Goal: Task Accomplishment & Management: Use online tool/utility

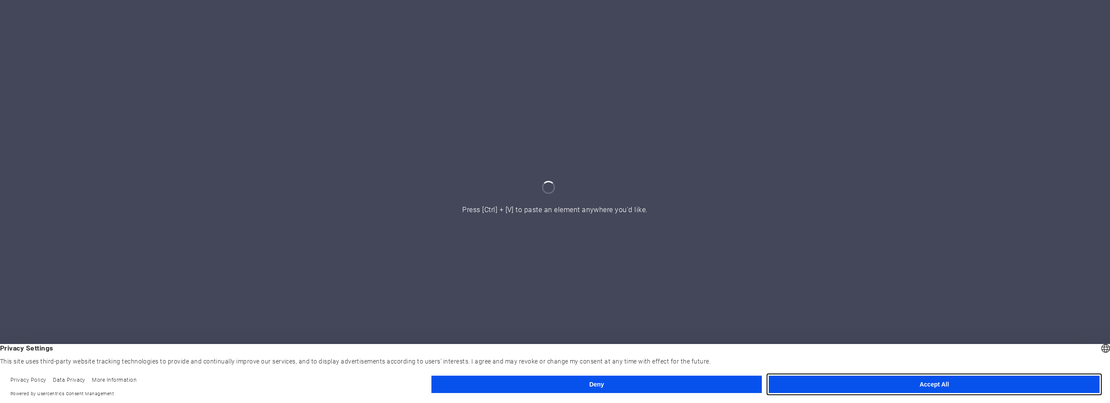
click at [902, 380] on button "Accept All" at bounding box center [934, 383] width 331 height 17
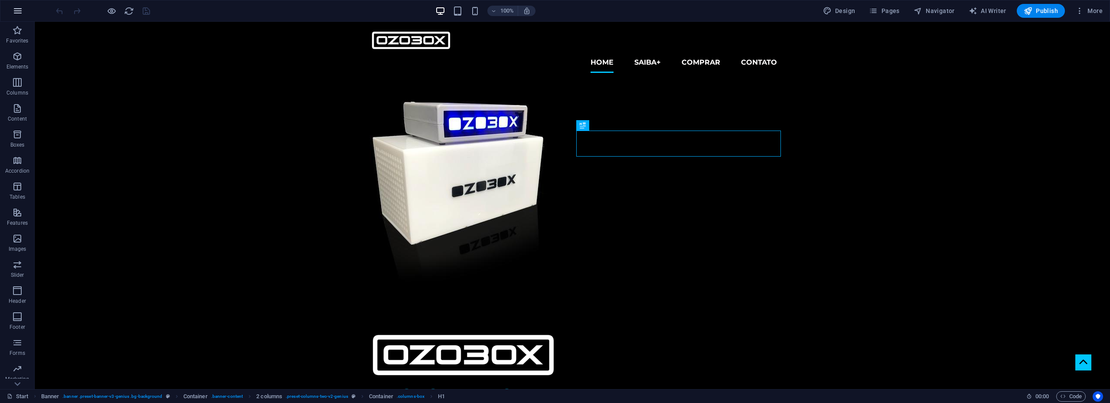
click at [18, 9] on icon "button" at bounding box center [18, 11] width 10 height 10
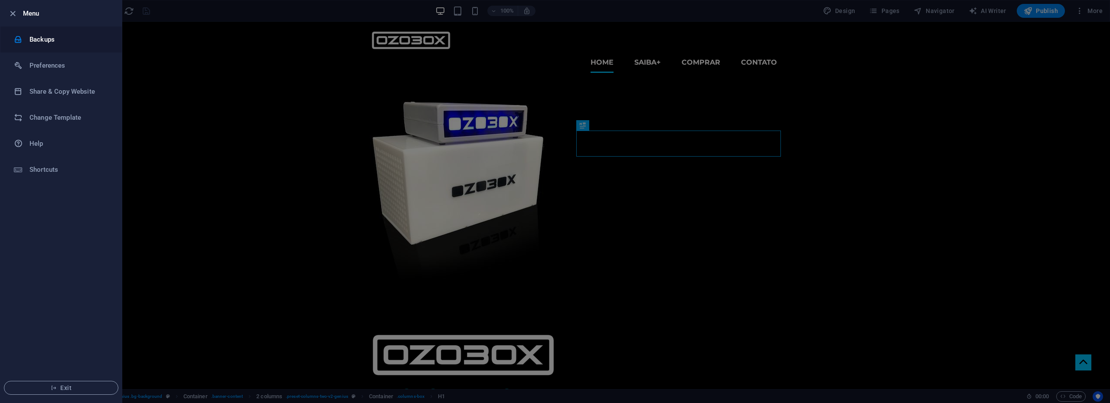
click at [40, 41] on h6 "Backups" at bounding box center [69, 39] width 80 height 10
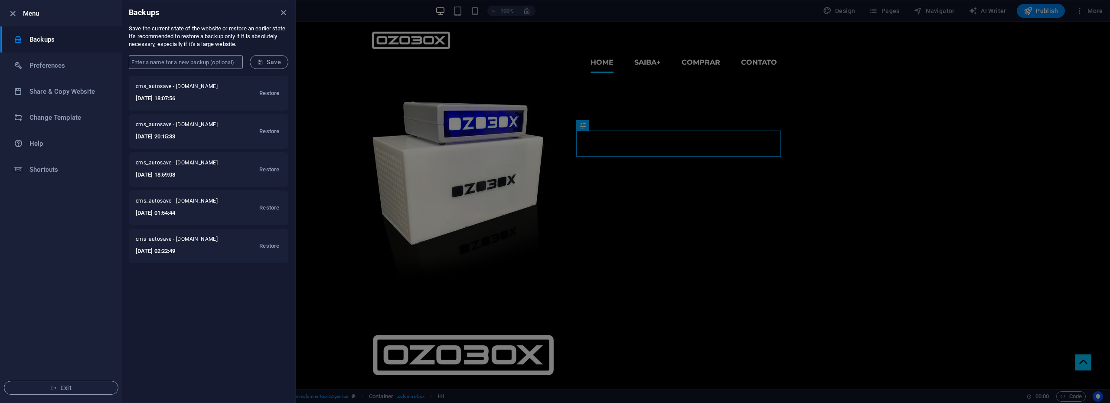
click at [177, 65] on input "text" at bounding box center [186, 62] width 114 height 14
click at [482, 271] on div at bounding box center [555, 201] width 1110 height 403
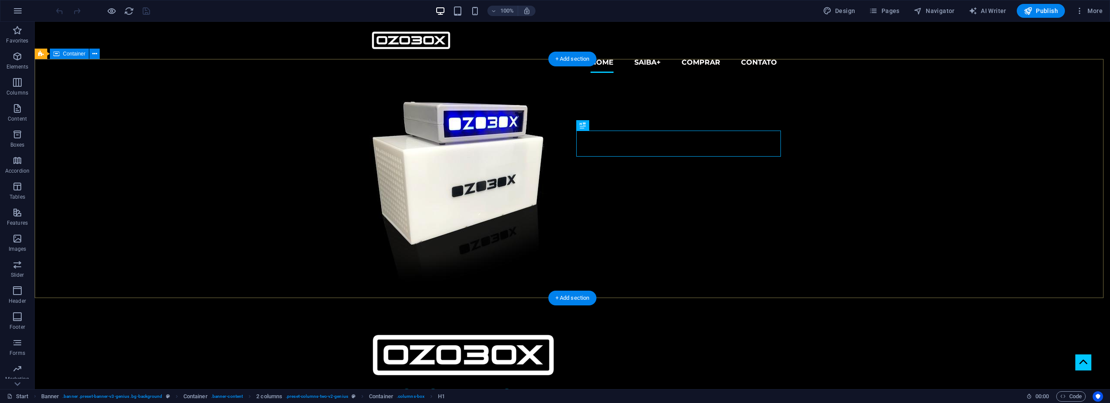
click at [829, 218] on div "OZONIZADOR sistema de oxi-esterilização geração e controle de gás ozônio" at bounding box center [572, 311] width 1075 height 463
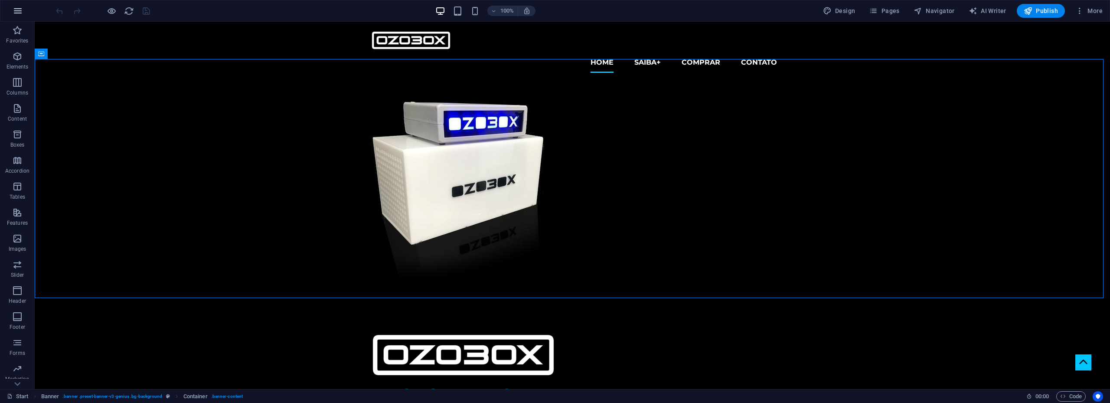
click at [19, 11] on icon "button" at bounding box center [18, 11] width 10 height 10
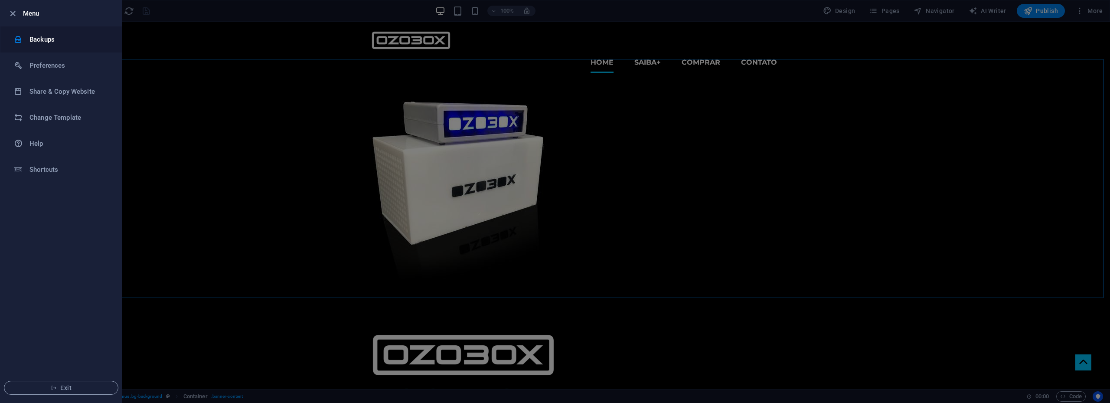
click at [38, 39] on h6 "Backups" at bounding box center [69, 39] width 80 height 10
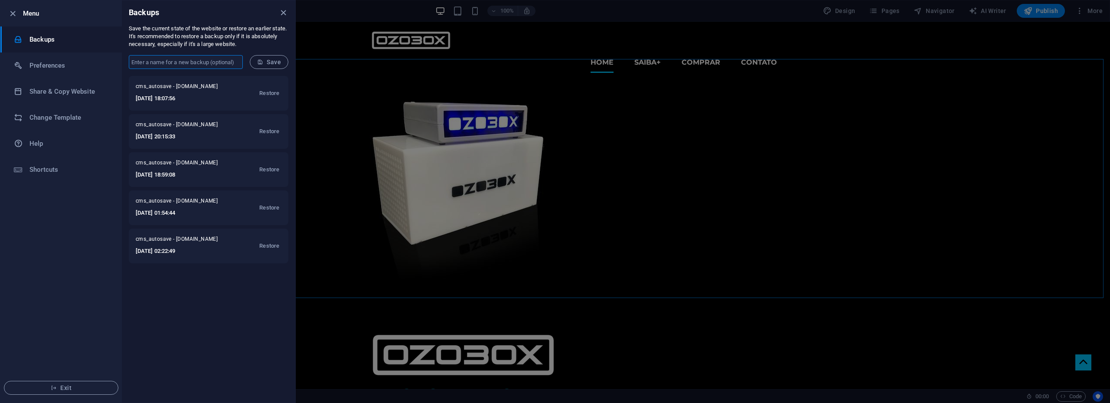
click at [174, 63] on input "text" at bounding box center [186, 62] width 114 height 14
type input "box horizontal"
click at [265, 65] on span "Save" at bounding box center [269, 62] width 24 height 7
click at [495, 114] on div at bounding box center [555, 201] width 1110 height 403
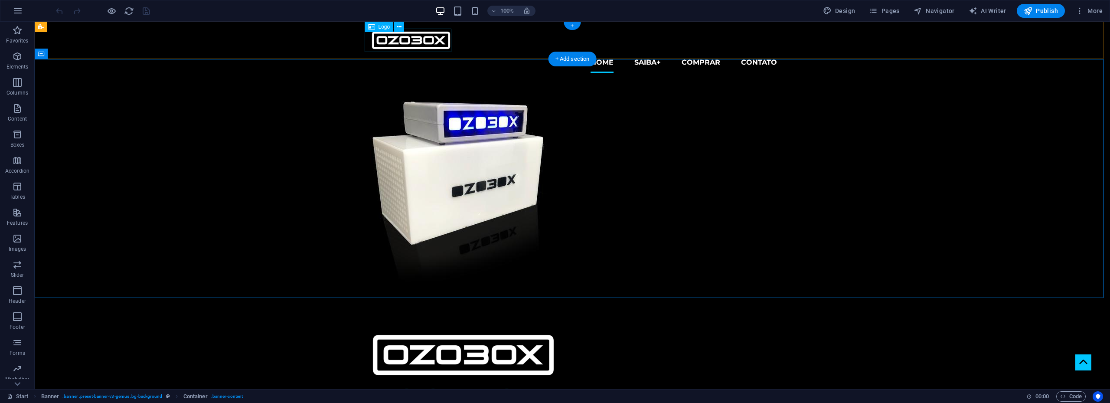
click at [441, 39] on div at bounding box center [572, 40] width 409 height 23
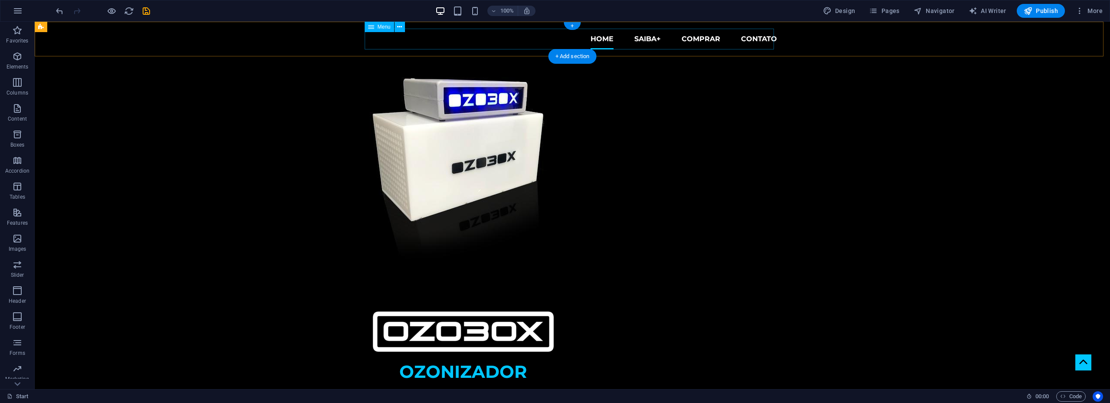
click at [440, 39] on nav "Home SAIBA+ COMPRAR CONTATO" at bounding box center [572, 39] width 409 height 21
click at [400, 27] on icon at bounding box center [399, 27] width 5 height 9
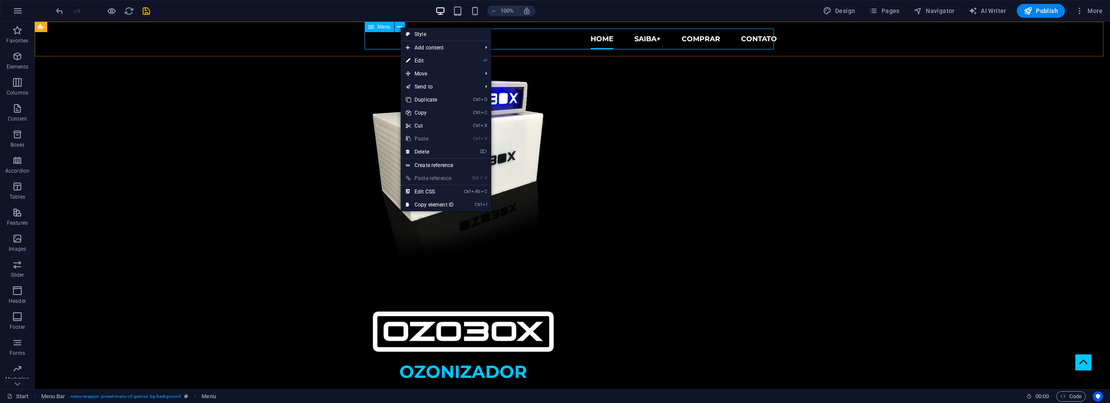
click at [381, 26] on span "Menu" at bounding box center [384, 26] width 13 height 5
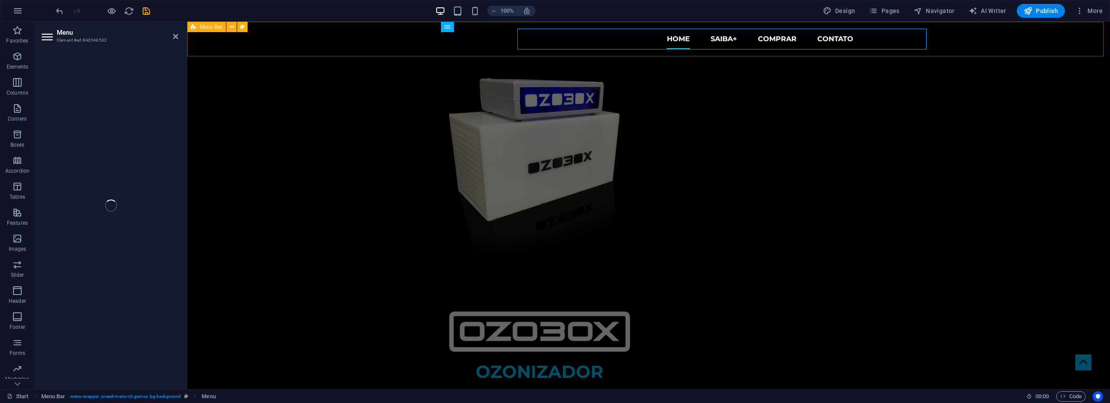
select select
select select "1"
select select
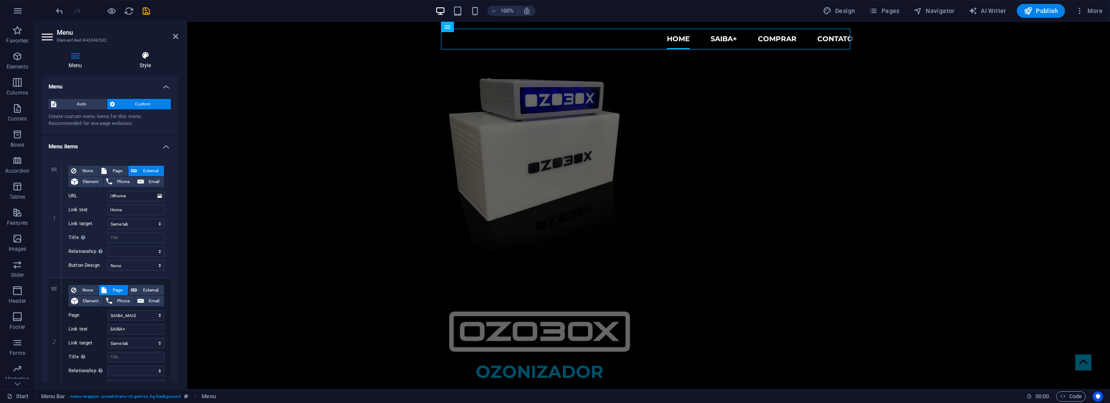
click at [138, 59] on icon at bounding box center [145, 55] width 66 height 9
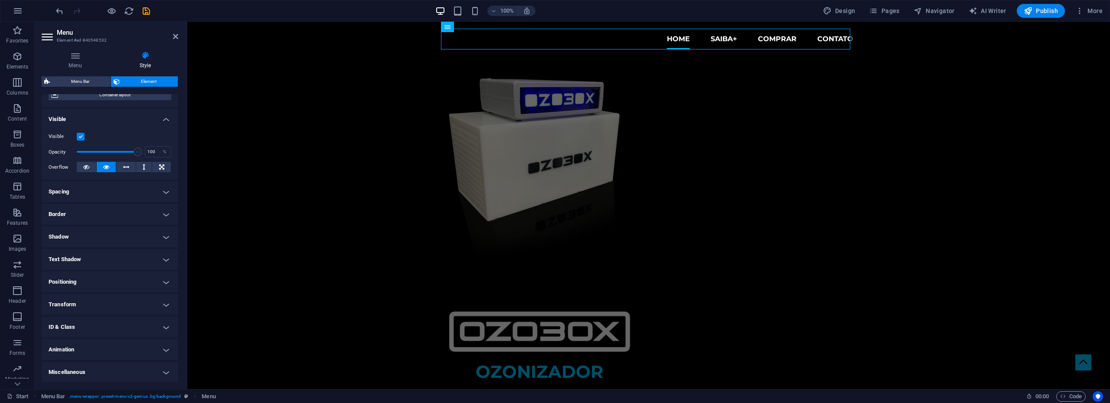
scroll to position [78, 0]
click at [112, 302] on h4 "Transform" at bounding box center [110, 303] width 137 height 21
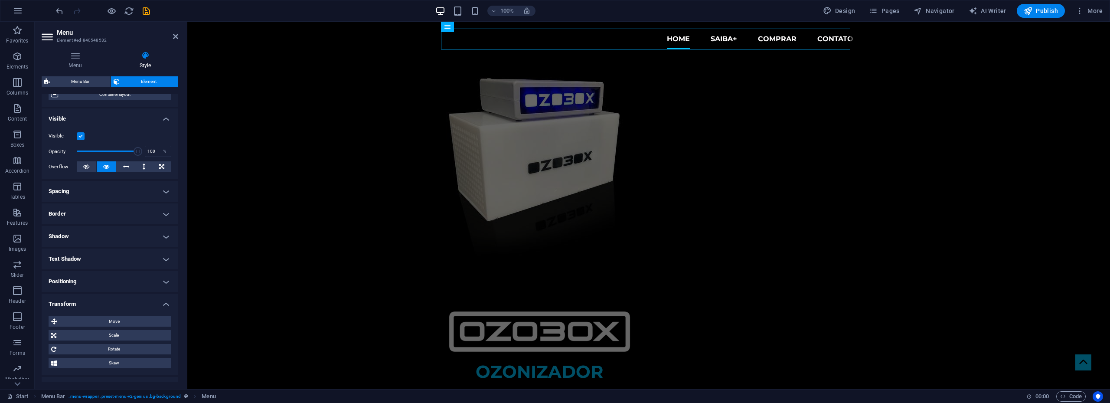
click at [112, 302] on h4 "Transform" at bounding box center [110, 301] width 137 height 16
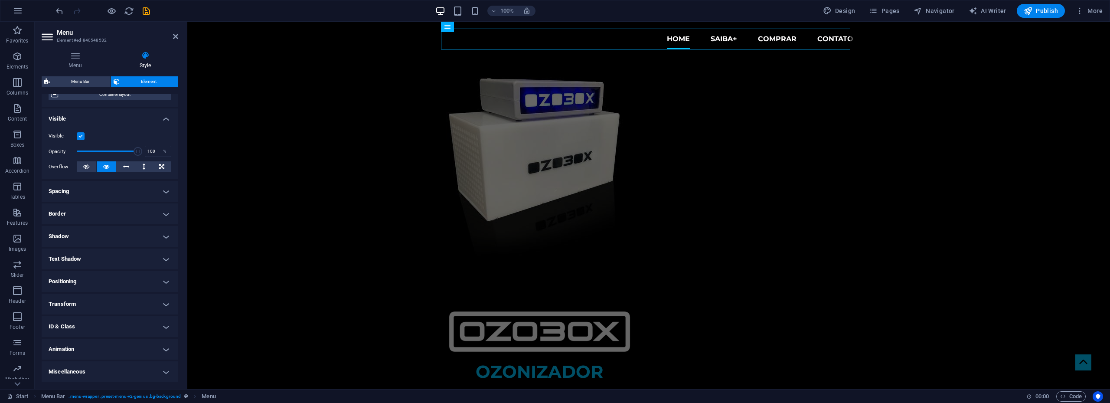
click at [115, 283] on h4 "Positioning" at bounding box center [110, 281] width 137 height 21
click at [116, 281] on h4 "Positioning" at bounding box center [110, 279] width 137 height 16
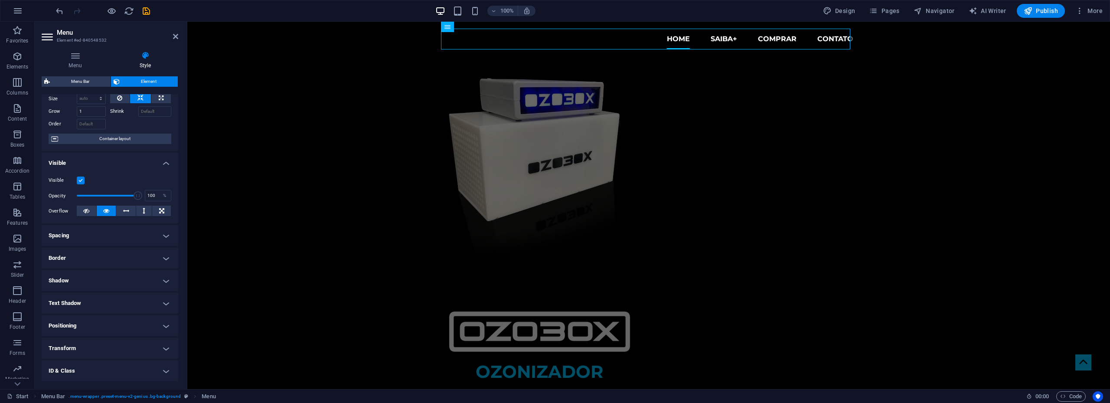
scroll to position [0, 0]
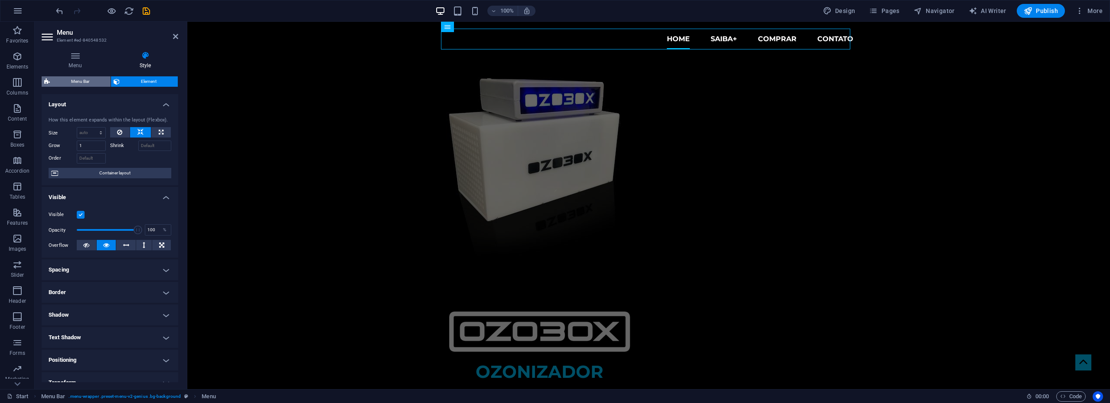
click at [92, 81] on span "Menu Bar" at bounding box center [79, 81] width 55 height 10
select select "rem"
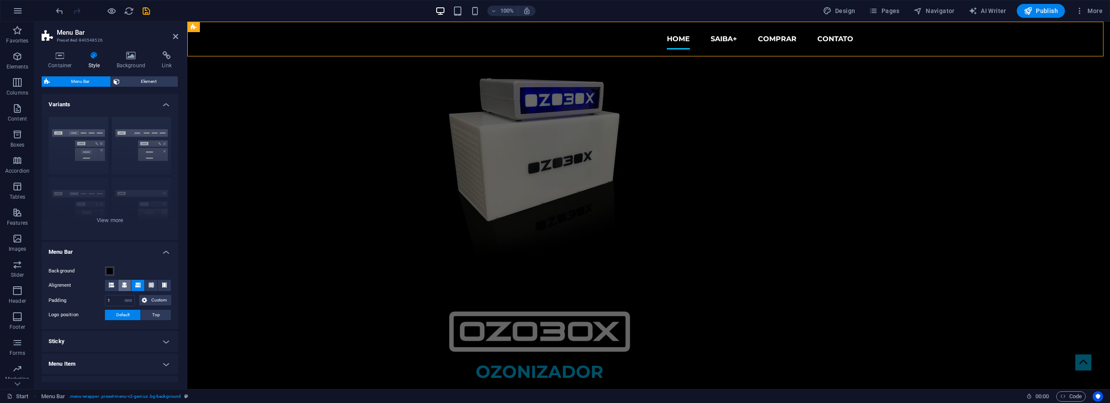
click at [123, 289] on span at bounding box center [124, 285] width 5 height 11
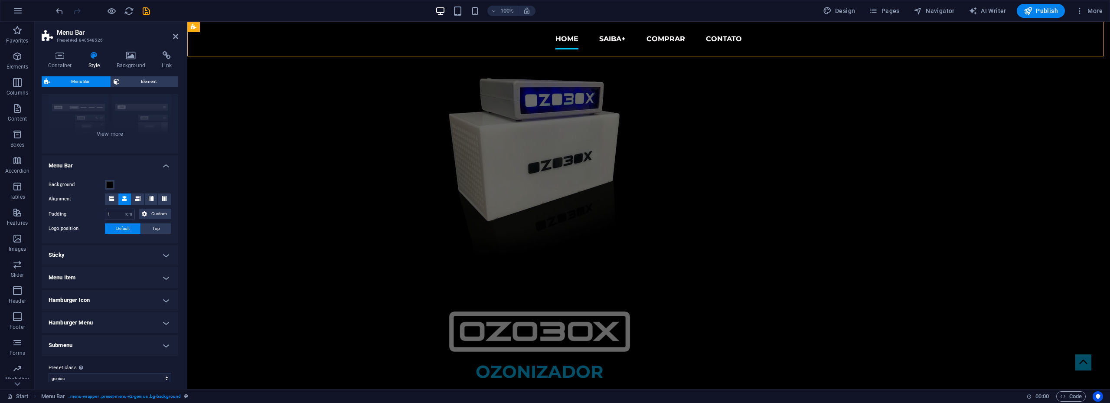
scroll to position [87, 0]
click at [642, 304] on figure at bounding box center [539, 331] width 205 height 54
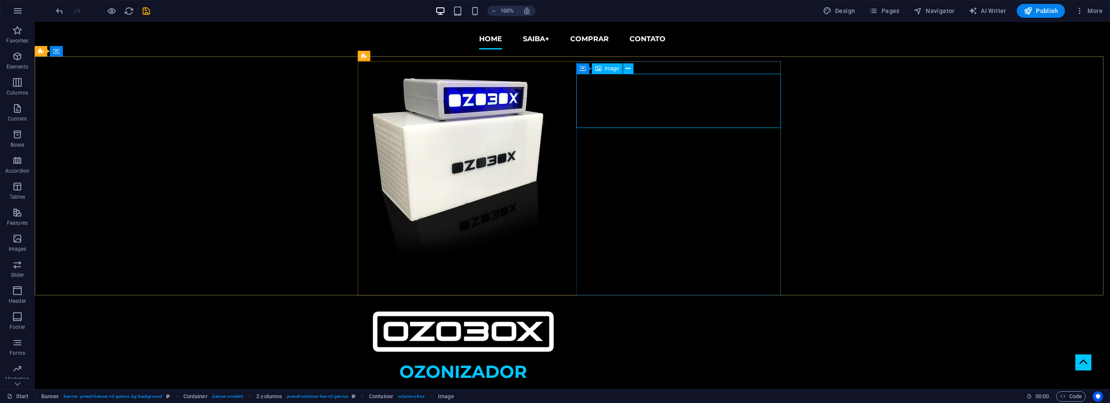
click at [608, 68] on span "Image" at bounding box center [612, 68] width 14 height 5
select select "px"
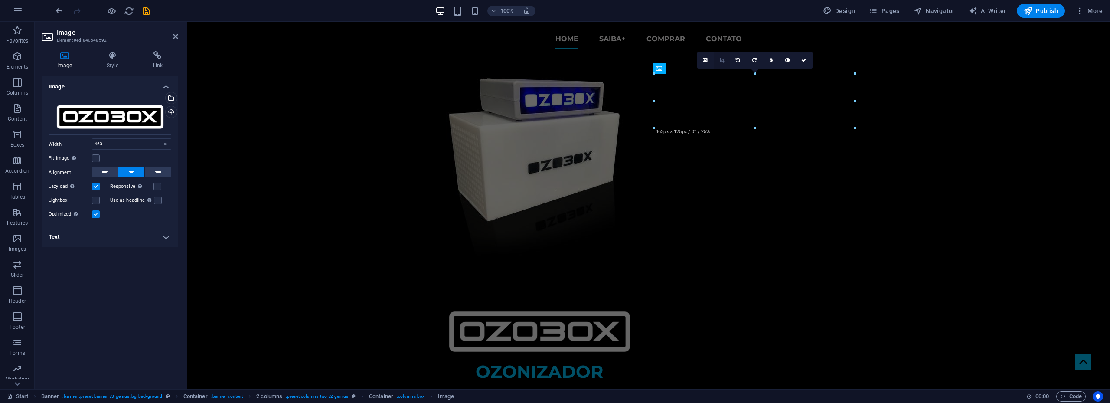
click at [720, 59] on icon at bounding box center [721, 60] width 5 height 5
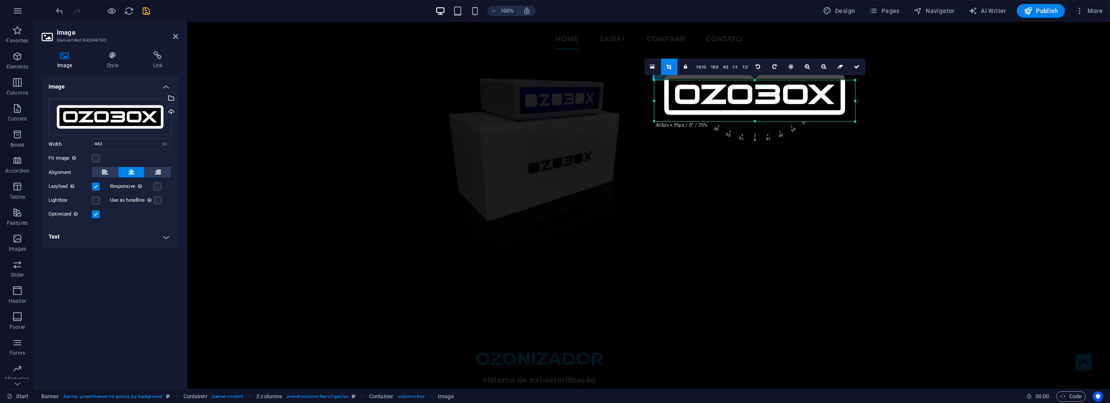
drag, startPoint x: 757, startPoint y: 73, endPoint x: 751, endPoint y: 86, distance: 14.4
click at [751, 86] on div "180 170 160 150 140 130 120 110 100 90 80 70 60 50 40 30 20 10 0 -10 -20 -30 -4…" at bounding box center [754, 100] width 201 height 41
drag, startPoint x: 654, startPoint y: 101, endPoint x: 671, endPoint y: 101, distance: 16.5
click at [671, 101] on div "180 170 160 150 140 130 120 110 100 90 80 70 60 50 40 30 20 10 0 -10 -20 -30 -4…" at bounding box center [754, 100] width 185 height 41
drag, startPoint x: 847, startPoint y: 102, endPoint x: 831, endPoint y: 102, distance: 16.0
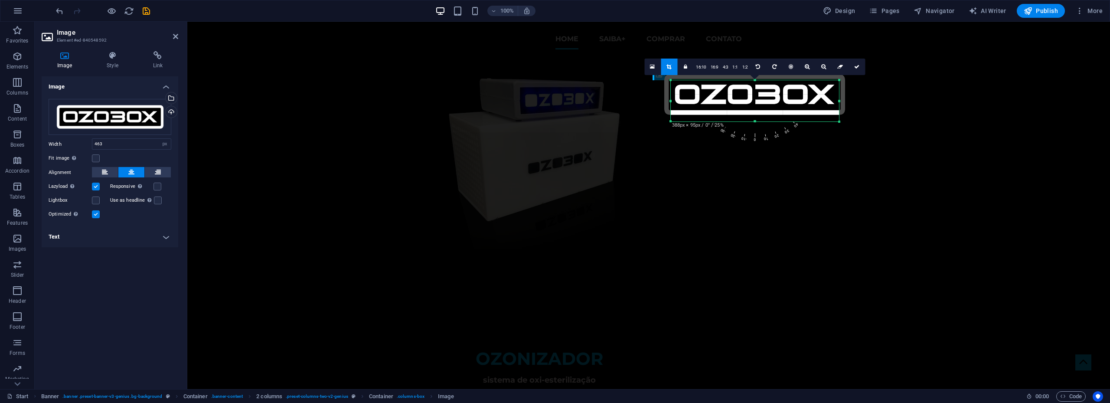
click at [831, 102] on div "180 170 160 150 140 130 120 110 100 90 80 70 60 50 40 30 20 10 0 -10 -20 -30 -4…" at bounding box center [755, 100] width 168 height 41
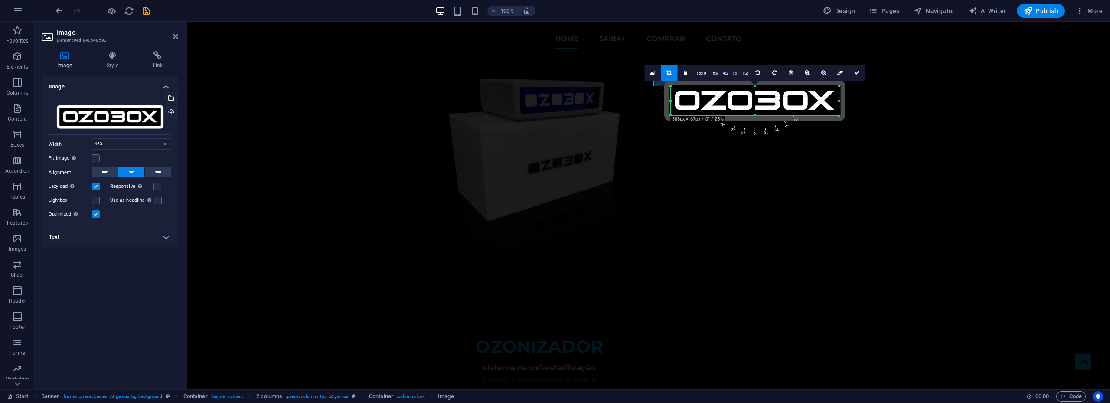
drag, startPoint x: 755, startPoint y: 122, endPoint x: 759, endPoint y: 110, distance: 12.7
click at [759, 110] on div "180 170 160 150 140 130 120 110 100 90 80 70 60 50 40 30 20 10 0 -10 -20 -30 -4…" at bounding box center [755, 100] width 168 height 29
click at [756, 113] on div at bounding box center [755, 114] width 168 height 3
click at [855, 74] on icon at bounding box center [856, 74] width 5 height 5
type input "388"
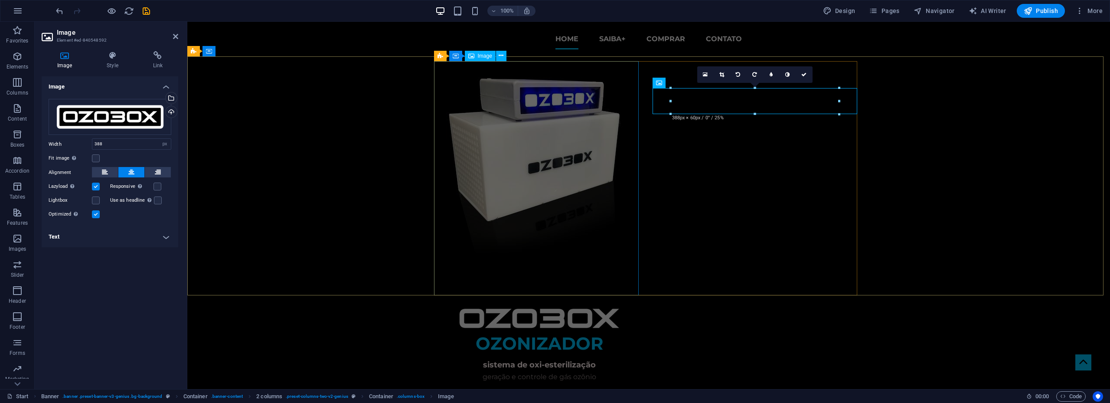
click at [548, 142] on figure at bounding box center [539, 173] width 205 height 234
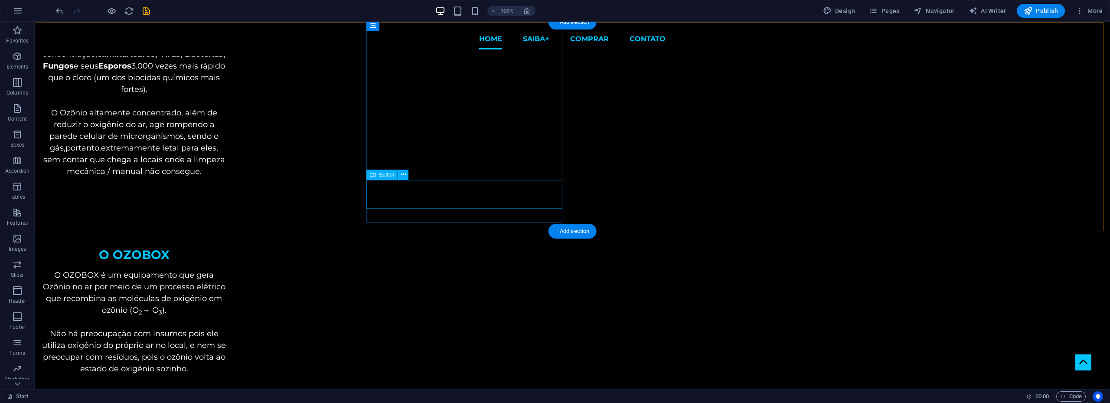
scroll to position [347, 0]
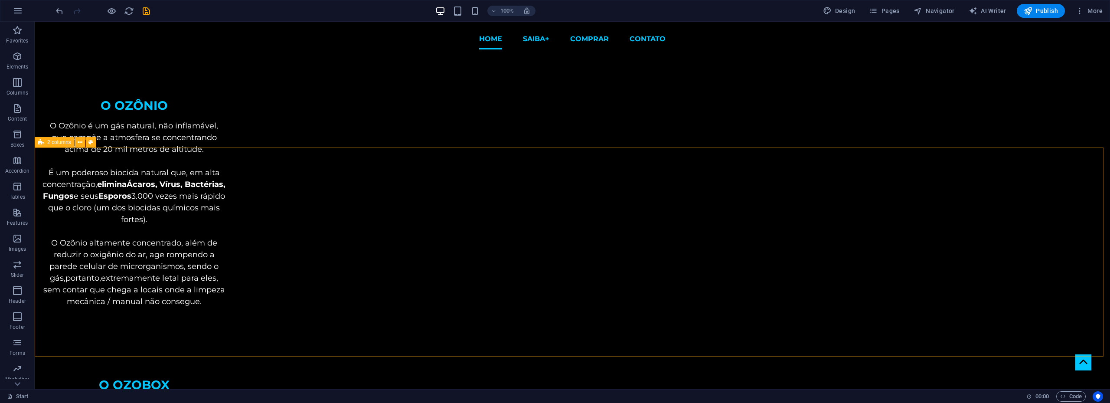
click at [59, 141] on span "2 columns" at bounding box center [59, 142] width 24 height 5
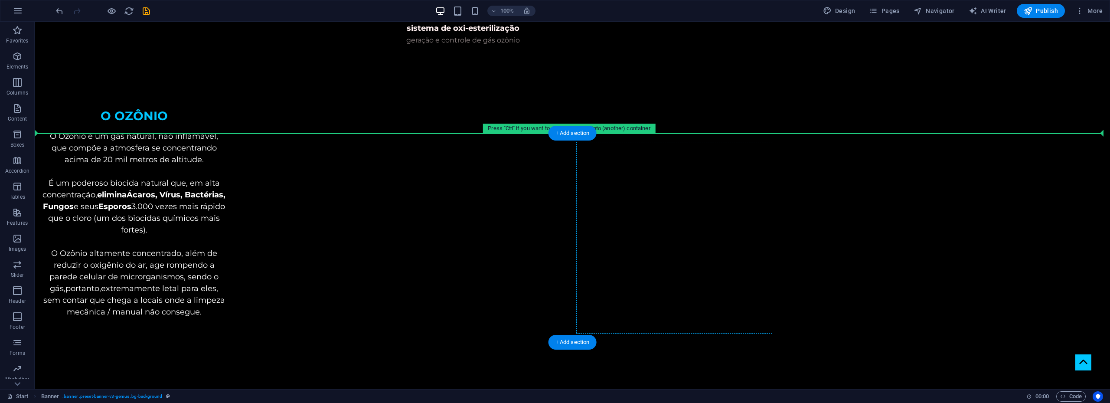
scroll to position [366, 0]
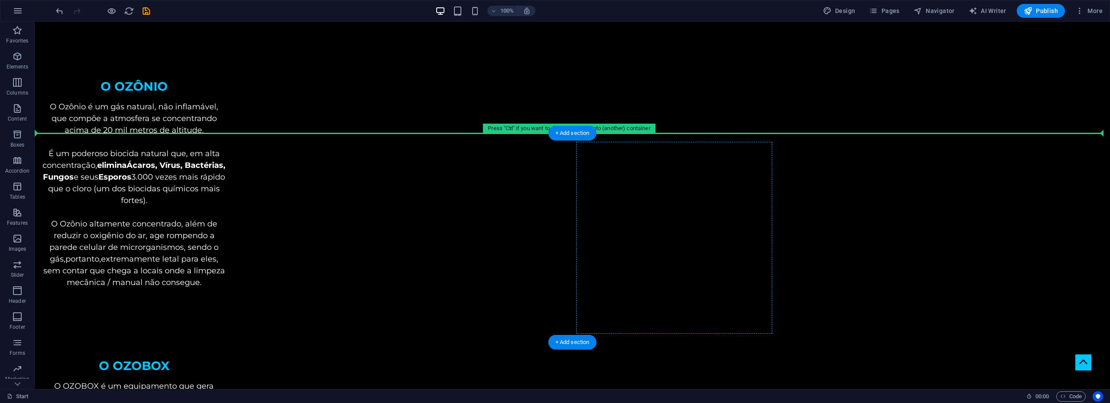
drag, startPoint x: 503, startPoint y: 151, endPoint x: 590, endPoint y: 171, distance: 89.4
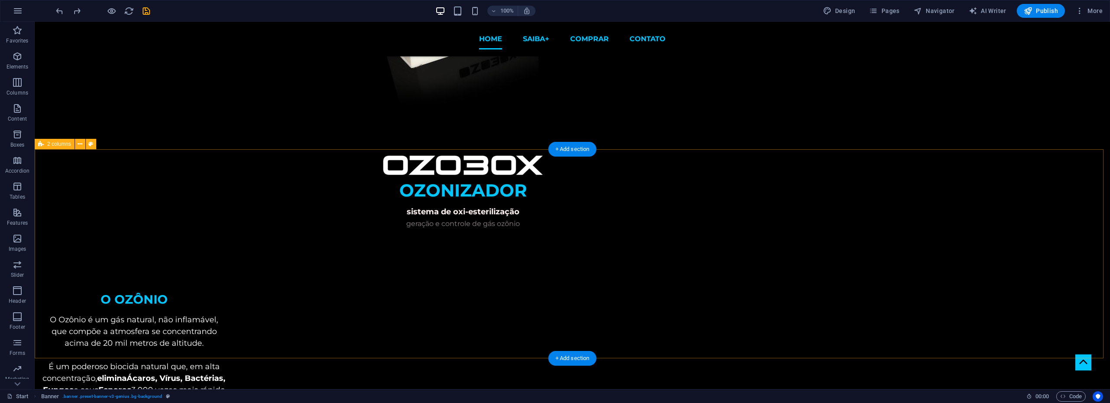
scroll to position [0, 0]
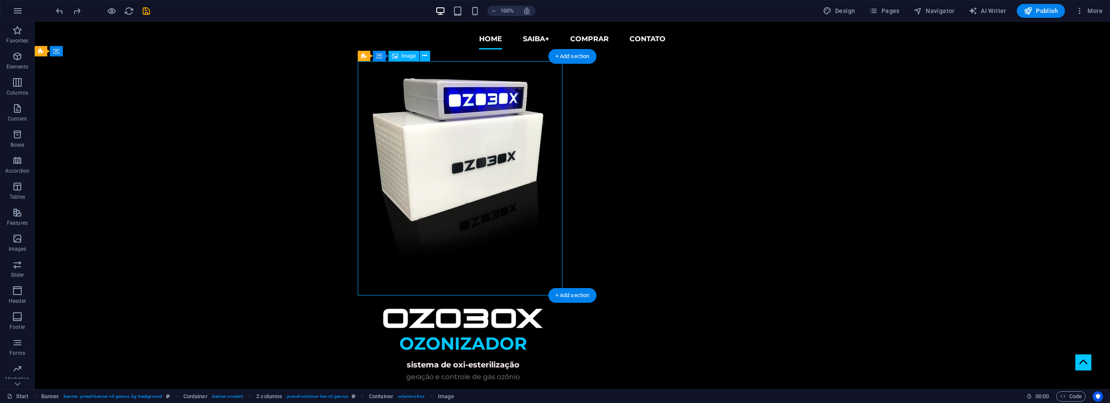
drag, startPoint x: 484, startPoint y: 156, endPoint x: 500, endPoint y: 195, distance: 41.8
click at [500, 195] on figure at bounding box center [463, 173] width 205 height 234
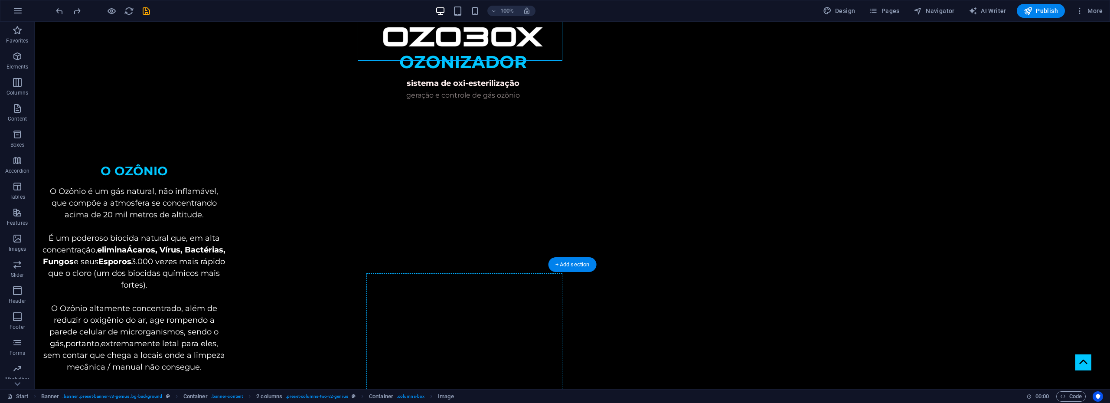
scroll to position [292, 0]
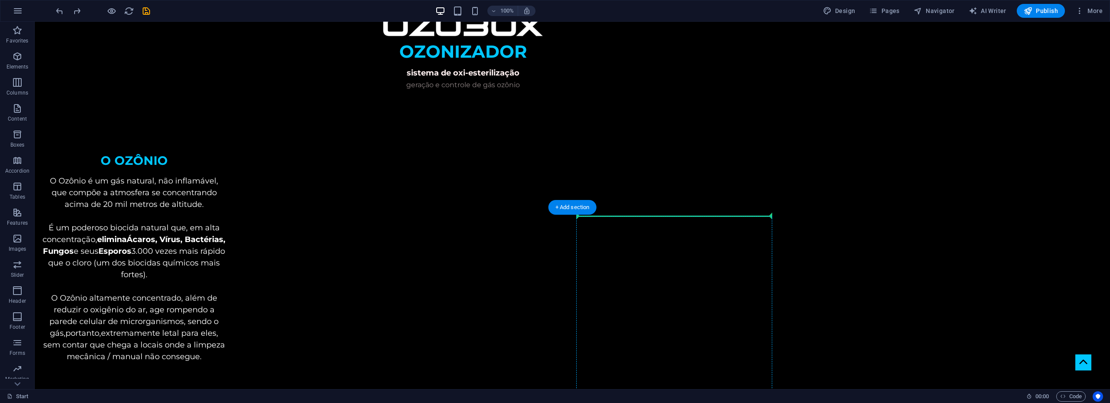
drag, startPoint x: 459, startPoint y: 183, endPoint x: 596, endPoint y: 257, distance: 155.0
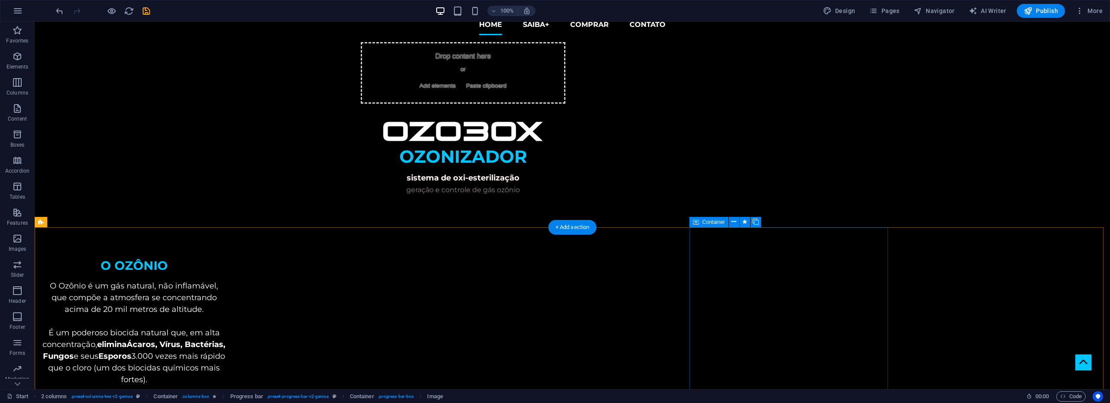
scroll to position [0, 0]
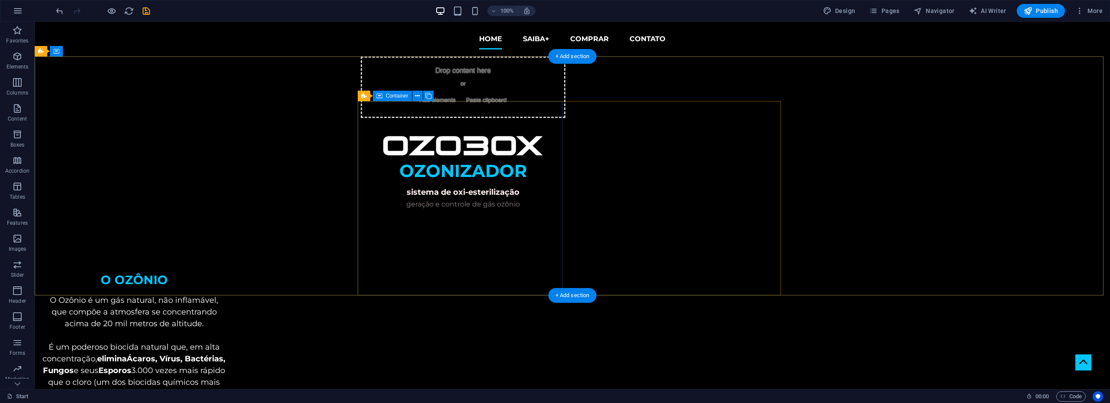
click at [523, 114] on div "Drop content here or Add elements Paste clipboard" at bounding box center [463, 87] width 205 height 62
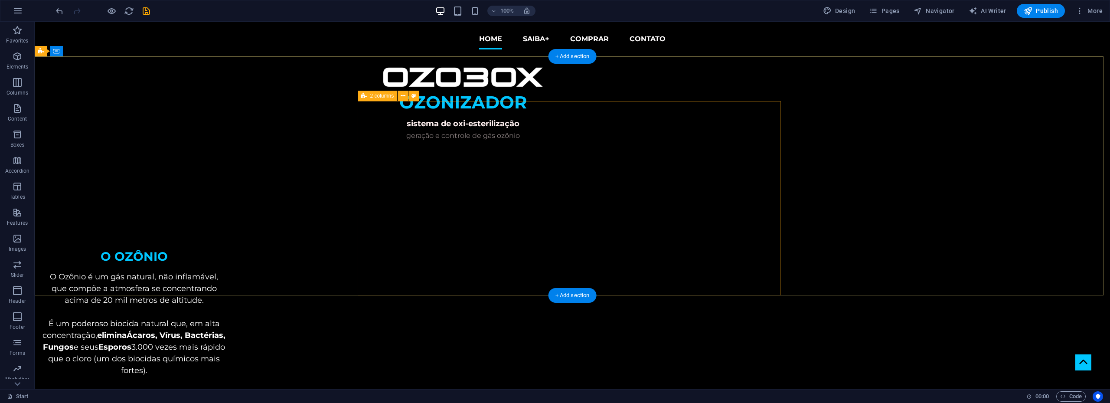
click at [662, 115] on div "OZONIZADOR sistema de oxi-esterilização geração e controle de gás ozônio" at bounding box center [572, 153] width 423 height 194
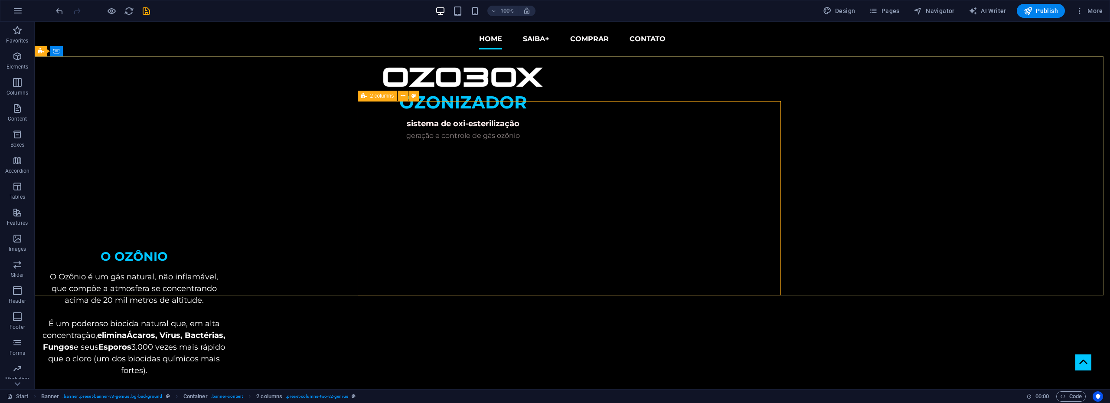
click at [378, 95] on span "2 columns" at bounding box center [382, 95] width 24 height 5
click at [379, 95] on span "2 columns" at bounding box center [382, 95] width 24 height 5
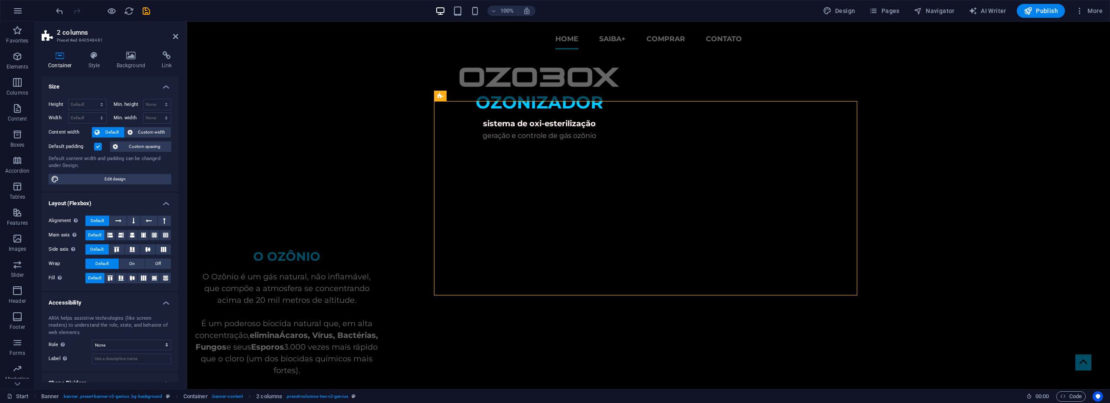
scroll to position [30, 0]
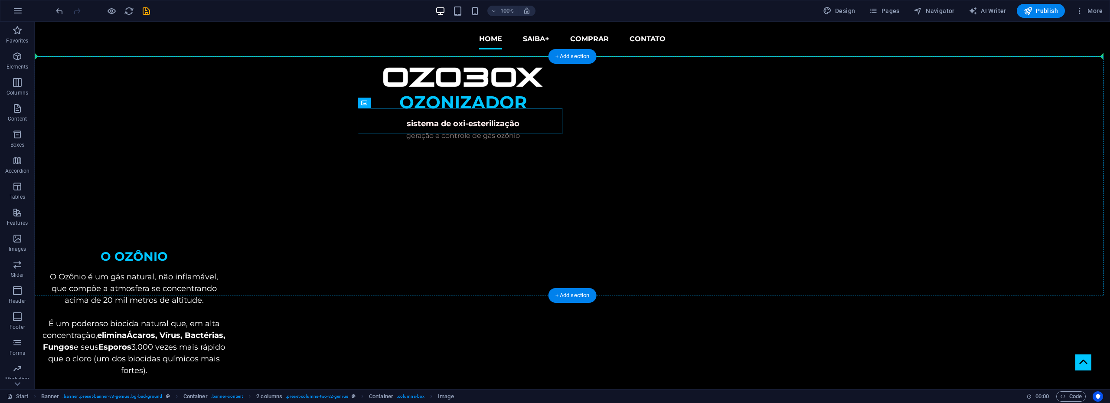
drag, startPoint x: 344, startPoint y: 118, endPoint x: 533, endPoint y: 74, distance: 194.1
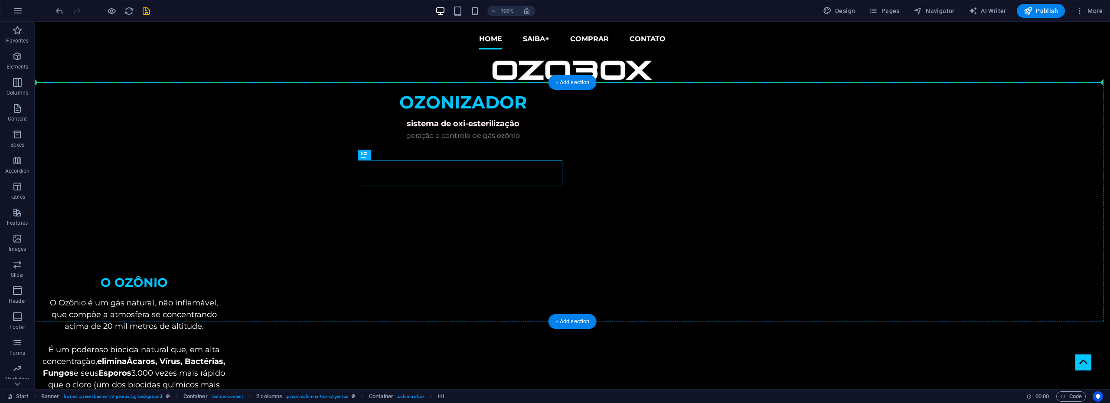
drag, startPoint x: 455, startPoint y: 176, endPoint x: 573, endPoint y: 87, distance: 147.9
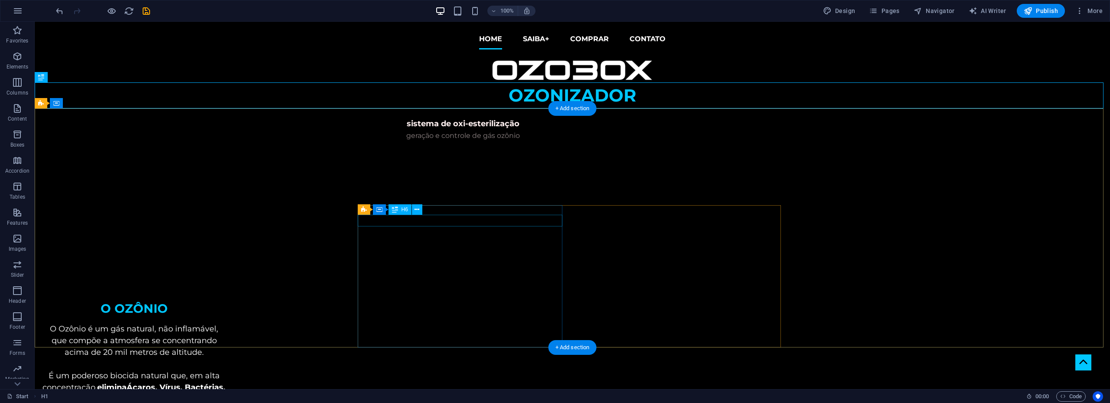
click at [456, 130] on div "sistema de oxi-esterilização" at bounding box center [463, 124] width 205 height 12
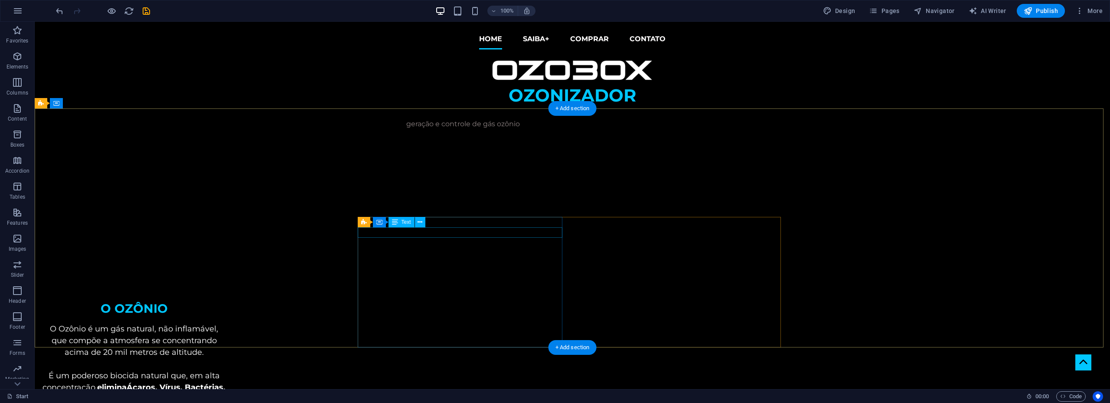
click at [454, 129] on div "geração e controle de gás ozônio" at bounding box center [463, 124] width 205 height 10
click at [468, 161] on div at bounding box center [572, 168] width 1075 height 120
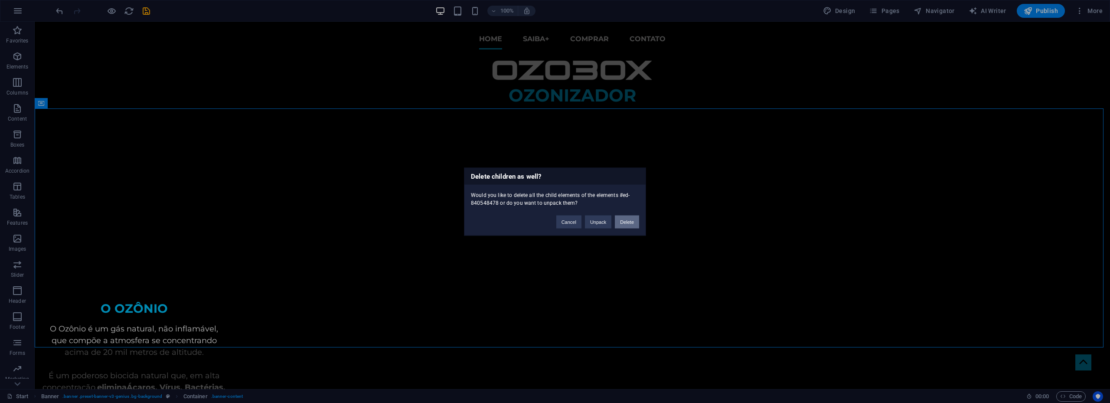
click at [629, 220] on button "Delete" at bounding box center [627, 221] width 24 height 13
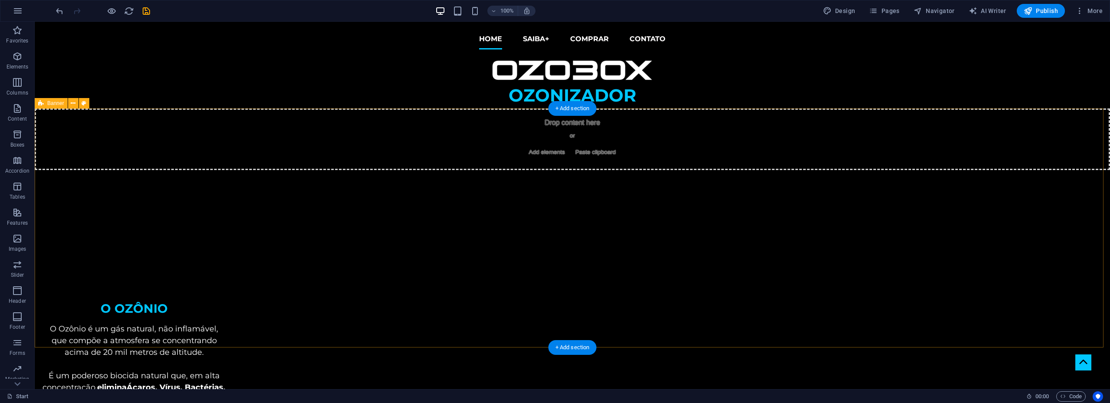
click at [262, 137] on div "Drop content here or Add elements Paste clipboard" at bounding box center [572, 139] width 1075 height 62
click at [49, 103] on span "Banner" at bounding box center [55, 103] width 17 height 5
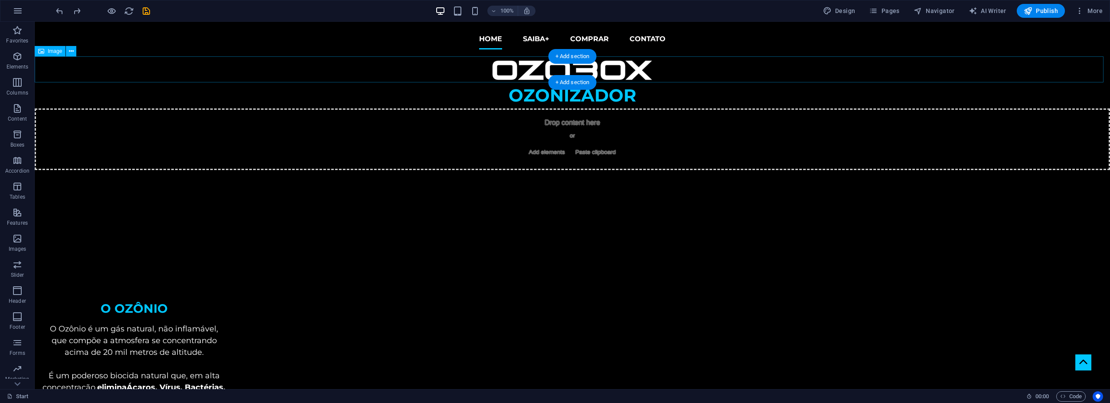
click at [526, 65] on figure at bounding box center [572, 69] width 1075 height 26
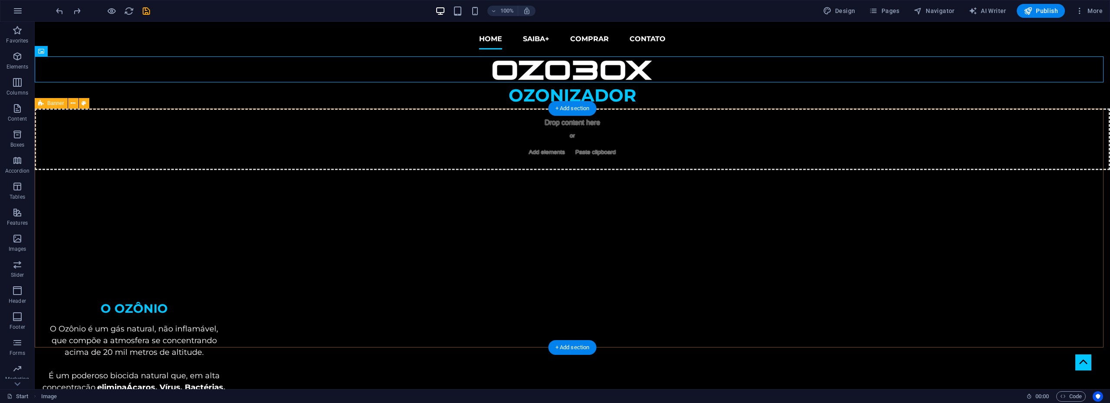
click at [226, 135] on div "Drop content here or Add elements Paste clipboard" at bounding box center [572, 139] width 1075 height 62
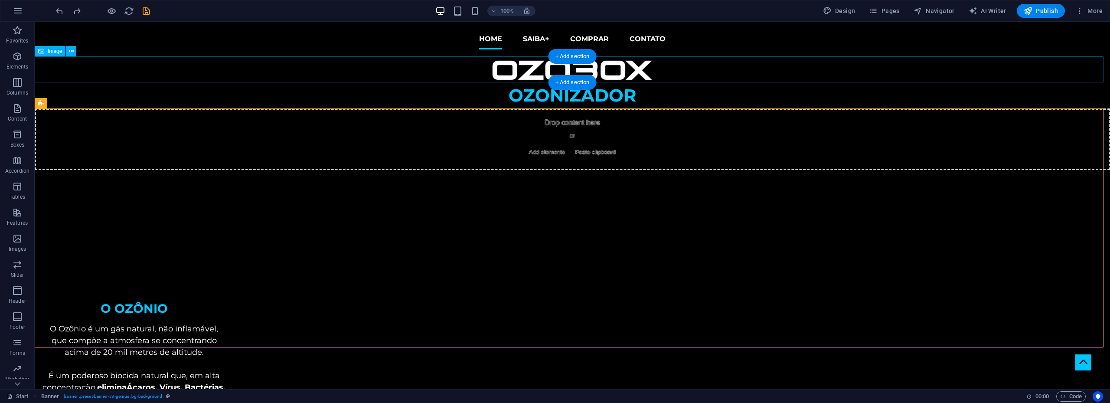
click at [530, 75] on figure at bounding box center [572, 69] width 1075 height 26
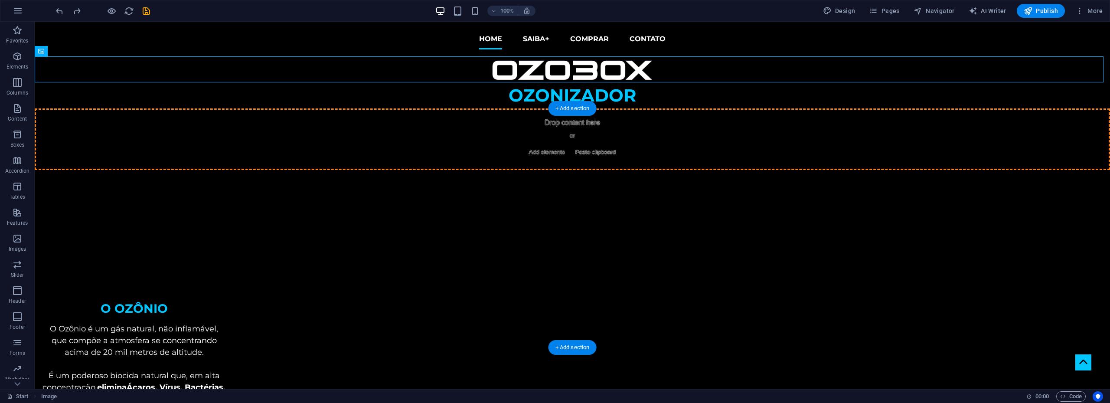
drag, startPoint x: 531, startPoint y: 73, endPoint x: 244, endPoint y: 139, distance: 294.0
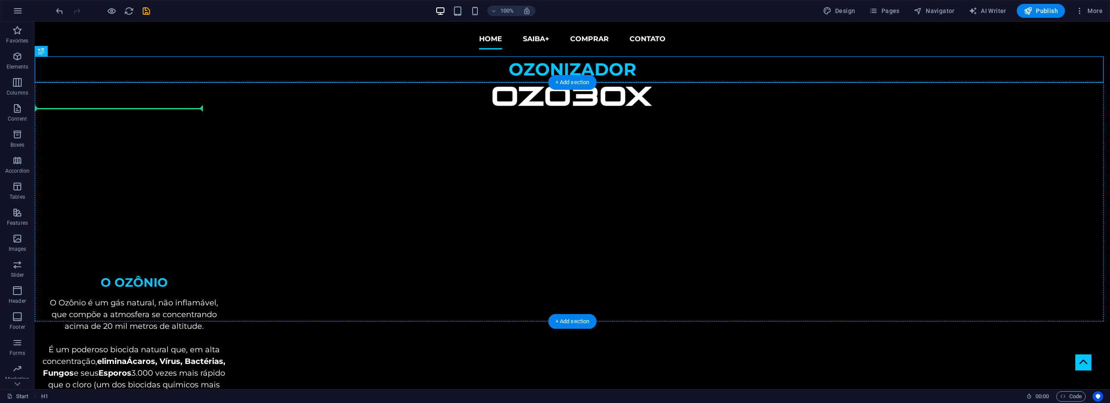
drag, startPoint x: 543, startPoint y: 70, endPoint x: 124, endPoint y: 102, distance: 420.0
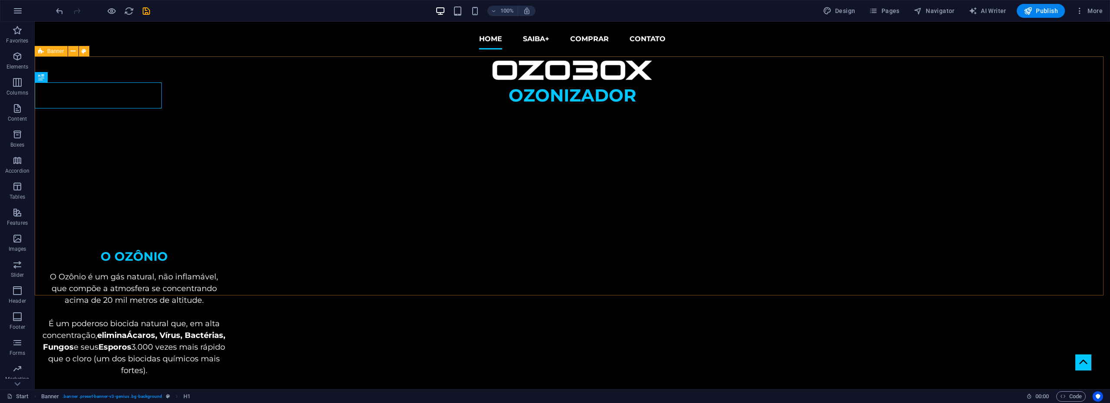
click at [49, 50] on span "Banner" at bounding box center [55, 51] width 17 height 5
select select "vh"
select select "banner"
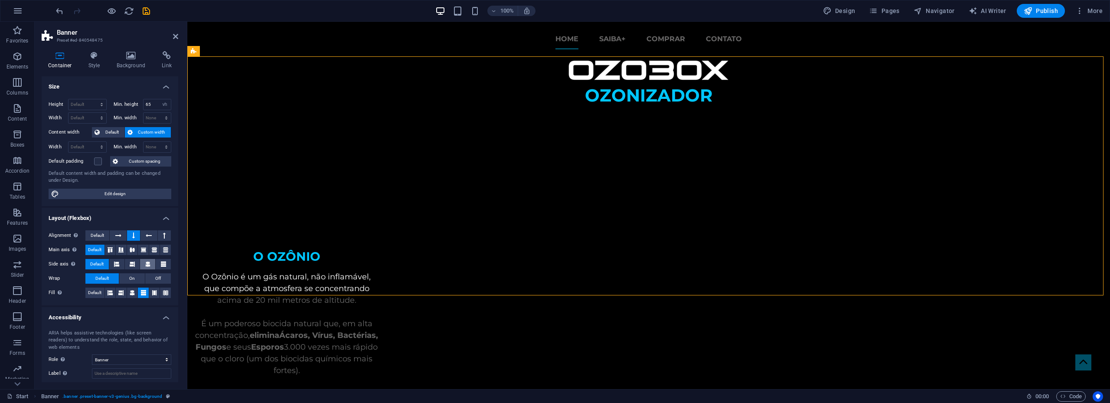
click at [145, 262] on icon at bounding box center [147, 264] width 5 height 10
click at [207, 51] on span "Banner" at bounding box center [208, 51] width 17 height 5
click at [645, 171] on div "OZONIZADOR" at bounding box center [648, 175] width 922 height 239
click at [207, 50] on span "Banner" at bounding box center [208, 51] width 17 height 5
click at [226, 52] on icon at bounding box center [225, 51] width 5 height 9
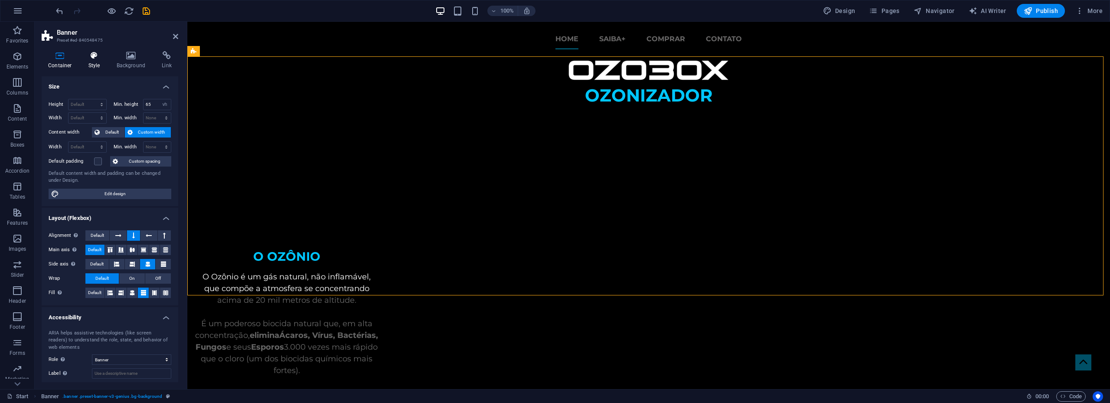
click at [95, 58] on icon at bounding box center [94, 55] width 25 height 9
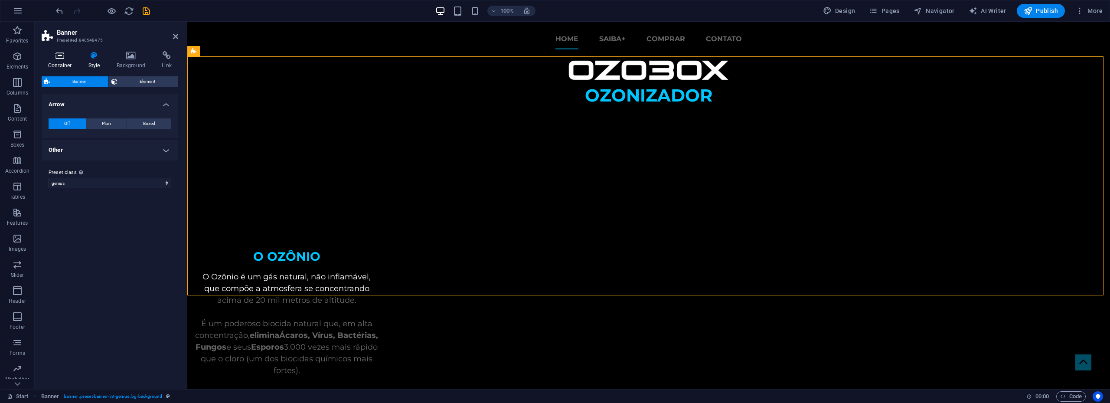
click at [65, 60] on h4 "Container" at bounding box center [62, 60] width 40 height 18
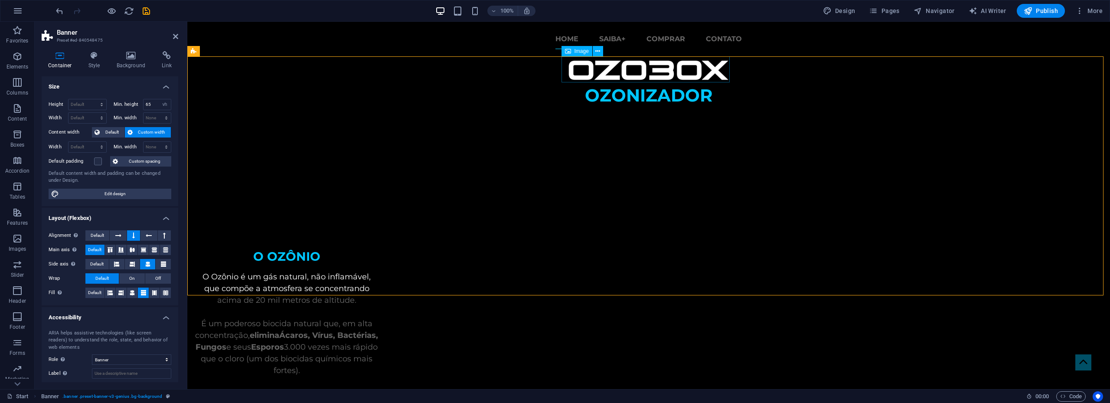
click at [617, 68] on figure at bounding box center [648, 69] width 922 height 26
click at [531, 67] on div "OZONIZADOR" at bounding box center [648, 175] width 922 height 239
click at [205, 51] on span "Banner" at bounding box center [208, 51] width 17 height 5
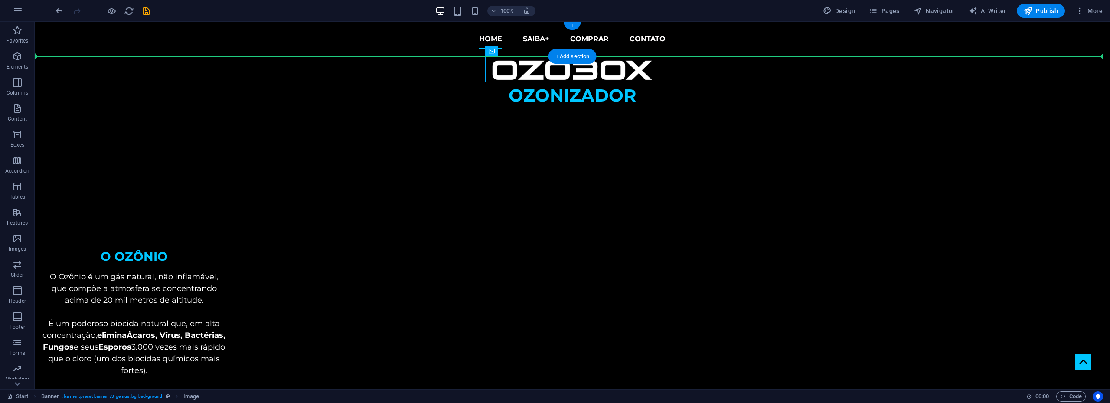
drag, startPoint x: 476, startPoint y: 72, endPoint x: 665, endPoint y: 55, distance: 189.4
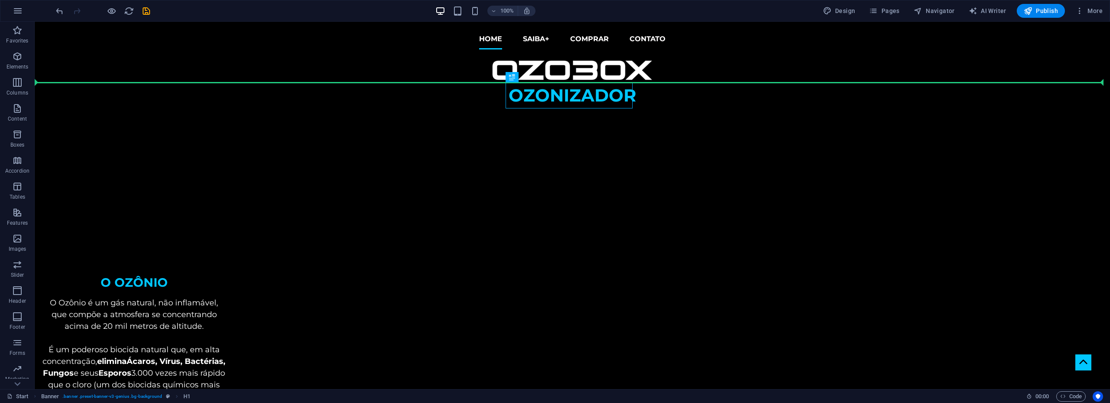
drag, startPoint x: 604, startPoint y: 93, endPoint x: 669, endPoint y: 74, distance: 68.3
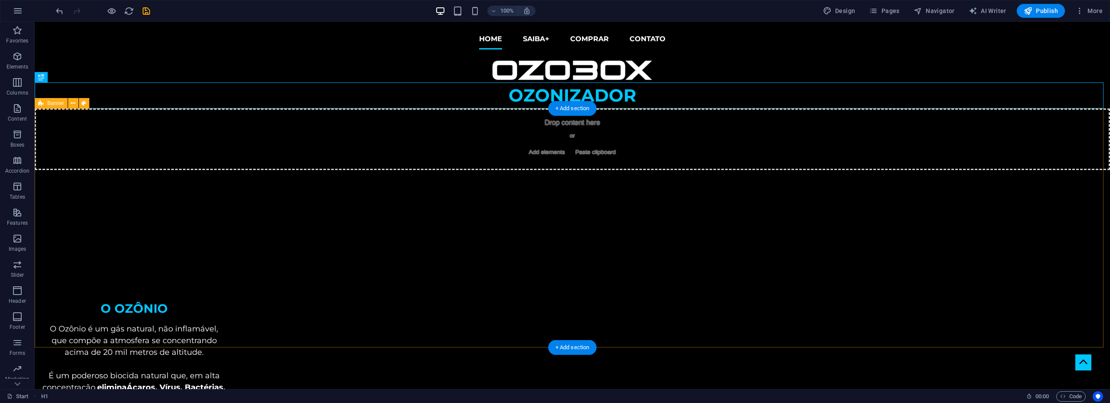
click at [302, 198] on div "Drop content here or Add elements Paste clipboard" at bounding box center [572, 227] width 1075 height 239
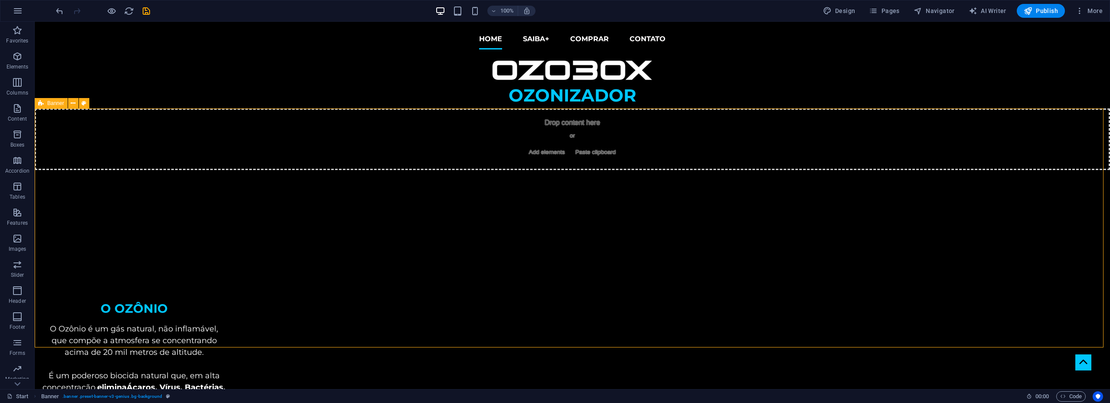
click at [55, 104] on span "Banner" at bounding box center [55, 103] width 17 height 5
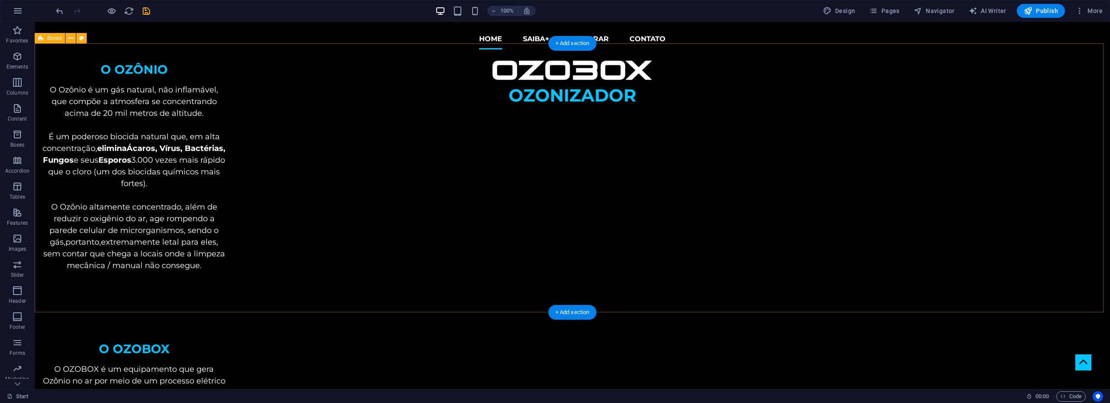
click at [52, 39] on span "Boxes" at bounding box center [54, 38] width 14 height 5
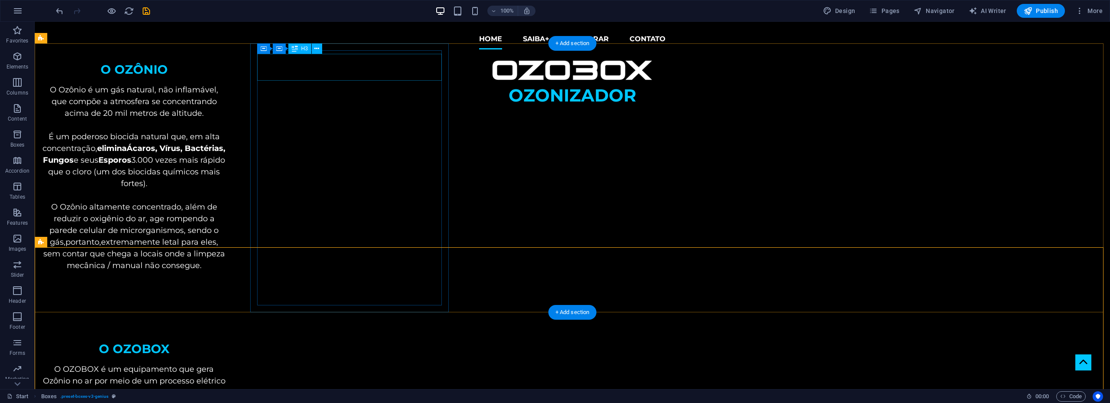
click at [227, 62] on div "O OZÔNIO" at bounding box center [134, 67] width 185 height 27
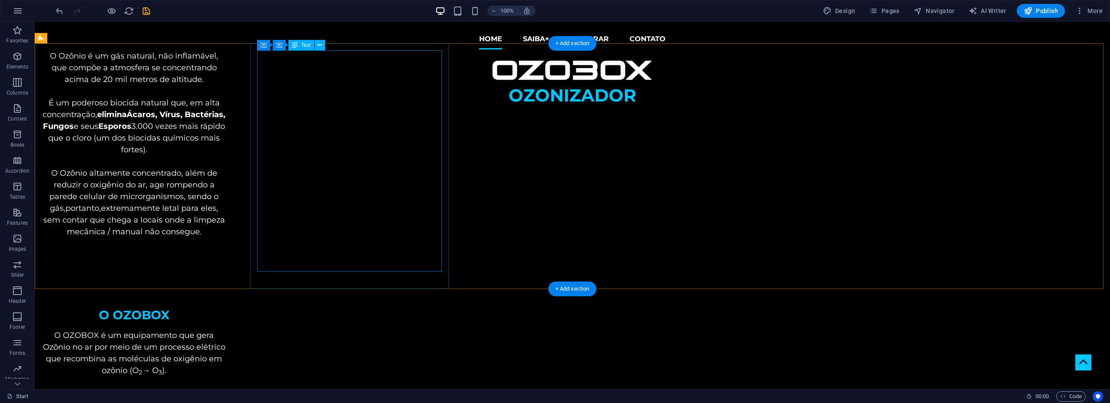
click at [227, 62] on div "O Ozônio é um gás natural, não inflamável, que compõe a atmosfera se concentran…" at bounding box center [134, 160] width 185 height 221
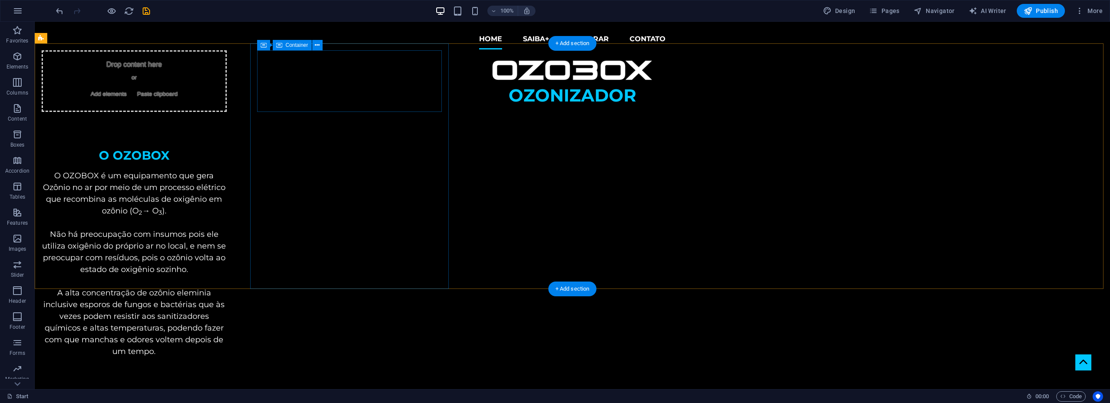
click at [227, 68] on div "Drop content here or Add elements Paste clipboard" at bounding box center [134, 81] width 185 height 62
click at [227, 107] on div "Drop content here or Add elements Paste clipboard" at bounding box center [134, 81] width 185 height 62
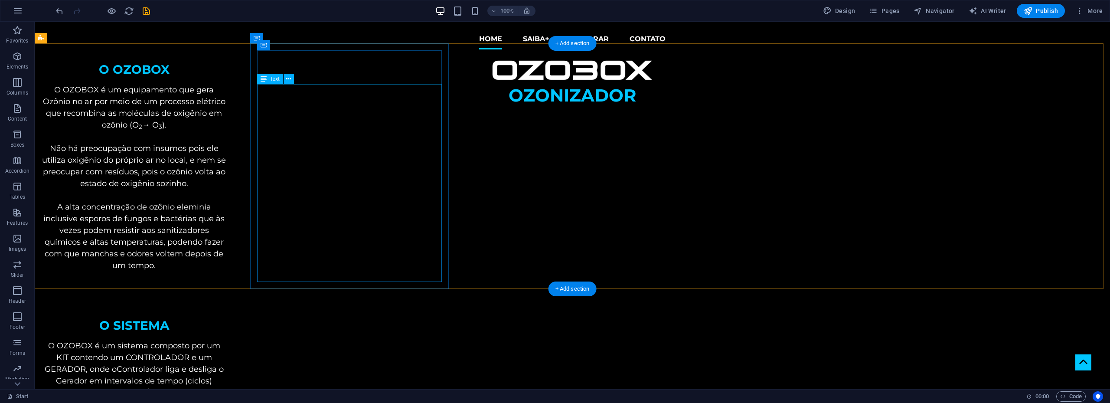
click at [227, 124] on div "O OZOBOX é um equipamento que gera Ozônio no ar por meio de um processo elétric…" at bounding box center [134, 183] width 185 height 198
click at [227, 150] on div "O OZOBOX é um equipamento que gera Ozônio no ar por meio de um processo elétric…" at bounding box center [134, 183] width 185 height 198
click at [227, 81] on div "O OZOBOX O OZOBOX é um equipamento que gera Ozônio no ar por meio de um process…" at bounding box center [134, 168] width 185 height 228
click at [234, 61] on div "O OZOBOX O OZOBOX é um equipamento que gera Ozônio no ar por meio de um process…" at bounding box center [134, 165] width 199 height 245
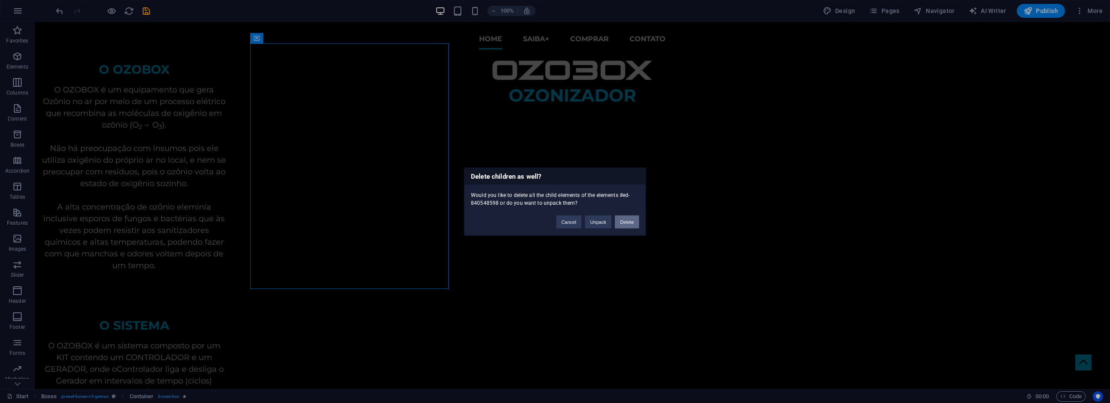
click at [632, 221] on button "Delete" at bounding box center [627, 221] width 24 height 13
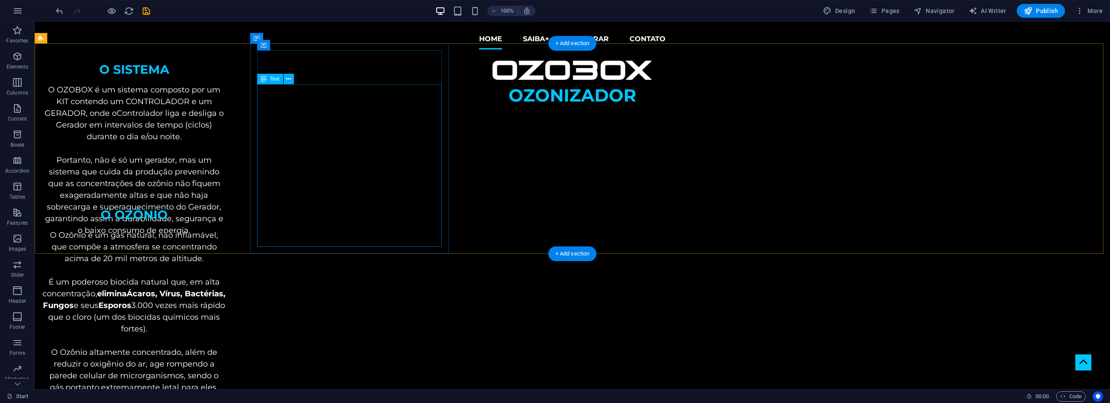
click at [227, 114] on div "O OZOBOX é um sistema composto por um KIT contendo um CONTROLADOR e um GERADOR,…" at bounding box center [134, 165] width 185 height 163
click at [227, 57] on div "O SISTEMA" at bounding box center [134, 67] width 185 height 27
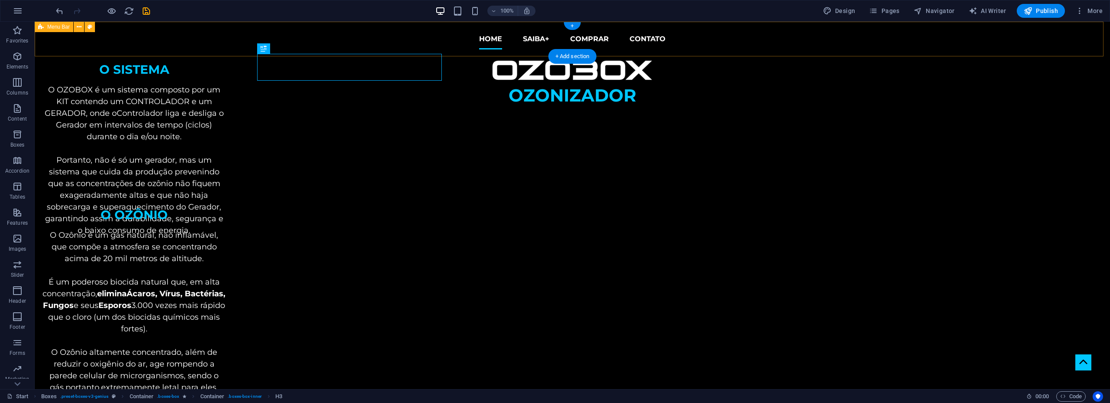
click at [445, 56] on div "Home SAIBA+ COMPRAR CONTATO" at bounding box center [572, 39] width 1075 height 35
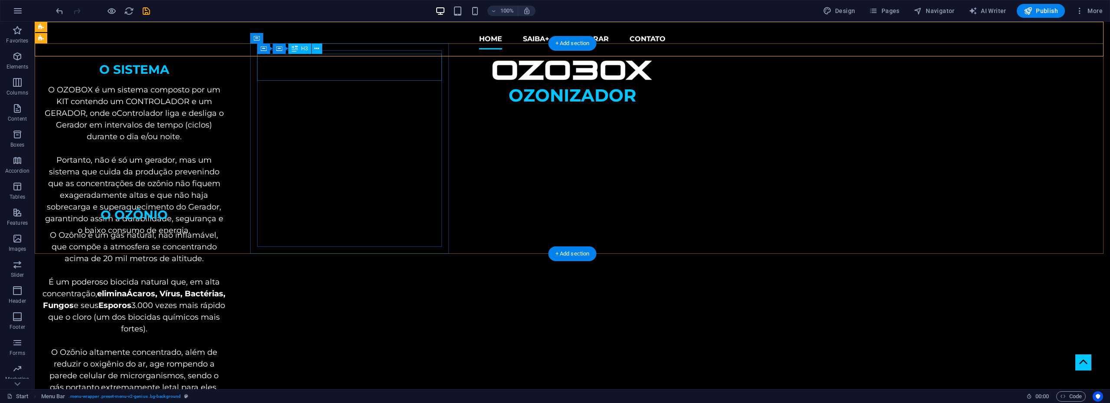
click at [227, 66] on div "O SISTEMA" at bounding box center [134, 67] width 185 height 27
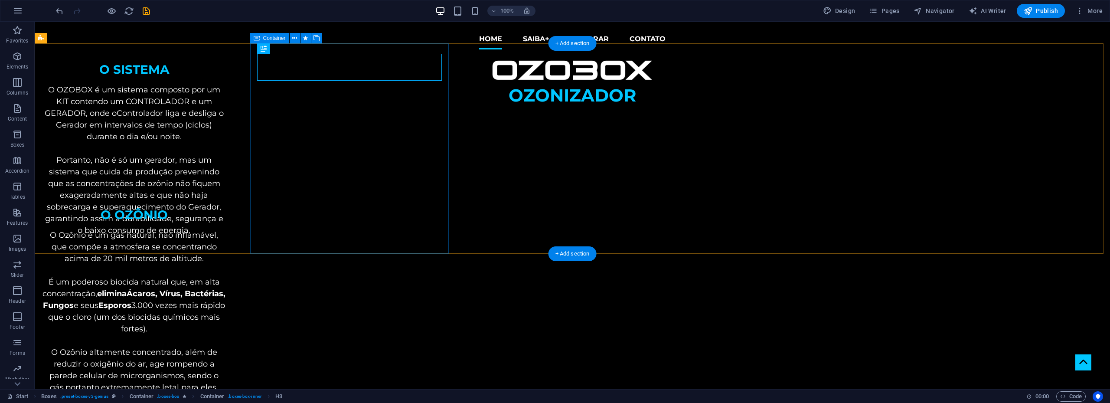
click at [234, 69] on div "O SISTEMA O OZOBOX é um sistema composto por um KIT contendo um CONTROLADOR e u…" at bounding box center [134, 148] width 199 height 210
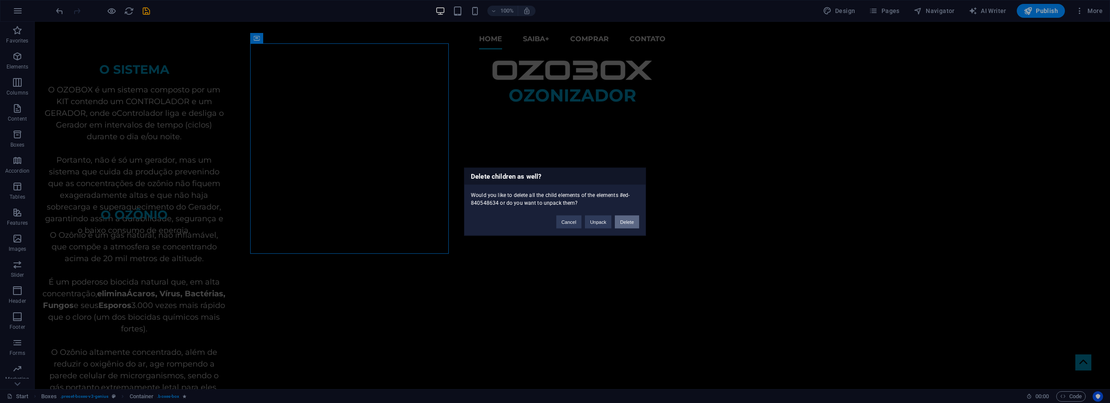
click at [624, 222] on button "Delete" at bounding box center [627, 221] width 24 height 13
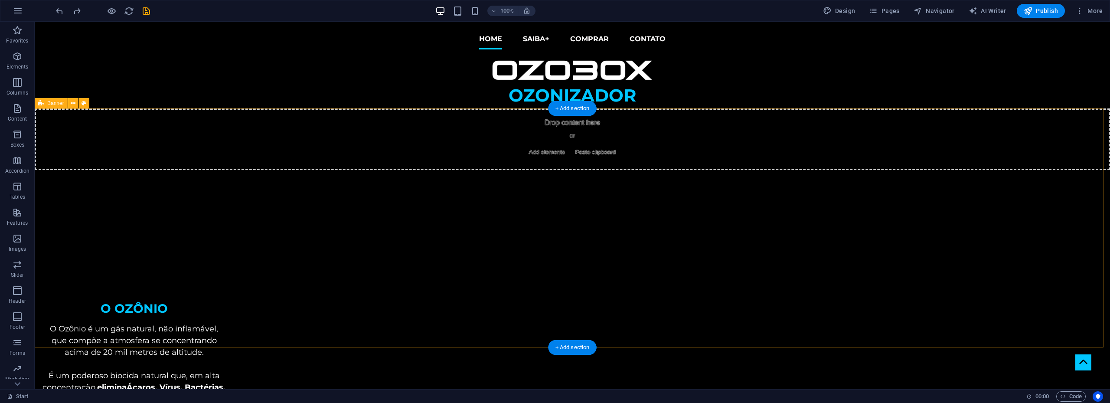
click at [280, 186] on div "Drop content here or Add elements Paste clipboard" at bounding box center [572, 227] width 1075 height 239
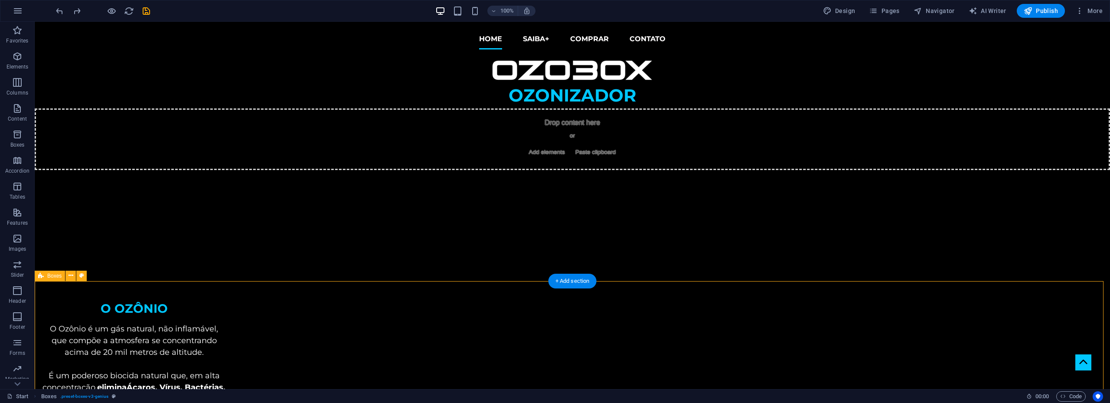
scroll to position [1, 0]
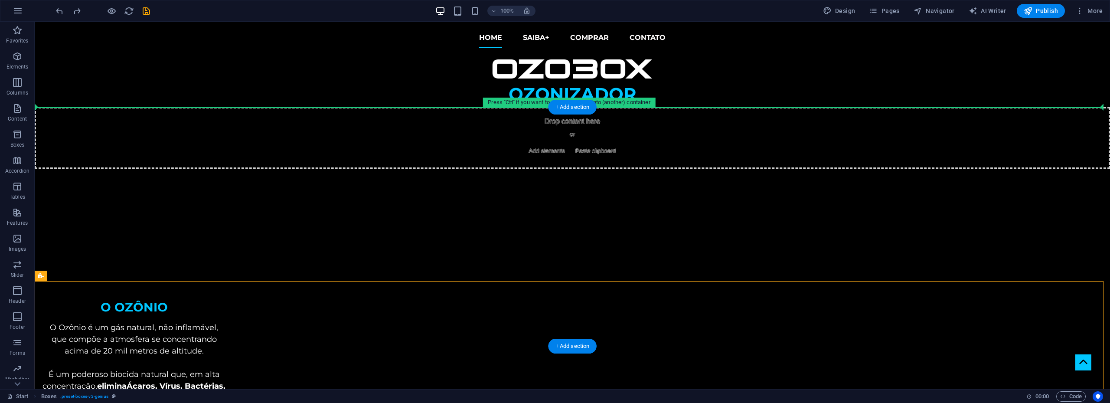
drag, startPoint x: 199, startPoint y: 348, endPoint x: 241, endPoint y: 210, distance: 144.1
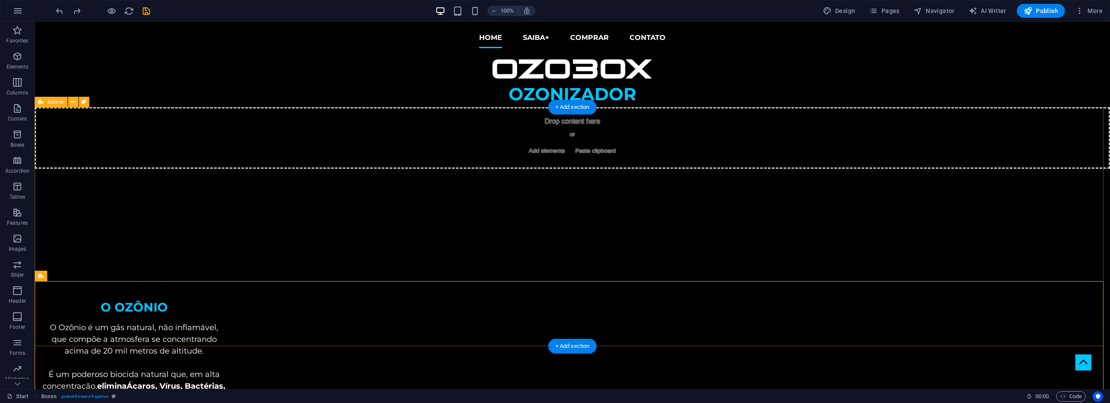
click at [98, 232] on div "Drop content here or Add elements Paste clipboard" at bounding box center [572, 226] width 1075 height 239
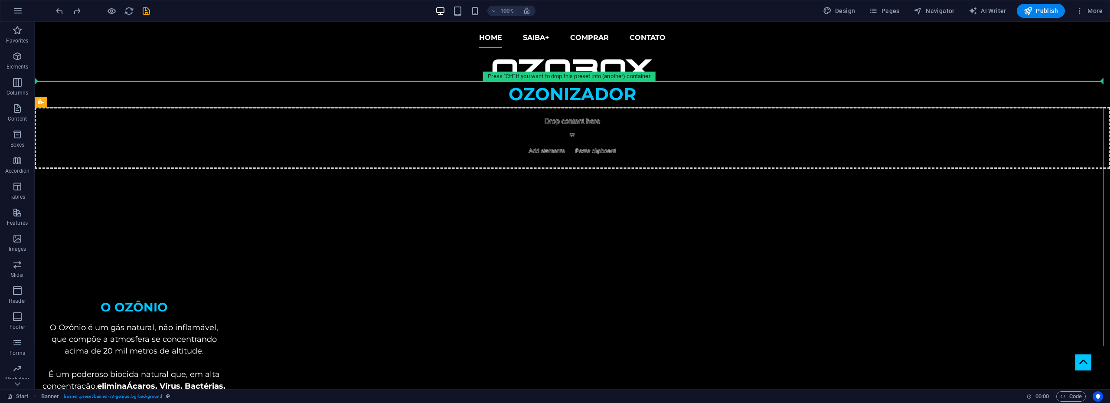
scroll to position [0, 0]
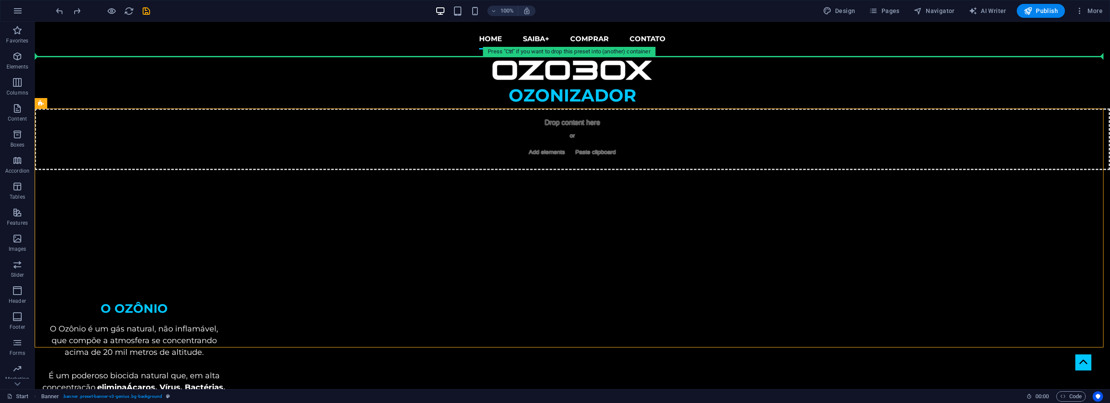
drag, startPoint x: 85, startPoint y: 123, endPoint x: 171, endPoint y: 59, distance: 107.2
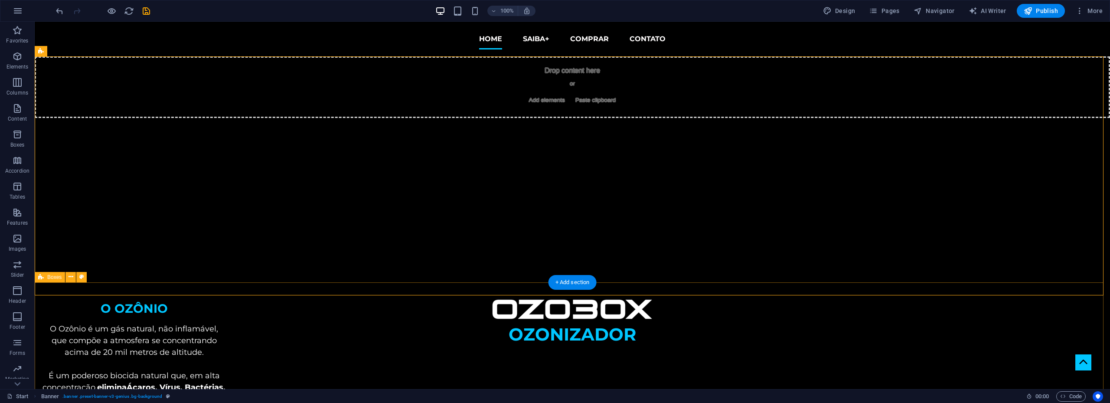
drag, startPoint x: 88, startPoint y: 301, endPoint x: 58, endPoint y: 343, distance: 51.4
drag, startPoint x: 54, startPoint y: 49, endPoint x: 55, endPoint y: 1, distance: 47.7
click at [88, 26] on div "Drag here to replace the existing content. Press “Ctrl” if you want to create a…" at bounding box center [572, 205] width 1075 height 367
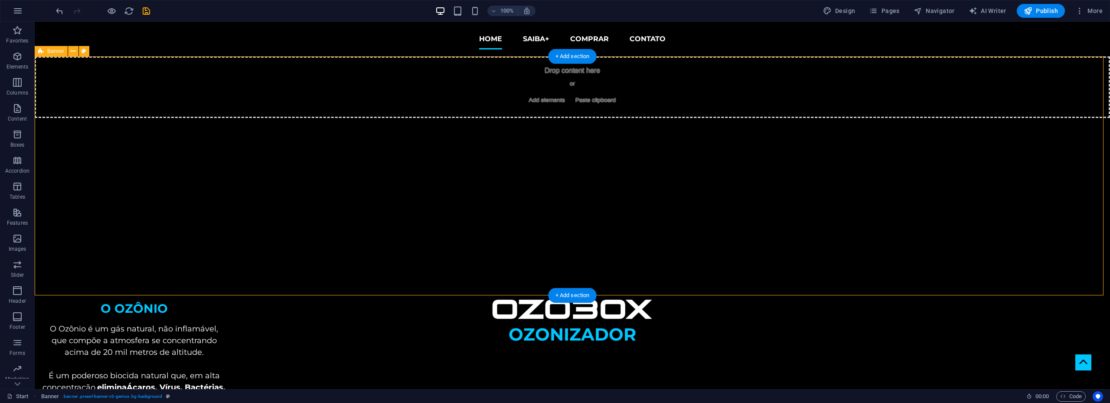
drag, startPoint x: 69, startPoint y: 278, endPoint x: 101, endPoint y: 253, distance: 40.1
click at [101, 253] on div "Drop content here or Add elements Paste clipboard" at bounding box center [572, 175] width 1075 height 239
click at [55, 52] on span "Banner" at bounding box center [55, 51] width 17 height 5
select select "vh"
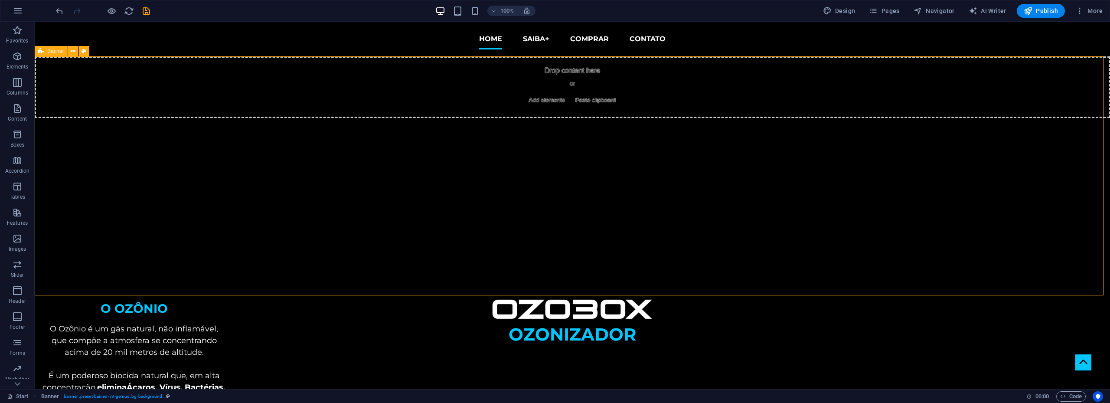
select select "banner"
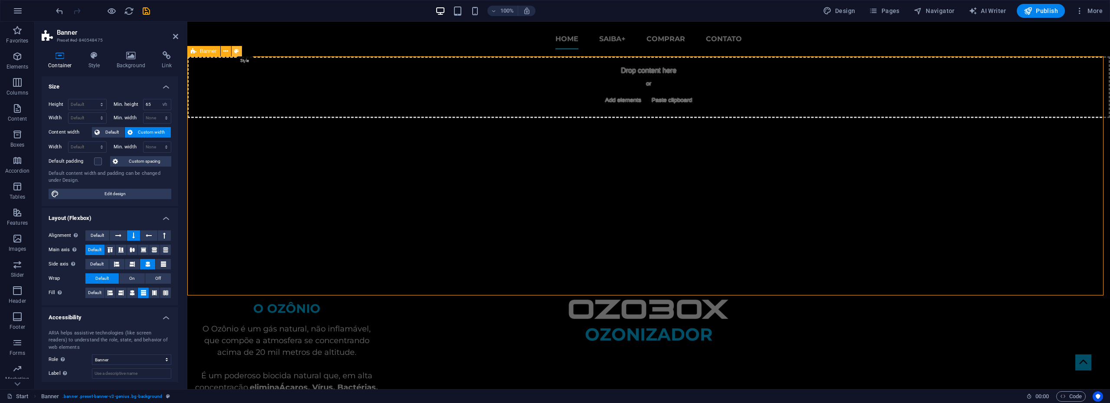
click at [238, 52] on icon at bounding box center [236, 51] width 5 height 9
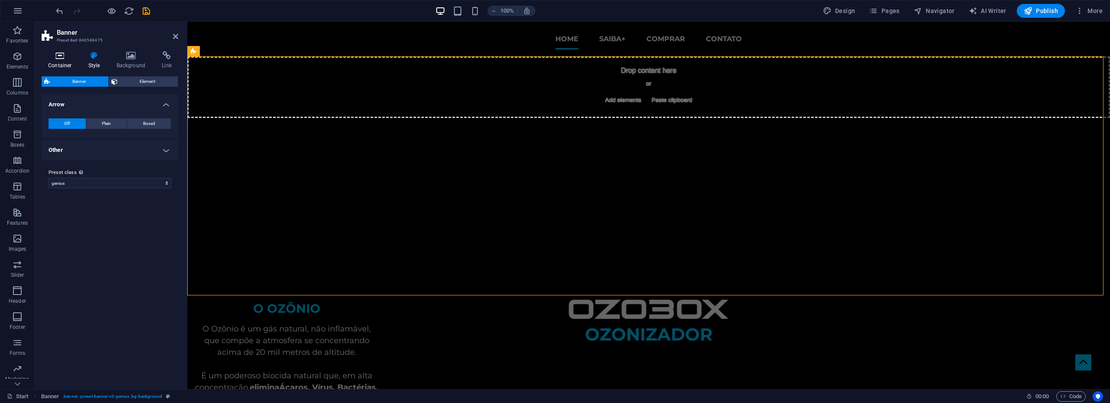
click at [69, 60] on h4 "Container" at bounding box center [62, 60] width 40 height 18
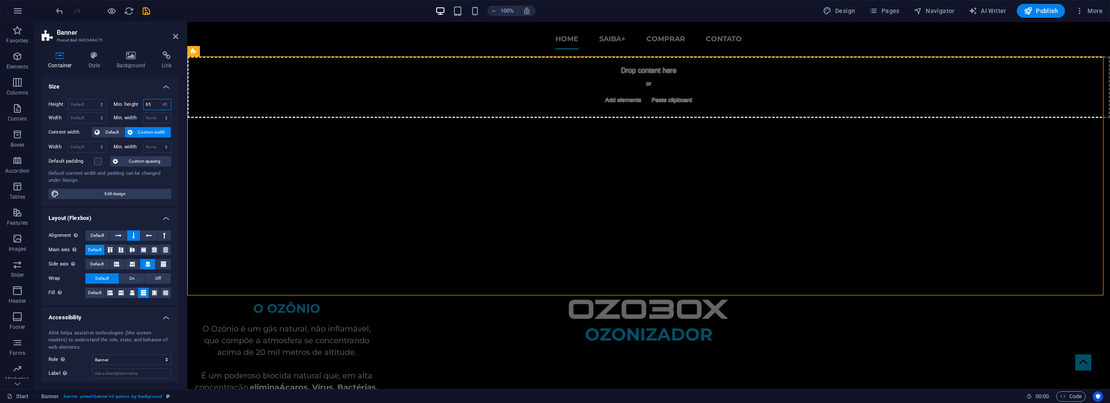
drag, startPoint x: 152, startPoint y: 106, endPoint x: 143, endPoint y: 105, distance: 8.3
click at [143, 105] on input "65" at bounding box center [157, 104] width 28 height 10
type input "30"
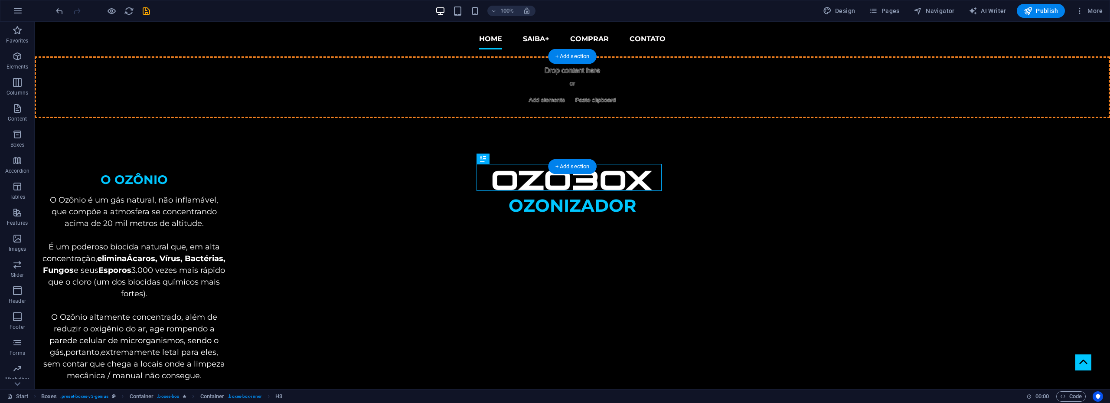
drag, startPoint x: 433, startPoint y: 184, endPoint x: 603, endPoint y: 78, distance: 199.6
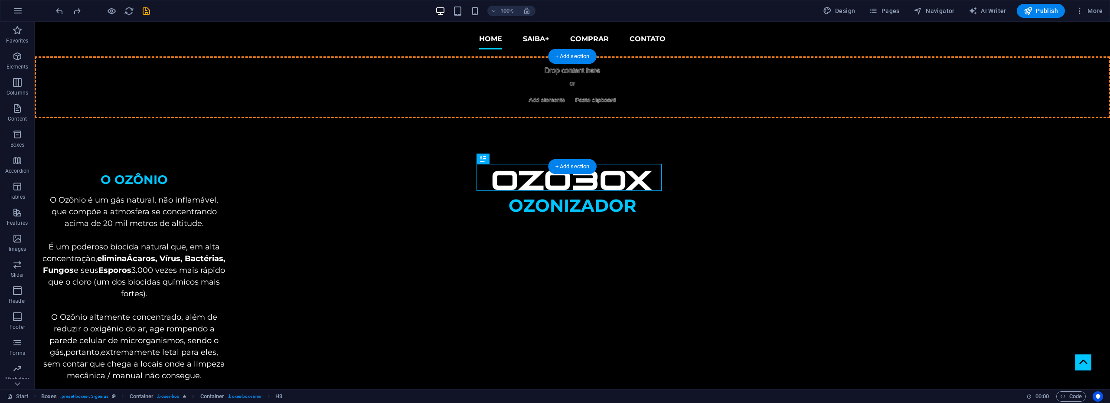
drag, startPoint x: 511, startPoint y: 176, endPoint x: 543, endPoint y: 81, distance: 100.9
drag, startPoint x: 492, startPoint y: 184, endPoint x: 523, endPoint y: 75, distance: 113.5
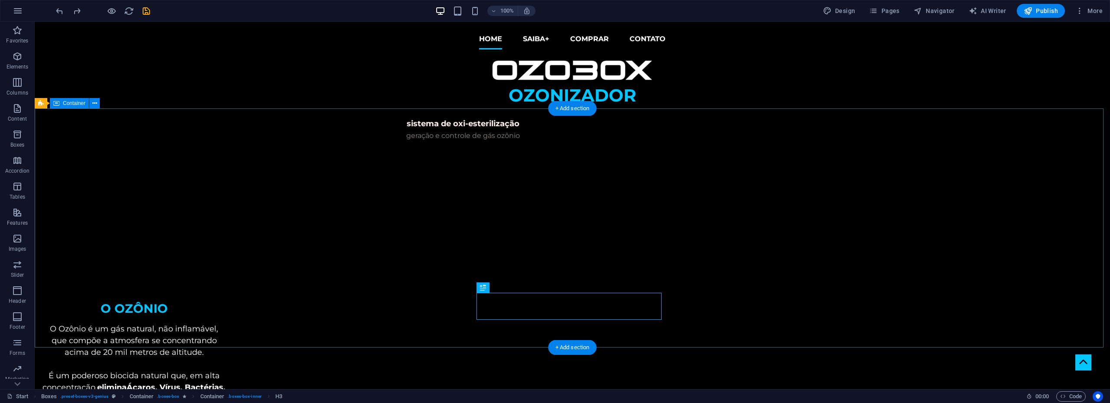
click at [409, 155] on div "sistema de oxi-esterilização geração e controle de gás ozônio" at bounding box center [572, 179] width 1075 height 142
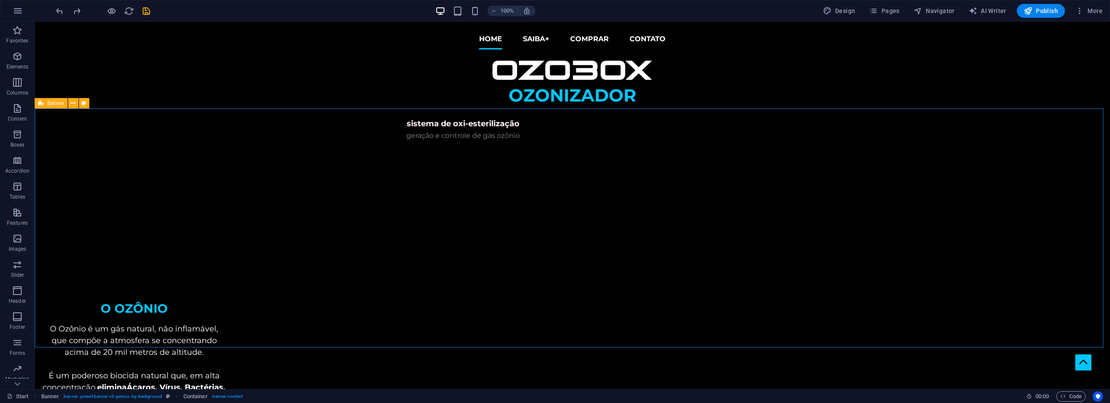
click at [51, 104] on span "Banner" at bounding box center [55, 103] width 17 height 5
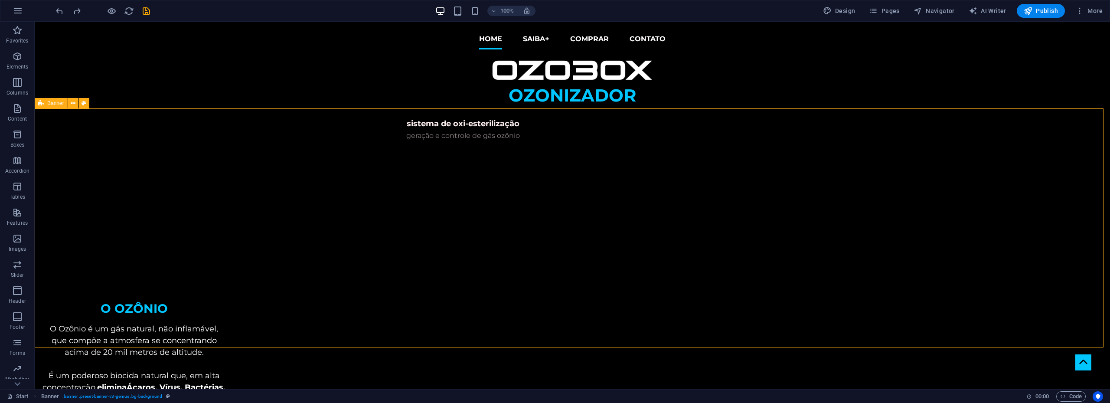
click at [51, 104] on span "Banner" at bounding box center [55, 103] width 17 height 5
select select "vh"
select select "banner"
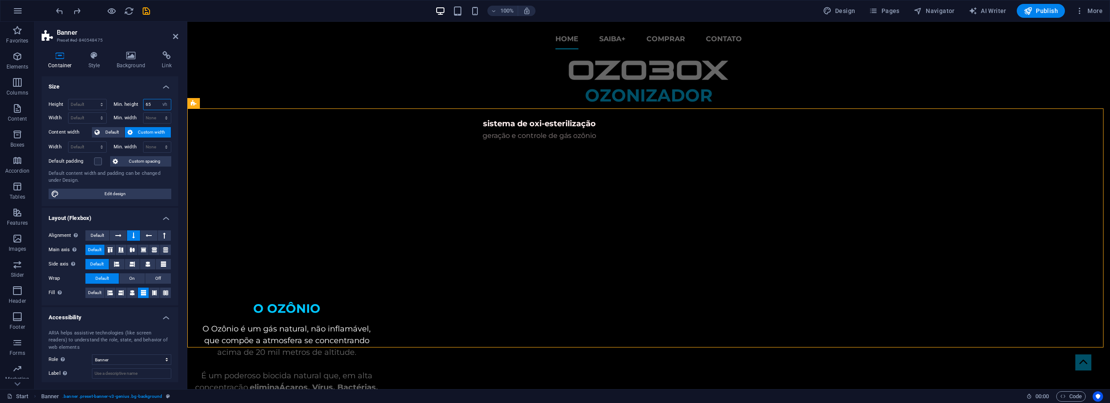
click at [143, 106] on input "65" at bounding box center [157, 104] width 28 height 10
type input "35"
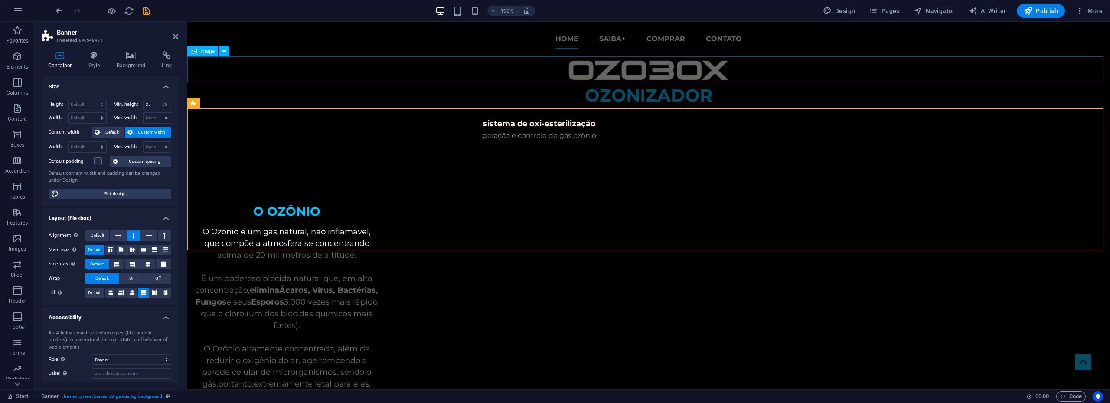
click at [638, 68] on figure at bounding box center [648, 69] width 922 height 26
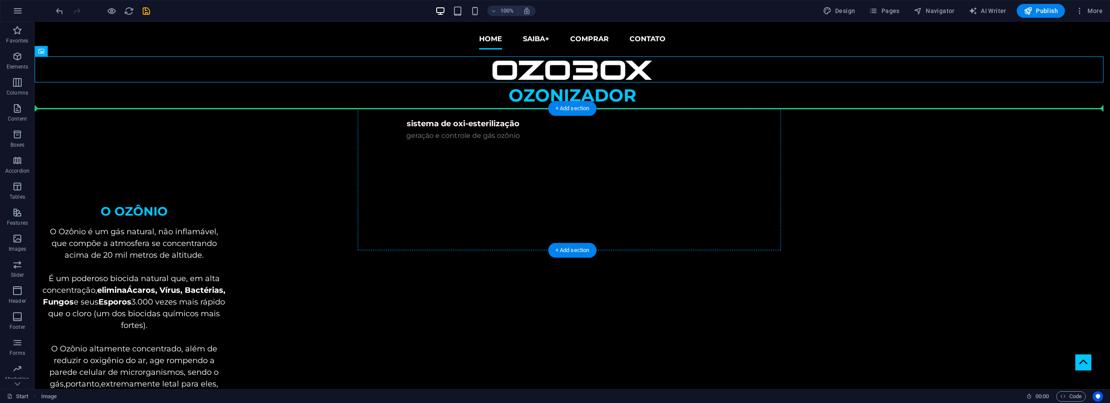
drag, startPoint x: 576, startPoint y: 72, endPoint x: 599, endPoint y: 126, distance: 58.9
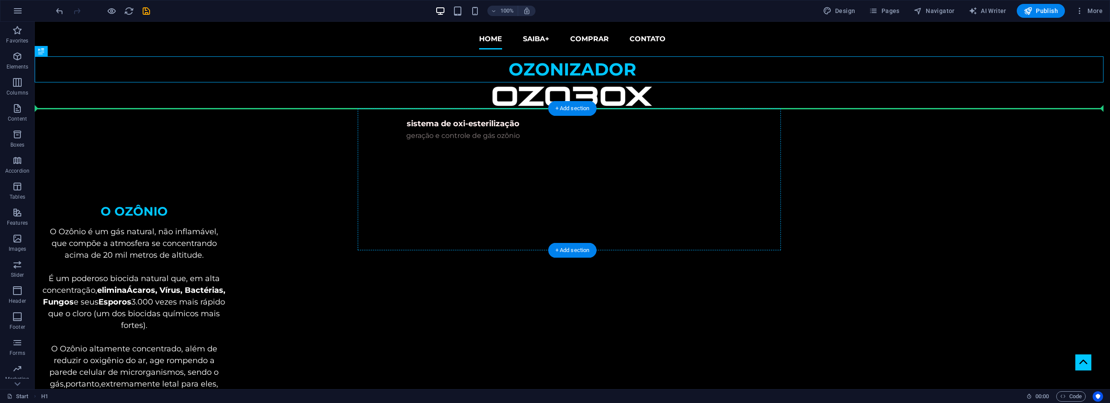
drag, startPoint x: 579, startPoint y: 66, endPoint x: 575, endPoint y: 126, distance: 60.0
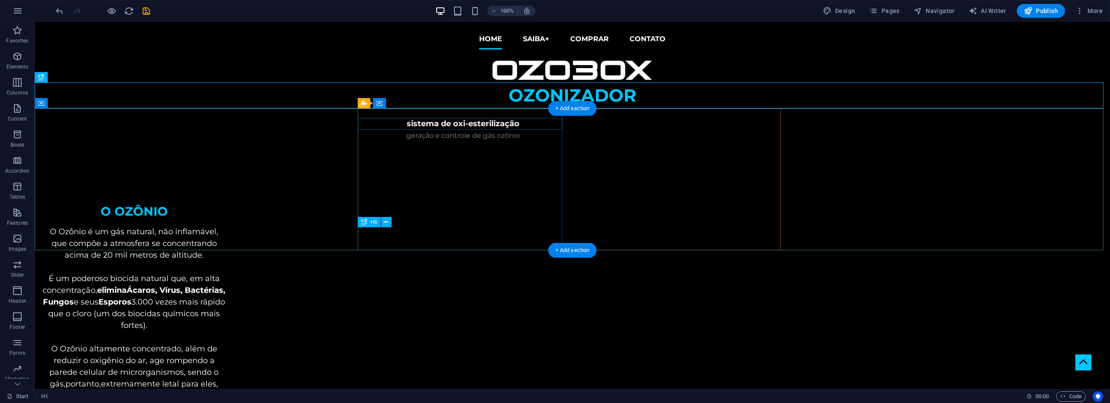
click at [486, 124] on div "sistema de oxi-esterilização" at bounding box center [463, 124] width 205 height 12
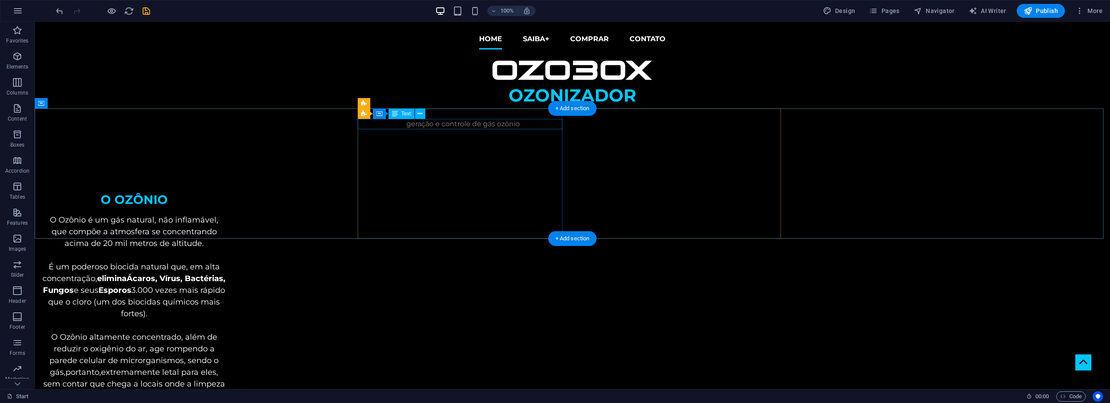
click at [485, 125] on div "geração e controle de gás ozônio" at bounding box center [463, 124] width 205 height 10
click at [476, 123] on div at bounding box center [463, 168] width 205 height 120
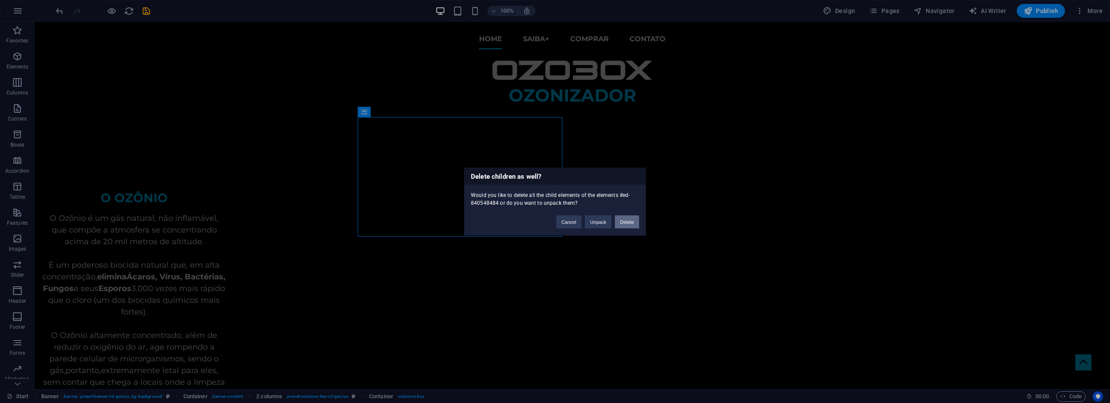
click at [619, 220] on button "Delete" at bounding box center [627, 221] width 24 height 13
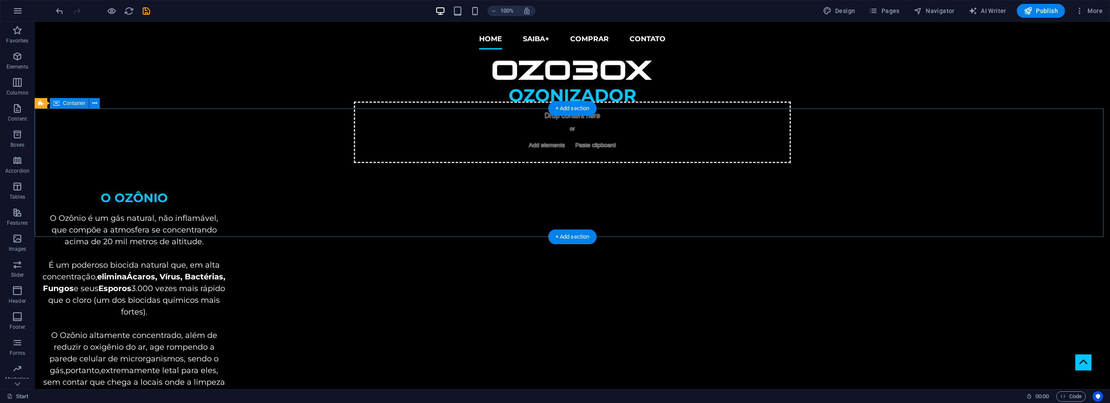
click at [532, 143] on div "Drop content here or Add elements Paste clipboard" at bounding box center [572, 132] width 1075 height 48
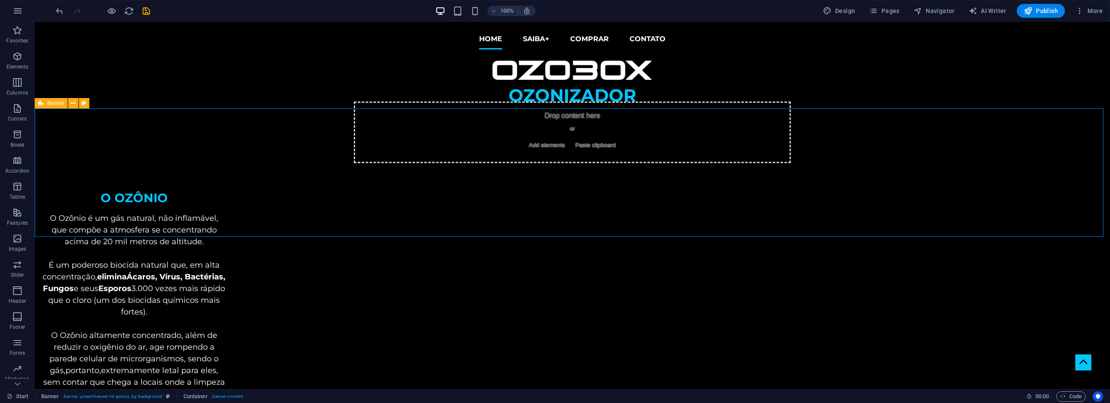
click at [51, 104] on span "Banner" at bounding box center [55, 103] width 17 height 5
select select "vh"
select select "banner"
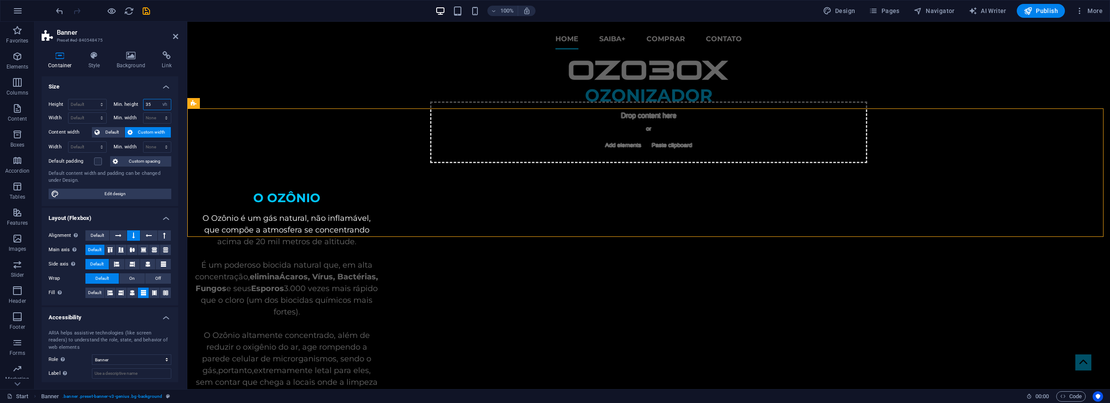
click at [147, 104] on input "35" at bounding box center [157, 104] width 28 height 10
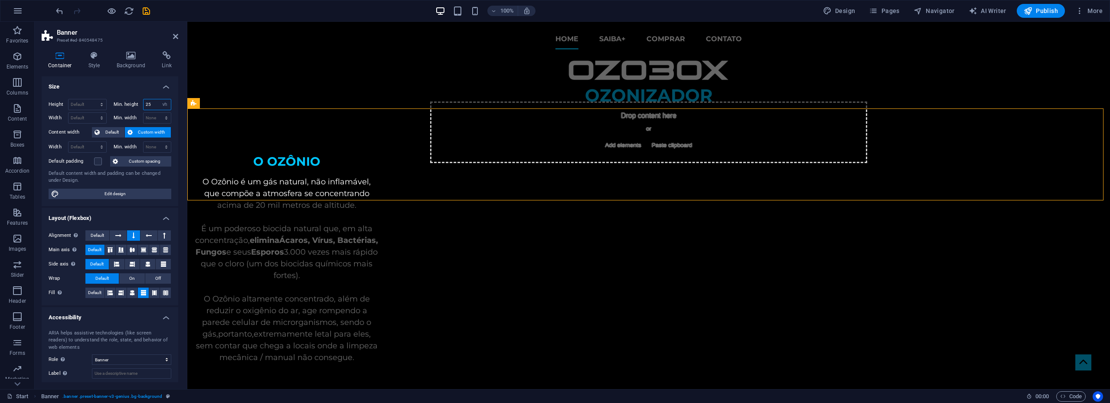
drag, startPoint x: 154, startPoint y: 104, endPoint x: 136, endPoint y: 104, distance: 18.2
click at [136, 104] on div "Min. height 25 None px rem % vh vw" at bounding box center [143, 104] width 58 height 11
type input "20"
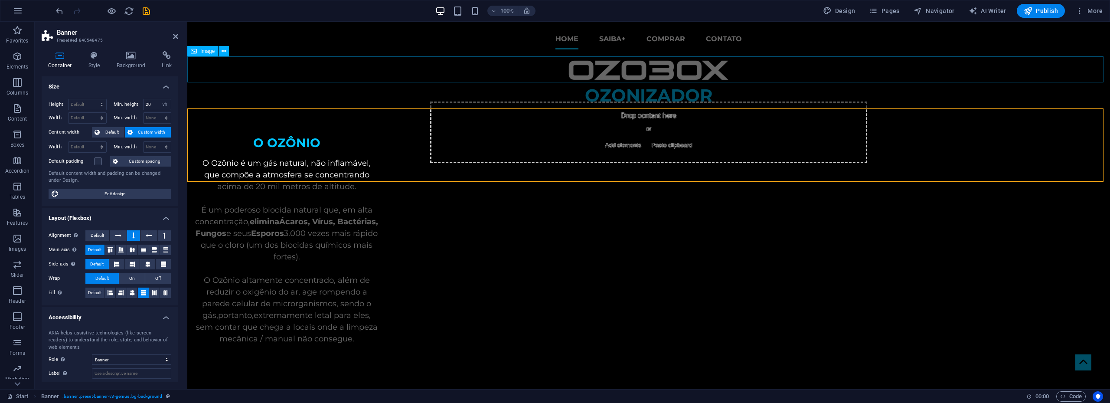
click at [765, 74] on figure at bounding box center [648, 69] width 922 height 26
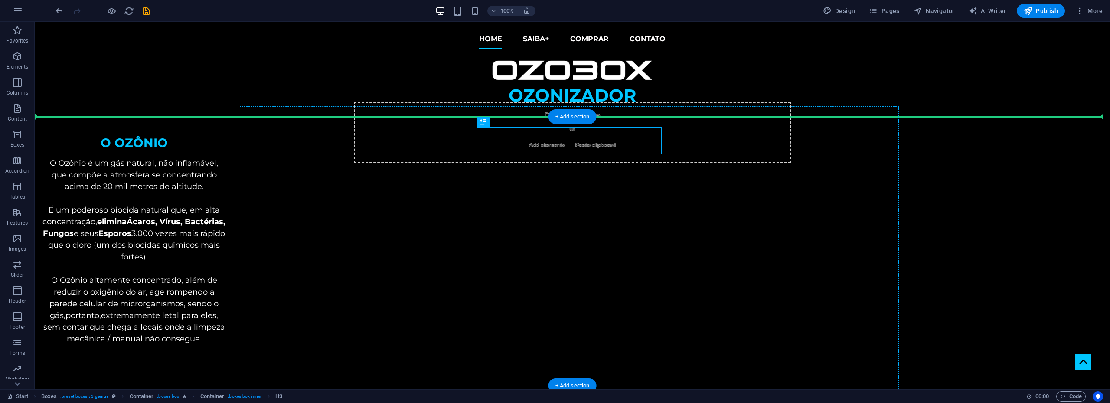
drag, startPoint x: 546, startPoint y: 141, endPoint x: 446, endPoint y: 152, distance: 100.3
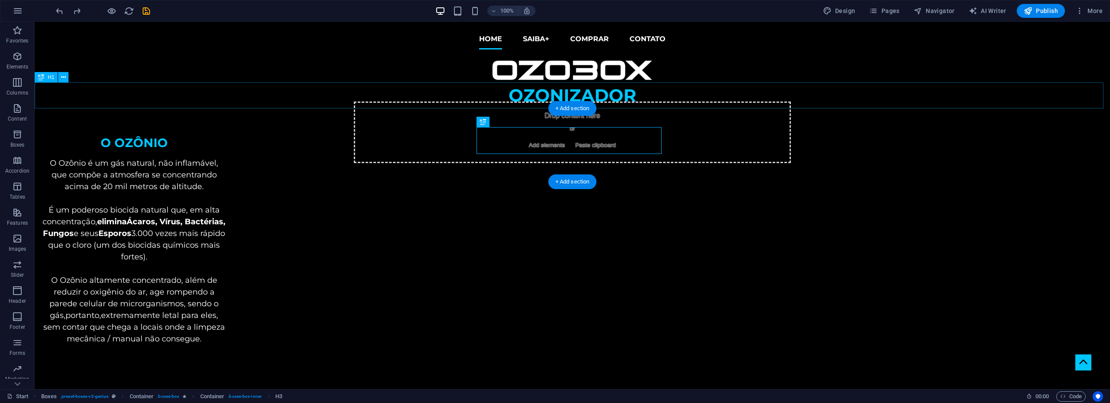
click at [737, 91] on div "OZONIZADOR" at bounding box center [572, 95] width 1075 height 26
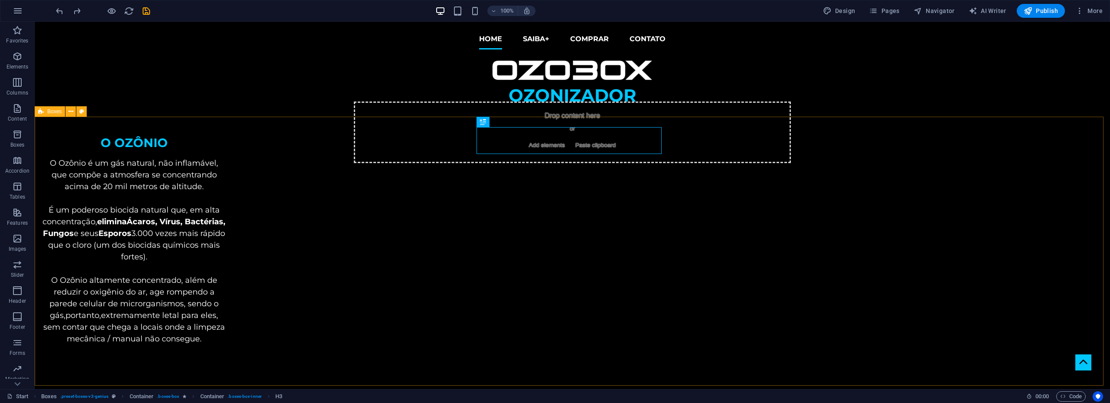
click at [49, 109] on span "Boxes" at bounding box center [54, 111] width 14 height 5
select select "px"
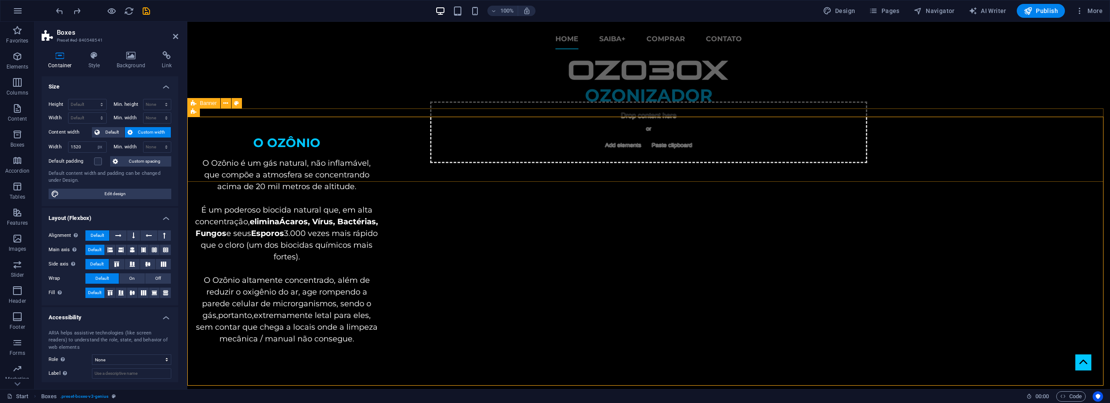
click at [208, 103] on span "Banner" at bounding box center [208, 103] width 17 height 5
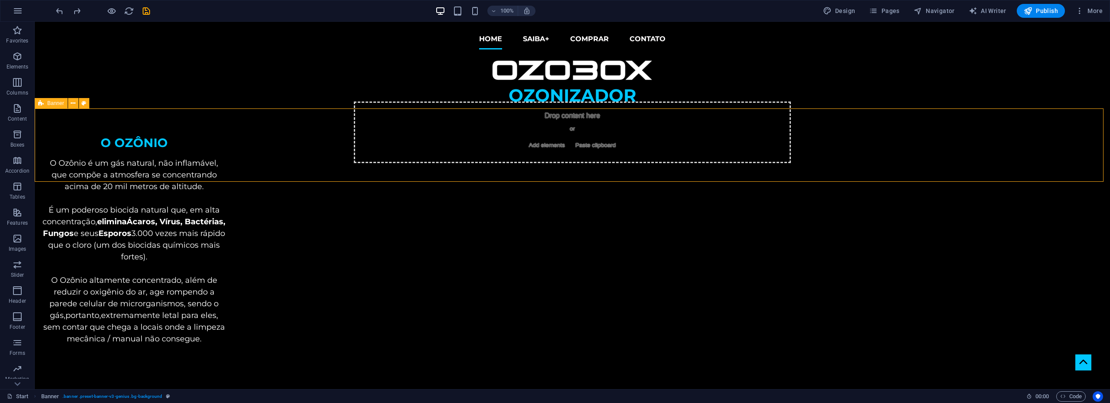
click at [54, 103] on span "Banner" at bounding box center [55, 103] width 17 height 5
select select "vh"
select select "banner"
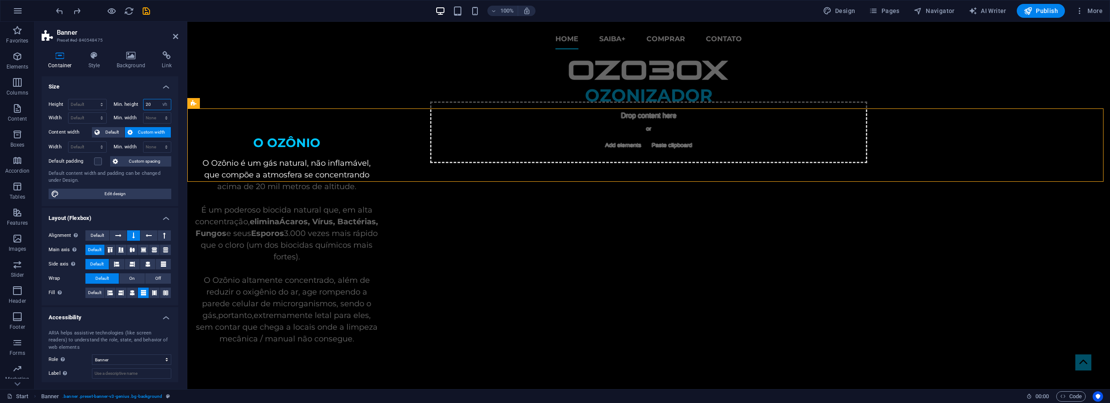
drag, startPoint x: 146, startPoint y: 104, endPoint x: 140, endPoint y: 104, distance: 5.6
click at [140, 104] on div "Min. height 20 None px rem % vh vw" at bounding box center [143, 104] width 58 height 11
type input "40"
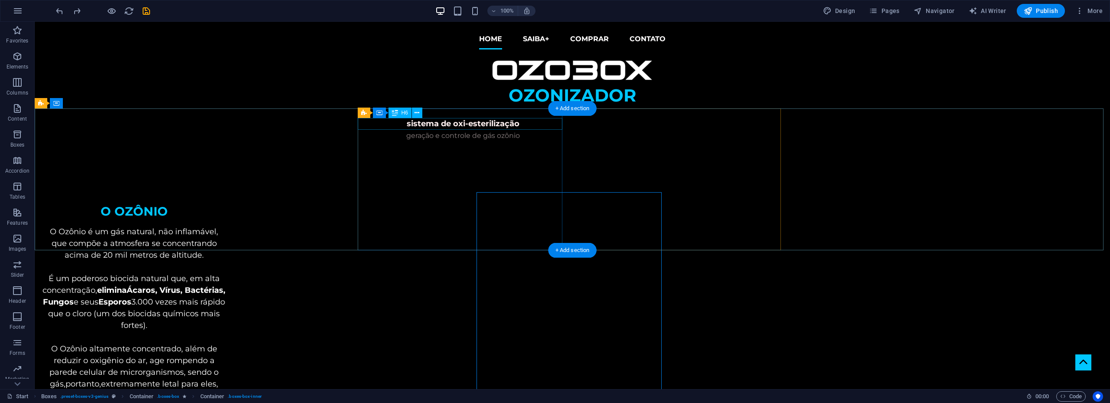
click at [448, 126] on div "sistema de oxi-esterilização" at bounding box center [463, 124] width 205 height 12
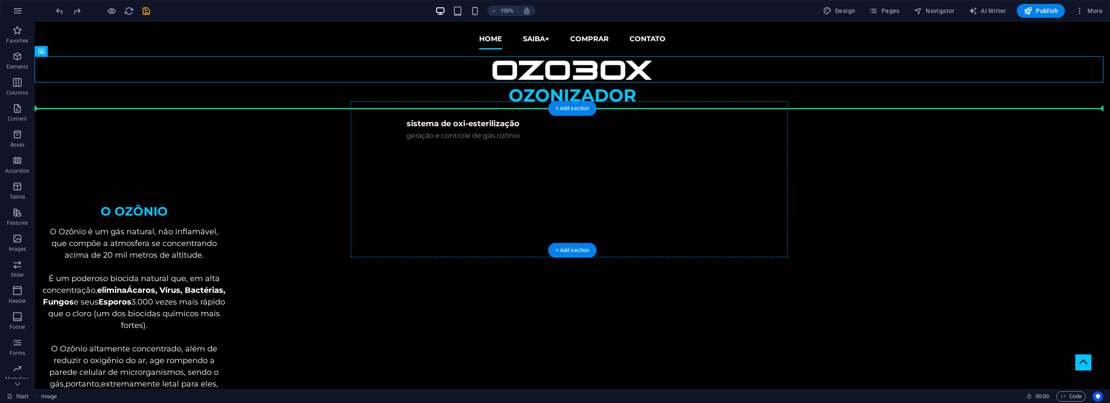
drag, startPoint x: 564, startPoint y: 71, endPoint x: 548, endPoint y: 113, distance: 44.8
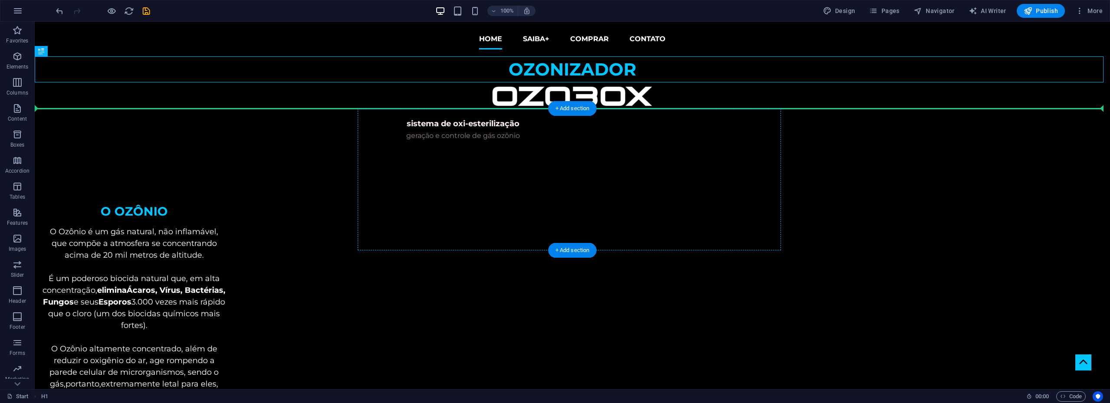
drag, startPoint x: 573, startPoint y: 66, endPoint x: 565, endPoint y: 113, distance: 47.9
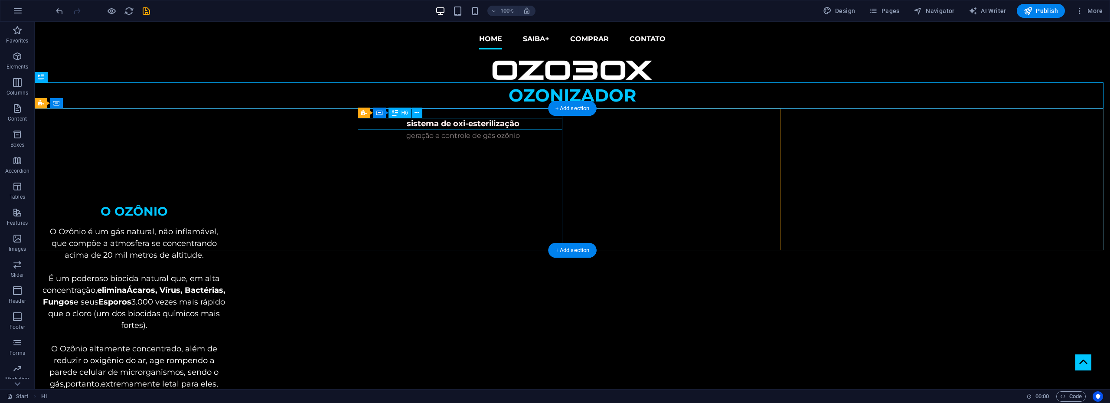
click at [461, 122] on div "sistema de oxi-esterilização" at bounding box center [463, 124] width 205 height 12
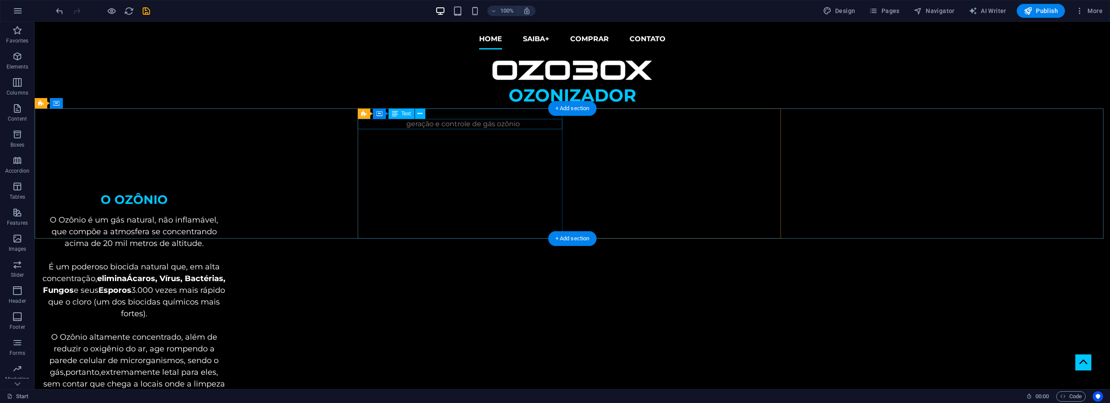
click at [463, 122] on div "geração e controle de gás ozônio" at bounding box center [463, 124] width 205 height 10
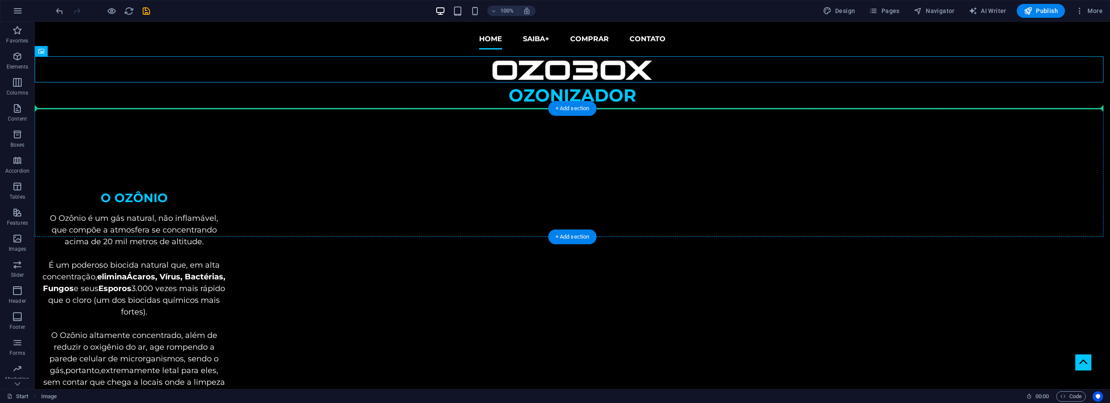
drag, startPoint x: 85, startPoint y: 74, endPoint x: 55, endPoint y: 119, distance: 53.6
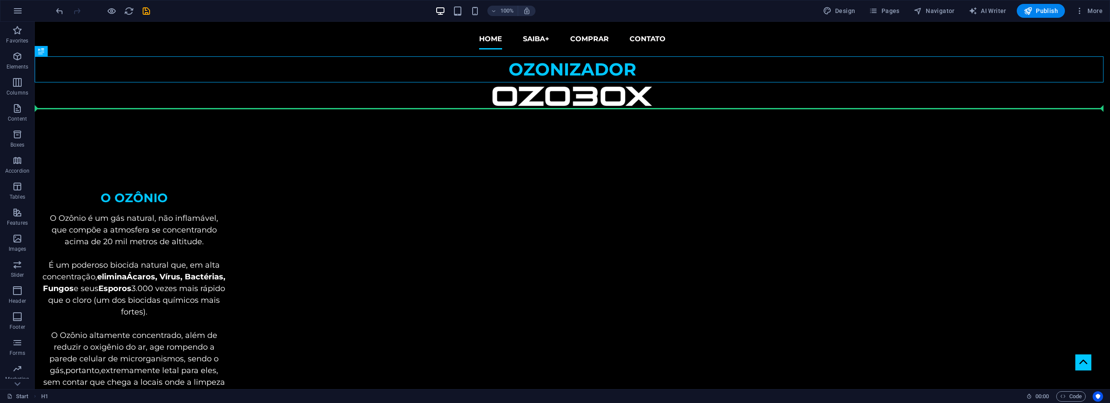
drag, startPoint x: 80, startPoint y: 73, endPoint x: 50, endPoint y: 101, distance: 41.1
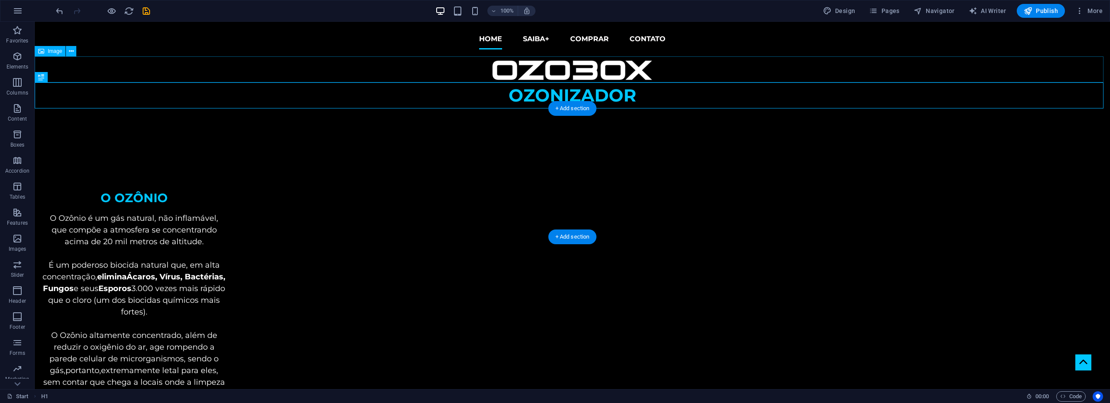
click at [108, 72] on figure at bounding box center [572, 69] width 1075 height 26
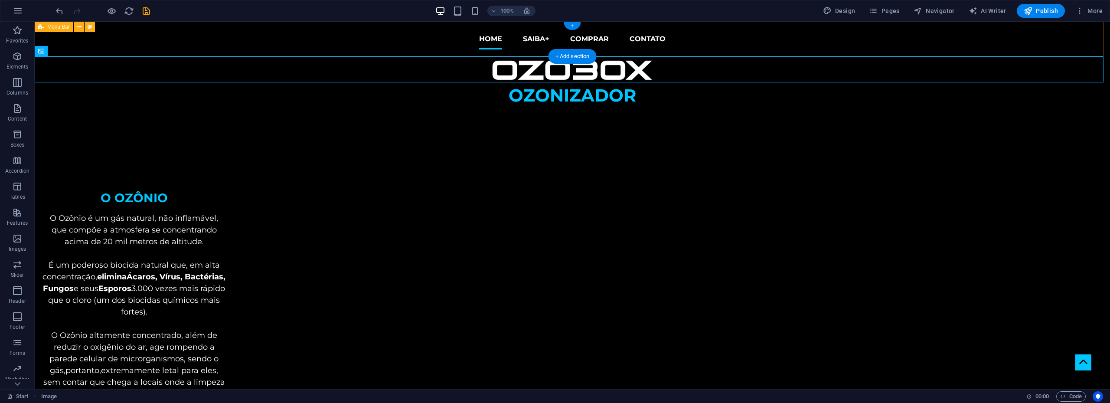
click at [124, 50] on div "Home SAIBA+ COMPRAR CONTATO" at bounding box center [572, 39] width 1075 height 35
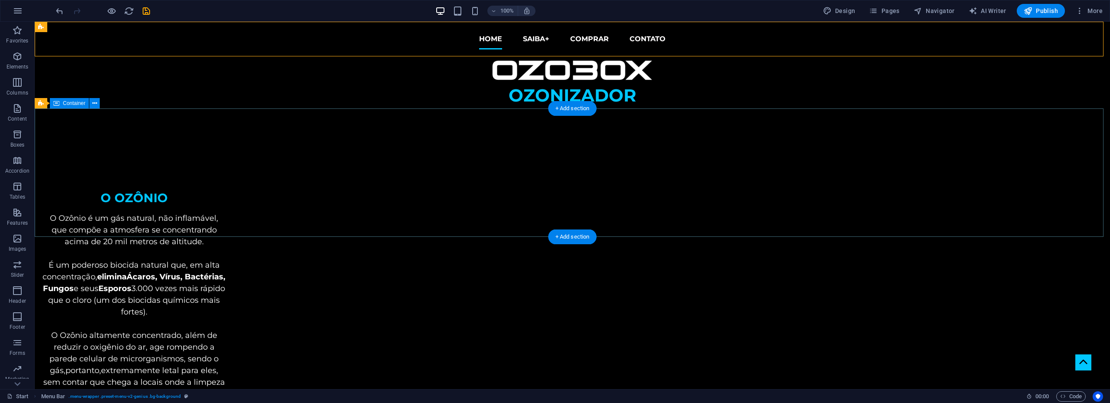
click at [79, 137] on div at bounding box center [572, 168] width 1075 height 120
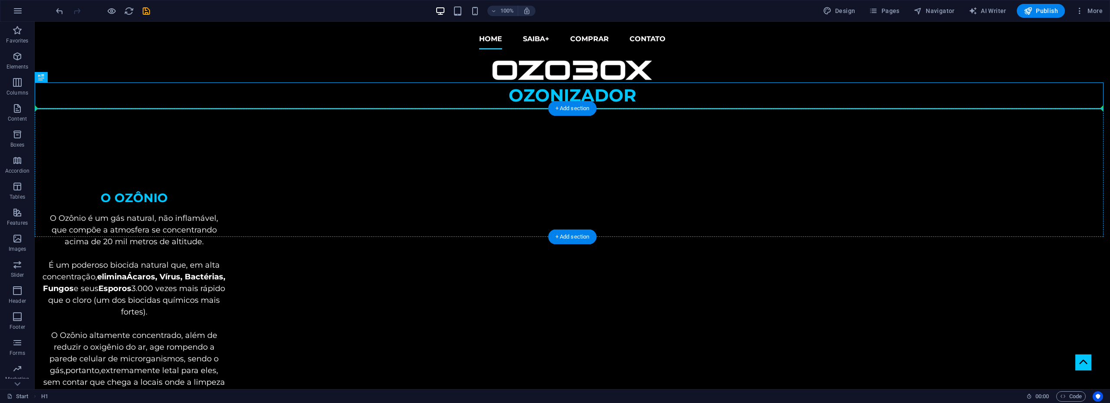
drag, startPoint x: 552, startPoint y: 96, endPoint x: 548, endPoint y: 115, distance: 19.6
drag, startPoint x: 557, startPoint y: 93, endPoint x: 70, endPoint y: 111, distance: 487.6
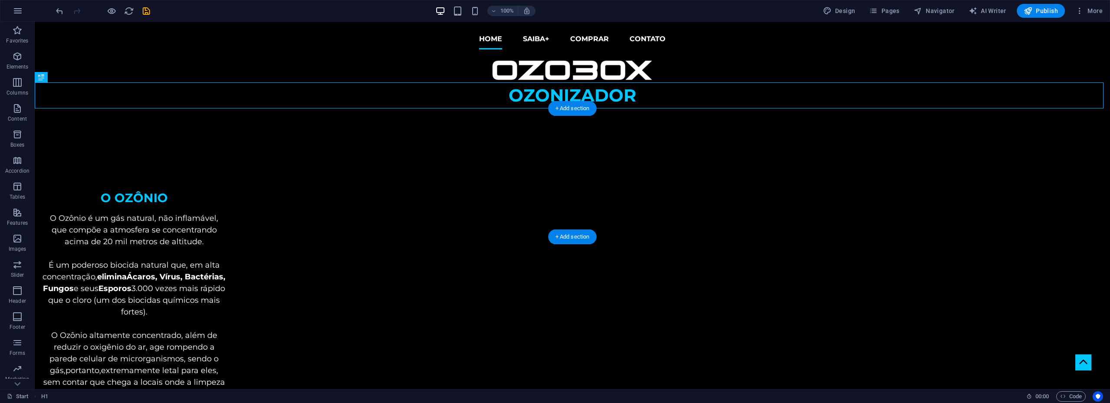
click at [57, 124] on div at bounding box center [572, 168] width 1075 height 120
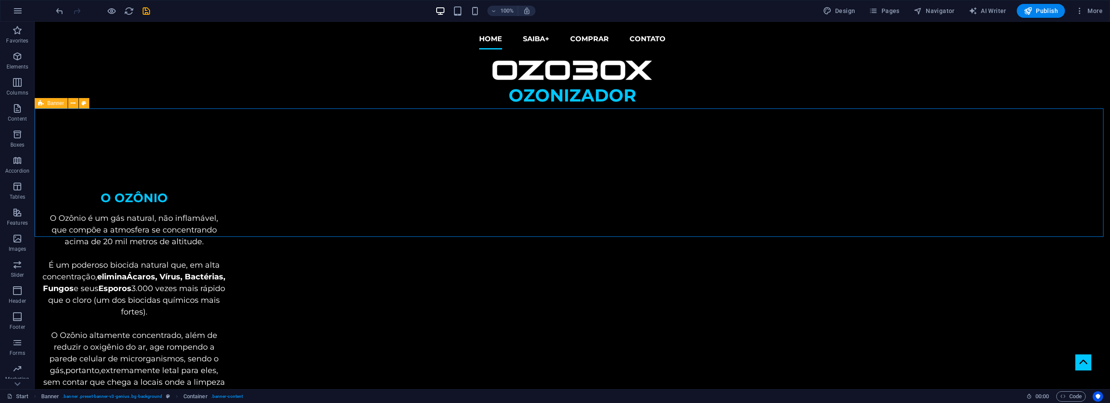
click at [53, 103] on span "Banner" at bounding box center [55, 103] width 17 height 5
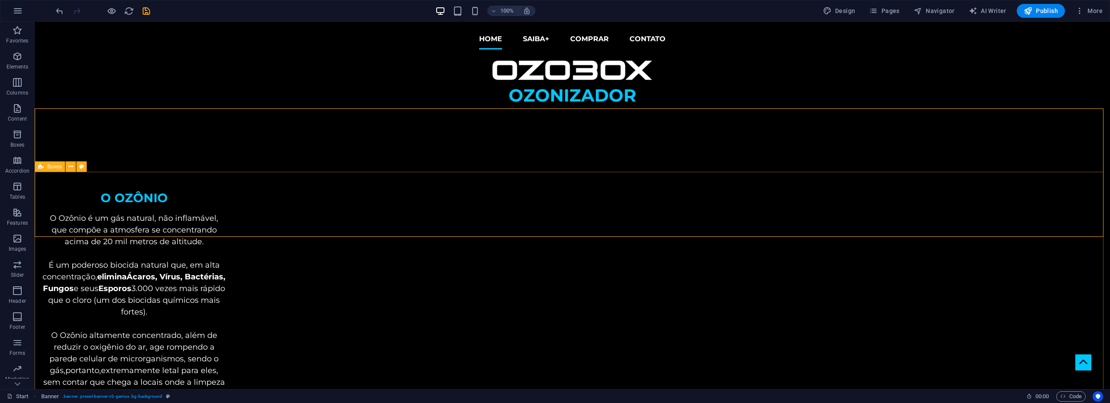
click at [52, 169] on span "Boxes" at bounding box center [54, 166] width 14 height 5
click at [77, 103] on span "Container" at bounding box center [74, 103] width 23 height 5
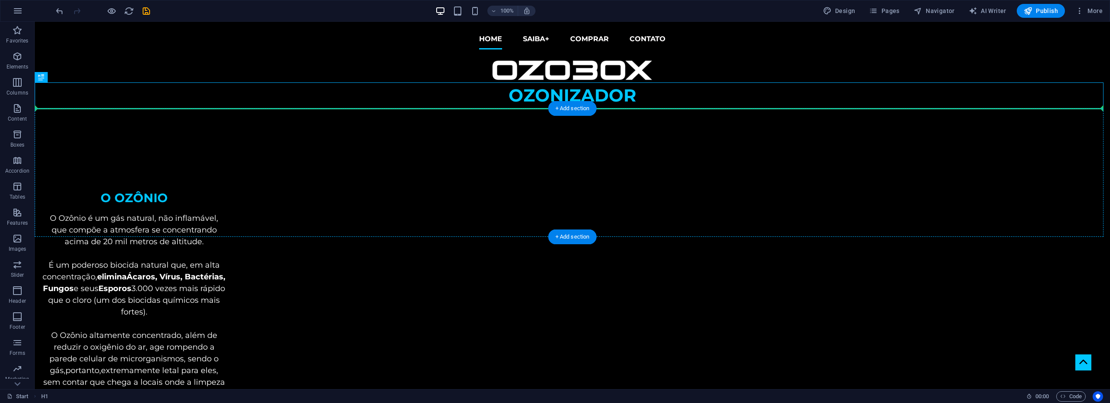
drag, startPoint x: 86, startPoint y: 98, endPoint x: 46, endPoint y: 119, distance: 45.6
drag, startPoint x: 83, startPoint y: 98, endPoint x: 591, endPoint y: 127, distance: 508.9
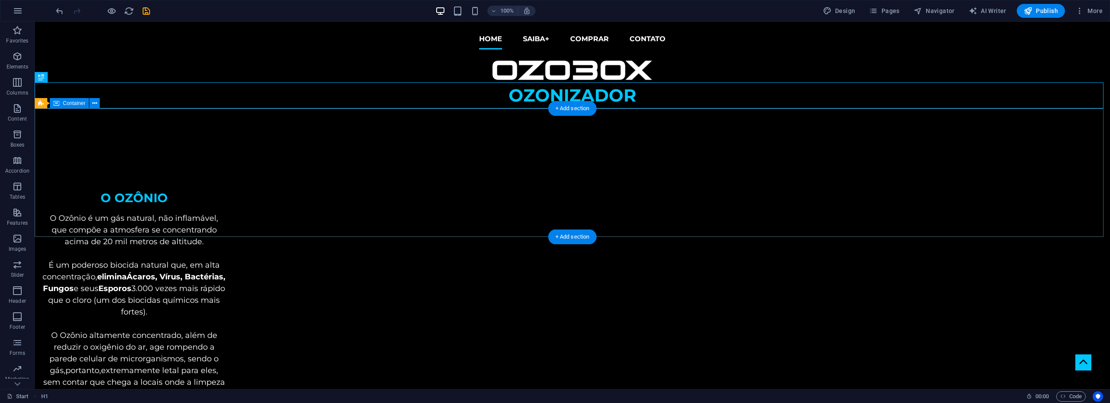
click at [59, 135] on div at bounding box center [572, 168] width 1075 height 120
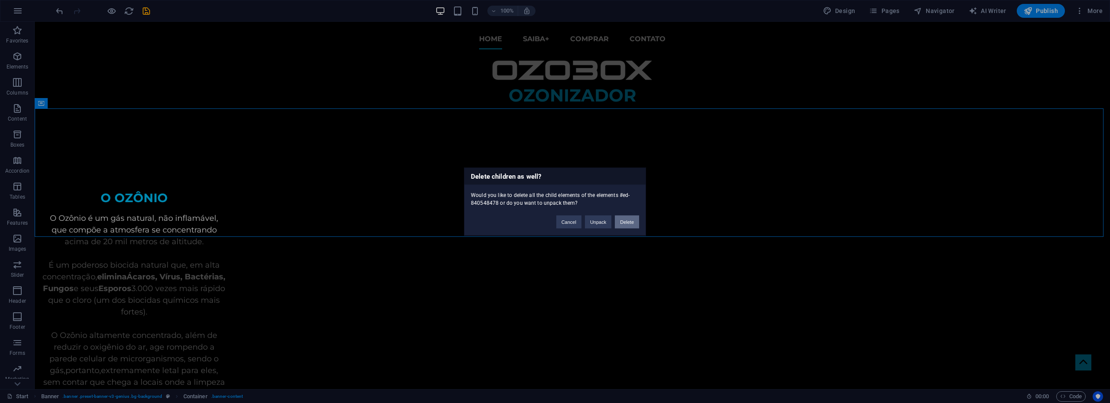
click at [630, 221] on button "Delete" at bounding box center [627, 221] width 24 height 13
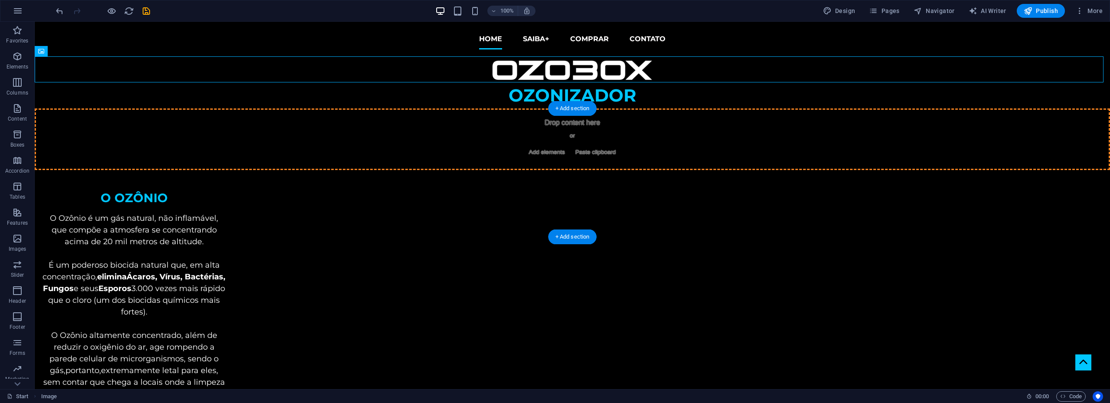
drag, startPoint x: 546, startPoint y: 69, endPoint x: 300, endPoint y: 132, distance: 253.4
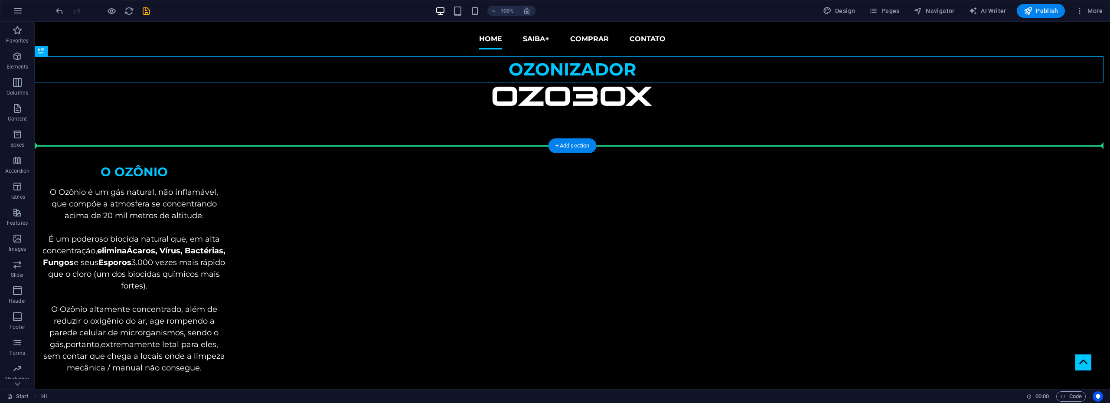
drag, startPoint x: 543, startPoint y: 67, endPoint x: 130, endPoint y: 153, distance: 422.5
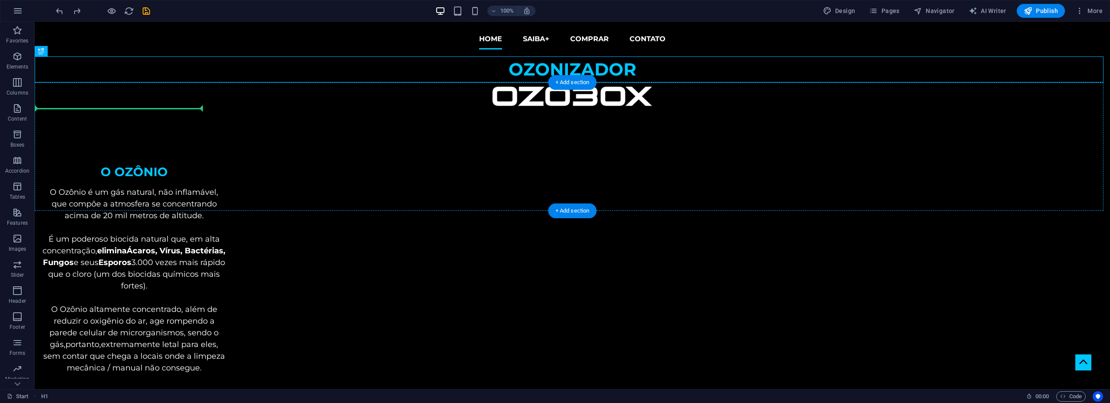
drag, startPoint x: 83, startPoint y: 74, endPoint x: 79, endPoint y: 104, distance: 31.0
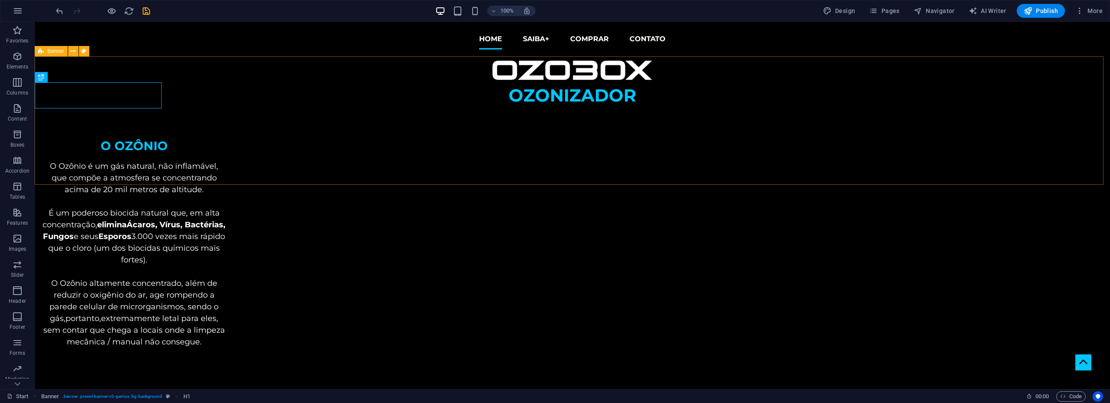
click at [49, 50] on span "Banner" at bounding box center [55, 51] width 17 height 5
select select "vh"
select select "banner"
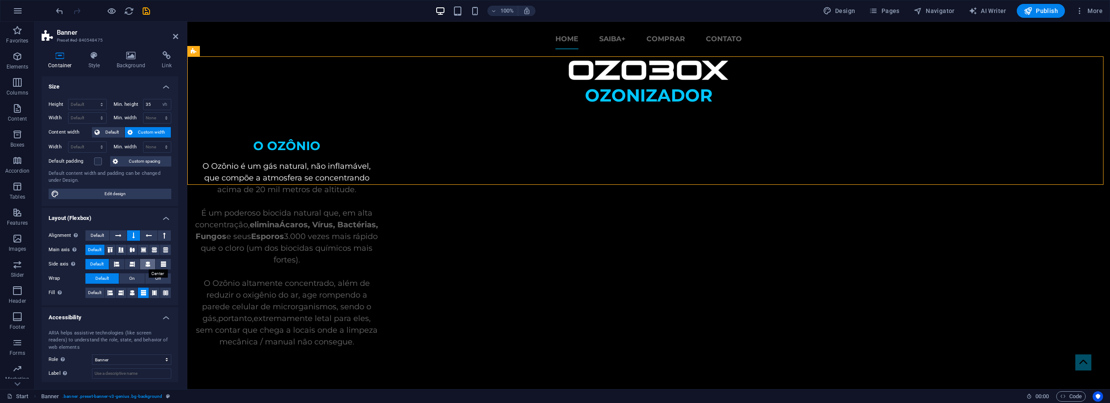
click at [145, 265] on icon at bounding box center [147, 264] width 5 height 10
click at [758, 90] on div "OZONIZADOR" at bounding box center [648, 120] width 922 height 128
click at [641, 69] on figure at bounding box center [648, 69] width 922 height 26
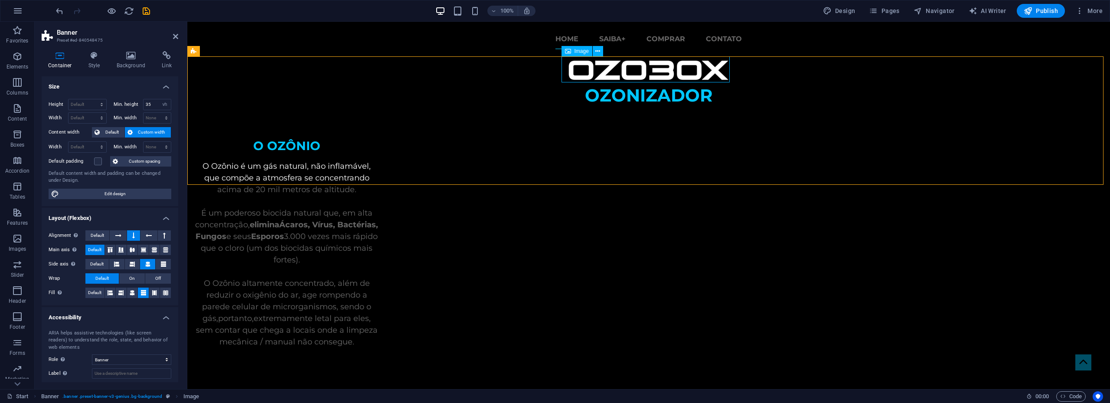
select select "px"
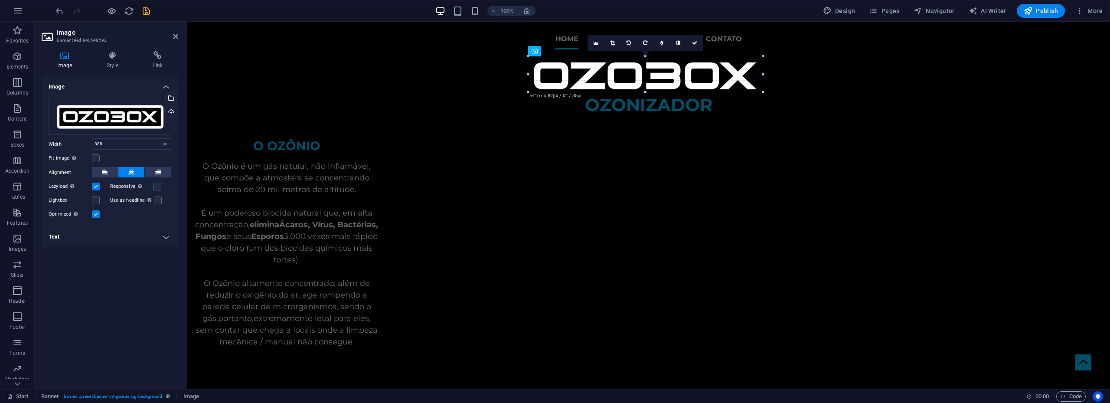
drag, startPoint x: 563, startPoint y: 82, endPoint x: 543, endPoint y: 91, distance: 22.1
type input "540"
click at [623, 107] on div "OZONIZADOR" at bounding box center [648, 106] width 922 height 26
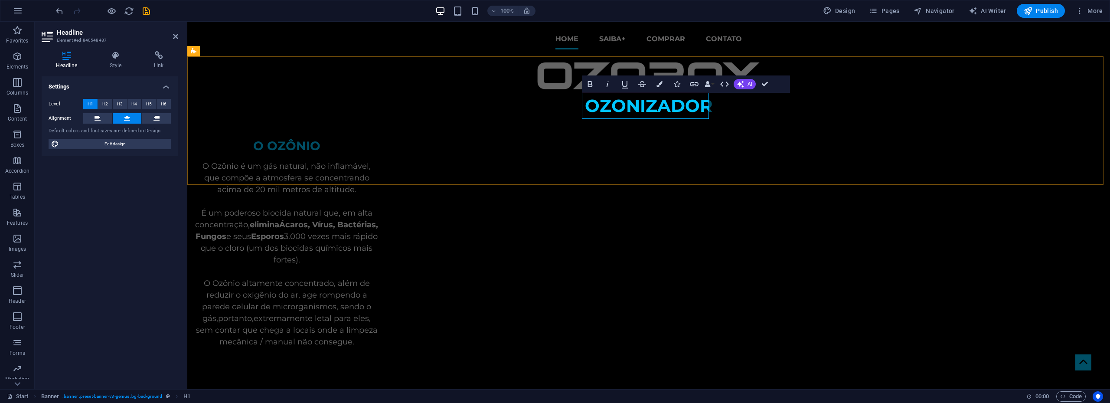
click at [623, 107] on h1 "OZONIZADOR" at bounding box center [648, 106] width 922 height 26
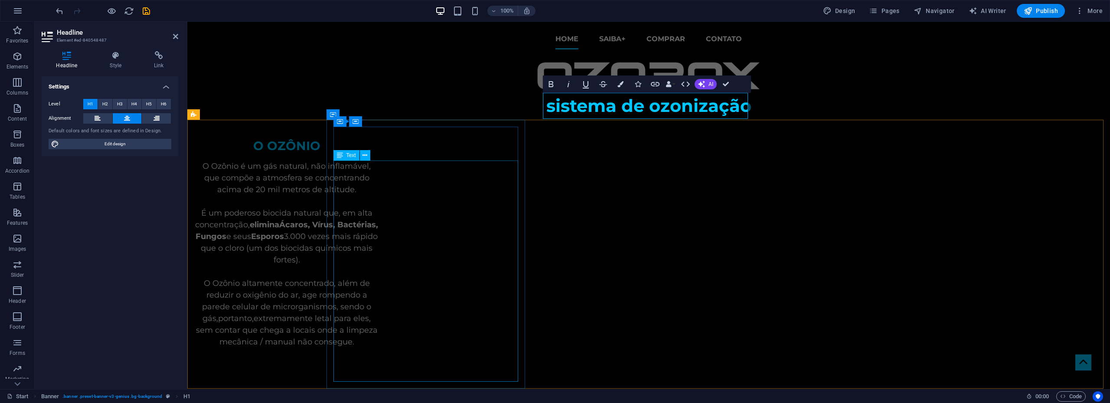
click at [379, 226] on div "O Ozônio é um gás natural, não inflamável, que compõe a atmosfera se concentran…" at bounding box center [286, 270] width 185 height 221
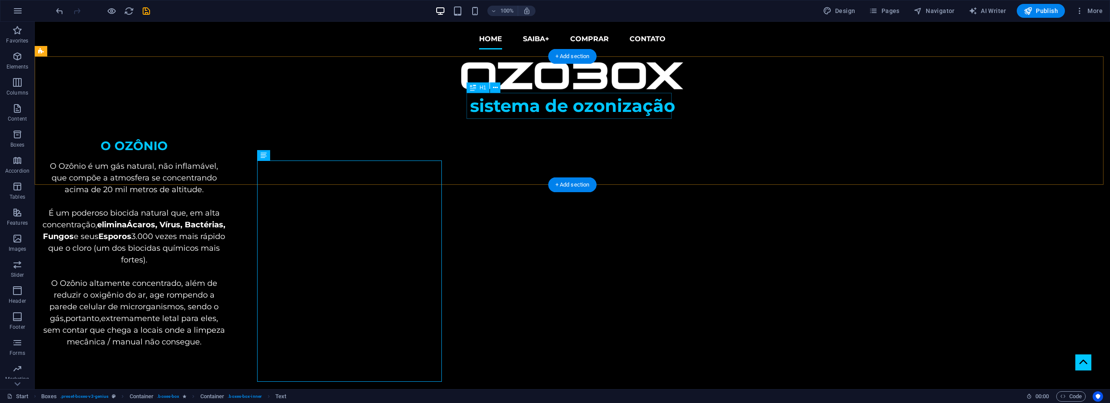
click at [646, 102] on div "sistema de ozonização" at bounding box center [572, 106] width 1075 height 26
click at [481, 89] on span "H1" at bounding box center [482, 87] width 7 height 5
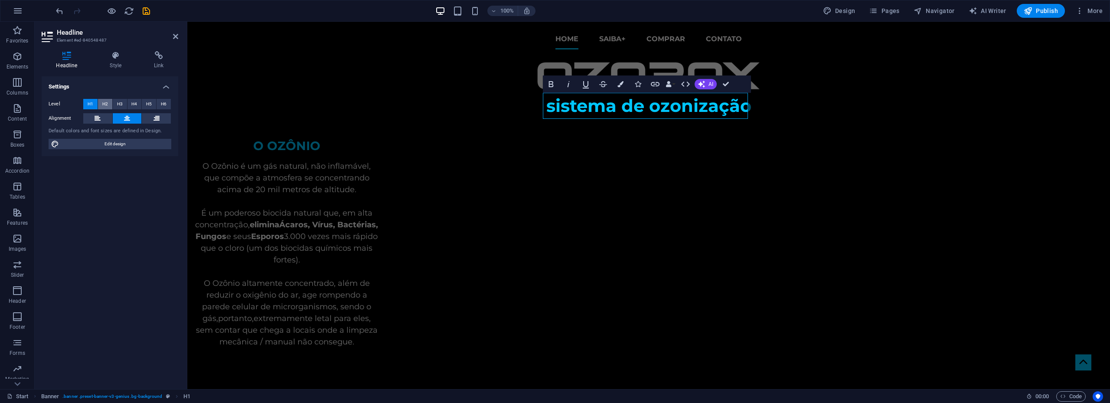
click at [105, 101] on span "H2" at bounding box center [105, 104] width 6 height 10
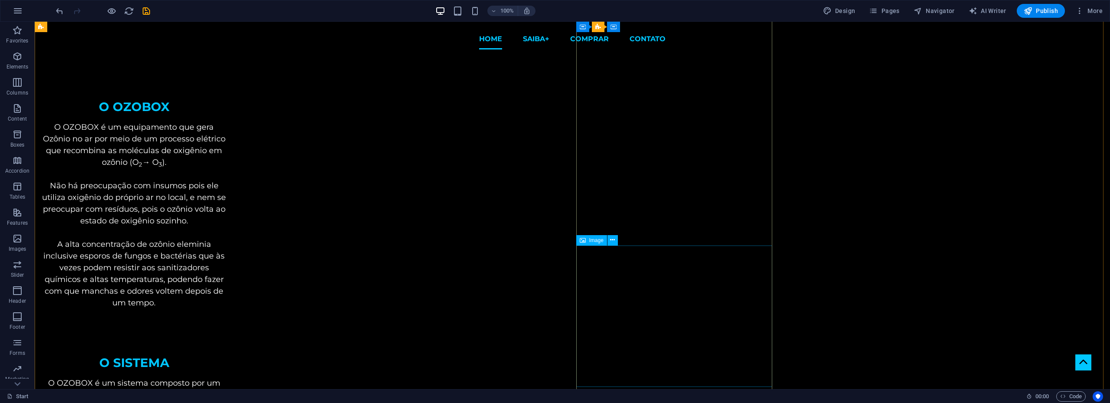
scroll to position [217, 0]
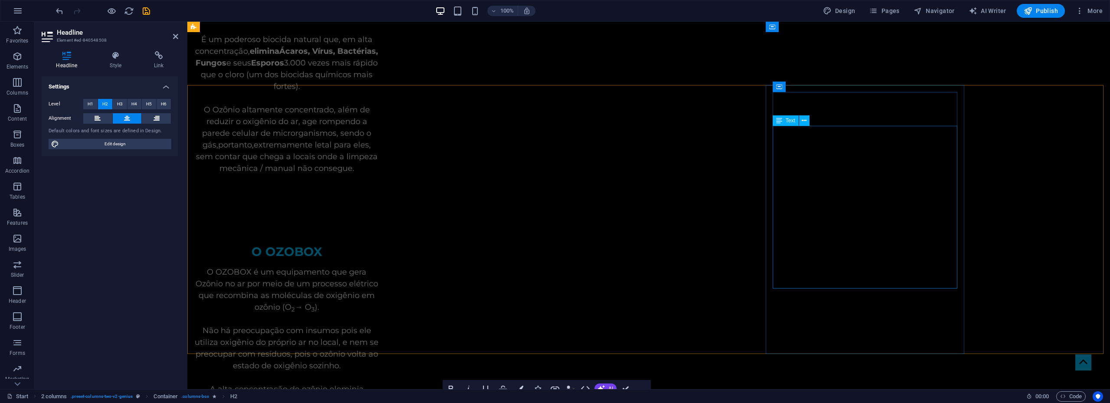
scroll to position [0, 0]
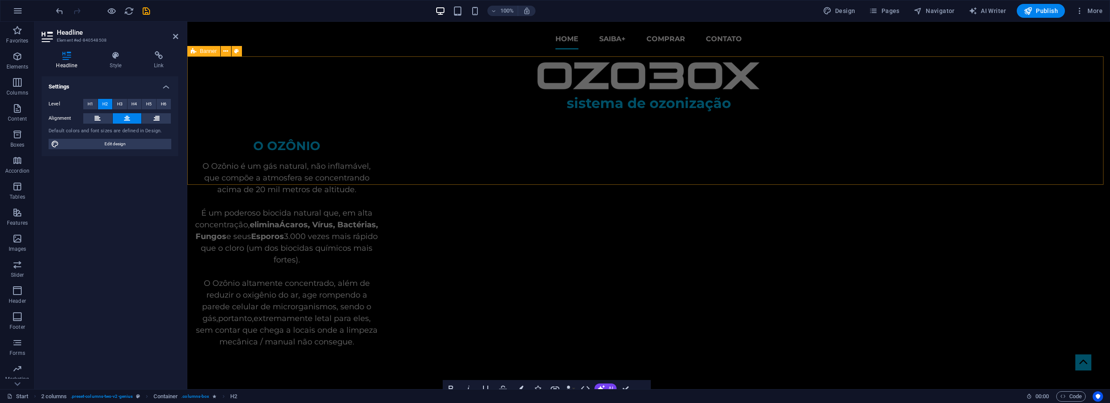
click at [376, 82] on div "sistema de ozonização" at bounding box center [648, 120] width 922 height 128
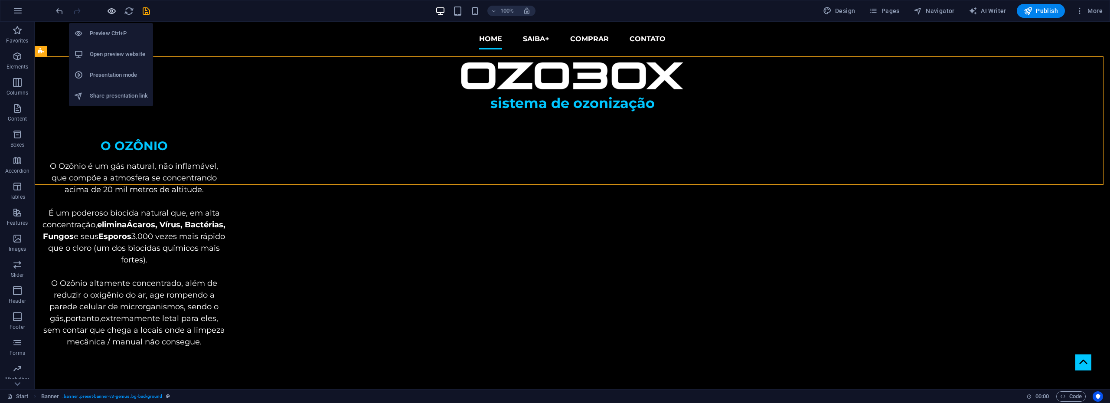
click at [111, 12] on icon "button" at bounding box center [112, 11] width 10 height 10
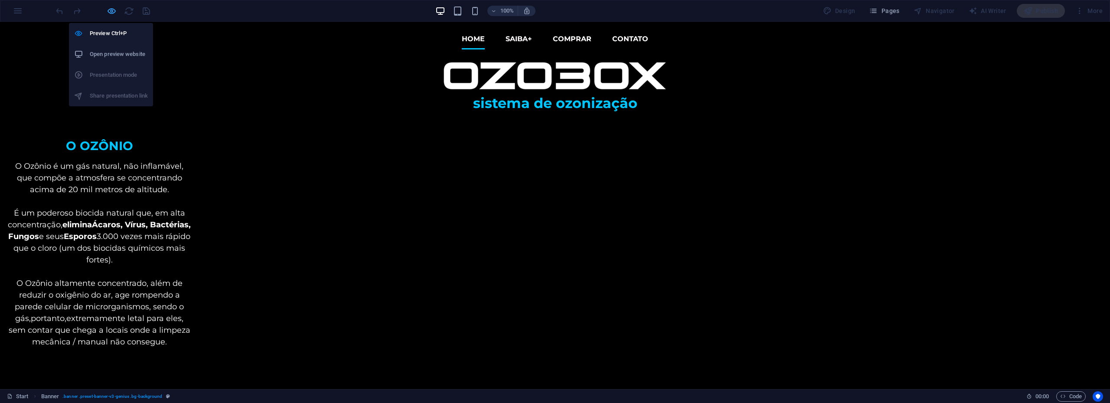
click at [111, 12] on icon "button" at bounding box center [112, 11] width 10 height 10
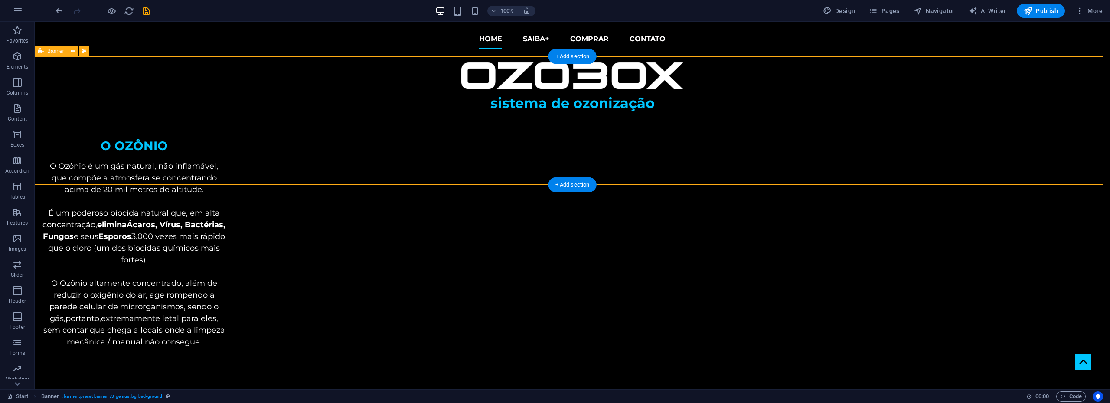
click at [439, 111] on div "sistema de ozonização" at bounding box center [572, 120] width 1075 height 128
click at [54, 116] on span "Boxes" at bounding box center [54, 114] width 14 height 5
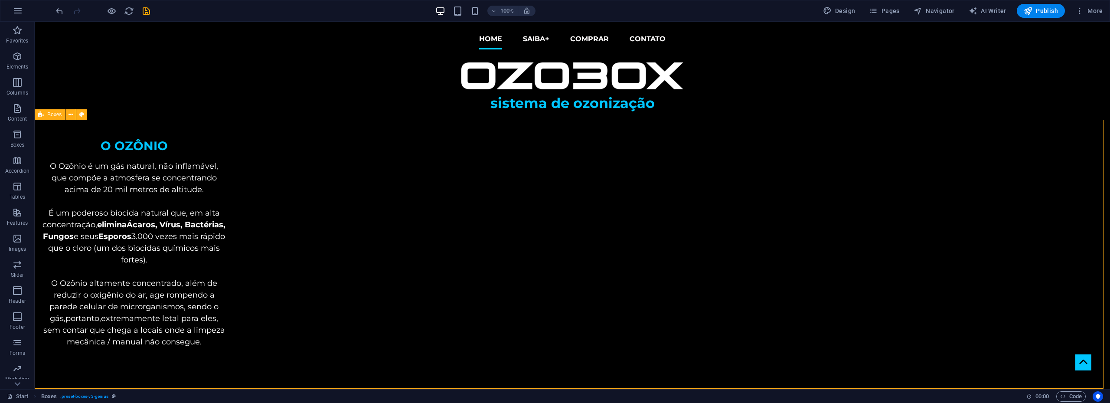
click at [54, 116] on span "Boxes" at bounding box center [54, 114] width 14 height 5
select select "px"
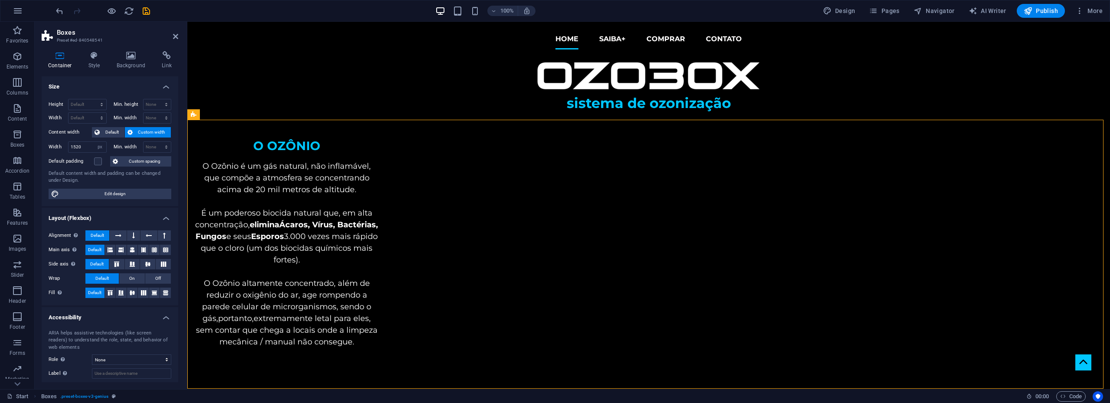
drag, startPoint x: 389, startPoint y: 136, endPoint x: 205, endPoint y: 201, distance: 195.8
click at [359, 62] on div "sistema de ozonização" at bounding box center [648, 120] width 922 height 128
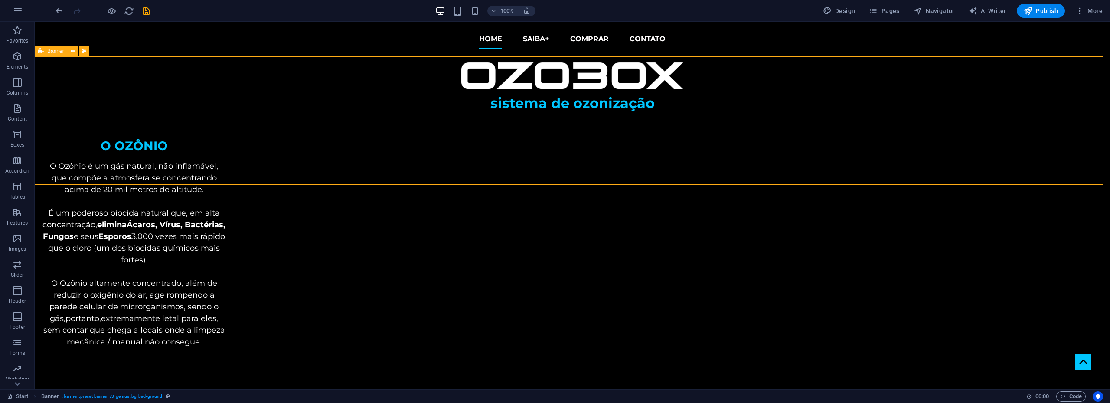
click at [48, 51] on span "Banner" at bounding box center [55, 51] width 17 height 5
select select "vh"
select select "banner"
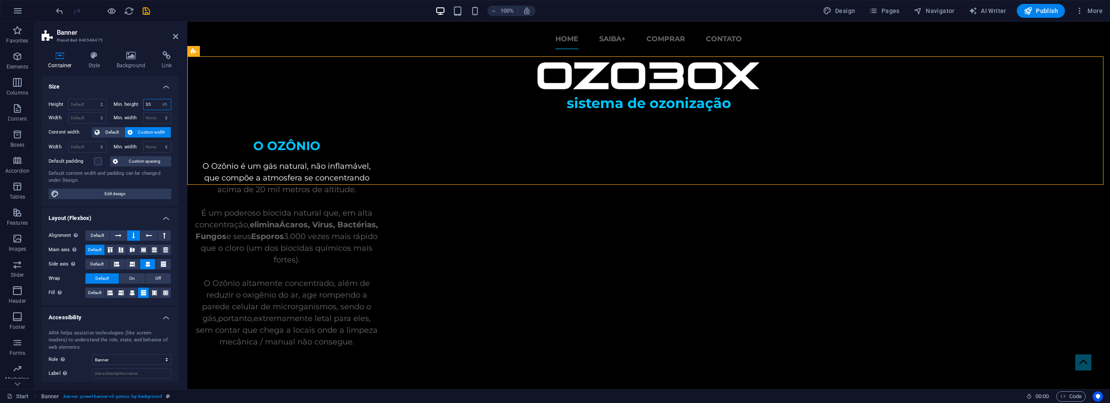
drag, startPoint x: 149, startPoint y: 105, endPoint x: 140, endPoint y: 106, distance: 9.1
click at [140, 106] on div "Min. height 35 None px rem % vh vw" at bounding box center [143, 104] width 58 height 11
type input "40"
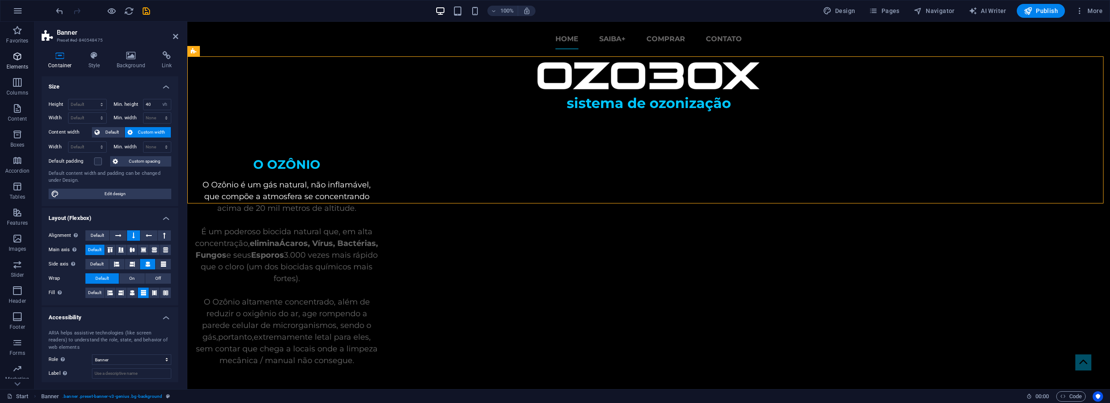
click at [26, 65] on p "Elements" at bounding box center [18, 66] width 22 height 7
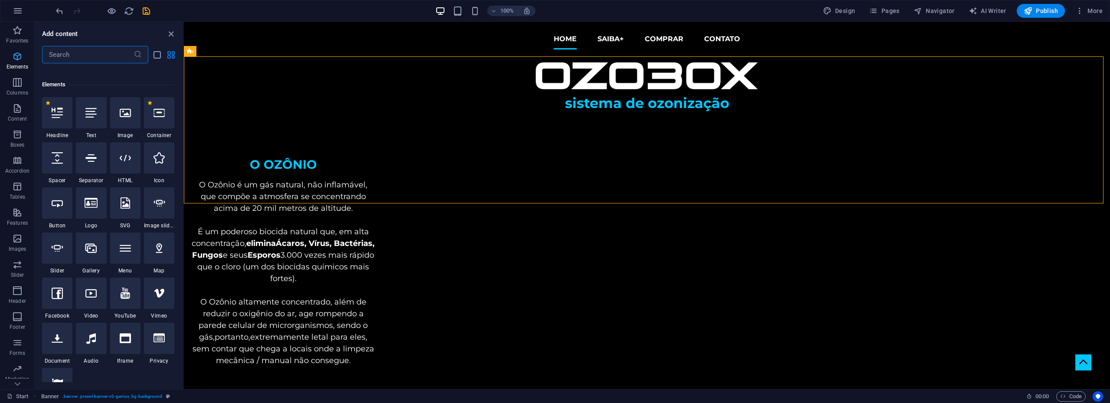
scroll to position [92, 0]
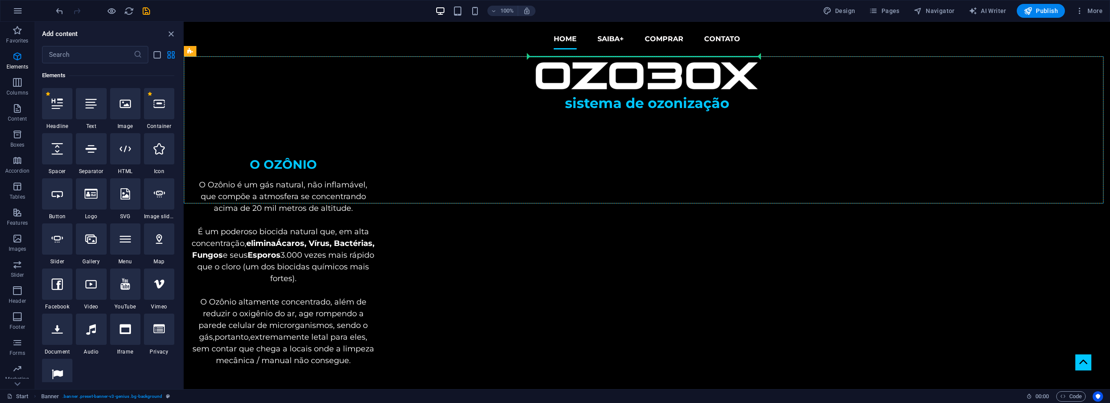
select select "px"
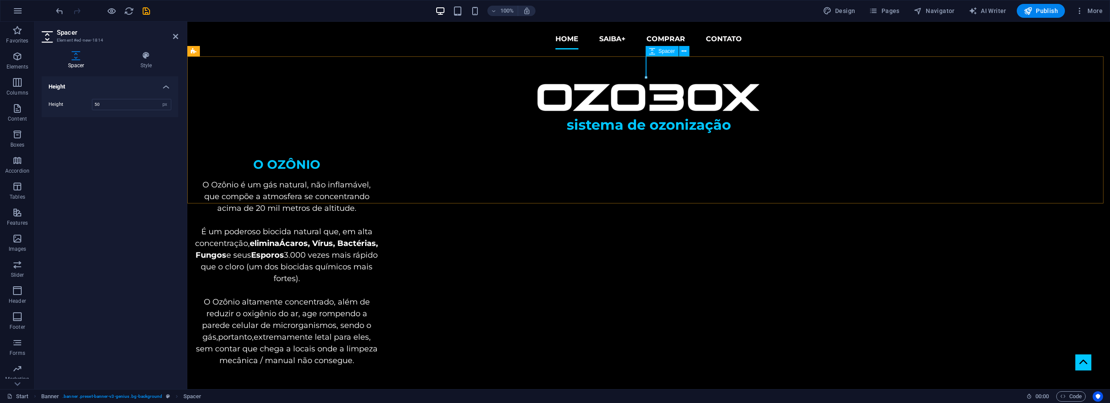
click at [652, 51] on icon at bounding box center [652, 51] width 6 height 10
click at [653, 51] on icon at bounding box center [652, 51] width 6 height 10
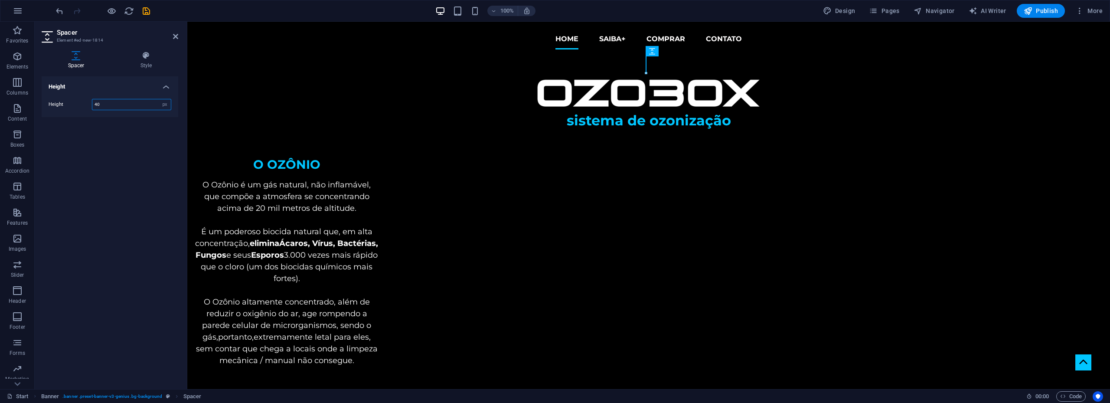
click at [121, 106] on input "40" at bounding box center [131, 104] width 78 height 10
drag, startPoint x: 121, startPoint y: 106, endPoint x: 76, endPoint y: 107, distance: 44.7
click at [76, 107] on div "Height 40 px rem vh vw" at bounding box center [110, 104] width 123 height 11
type input "30"
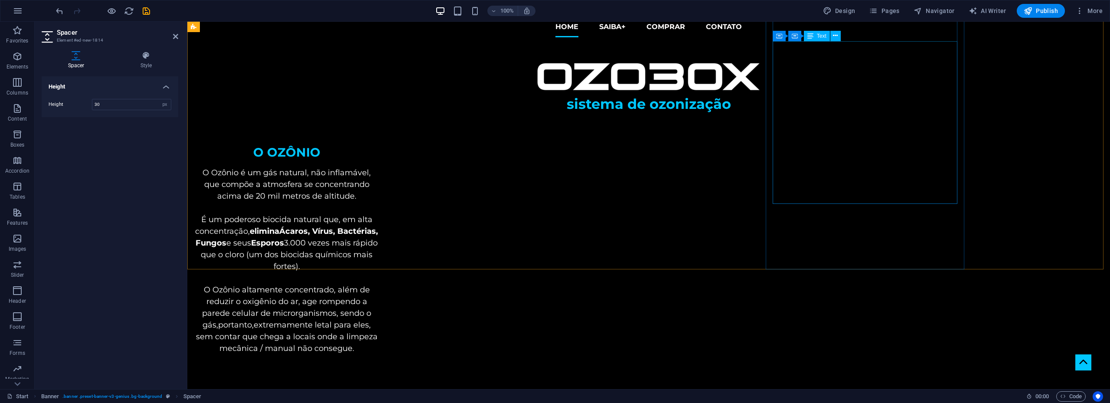
scroll to position [0, 0]
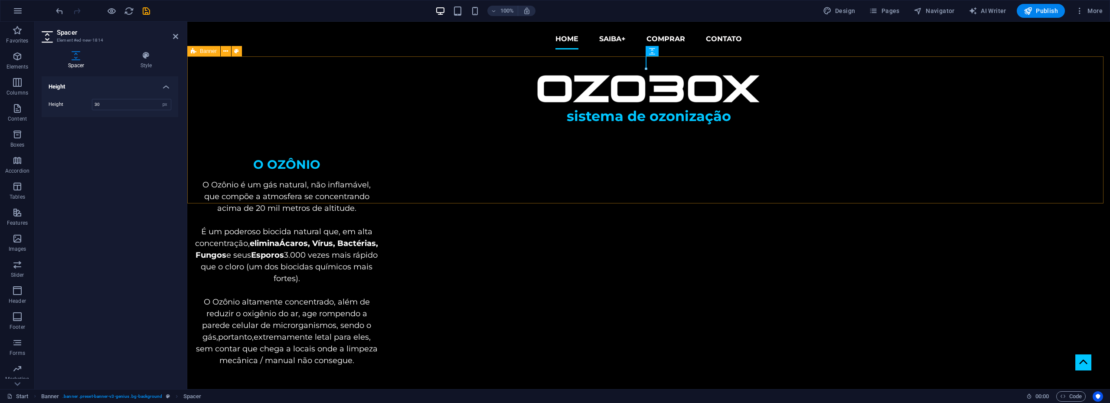
click at [210, 51] on span "Banner" at bounding box center [208, 51] width 17 height 5
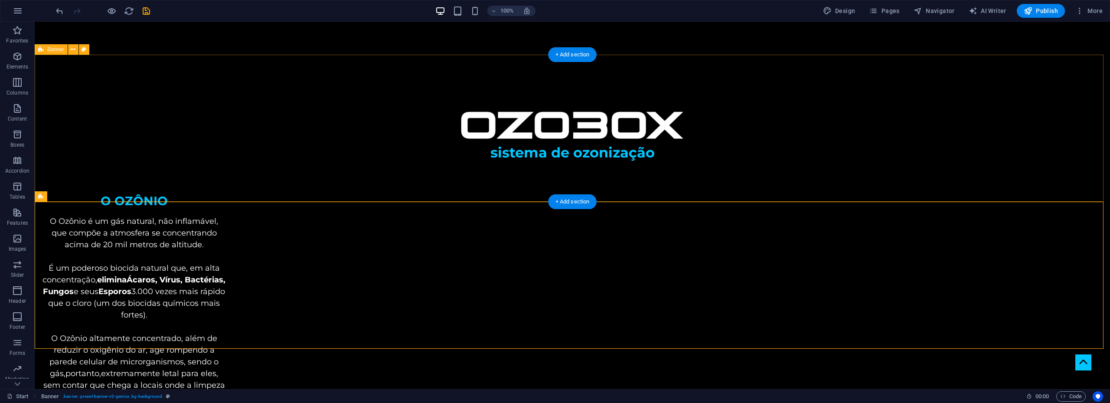
scroll to position [173, 0]
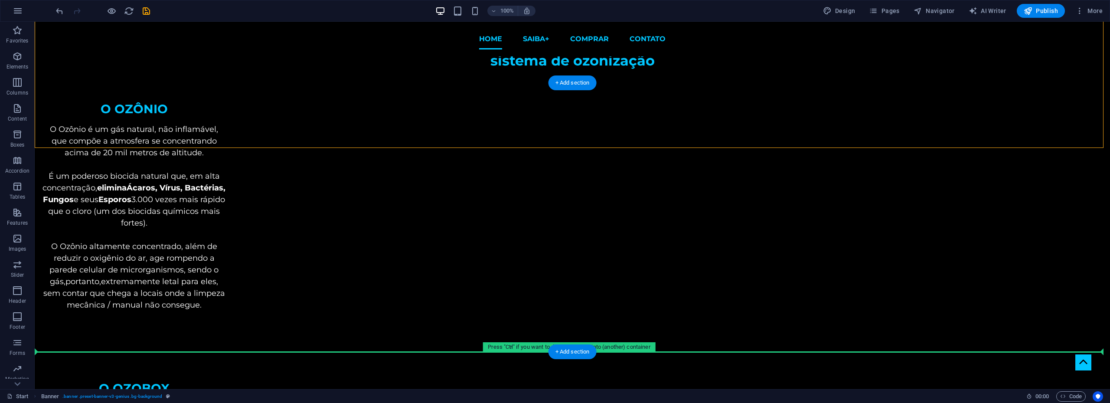
drag, startPoint x: 88, startPoint y: 46, endPoint x: 80, endPoint y: 290, distance: 244.6
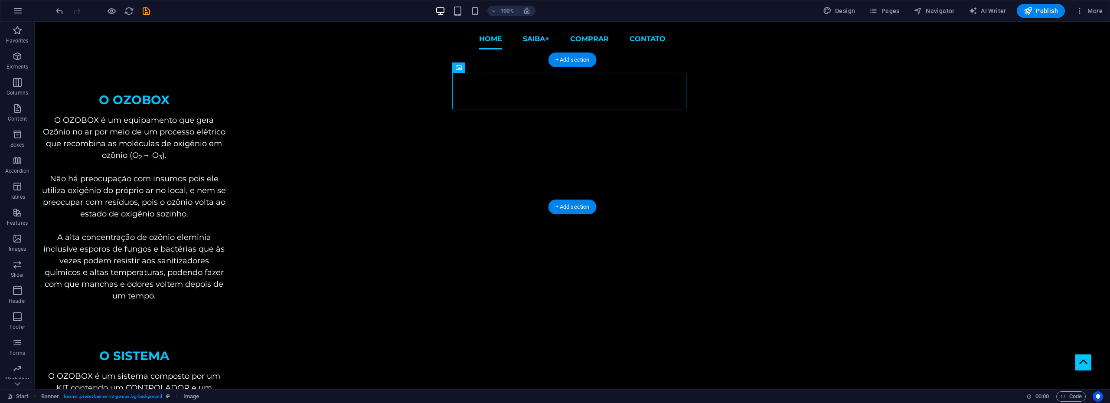
scroll to position [301, 0]
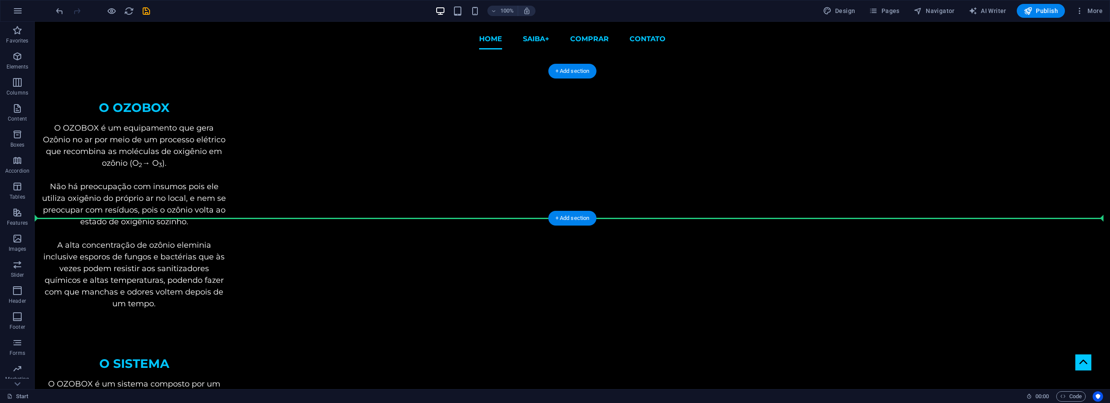
drag, startPoint x: 564, startPoint y: 118, endPoint x: 557, endPoint y: 176, distance: 58.5
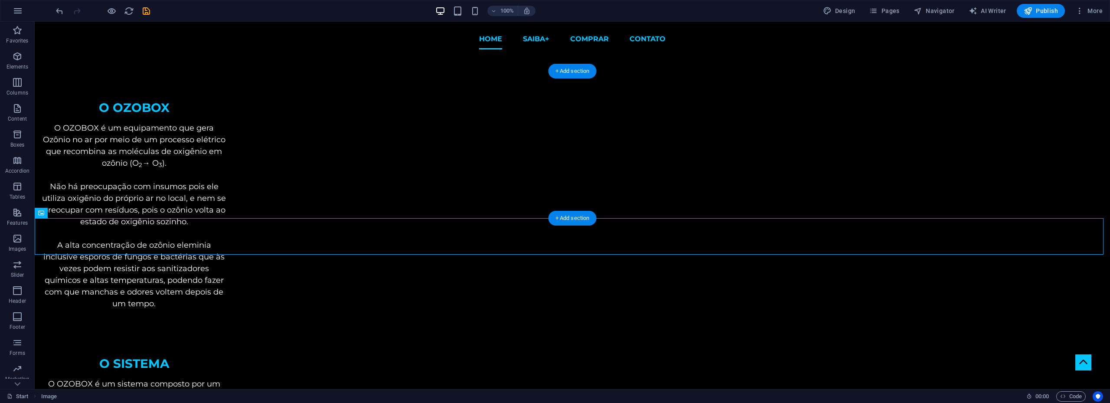
scroll to position [128, 0]
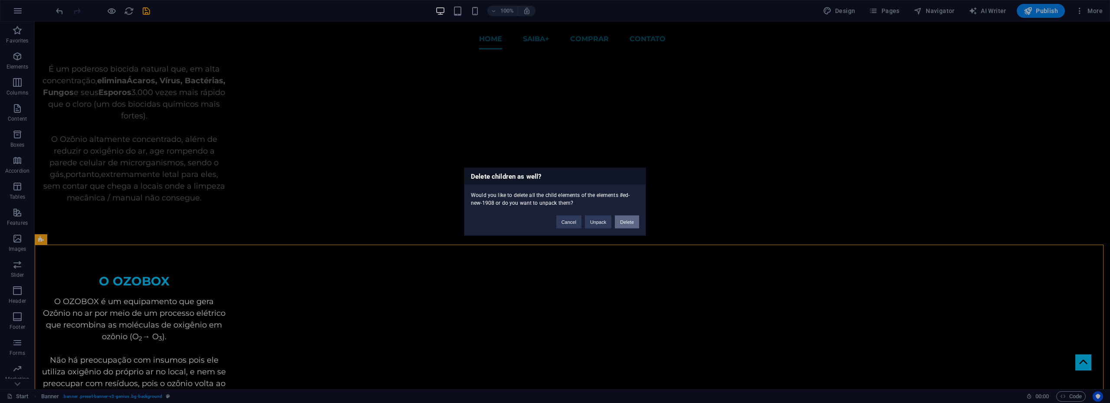
click at [626, 218] on button "Delete" at bounding box center [627, 221] width 24 height 13
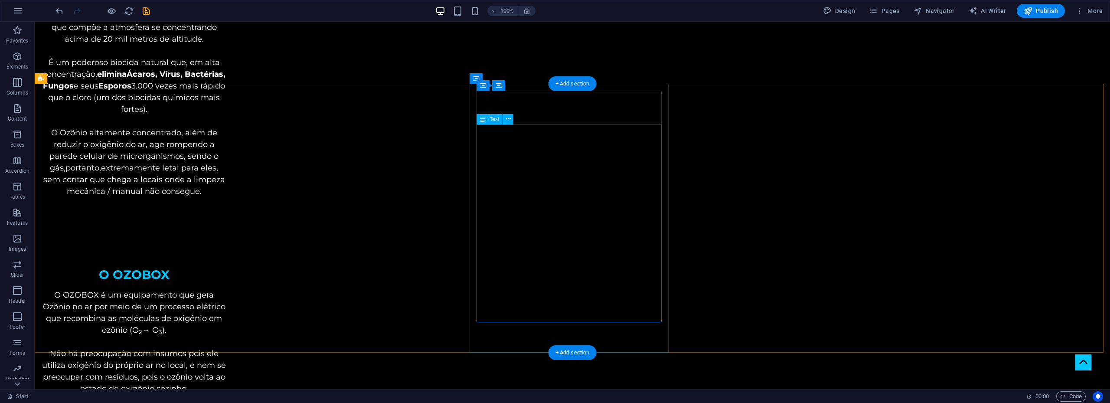
scroll to position [217, 0]
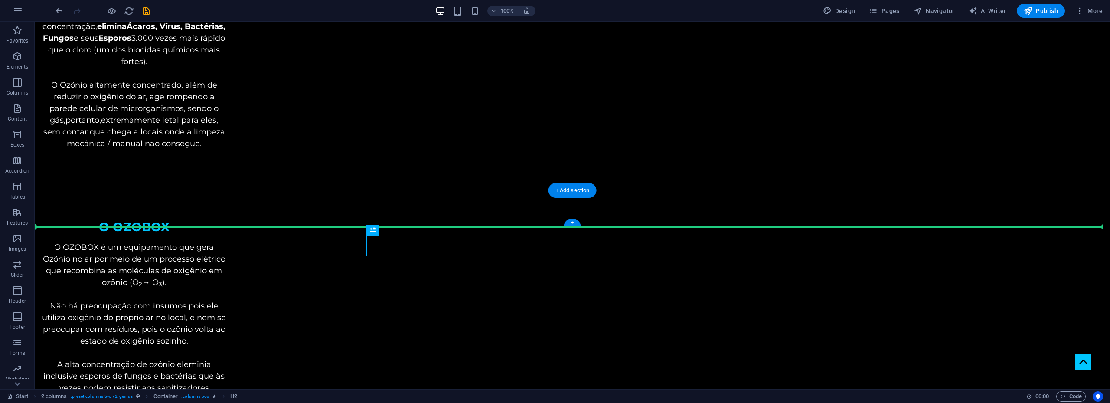
drag, startPoint x: 428, startPoint y: 253, endPoint x: 526, endPoint y: 212, distance: 105.9
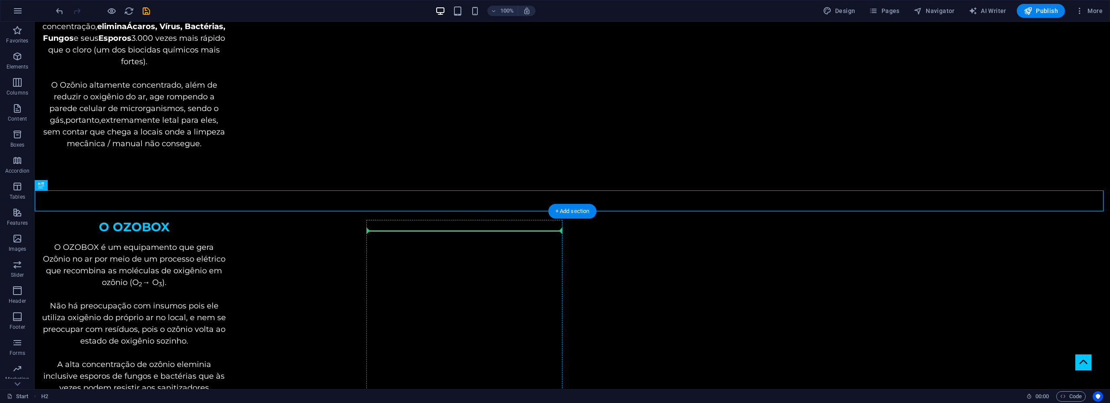
drag, startPoint x: 81, startPoint y: 207, endPoint x: 419, endPoint y: 229, distance: 338.0
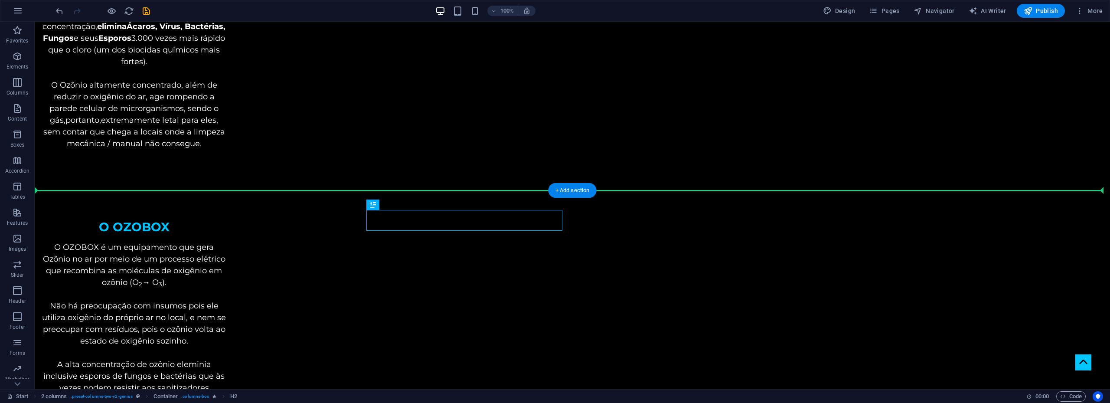
drag, startPoint x: 427, startPoint y: 227, endPoint x: 545, endPoint y: 191, distance: 123.6
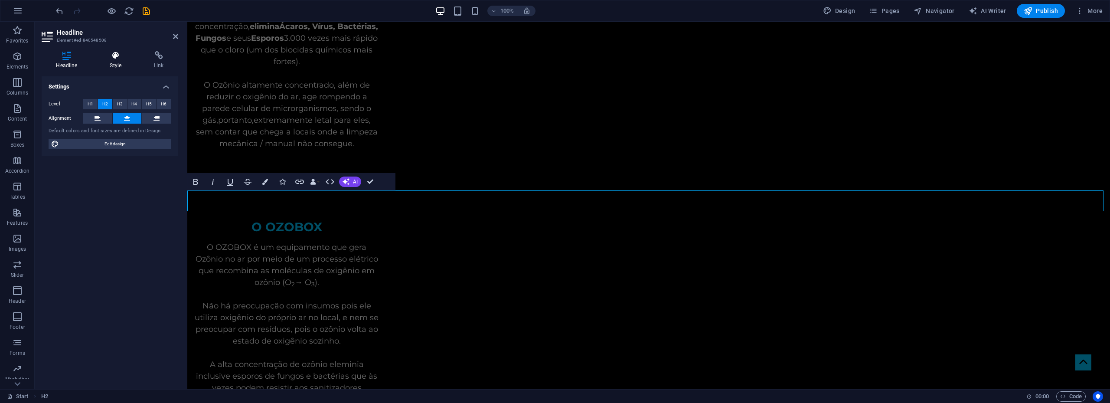
click at [114, 59] on icon at bounding box center [115, 55] width 41 height 9
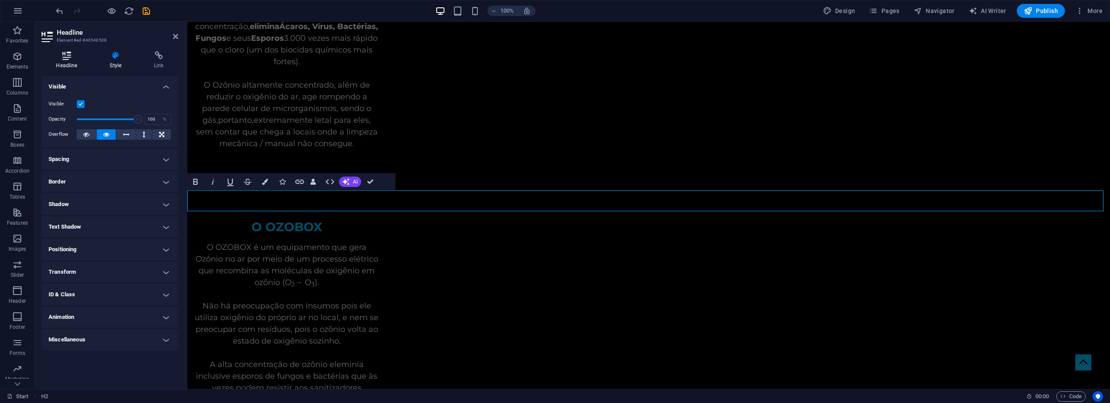
click at [75, 60] on h4 "Headline" at bounding box center [69, 60] width 54 height 18
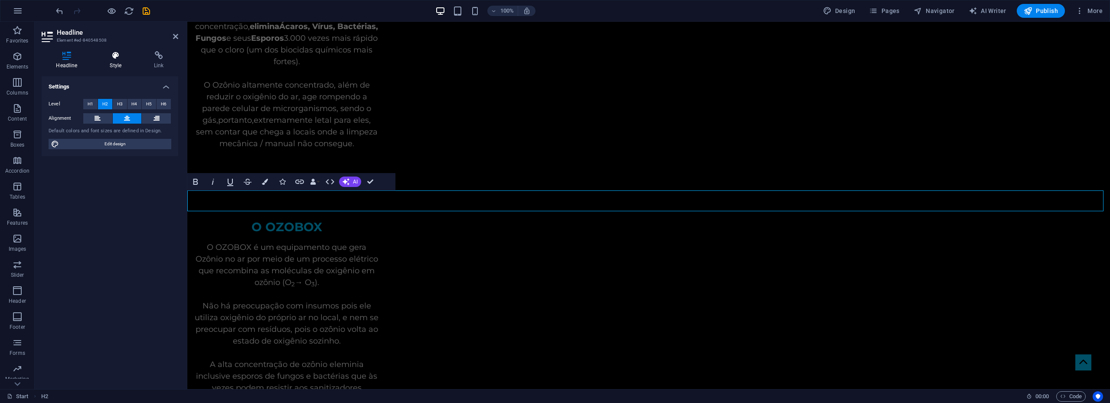
click at [120, 61] on h4 "Style" at bounding box center [117, 60] width 44 height 18
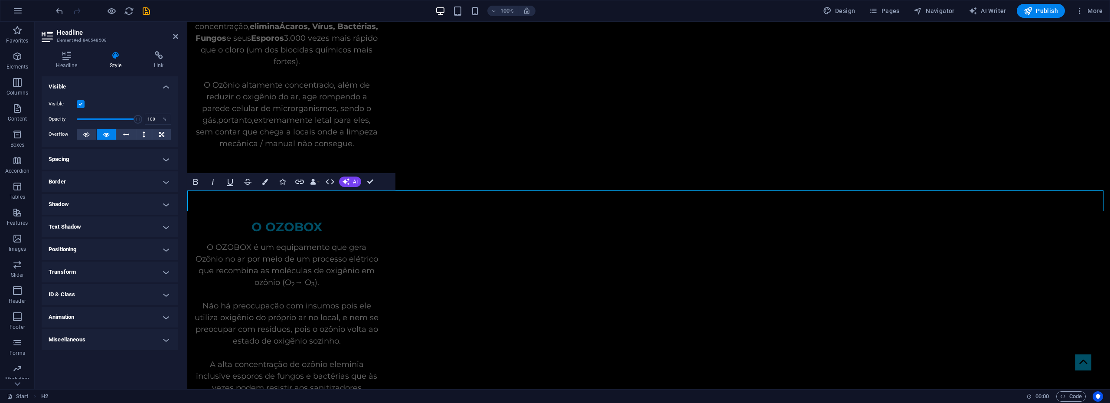
click at [100, 274] on h4 "Transform" at bounding box center [110, 271] width 137 height 21
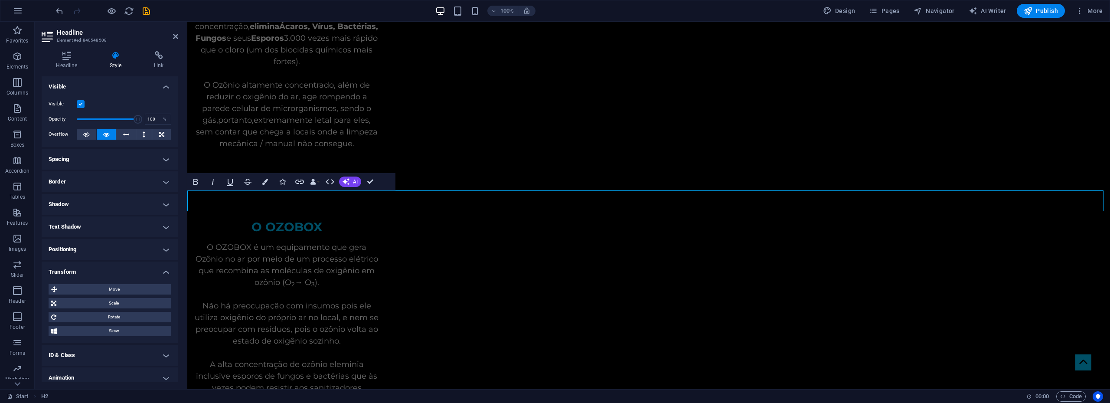
click at [104, 274] on h4 "Transform" at bounding box center [110, 269] width 137 height 16
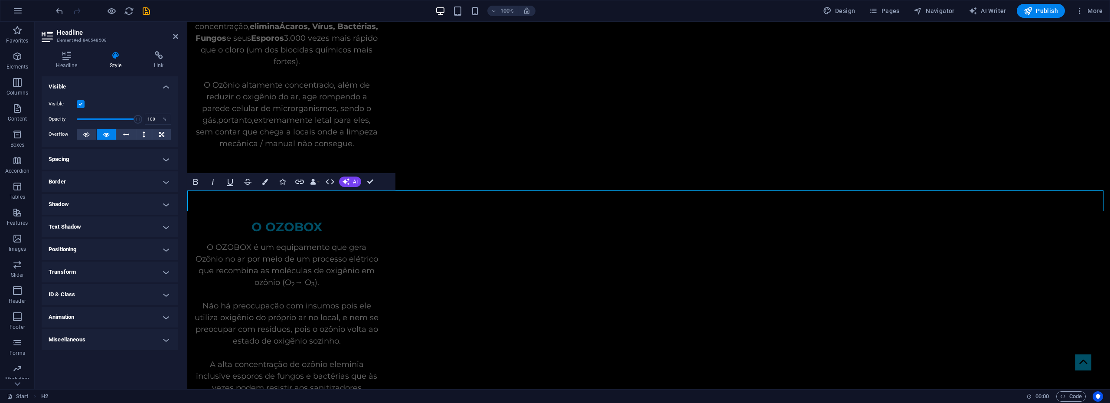
click at [105, 338] on h4 "Miscellaneous" at bounding box center [110, 339] width 137 height 21
click at [105, 338] on h4 "Miscellaneous" at bounding box center [110, 337] width 137 height 16
click at [269, 182] on button "Colors" at bounding box center [265, 181] width 16 height 17
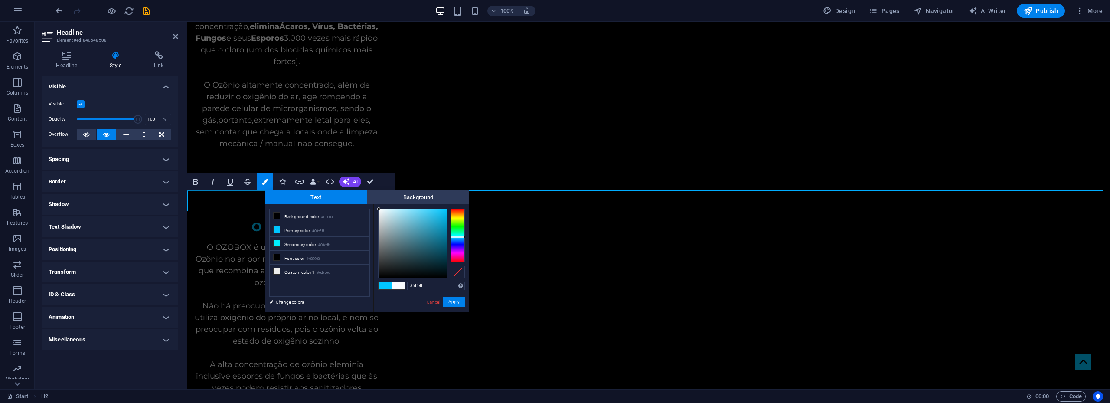
type input "#ffffff"
drag, startPoint x: 401, startPoint y: 212, endPoint x: 376, endPoint y: 208, distance: 25.2
click at [378, 209] on div at bounding box center [412, 243] width 68 height 68
click at [455, 300] on button "Apply" at bounding box center [454, 302] width 22 height 10
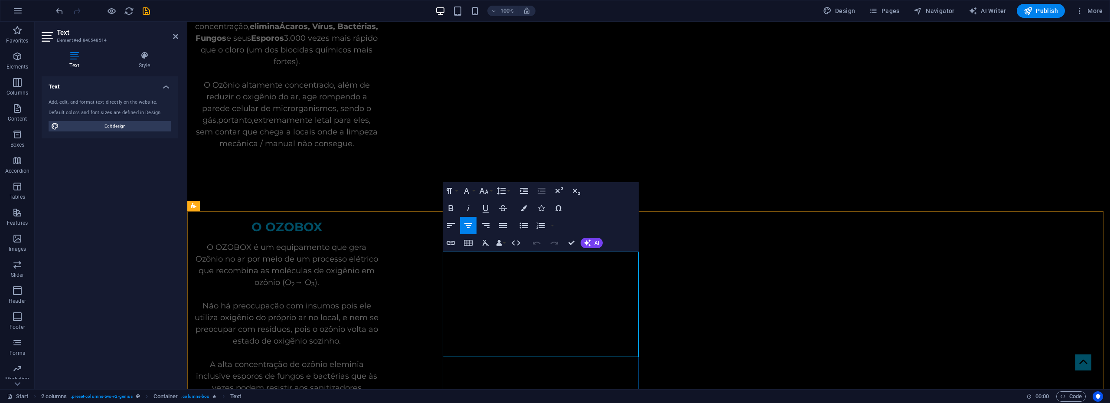
drag, startPoint x: 456, startPoint y: 255, endPoint x: 625, endPoint y: 352, distance: 194.7
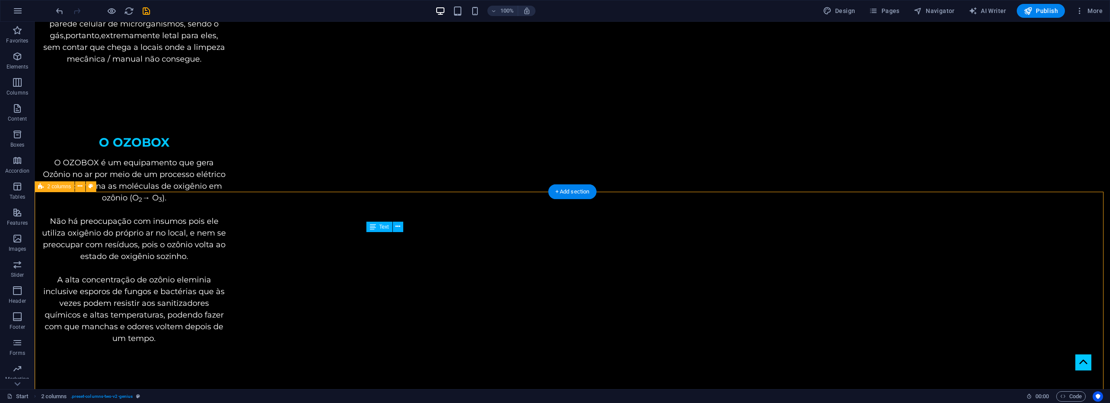
scroll to position [390, 0]
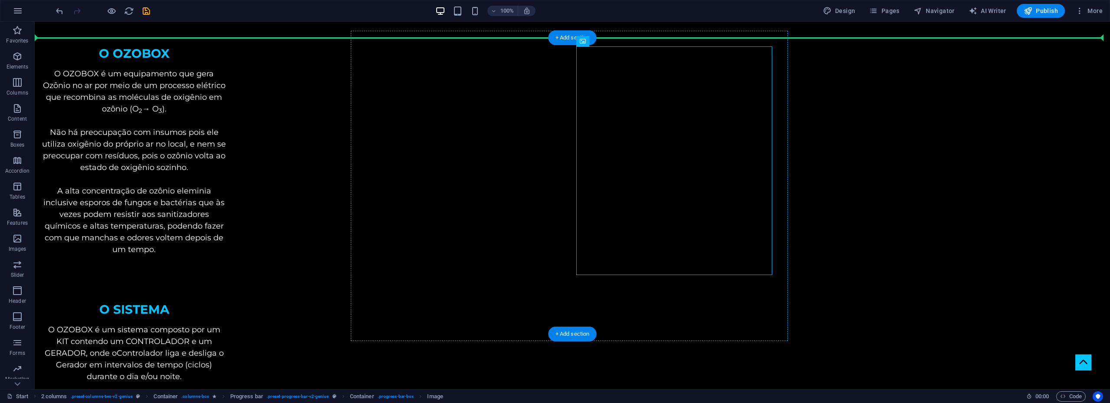
drag, startPoint x: 646, startPoint y: 151, endPoint x: 396, endPoint y: 110, distance: 253.4
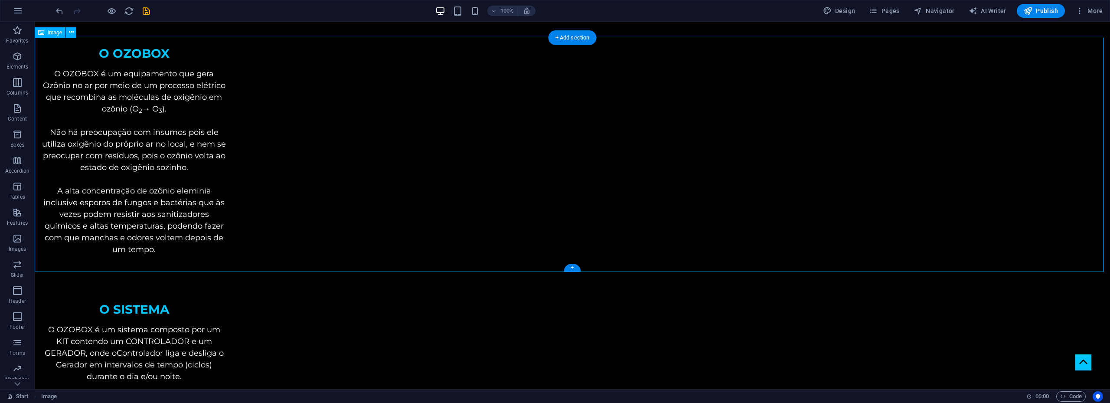
drag, startPoint x: 530, startPoint y: 127, endPoint x: 410, endPoint y: 137, distance: 120.5
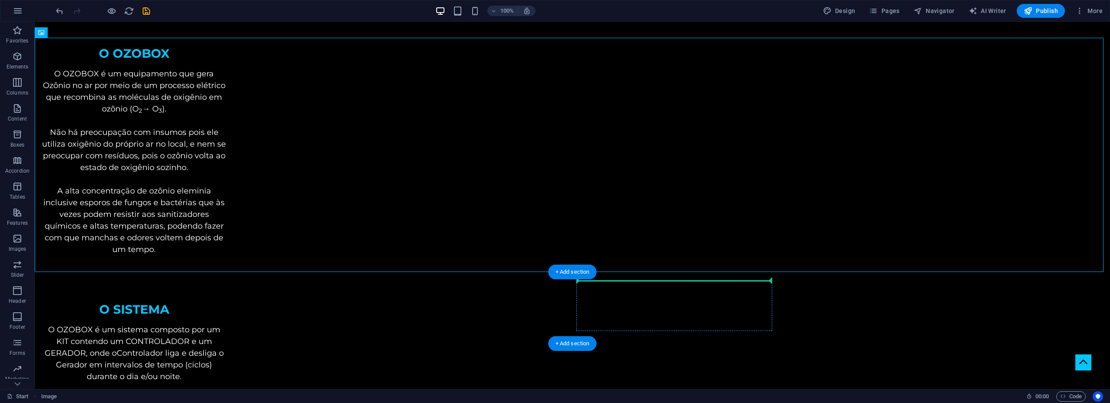
drag, startPoint x: 545, startPoint y: 100, endPoint x: 673, endPoint y: 281, distance: 221.8
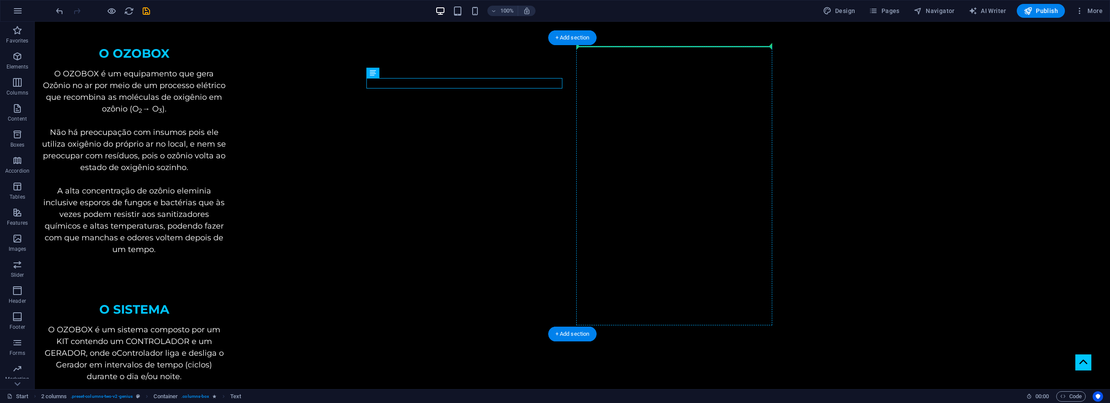
drag, startPoint x: 431, startPoint y: 84, endPoint x: 623, endPoint y: 105, distance: 192.4
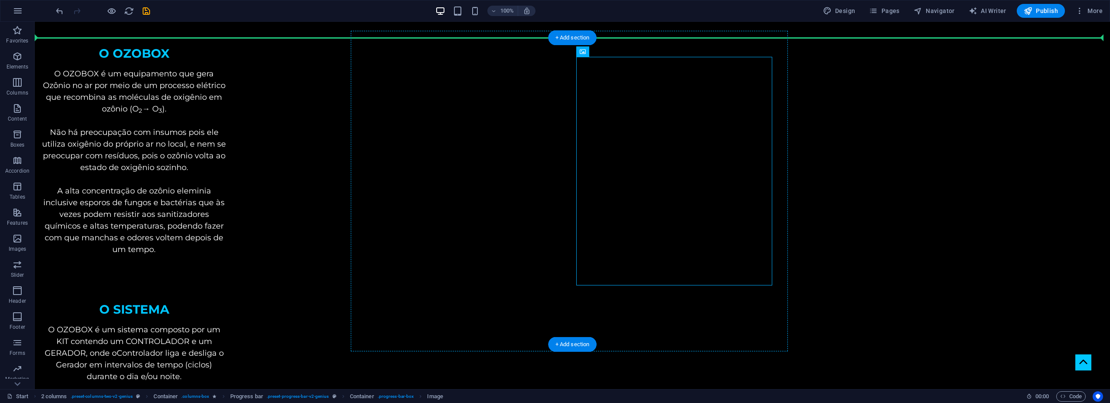
drag, startPoint x: 657, startPoint y: 119, endPoint x: 430, endPoint y: 121, distance: 227.2
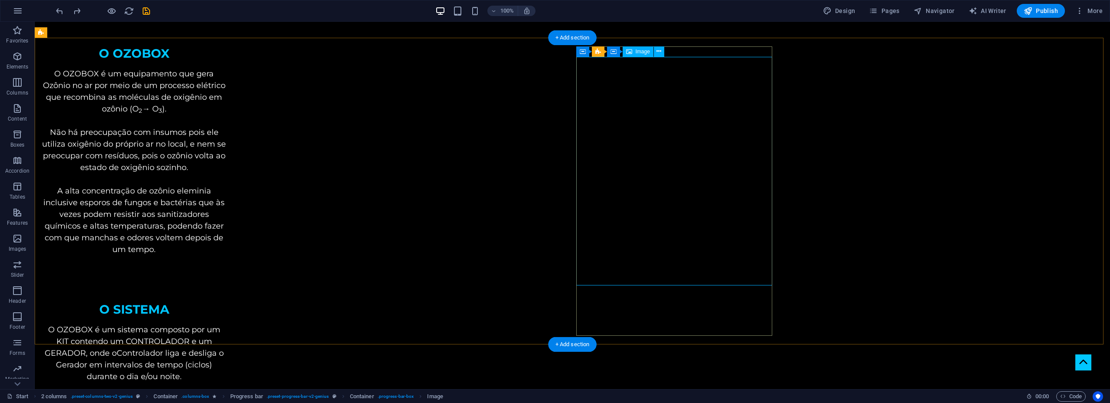
drag, startPoint x: 677, startPoint y: 151, endPoint x: 430, endPoint y: 84, distance: 256.4
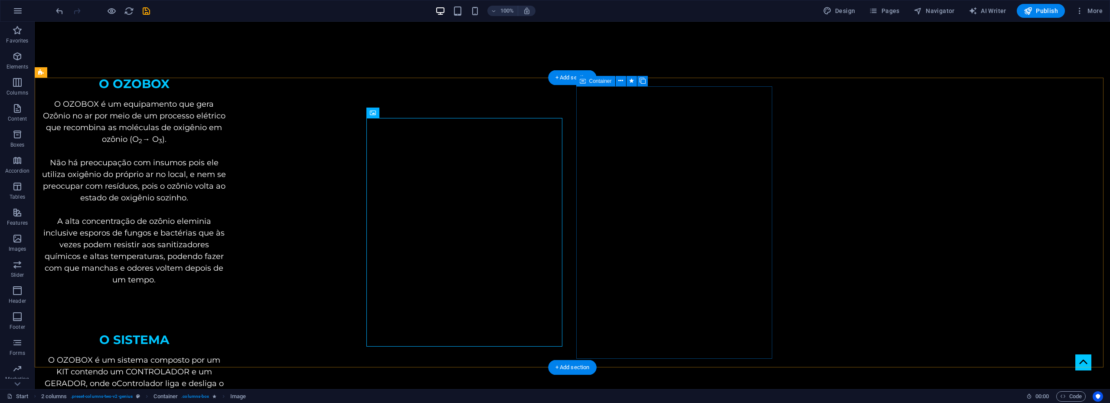
scroll to position [347, 0]
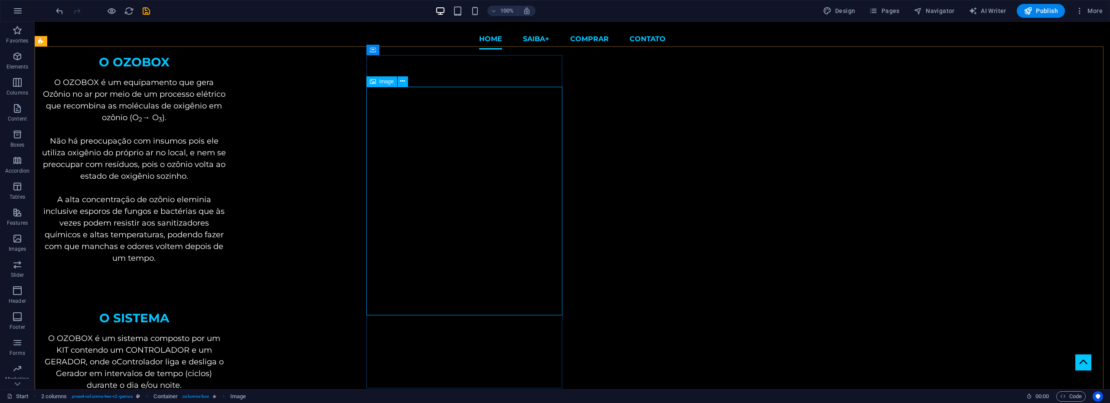
click at [381, 82] on span "Image" at bounding box center [386, 81] width 14 height 5
select select "px"
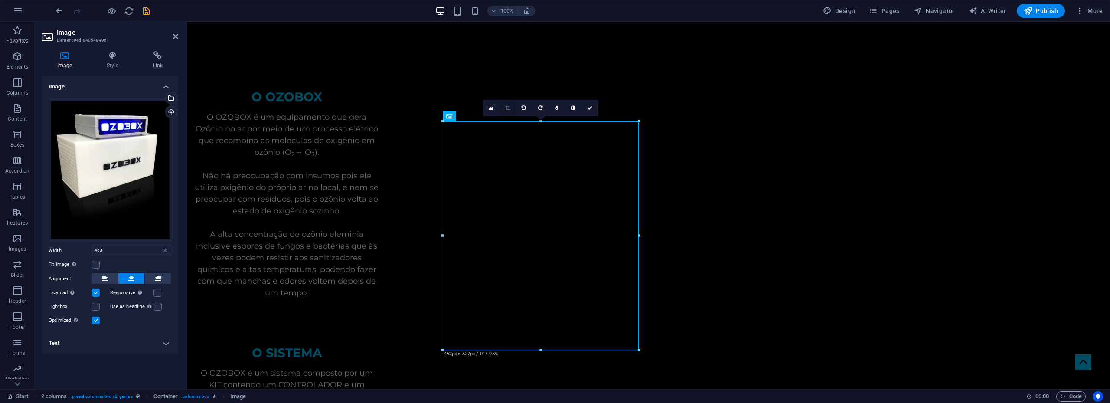
click at [505, 106] on icon at bounding box center [507, 107] width 5 height 5
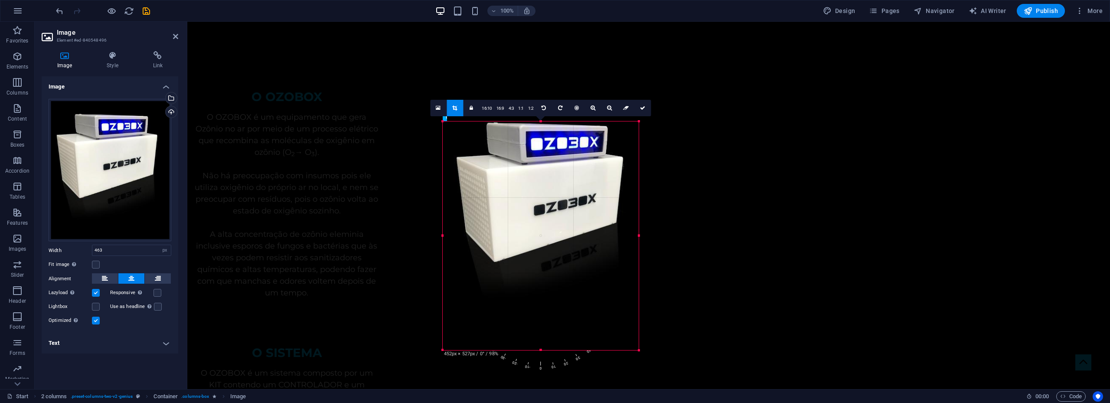
drag, startPoint x: 539, startPoint y: 348, endPoint x: 544, endPoint y: 327, distance: 20.8
click at [544, 327] on div at bounding box center [545, 215] width 196 height 228
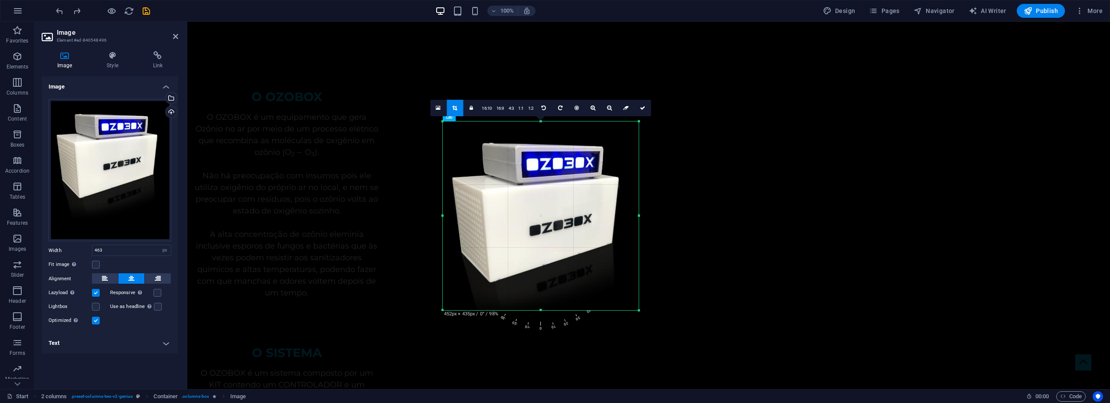
drag, startPoint x: 541, startPoint y: 350, endPoint x: 547, endPoint y: 310, distance: 40.3
click at [547, 310] on div at bounding box center [541, 310] width 196 height 3
click at [641, 106] on icon at bounding box center [642, 107] width 5 height 5
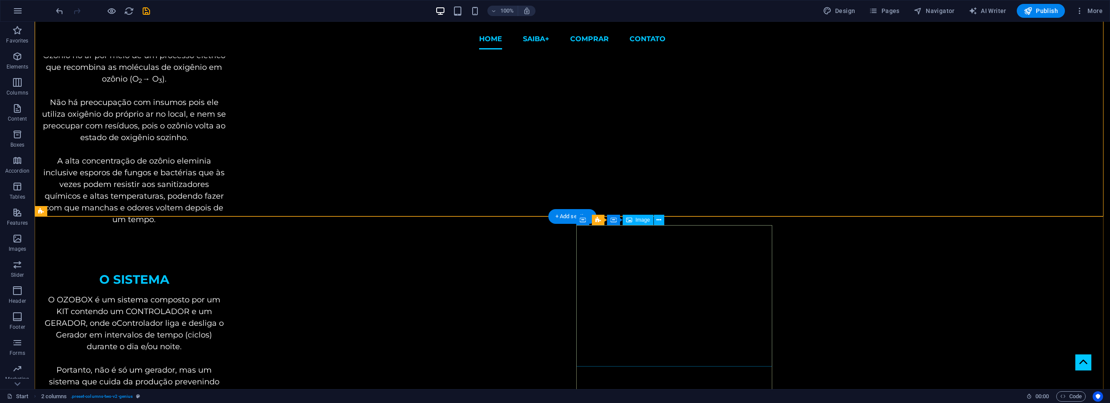
scroll to position [303, 0]
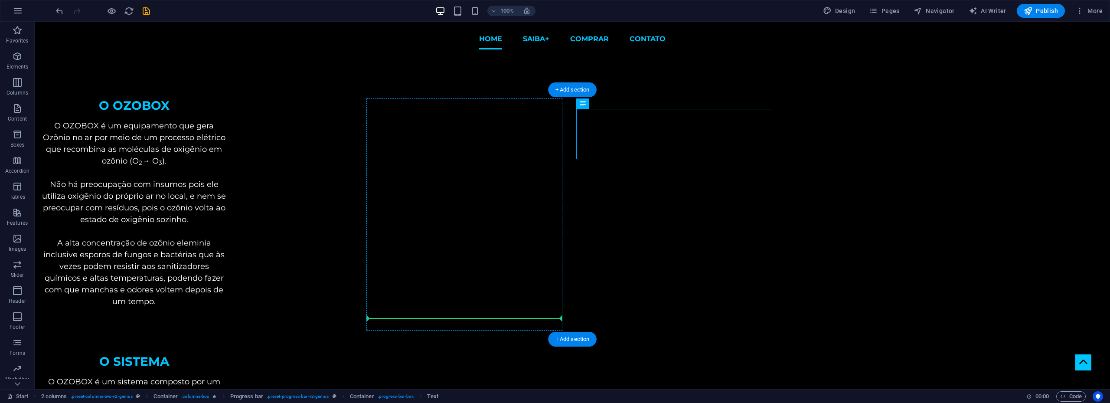
drag, startPoint x: 626, startPoint y: 134, endPoint x: 441, endPoint y: 310, distance: 254.8
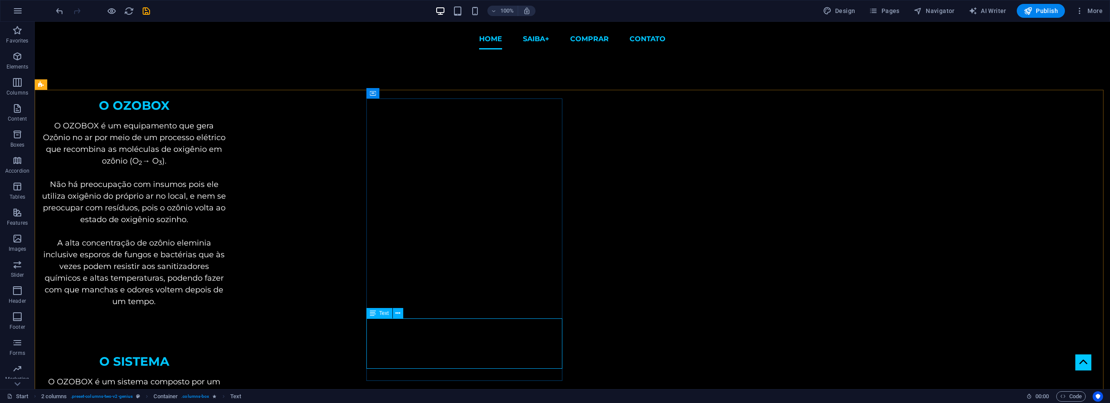
click at [383, 313] on span "Text" at bounding box center [384, 312] width 10 height 5
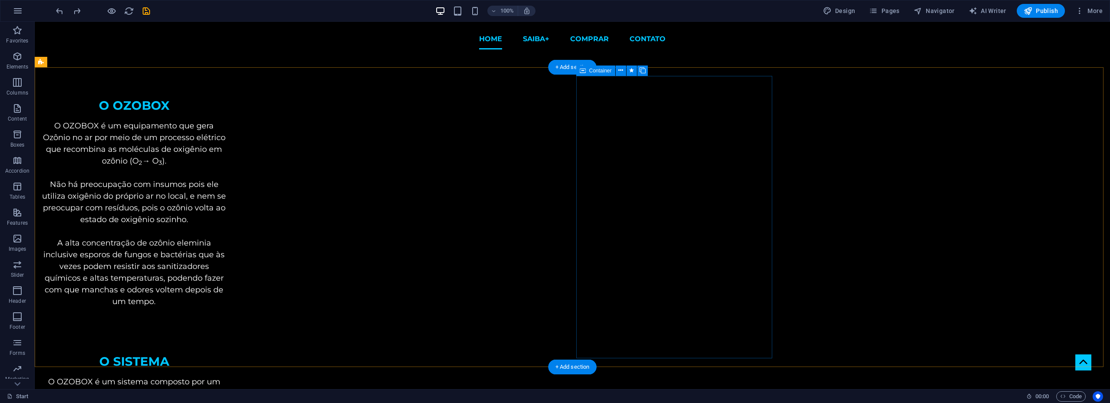
scroll to position [520, 0]
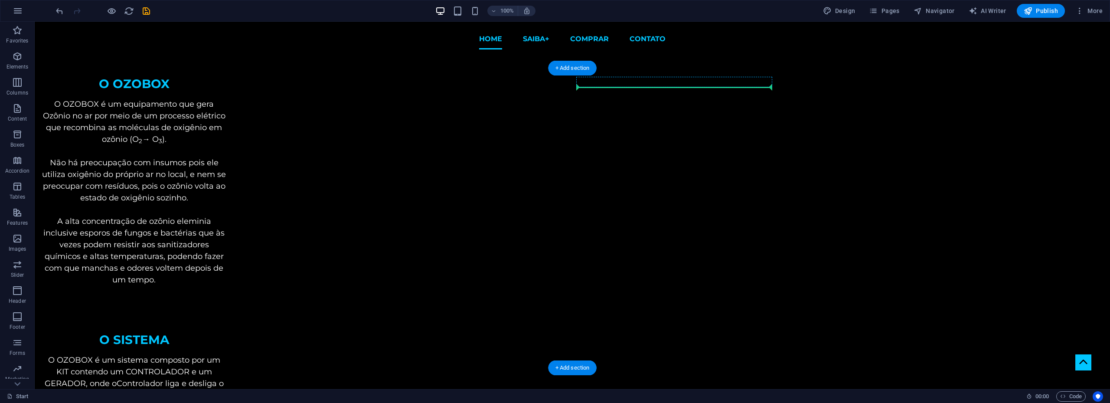
scroll to position [321, 0]
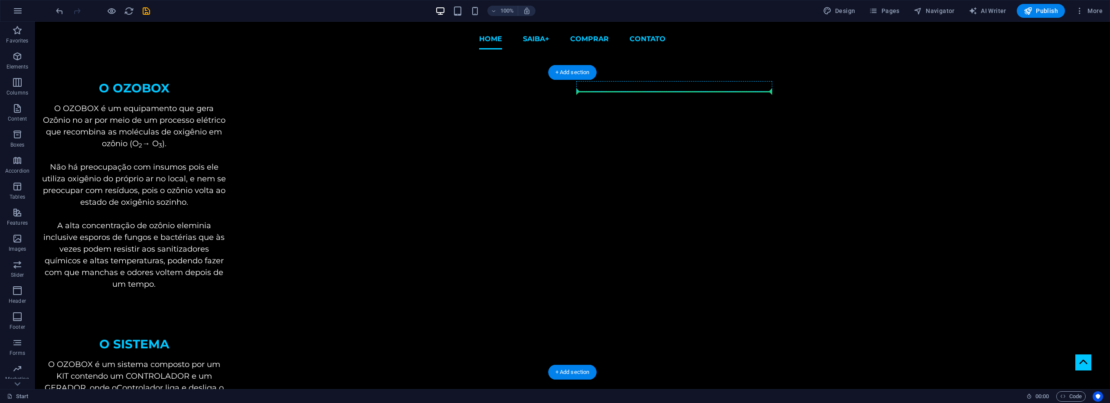
drag, startPoint x: 410, startPoint y: 368, endPoint x: 681, endPoint y: 87, distance: 390.0
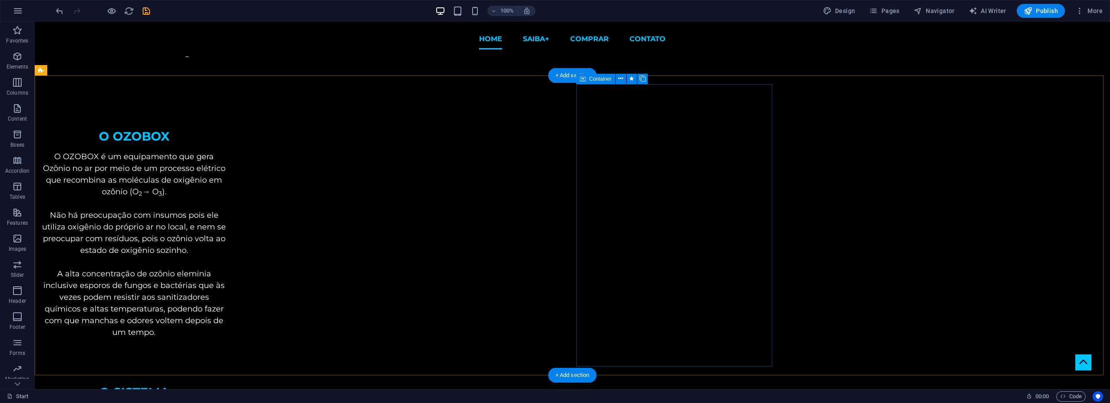
scroll to position [234, 0]
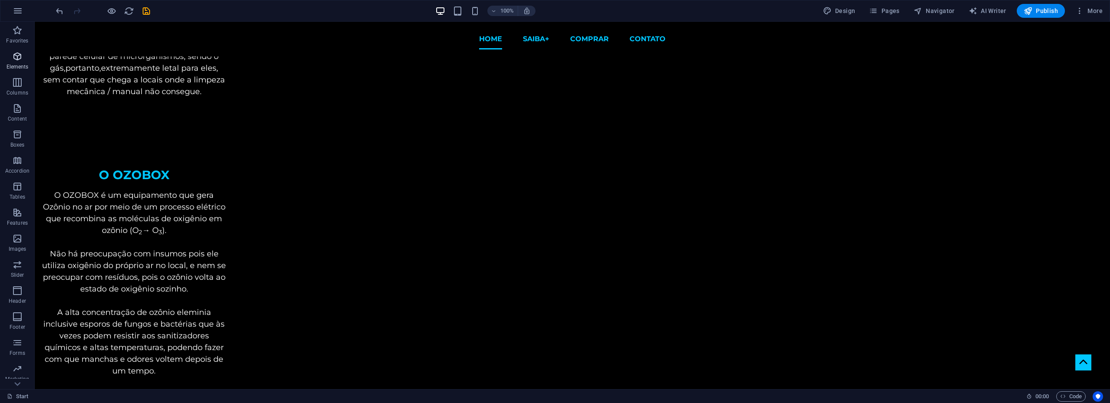
click at [19, 56] on icon "button" at bounding box center [17, 56] width 10 height 10
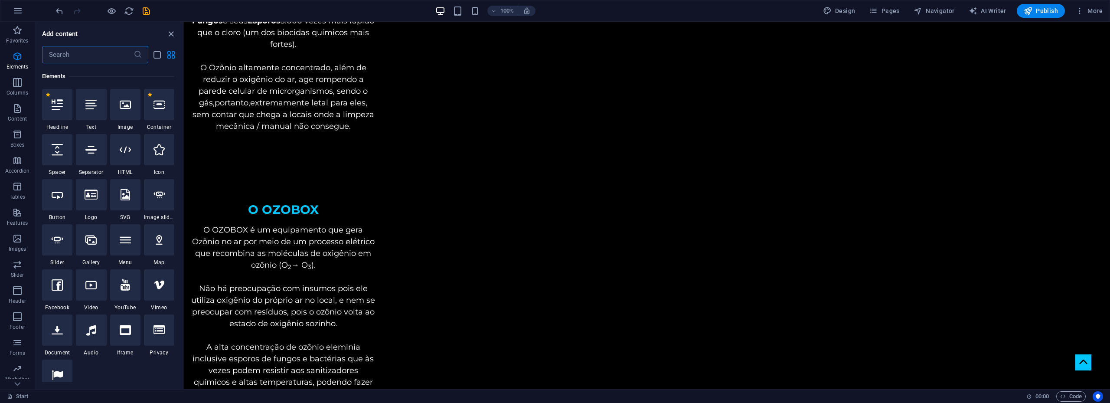
scroll to position [92, 0]
select select "px"
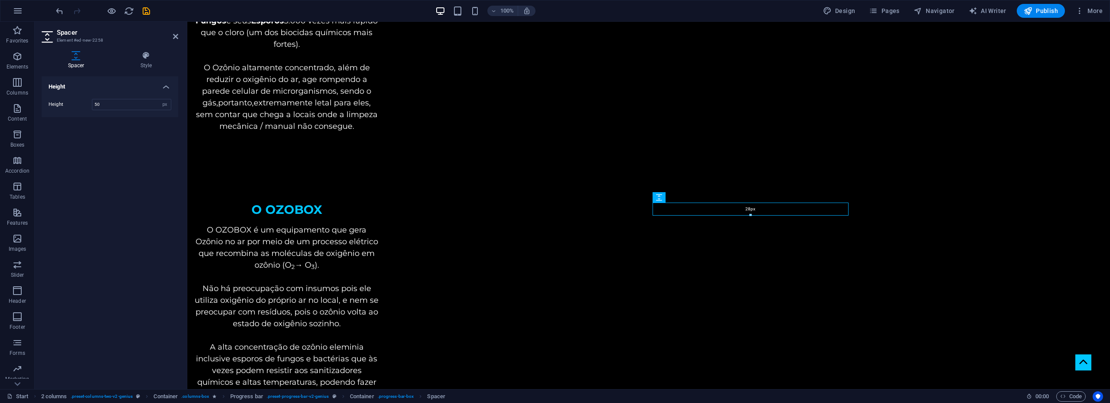
drag, startPoint x: 750, startPoint y: 223, endPoint x: 562, endPoint y: 191, distance: 191.2
click at [749, 213] on div "28px" at bounding box center [750, 208] width 196 height 13
type input "28"
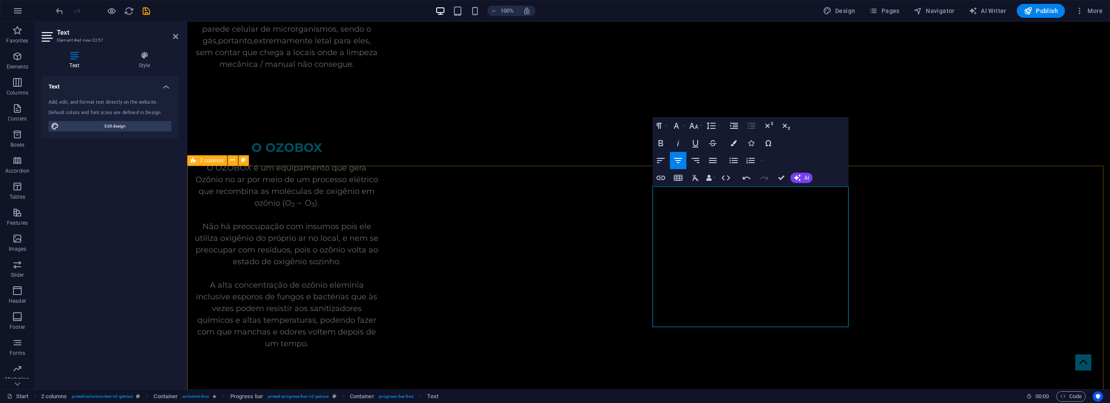
scroll to position [364, 0]
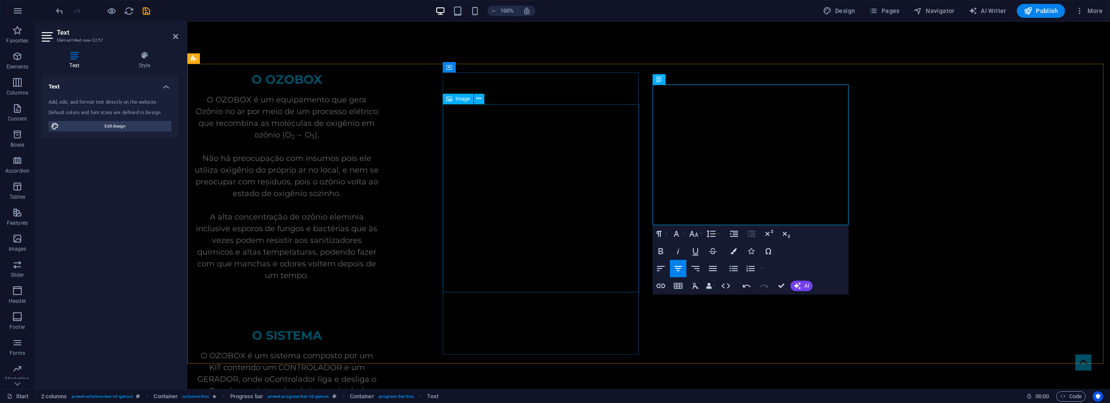
select select "px"
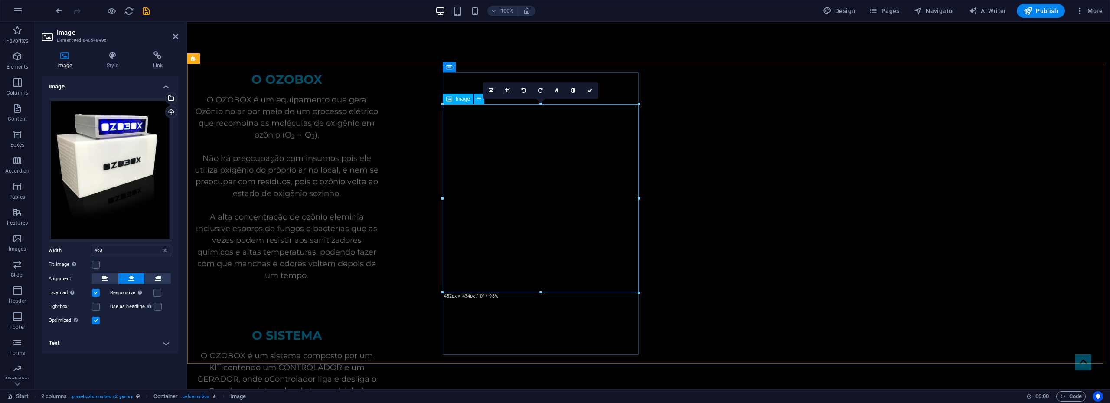
drag, startPoint x: 727, startPoint y: 312, endPoint x: 541, endPoint y: 272, distance: 189.4
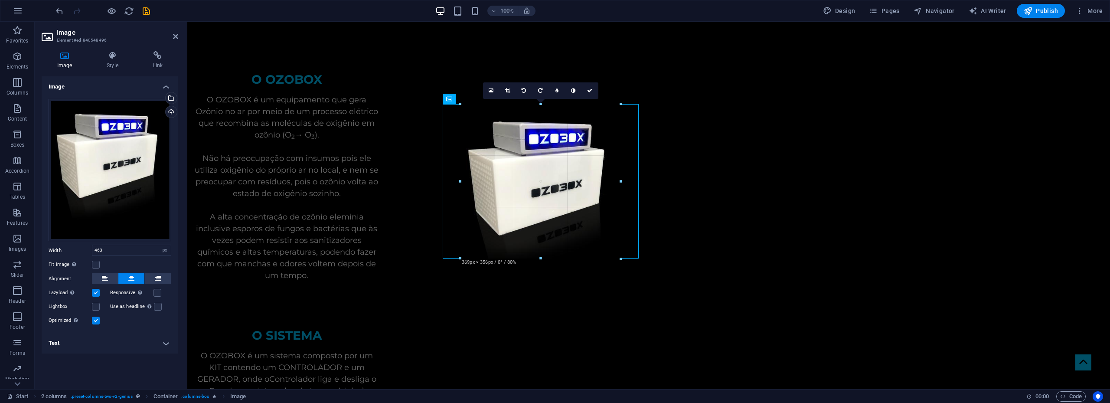
drag, startPoint x: 541, startPoint y: 291, endPoint x: 544, endPoint y: 257, distance: 34.8
type input "368"
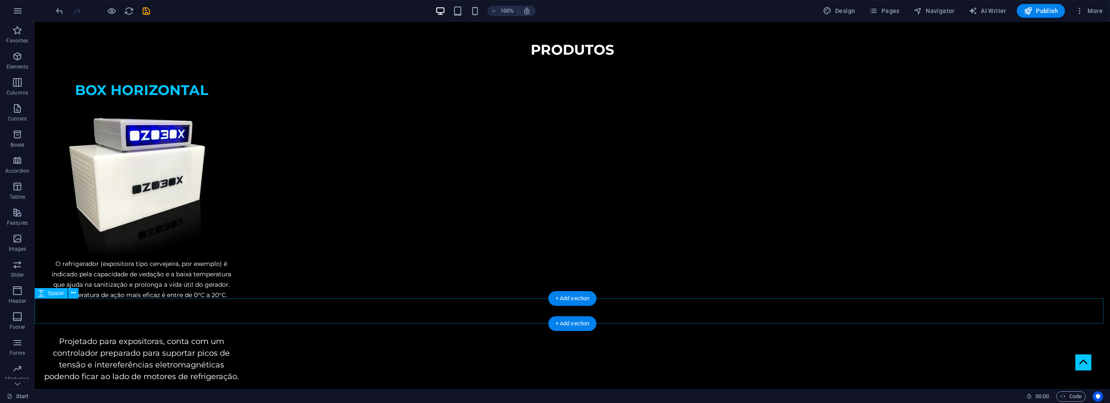
scroll to position [1102, 0]
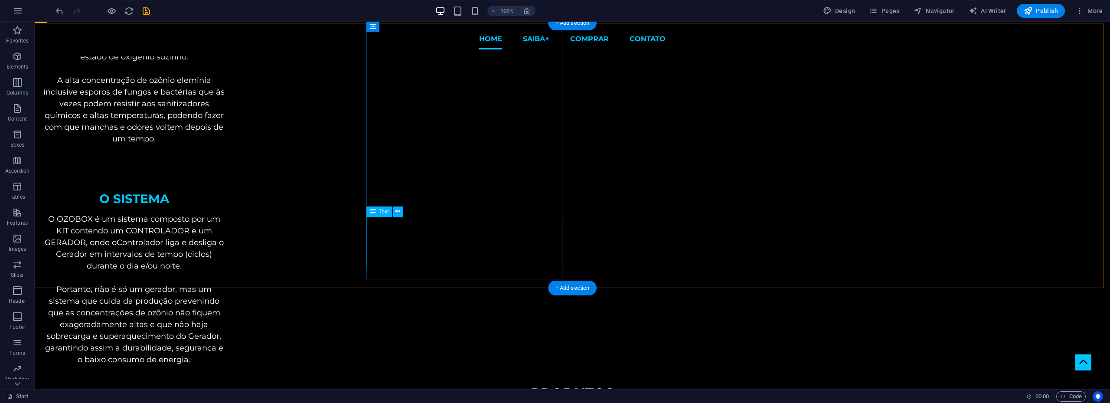
scroll to position [321, 0]
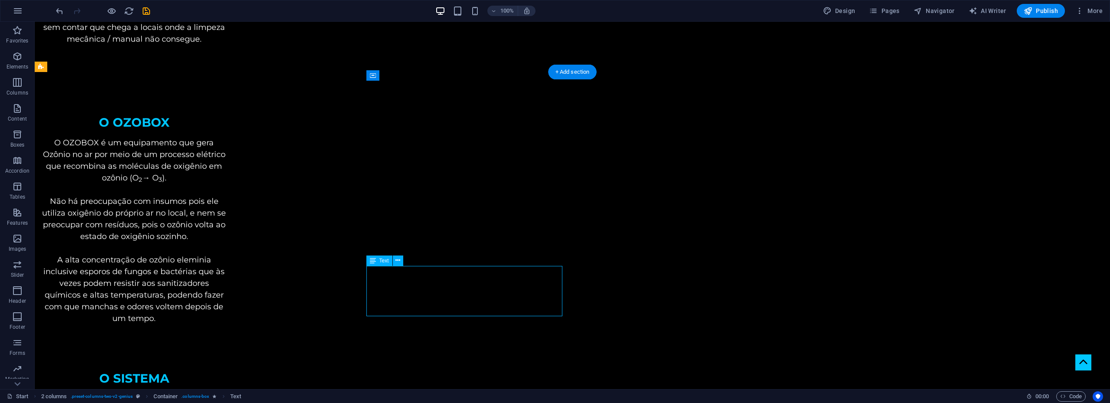
scroll to position [538, 0]
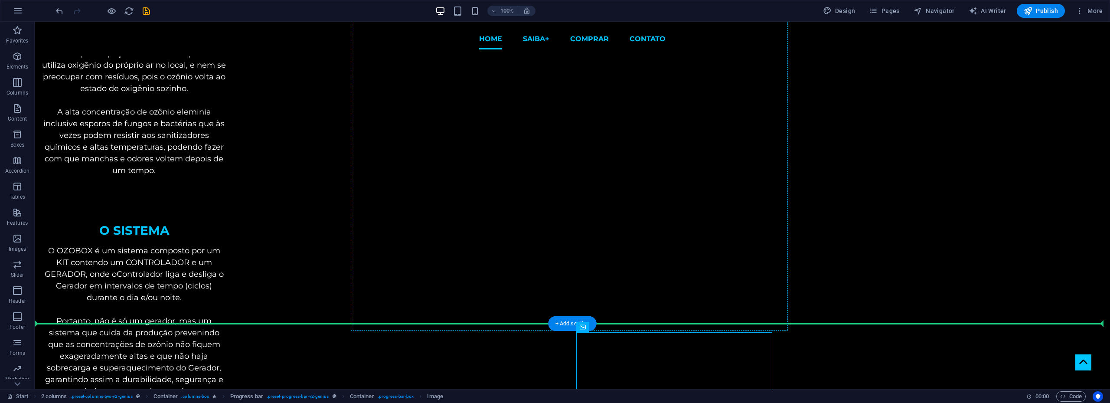
scroll to position [421, 0]
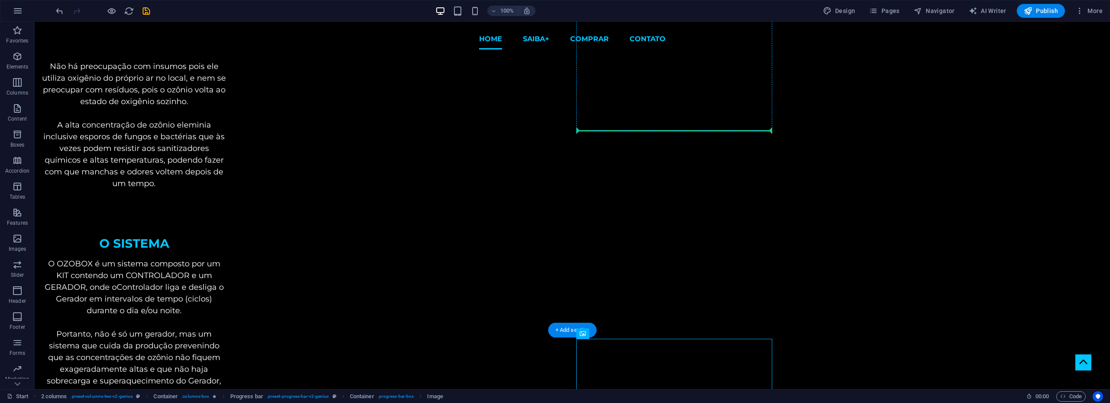
drag, startPoint x: 671, startPoint y: 225, endPoint x: 674, endPoint y: 127, distance: 98.0
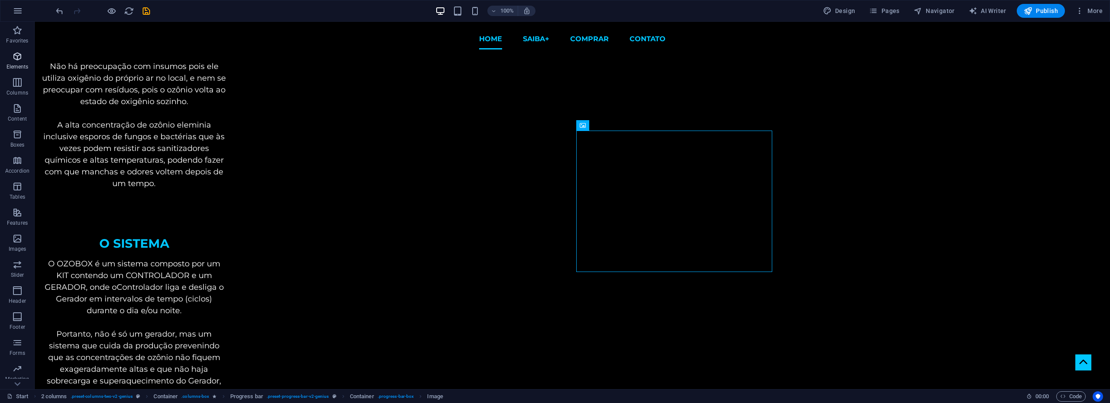
click at [17, 62] on span "Elements" at bounding box center [17, 61] width 35 height 21
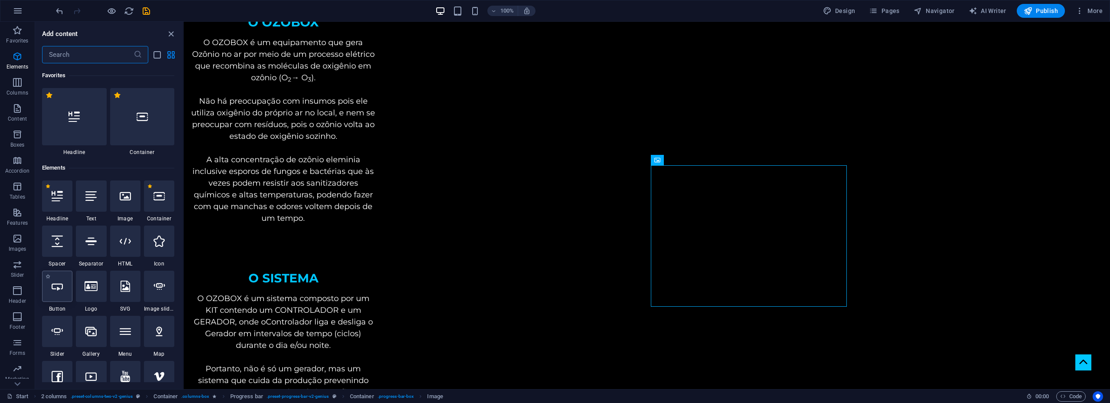
scroll to position [92, 0]
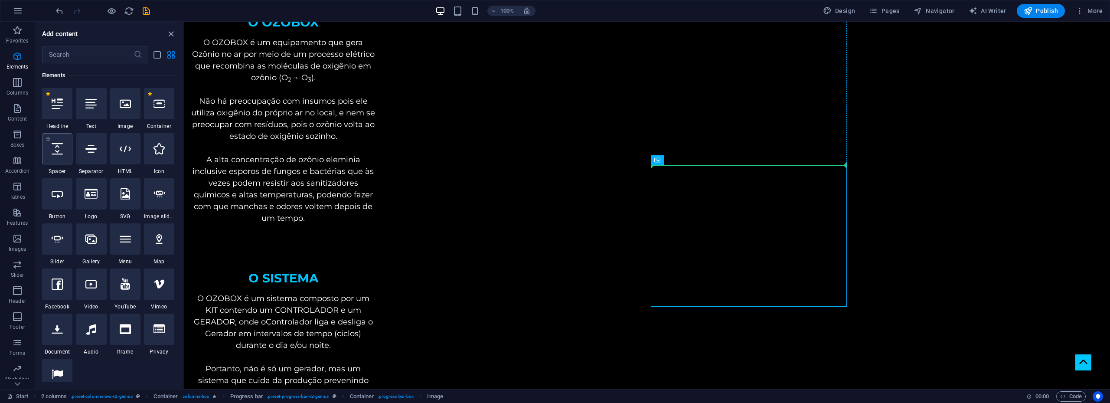
select select "px"
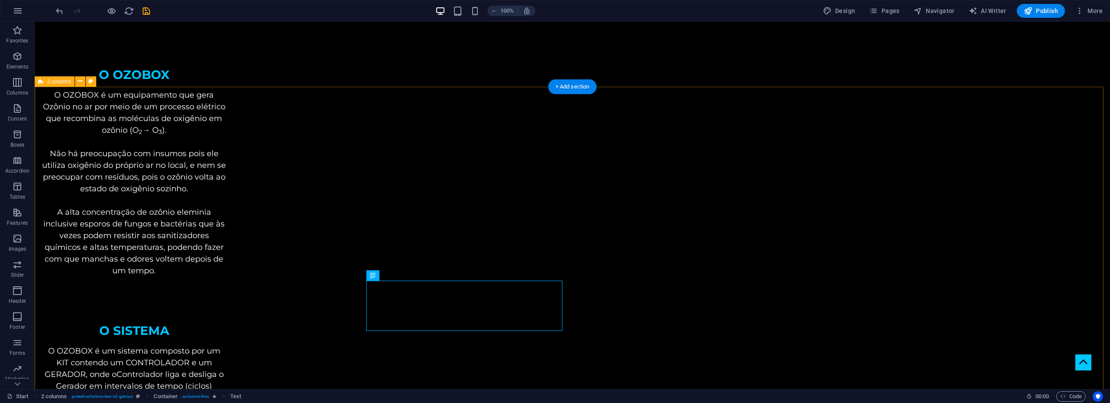
scroll to position [421, 0]
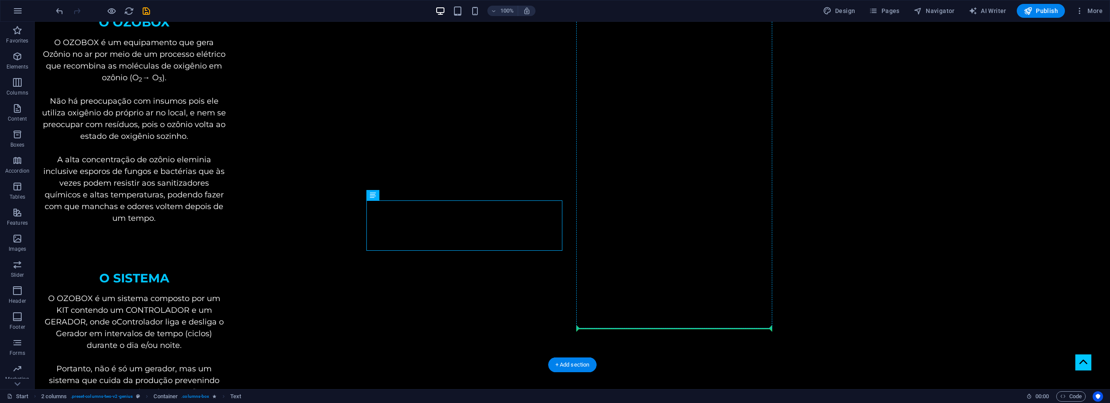
drag, startPoint x: 496, startPoint y: 222, endPoint x: 677, endPoint y: 319, distance: 205.8
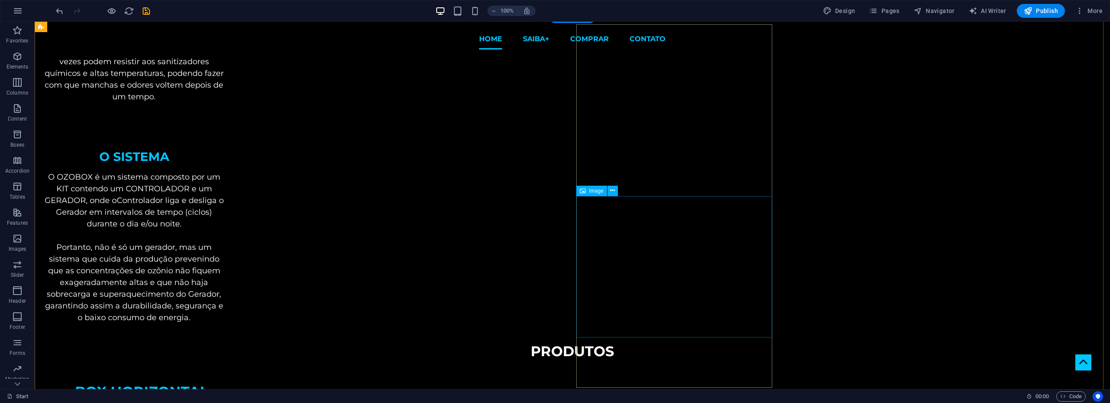
scroll to position [335, 0]
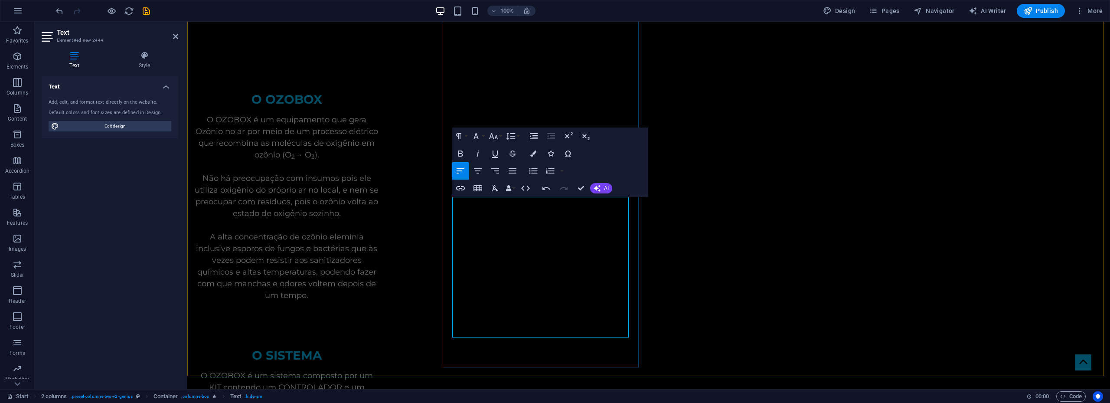
scroll to position [511, 0]
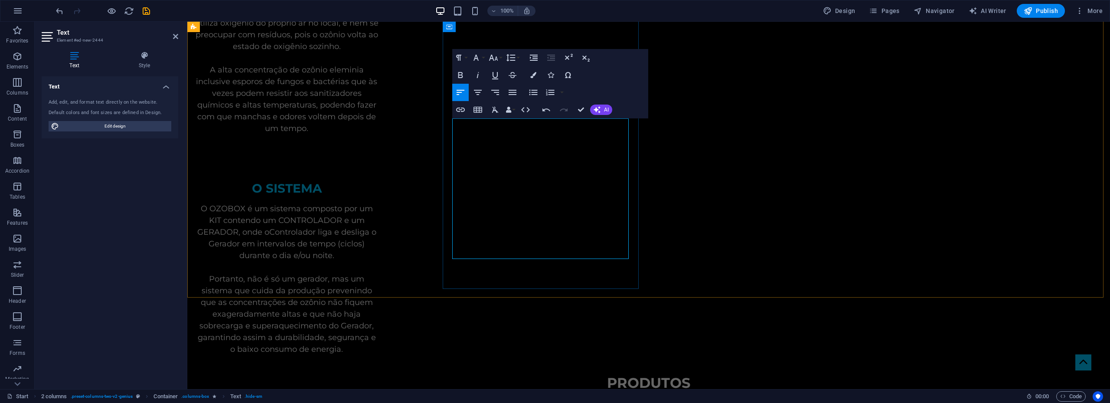
drag, startPoint x: 527, startPoint y: 150, endPoint x: 457, endPoint y: 148, distance: 70.2
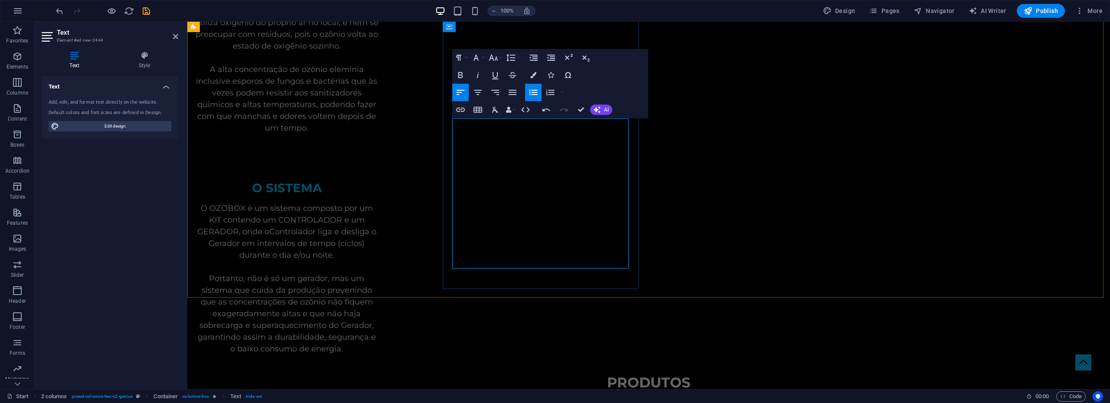
drag, startPoint x: 462, startPoint y: 228, endPoint x: 586, endPoint y: 237, distance: 124.7
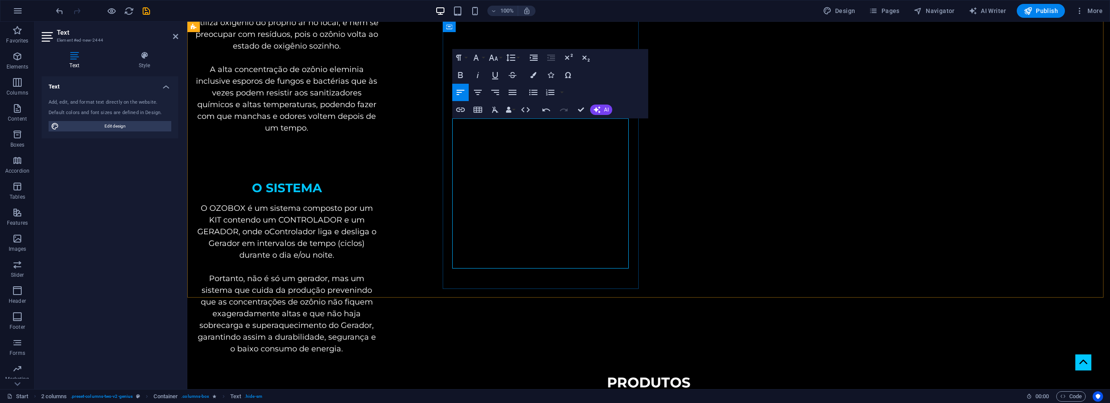
scroll to position [1018, 0]
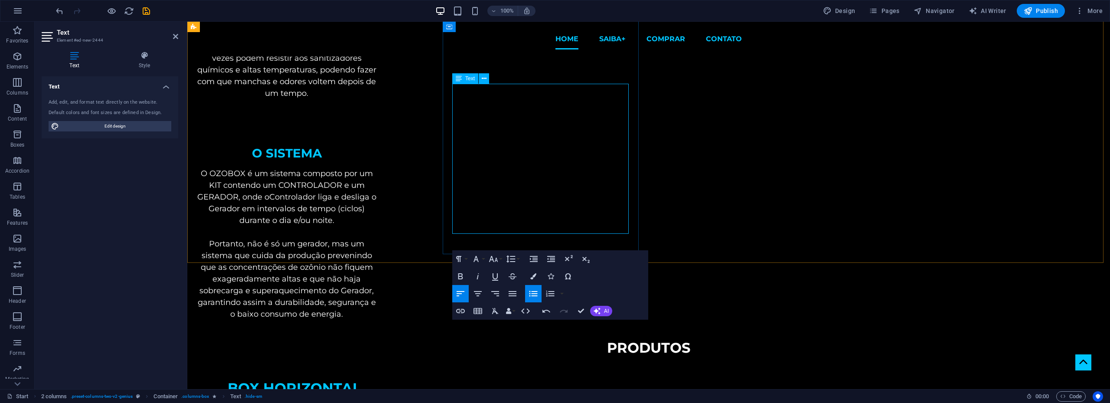
scroll to position [511, 0]
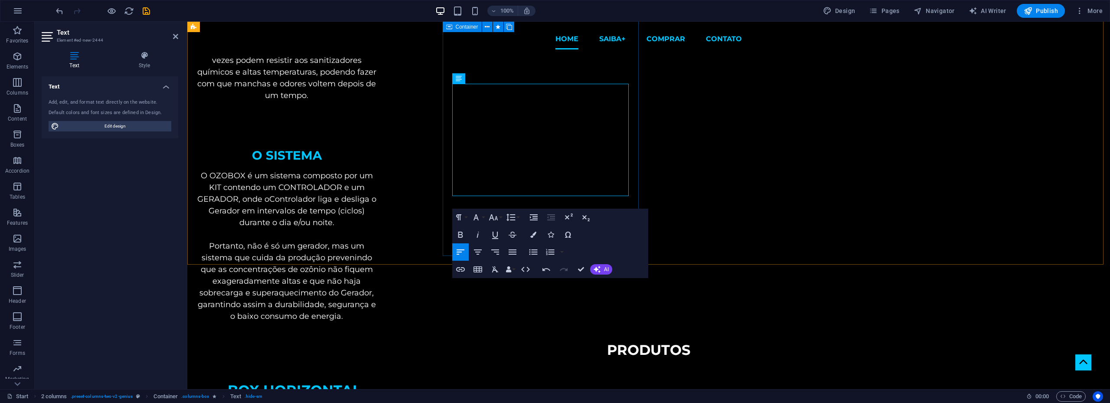
scroll to position [509, 0]
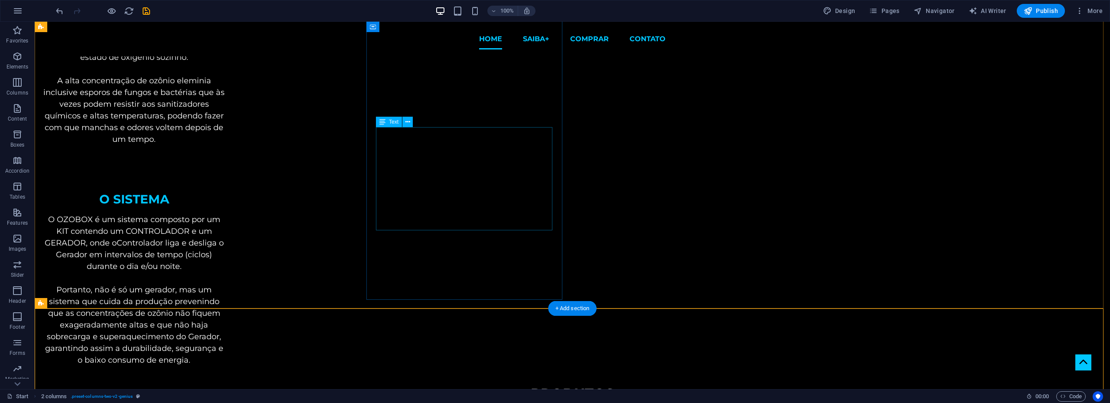
scroll to position [379, 0]
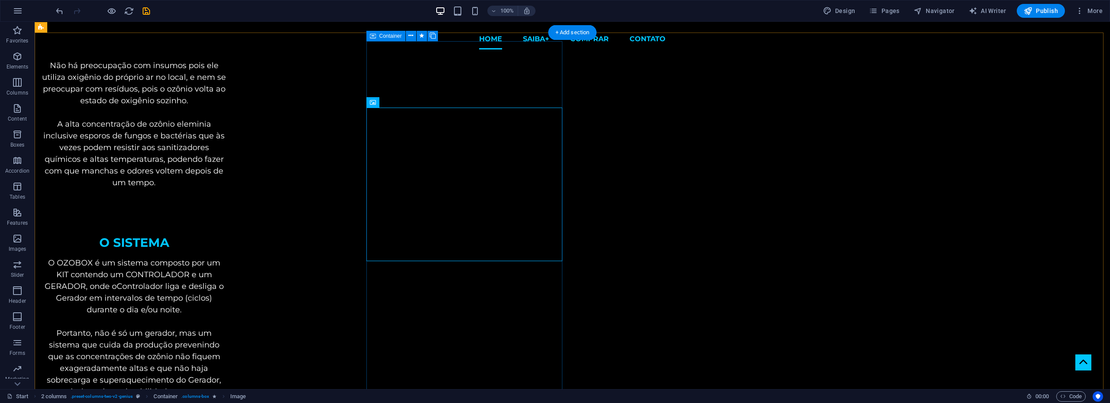
scroll to position [292, 0]
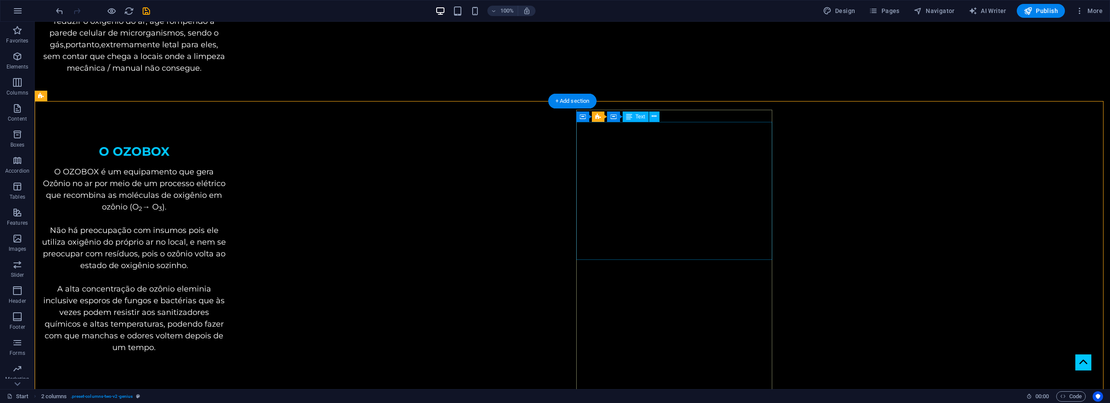
scroll to position [379, 0]
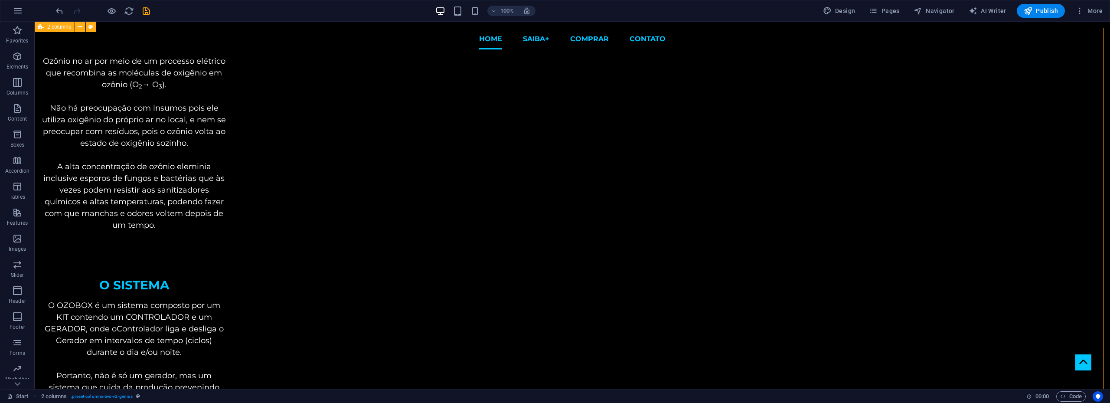
scroll to position [336, 0]
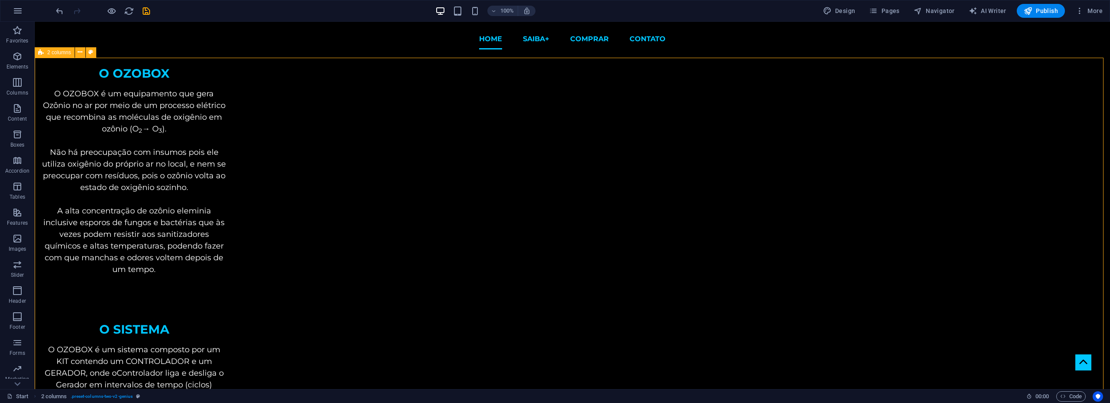
click at [57, 50] on span "2 columns" at bounding box center [59, 52] width 24 height 5
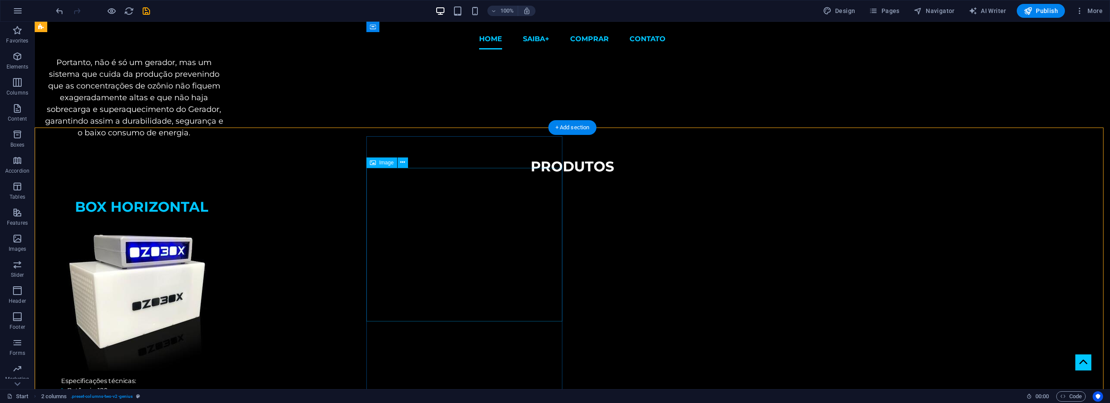
scroll to position [638, 0]
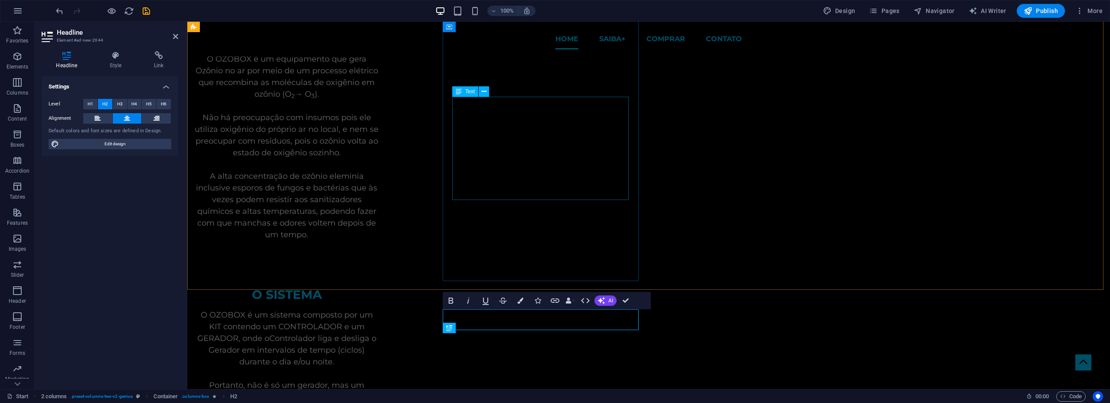
scroll to position [291, 0]
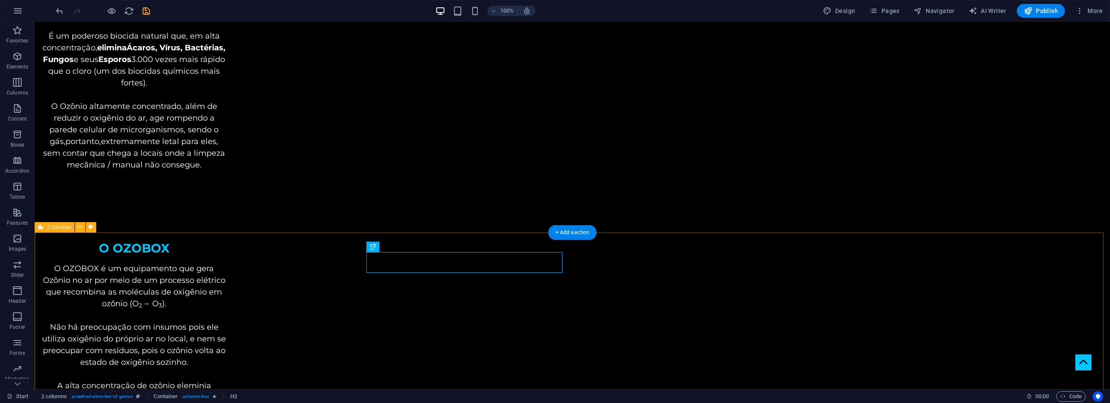
scroll to position [209, 0]
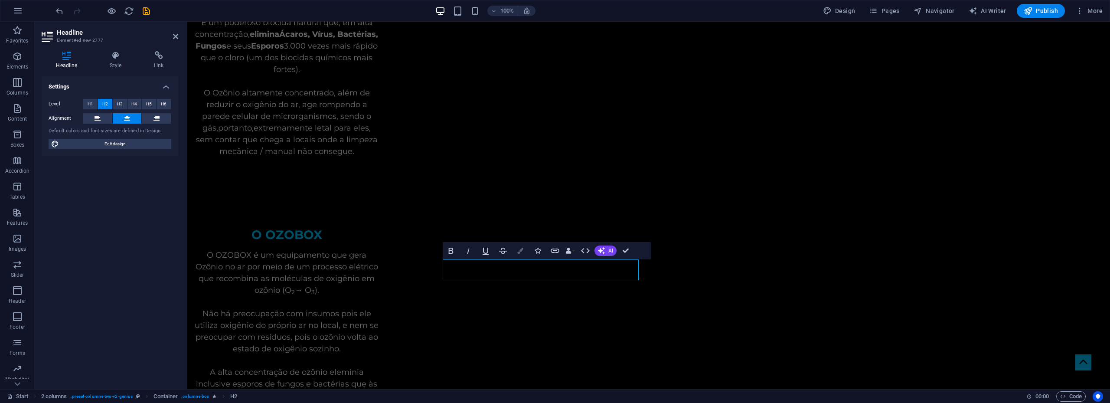
click at [518, 253] on icon "button" at bounding box center [520, 251] width 6 height 6
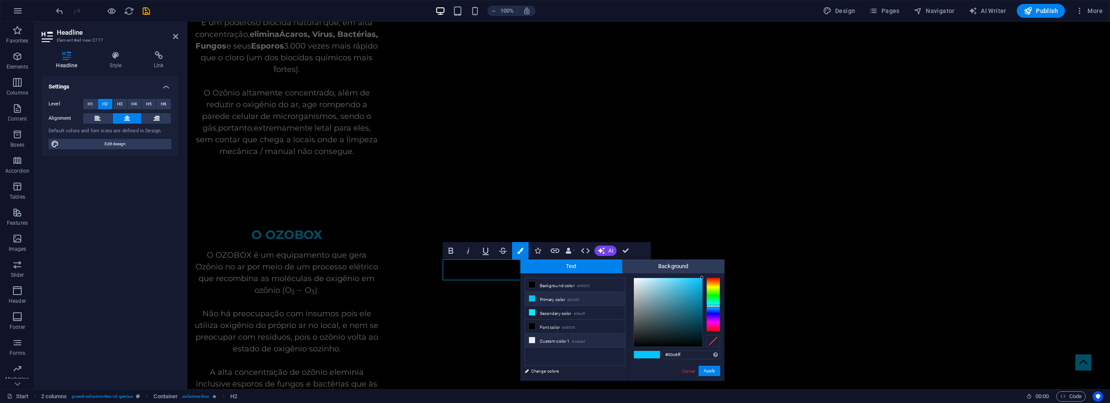
click at [557, 338] on li "Custom color 1 #ededed" at bounding box center [575, 340] width 100 height 14
type input "#ededed"
click at [707, 370] on button "Apply" at bounding box center [709, 370] width 22 height 10
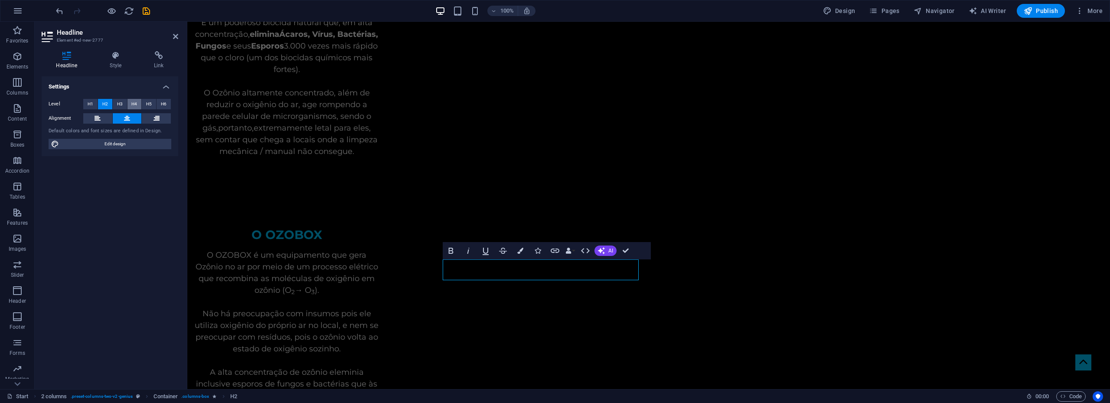
click at [131, 104] on button "H4" at bounding box center [134, 104] width 14 height 10
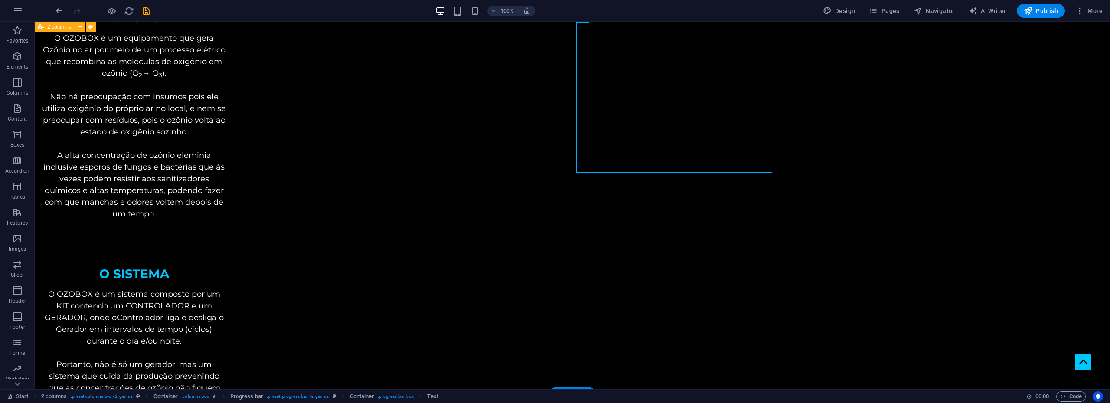
scroll to position [599, 0]
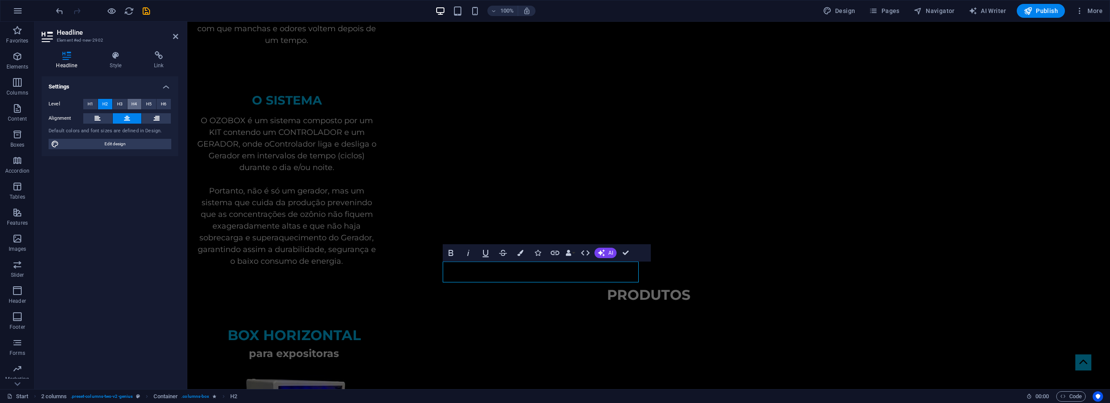
click at [139, 105] on button "H4" at bounding box center [134, 104] width 14 height 10
click at [519, 253] on icon "button" at bounding box center [520, 253] width 6 height 6
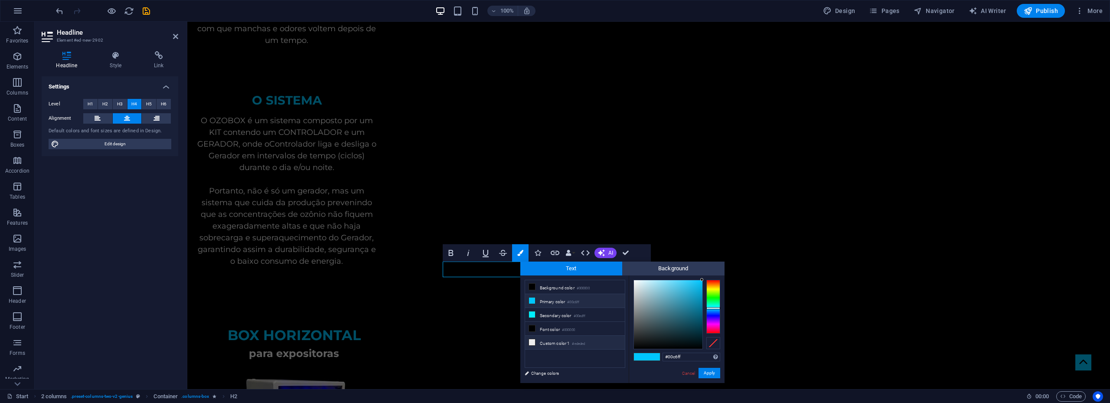
click at [548, 341] on li "Custom color 1 #ededed" at bounding box center [575, 343] width 100 height 14
drag, startPoint x: 715, startPoint y: 374, endPoint x: 335, endPoint y: 268, distance: 394.6
click at [715, 374] on button "Apply" at bounding box center [709, 373] width 22 height 10
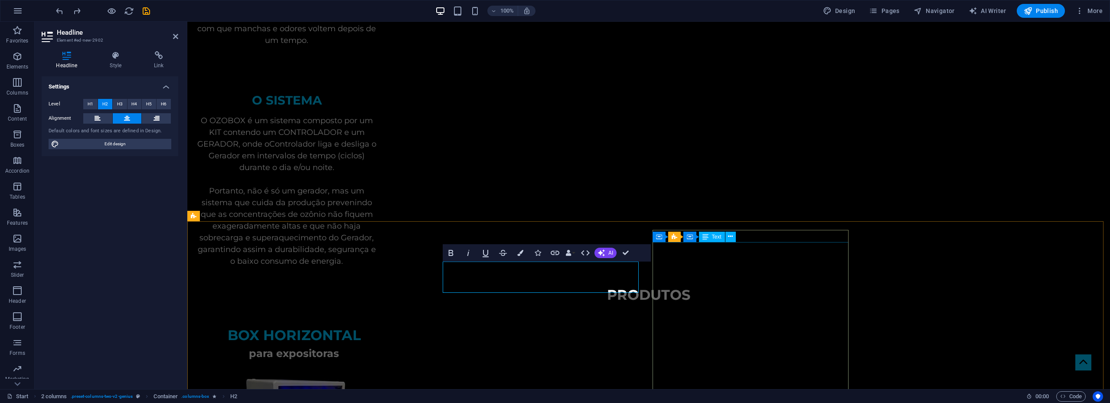
drag, startPoint x: 479, startPoint y: 277, endPoint x: 689, endPoint y: 284, distance: 209.9
click at [137, 104] on span "H4" at bounding box center [134, 104] width 6 height 10
click at [521, 251] on icon "button" at bounding box center [520, 253] width 6 height 6
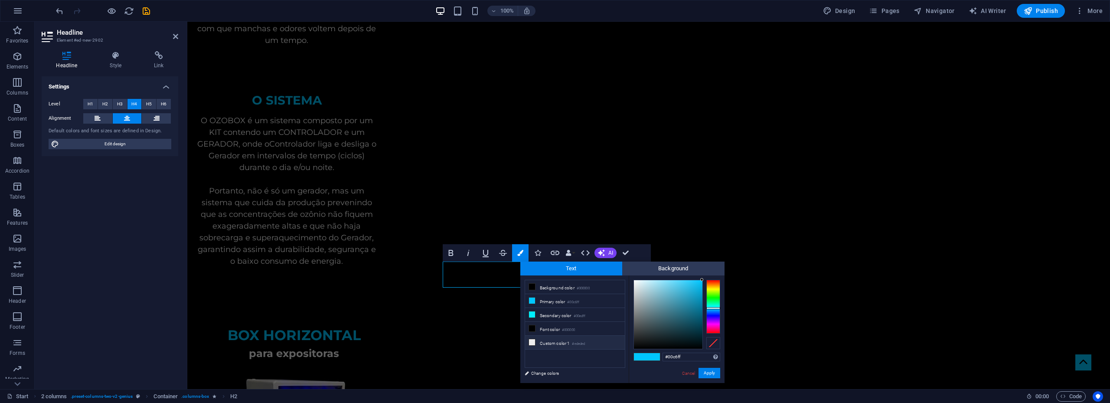
click at [556, 339] on li "Custom color 1 #ededed" at bounding box center [575, 343] width 100 height 14
type input "#ededed"
click at [714, 371] on button "Apply" at bounding box center [709, 373] width 22 height 10
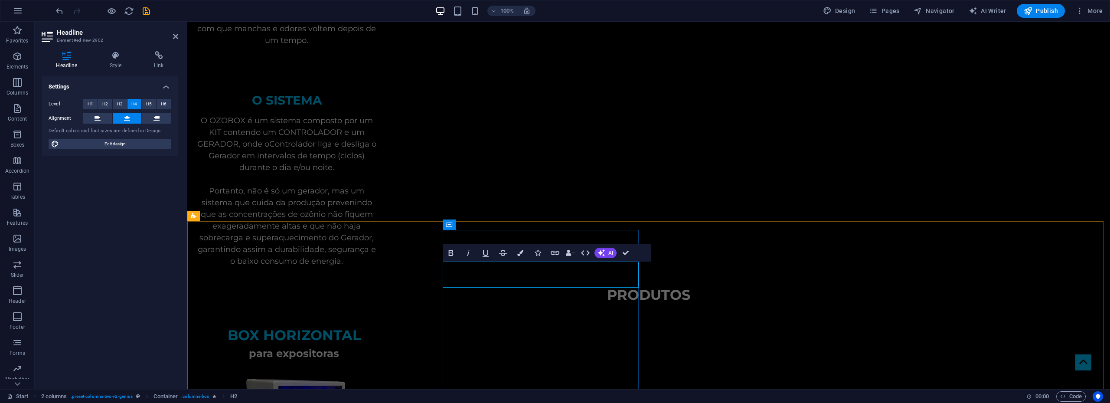
drag, startPoint x: 499, startPoint y: 277, endPoint x: 581, endPoint y: 278, distance: 81.9
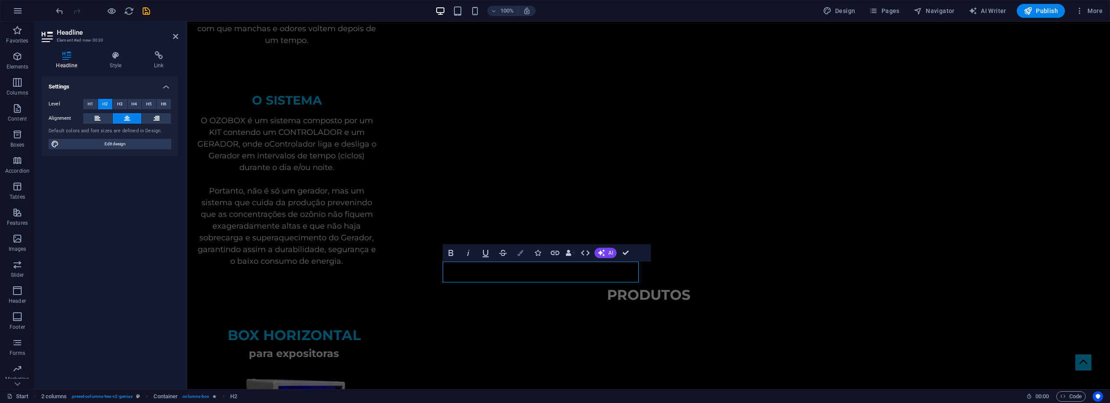
click at [520, 255] on icon "button" at bounding box center [520, 253] width 6 height 6
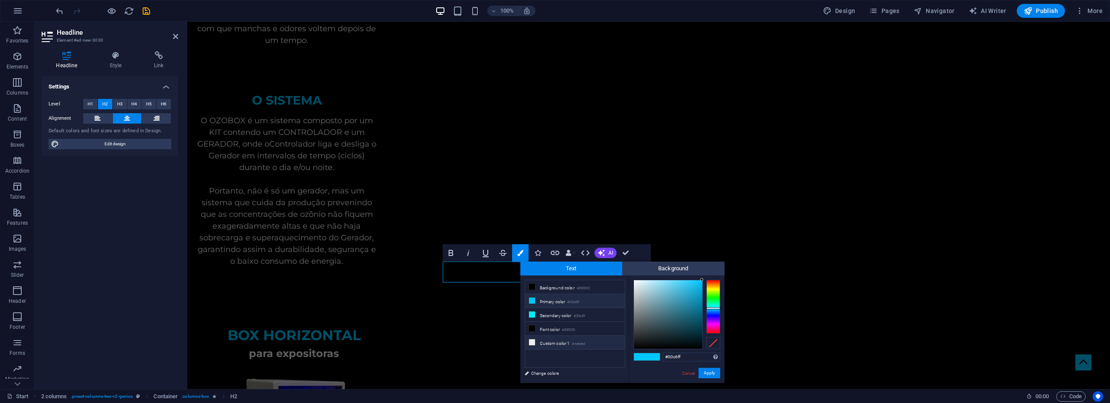
click at [561, 339] on li "Custom color 1 #ededed" at bounding box center [575, 343] width 100 height 14
type input "#ededed"
click at [708, 374] on button "Apply" at bounding box center [709, 373] width 22 height 10
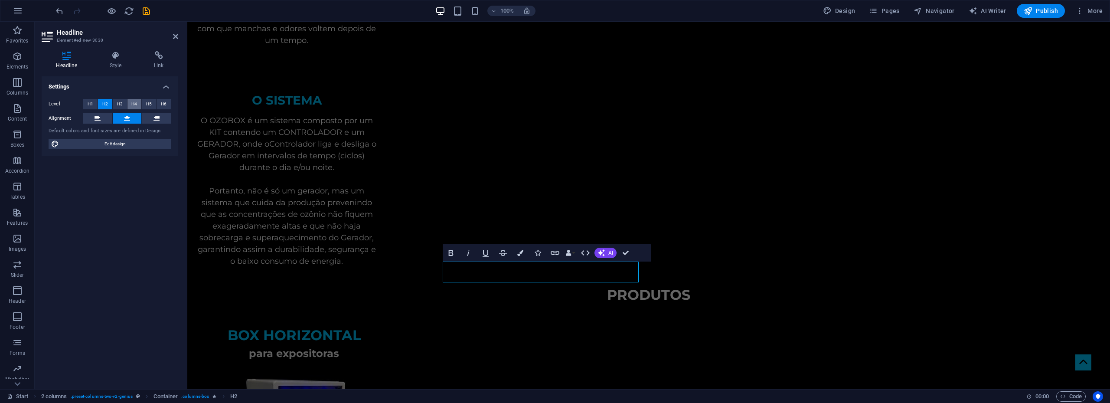
click at [134, 105] on span "H4" at bounding box center [134, 104] width 6 height 10
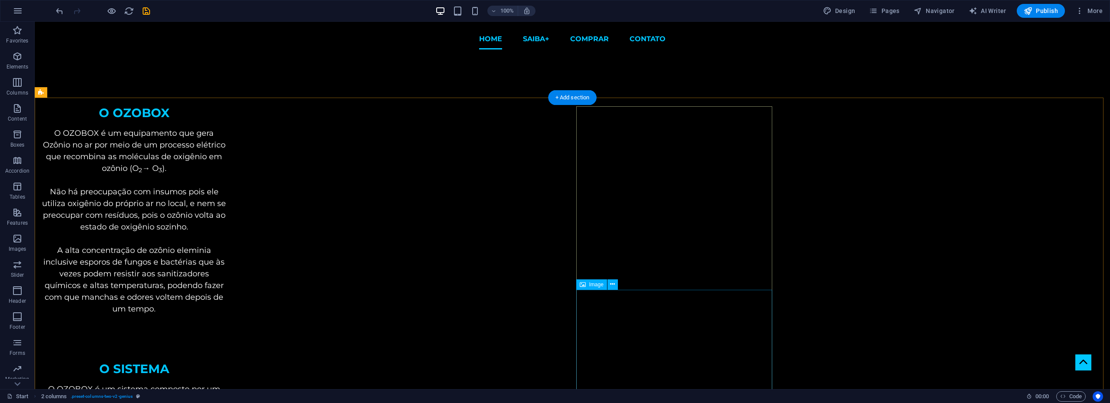
scroll to position [296, 0]
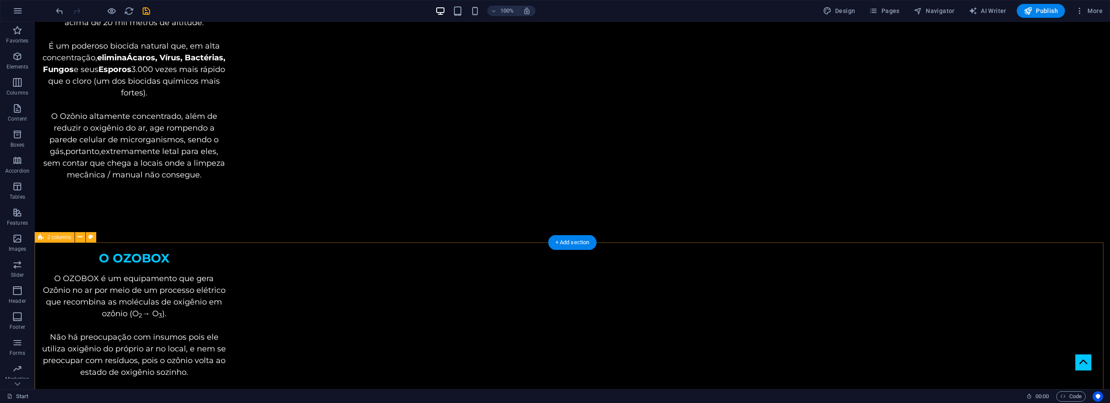
scroll to position [303, 0]
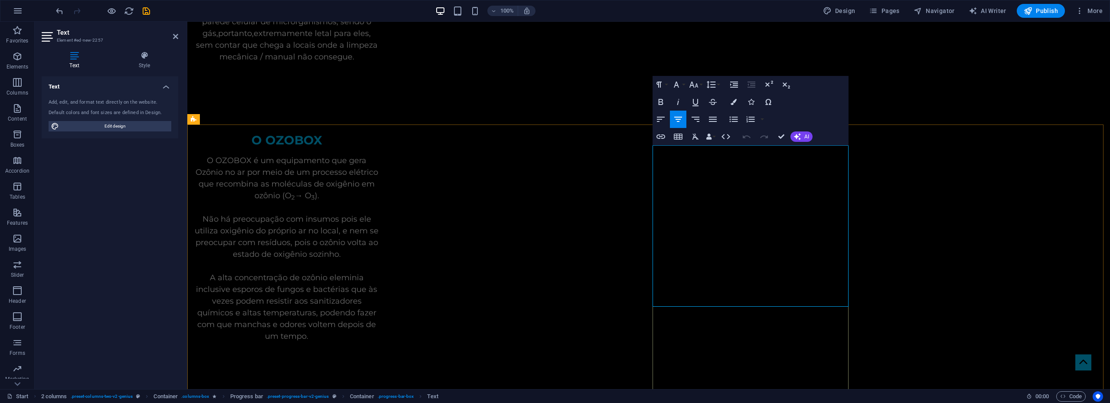
drag, startPoint x: 706, startPoint y: 231, endPoint x: 714, endPoint y: 232, distance: 8.2
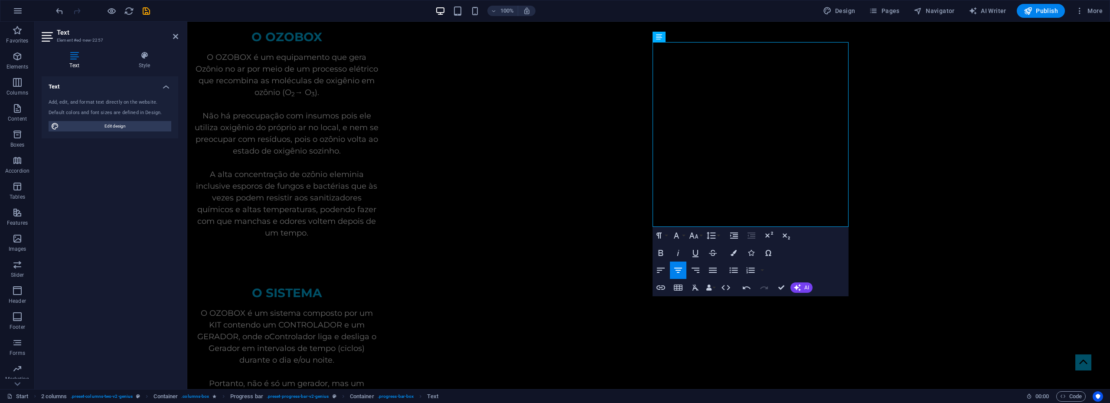
scroll to position [433, 0]
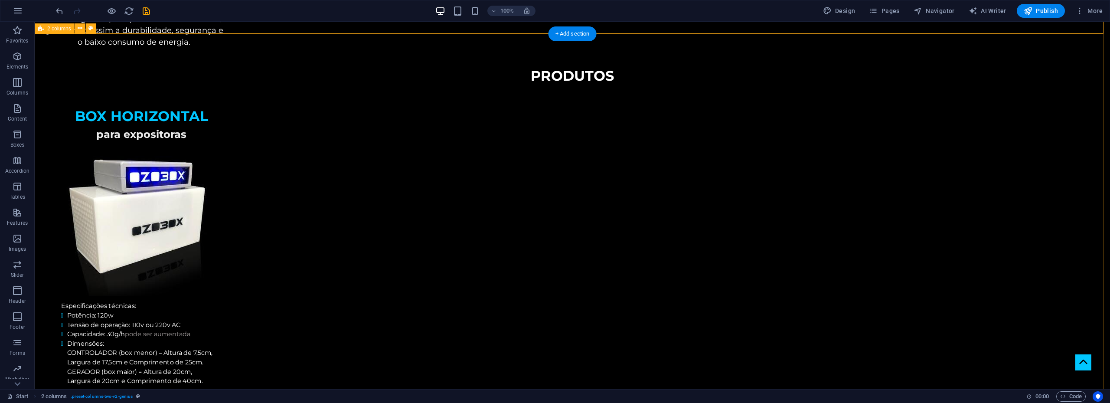
scroll to position [824, 0]
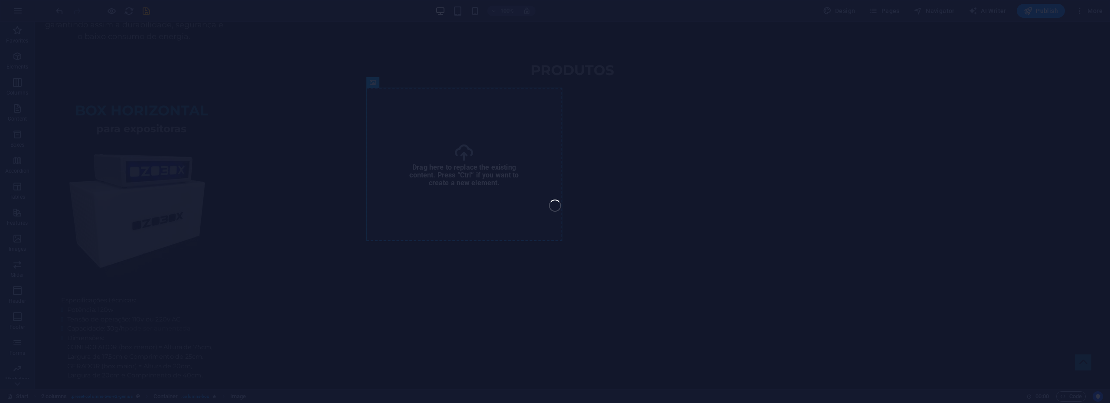
select select "px"
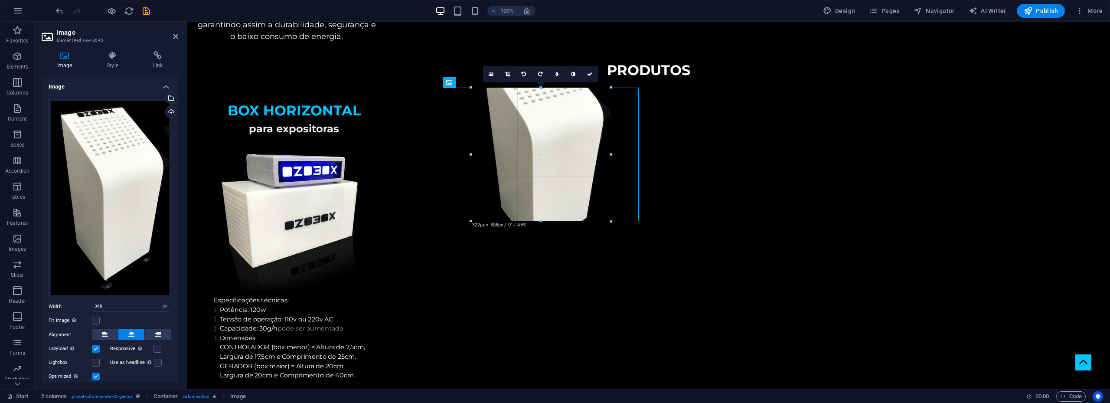
drag, startPoint x: 619, startPoint y: 87, endPoint x: 410, endPoint y: 91, distance: 209.4
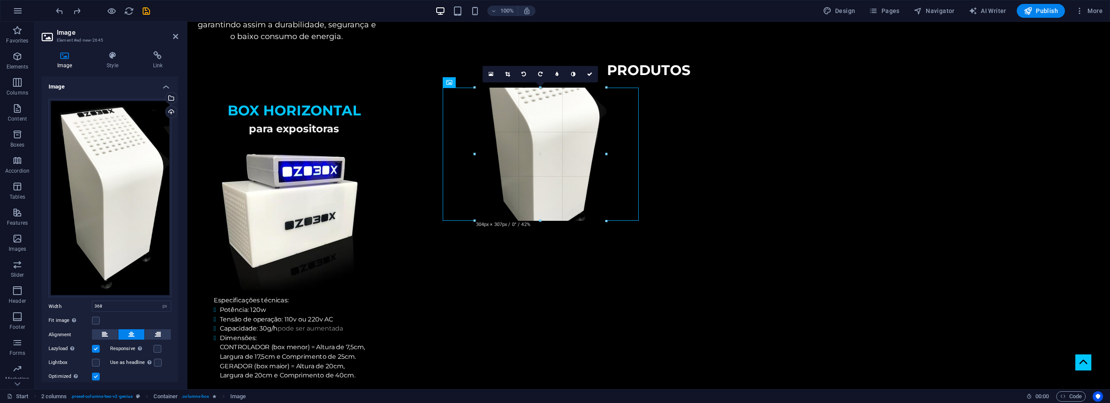
drag, startPoint x: 541, startPoint y: 240, endPoint x: 546, endPoint y: 219, distance: 21.1
type input "303"
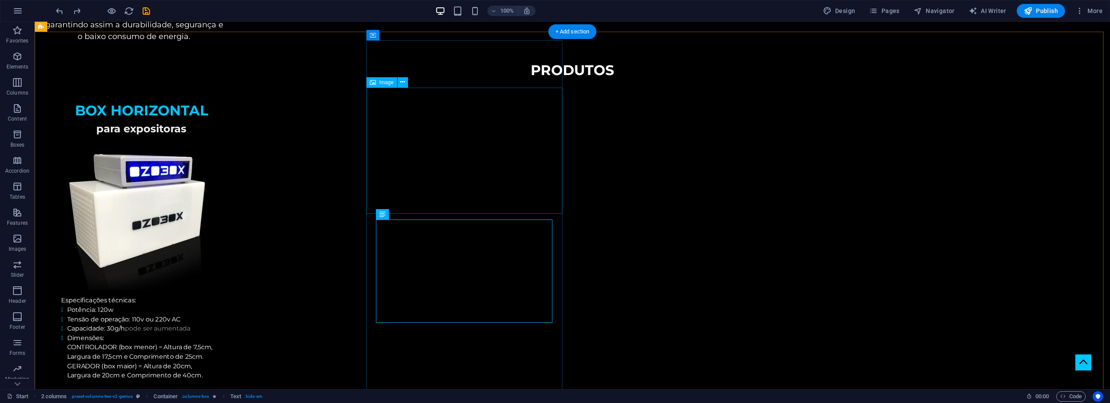
click at [380, 80] on span "Image" at bounding box center [386, 82] width 14 height 5
click at [382, 82] on span "Image" at bounding box center [386, 82] width 14 height 5
select select "px"
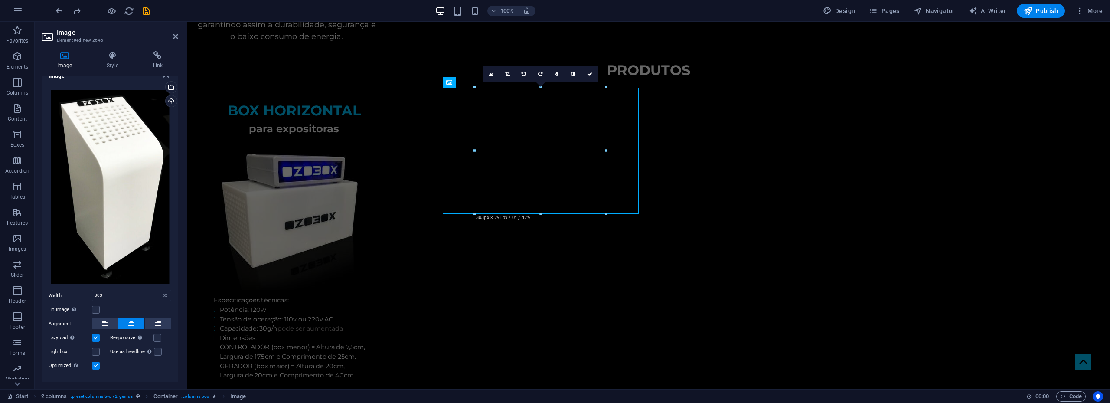
scroll to position [0, 0]
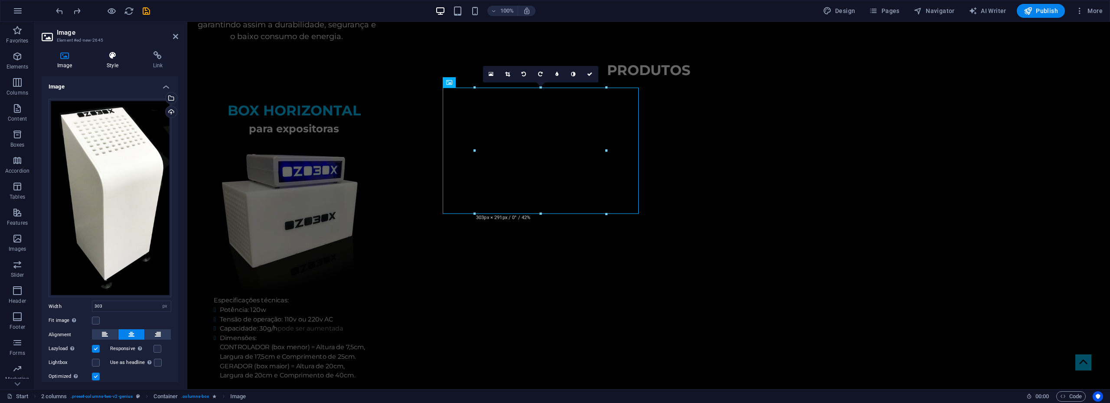
click at [108, 54] on icon at bounding box center [112, 55] width 42 height 9
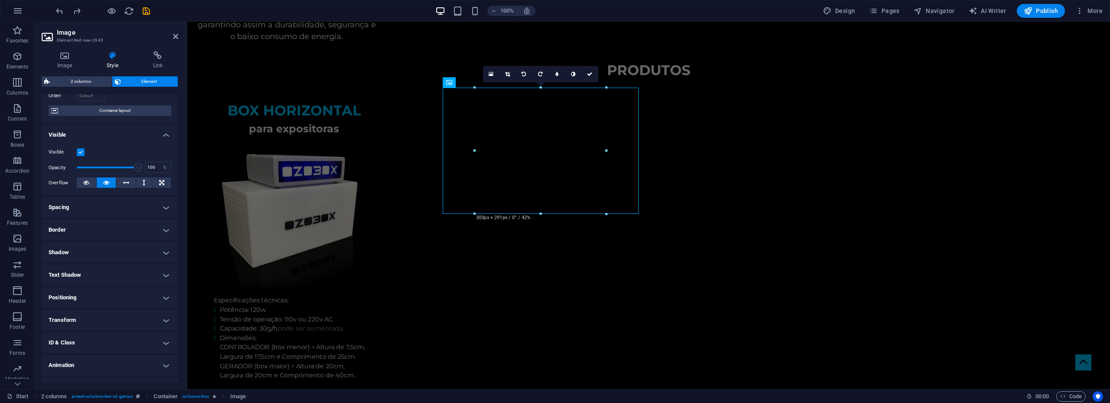
scroll to position [78, 0]
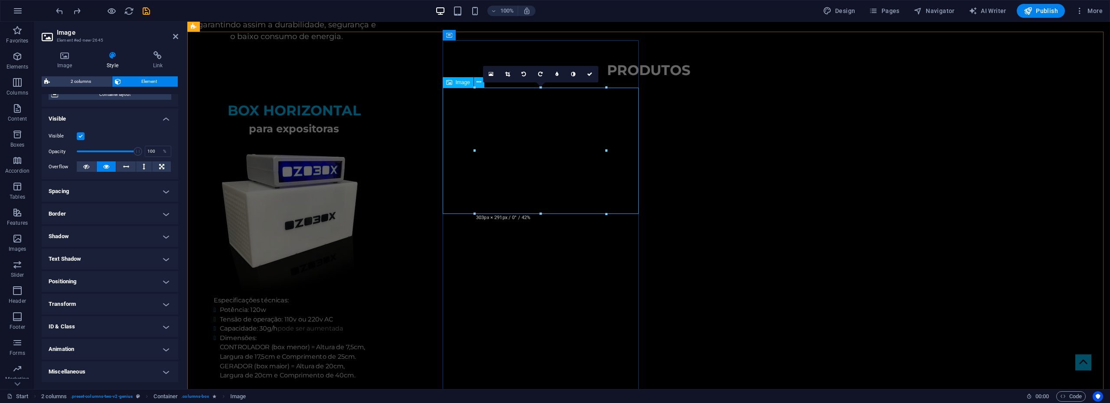
click at [460, 78] on div "Image" at bounding box center [458, 82] width 31 height 10
click at [462, 81] on span "Image" at bounding box center [463, 82] width 14 height 5
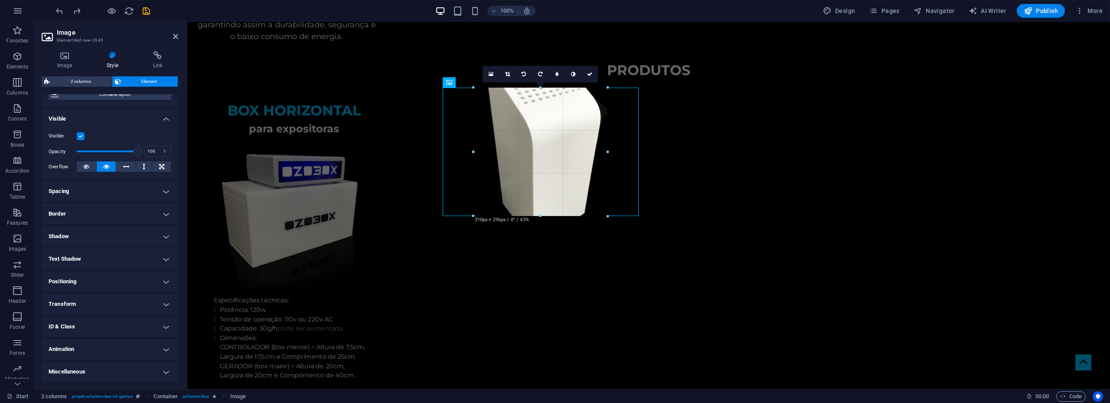
drag, startPoint x: 474, startPoint y: 213, endPoint x: 486, endPoint y: 215, distance: 11.5
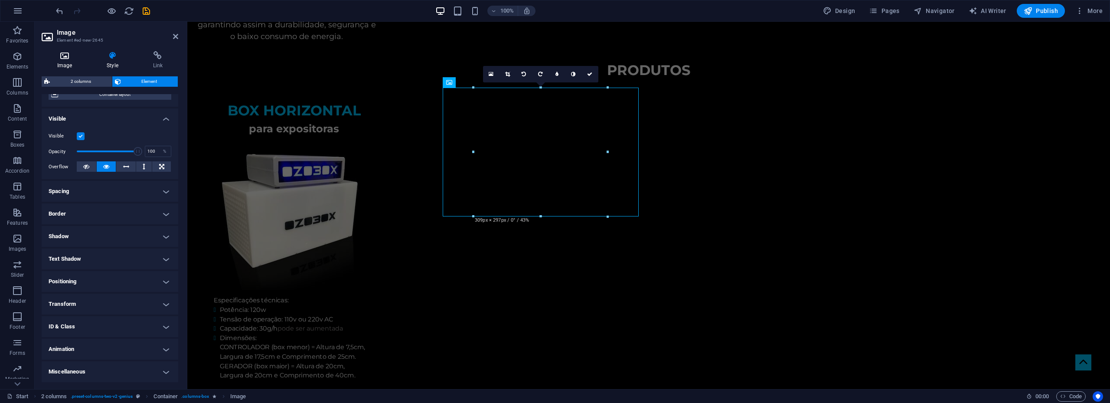
click at [65, 61] on h4 "Image" at bounding box center [66, 60] width 49 height 18
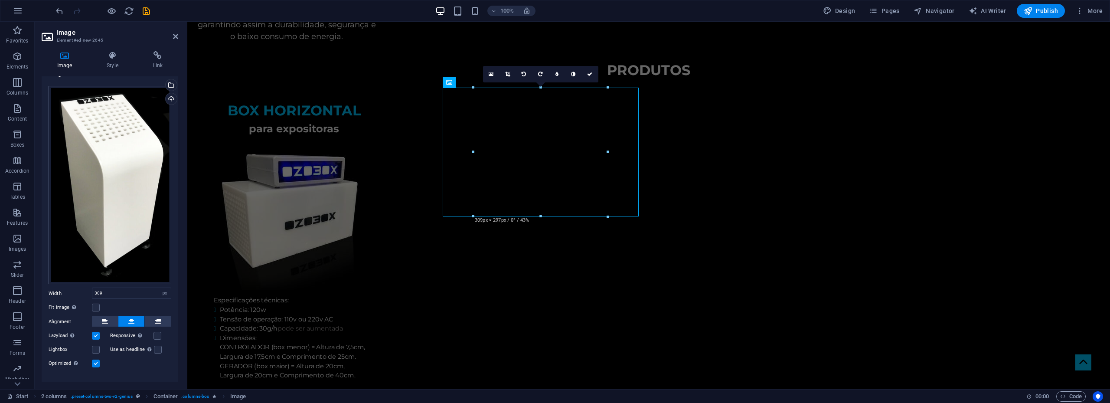
scroll to position [25, 0]
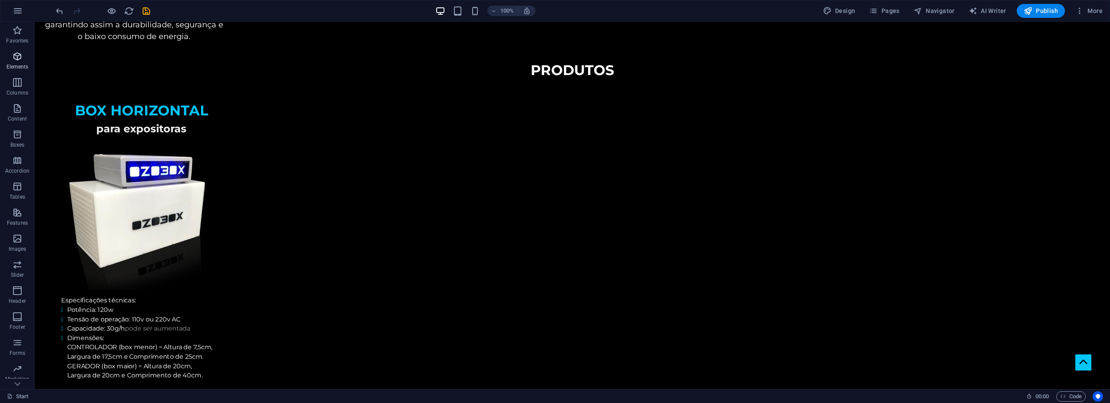
click at [22, 58] on icon "button" at bounding box center [17, 56] width 10 height 10
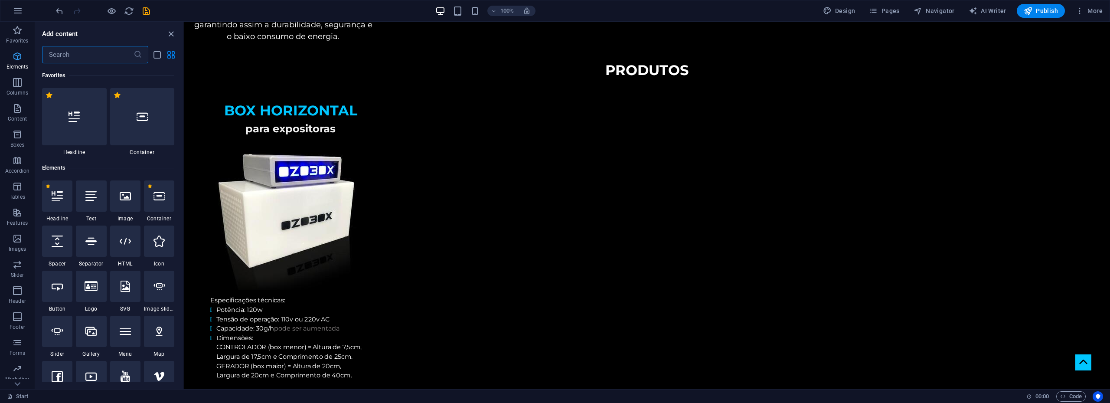
scroll to position [92, 0]
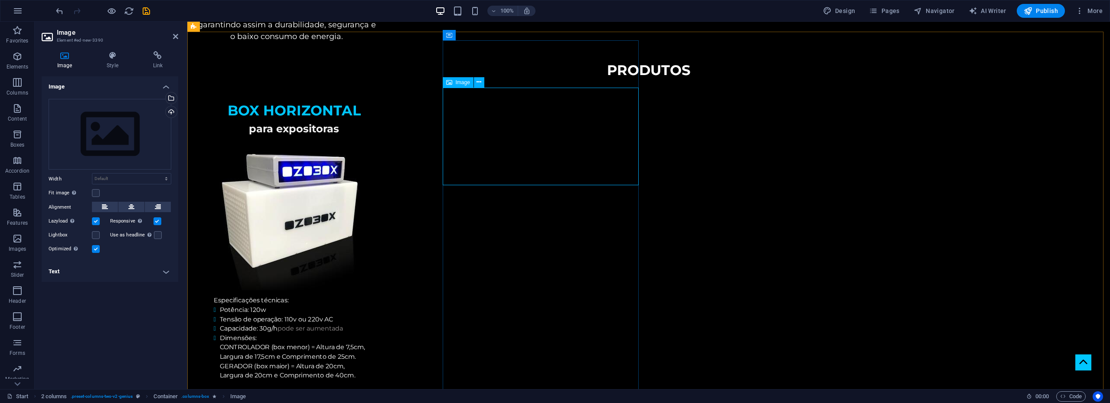
click at [460, 84] on span "Image" at bounding box center [463, 82] width 14 height 5
click at [174, 97] on div "Select files from the file manager, stock photos, or upload file(s)" at bounding box center [170, 98] width 13 height 13
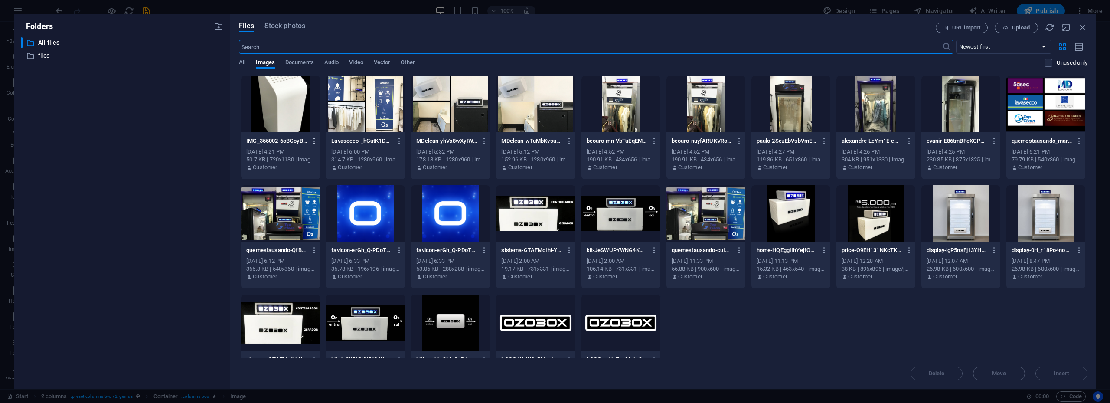
click at [316, 139] on icon "button" at bounding box center [314, 141] width 8 height 8
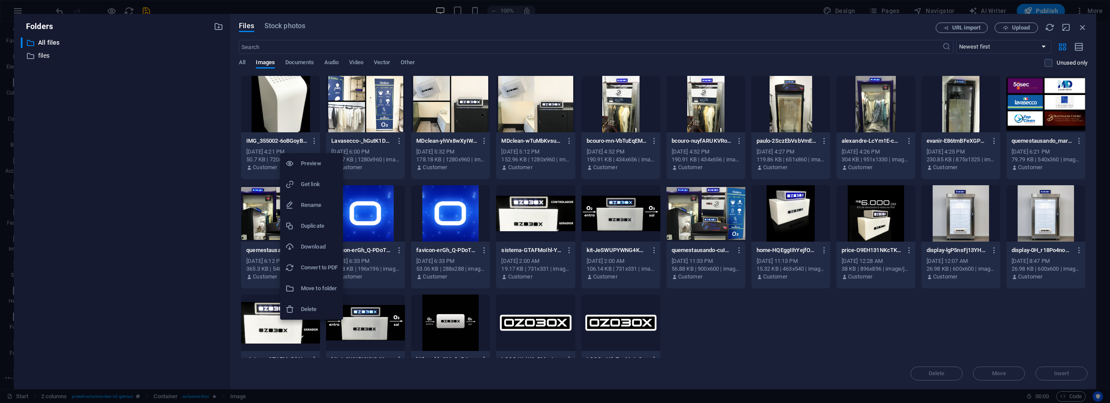
click at [303, 304] on h6 "Delete" at bounding box center [319, 309] width 37 height 10
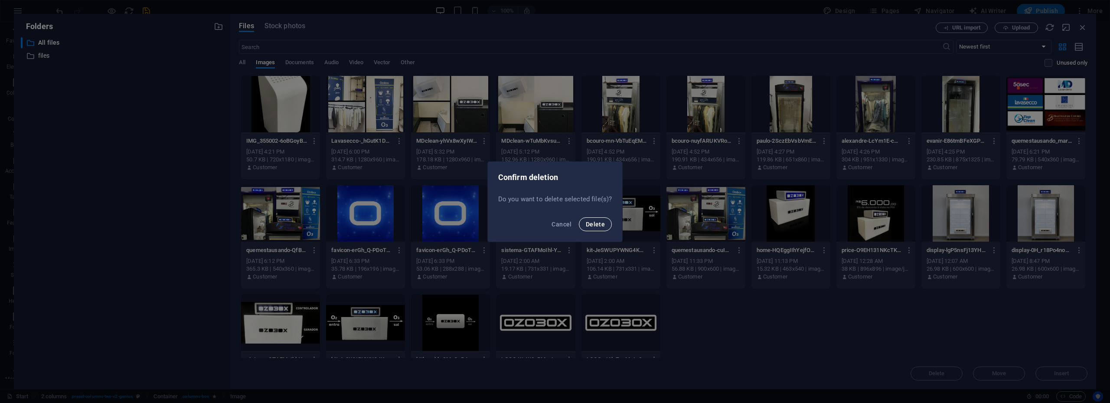
click at [594, 226] on span "Delete" at bounding box center [595, 224] width 19 height 7
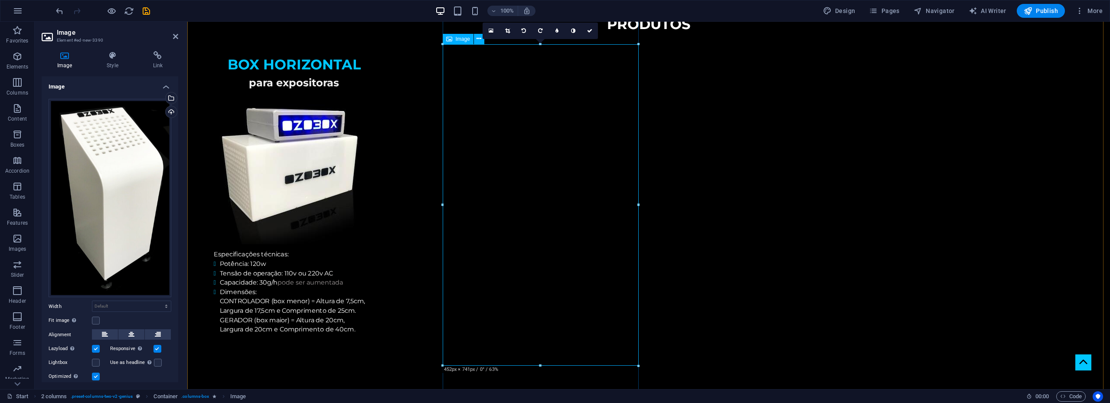
scroll to position [954, 0]
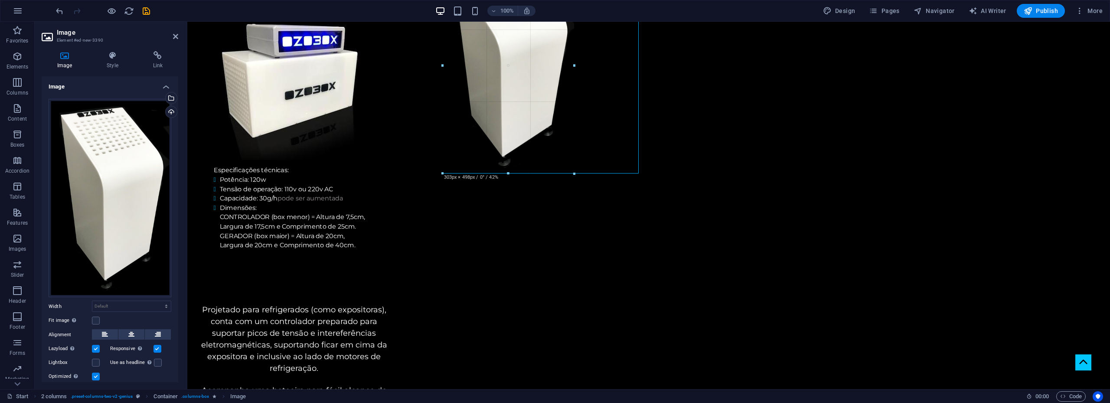
drag, startPoint x: 539, startPoint y: 278, endPoint x: 540, endPoint y: 171, distance: 107.1
type input "303"
select select "px"
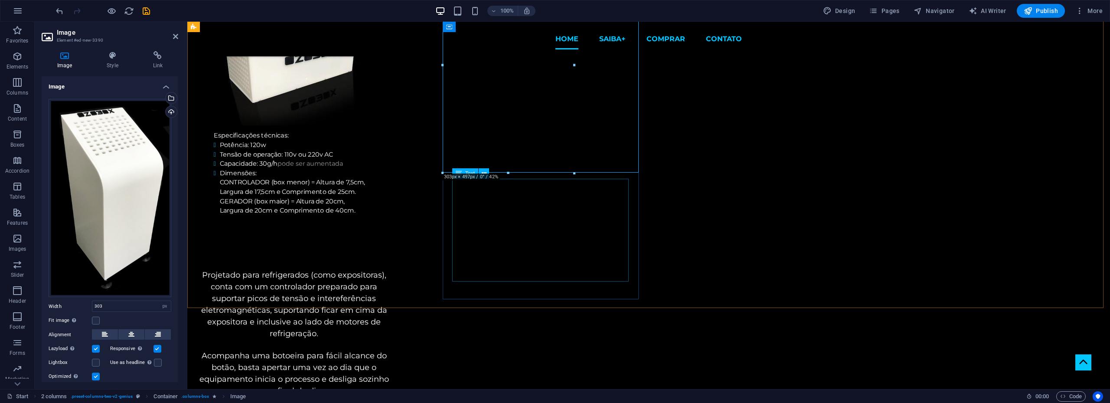
scroll to position [780, 0]
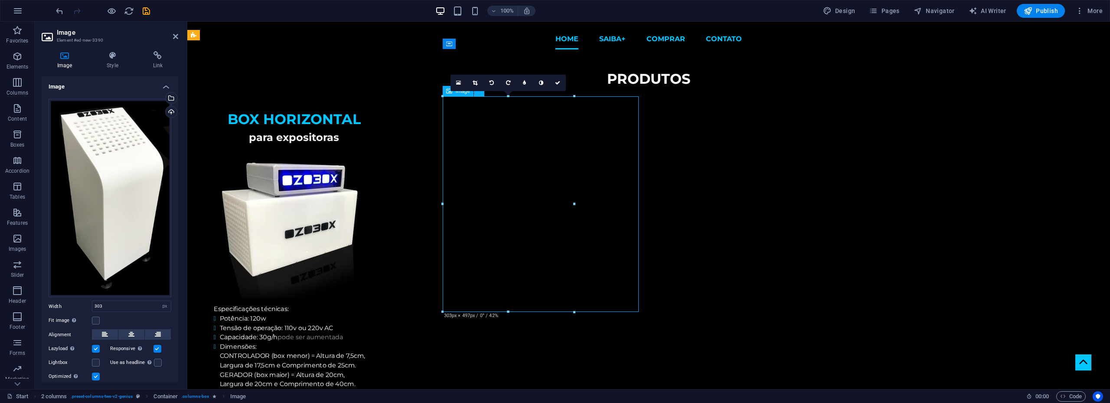
drag, startPoint x: 505, startPoint y: 193, endPoint x: 541, endPoint y: 192, distance: 36.4
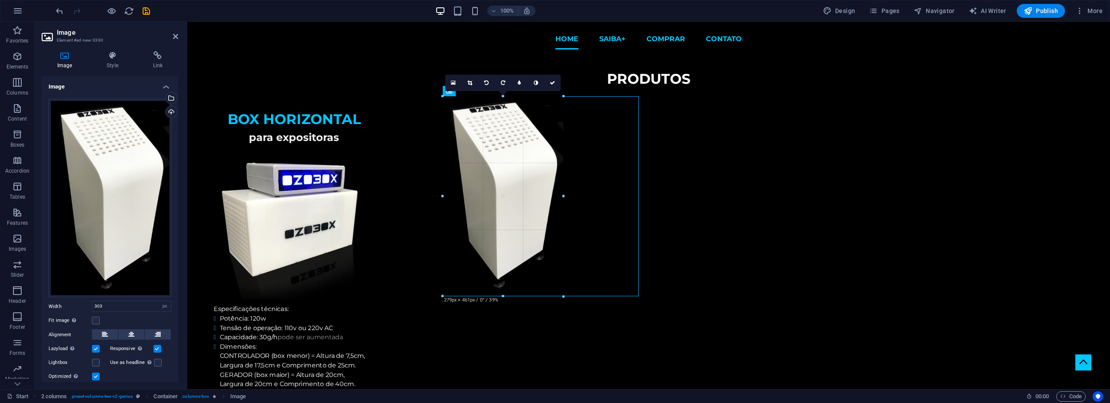
drag, startPoint x: 441, startPoint y: 203, endPoint x: 450, endPoint y: 202, distance: 9.1
type input "278"
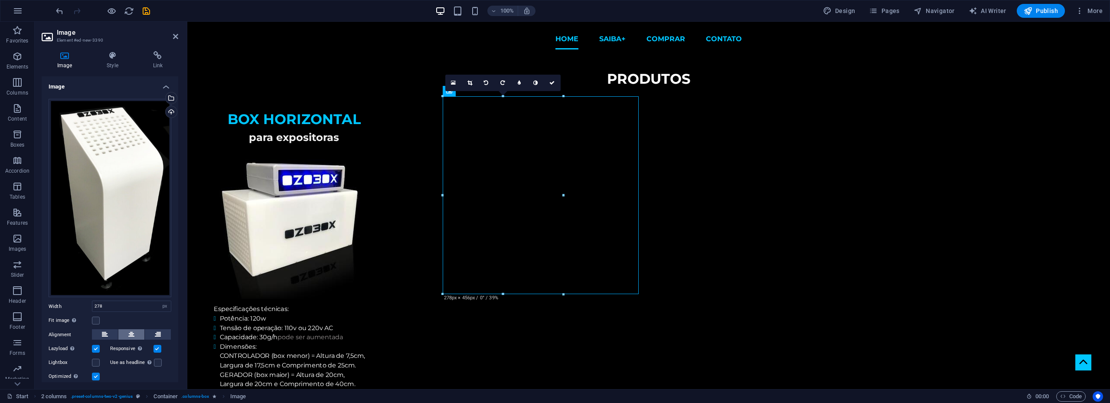
click at [132, 332] on icon at bounding box center [131, 334] width 6 height 10
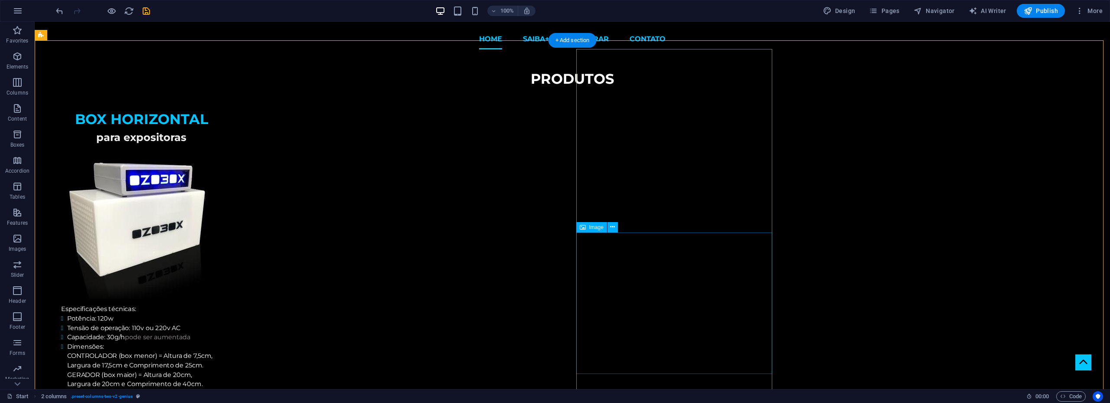
scroll to position [694, 0]
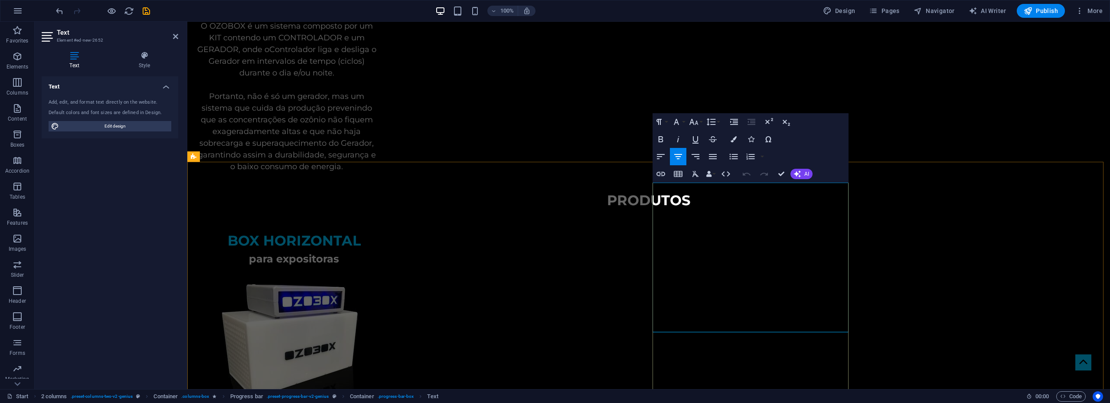
drag, startPoint x: 669, startPoint y: 200, endPoint x: 844, endPoint y: 222, distance: 176.1
drag, startPoint x: 656, startPoint y: 235, endPoint x: 844, endPoint y: 258, distance: 189.1
drag, startPoint x: 782, startPoint y: 291, endPoint x: 654, endPoint y: 256, distance: 132.6
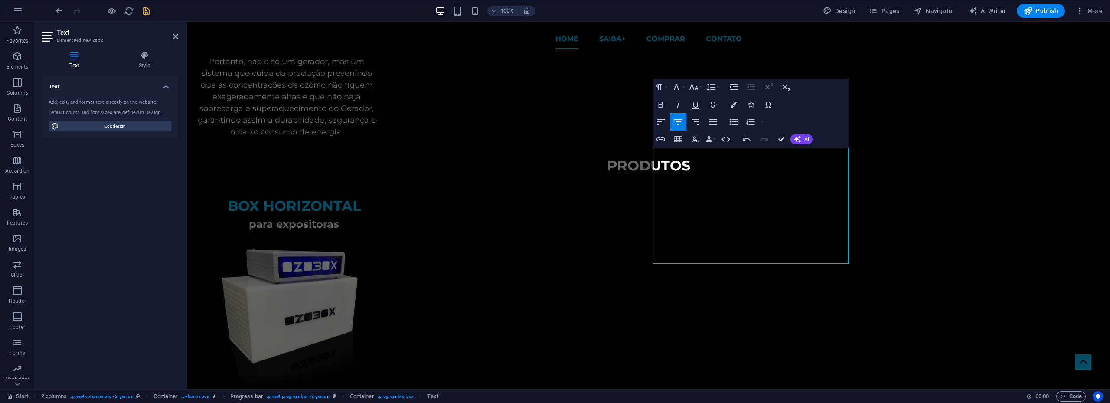
click at [772, 86] on icon "button" at bounding box center [769, 86] width 8 height 6
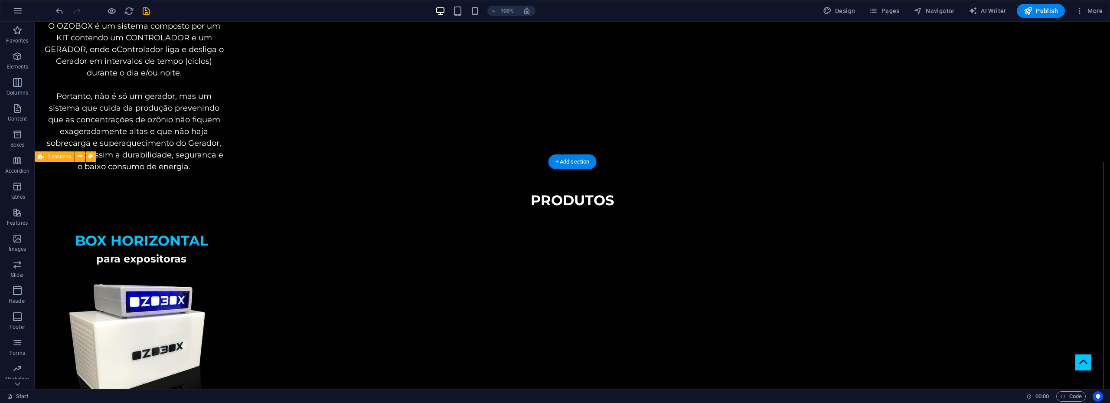
scroll to position [824, 0]
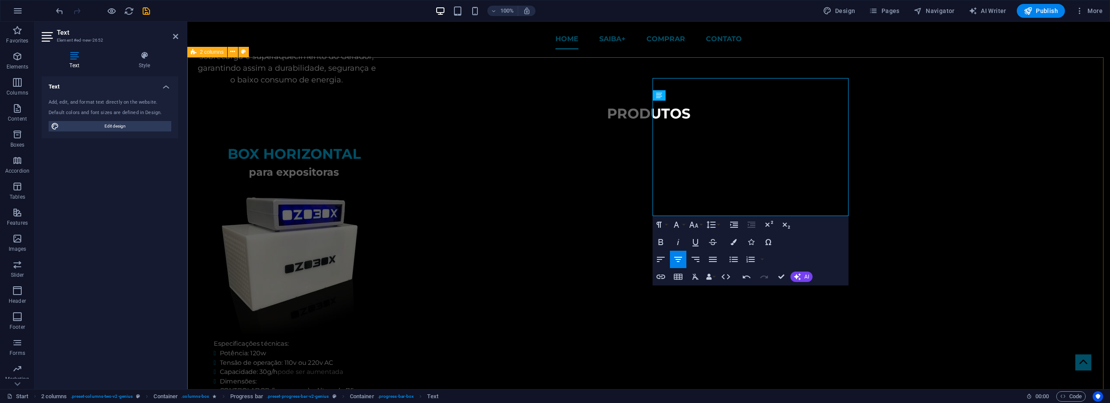
scroll to position [737, 0]
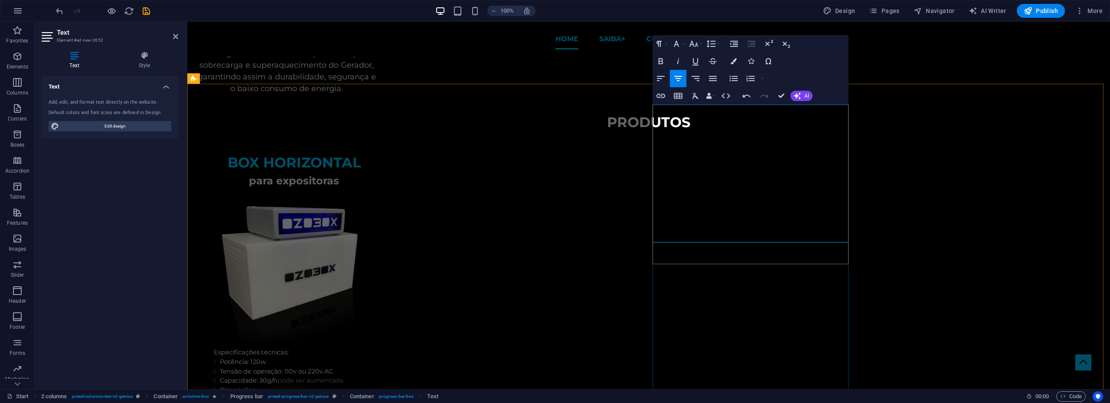
drag, startPoint x: 691, startPoint y: 236, endPoint x: 827, endPoint y: 235, distance: 136.1
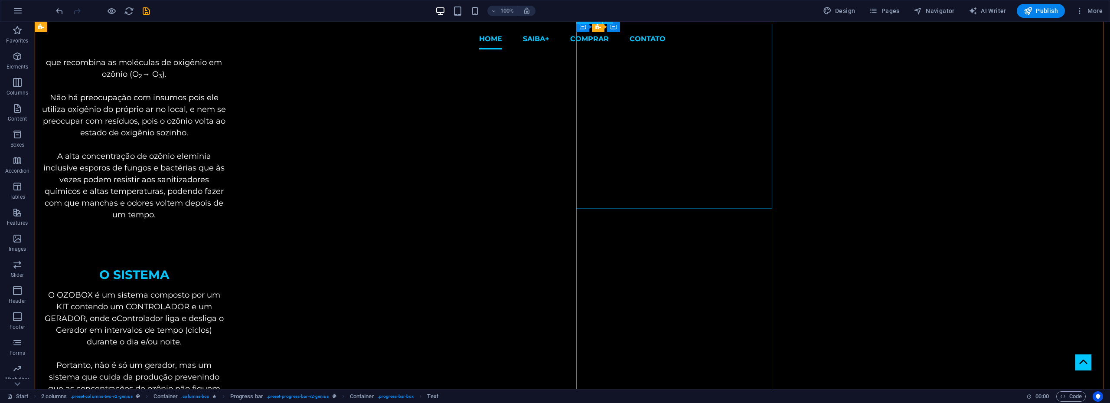
scroll to position [303, 0]
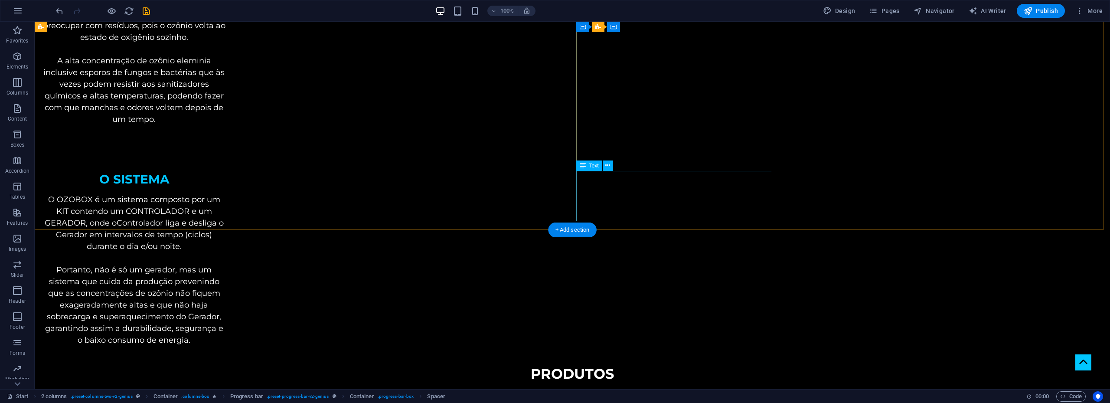
scroll to position [650, 0]
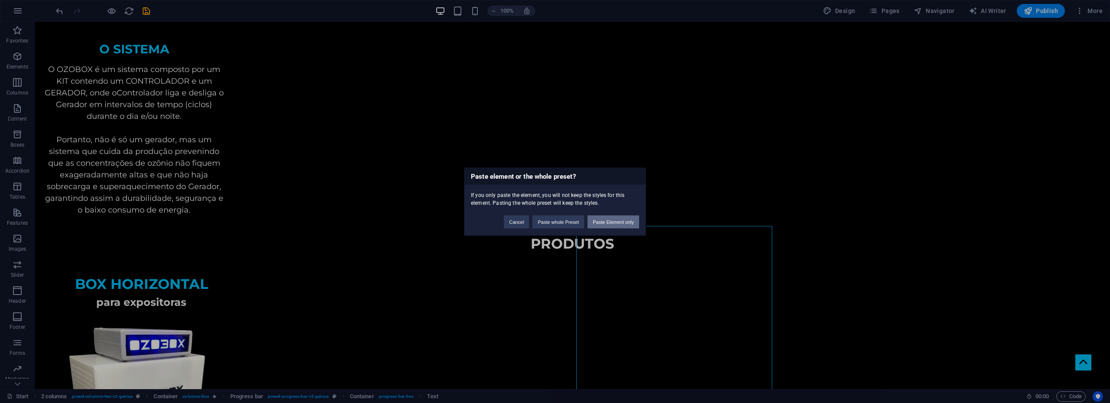
click at [604, 218] on button "Paste Element only" at bounding box center [613, 221] width 52 height 13
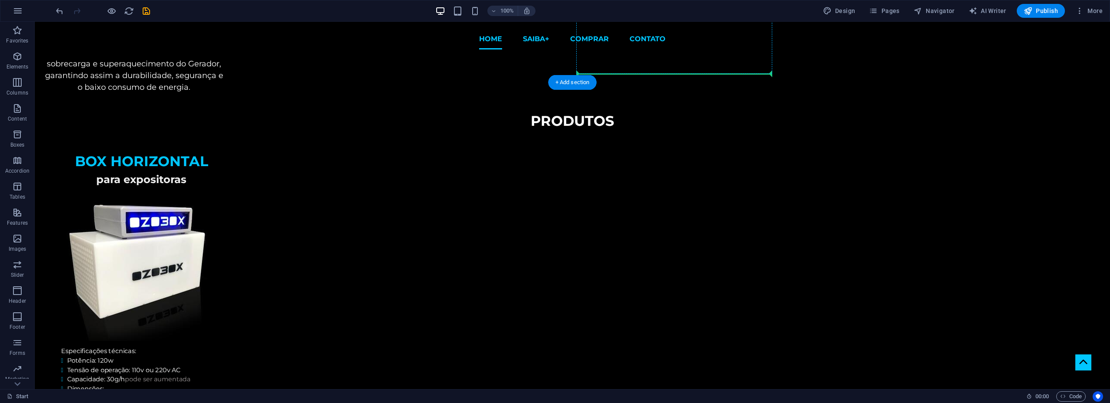
scroll to position [737, 0]
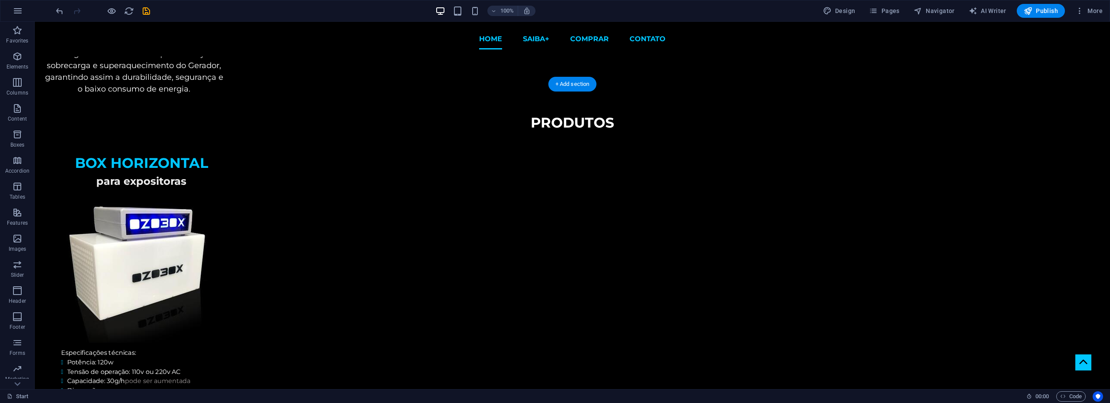
drag, startPoint x: 671, startPoint y: 204, endPoint x: 676, endPoint y: 98, distance: 106.3
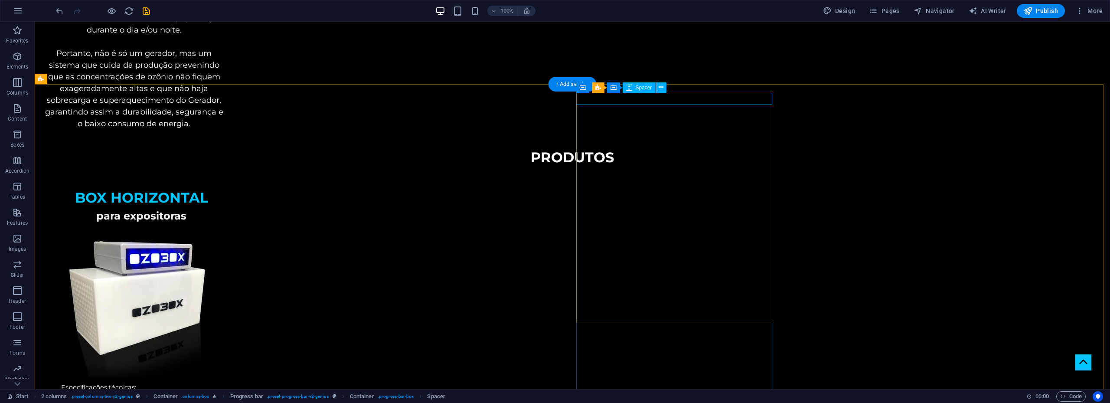
select select "px"
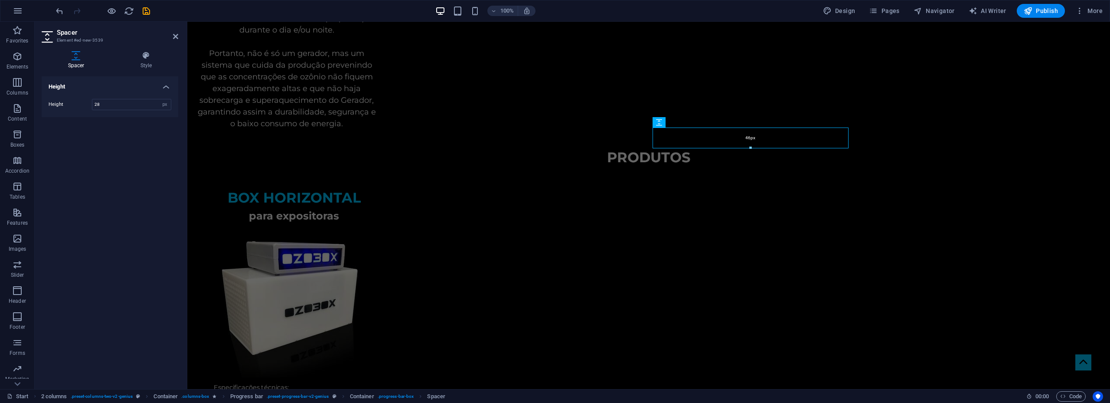
drag, startPoint x: 750, startPoint y: 138, endPoint x: 750, endPoint y: 146, distance: 7.9
click at [750, 147] on div at bounding box center [750, 148] width 195 height 3
type input "46"
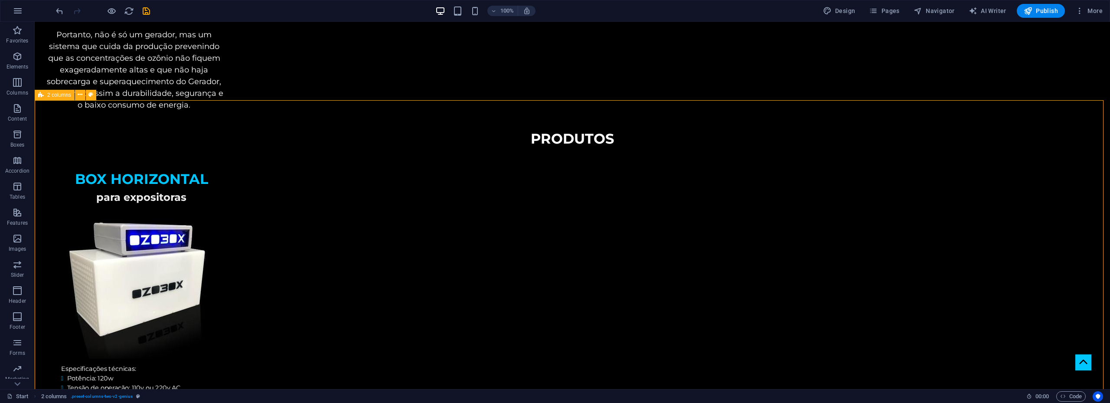
scroll to position [823, 0]
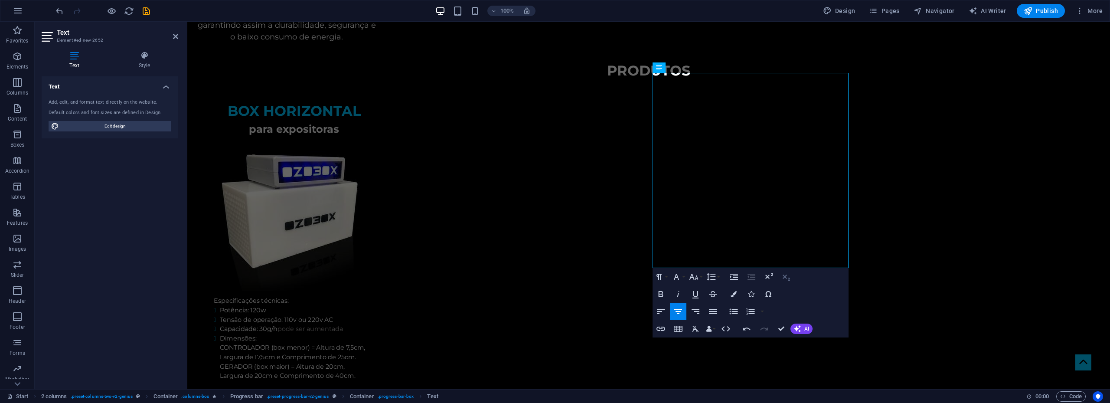
click at [781, 275] on icon "button" at bounding box center [786, 276] width 10 height 10
click at [787, 280] on icon "button" at bounding box center [786, 276] width 10 height 10
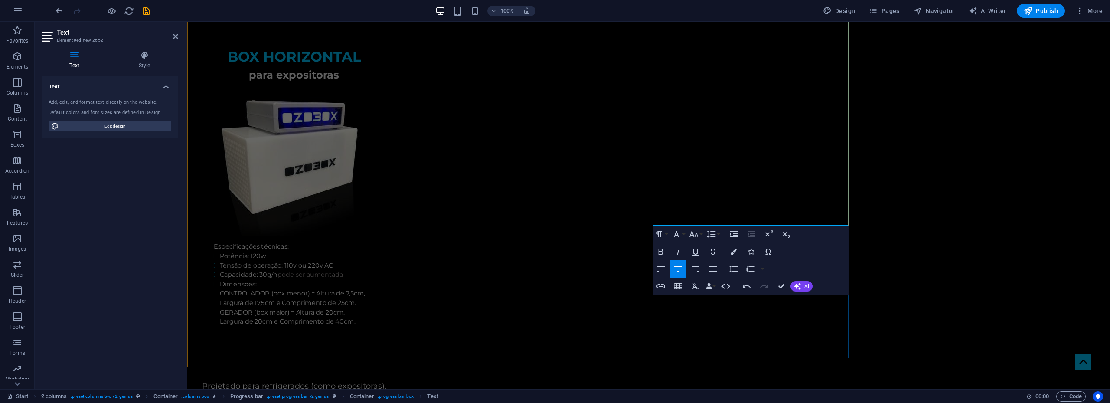
scroll to position [910, 0]
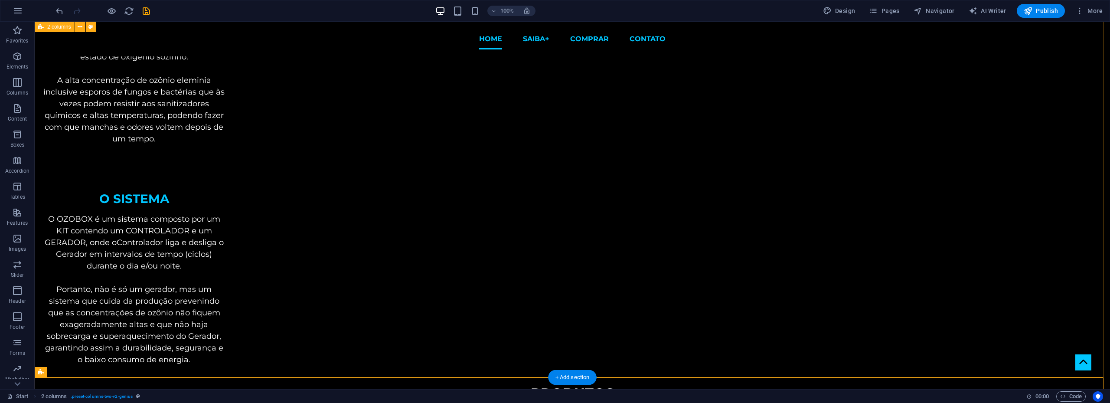
scroll to position [433, 0]
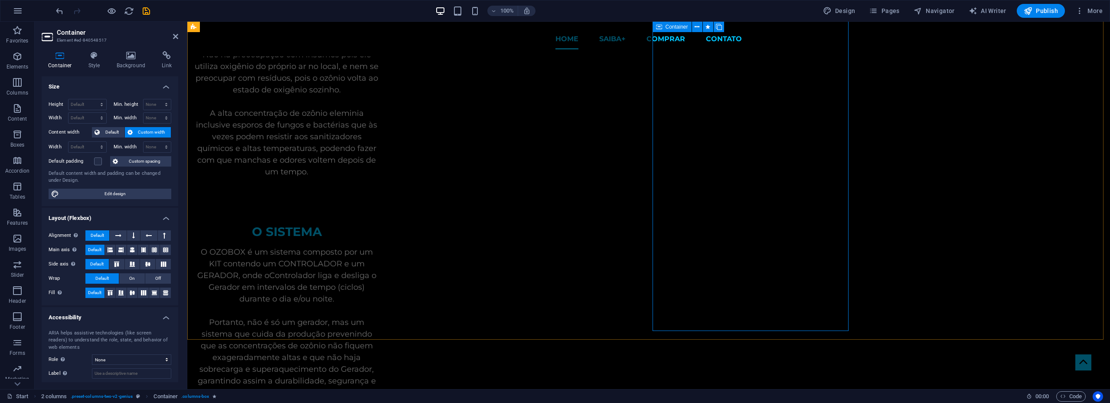
scroll to position [303, 0]
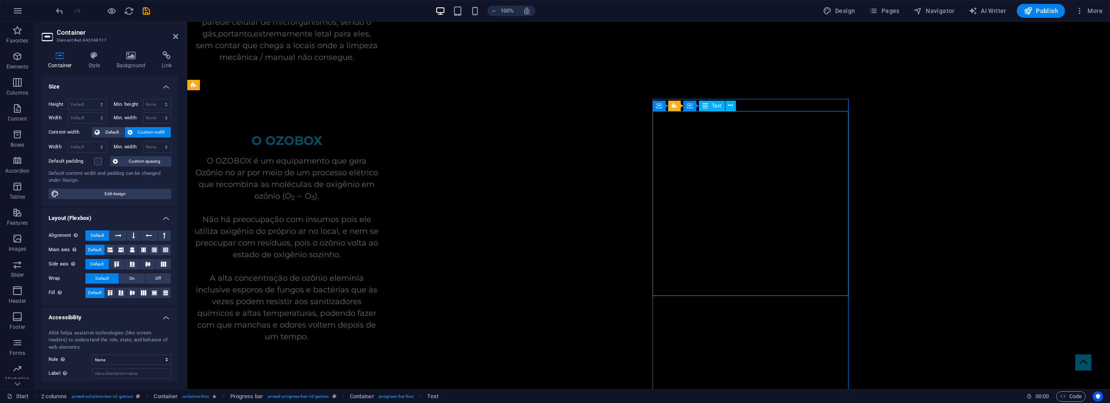
scroll to position [476, 0]
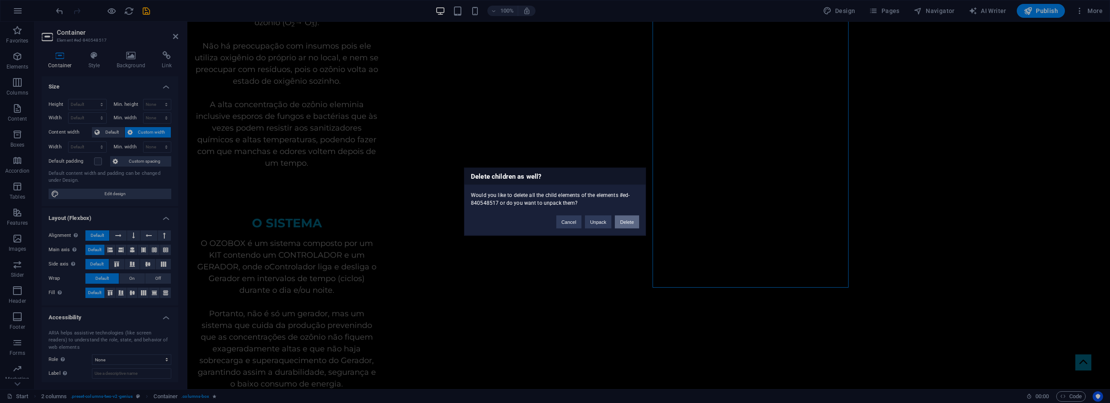
click at [630, 219] on button "Delete" at bounding box center [627, 221] width 24 height 13
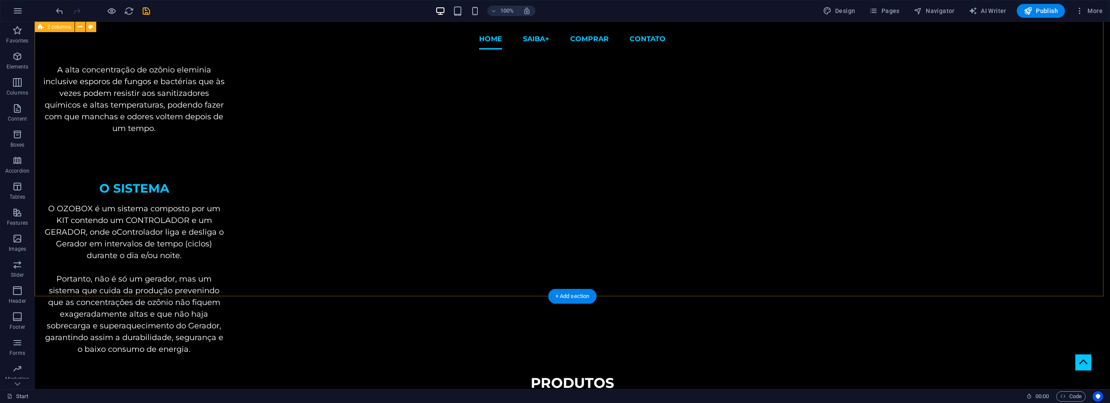
scroll to position [346, 0]
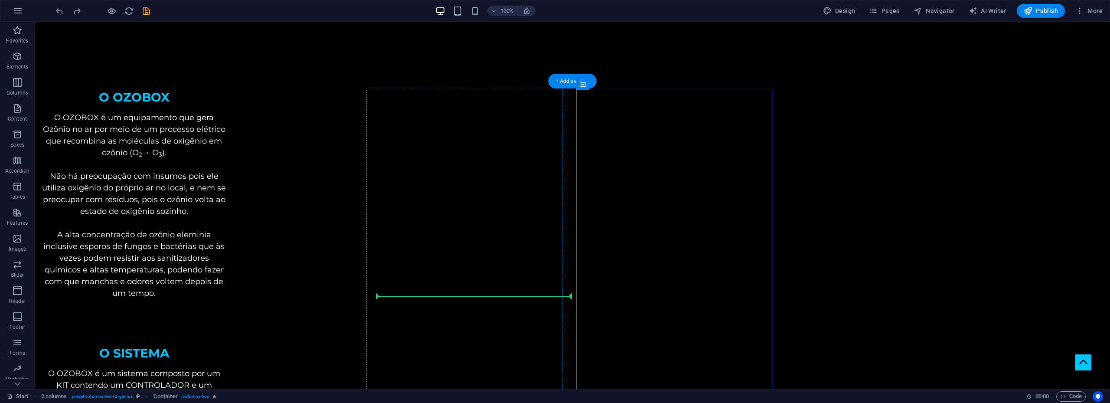
scroll to position [354, 0]
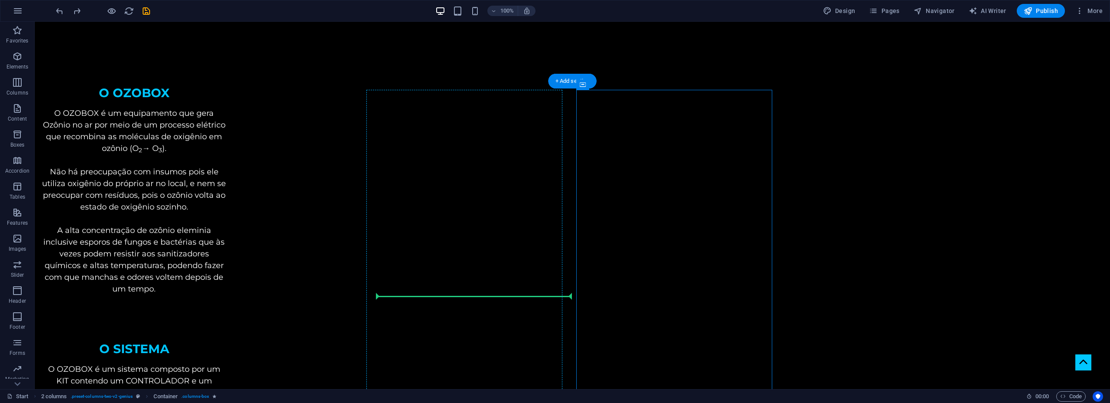
drag, startPoint x: 629, startPoint y: 72, endPoint x: 480, endPoint y: 339, distance: 306.1
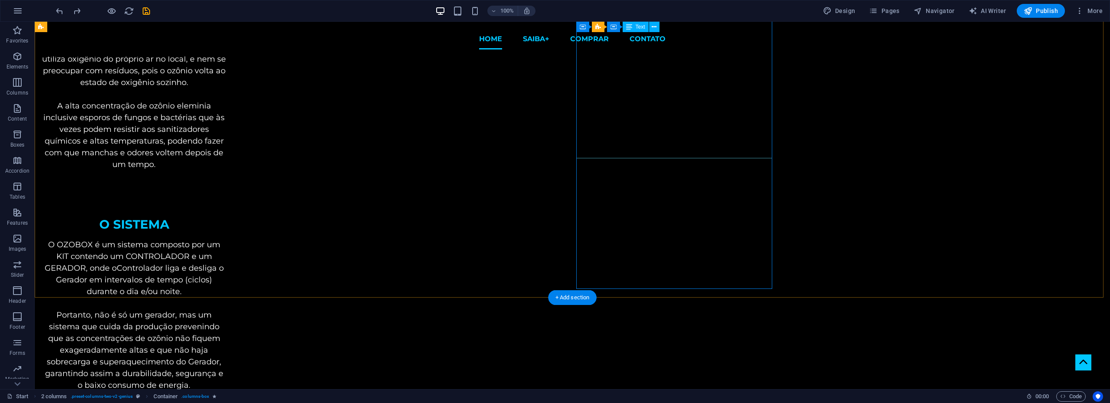
scroll to position [310, 0]
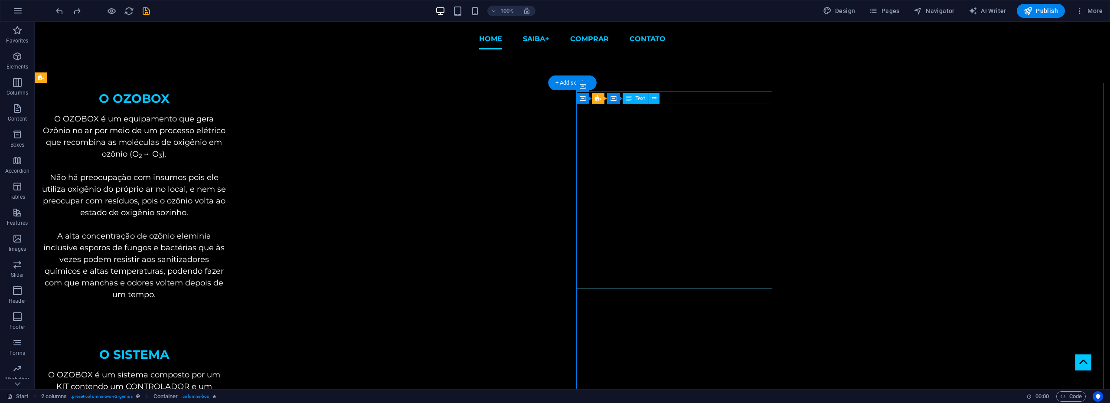
click at [593, 87] on span "Container" at bounding box center [600, 86] width 23 height 5
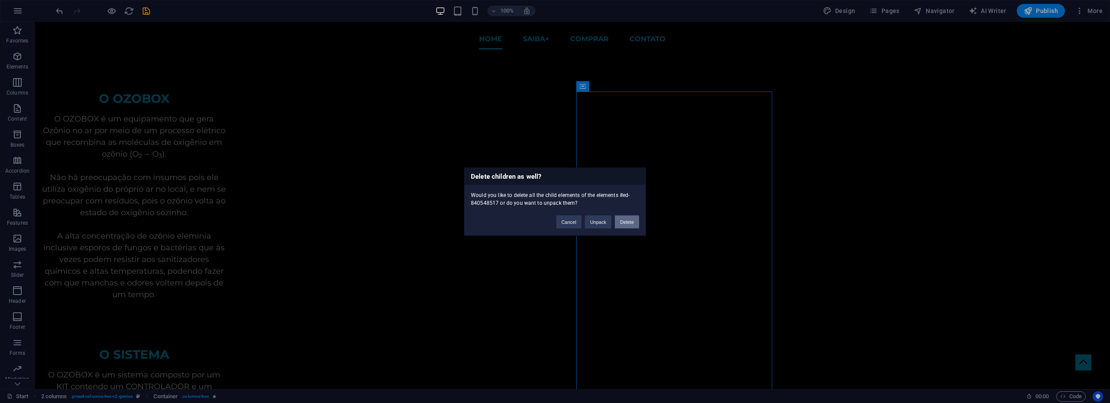
click at [624, 218] on button "Delete" at bounding box center [627, 221] width 24 height 13
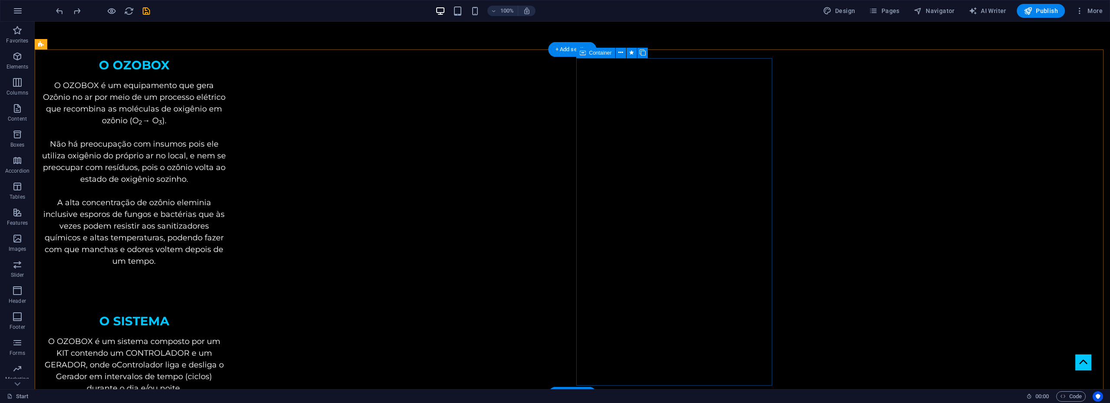
scroll to position [508, 0]
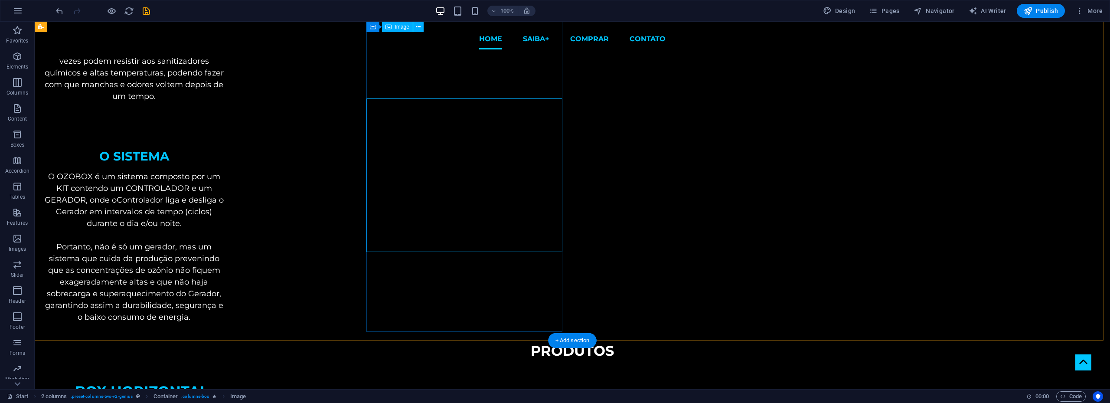
scroll to position [378, 0]
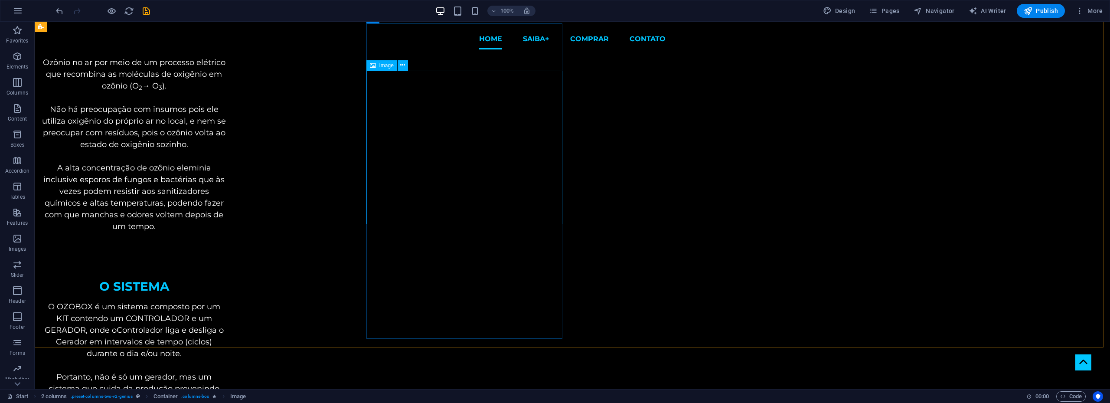
click at [385, 67] on span "Image" at bounding box center [386, 65] width 14 height 5
click at [401, 65] on icon at bounding box center [402, 65] width 5 height 9
click at [376, 65] on div "Image" at bounding box center [381, 65] width 31 height 10
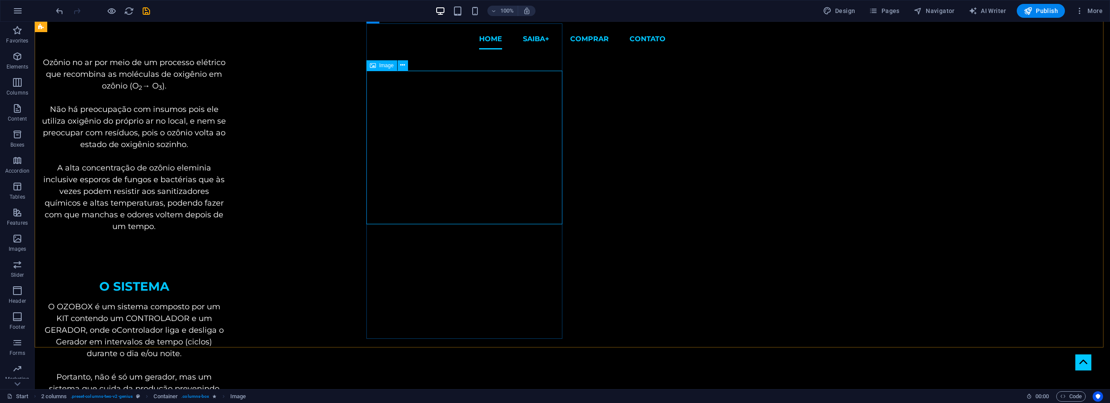
select select "px"
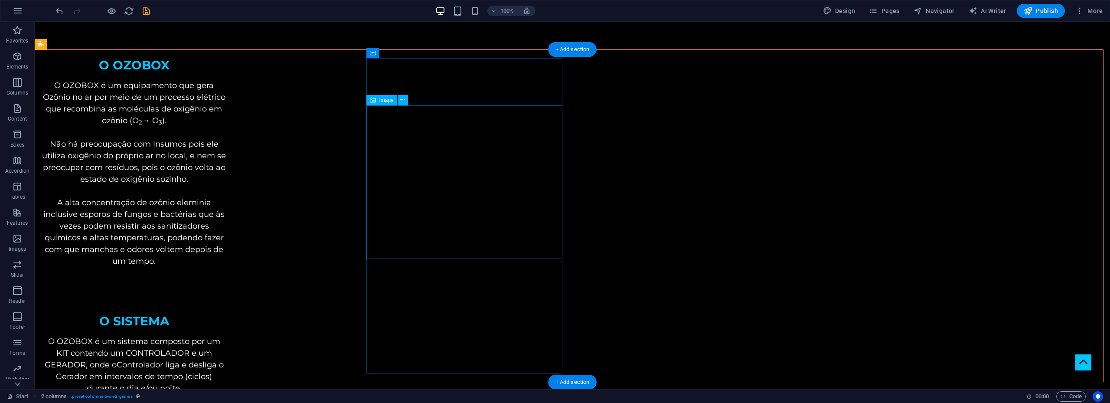
click at [385, 102] on span "Image" at bounding box center [386, 100] width 14 height 5
select select "px"
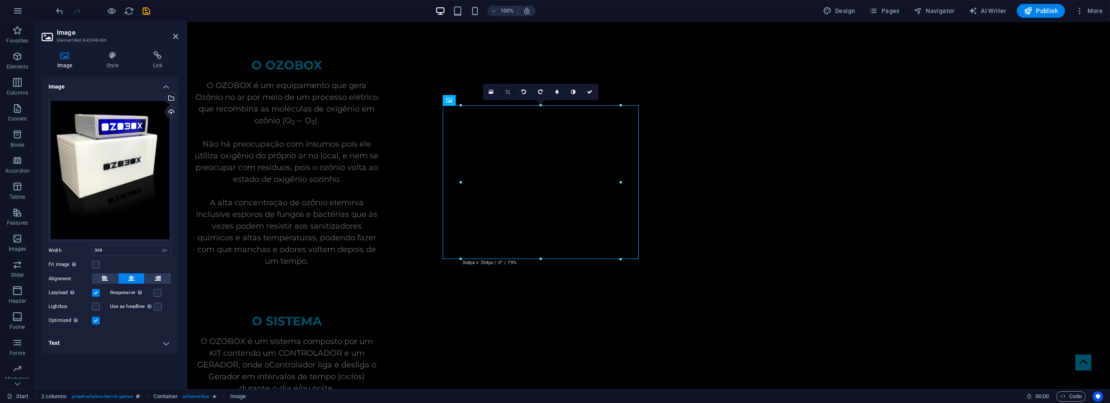
click at [511, 95] on link at bounding box center [507, 92] width 16 height 16
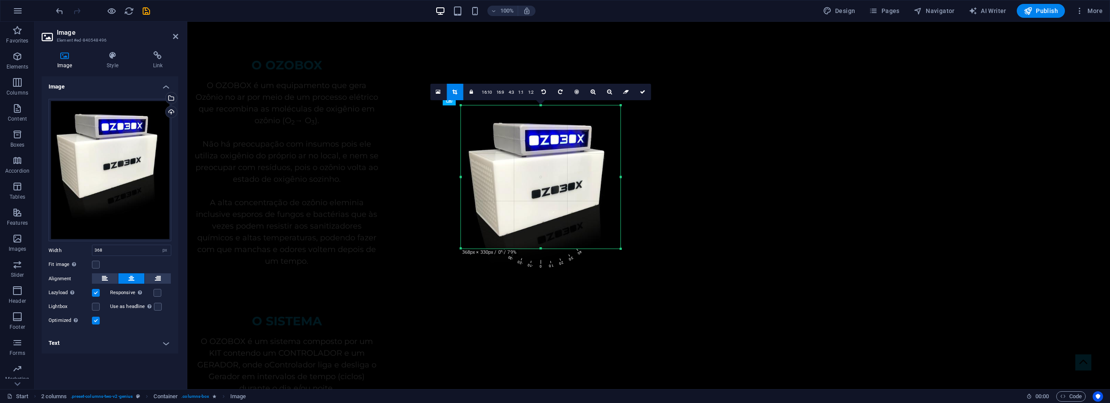
drag, startPoint x: 540, startPoint y: 259, endPoint x: 544, endPoint y: 248, distance: 11.0
click at [544, 248] on div at bounding box center [541, 248] width 160 height 3
click at [640, 92] on icon at bounding box center [642, 91] width 5 height 5
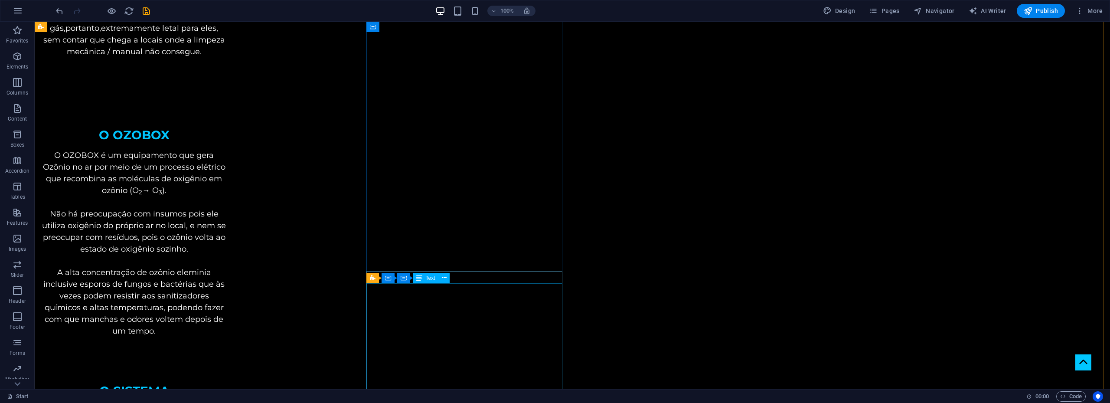
scroll to position [482, 0]
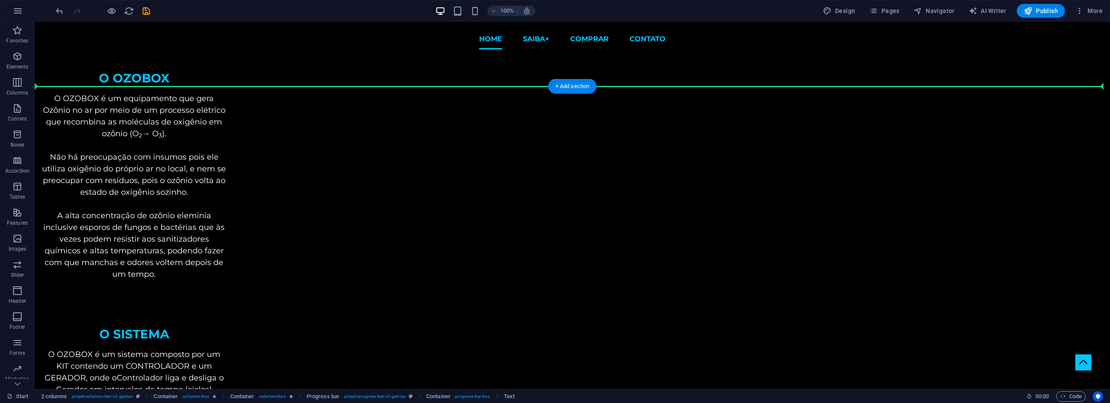
scroll to position [307, 0]
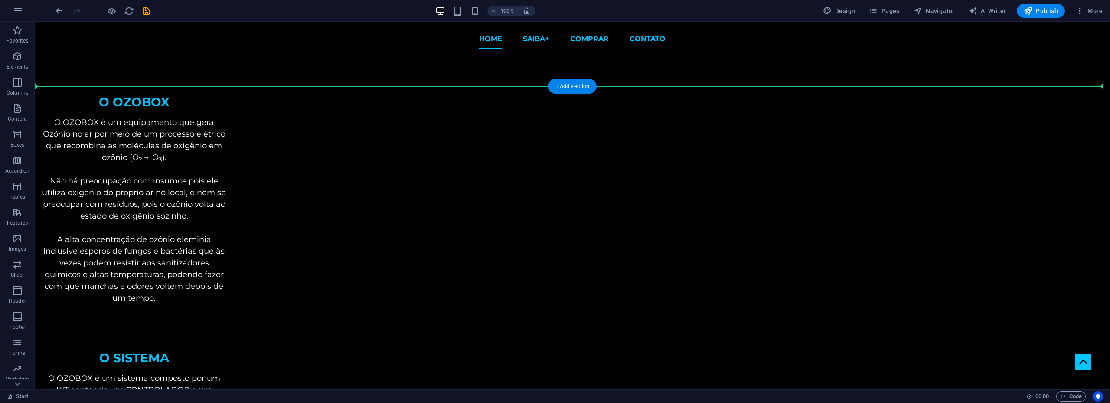
drag, startPoint x: 464, startPoint y: 273, endPoint x: 663, endPoint y: 190, distance: 215.7
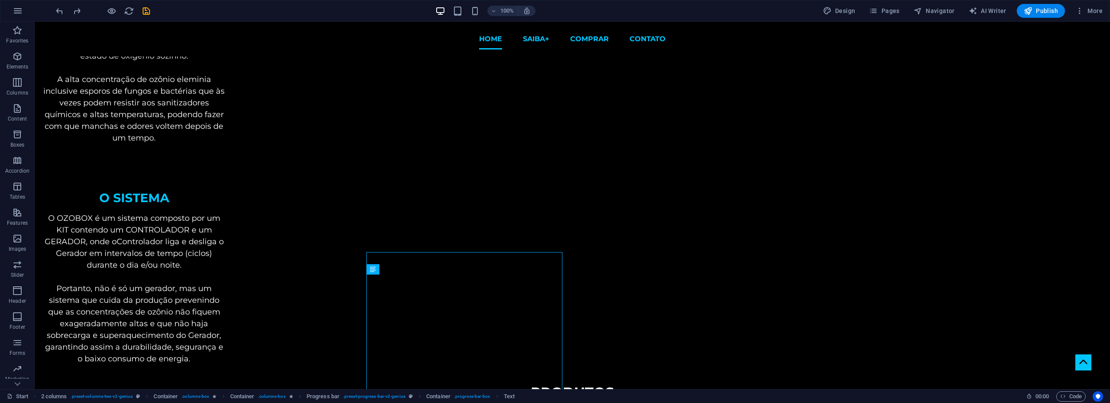
scroll to position [337, 0]
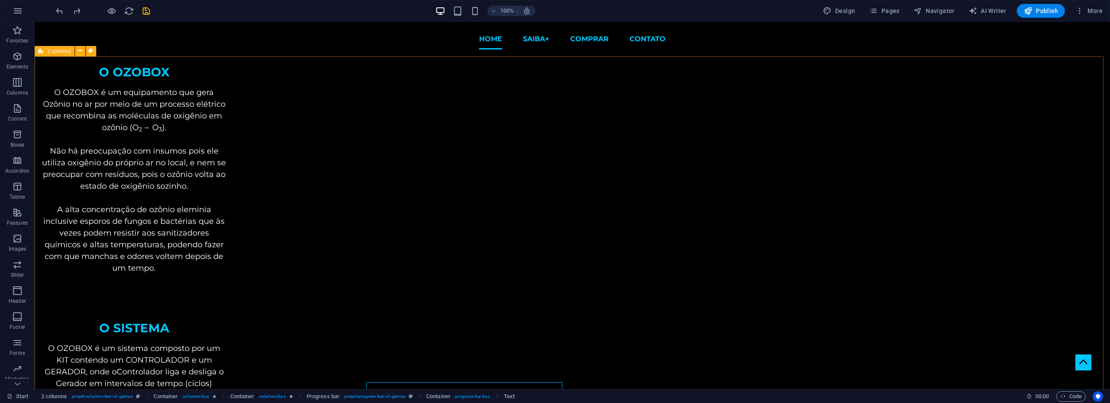
click at [65, 49] on span "2 columns" at bounding box center [59, 51] width 24 height 5
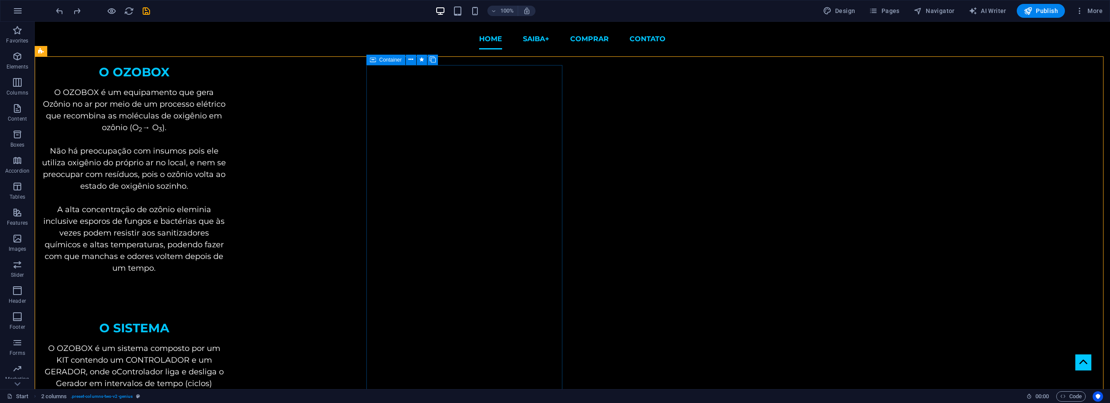
click at [384, 60] on span "Container" at bounding box center [390, 59] width 23 height 5
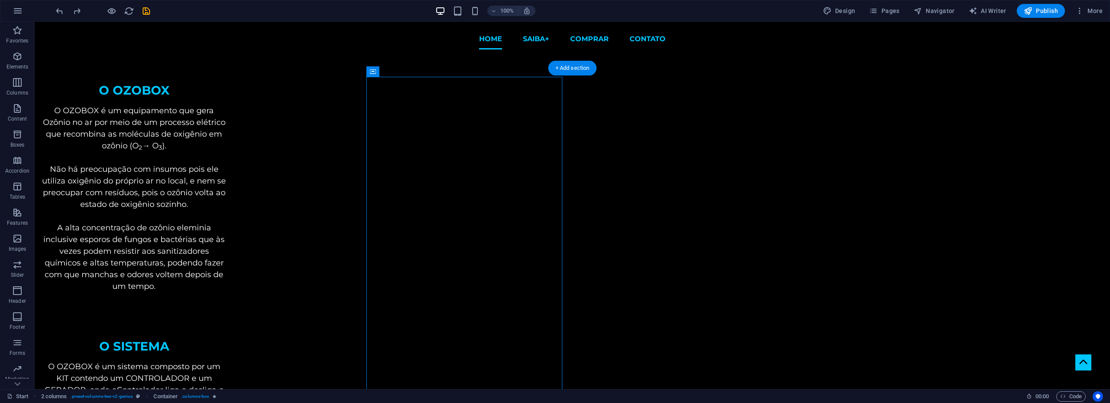
scroll to position [312, 0]
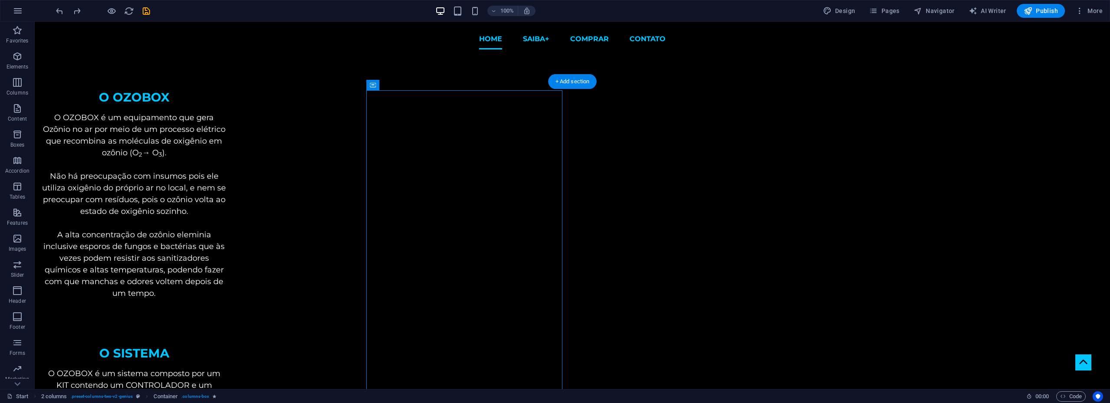
drag, startPoint x: 422, startPoint y: 82, endPoint x: 452, endPoint y: 95, distance: 33.0
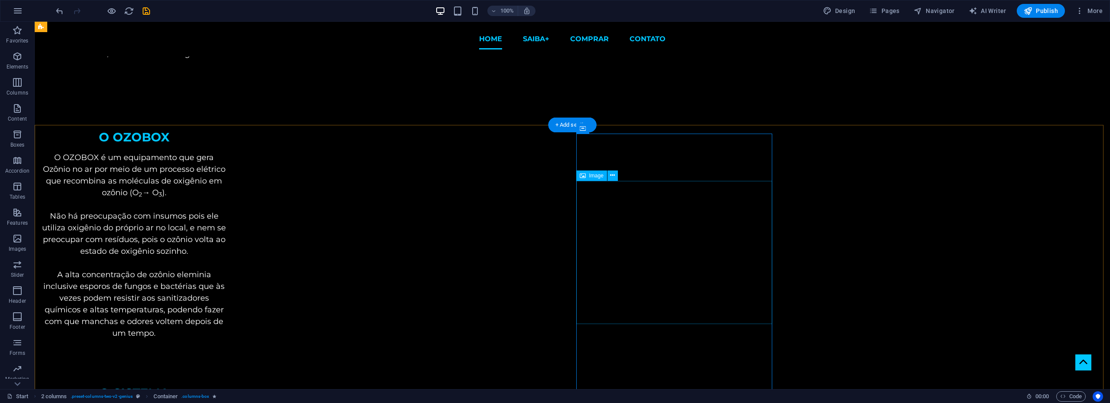
scroll to position [268, 0]
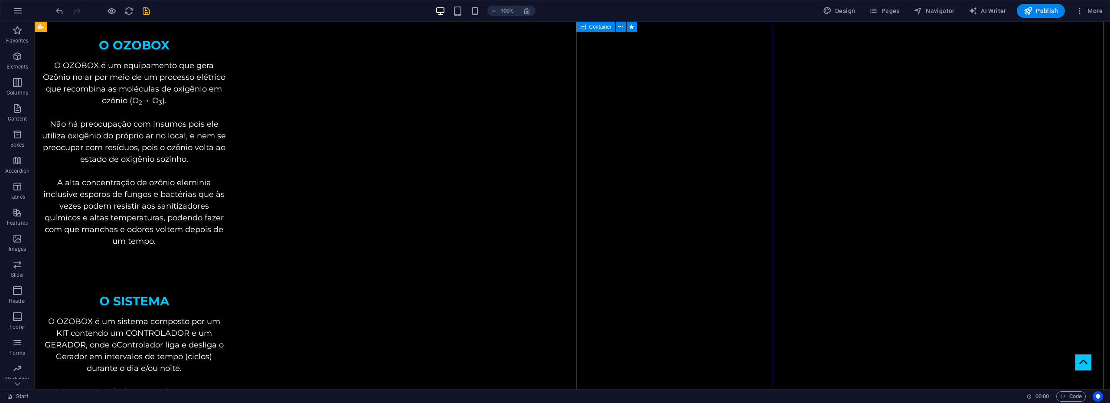
scroll to position [572, 0]
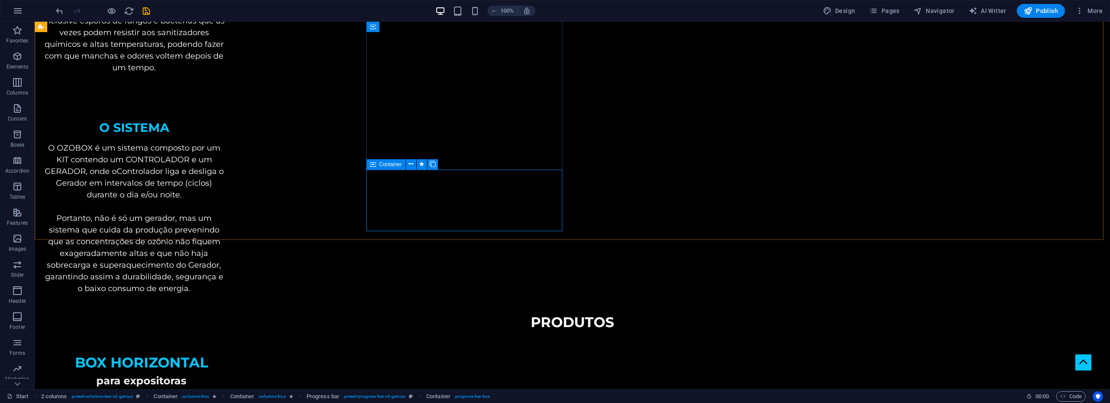
click at [382, 163] on span "Container" at bounding box center [390, 164] width 23 height 5
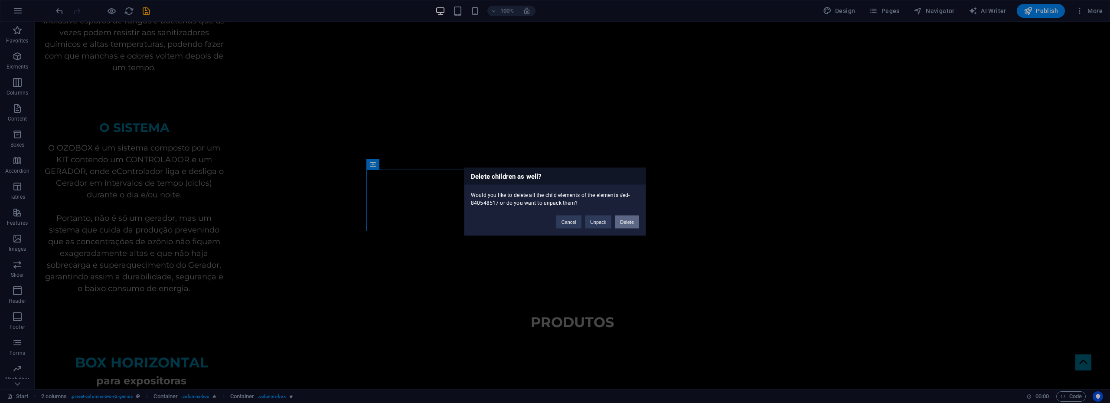
click at [624, 218] on button "Delete" at bounding box center [627, 221] width 24 height 13
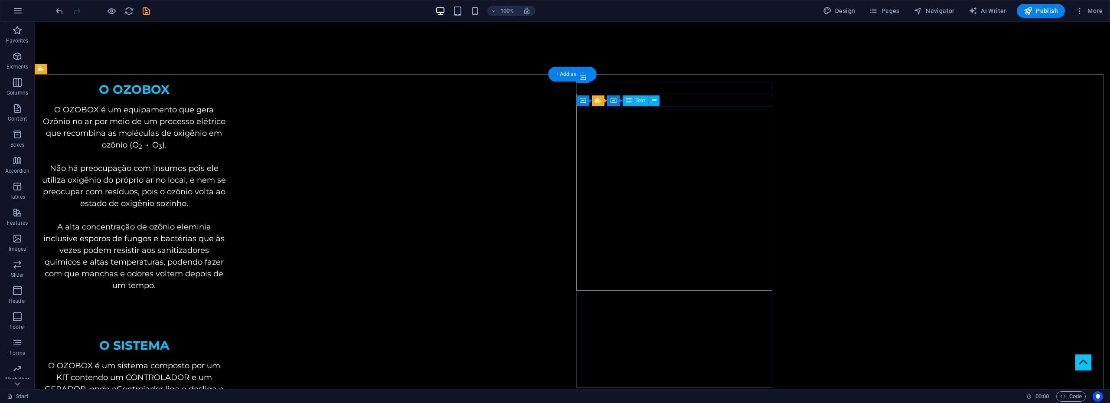
scroll to position [355, 0]
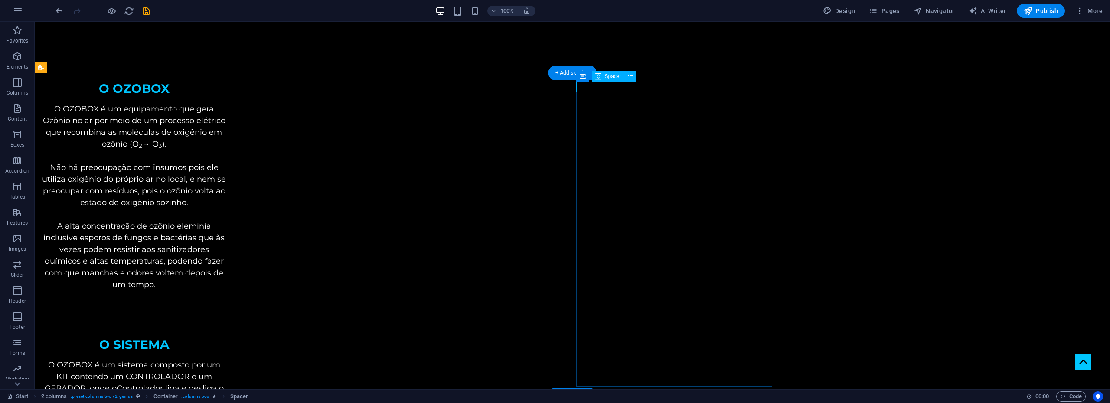
select select "px"
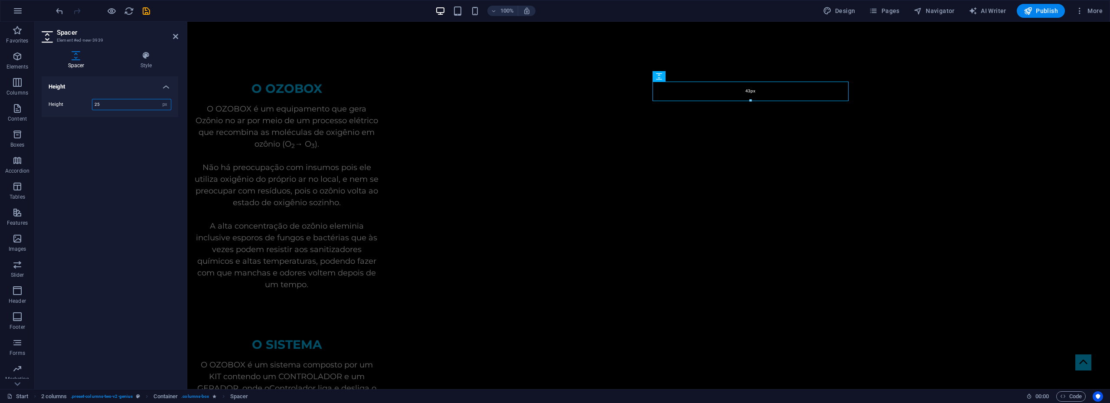
drag, startPoint x: 750, startPoint y: 92, endPoint x: 572, endPoint y: 88, distance: 177.8
click at [753, 102] on div at bounding box center [750, 100] width 195 height 3
type input "43"
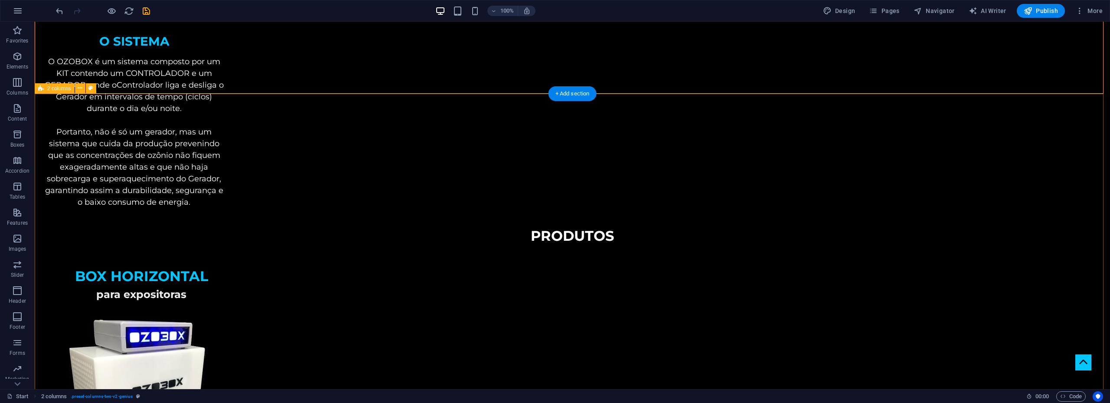
scroll to position [658, 0]
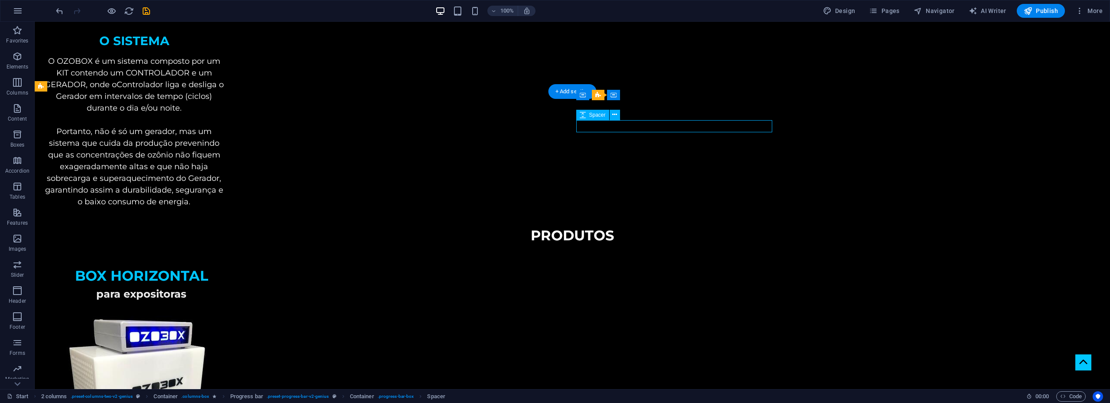
select select "px"
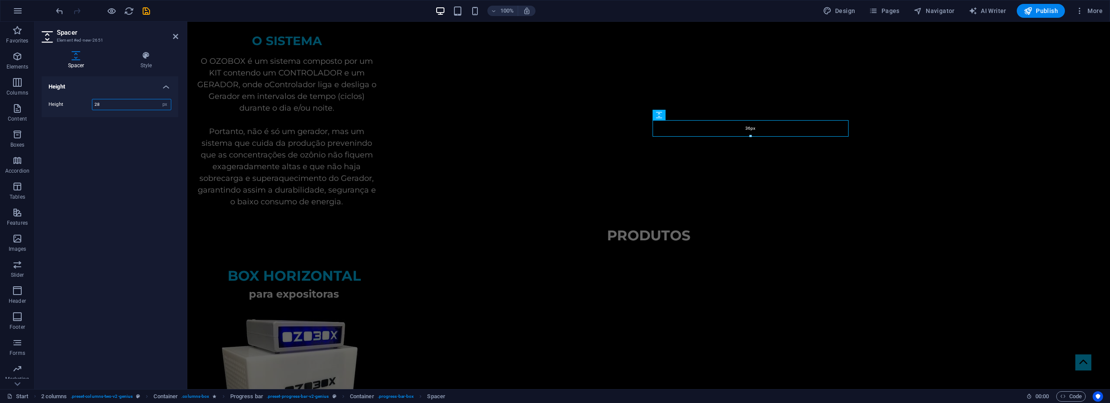
click at [750, 134] on div "36px" at bounding box center [750, 128] width 196 height 16
type input "36"
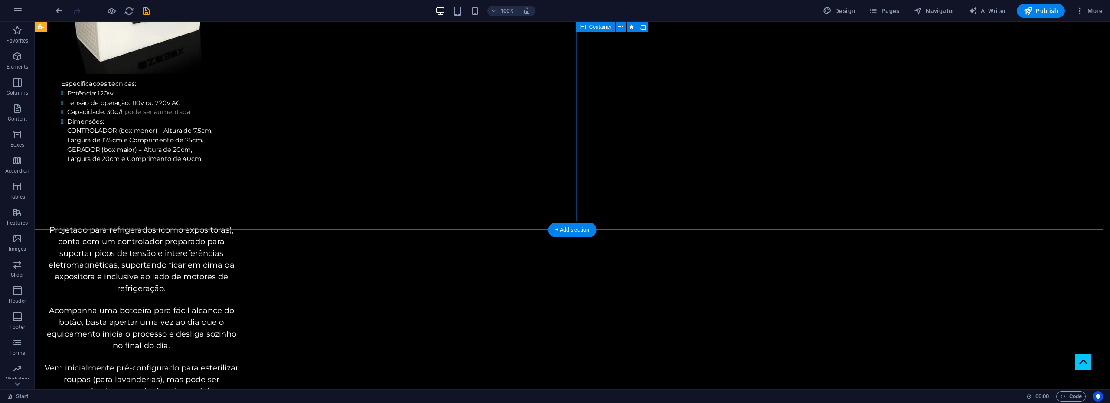
scroll to position [1049, 0]
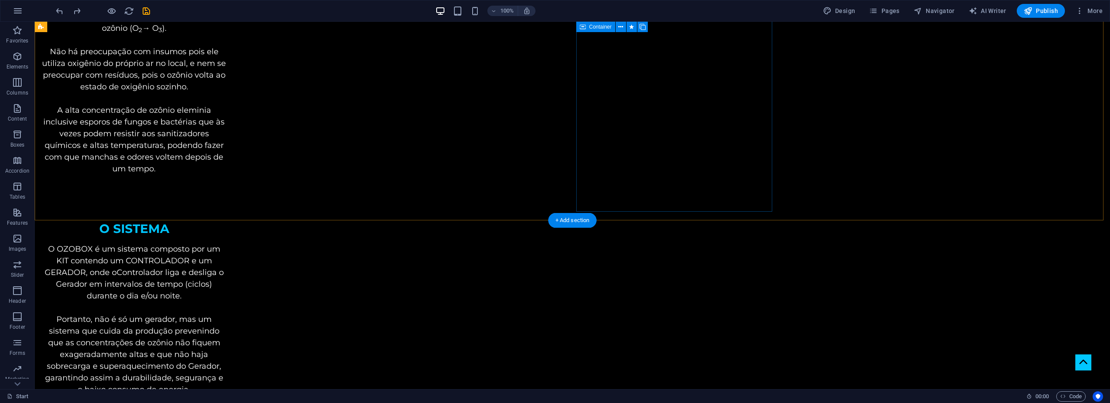
scroll to position [552, 0]
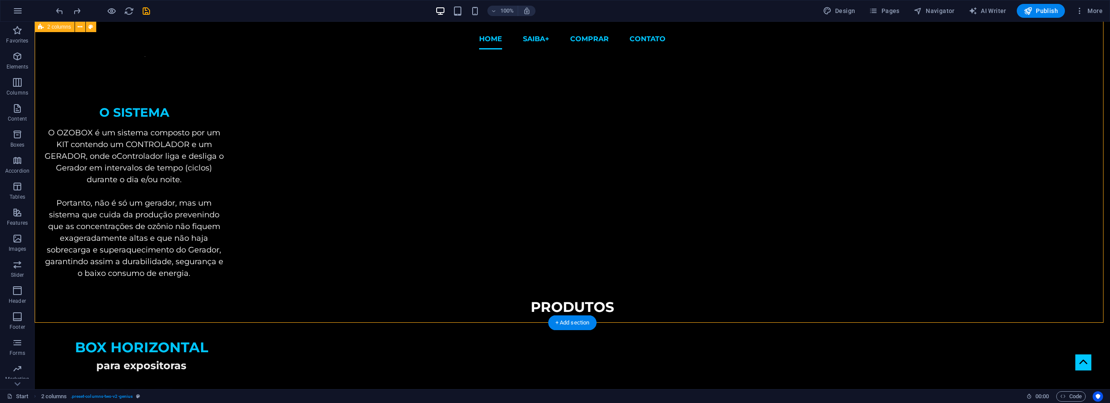
scroll to position [336, 0]
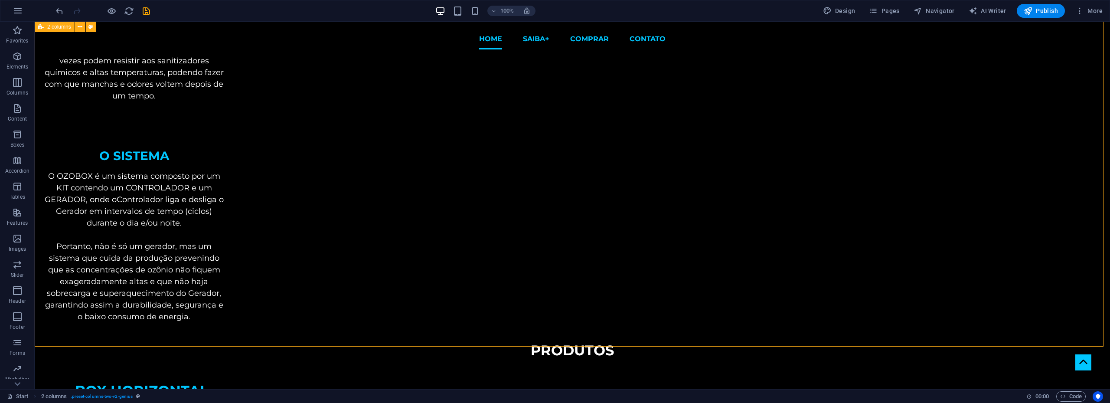
scroll to position [422, 0]
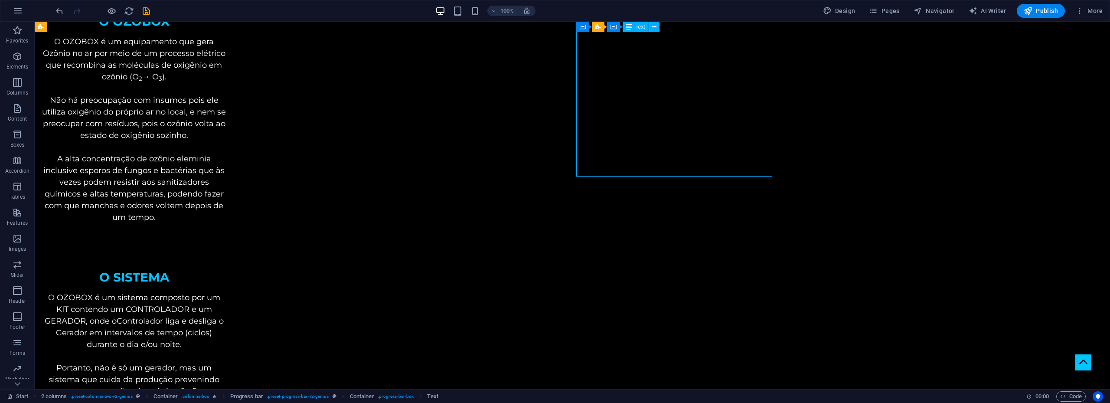
scroll to position [209, 0]
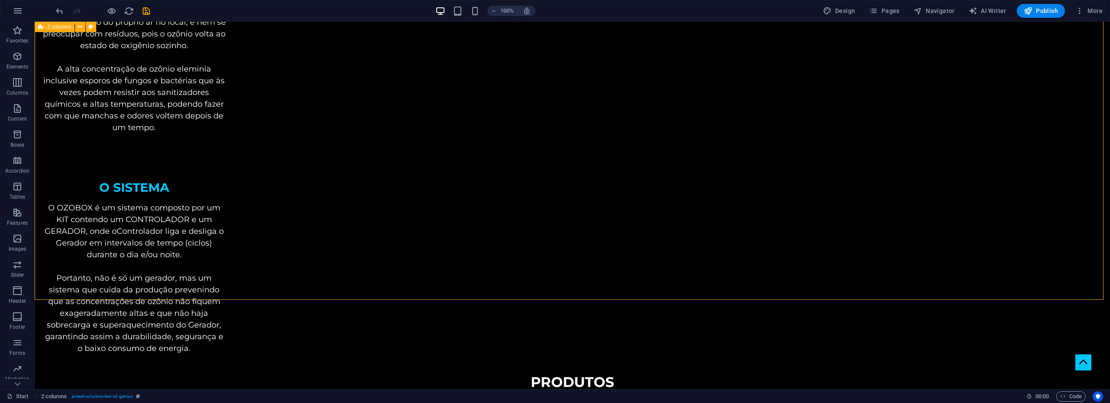
scroll to position [772, 0]
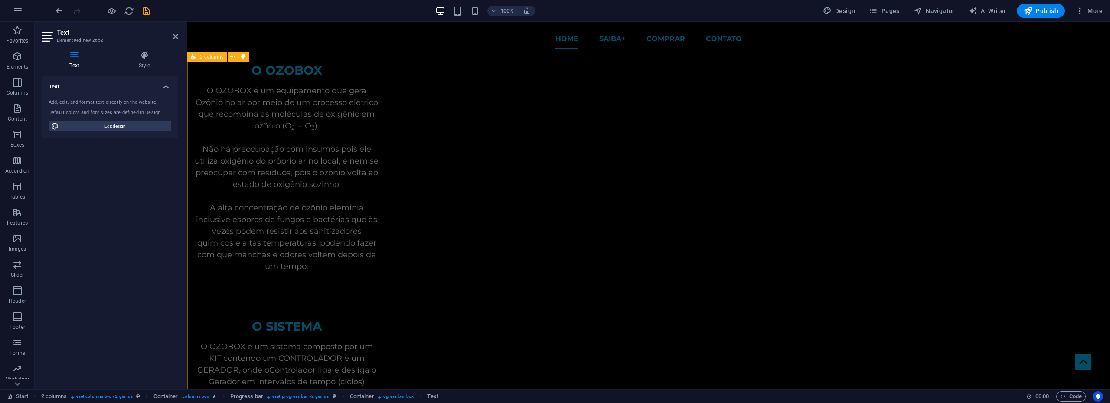
scroll to position [209, 0]
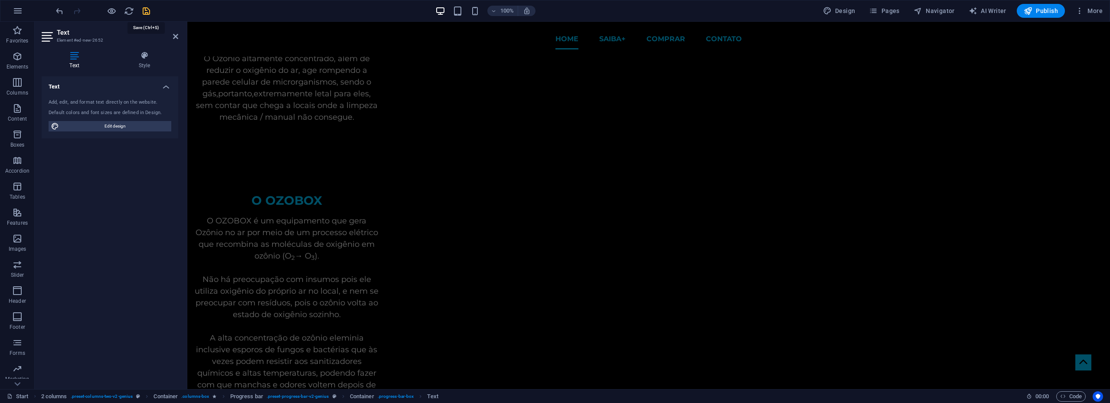
click at [146, 13] on icon "save" at bounding box center [146, 11] width 10 height 10
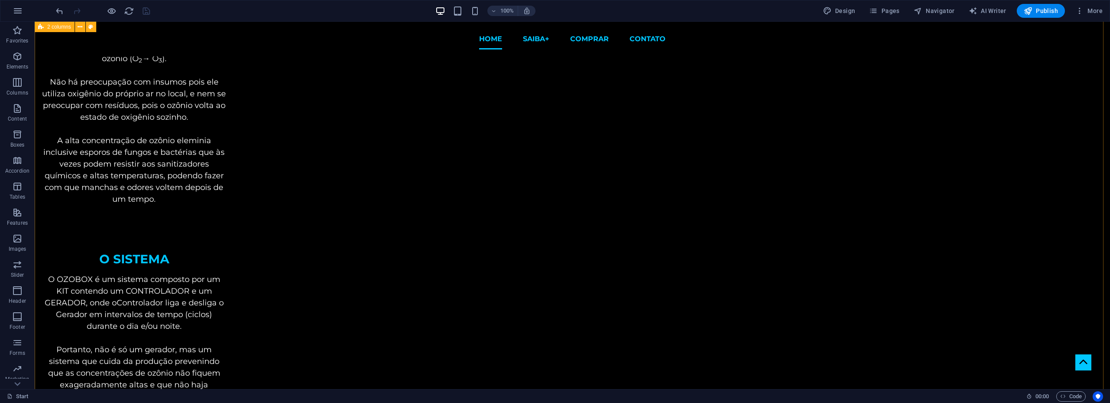
scroll to position [189, 0]
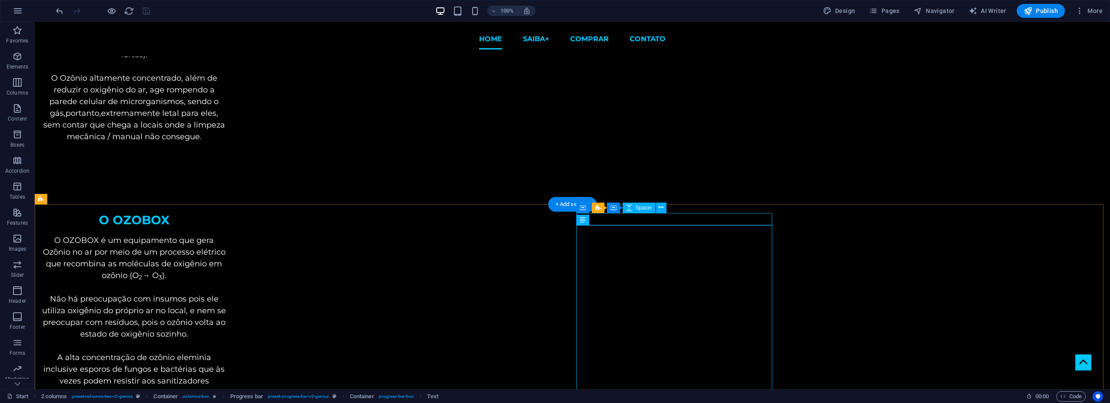
select select "px"
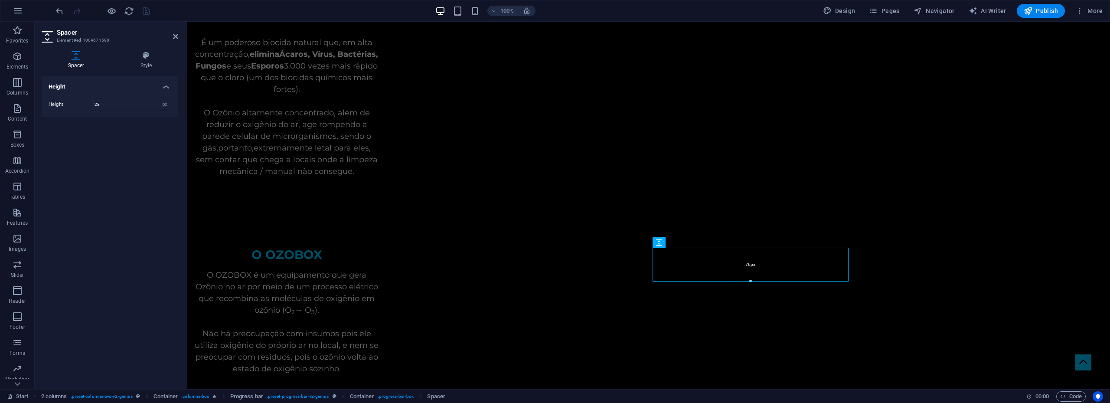
drag, startPoint x: 752, startPoint y: 259, endPoint x: 562, endPoint y: 257, distance: 189.9
click at [749, 279] on div "76px" at bounding box center [750, 265] width 196 height 34
type input "76"
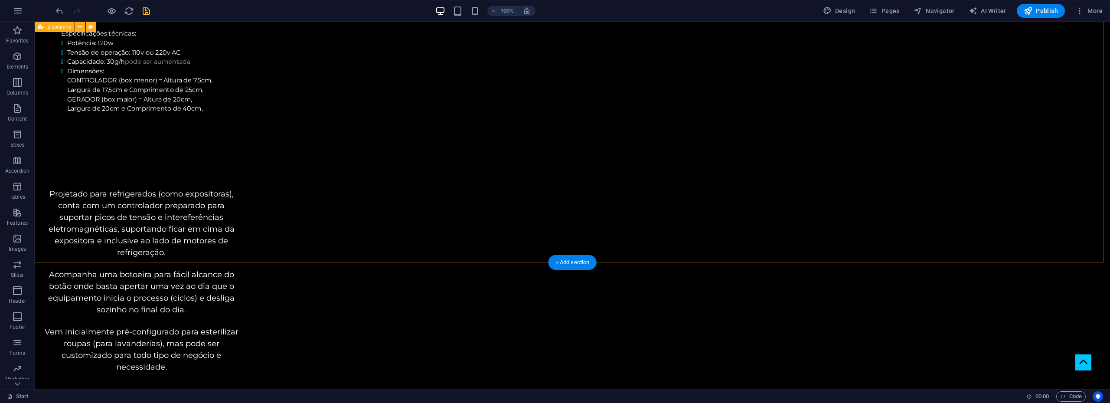
scroll to position [1143, 0]
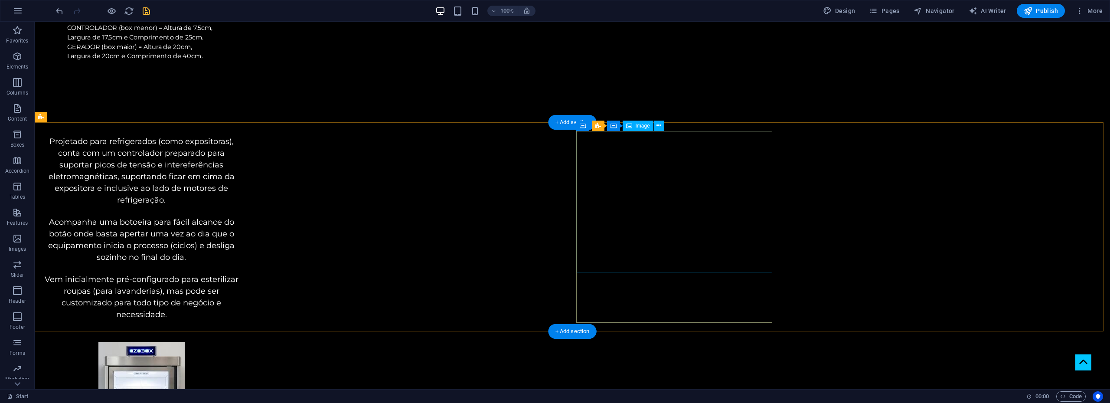
click at [23, 63] on span "Elements" at bounding box center [17, 61] width 35 height 21
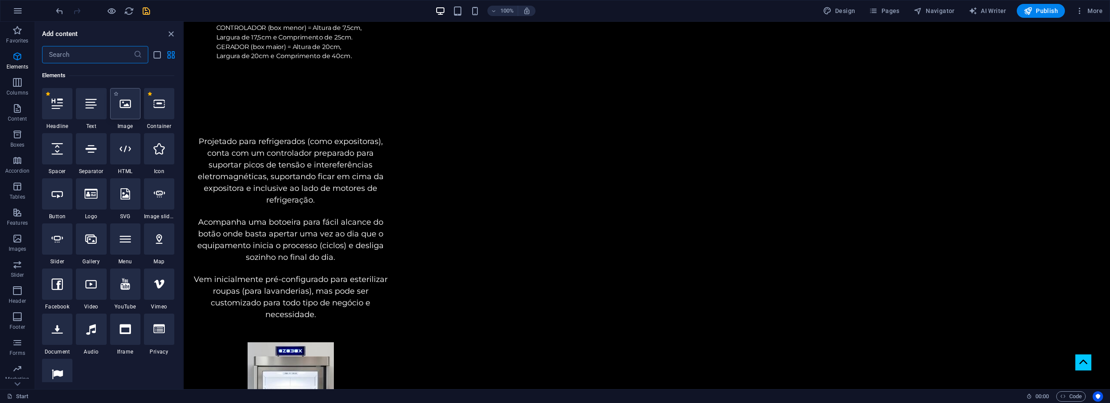
scroll to position [92, 0]
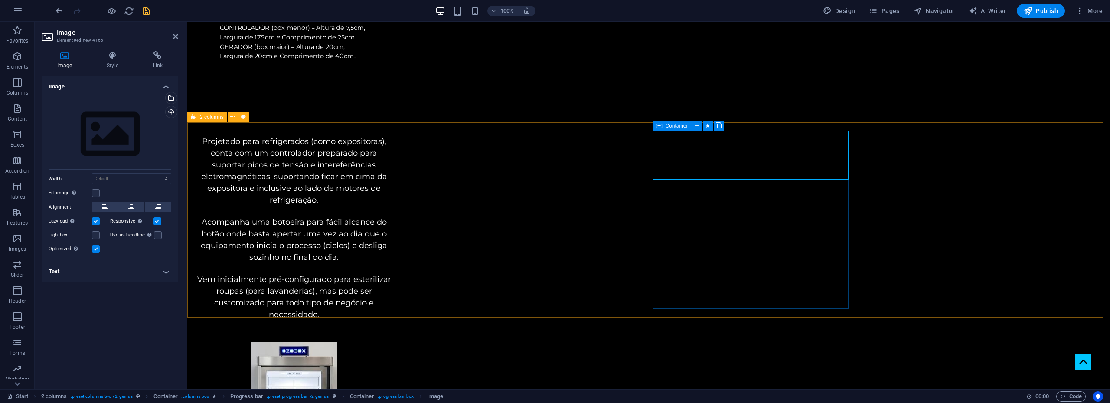
click at [668, 125] on span "Container" at bounding box center [676, 125] width 23 height 5
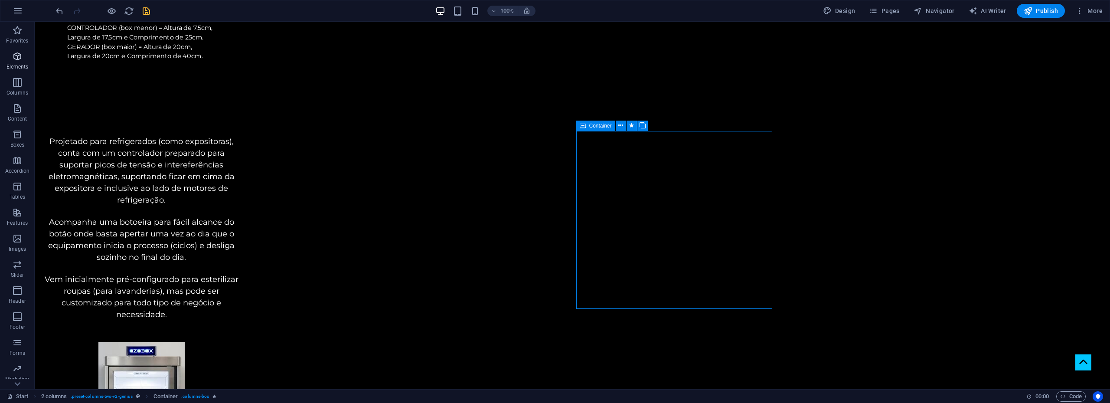
click at [21, 61] on icon "button" at bounding box center [17, 56] width 10 height 10
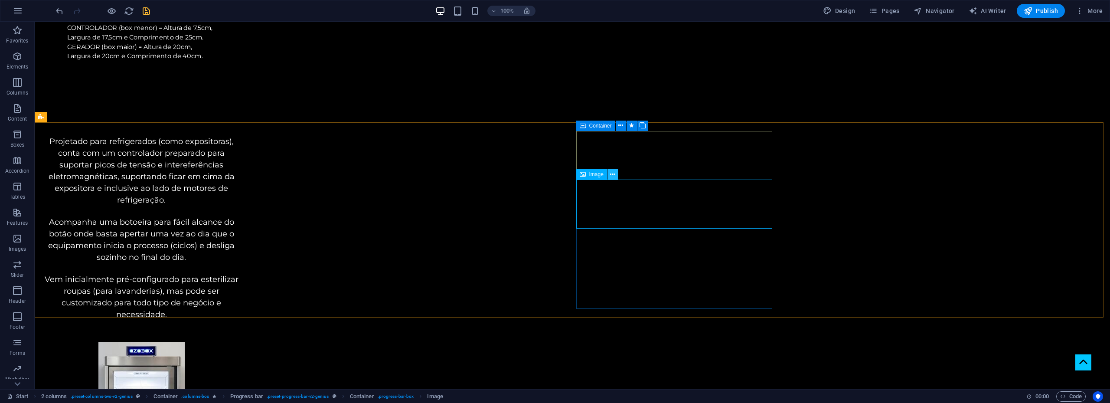
click at [611, 173] on icon at bounding box center [612, 174] width 5 height 9
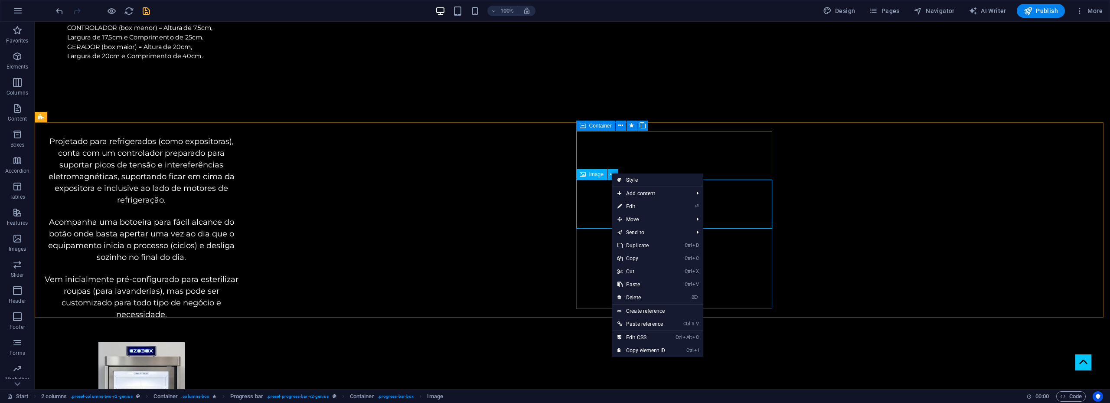
click at [596, 175] on span "Image" at bounding box center [596, 174] width 14 height 5
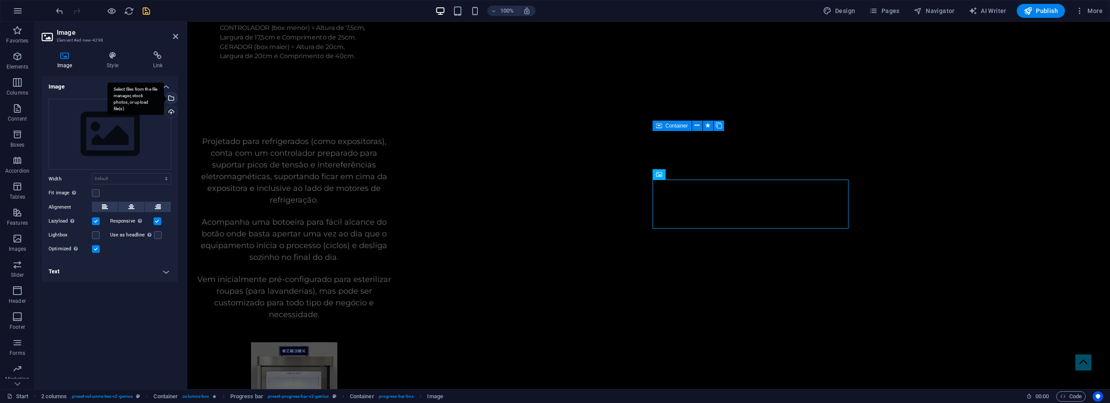
click at [173, 98] on div "Select files from the file manager, stock photos, or upload file(s)" at bounding box center [170, 98] width 13 height 13
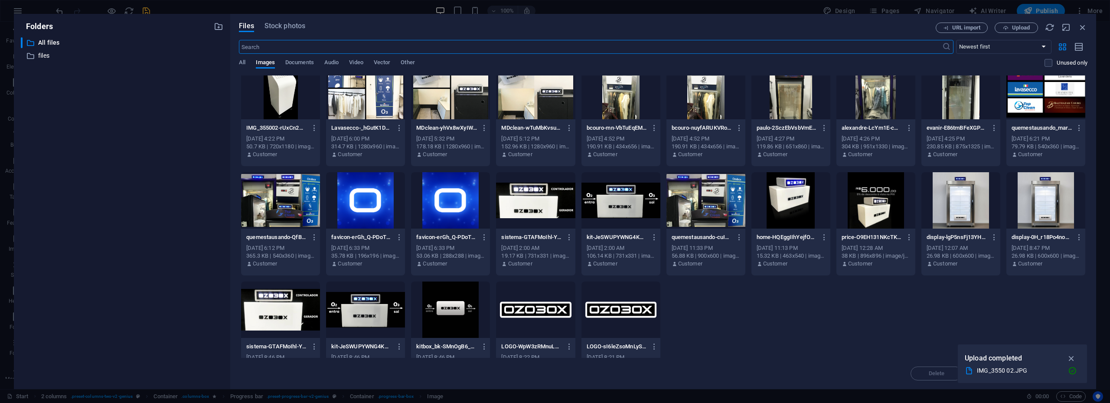
scroll to position [0, 0]
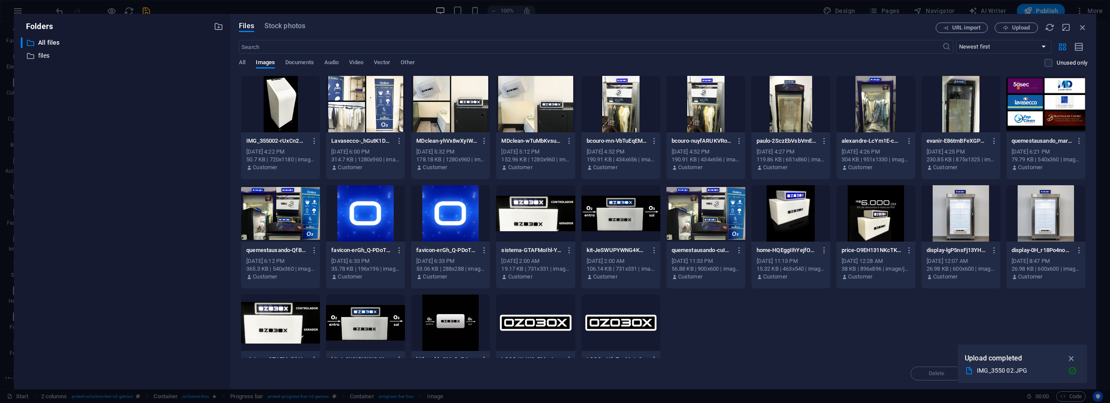
click at [785, 209] on div at bounding box center [790, 213] width 79 height 56
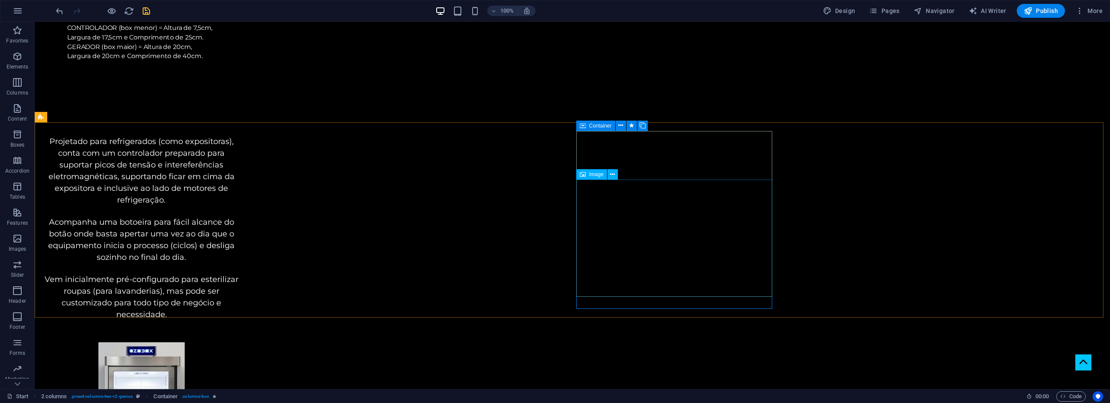
click at [597, 175] on span "Image" at bounding box center [596, 174] width 14 height 5
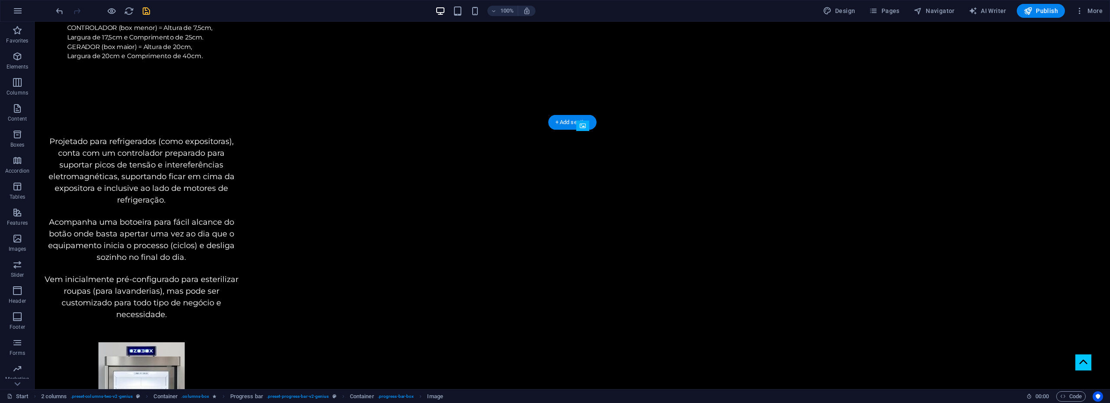
drag, startPoint x: 629, startPoint y: 313, endPoint x: 607, endPoint y: 265, distance: 52.8
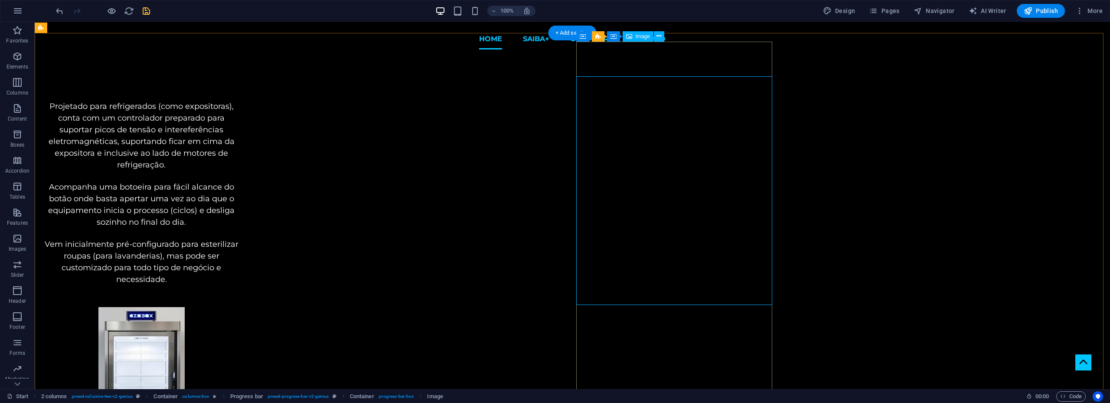
scroll to position [1143, 0]
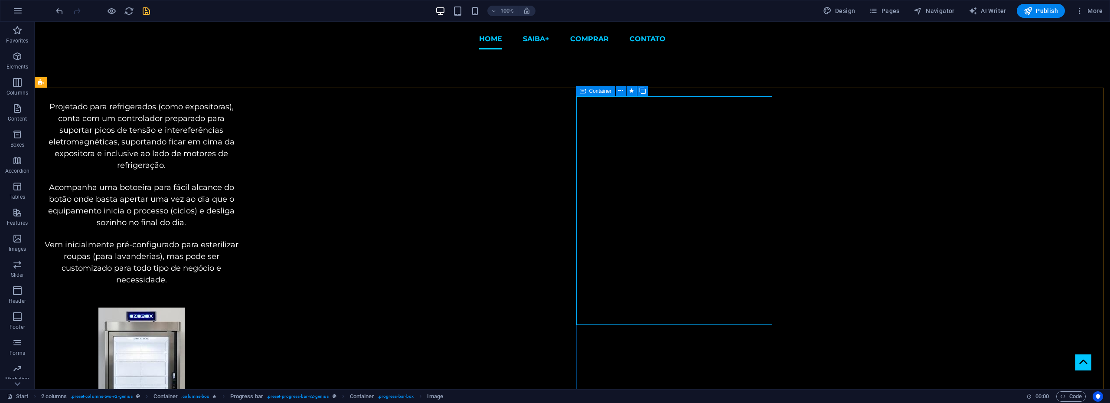
click at [596, 92] on span "Container" at bounding box center [600, 90] width 23 height 5
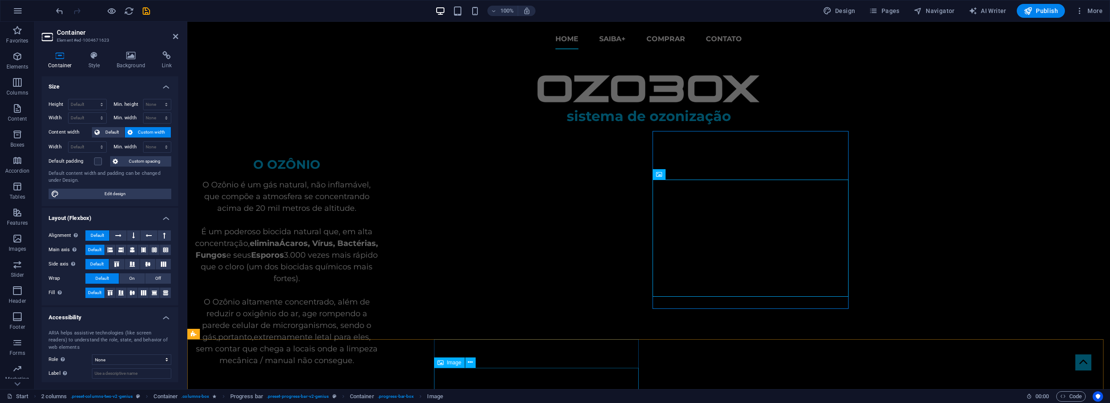
scroll to position [1143, 0]
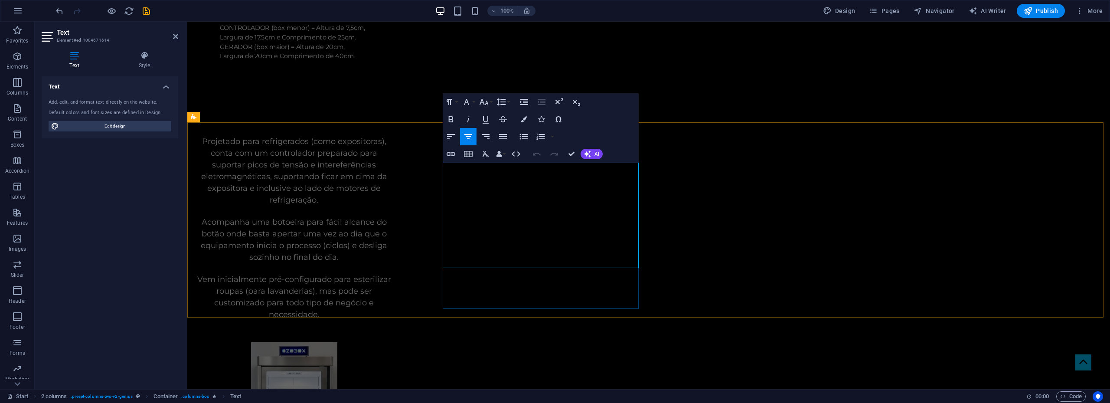
drag, startPoint x: 535, startPoint y: 239, endPoint x: 589, endPoint y: 238, distance: 54.2
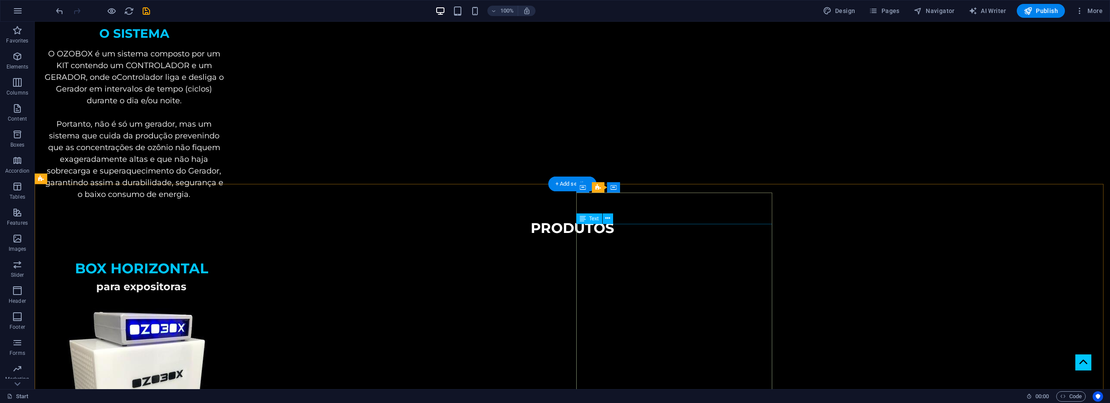
scroll to position [883, 0]
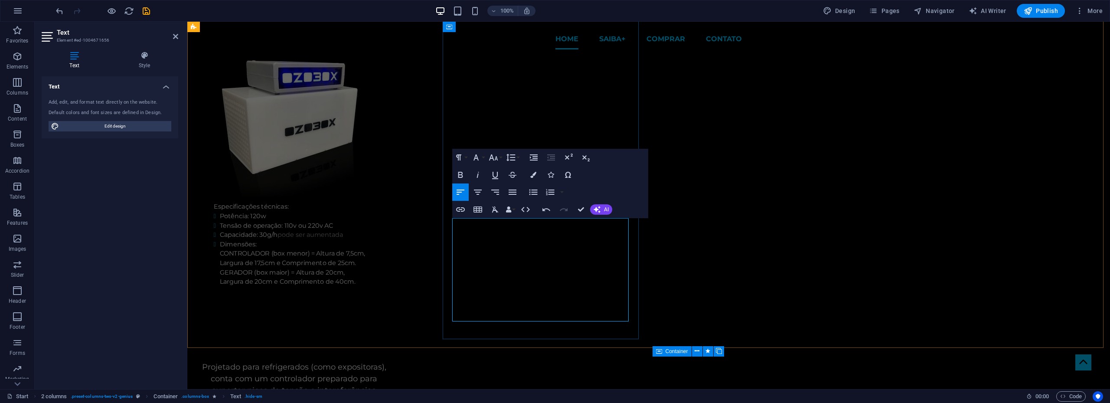
drag, startPoint x: 527, startPoint y: 253, endPoint x: 612, endPoint y: 250, distance: 85.0
copy span "pode ser aumentada"
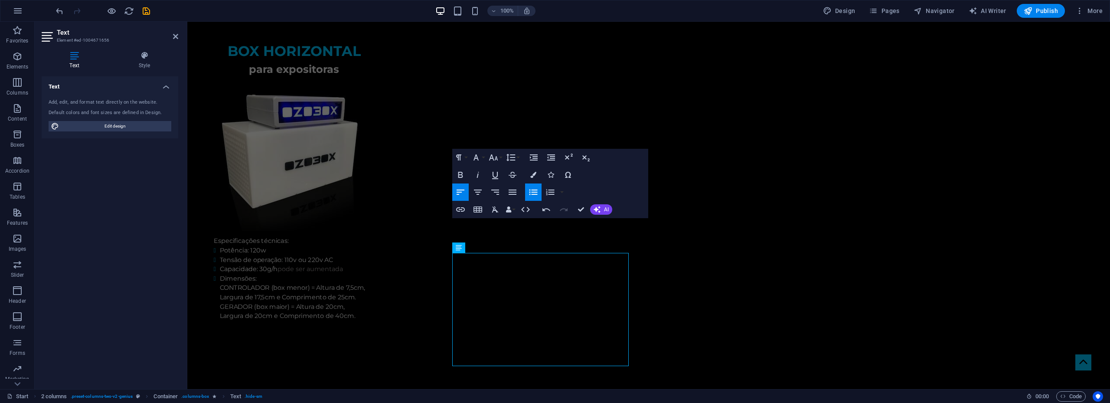
click at [533, 187] on icon "button" at bounding box center [533, 192] width 10 height 10
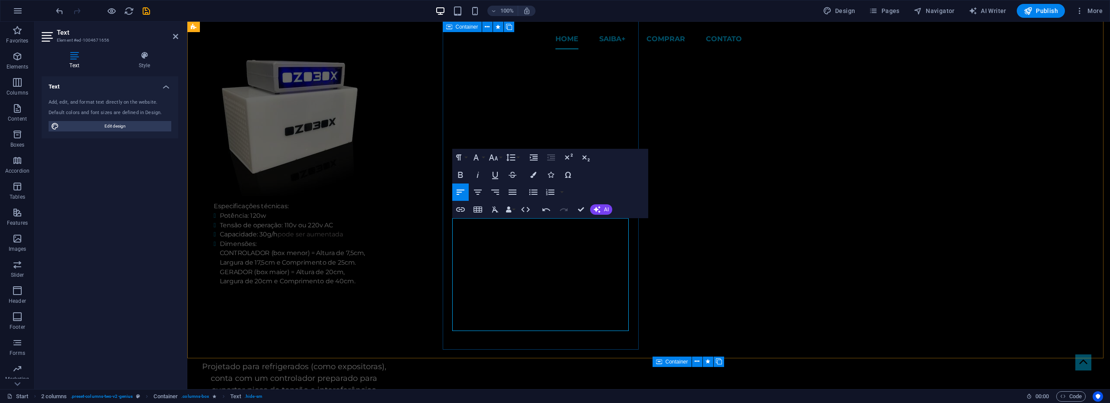
click at [535, 195] on icon "button" at bounding box center [533, 192] width 10 height 10
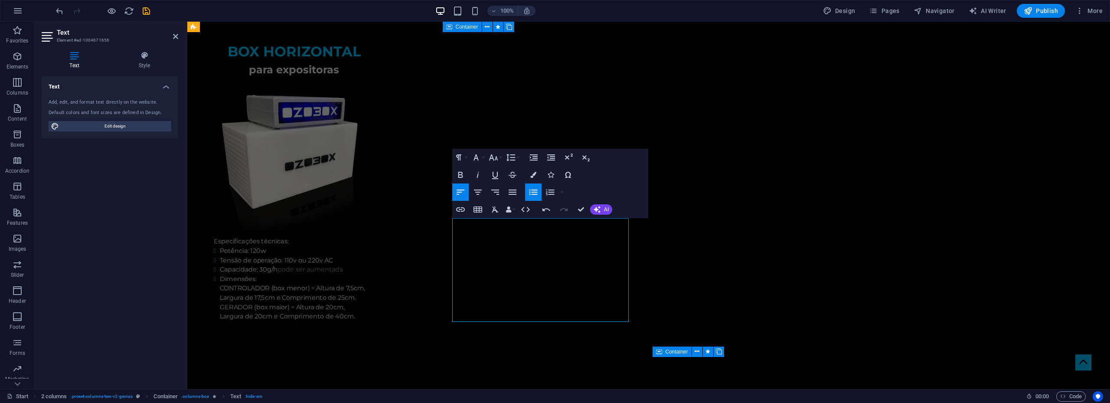
scroll to position [883, 0]
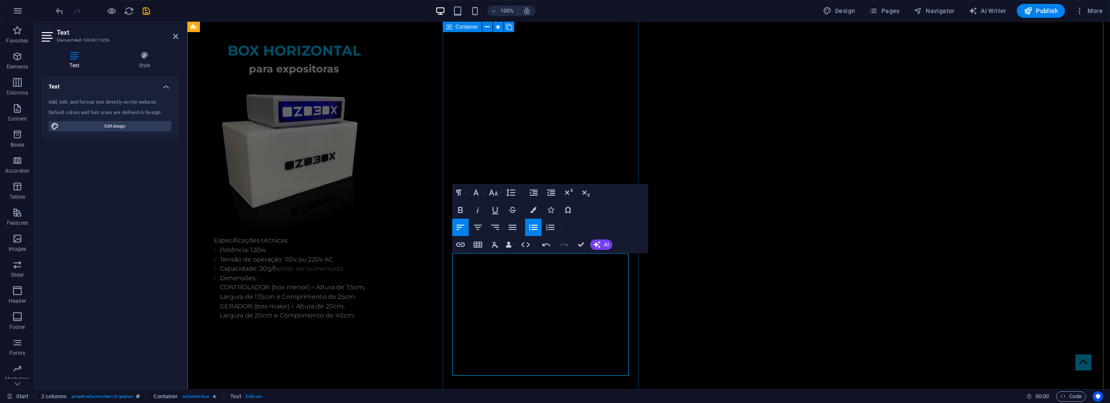
scroll to position [883, 0]
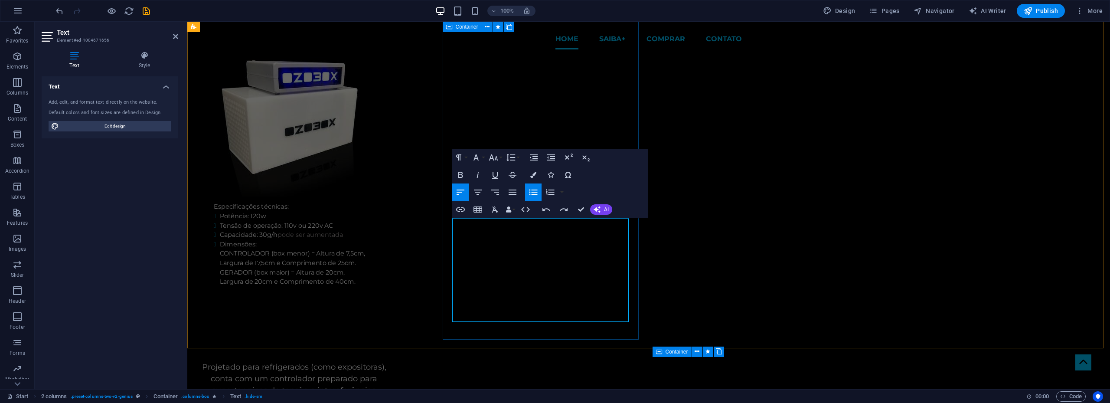
drag, startPoint x: 536, startPoint y: 301, endPoint x: 457, endPoint y: 300, distance: 78.5
click at [532, 190] on icon "button" at bounding box center [533, 192] width 8 height 6
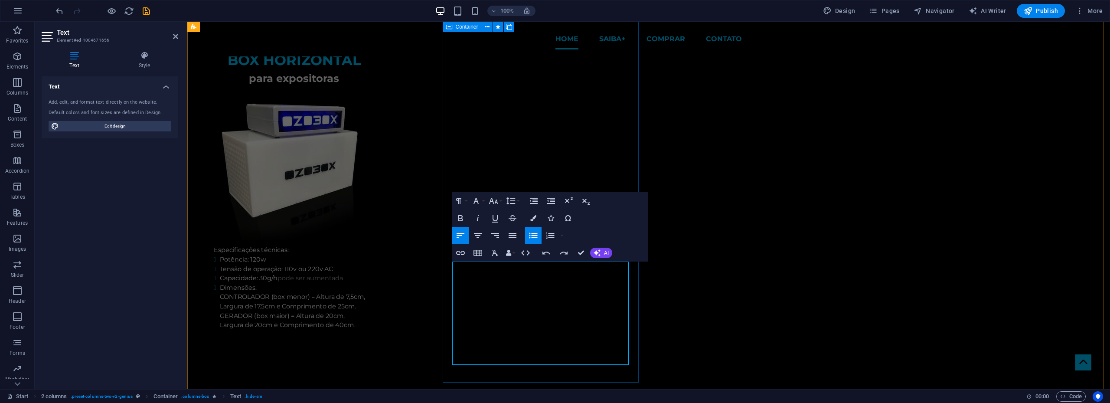
drag, startPoint x: 528, startPoint y: 295, endPoint x: 569, endPoint y: 296, distance: 41.2
copy span "pode ser aum"
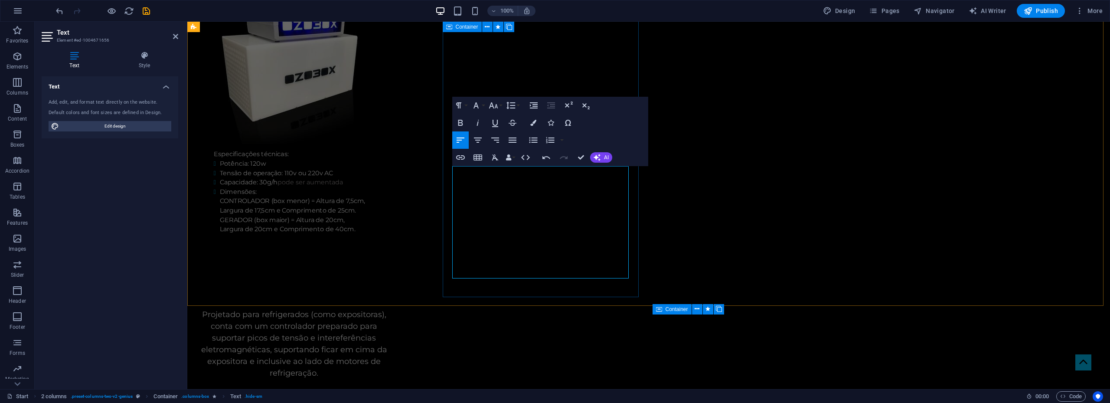
scroll to position [970, 0]
click at [536, 123] on icon "button" at bounding box center [533, 123] width 6 height 6
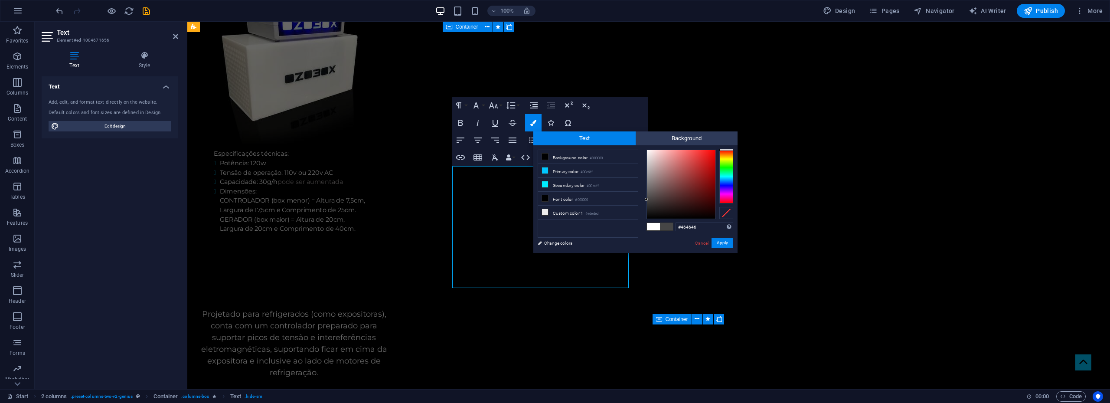
drag, startPoint x: 662, startPoint y: 192, endPoint x: 644, endPoint y: 199, distance: 18.8
click at [644, 199] on div "#464646 Supported formats #0852ed rgb(8, 82, 237) rgba(8, 82, 237, 90%) hsv(221…" at bounding box center [690, 261] width 96 height 233
click at [721, 244] on button "Apply" at bounding box center [722, 243] width 22 height 10
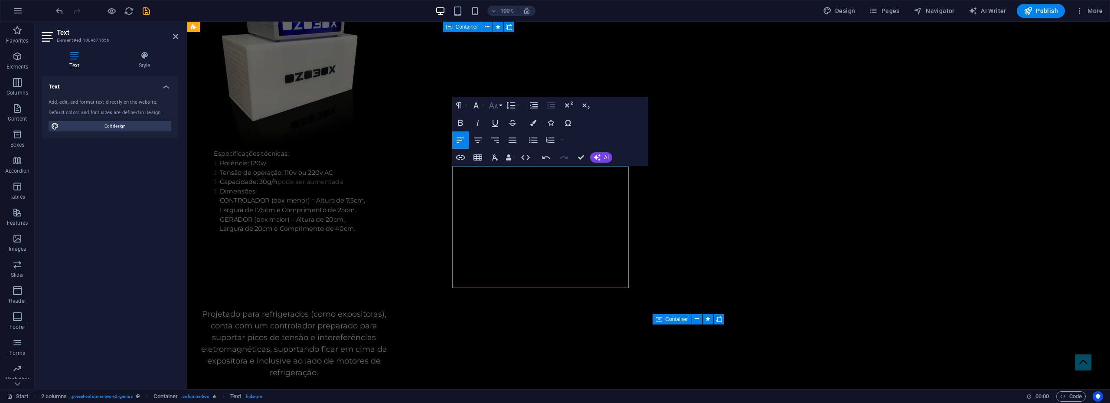
click at [500, 105] on button "Font Size" at bounding box center [495, 105] width 16 height 17
click at [504, 157] on link "11" at bounding box center [502, 161] width 31 height 13
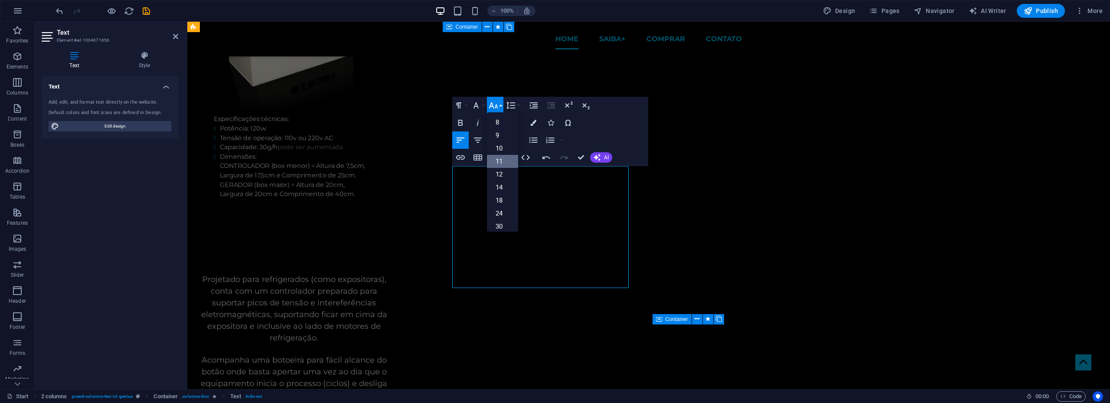
scroll to position [970, 0]
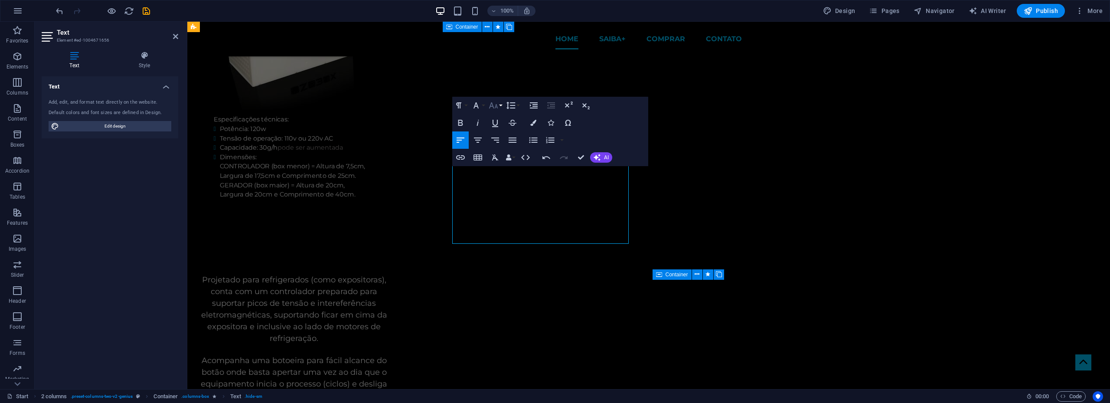
click at [502, 106] on button "Font Size" at bounding box center [495, 105] width 16 height 17
click at [505, 137] on link "14" at bounding box center [502, 138] width 31 height 13
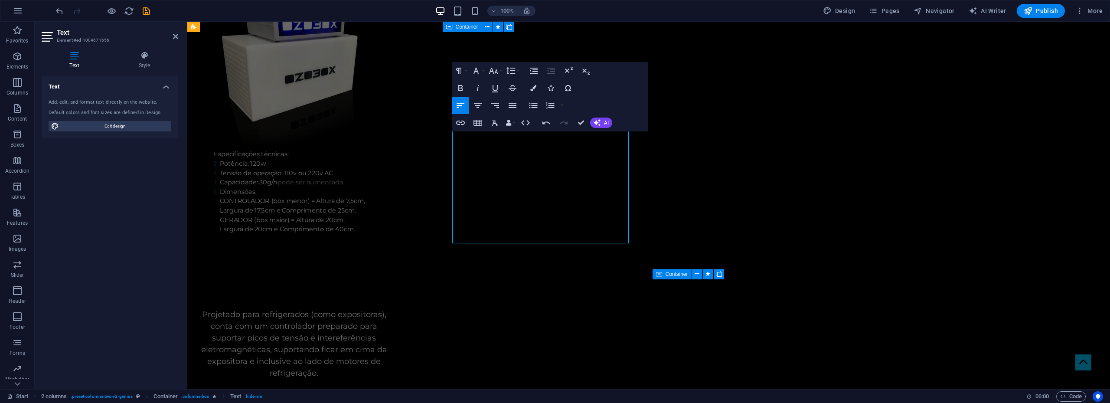
scroll to position [970, 0]
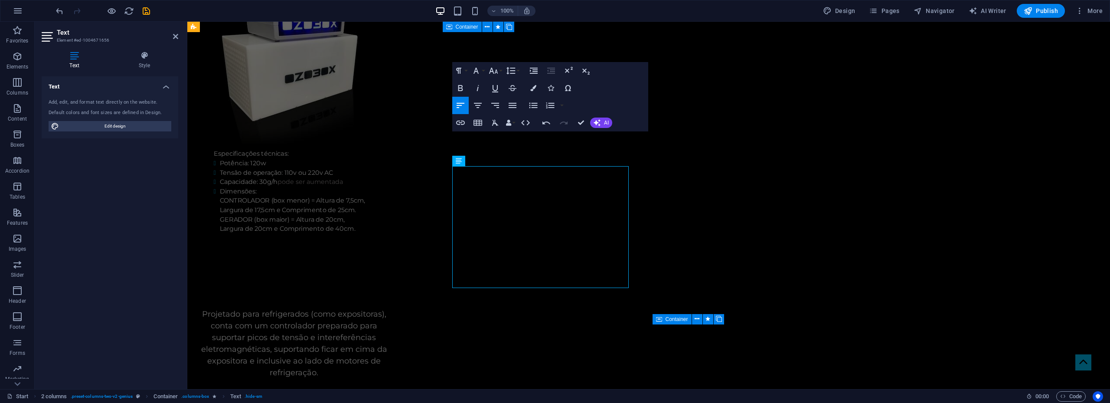
click at [578, 215] on div "Drag here to replace the existing content. Press “Ctrl” if you want to create a…" at bounding box center [648, 205] width 922 height 367
drag, startPoint x: 563, startPoint y: 258, endPoint x: 463, endPoint y: 248, distance: 100.6
click at [534, 88] on icon "button" at bounding box center [533, 88] width 6 height 6
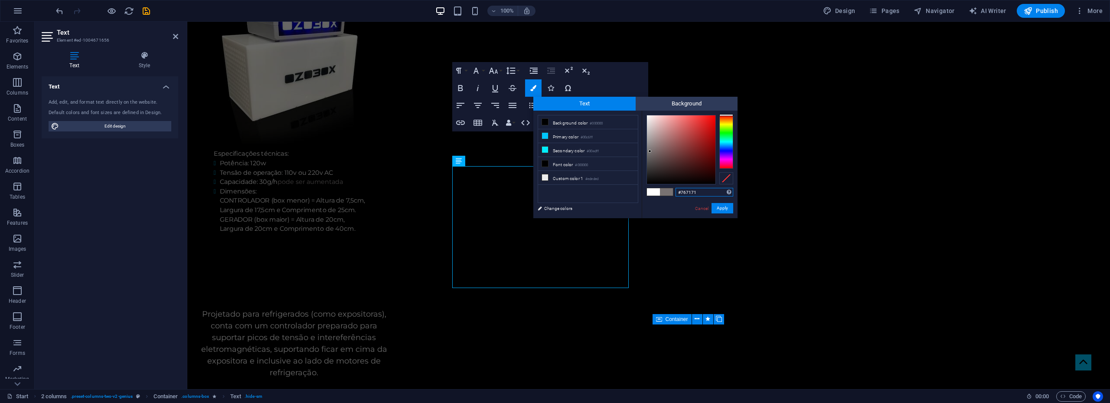
type input "#756f6f"
drag, startPoint x: 653, startPoint y: 162, endPoint x: 650, endPoint y: 152, distance: 10.1
click at [650, 152] on div at bounding box center [681, 149] width 68 height 68
click at [718, 206] on button "Apply" at bounding box center [722, 208] width 22 height 10
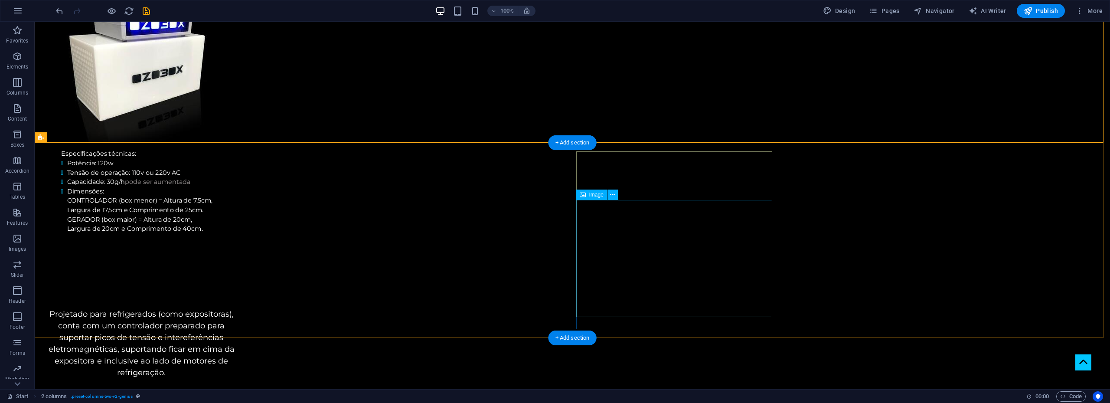
scroll to position [1144, 0]
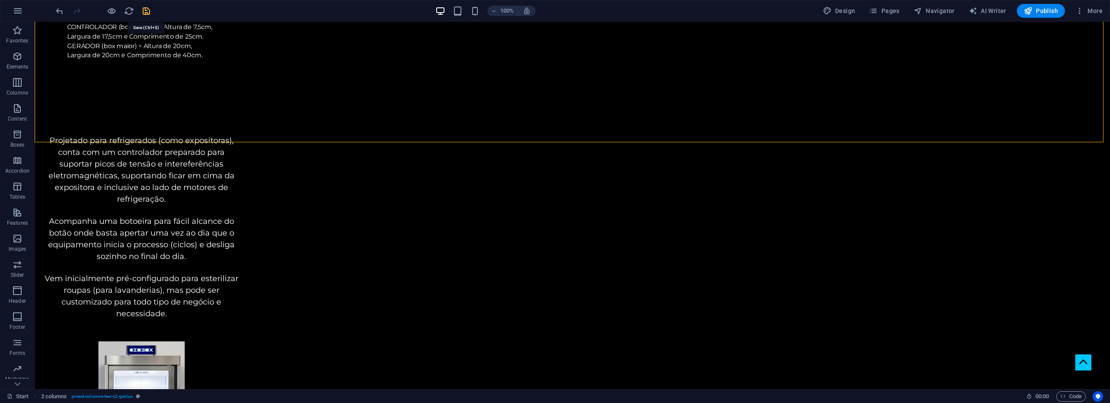
click at [148, 11] on icon "save" at bounding box center [146, 11] width 10 height 10
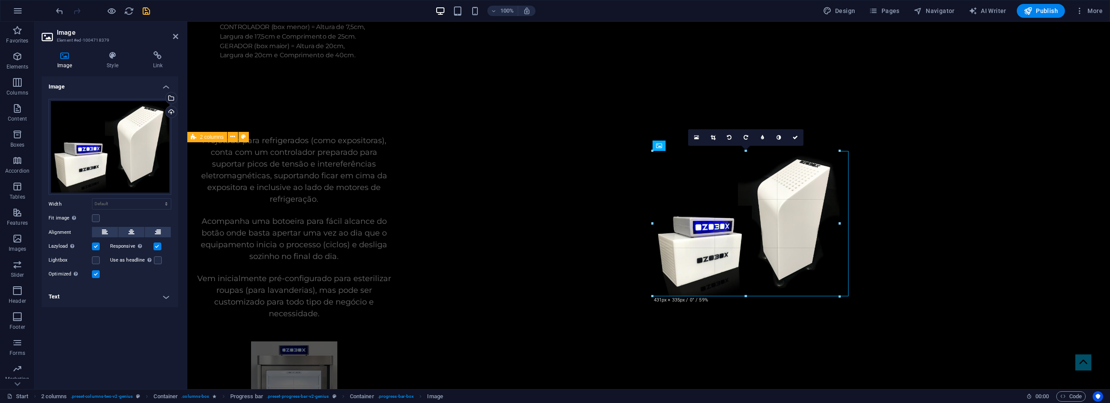
drag, startPoint x: 812, startPoint y: 275, endPoint x: 832, endPoint y: 298, distance: 31.0
type input "431"
select select "px"
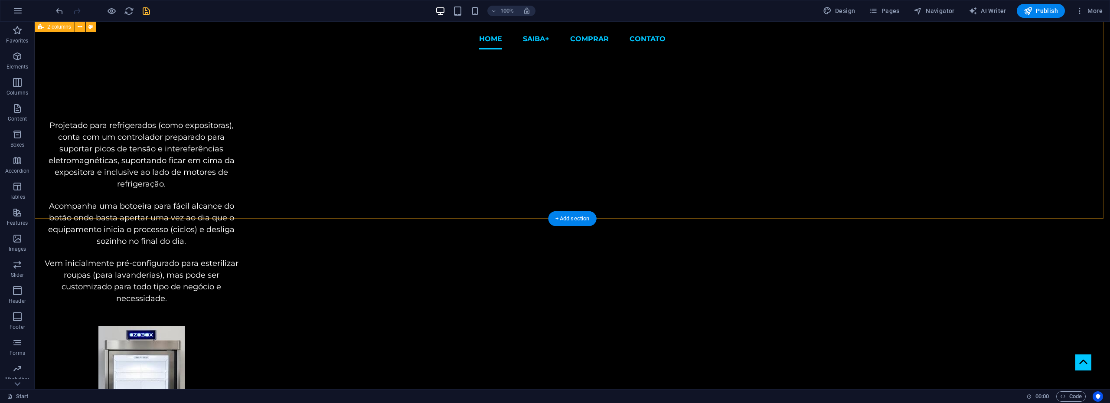
scroll to position [1014, 0]
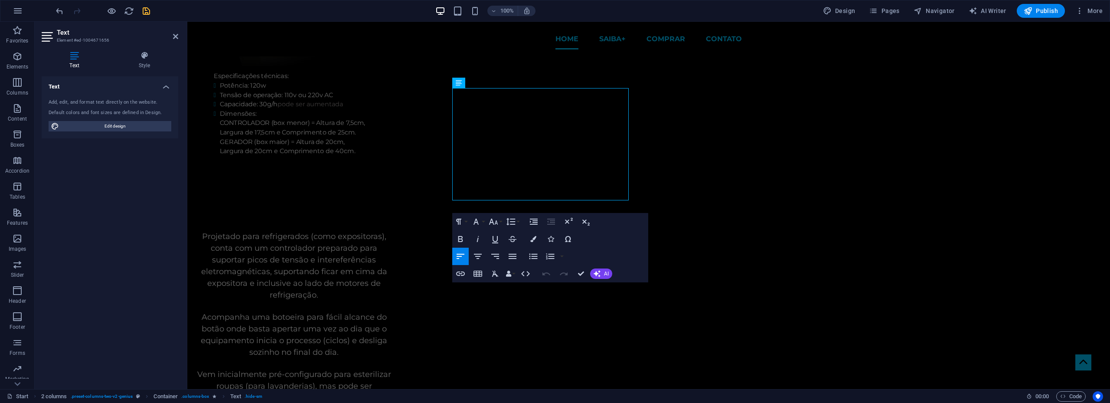
scroll to position [1013, 0]
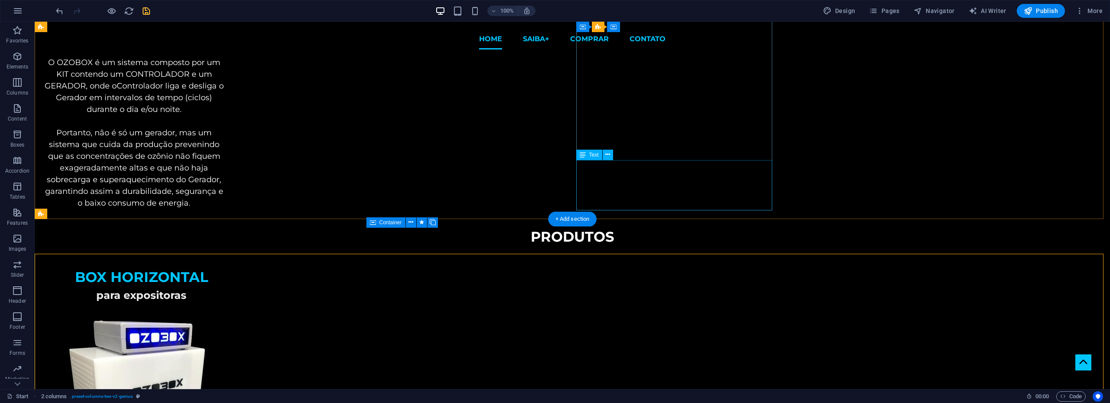
scroll to position [492, 0]
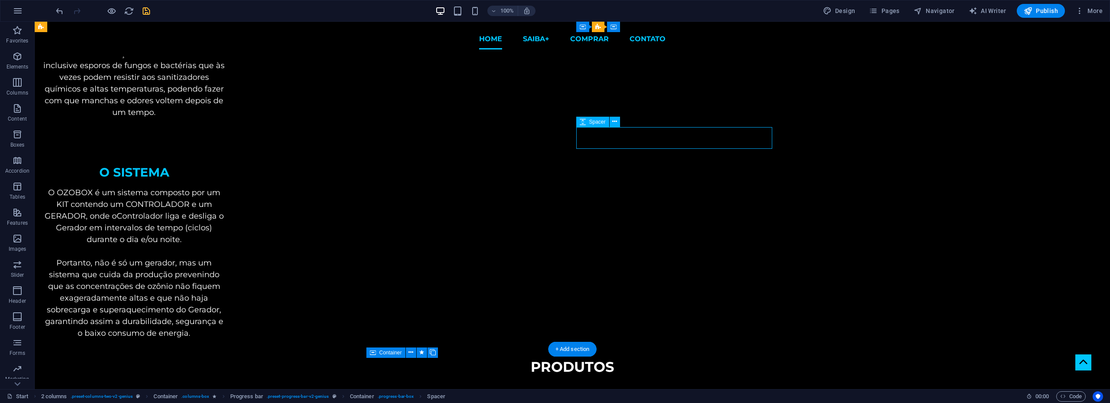
select select "px"
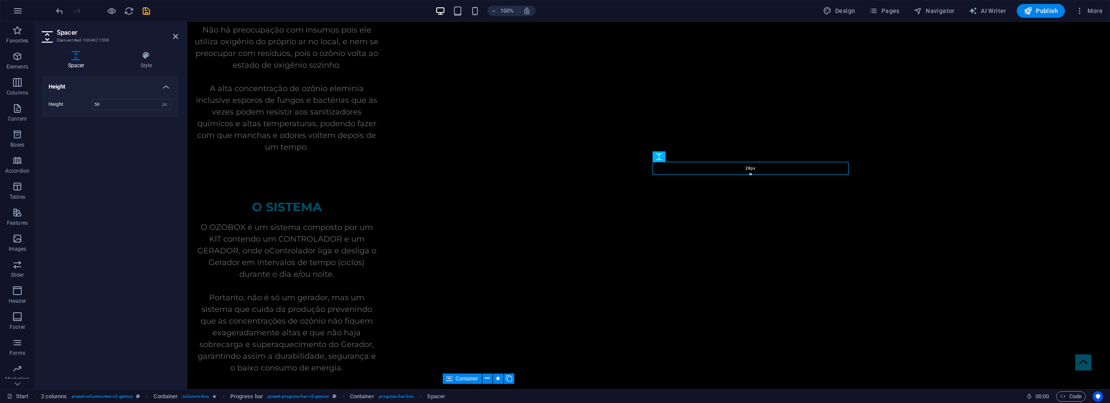
drag, startPoint x: 752, startPoint y: 184, endPoint x: 755, endPoint y: 175, distance: 9.5
click at [755, 175] on div at bounding box center [750, 174] width 195 height 3
type input "28"
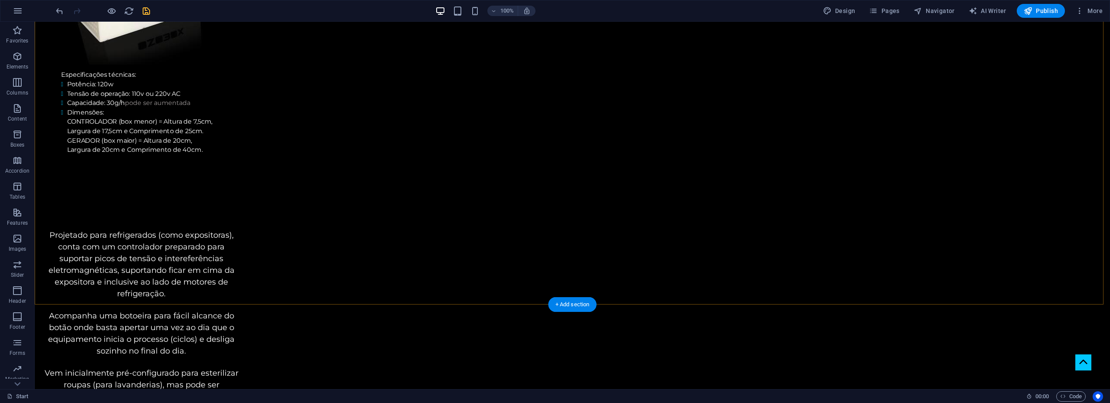
scroll to position [1056, 0]
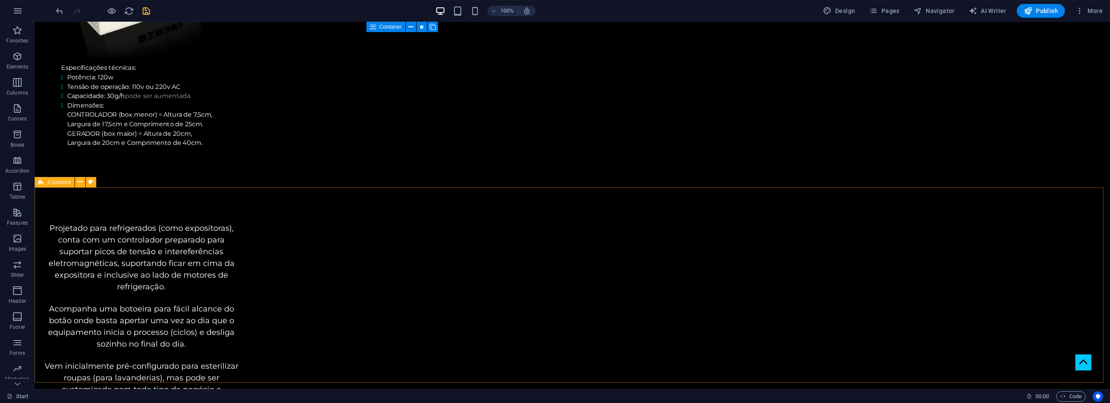
click at [65, 183] on span "2 columns" at bounding box center [59, 181] width 24 height 5
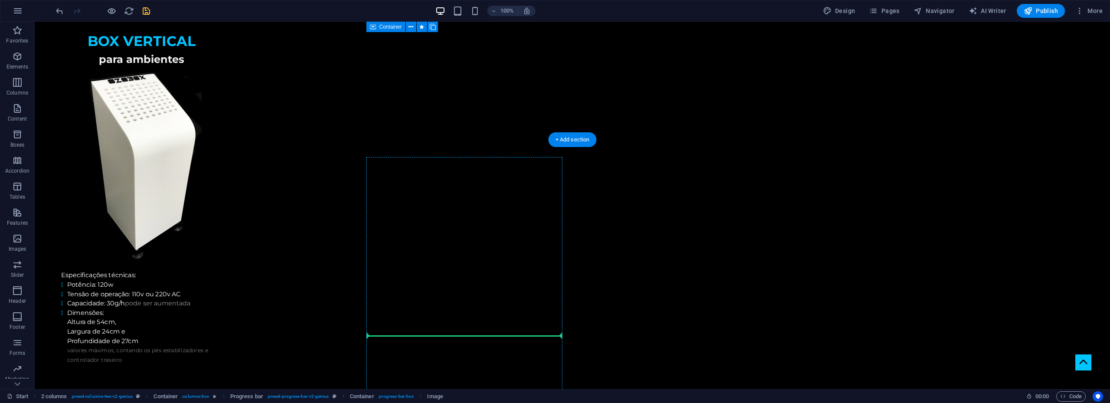
scroll to position [1676, 0]
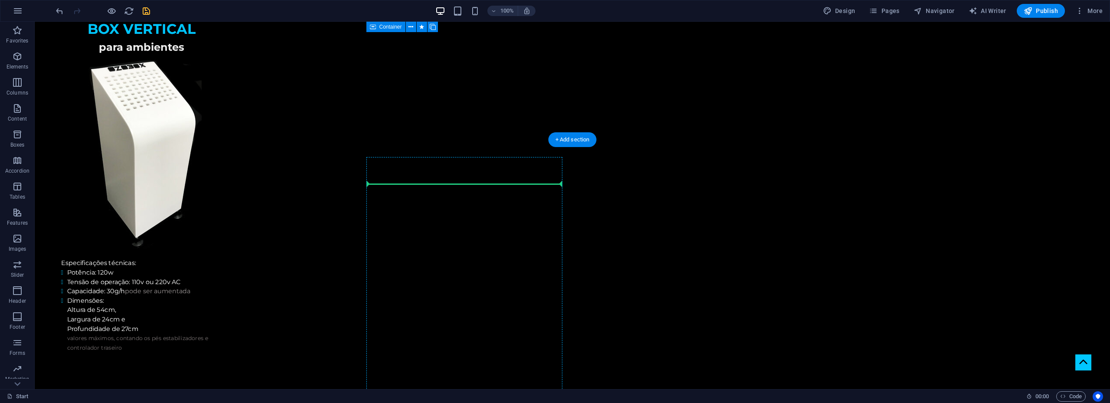
drag, startPoint x: 629, startPoint y: 95, endPoint x: 483, endPoint y: 182, distance: 168.9
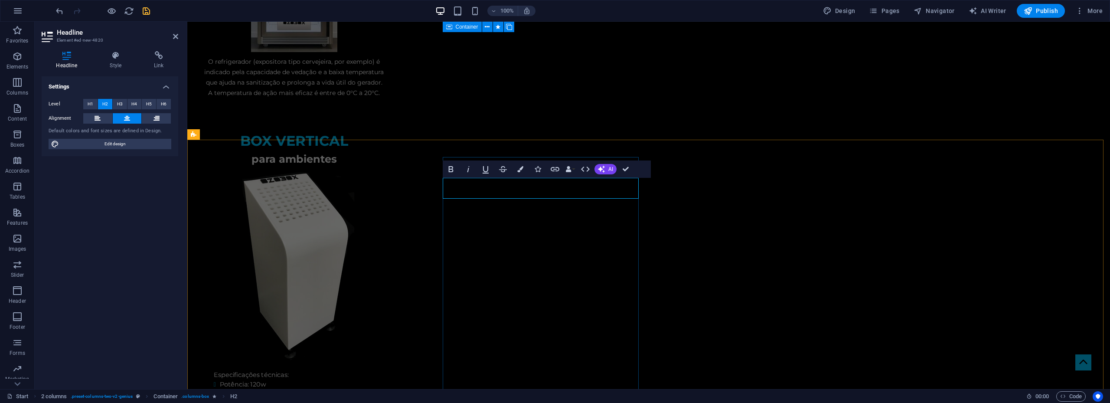
drag, startPoint x: 591, startPoint y: 187, endPoint x: 454, endPoint y: 189, distance: 137.4
click at [521, 169] on icon "button" at bounding box center [520, 169] width 6 height 6
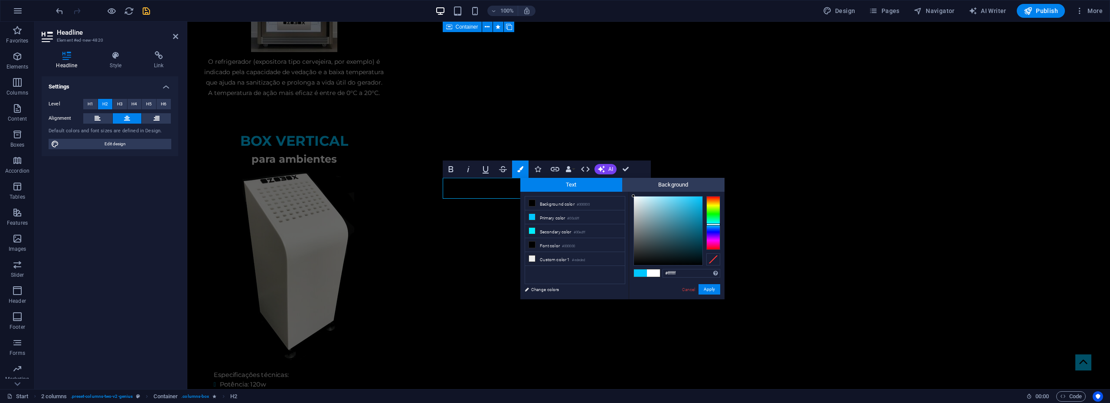
drag, startPoint x: 641, startPoint y: 202, endPoint x: 631, endPoint y: 193, distance: 12.9
click at [631, 193] on div "#ffffff Supported formats #0852ed rgb(8, 82, 237) rgba(8, 82, 237, 90%) hsv(221…" at bounding box center [677, 308] width 96 height 233
click at [636, 197] on div at bounding box center [635, 196] width 3 height 3
type input "#ffffff"
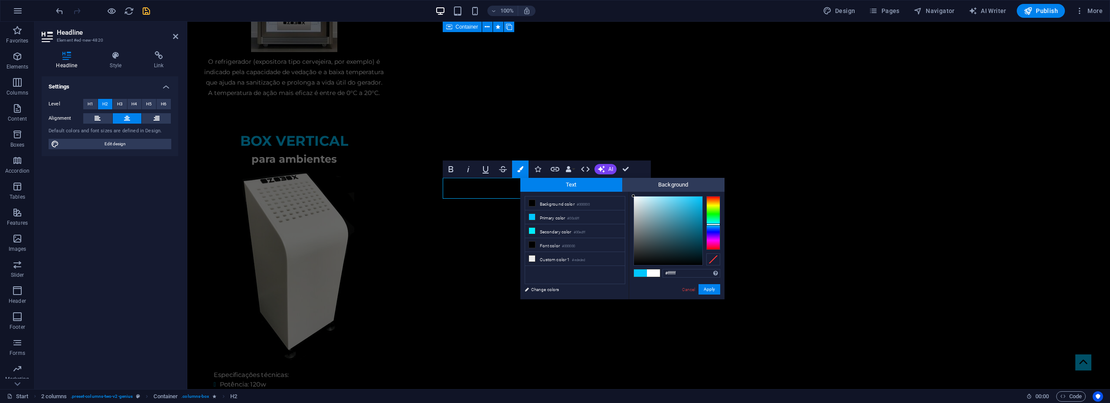
click at [633, 196] on div at bounding box center [633, 195] width 3 height 3
click at [711, 289] on button "Apply" at bounding box center [709, 289] width 22 height 10
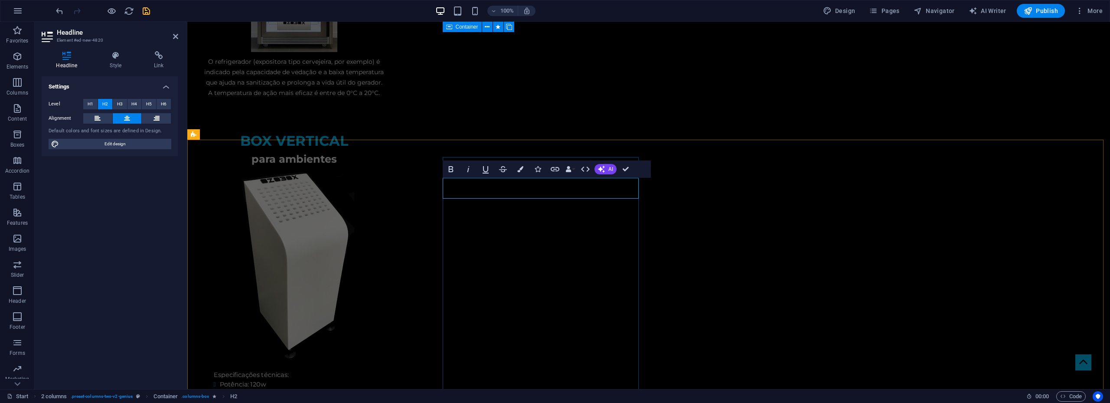
drag, startPoint x: 519, startPoint y: 191, endPoint x: 488, endPoint y: 189, distance: 31.3
drag, startPoint x: 515, startPoint y: 188, endPoint x: 560, endPoint y: 187, distance: 44.2
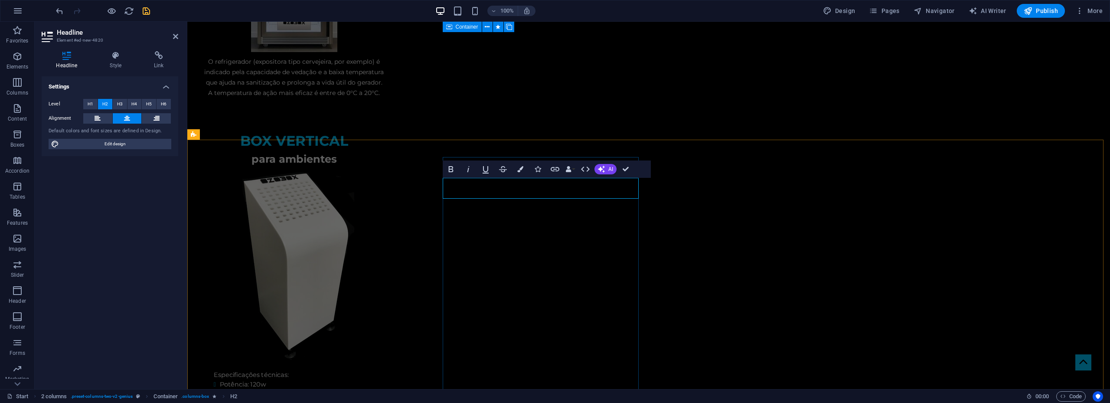
click at [91, 103] on span "H1" at bounding box center [91, 104] width 6 height 10
click at [102, 102] on span "H2" at bounding box center [105, 104] width 6 height 10
drag, startPoint x: 519, startPoint y: 186, endPoint x: 499, endPoint y: 183, distance: 20.6
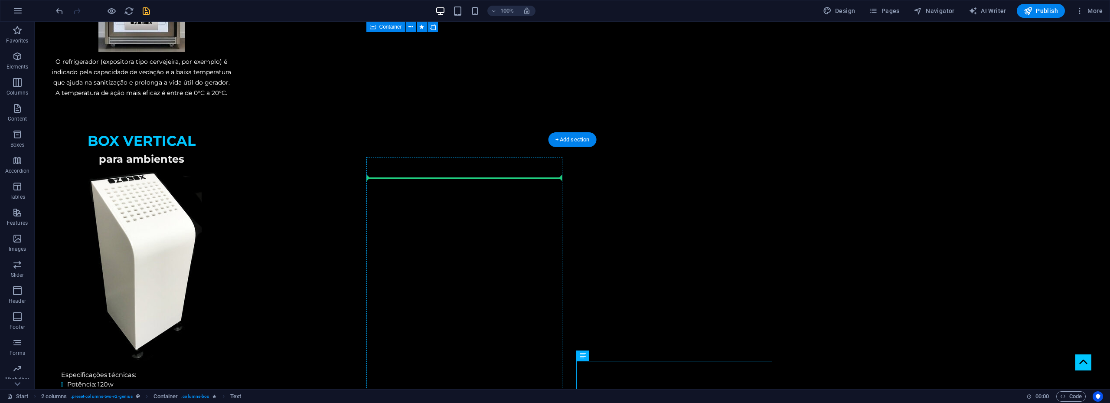
drag, startPoint x: 623, startPoint y: 378, endPoint x: 469, endPoint y: 183, distance: 248.7
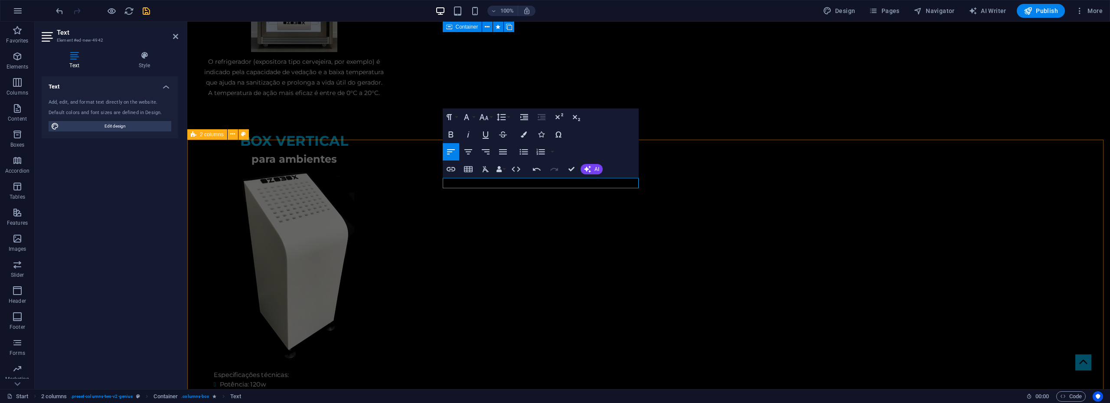
drag, startPoint x: 609, startPoint y: 186, endPoint x: 357, endPoint y: 193, distance: 252.8
click at [468, 151] on icon "button" at bounding box center [468, 151] width 8 height 5
click at [489, 117] on icon "button" at bounding box center [484, 117] width 10 height 10
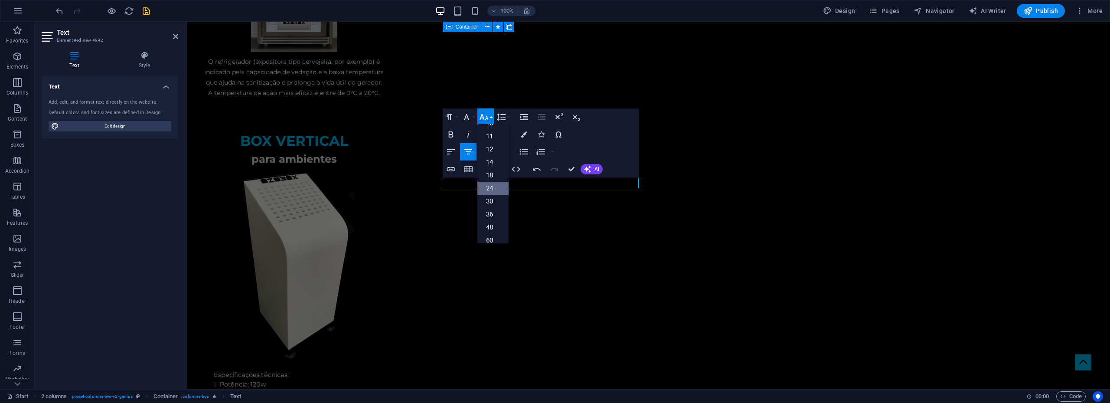
scroll to position [70, 0]
click at [493, 209] on link "60" at bounding box center [492, 207] width 31 height 13
click at [451, 133] on icon "button" at bounding box center [451, 134] width 10 height 10
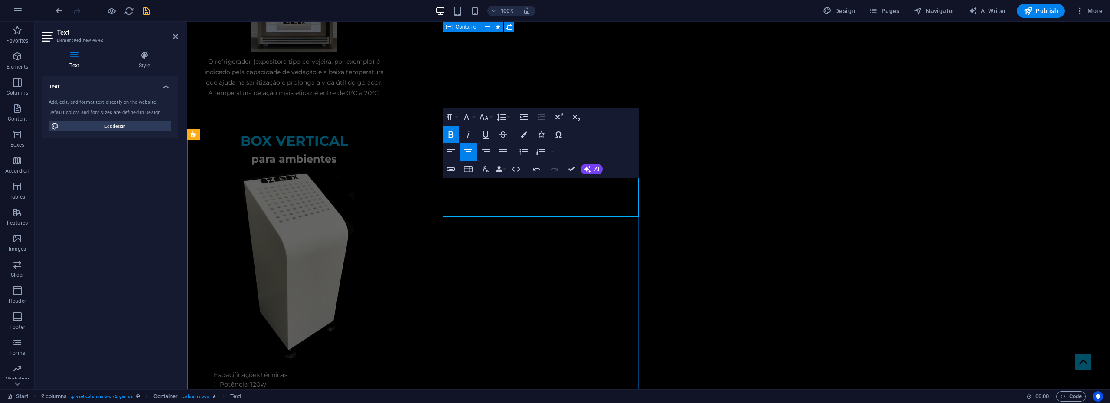
drag, startPoint x: 520, startPoint y: 199, endPoint x: 462, endPoint y: 195, distance: 57.8
click at [485, 118] on icon "button" at bounding box center [484, 117] width 10 height 10
click at [492, 170] on link "30" at bounding box center [492, 168] width 31 height 13
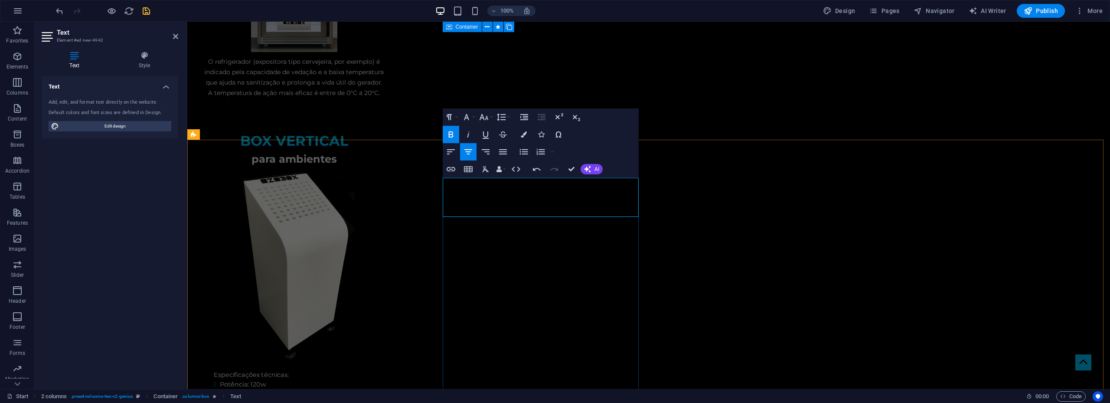
click at [486, 117] on icon "button" at bounding box center [483, 117] width 9 height 6
click at [490, 165] on link "30" at bounding box center [492, 168] width 31 height 13
drag, startPoint x: 502, startPoint y: 201, endPoint x: 486, endPoint y: 201, distance: 16.0
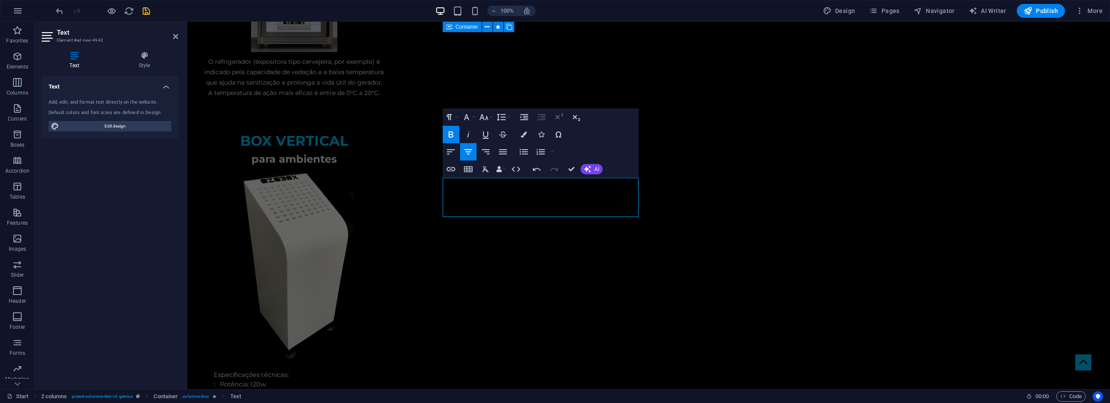
click at [560, 115] on icon "button" at bounding box center [559, 117] width 10 height 10
drag, startPoint x: 575, startPoint y: 198, endPoint x: 599, endPoint y: 199, distance: 23.9
click at [576, 117] on icon "button" at bounding box center [576, 118] width 7 height 6
drag, startPoint x: 501, startPoint y: 198, endPoint x: 469, endPoint y: 199, distance: 31.7
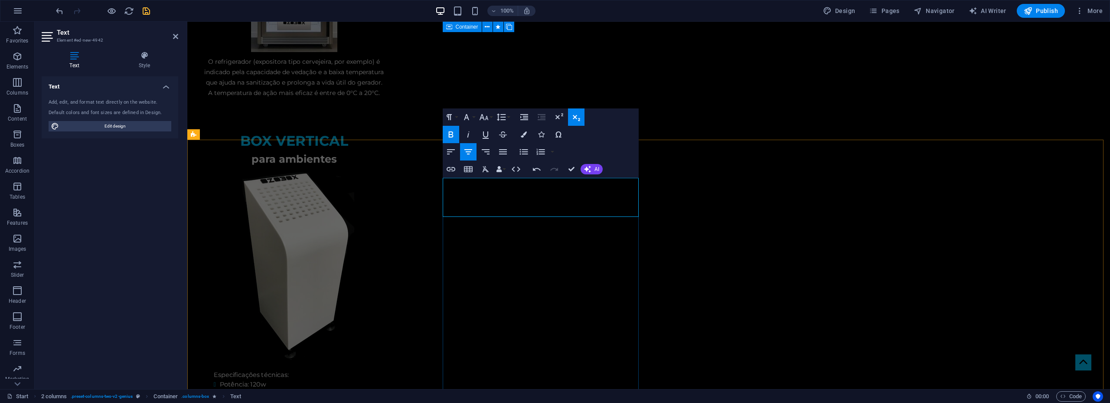
click at [575, 117] on icon "button" at bounding box center [576, 118] width 7 height 6
drag, startPoint x: 579, startPoint y: 204, endPoint x: 607, endPoint y: 203, distance: 28.2
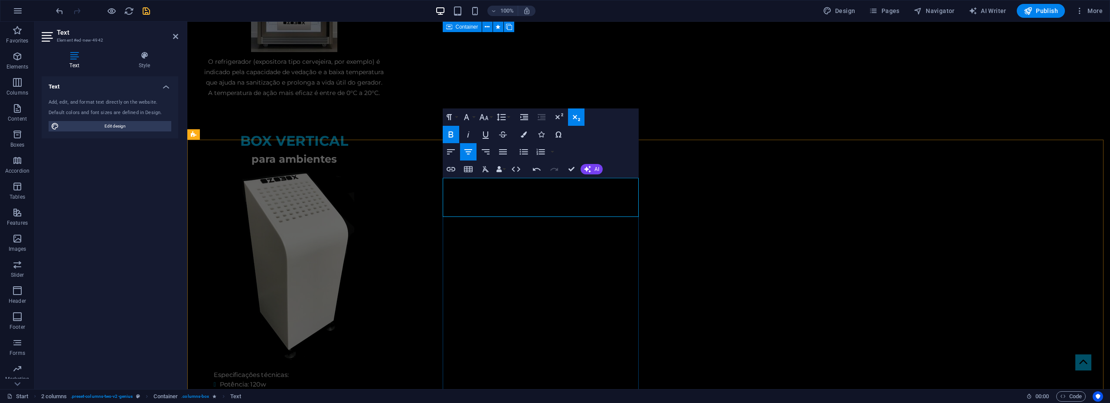
drag, startPoint x: 502, startPoint y: 203, endPoint x: 459, endPoint y: 202, distance: 42.5
click at [492, 118] on button "Font Size" at bounding box center [485, 116] width 16 height 17
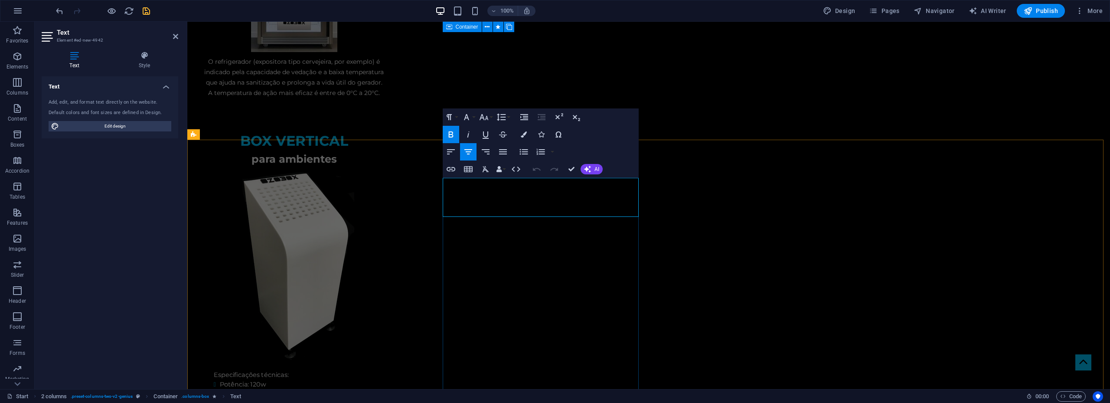
click at [489, 116] on button "Font Size" at bounding box center [485, 116] width 16 height 17
click at [492, 133] on link "14" at bounding box center [492, 129] width 31 height 13
drag, startPoint x: 488, startPoint y: 202, endPoint x: 499, endPoint y: 200, distance: 11.8
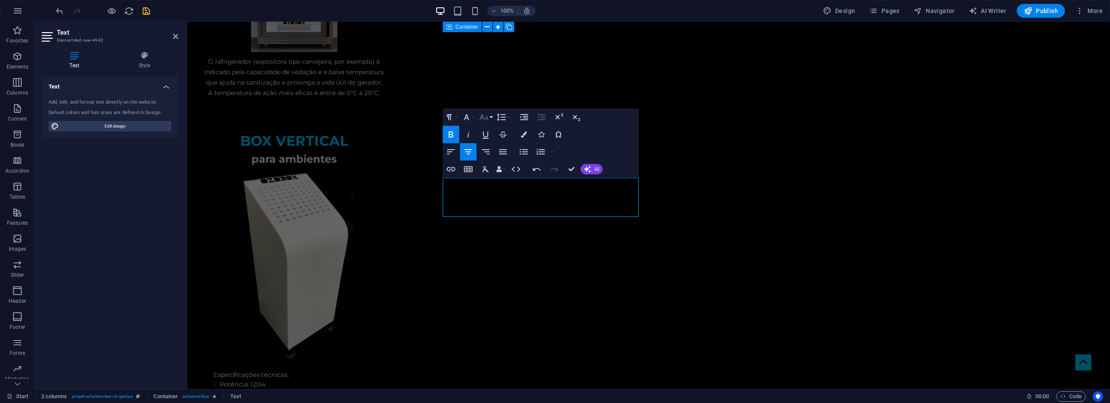
click at [490, 120] on button "Font Size" at bounding box center [485, 116] width 16 height 17
click at [493, 192] on link "48" at bounding box center [492, 194] width 31 height 13
click at [484, 117] on icon "button" at bounding box center [484, 117] width 10 height 10
click at [483, 182] on link "36" at bounding box center [492, 181] width 31 height 13
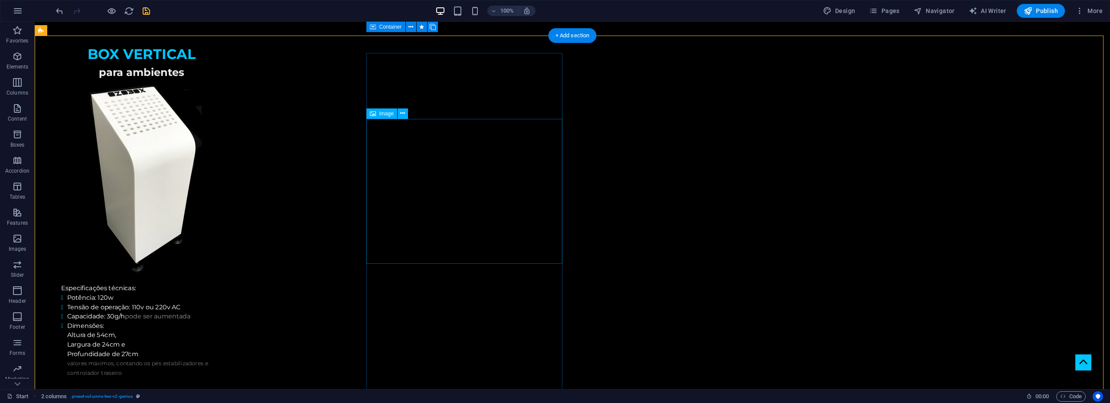
scroll to position [1695, 0]
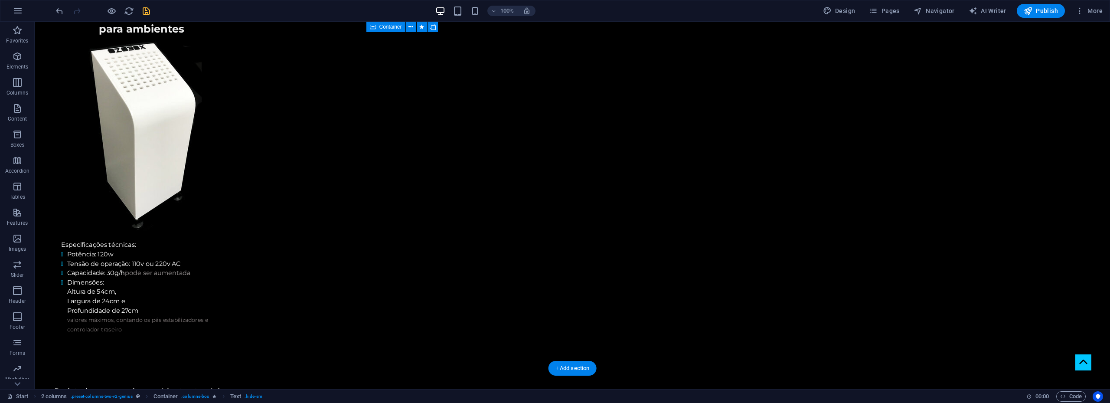
drag, startPoint x: 428, startPoint y: 277, endPoint x: 431, endPoint y: 220, distance: 57.3
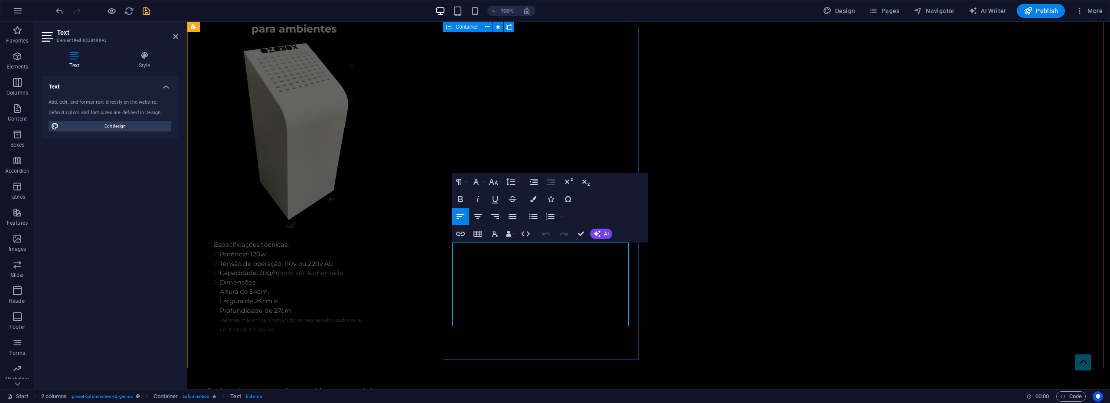
drag, startPoint x: 596, startPoint y: 294, endPoint x: 459, endPoint y: 246, distance: 144.8
drag, startPoint x: 461, startPoint y: 248, endPoint x: 545, endPoint y: 247, distance: 84.1
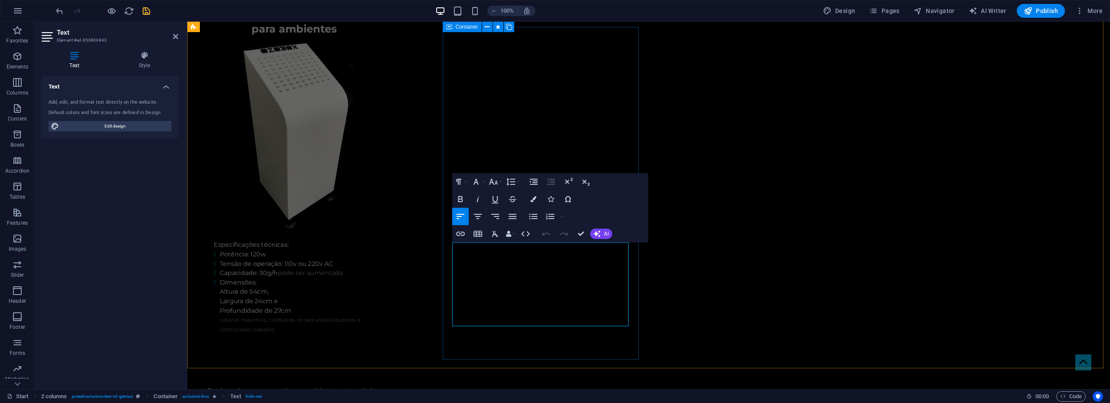
scroll to position [1694, 0]
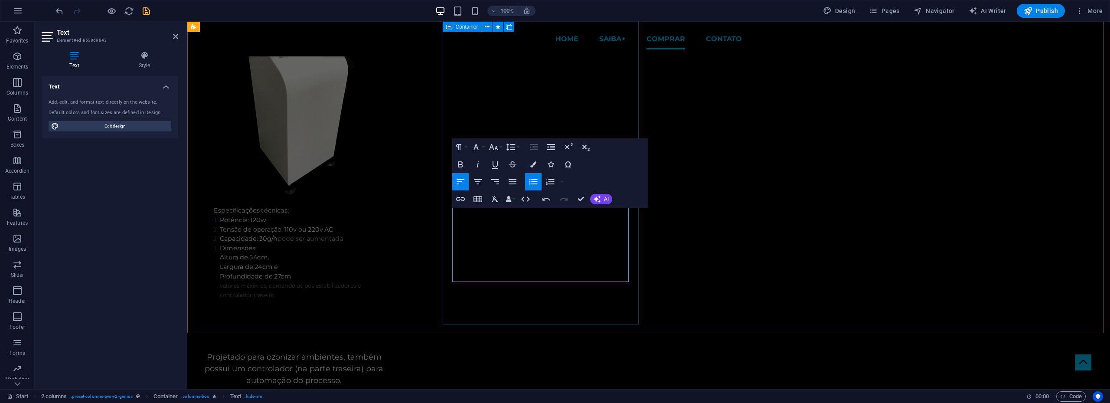
drag, startPoint x: 467, startPoint y: 212, endPoint x: 525, endPoint y: 211, distance: 57.7
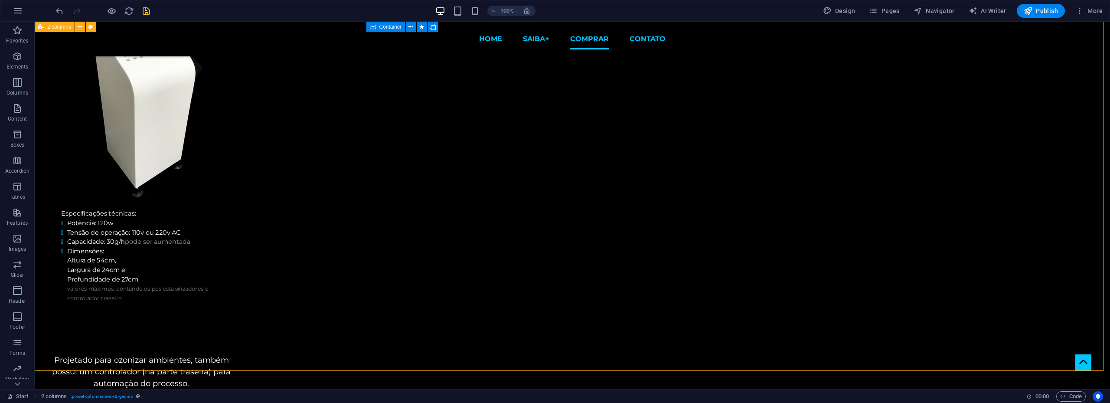
scroll to position [1561, 0]
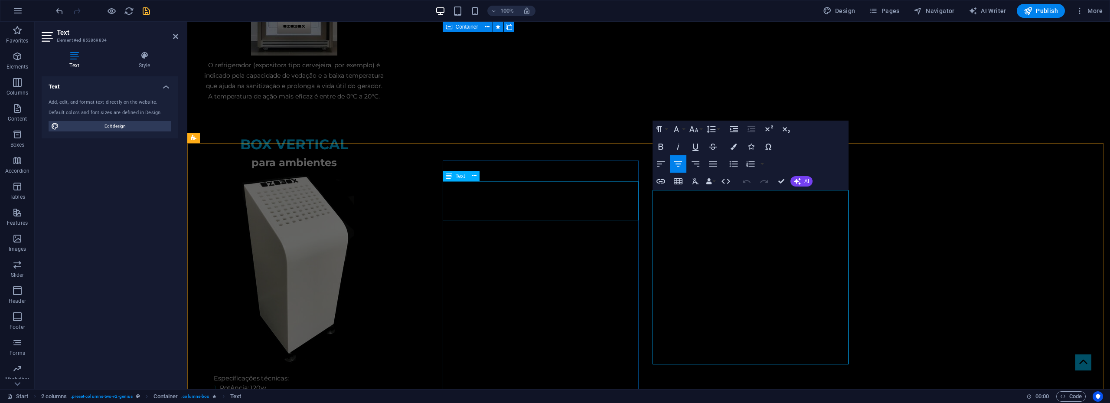
drag, startPoint x: 676, startPoint y: 196, endPoint x: 627, endPoint y: 190, distance: 49.8
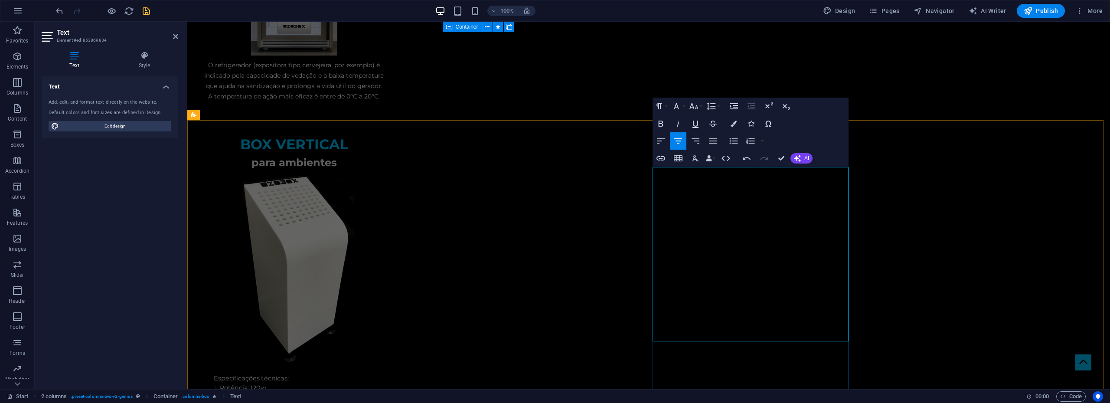
scroll to position [1604, 0]
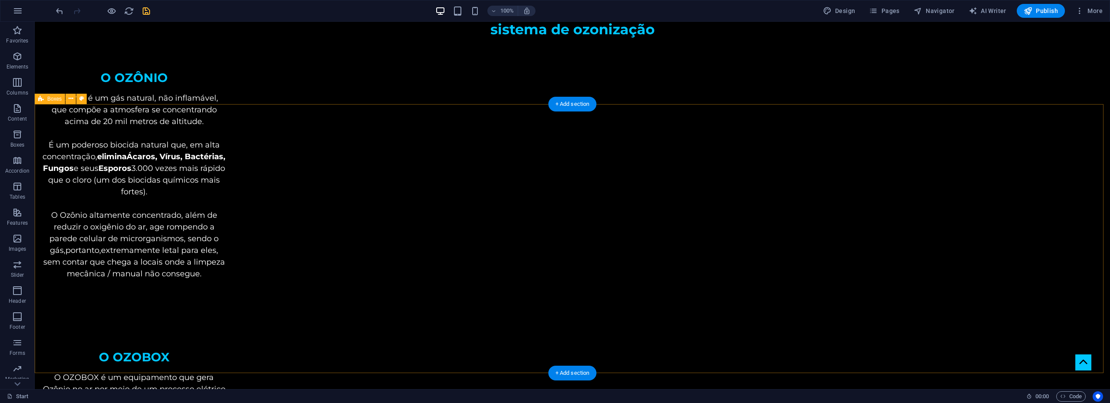
scroll to position [0, 0]
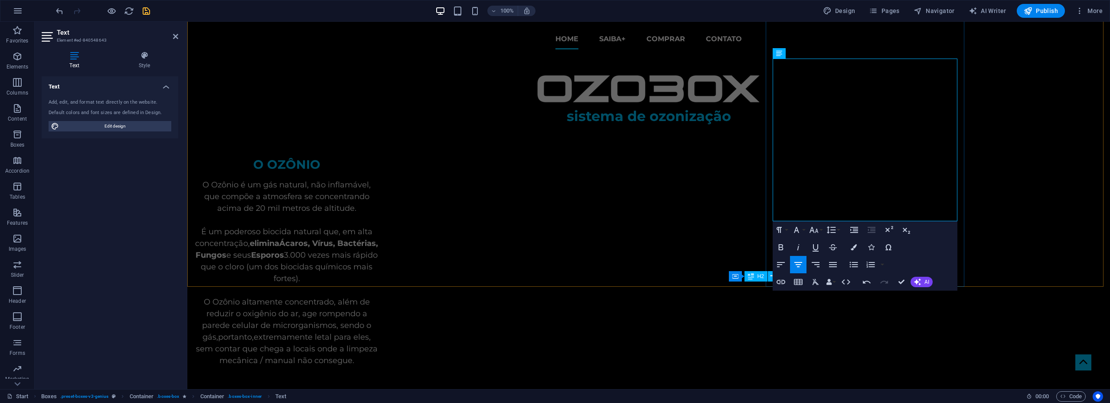
scroll to position [173, 0]
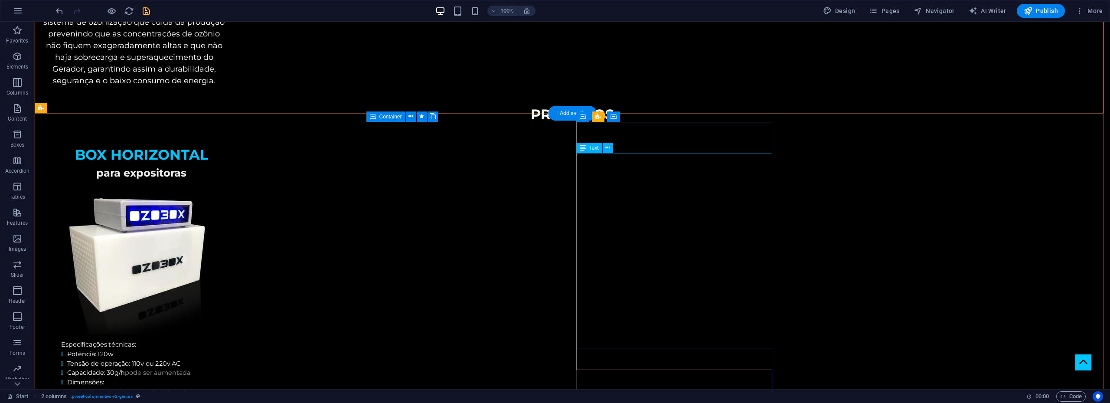
scroll to position [780, 0]
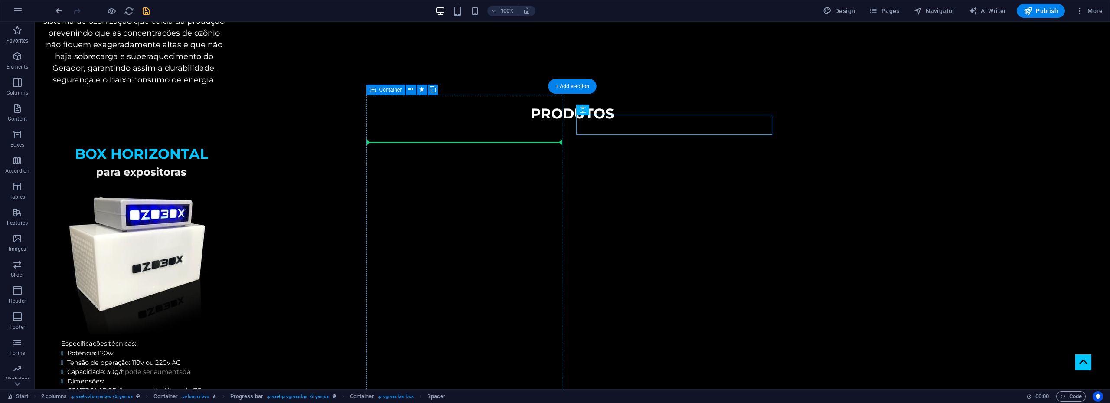
drag, startPoint x: 629, startPoint y: 130, endPoint x: 478, endPoint y: 148, distance: 152.3
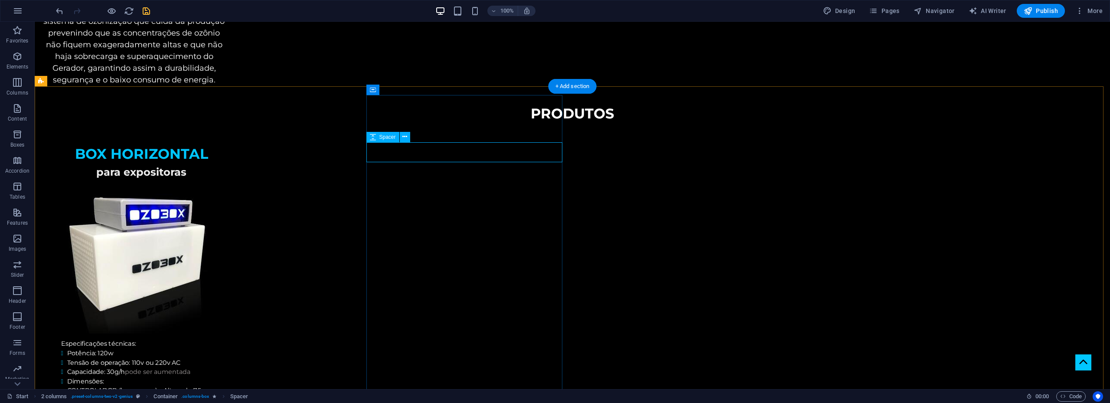
select select "px"
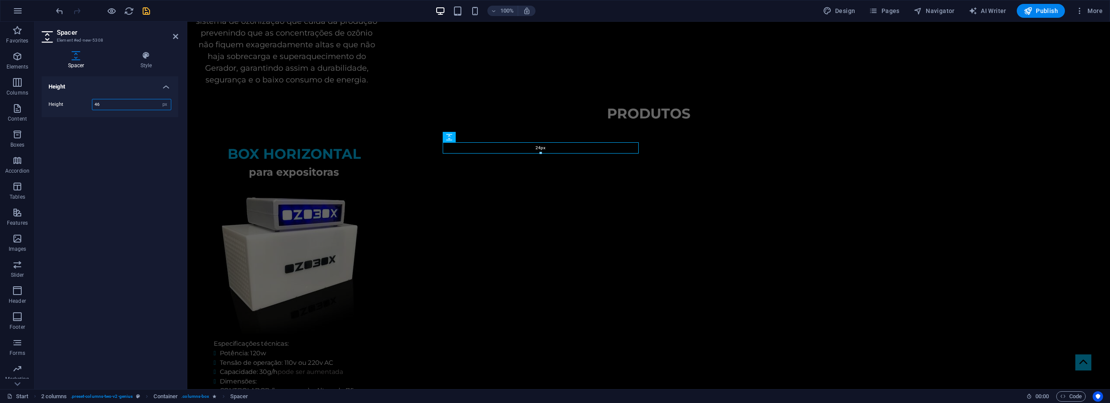
drag, startPoint x: 541, startPoint y: 160, endPoint x: 545, endPoint y: 153, distance: 8.7
click at [545, 153] on div at bounding box center [540, 153] width 195 height 3
type input "24"
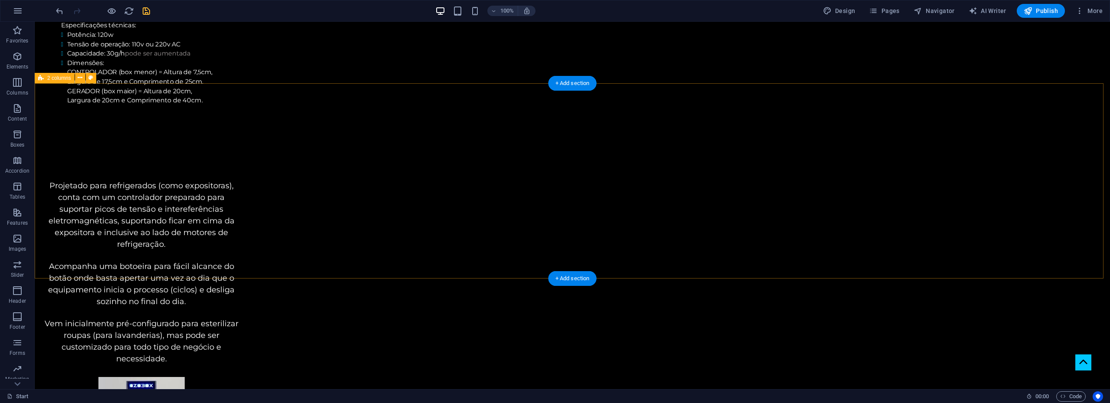
scroll to position [1170, 0]
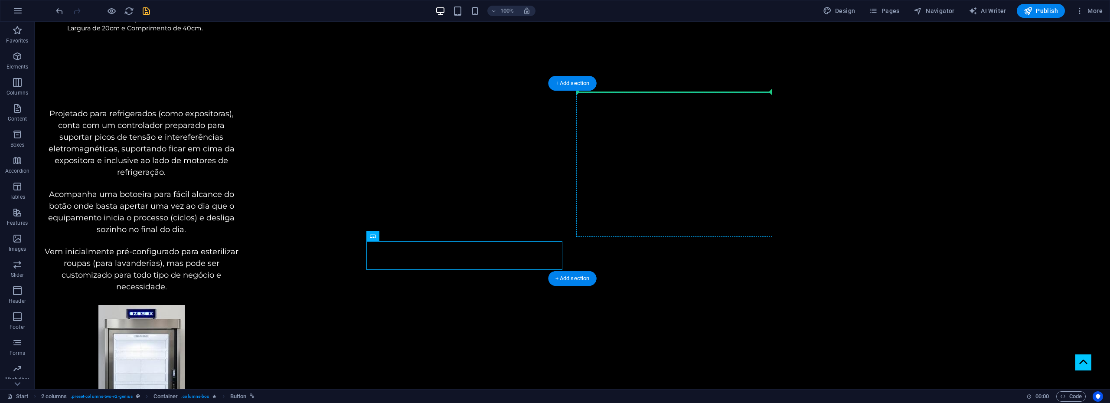
drag, startPoint x: 460, startPoint y: 249, endPoint x: 586, endPoint y: 139, distance: 167.7
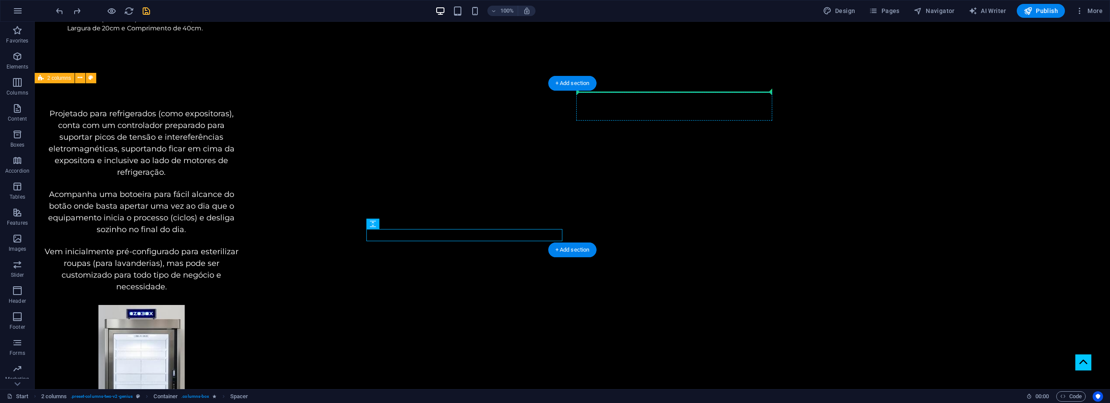
drag, startPoint x: 502, startPoint y: 238, endPoint x: 626, endPoint y: 99, distance: 185.8
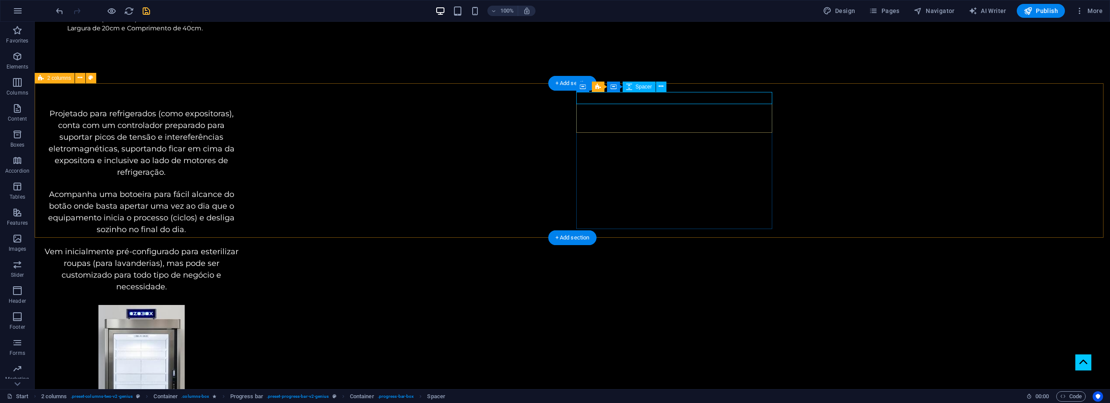
select select "px"
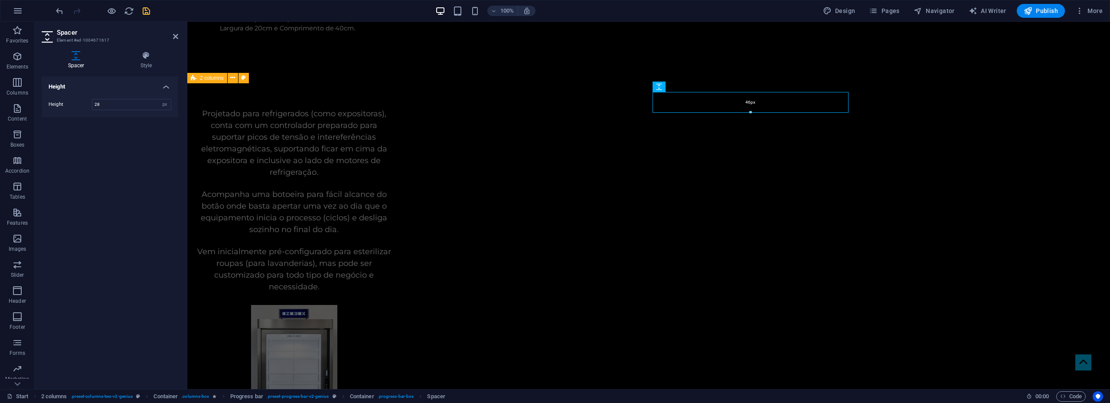
drag, startPoint x: 750, startPoint y: 103, endPoint x: 750, endPoint y: 112, distance: 8.7
click at [750, 112] on div at bounding box center [750, 112] width 195 height 3
type input "46"
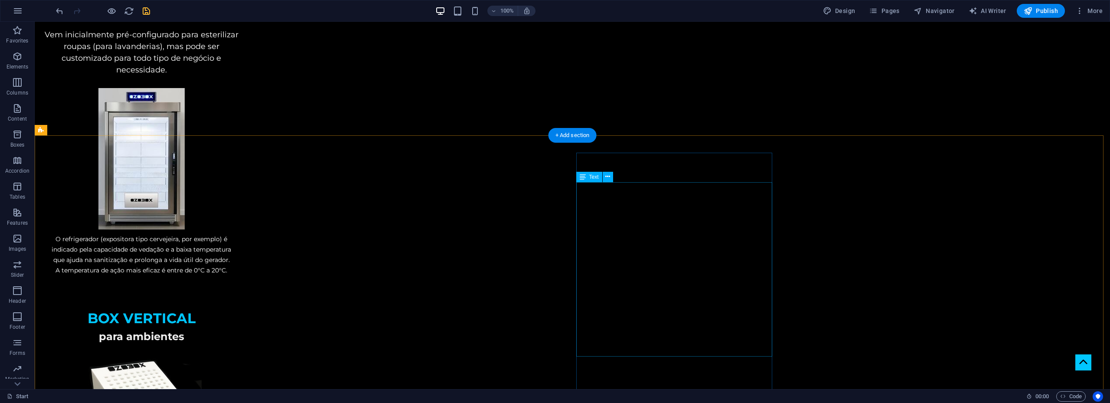
scroll to position [1561, 0]
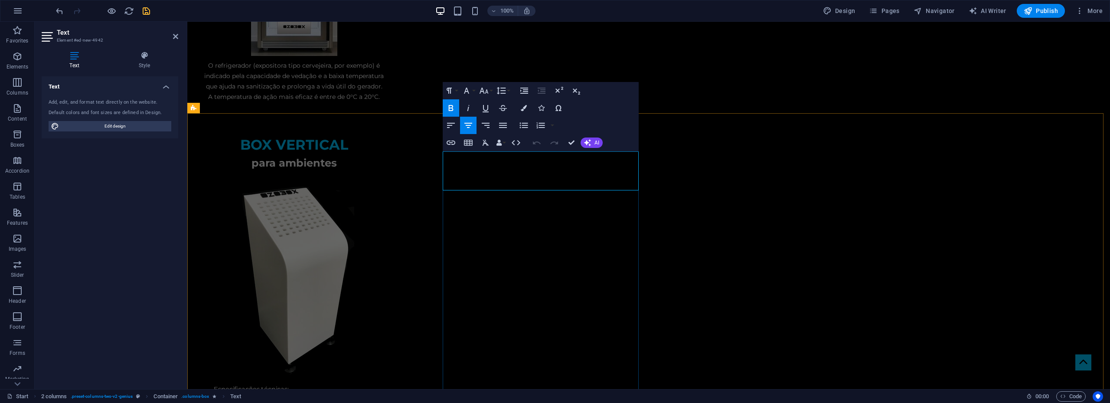
drag, startPoint x: 603, startPoint y: 169, endPoint x: 464, endPoint y: 162, distance: 139.4
click at [486, 89] on icon "button" at bounding box center [484, 90] width 10 height 10
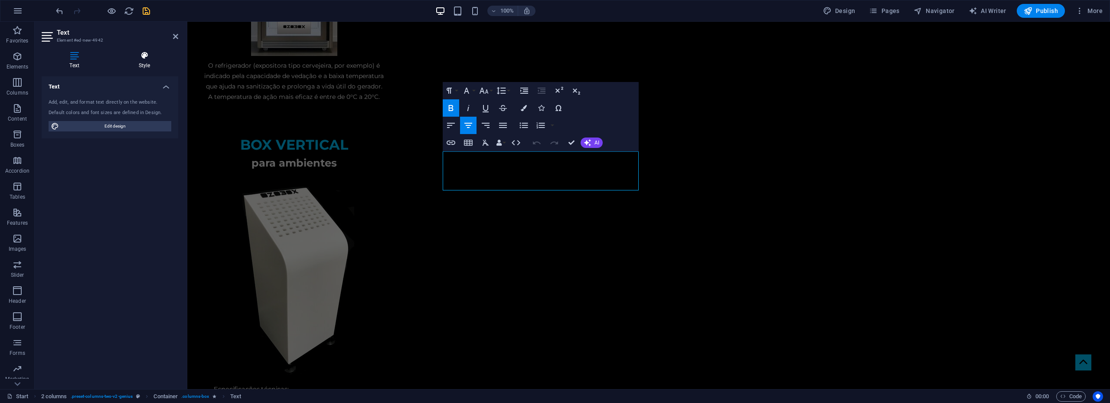
click at [143, 55] on icon at bounding box center [145, 55] width 68 height 9
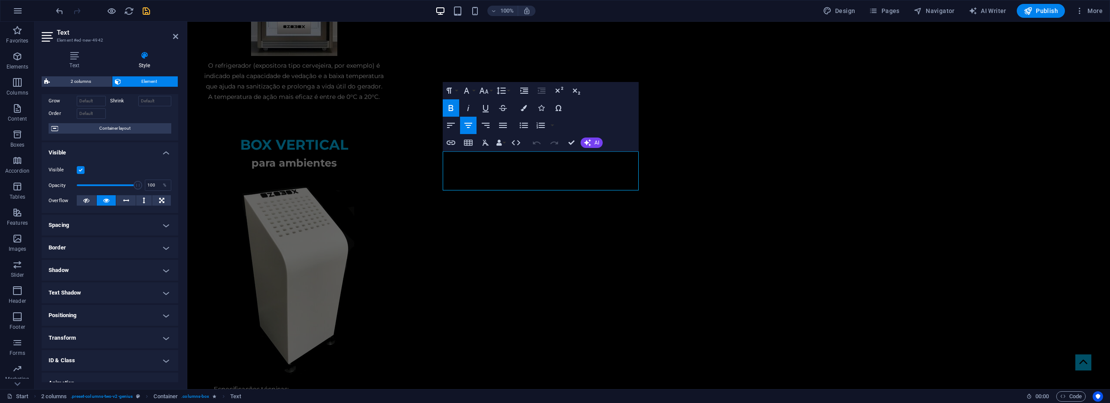
scroll to position [78, 0]
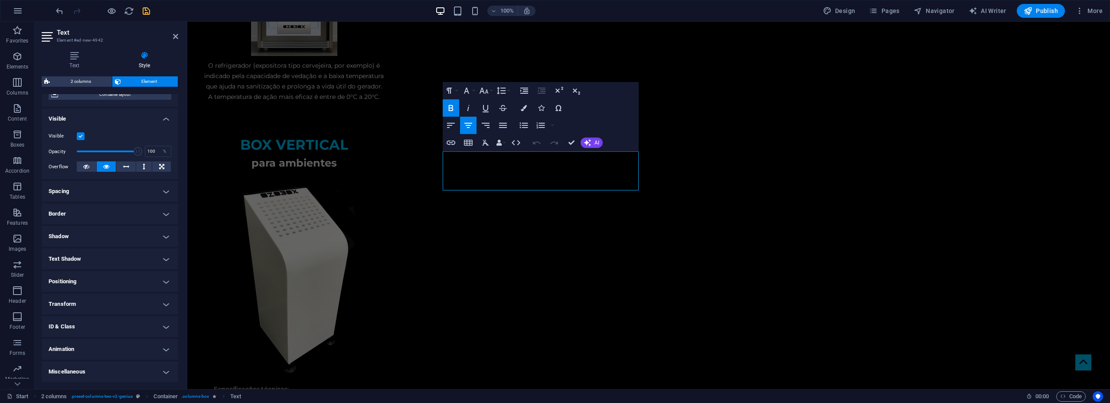
click at [114, 303] on h4 "Transform" at bounding box center [110, 303] width 137 height 21
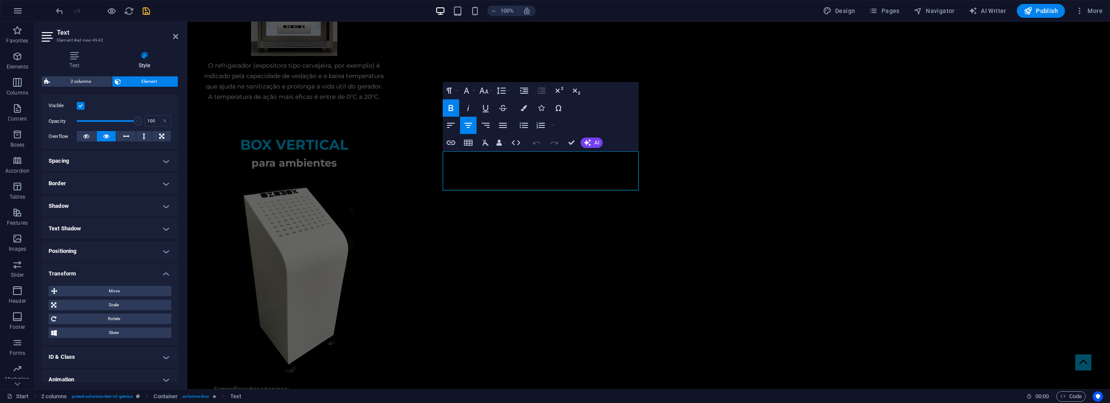
scroll to position [139, 0]
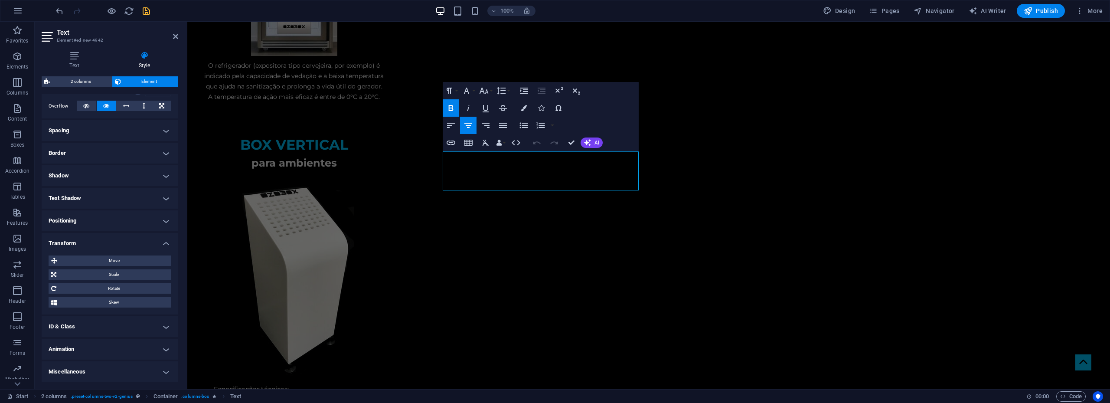
click at [121, 201] on h4 "Text Shadow" at bounding box center [110, 198] width 137 height 21
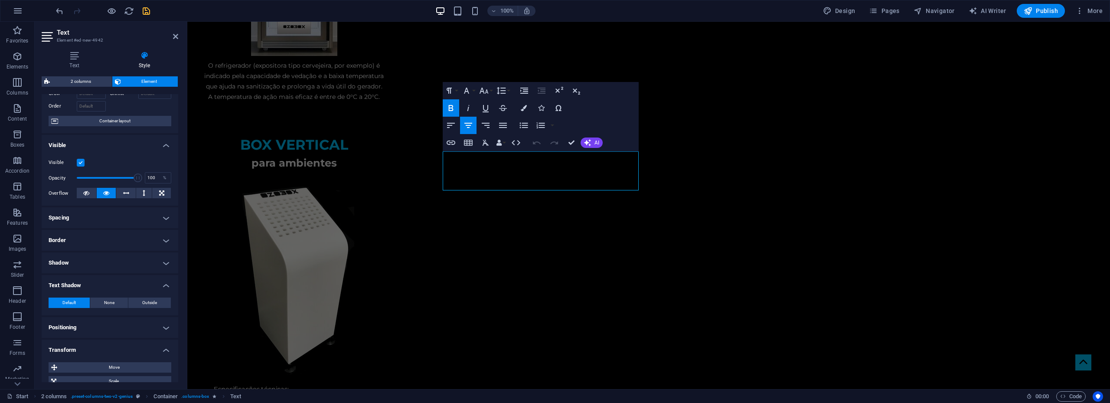
scroll to position [9, 0]
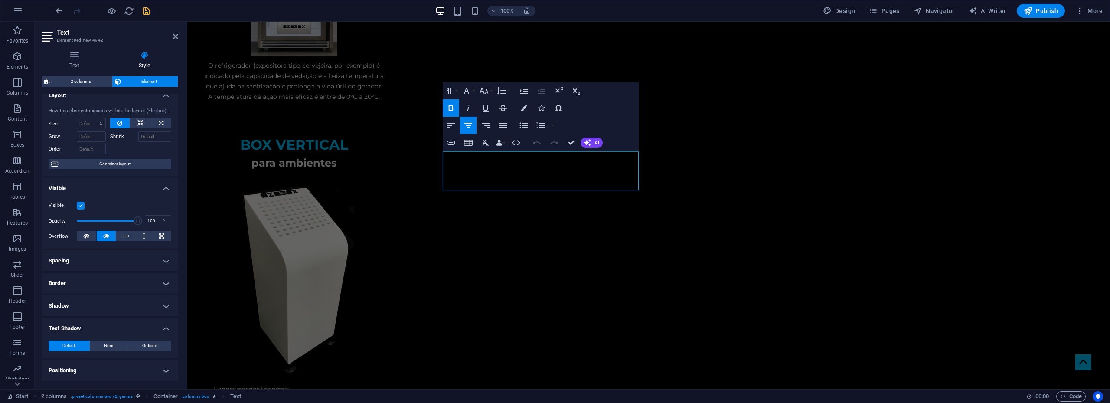
click at [113, 281] on h4 "Border" at bounding box center [110, 283] width 137 height 21
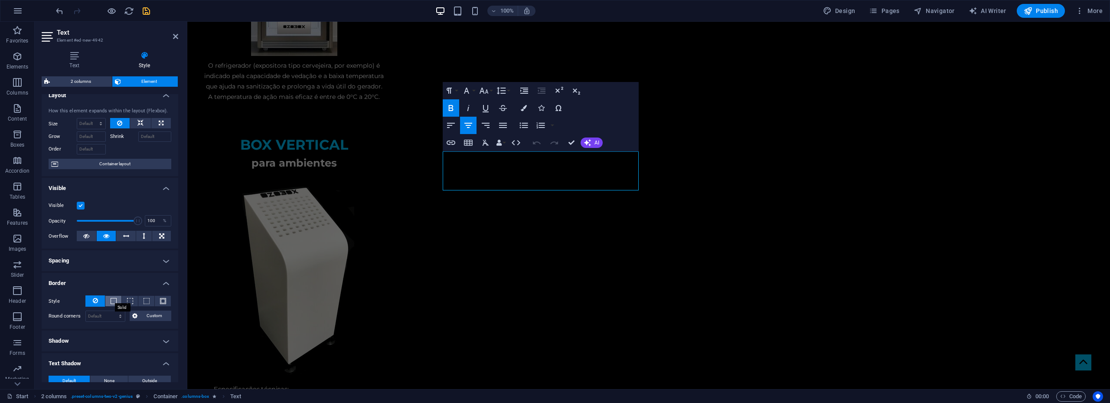
click at [113, 301] on span at bounding box center [114, 301] width 6 height 6
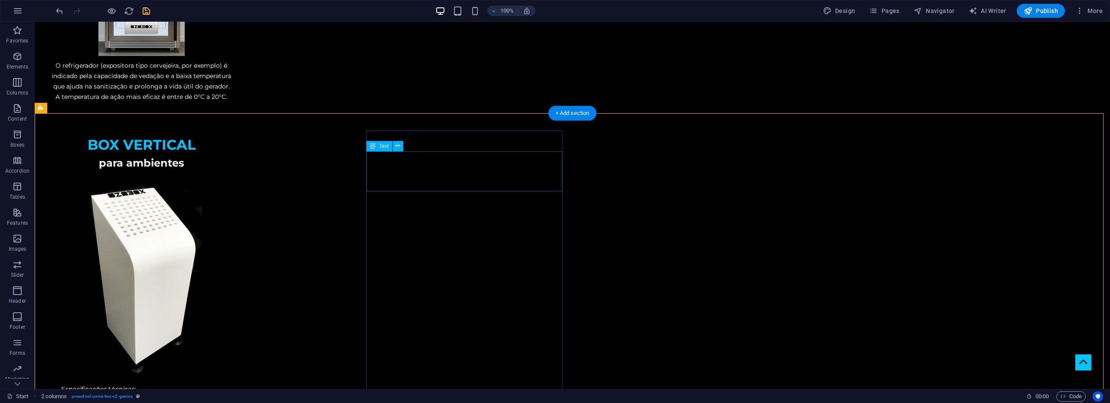
click at [378, 145] on div "Text" at bounding box center [379, 146] width 26 height 10
select select "px"
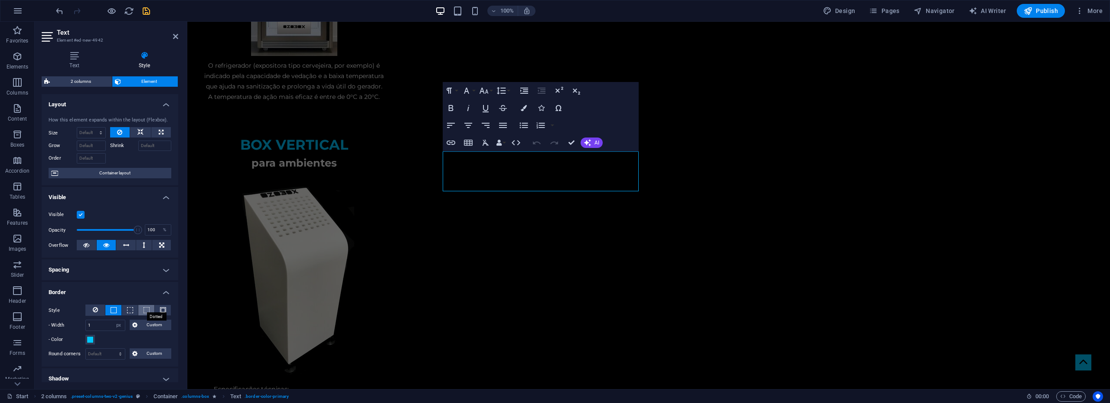
click at [143, 309] on span at bounding box center [146, 310] width 6 height 6
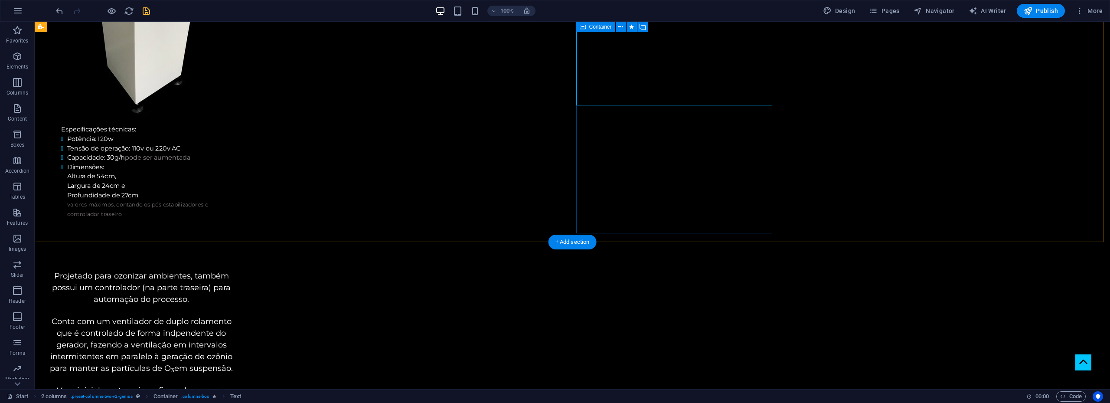
scroll to position [1821, 0]
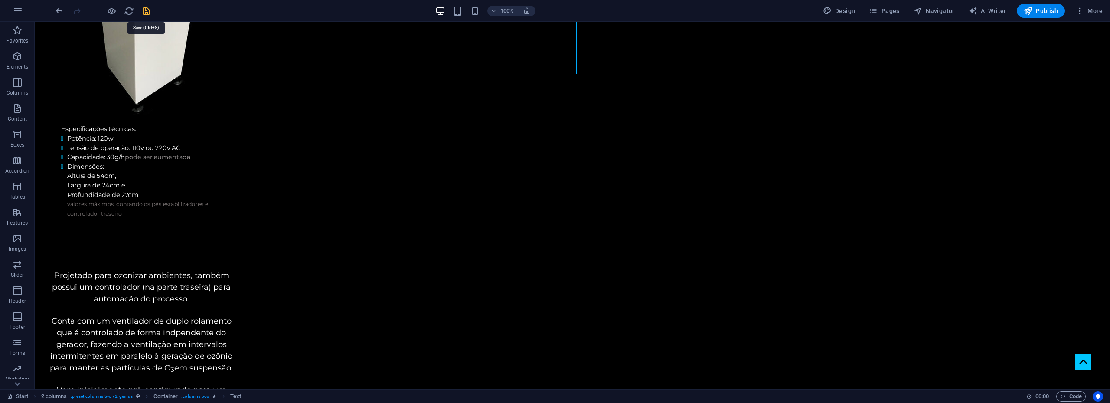
click at [145, 13] on icon "save" at bounding box center [146, 11] width 10 height 10
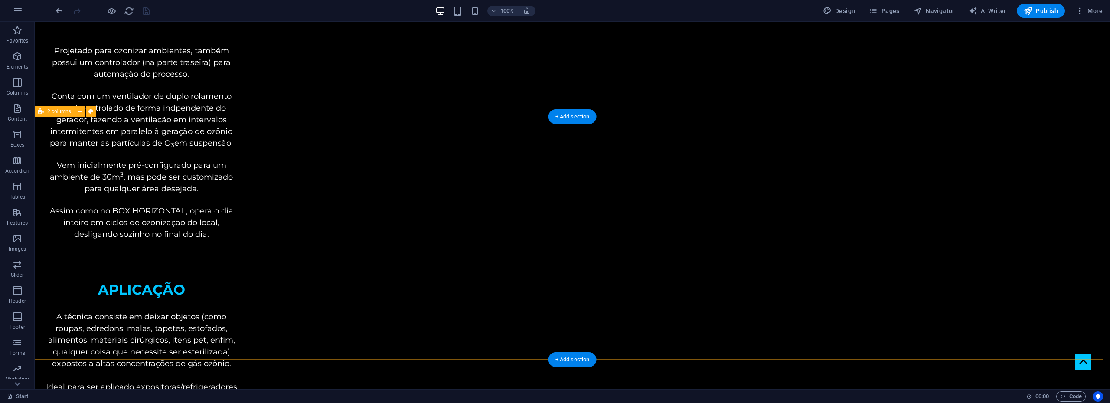
scroll to position [2225, 0]
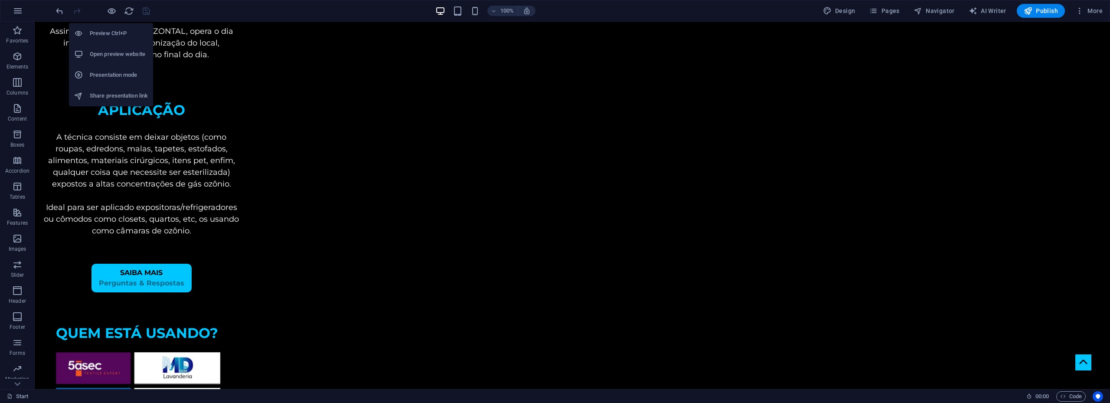
click at [109, 49] on h6 "Open preview website" at bounding box center [119, 54] width 58 height 10
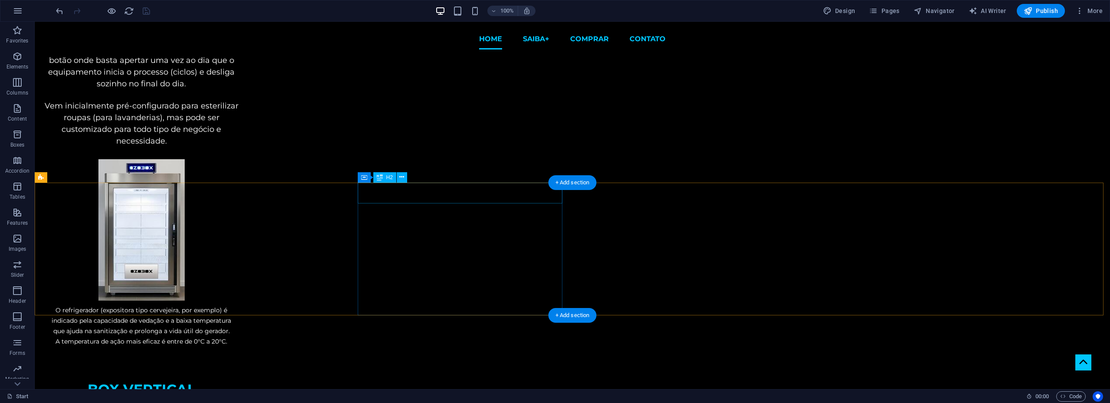
scroll to position [1065, 0]
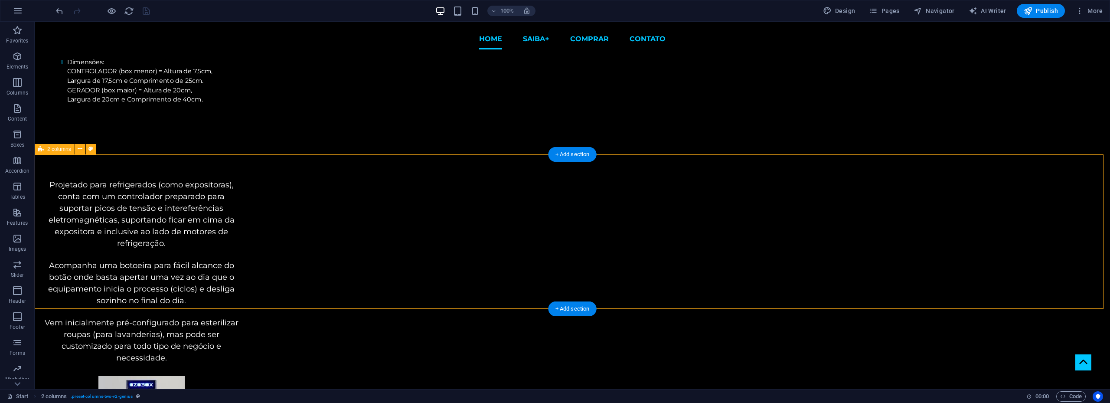
drag, startPoint x: 667, startPoint y: 199, endPoint x: 487, endPoint y: 304, distance: 208.5
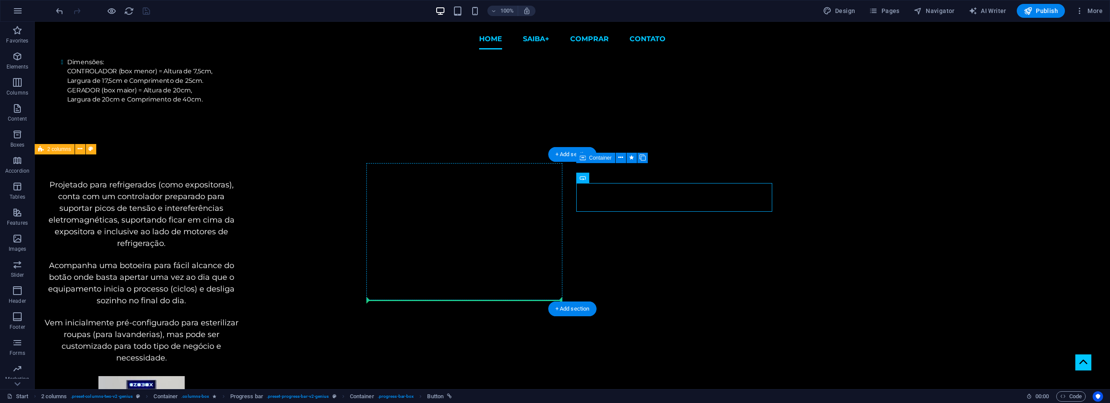
drag, startPoint x: 628, startPoint y: 199, endPoint x: 466, endPoint y: 298, distance: 190.7
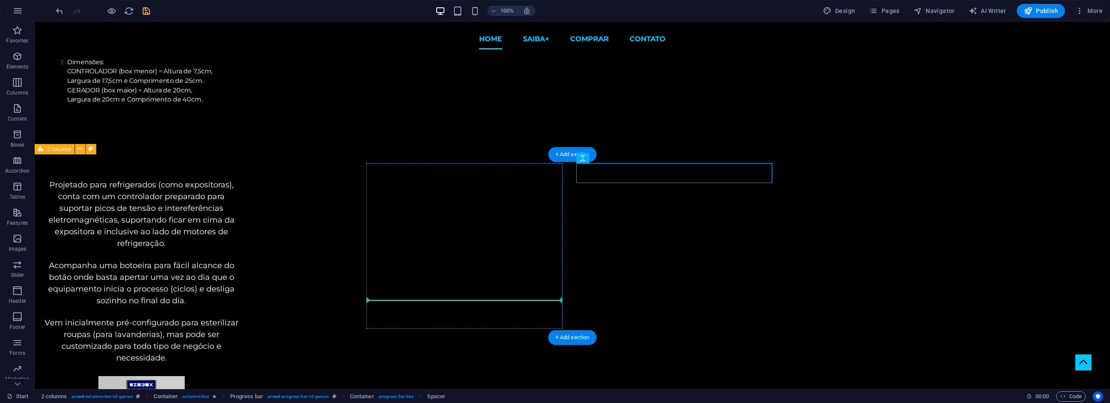
drag, startPoint x: 676, startPoint y: 181, endPoint x: 479, endPoint y: 289, distance: 224.3
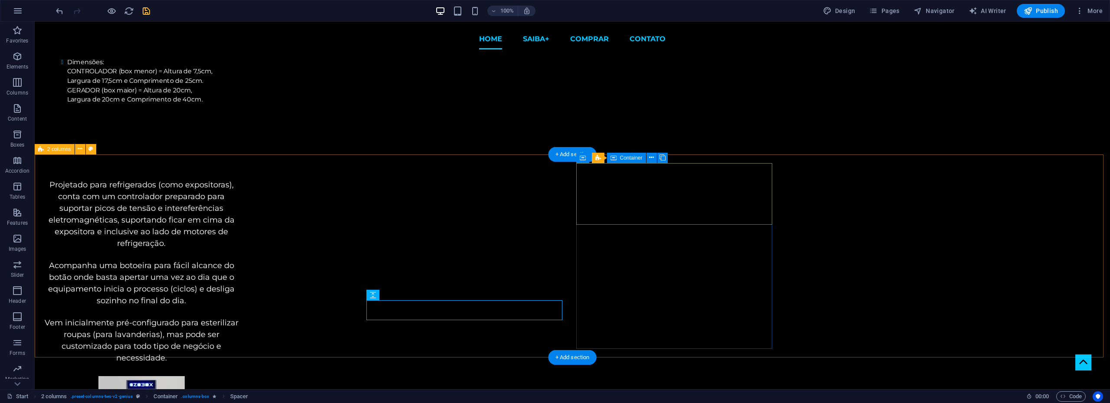
click at [626, 159] on span "Container" at bounding box center [631, 157] width 23 height 5
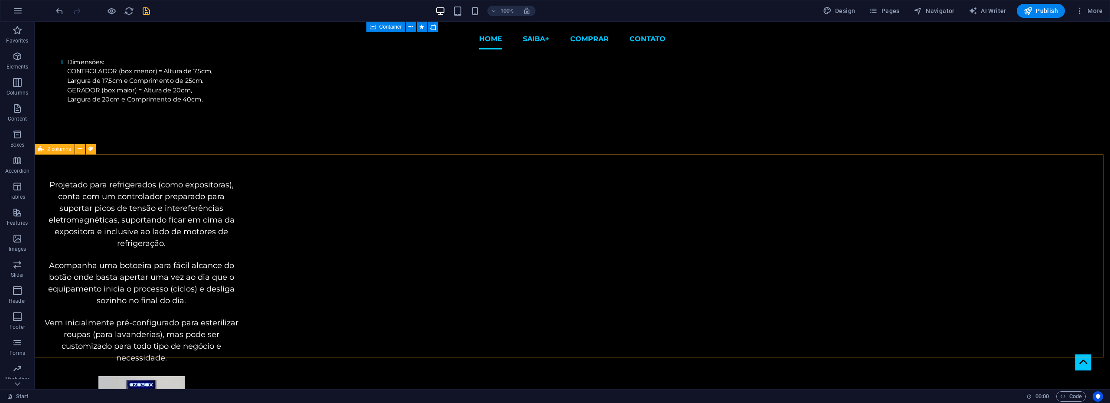
click at [55, 150] on span "2 columns" at bounding box center [59, 149] width 24 height 5
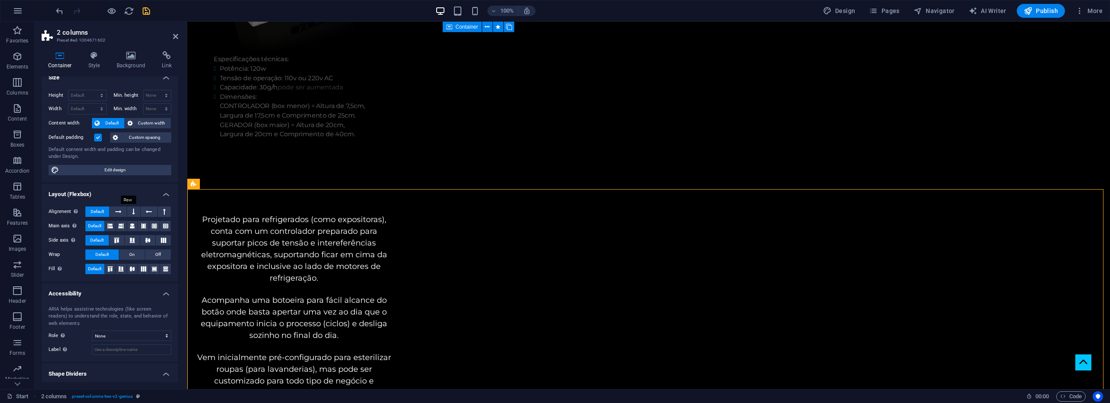
scroll to position [0, 0]
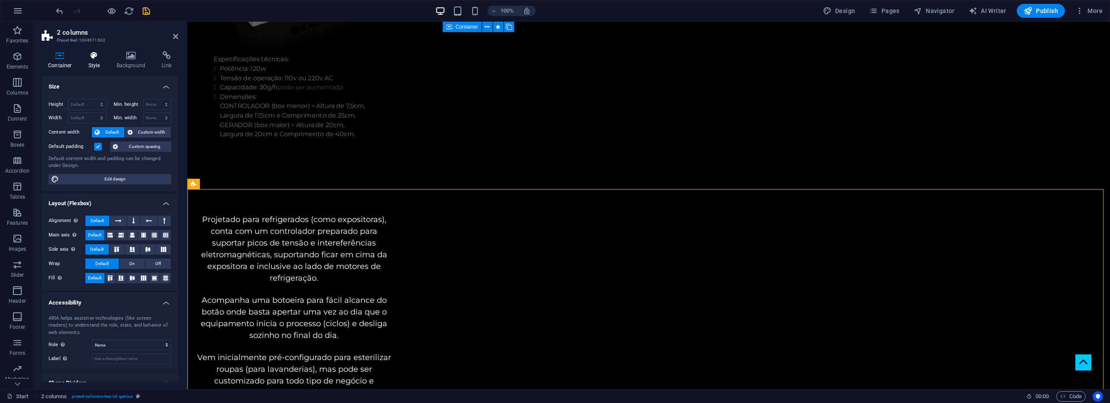
click at [93, 58] on icon at bounding box center [94, 55] width 25 height 9
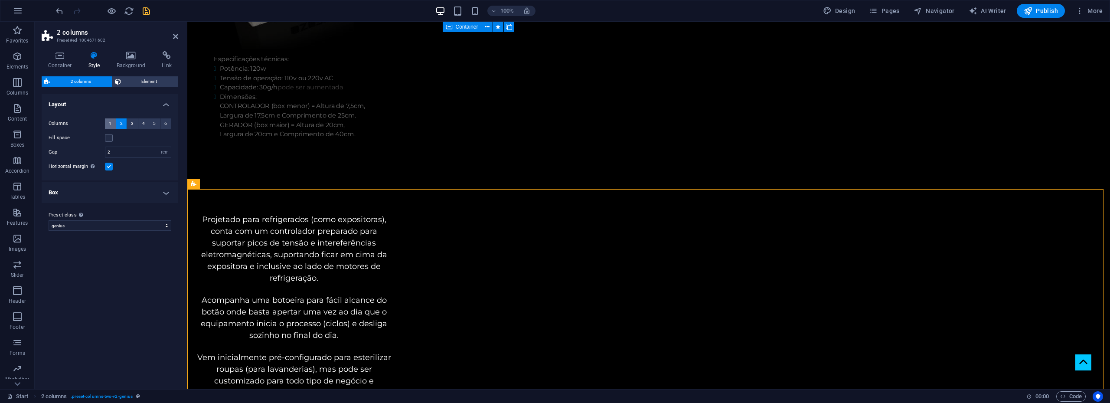
click at [108, 123] on button "1" at bounding box center [110, 123] width 11 height 10
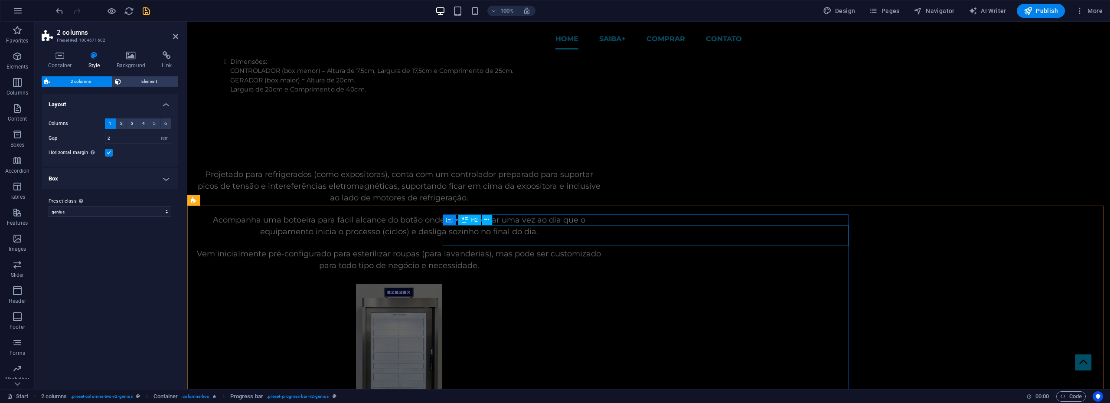
scroll to position [805, 0]
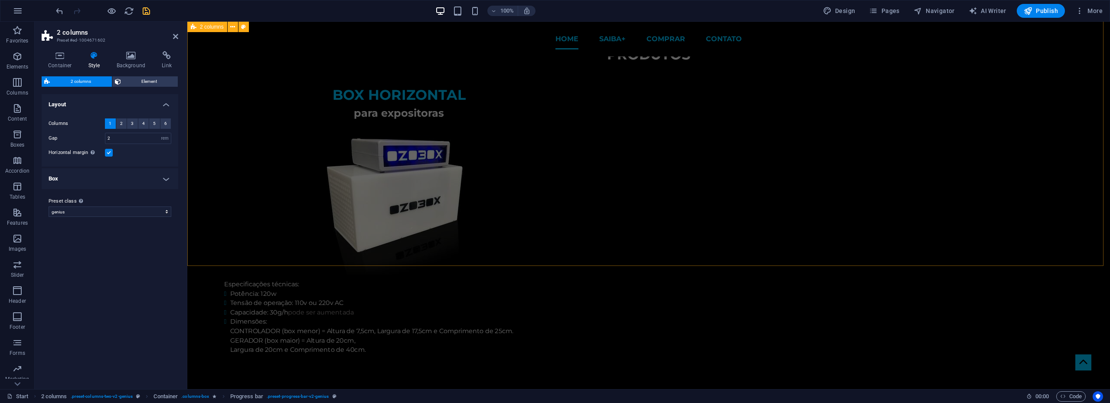
click at [943, 177] on div "BOX HORIZONTAL para expositoras Especificações técnicas: Potência: 120w Tensão …" at bounding box center [648, 399] width 922 height 668
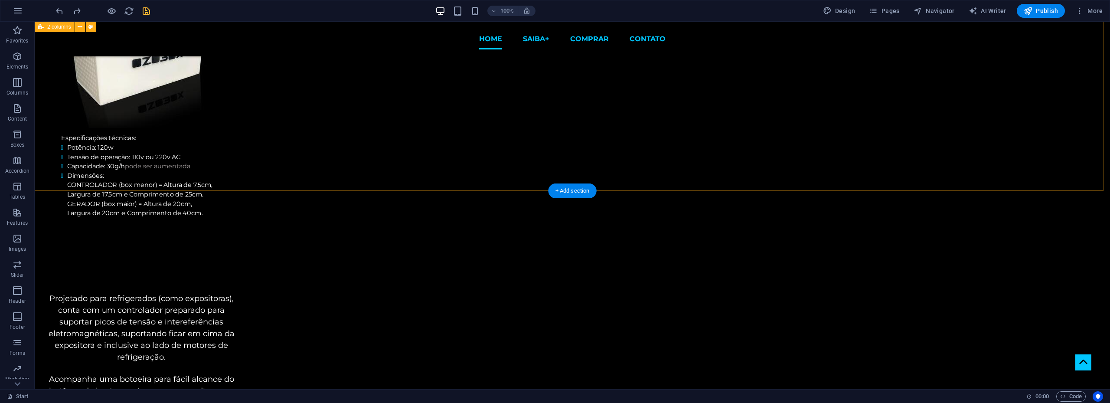
scroll to position [1038, 0]
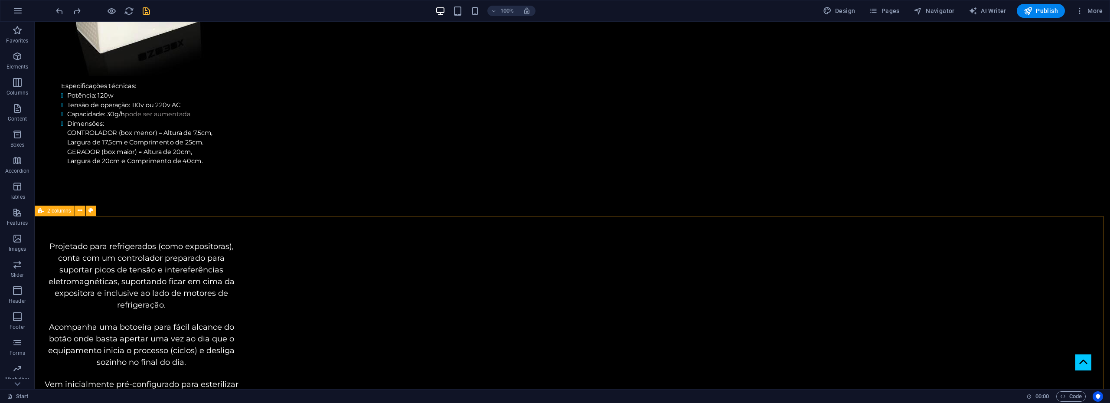
click at [53, 213] on span "2 columns" at bounding box center [59, 210] width 24 height 5
select select "rem"
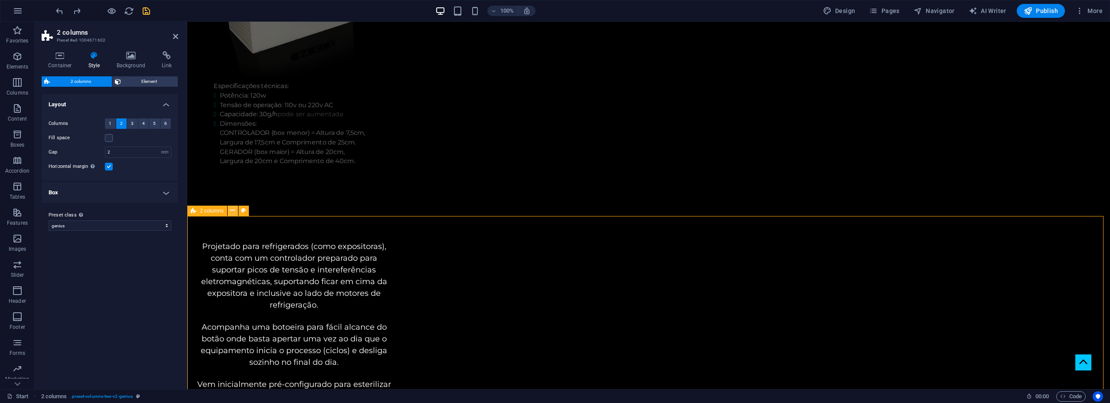
click at [231, 213] on icon at bounding box center [232, 210] width 5 height 9
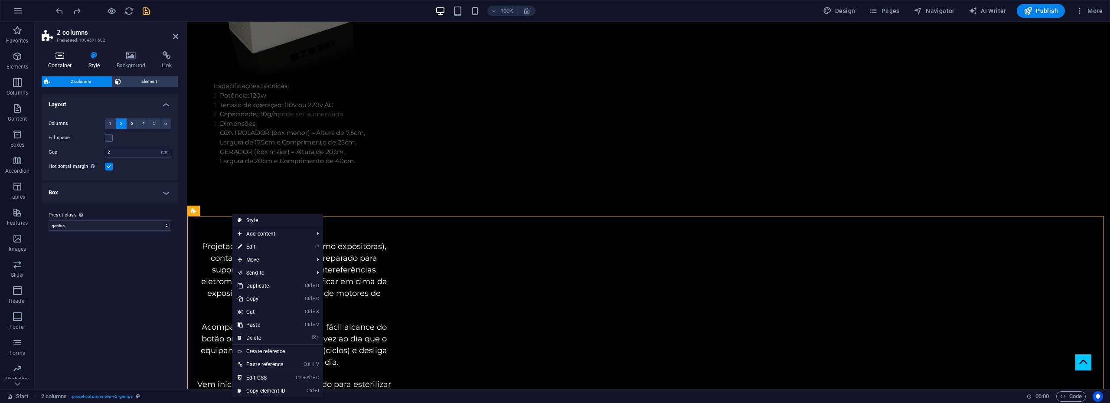
click at [62, 64] on h4 "Container" at bounding box center [62, 60] width 40 height 18
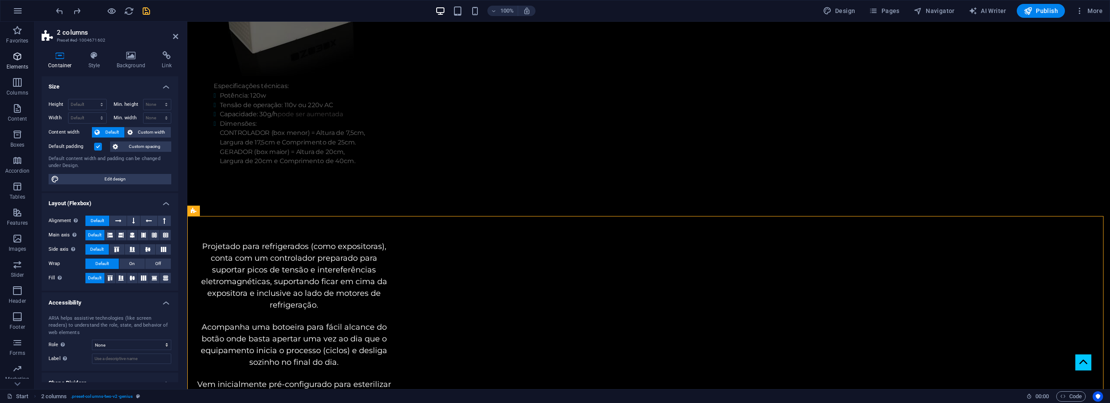
click at [20, 56] on icon "button" at bounding box center [17, 56] width 10 height 10
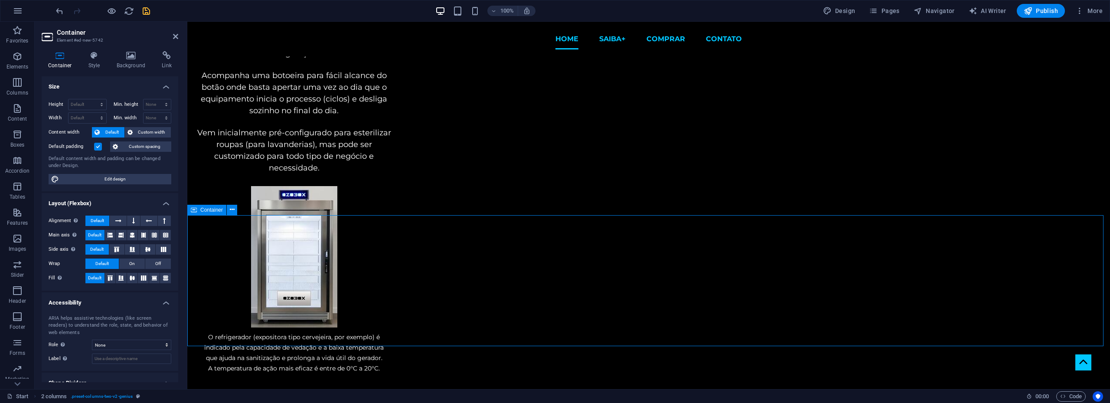
scroll to position [1168, 0]
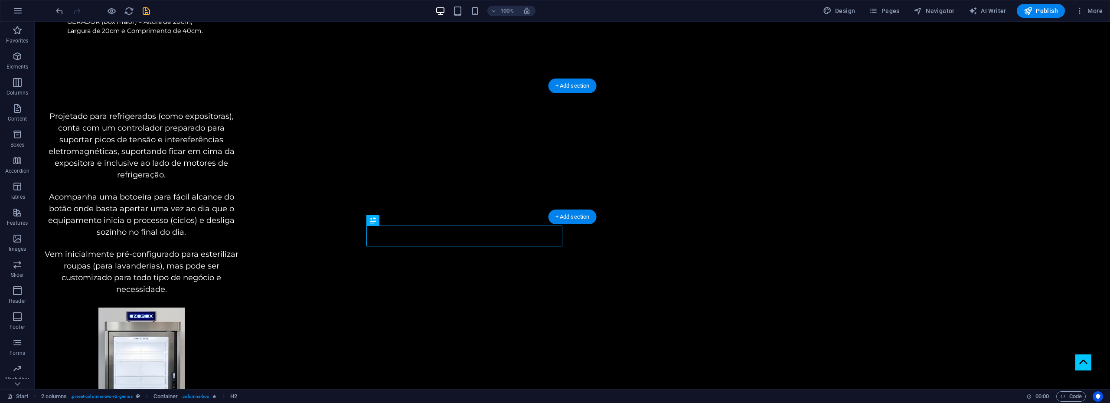
drag, startPoint x: 406, startPoint y: 199, endPoint x: 617, endPoint y: 138, distance: 219.2
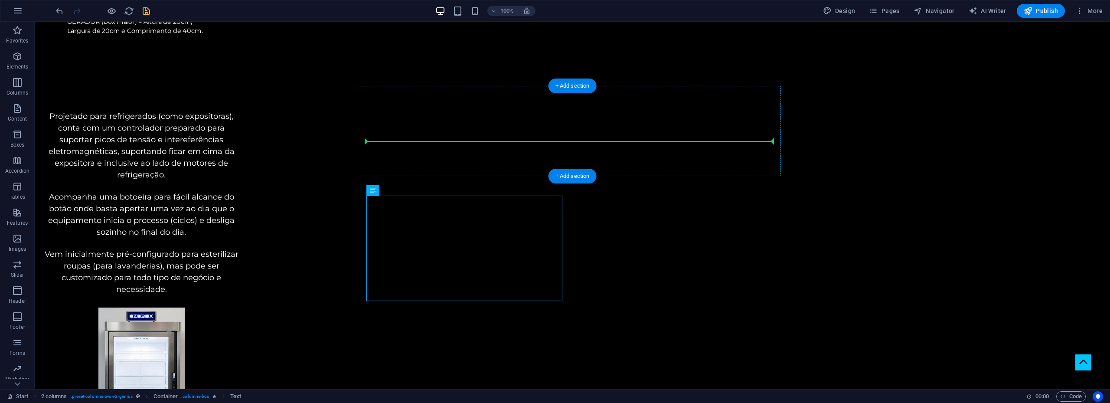
drag, startPoint x: 470, startPoint y: 210, endPoint x: 585, endPoint y: 138, distance: 135.3
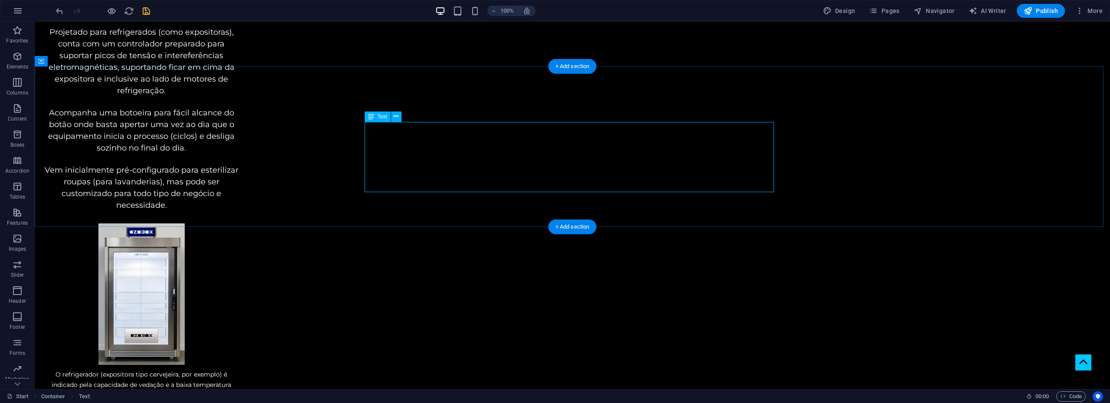
scroll to position [1255, 0]
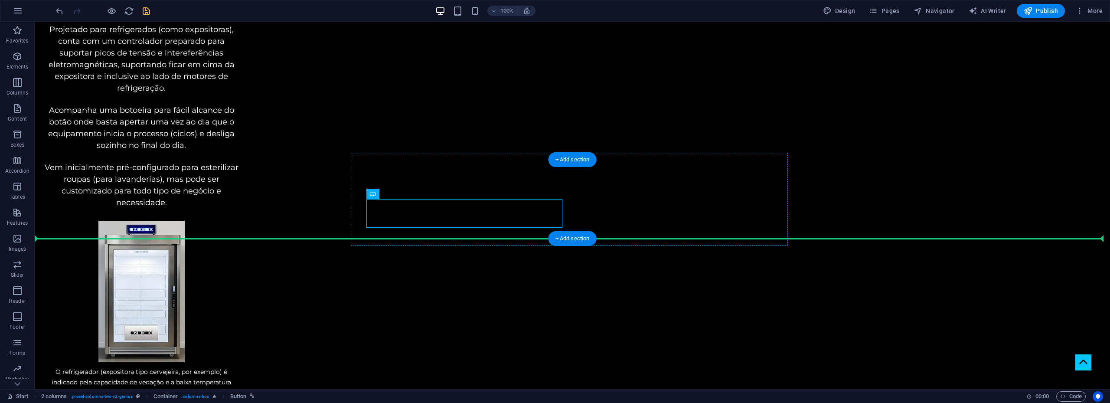
drag, startPoint x: 467, startPoint y: 206, endPoint x: 482, endPoint y: 228, distance: 26.1
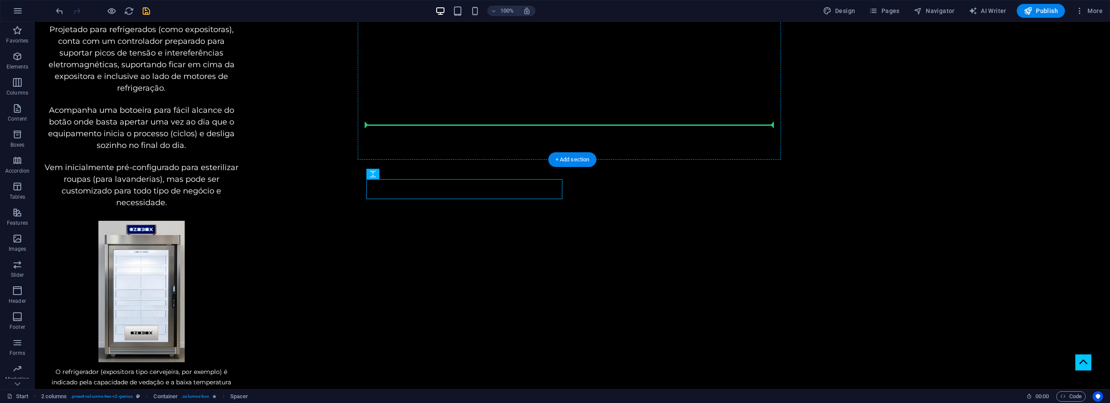
drag, startPoint x: 482, startPoint y: 191, endPoint x: 613, endPoint y: 120, distance: 148.6
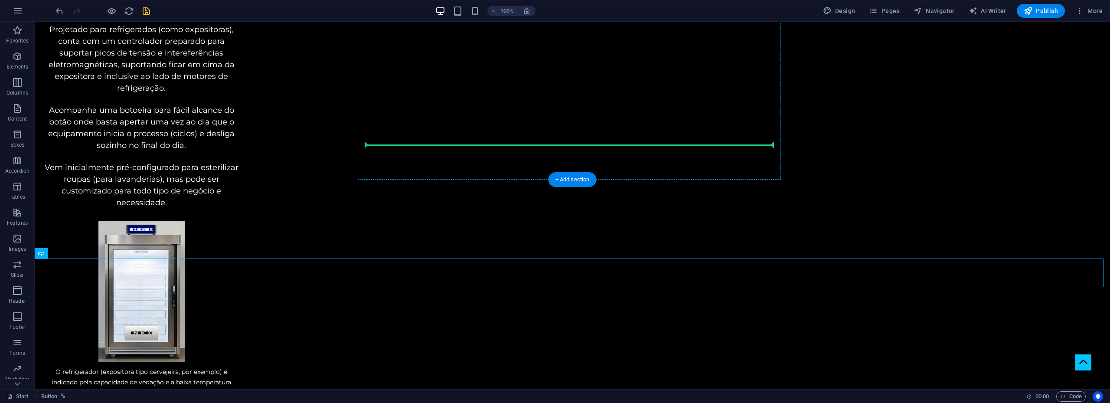
drag, startPoint x: 571, startPoint y: 268, endPoint x: 593, endPoint y: 140, distance: 130.1
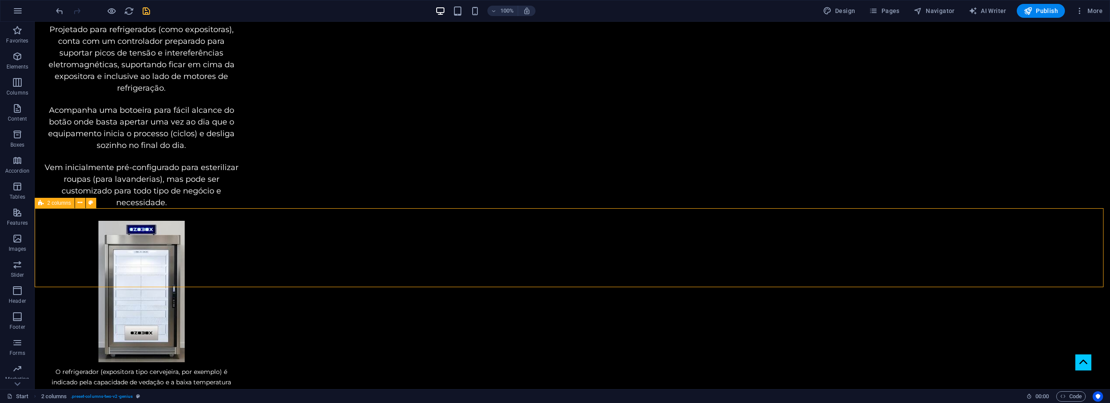
click at [59, 204] on span "2 columns" at bounding box center [59, 202] width 24 height 5
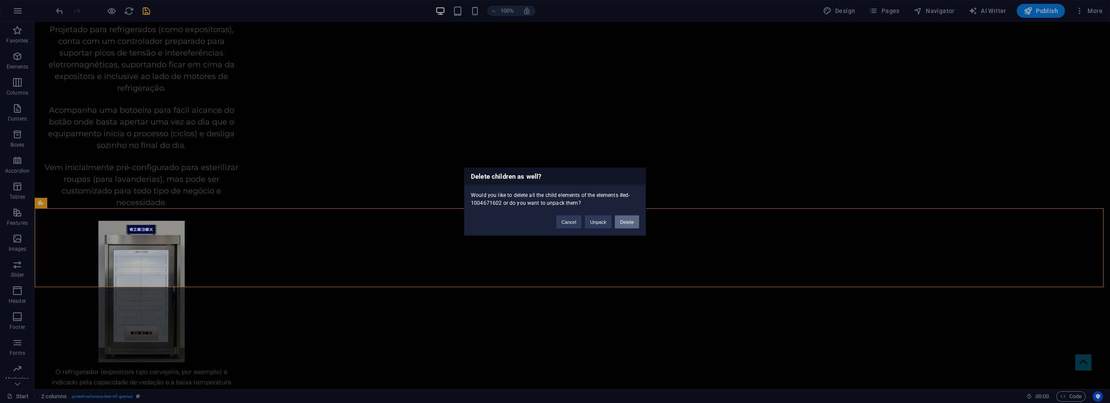
click at [621, 218] on button "Delete" at bounding box center [627, 221] width 24 height 13
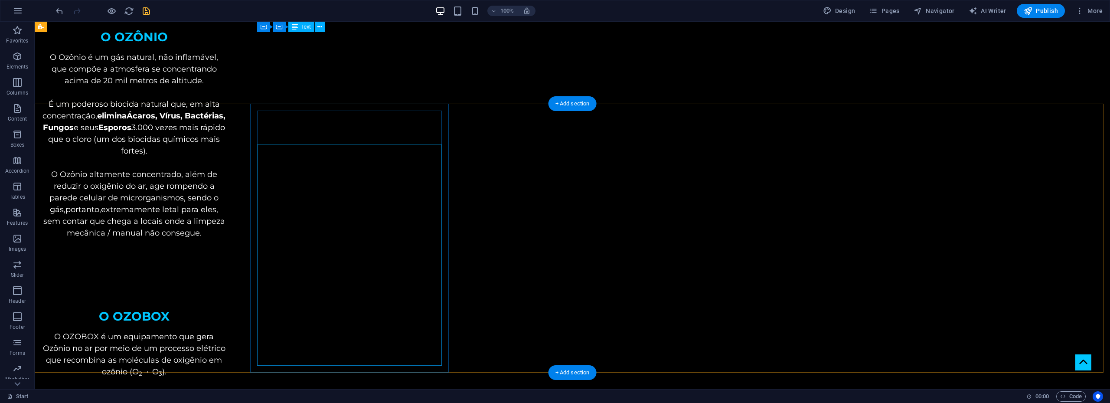
scroll to position [0, 0]
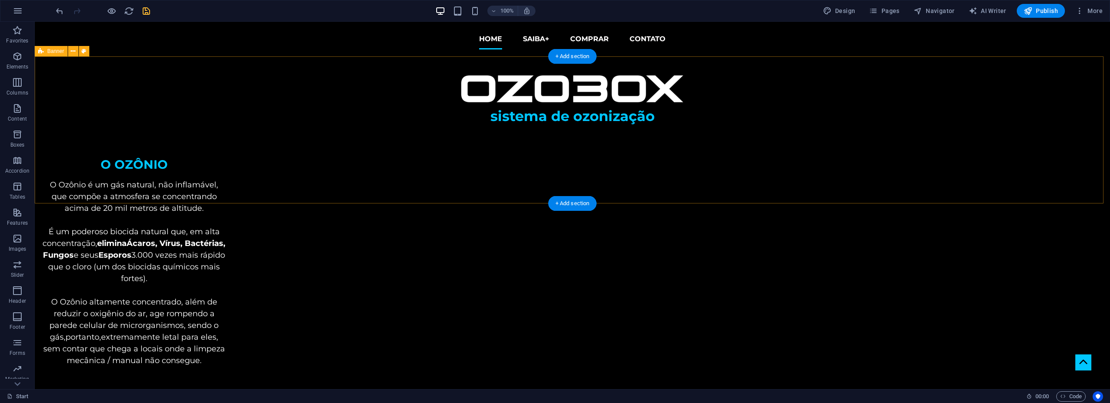
click at [639, 129] on div "sistema de ozonização" at bounding box center [572, 129] width 1075 height 147
click at [688, 119] on div "sistema de ozonização" at bounding box center [572, 129] width 1075 height 147
click at [58, 50] on span "Banner" at bounding box center [55, 51] width 17 height 5
select select "vh"
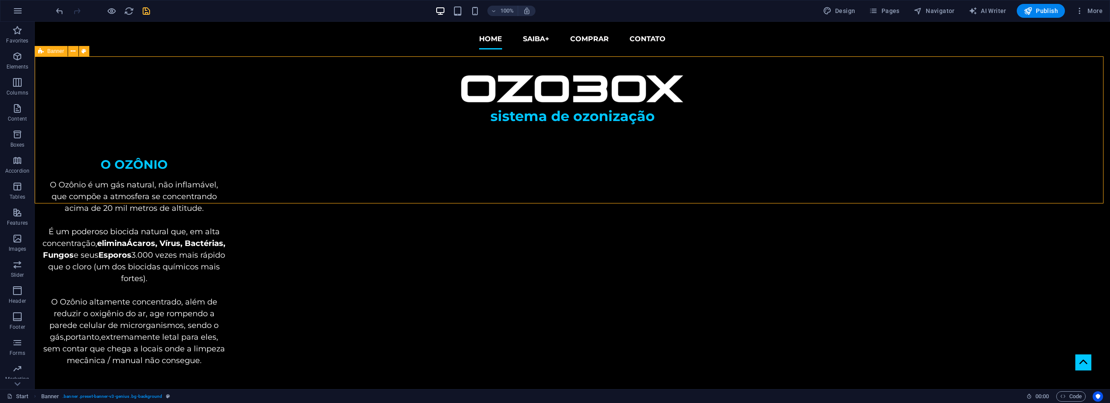
select select "banner"
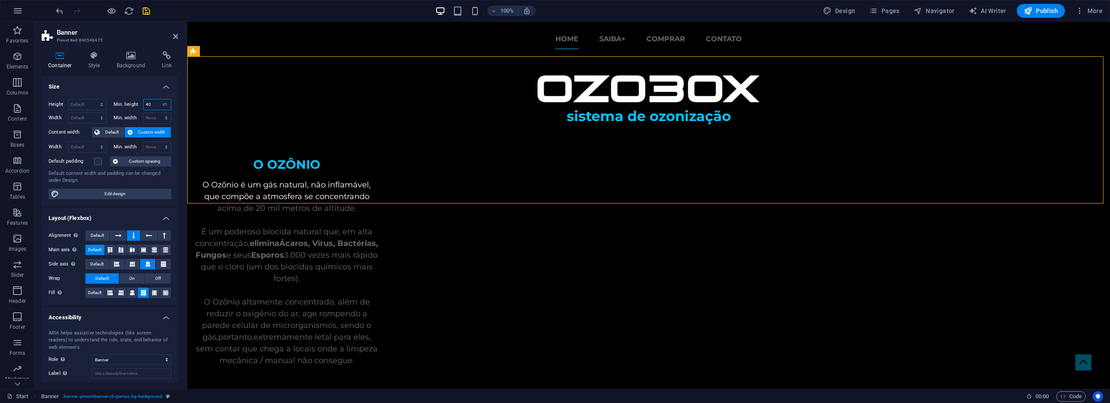
drag, startPoint x: 148, startPoint y: 105, endPoint x: 134, endPoint y: 105, distance: 13.4
click at [134, 105] on div "Min. height 40 None px rem % vh vw" at bounding box center [143, 104] width 58 height 11
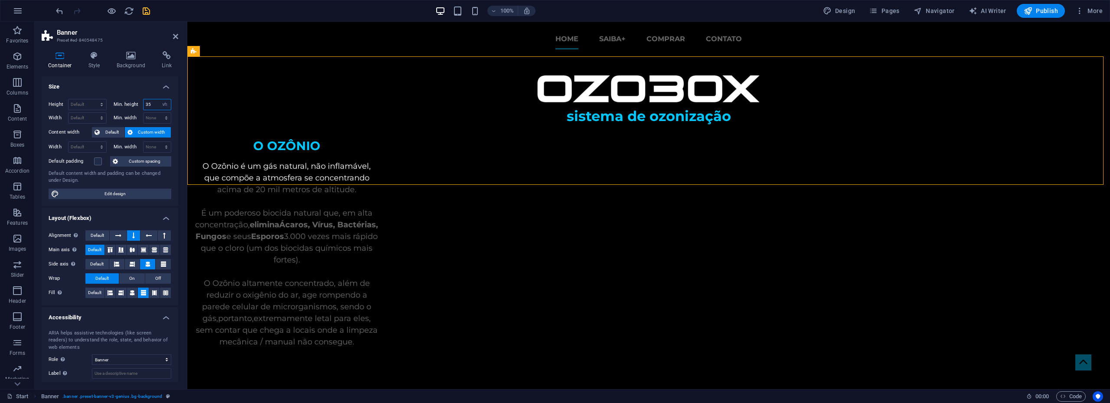
click at [150, 107] on input "35" at bounding box center [157, 104] width 28 height 10
type input "37"
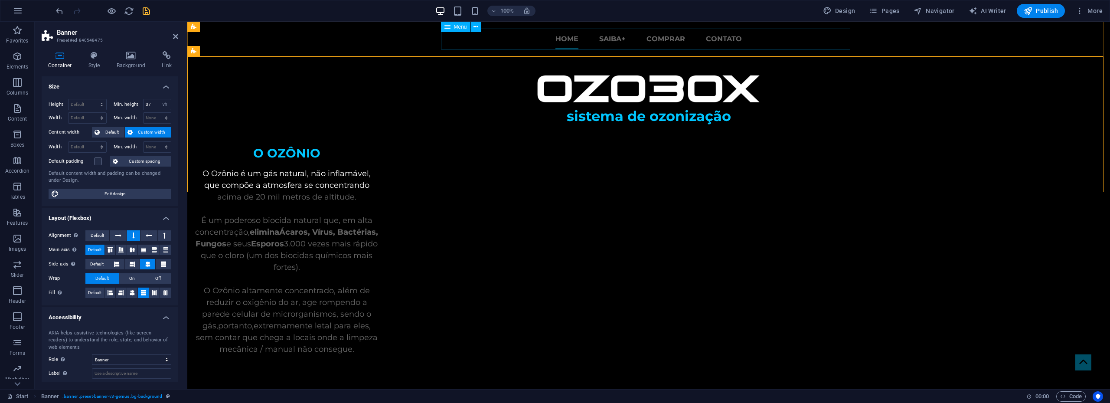
click at [825, 48] on nav "Home SAIBA+ COMPRAR CONTATO" at bounding box center [648, 39] width 409 height 21
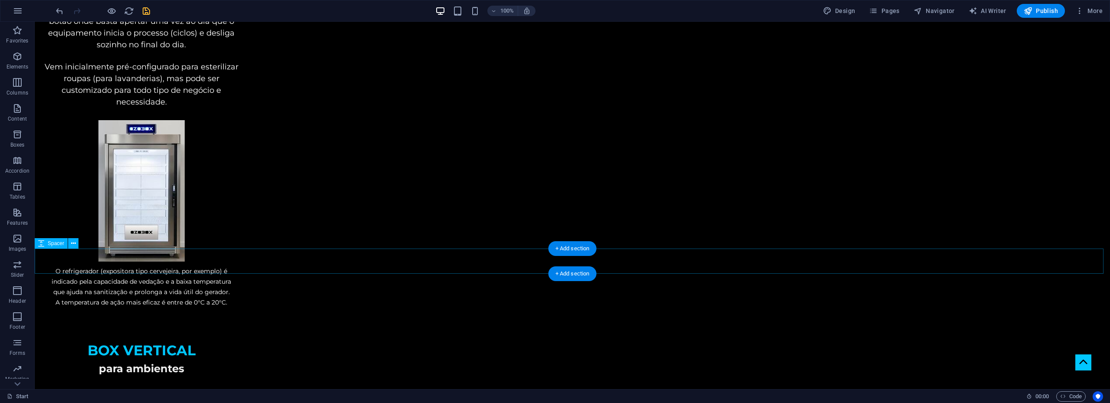
scroll to position [1474, 0]
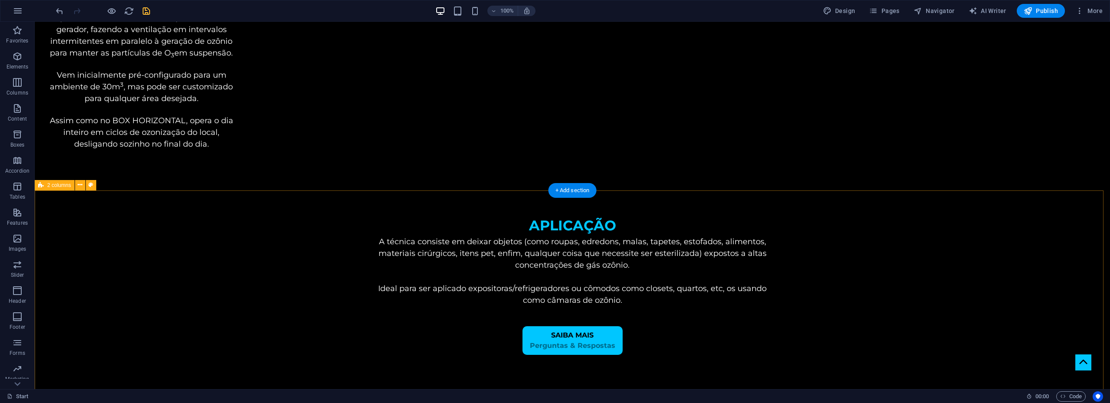
scroll to position [2222, 0]
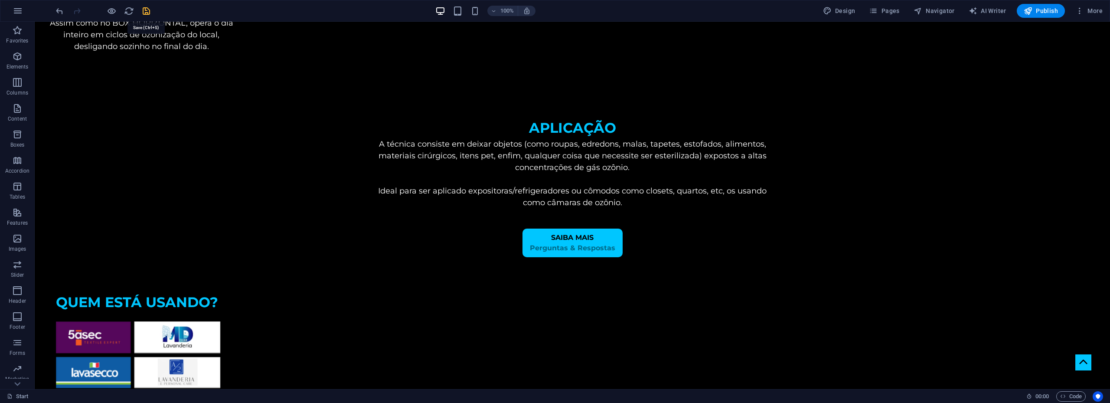
click at [143, 12] on icon "save" at bounding box center [146, 11] width 10 height 10
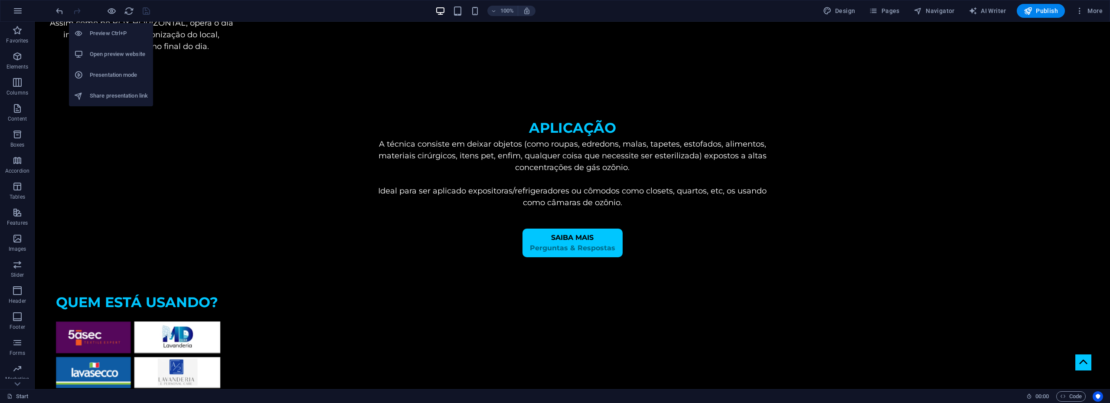
click at [109, 50] on h6 "Open preview website" at bounding box center [119, 54] width 58 height 10
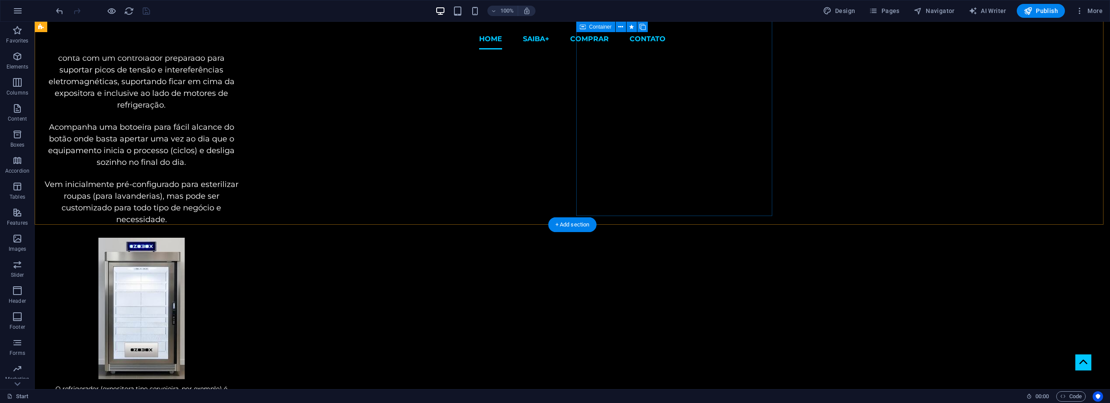
scroll to position [932, 0]
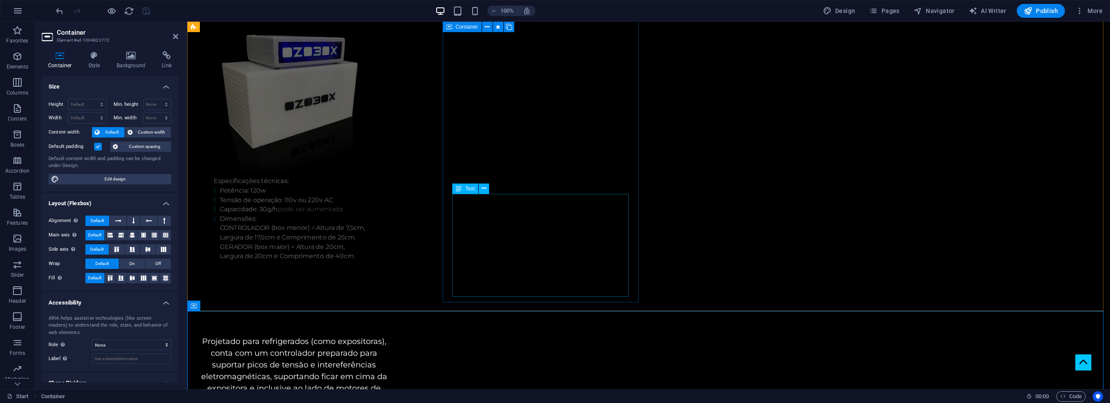
scroll to position [1062, 0]
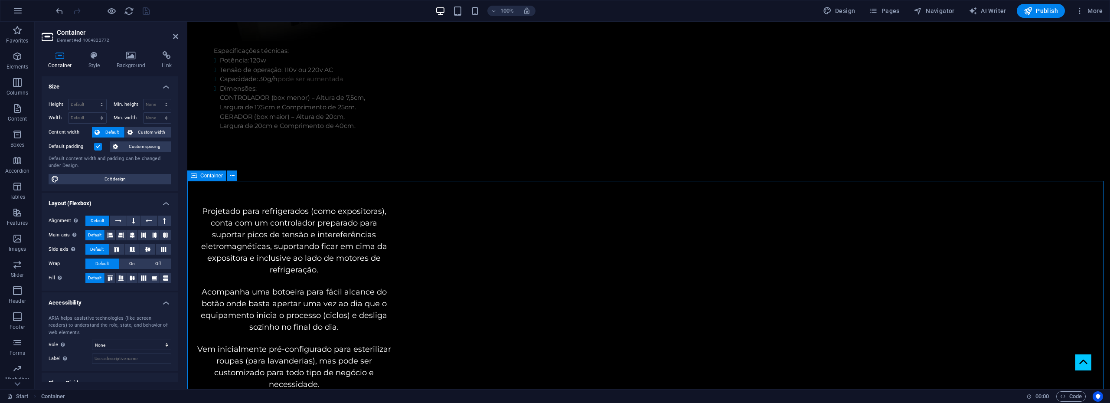
click at [203, 176] on span "Container" at bounding box center [211, 175] width 23 height 5
click at [98, 62] on h4 "Style" at bounding box center [96, 60] width 28 height 18
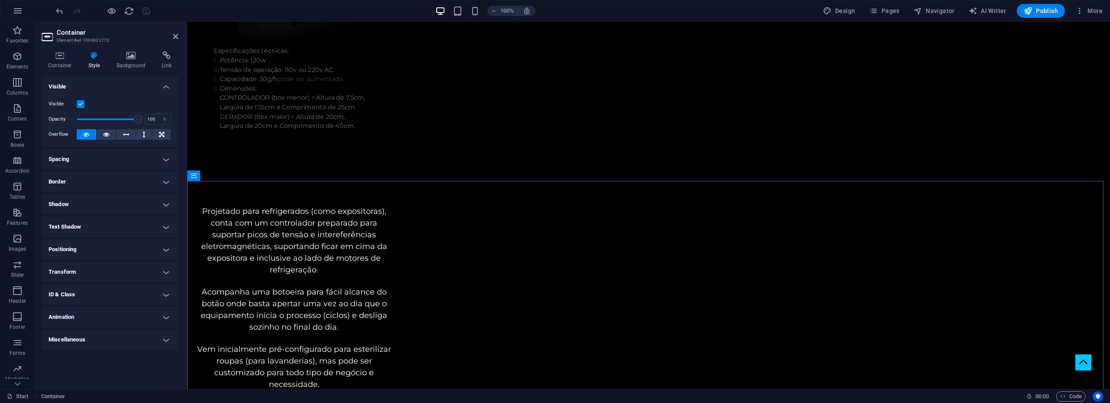
click at [127, 167] on h4 "Spacing" at bounding box center [110, 159] width 137 height 21
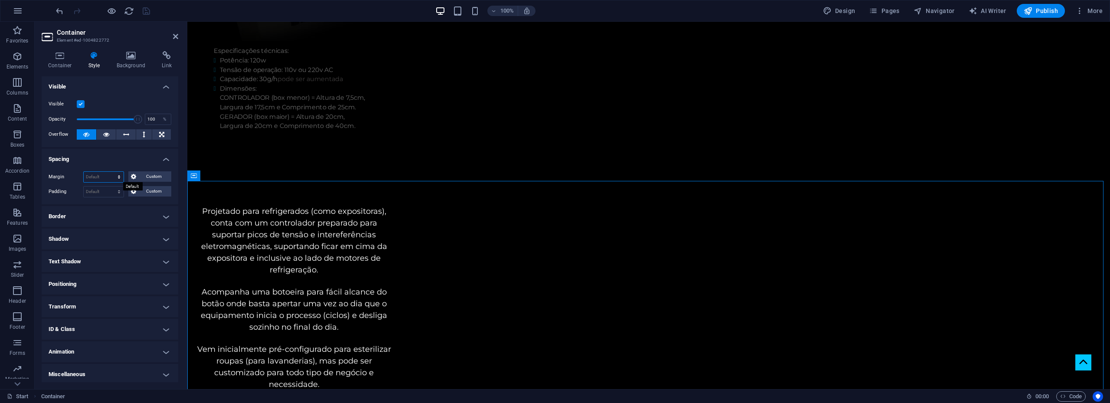
click at [110, 174] on select "Default auto px % rem vw vh Custom" at bounding box center [104, 177] width 40 height 10
select select "px"
click at [111, 172] on select "Default auto px % rem vw vh Custom" at bounding box center [104, 177] width 40 height 10
type input "0"
click at [98, 192] on select "Default px rem % vh vw Custom" at bounding box center [104, 191] width 40 height 10
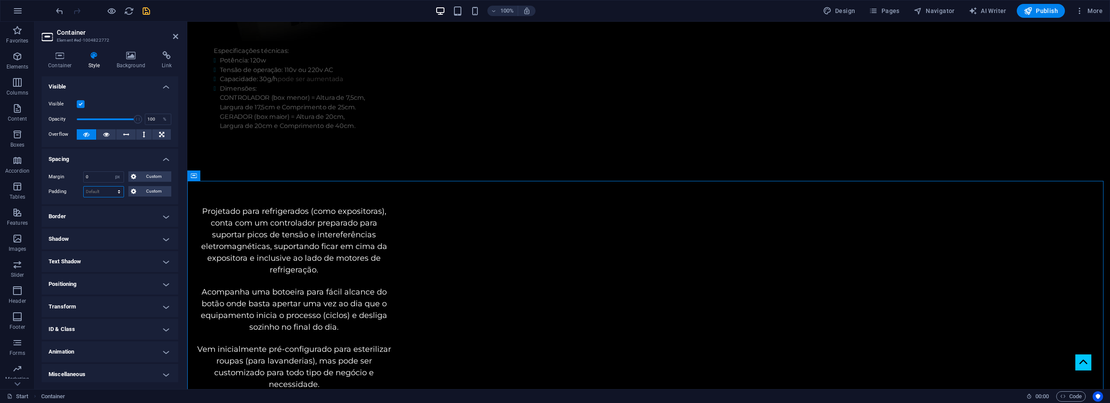
select select "px"
click at [111, 186] on select "Default px rem % vh vw Custom" at bounding box center [104, 191] width 40 height 10
type input "0"
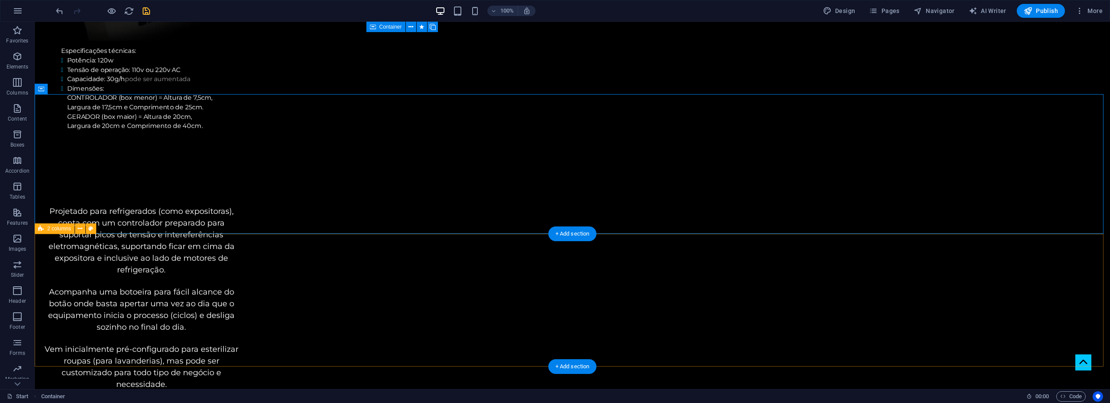
scroll to position [1148, 0]
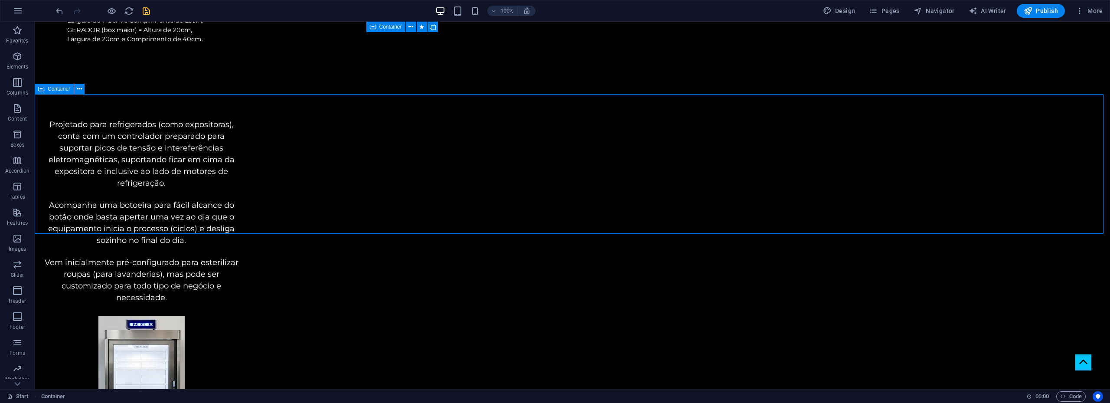
click at [61, 88] on span "Container" at bounding box center [59, 88] width 23 height 5
select select "px"
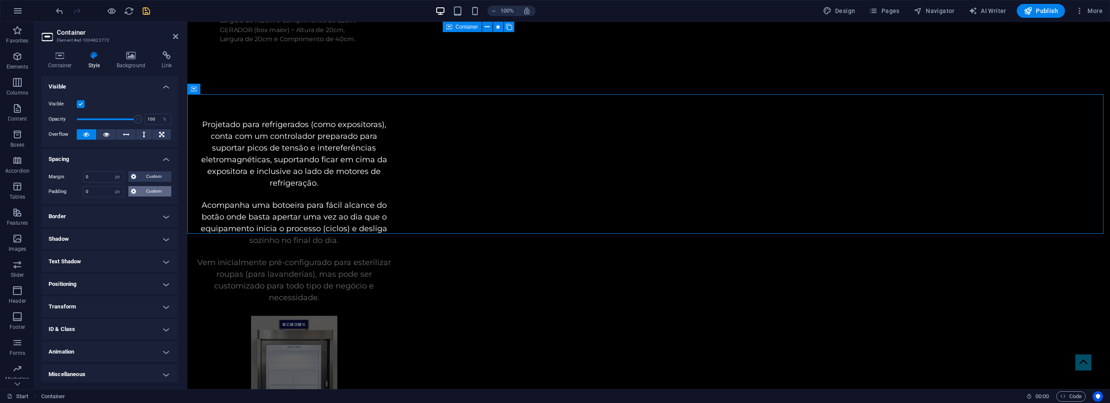
click at [143, 191] on span "Custom" at bounding box center [154, 191] width 30 height 10
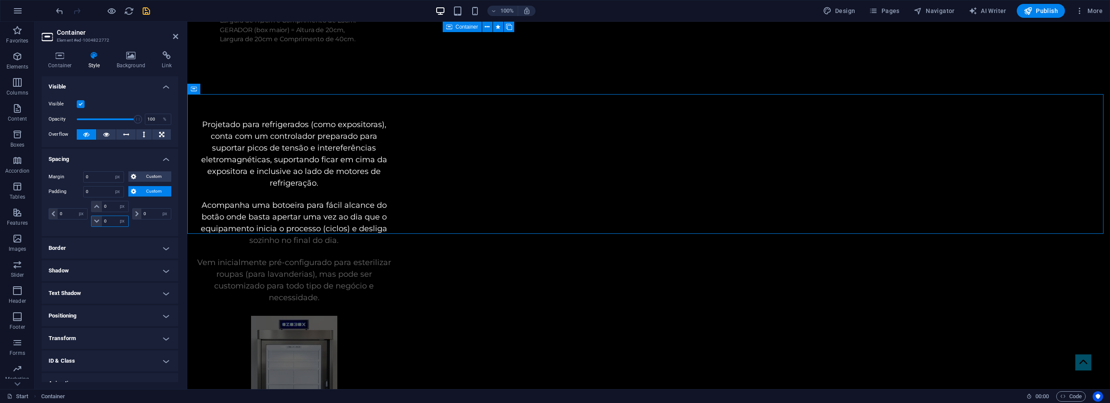
click at [104, 221] on input "0" at bounding box center [115, 221] width 26 height 10
type input "20"
select select "DISABLED_OPTION_VALUE"
click at [106, 224] on input "20" at bounding box center [115, 221] width 26 height 10
type input "40"
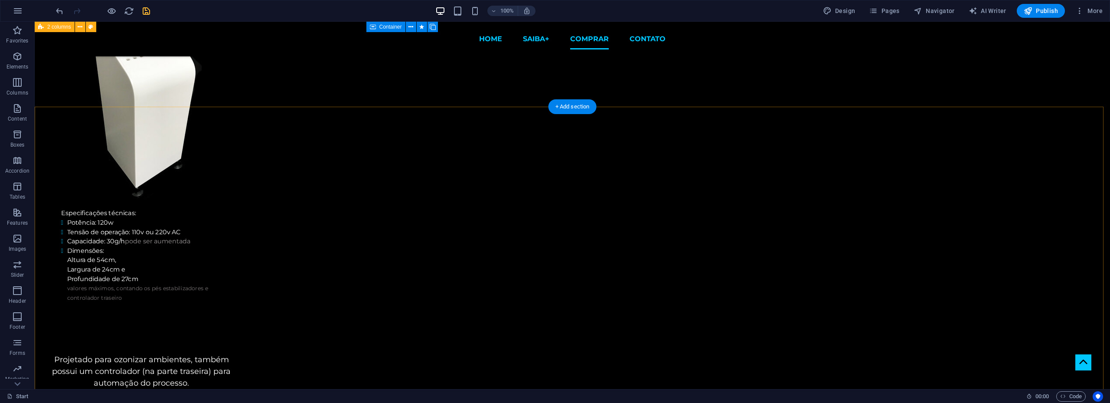
scroll to position [1474, 0]
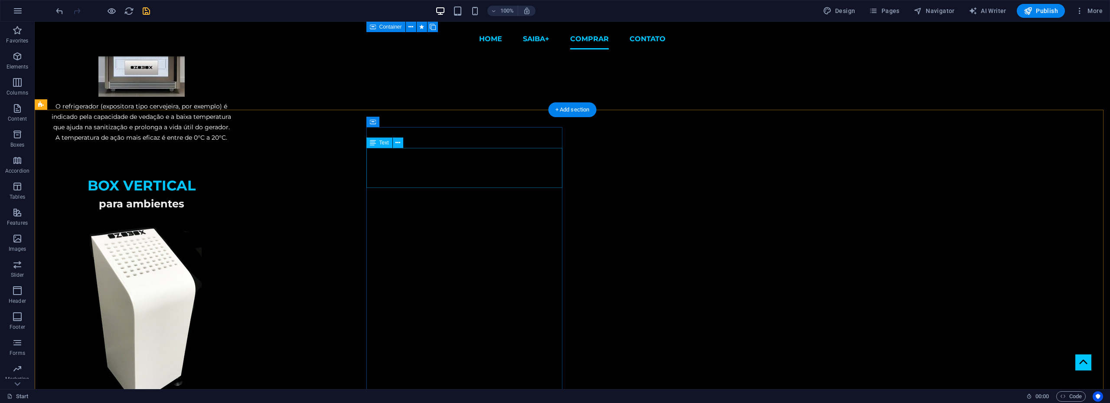
click at [378, 142] on div "Text" at bounding box center [379, 142] width 26 height 10
select select "px"
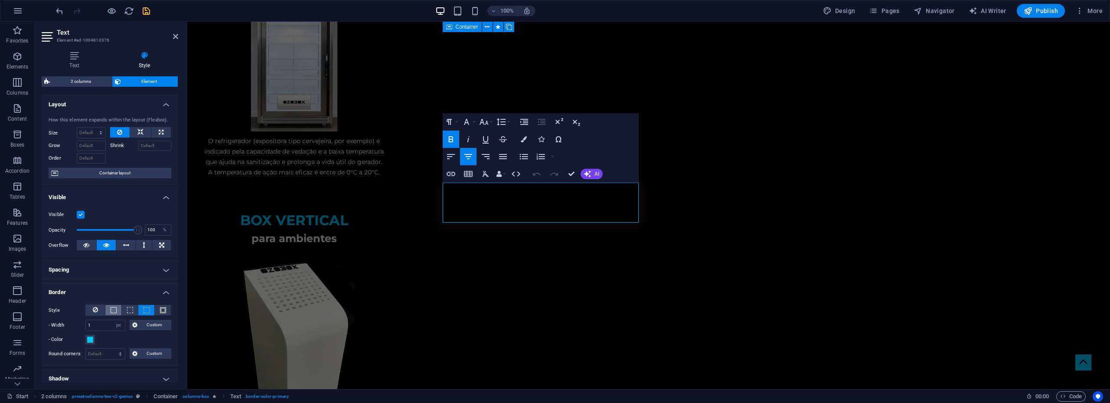
click at [115, 309] on span at bounding box center [114, 310] width 6 height 6
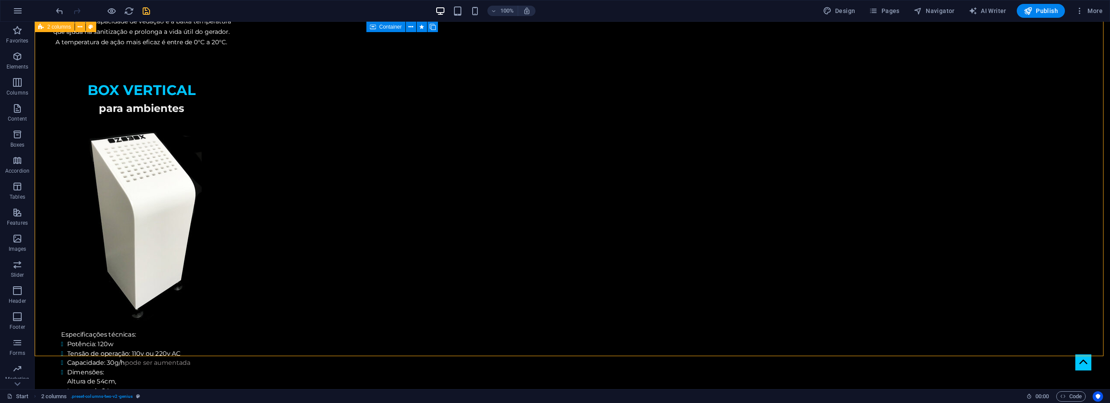
scroll to position [1821, 0]
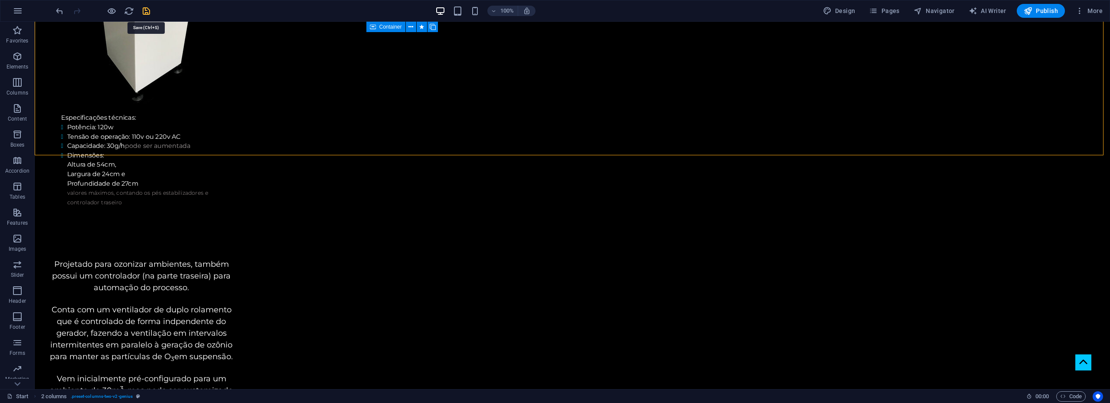
click at [143, 9] on icon "save" at bounding box center [146, 11] width 10 height 10
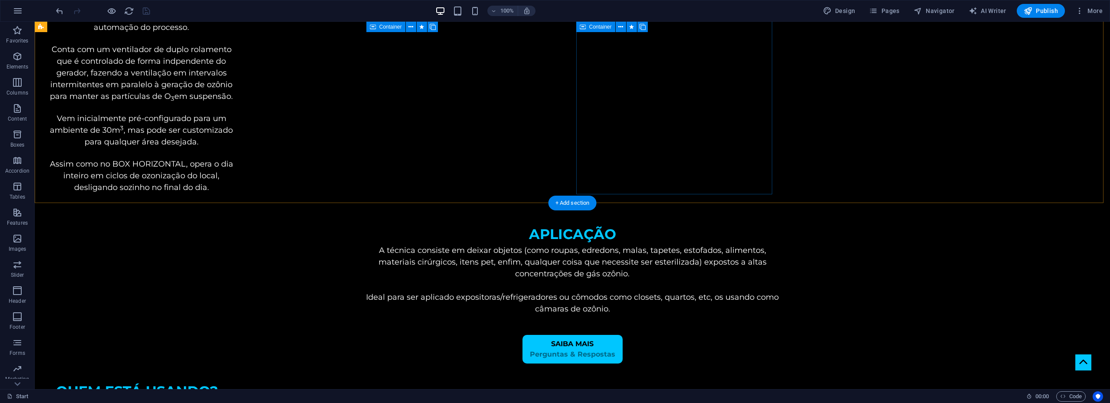
scroll to position [2170, 0]
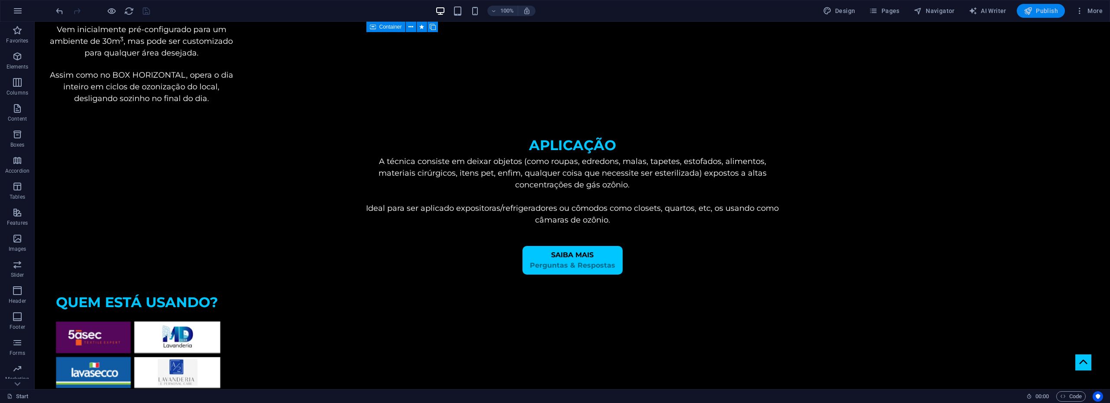
click at [1045, 7] on span "Publish" at bounding box center [1040, 11] width 34 height 9
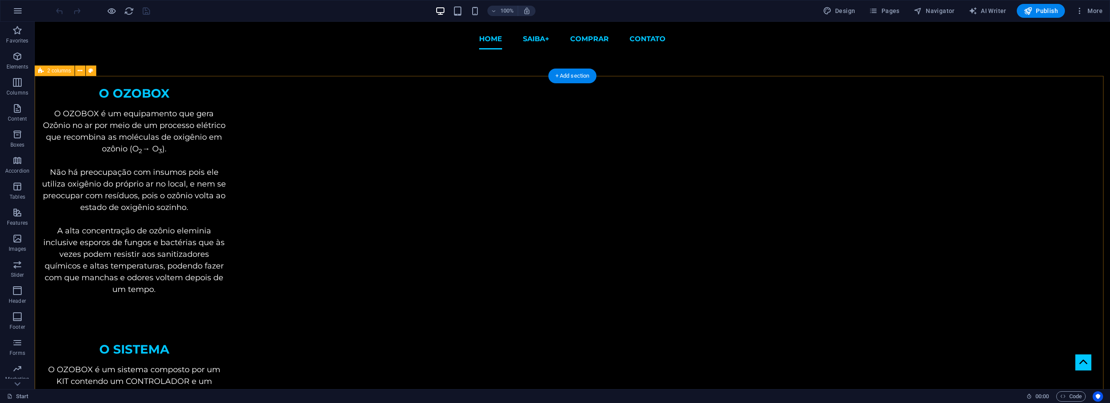
scroll to position [303, 0]
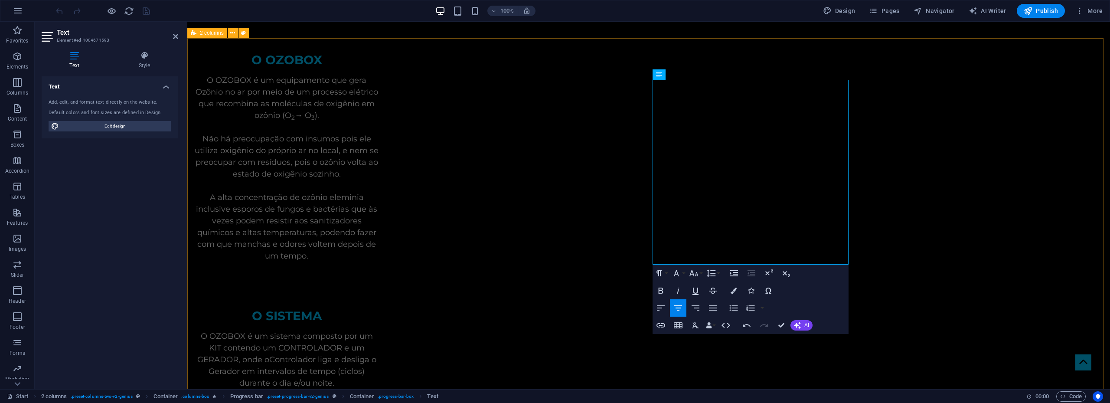
scroll to position [390, 0]
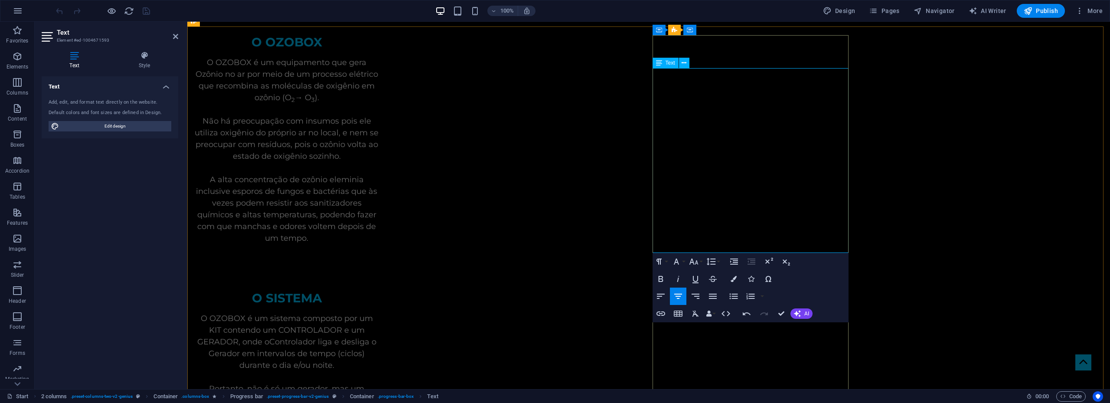
drag, startPoint x: 829, startPoint y: 155, endPoint x: 680, endPoint y: 167, distance: 149.6
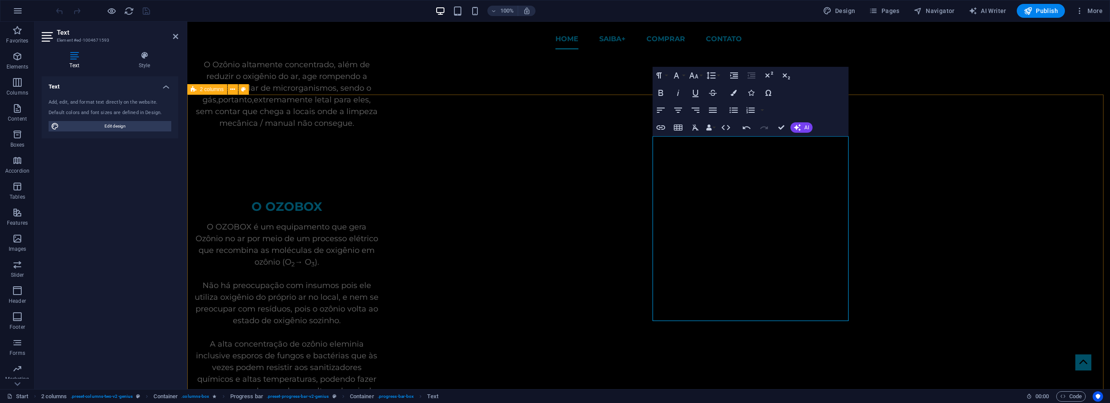
scroll to position [43, 0]
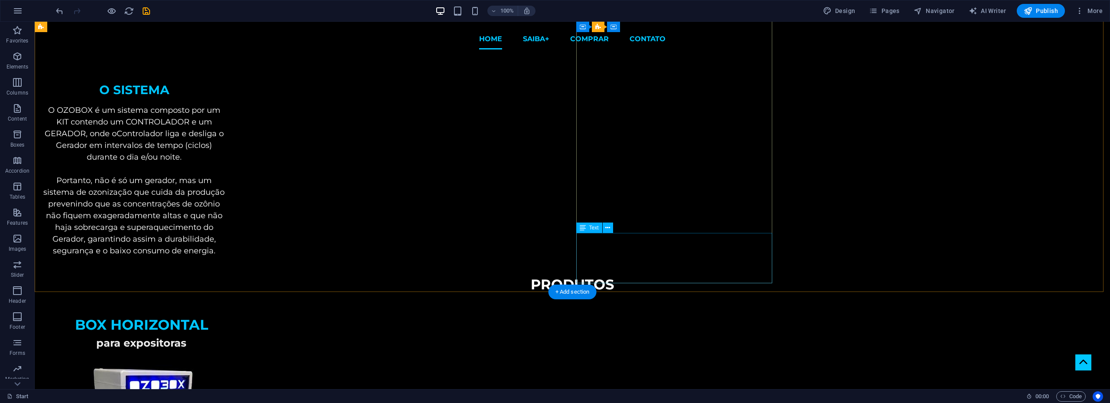
scroll to position [303, 0]
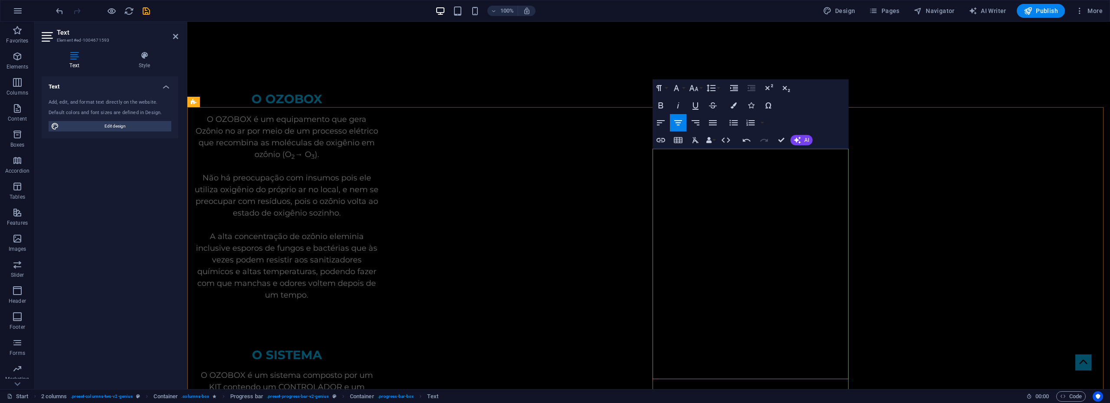
scroll to position [347, 0]
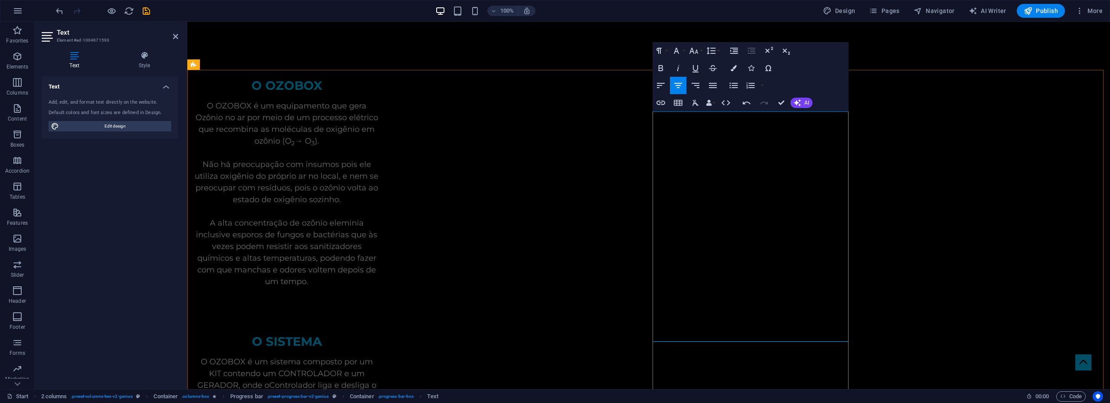
drag, startPoint x: 826, startPoint y: 221, endPoint x: 661, endPoint y: 187, distance: 168.6
copy div "A base do gerador é feita de aço inoxidável onde , diferente dos de cerâmica (m…"
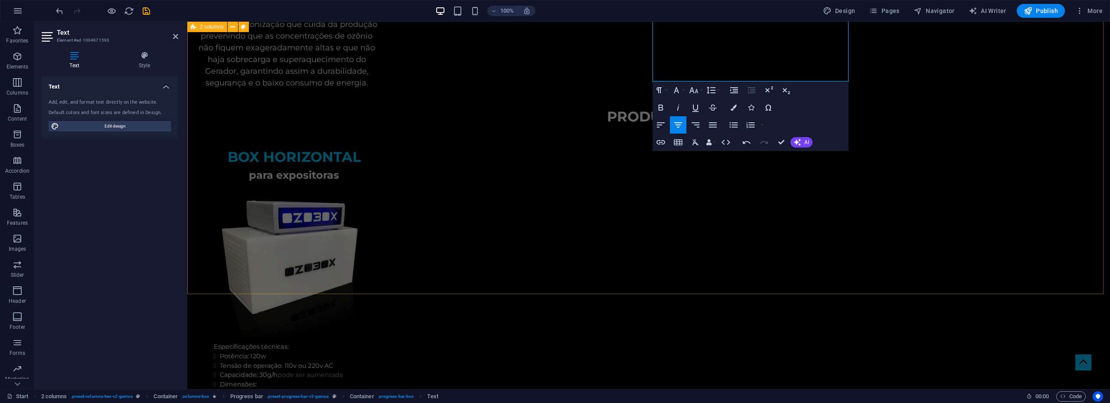
scroll to position [867, 0]
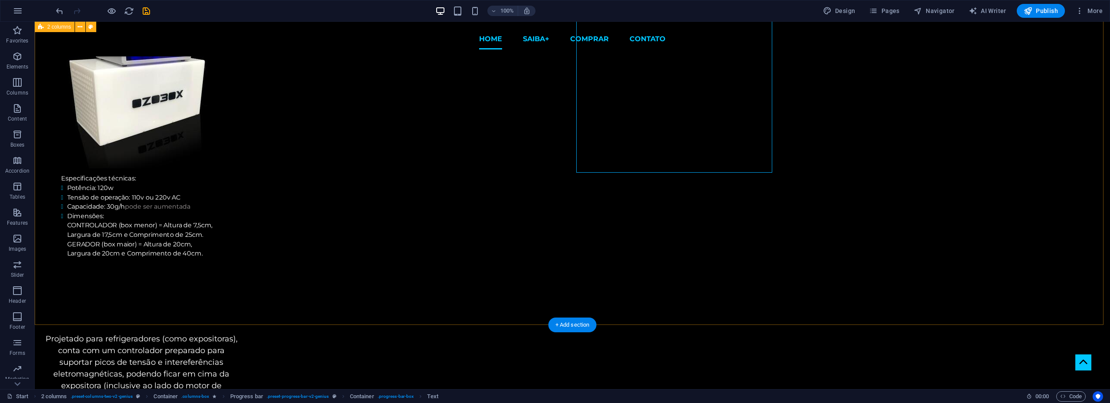
scroll to position [842, 0]
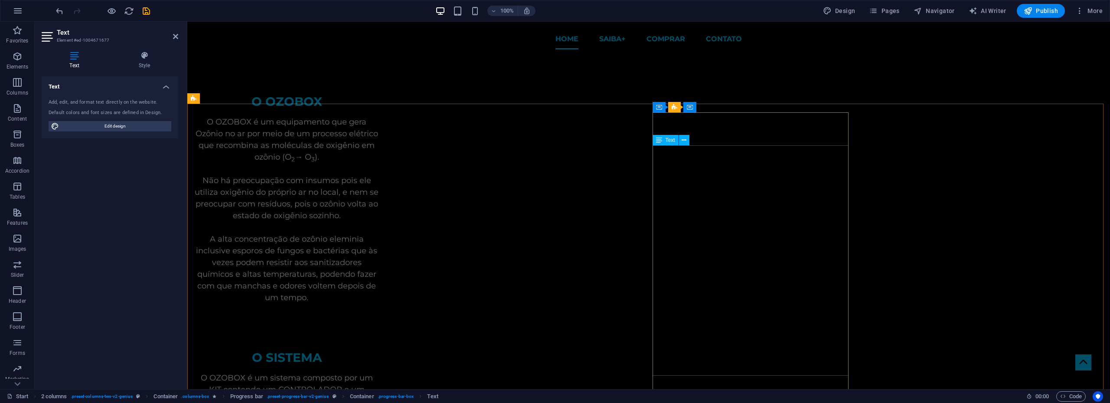
scroll to position [278, 0]
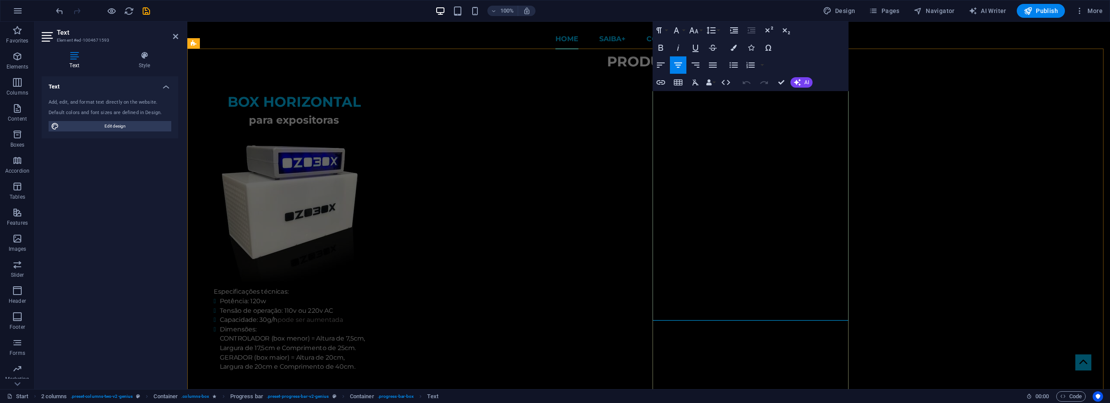
scroll to position [368, 0]
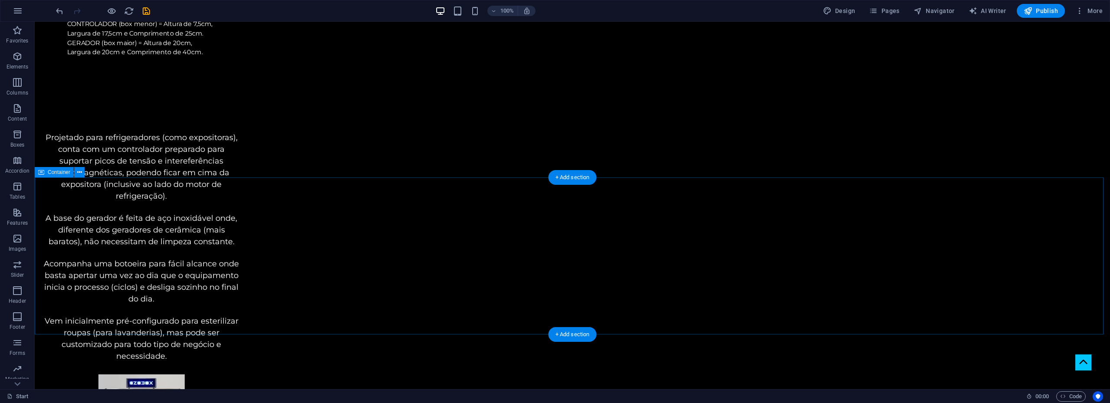
scroll to position [1192, 0]
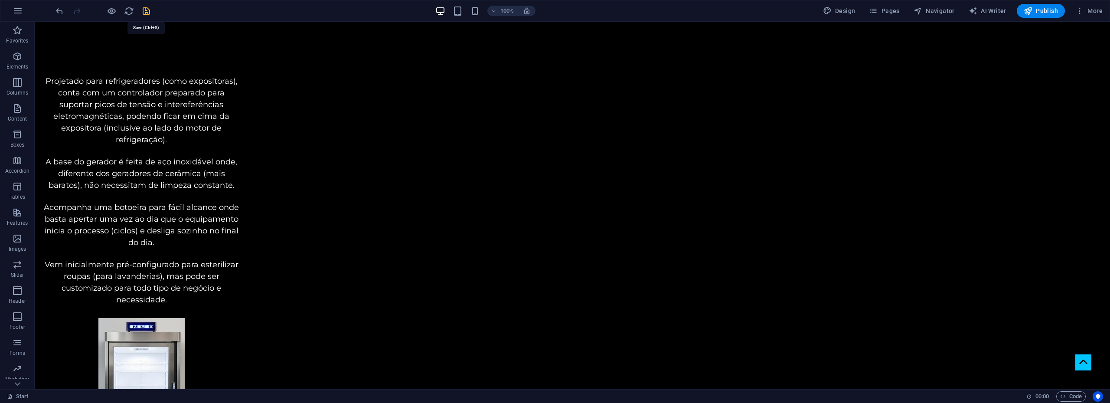
click at [143, 9] on icon "save" at bounding box center [146, 11] width 10 height 10
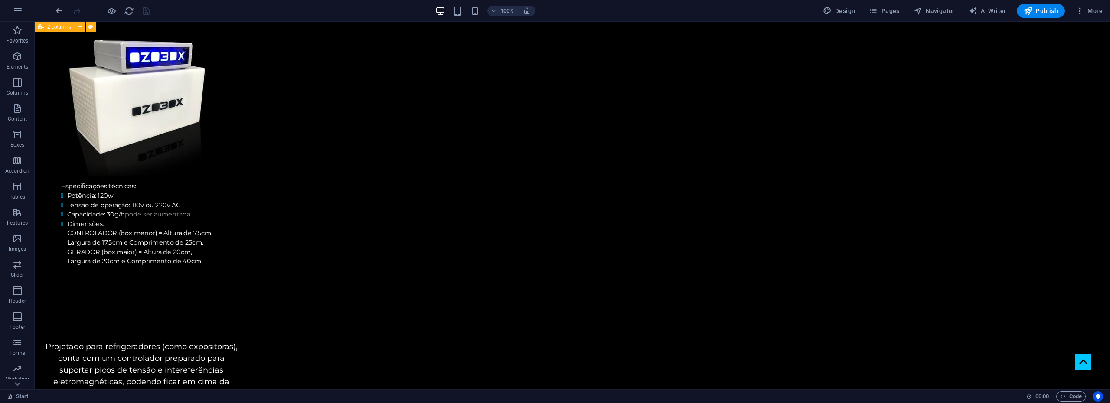
scroll to position [975, 0]
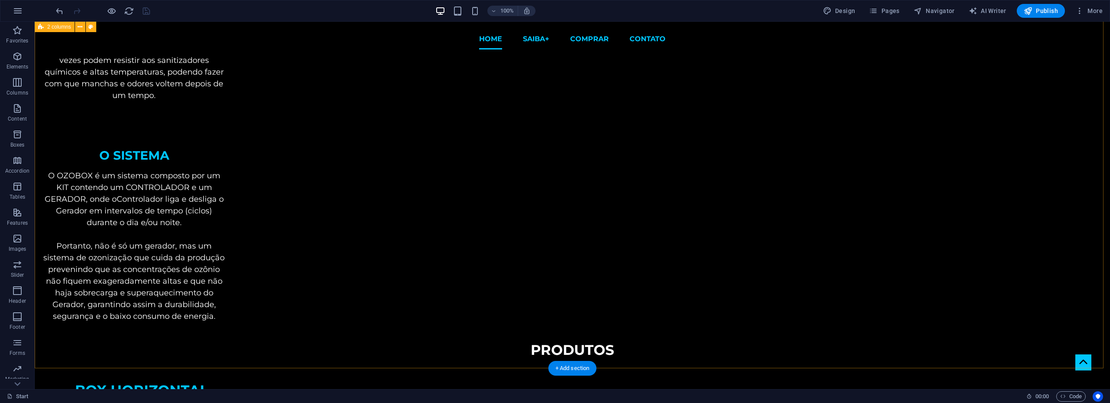
scroll to position [238, 0]
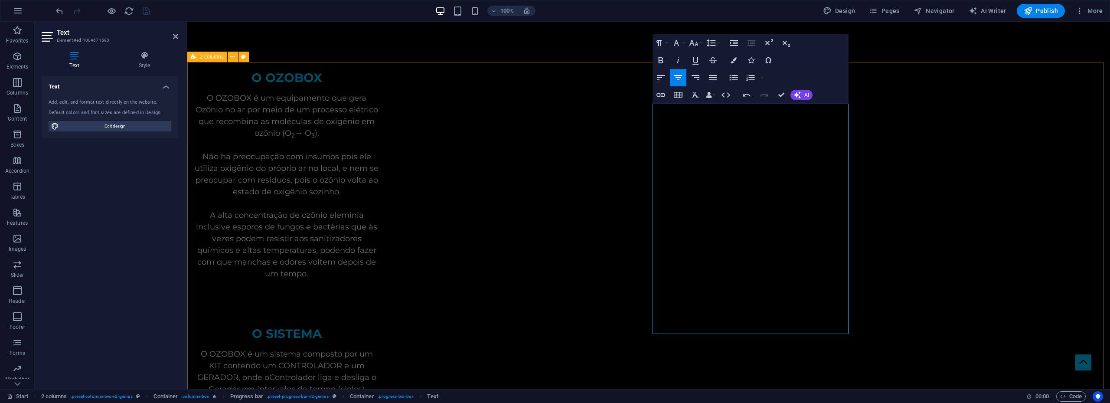
scroll to position [368, 0]
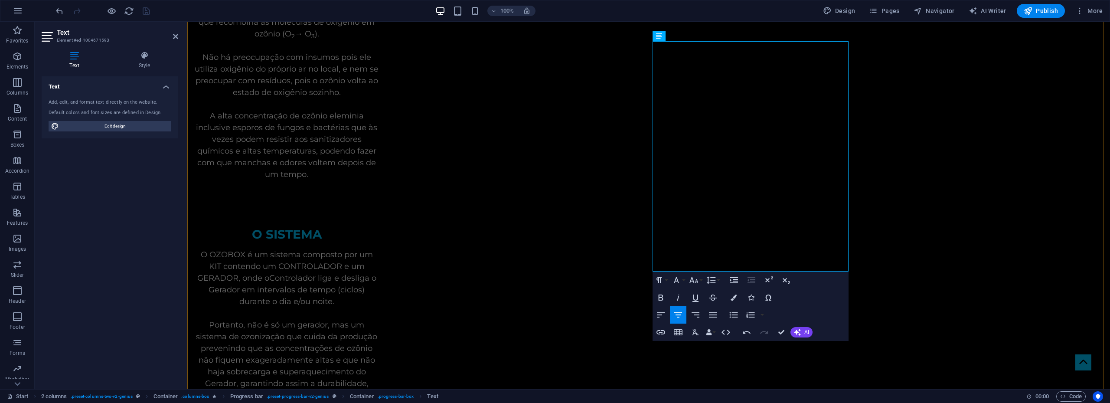
scroll to position [455, 0]
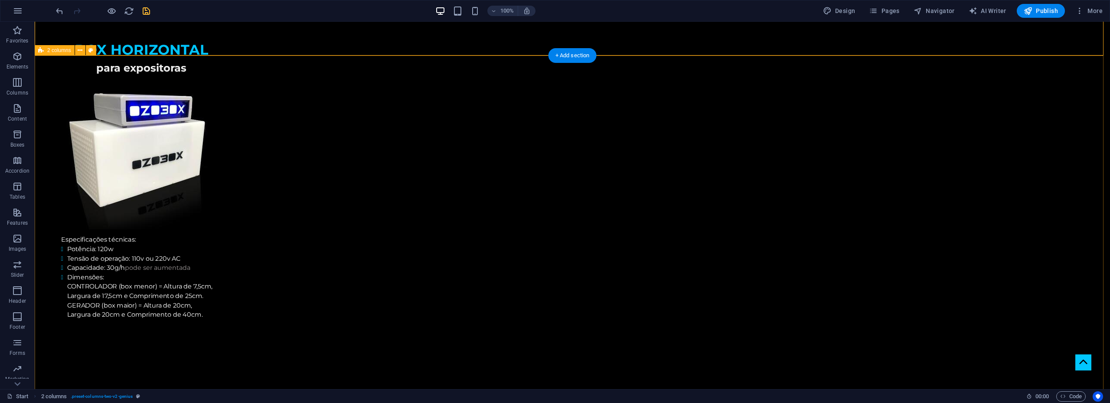
scroll to position [888, 0]
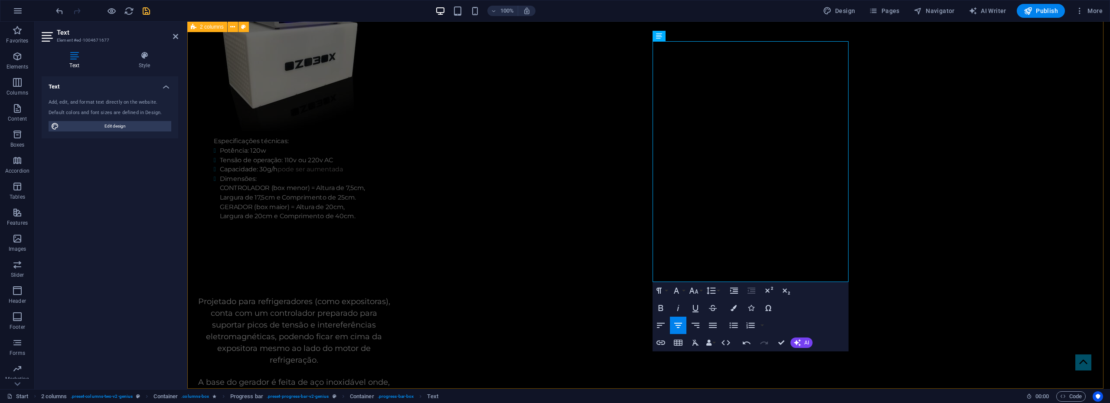
scroll to position [975, 0]
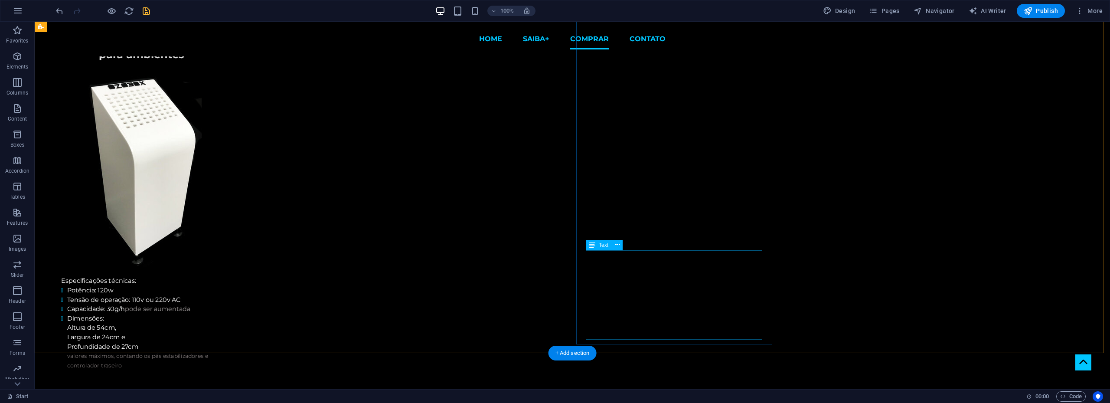
scroll to position [1582, 0]
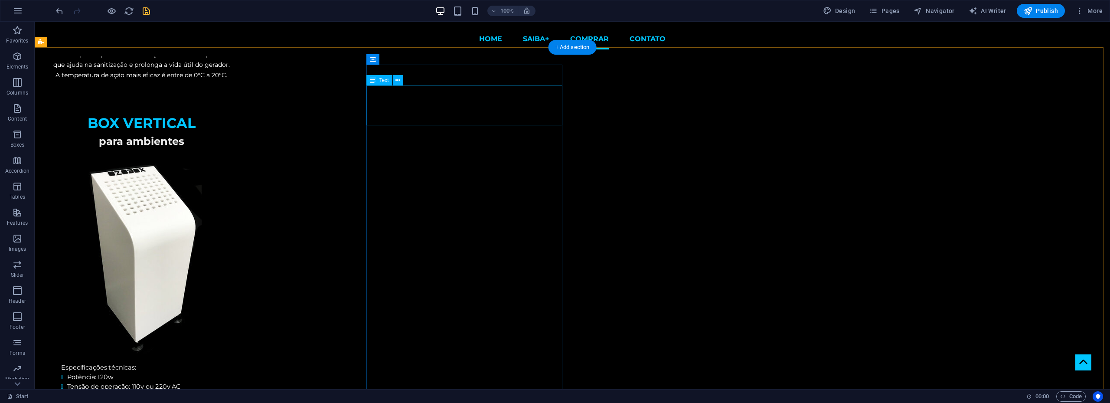
click at [383, 80] on span "Text" at bounding box center [384, 80] width 10 height 5
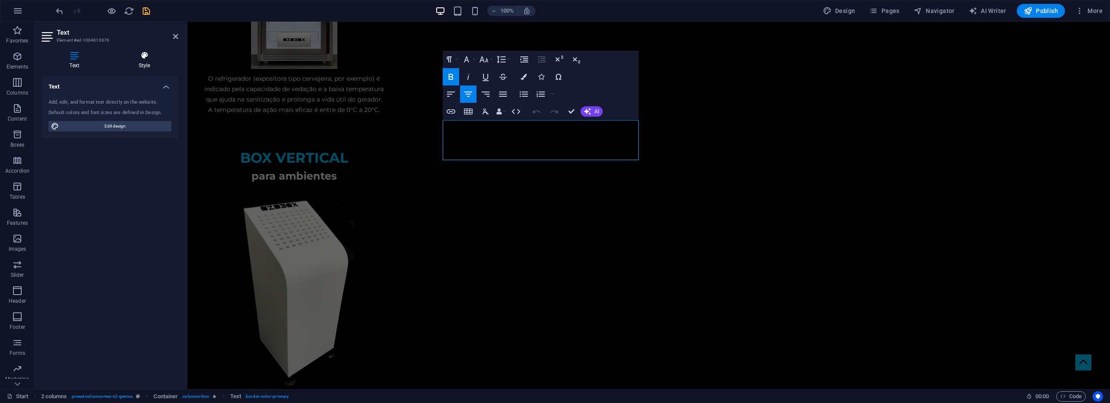
click at [147, 58] on icon at bounding box center [145, 55] width 68 height 9
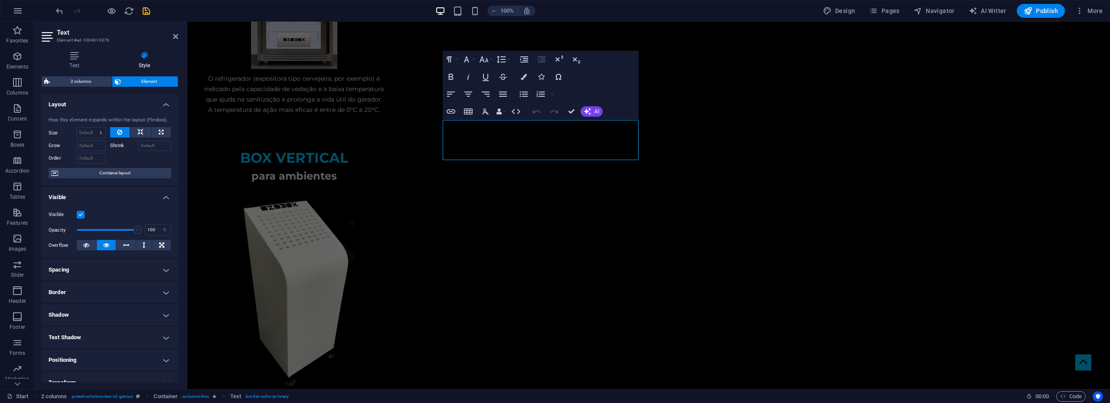
click at [125, 295] on h4 "Border" at bounding box center [110, 292] width 137 height 21
click at [94, 325] on input "1" at bounding box center [105, 325] width 39 height 10
type input "10"
click at [108, 352] on select "Default px rem % vh vw Custom" at bounding box center [105, 354] width 39 height 10
select select "px"
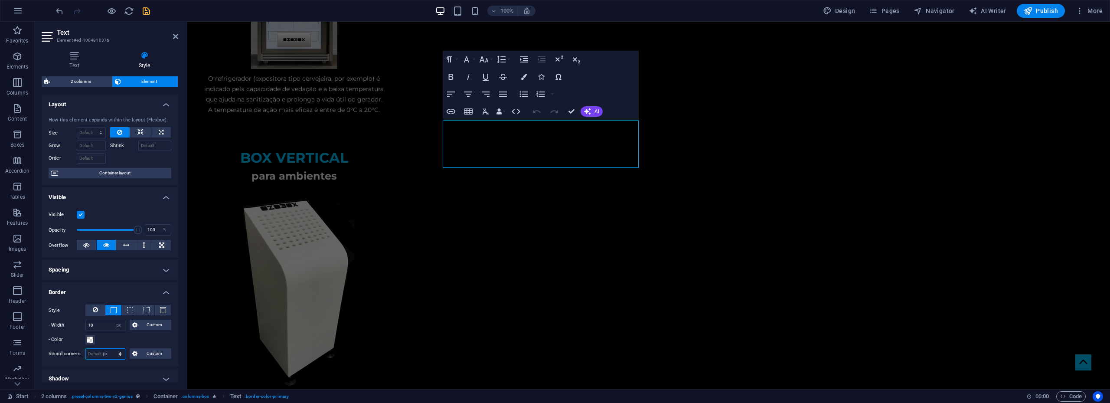
click at [112, 349] on select "Default px rem % vh vw Custom" at bounding box center [105, 354] width 39 height 10
type input "20"
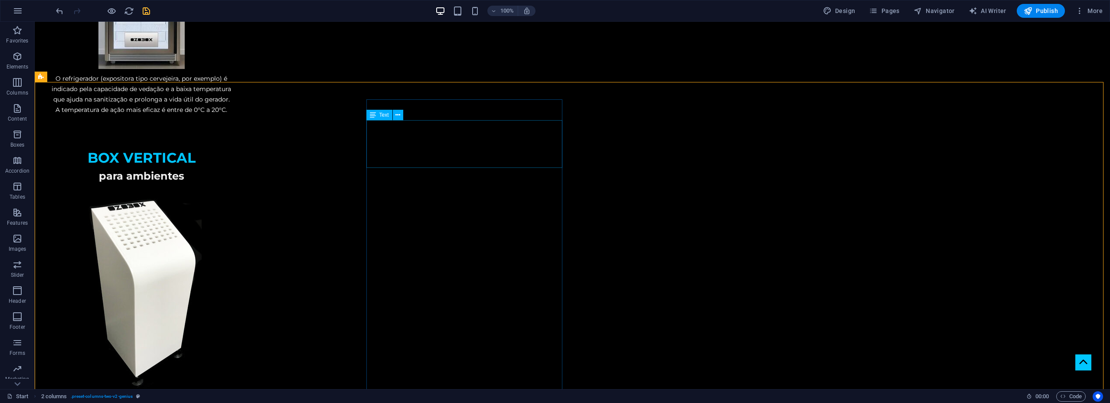
click at [381, 113] on span "Text" at bounding box center [384, 114] width 10 height 5
select select "px"
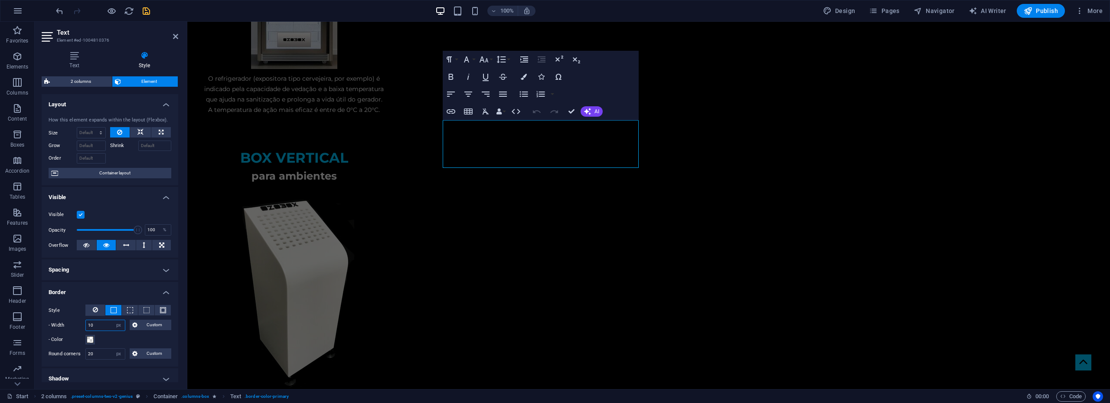
drag, startPoint x: 95, startPoint y: 328, endPoint x: 85, endPoint y: 327, distance: 10.1
click at [85, 327] on div "- Width 10 auto px rem % vh vw Custom Custom" at bounding box center [110, 324] width 123 height 11
type input "5"
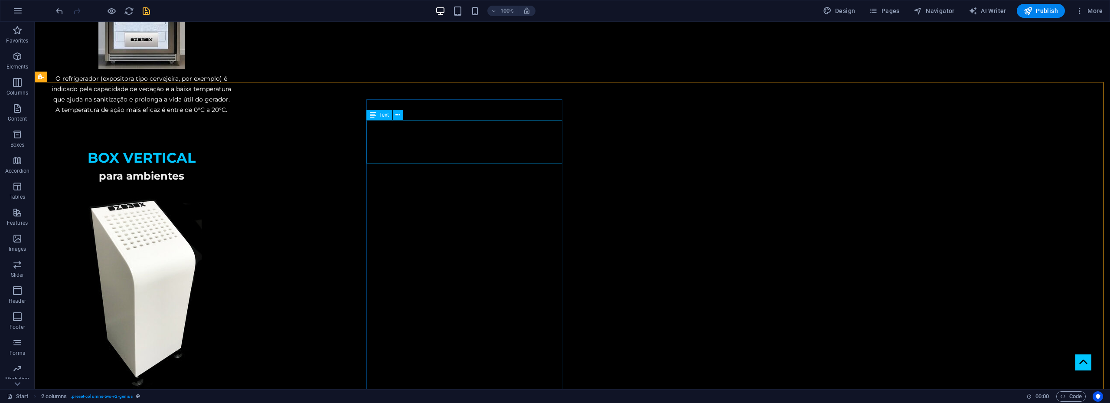
click at [382, 115] on span "Text" at bounding box center [384, 114] width 10 height 5
select select "px"
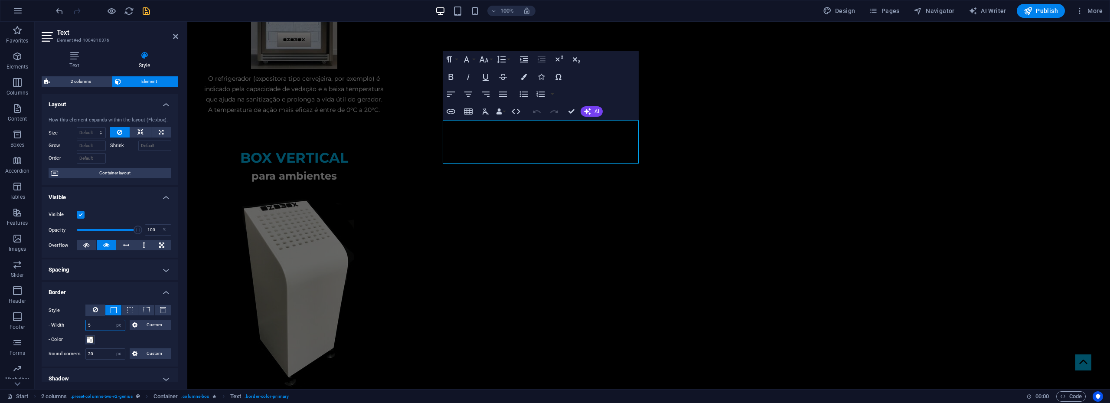
drag, startPoint x: 93, startPoint y: 324, endPoint x: 75, endPoint y: 323, distance: 18.3
click at [75, 323] on div "- Width 5 auto px rem % vh vw Custom Custom" at bounding box center [110, 324] width 123 height 11
type input "7"
type input "8"
type input "10"
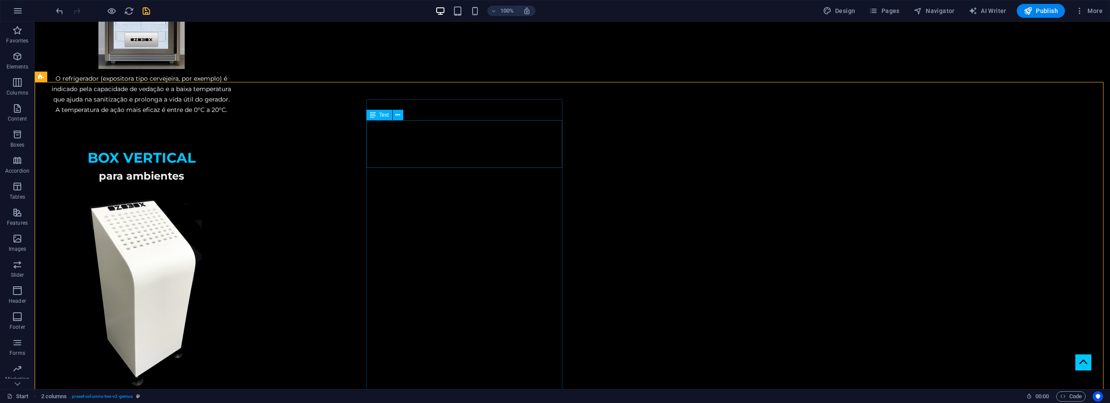
click at [380, 115] on span "Text" at bounding box center [384, 114] width 10 height 5
select select "px"
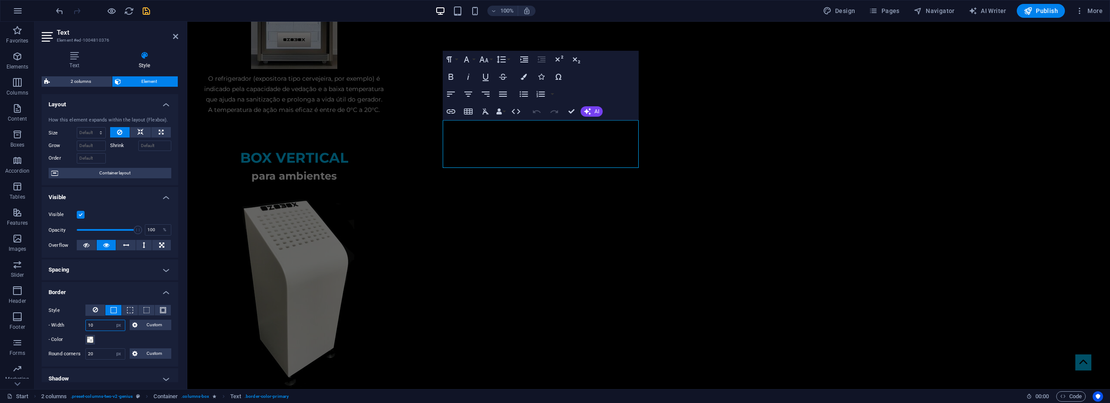
drag, startPoint x: 93, startPoint y: 324, endPoint x: 78, endPoint y: 324, distance: 14.3
click at [78, 324] on div "- Width 10 auto px rem % vh vw Custom Custom" at bounding box center [110, 324] width 123 height 11
drag, startPoint x: 97, startPoint y: 327, endPoint x: 75, endPoint y: 327, distance: 21.2
click at [75, 327] on div "- Width 8 auto px rem % vh vw Custom Custom" at bounding box center [110, 324] width 123 height 11
type input "6"
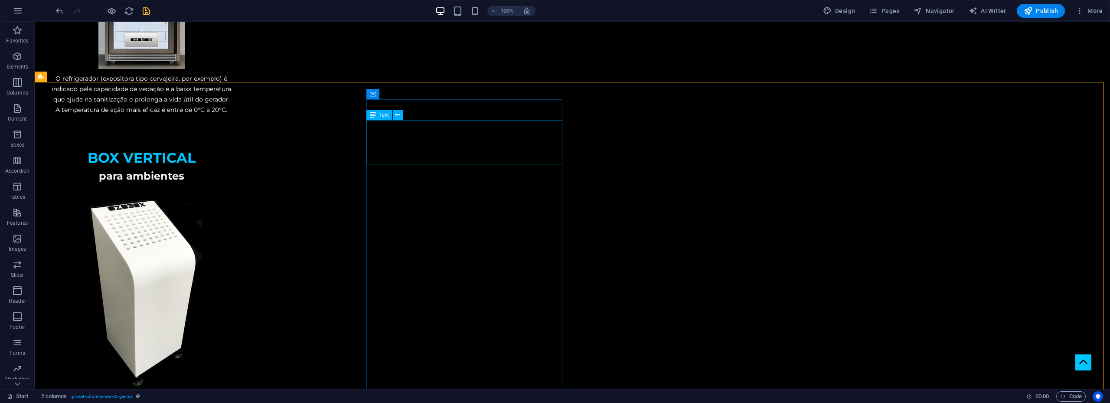
click at [380, 114] on span "Text" at bounding box center [384, 114] width 10 height 5
select select "px"
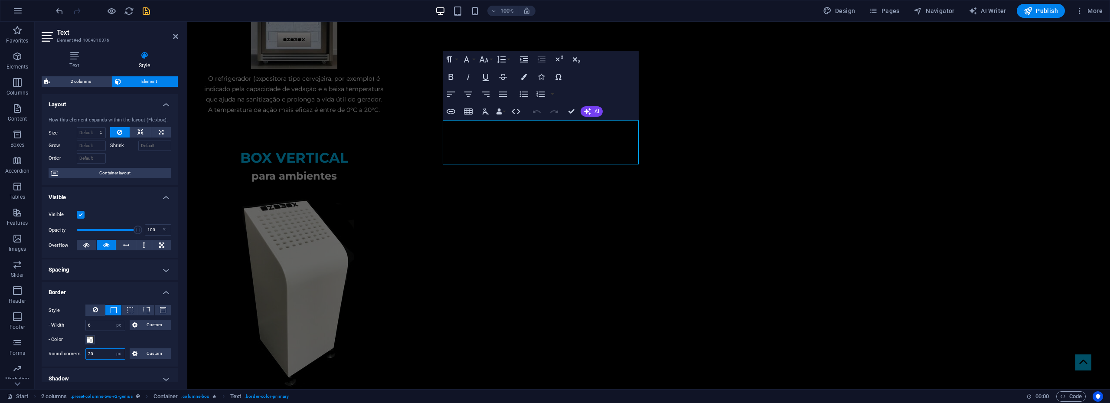
drag, startPoint x: 94, startPoint y: 355, endPoint x: 87, endPoint y: 357, distance: 6.6
click at [87, 357] on input "20" at bounding box center [105, 354] width 39 height 10
type input "24"
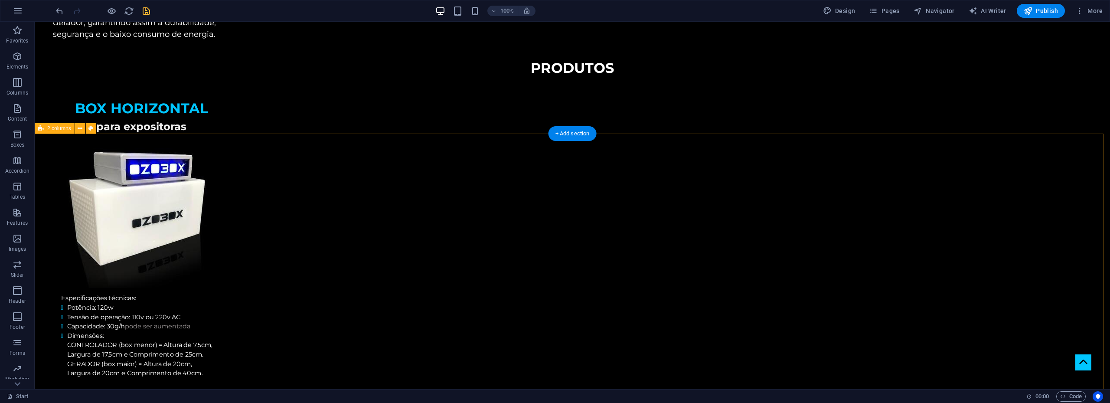
scroll to position [888, 0]
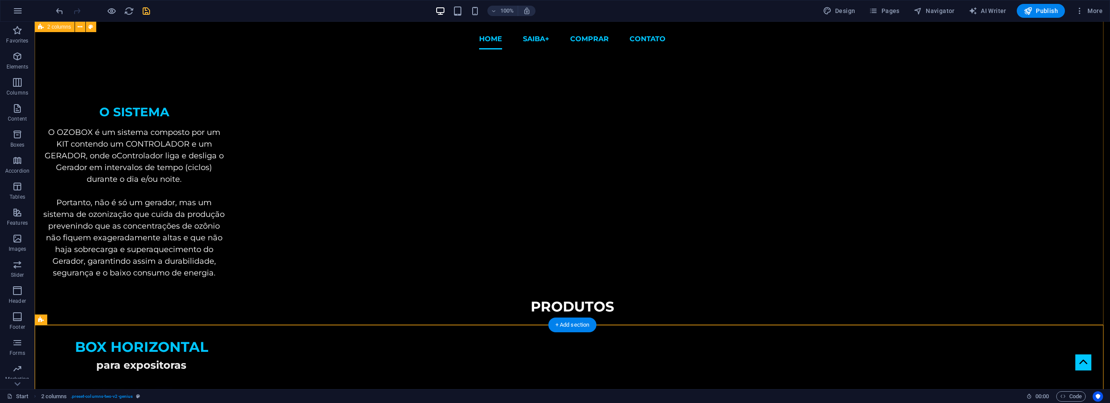
scroll to position [325, 0]
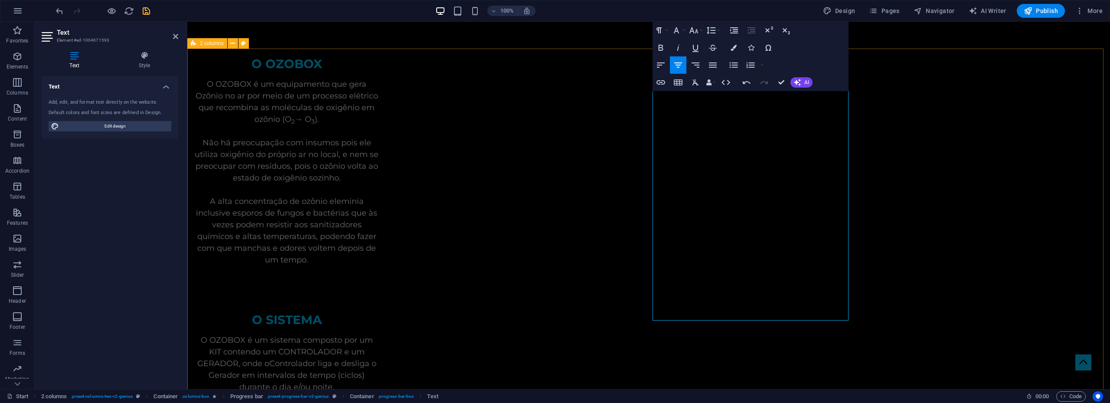
scroll to position [411, 0]
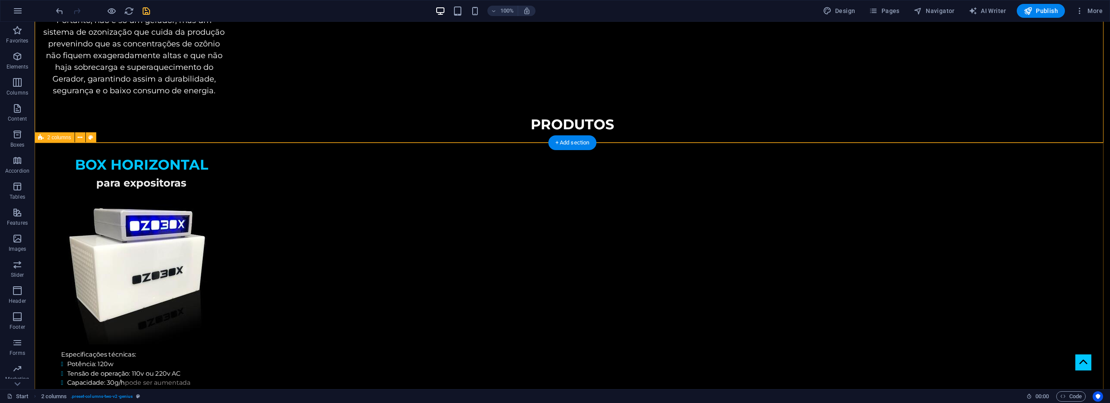
scroll to position [845, 0]
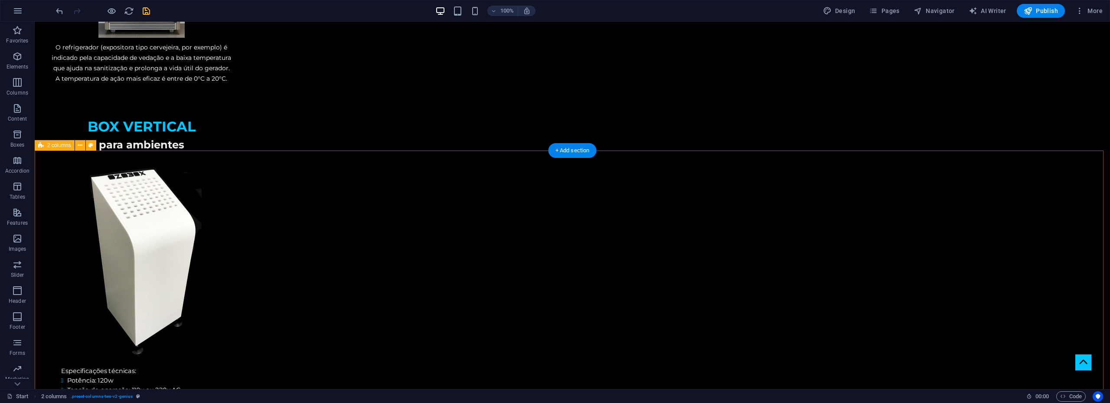
scroll to position [1625, 0]
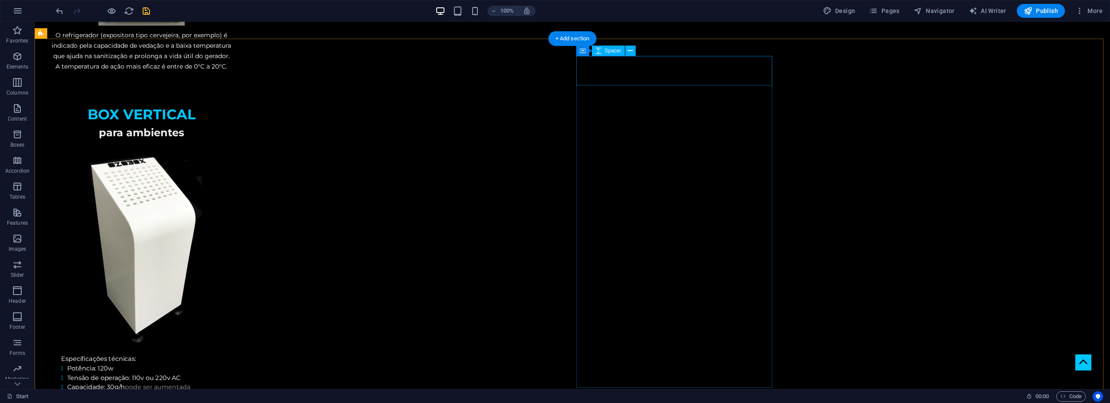
select select "px"
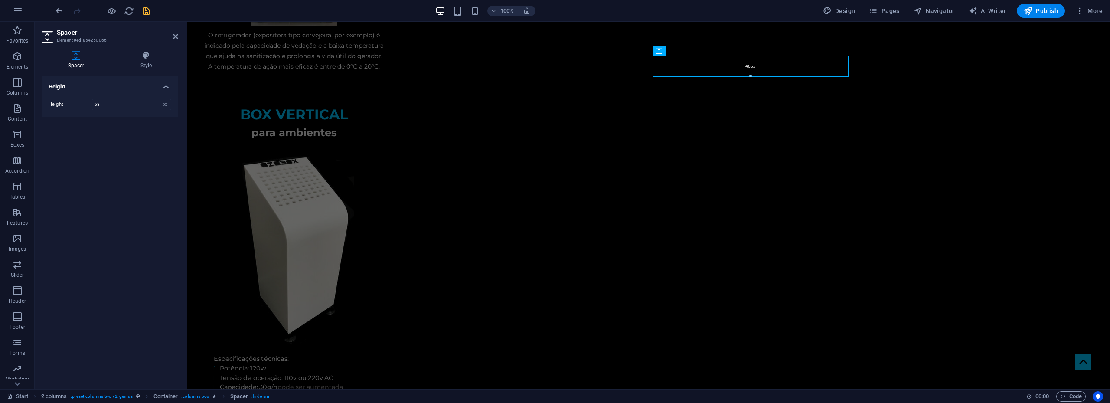
drag, startPoint x: 750, startPoint y: 84, endPoint x: 753, endPoint y: 76, distance: 8.8
click at [753, 76] on div at bounding box center [750, 76] width 195 height 3
type input "46"
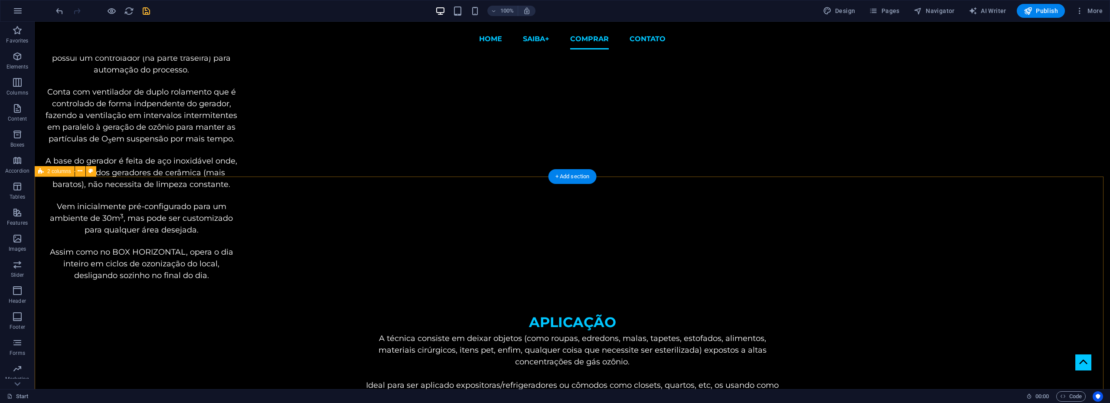
scroll to position [1972, 0]
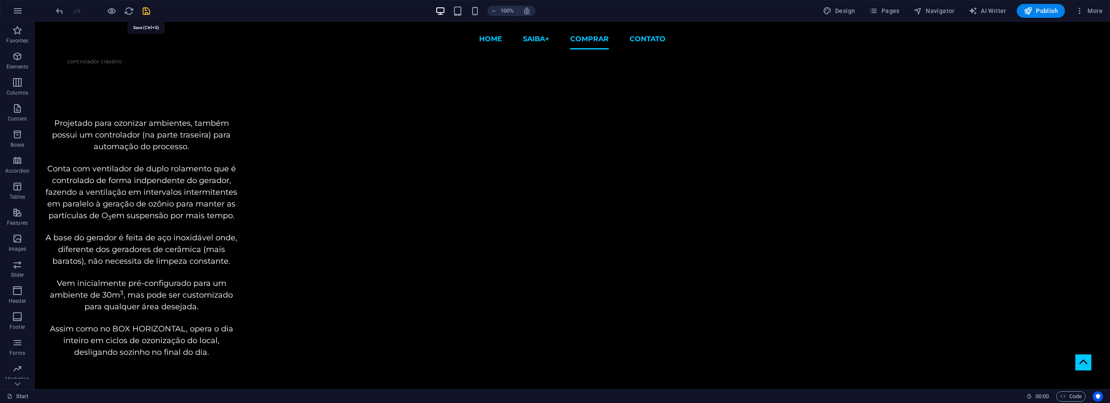
click at [146, 10] on icon "save" at bounding box center [146, 11] width 10 height 10
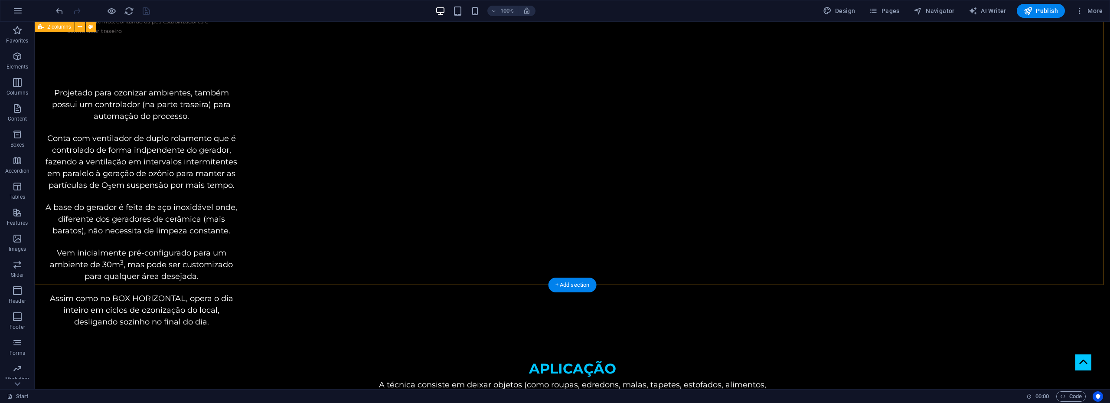
scroll to position [2206, 0]
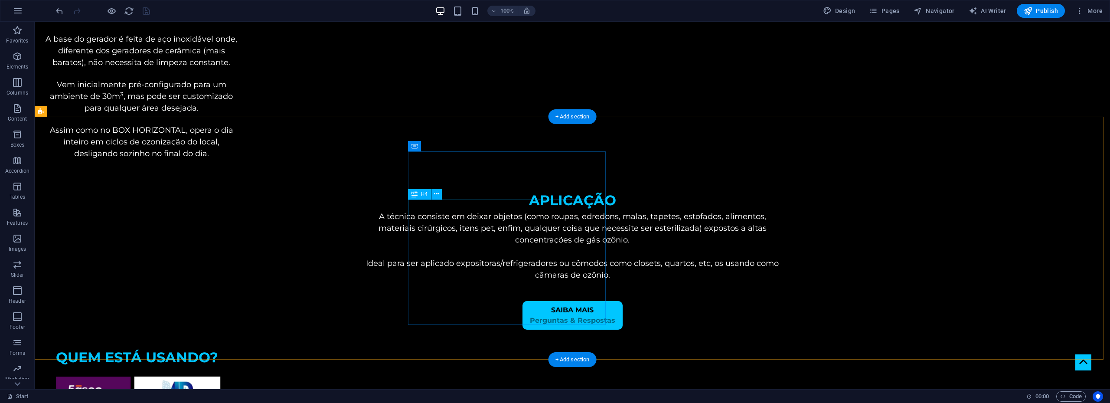
click at [421, 196] on span "H4" at bounding box center [424, 194] width 7 height 5
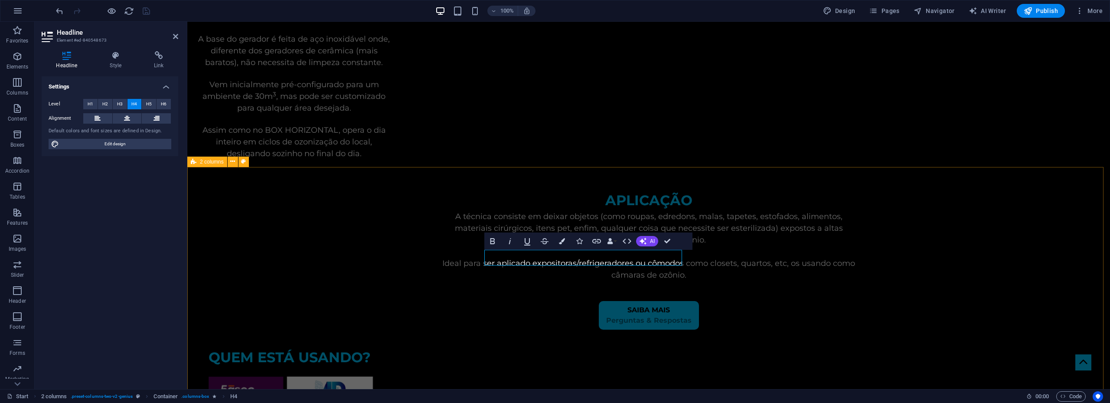
scroll to position [2155, 0]
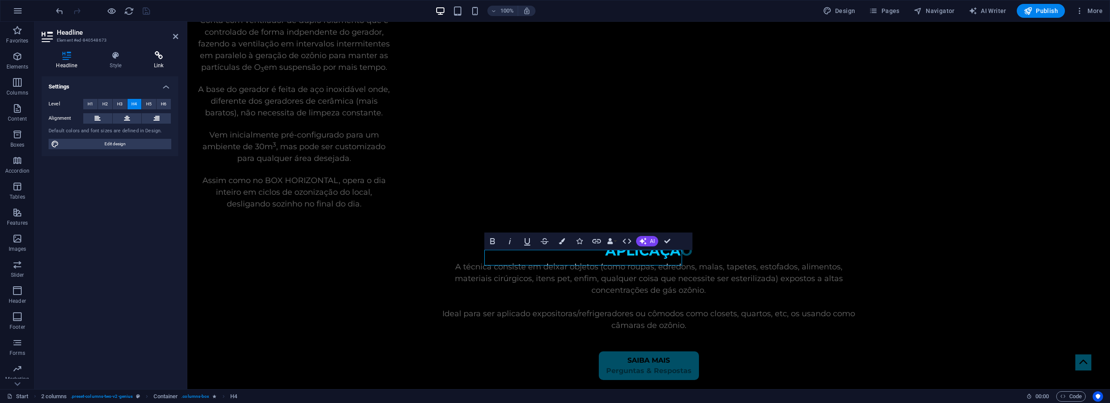
click at [160, 55] on icon at bounding box center [159, 55] width 39 height 9
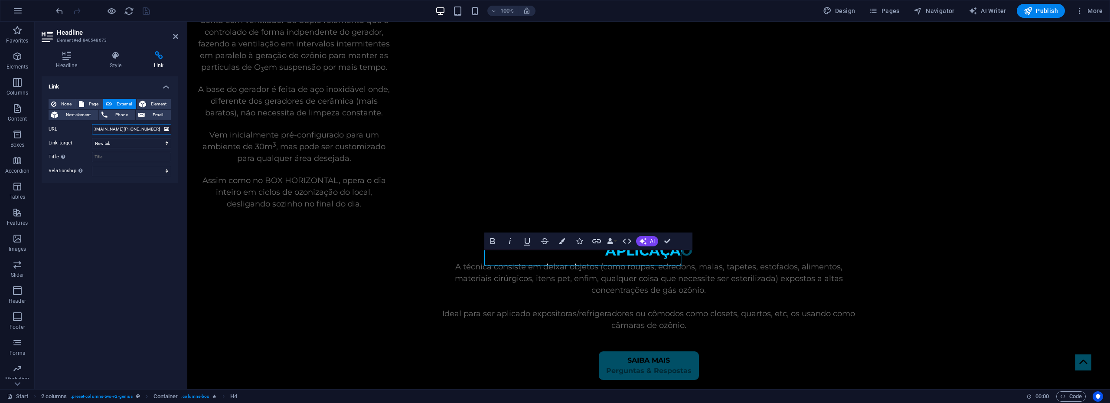
scroll to position [0, 77]
drag, startPoint x: 142, startPoint y: 127, endPoint x: 172, endPoint y: 130, distance: 30.0
click at [172, 130] on div "None Page External Element Next element Phone Email Page Start SAIBA_MAIS Eleme…" at bounding box center [110, 137] width 137 height 91
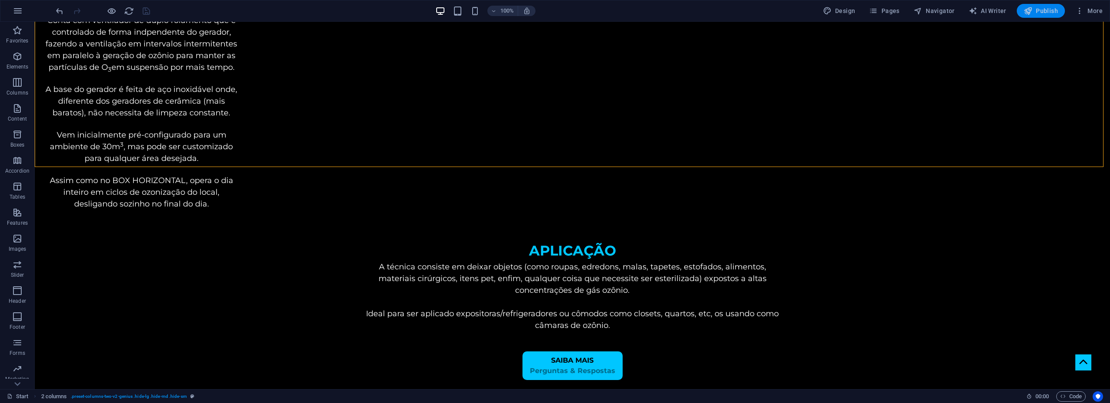
click at [1039, 14] on span "Publish" at bounding box center [1040, 11] width 34 height 9
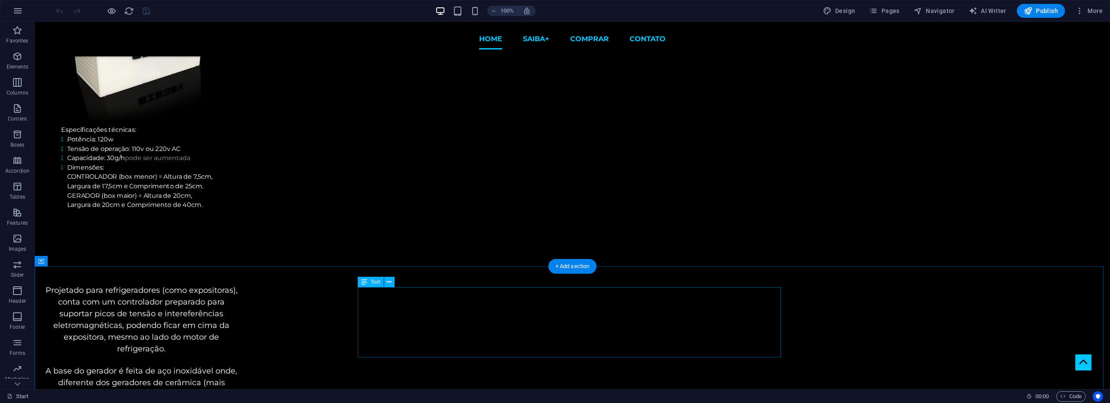
scroll to position [867, 0]
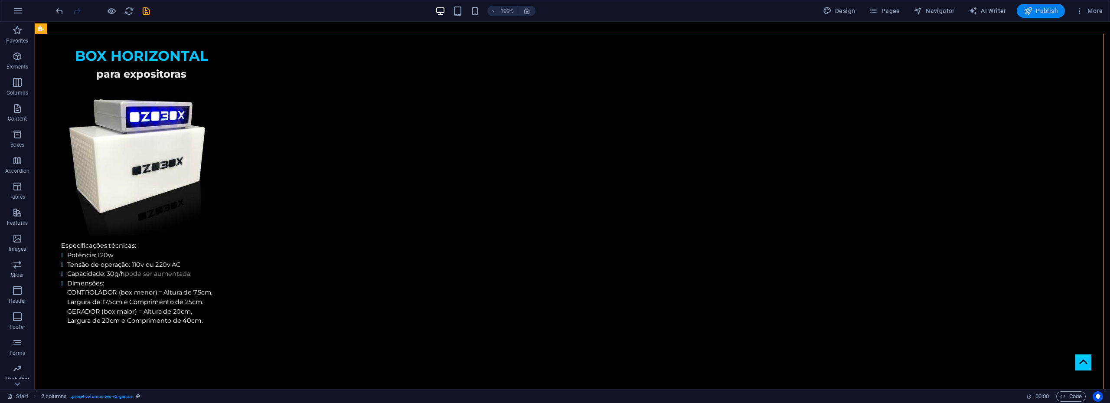
click at [1046, 10] on span "Publish" at bounding box center [1040, 11] width 34 height 9
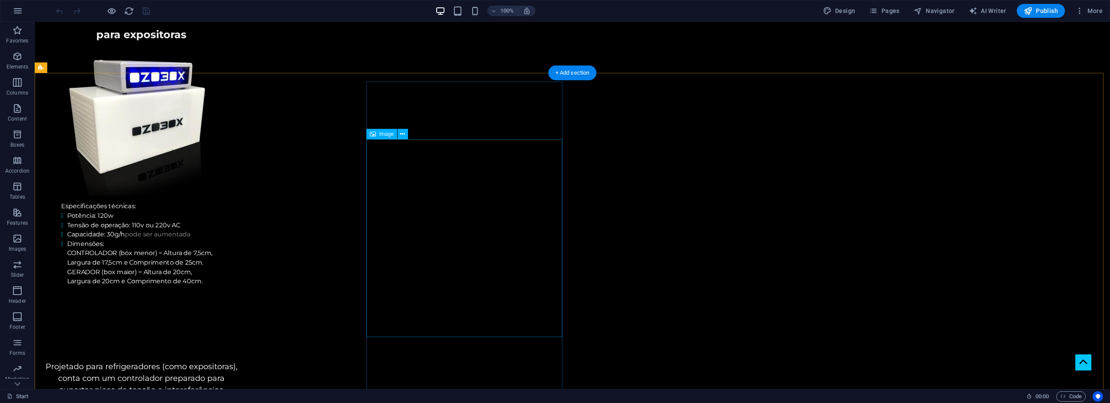
scroll to position [910, 0]
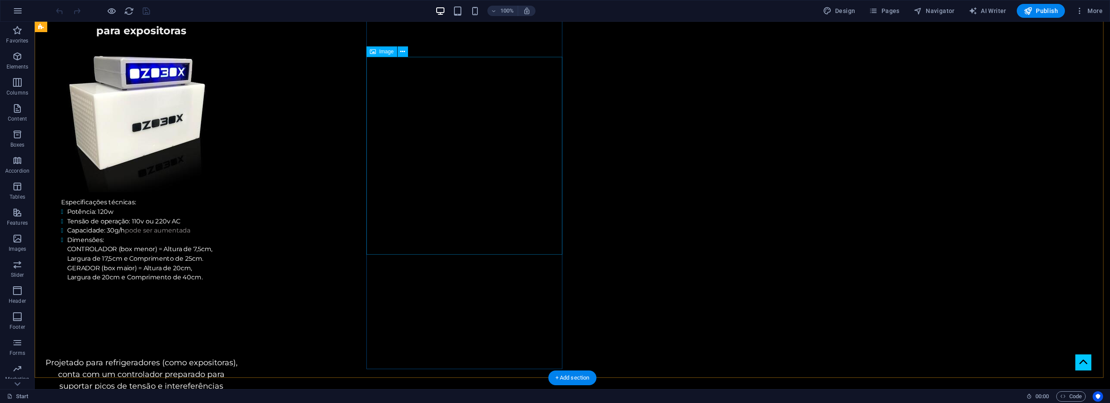
click at [382, 53] on span "Image" at bounding box center [386, 51] width 14 height 5
select select "px"
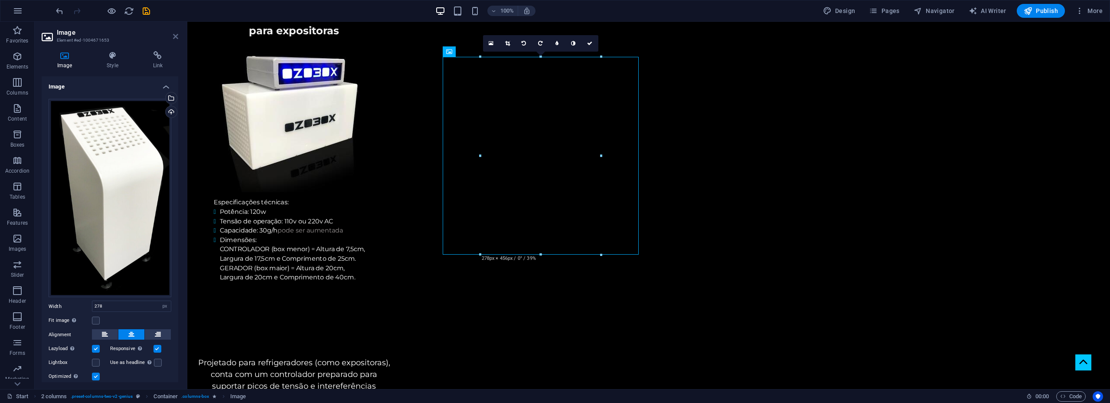
drag, startPoint x: 174, startPoint y: 36, endPoint x: 140, endPoint y: 15, distance: 40.5
click at [174, 36] on icon at bounding box center [175, 36] width 5 height 7
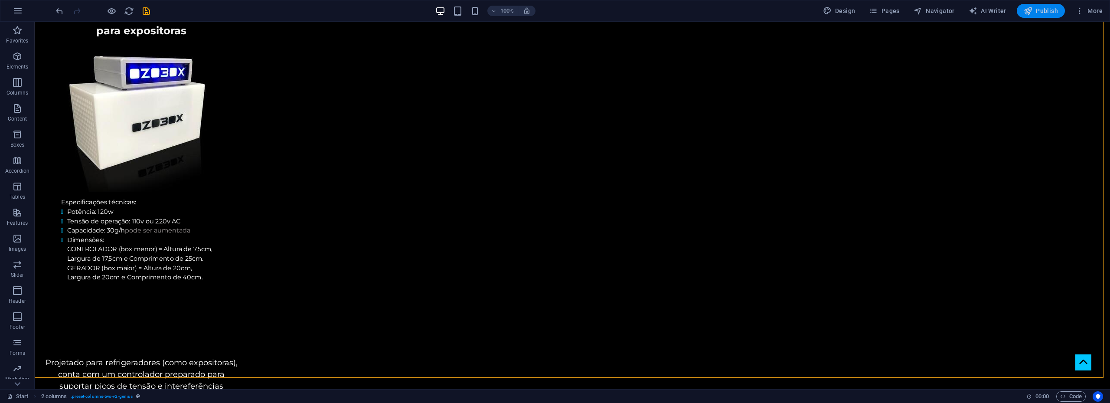
click at [1046, 9] on span "Publish" at bounding box center [1040, 11] width 34 height 9
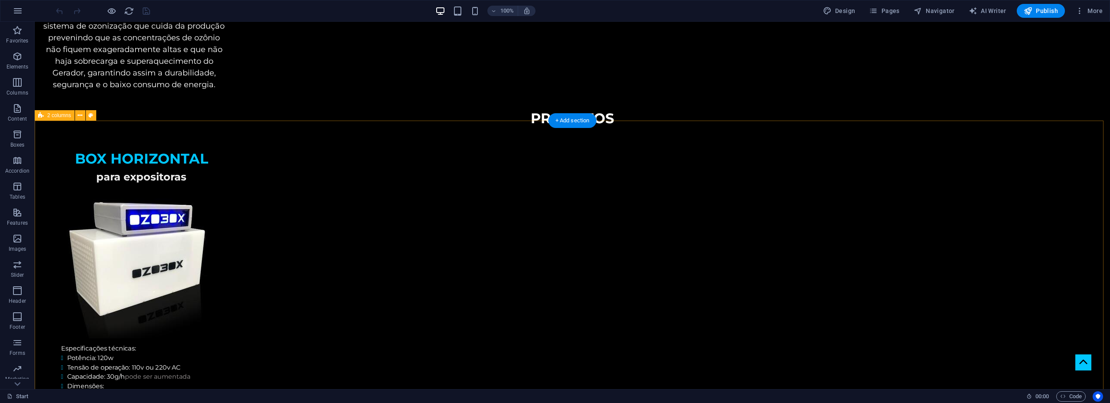
scroll to position [780, 0]
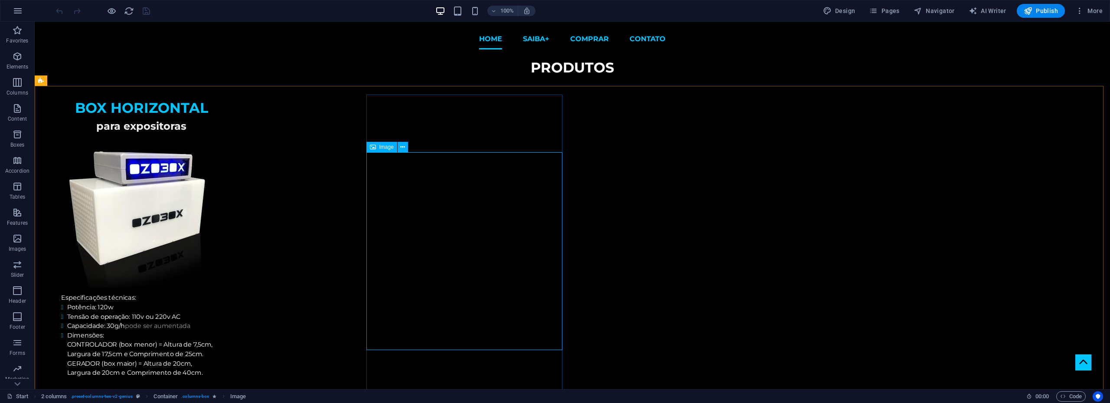
click at [385, 150] on span "Image" at bounding box center [386, 146] width 14 height 5
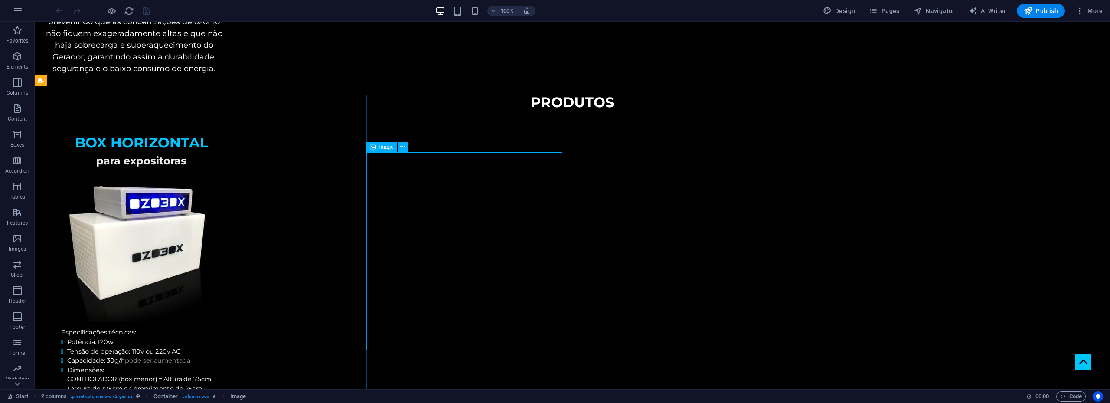
select select "px"
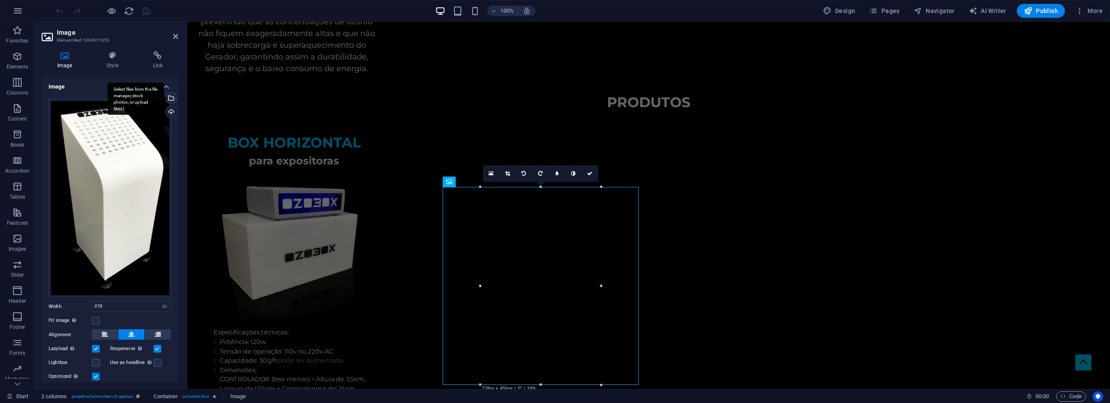
click at [164, 97] on div "Select files from the file manager, stock photos, or upload file(s)" at bounding box center [136, 98] width 56 height 33
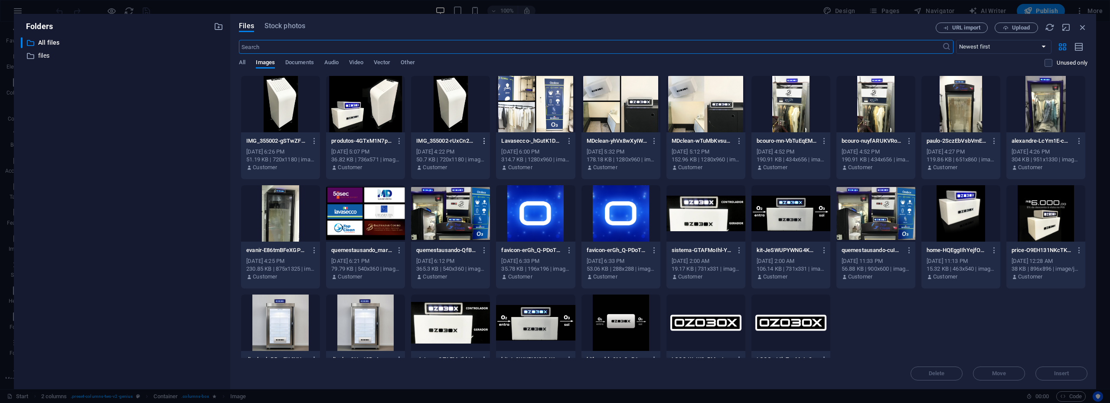
click at [484, 140] on icon "button" at bounding box center [484, 141] width 8 height 8
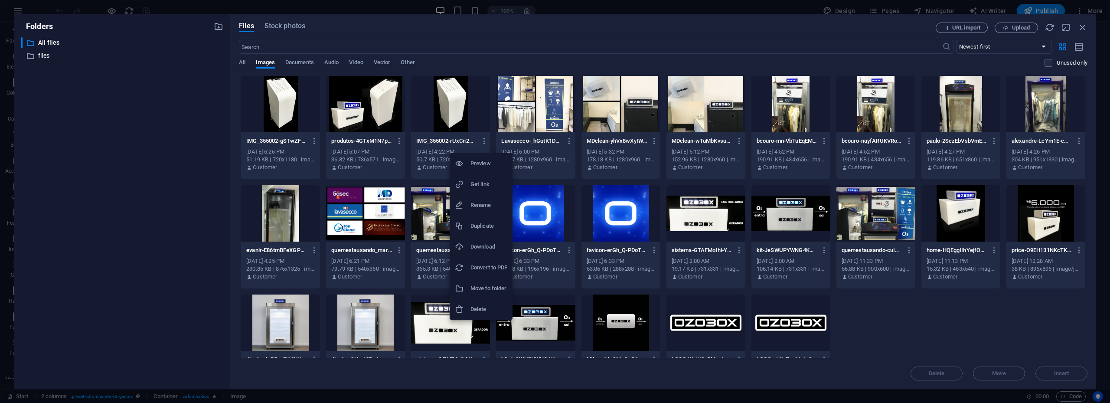
click at [475, 312] on h6 "Delete" at bounding box center [488, 309] width 37 height 10
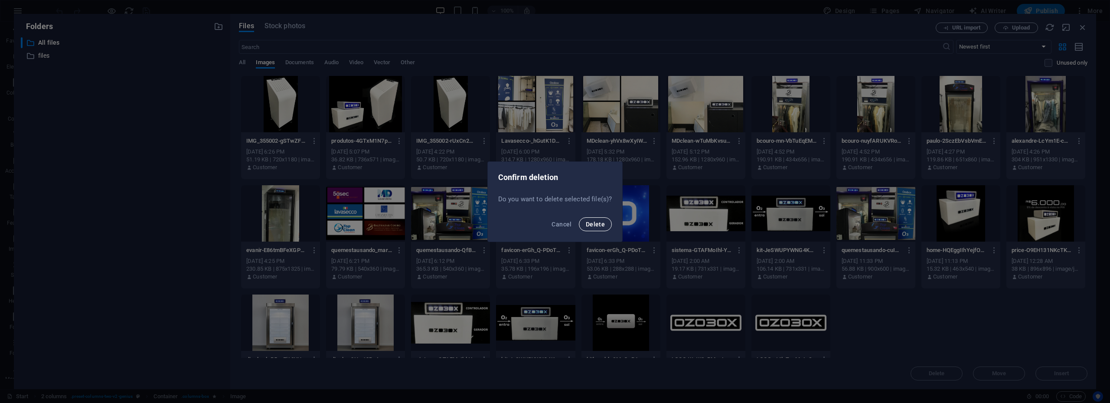
click at [598, 226] on span "Delete" at bounding box center [595, 224] width 19 height 7
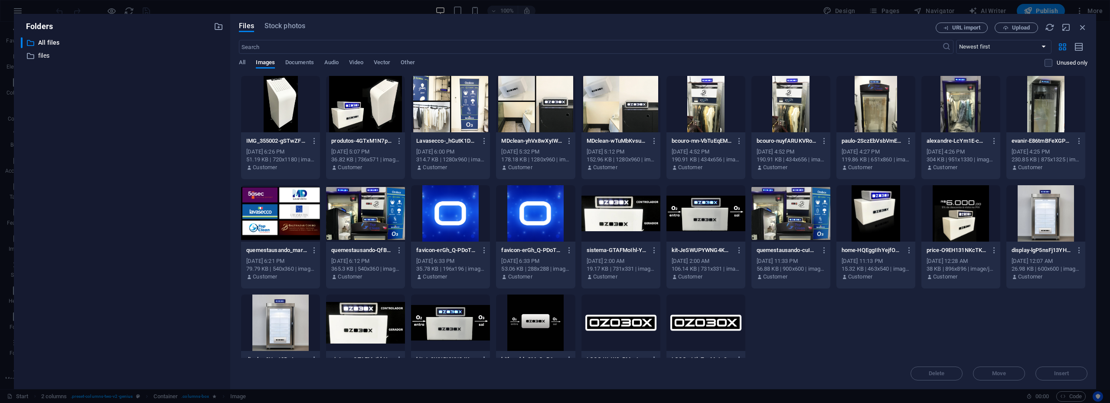
click at [281, 105] on div at bounding box center [280, 104] width 79 height 56
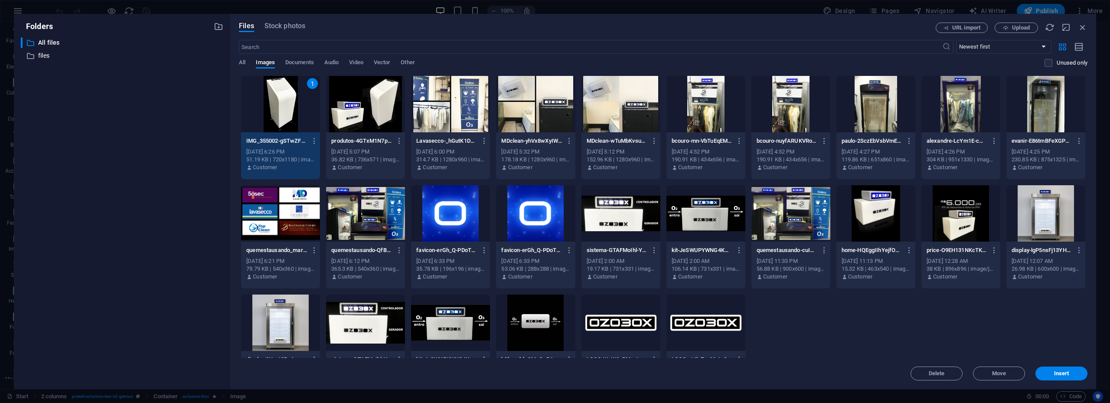
click at [281, 105] on div "1" at bounding box center [280, 104] width 79 height 56
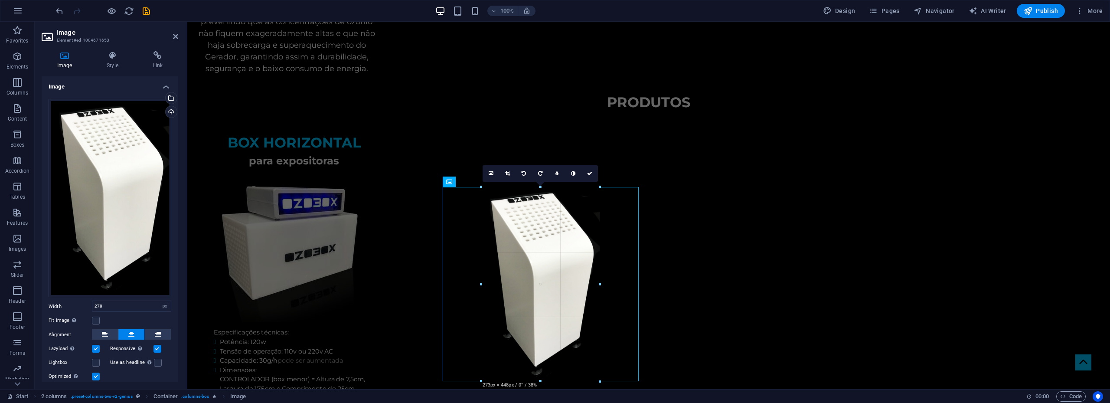
drag, startPoint x: 601, startPoint y: 385, endPoint x: 427, endPoint y: 323, distance: 184.0
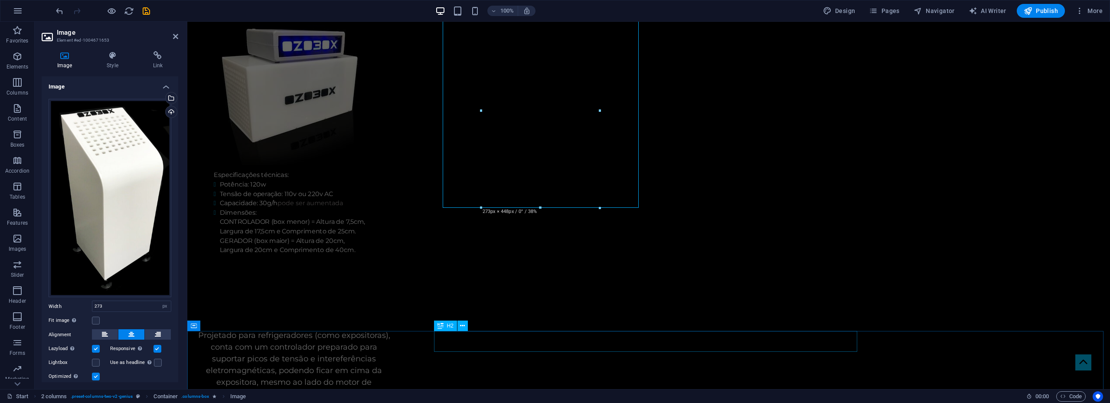
scroll to position [954, 0]
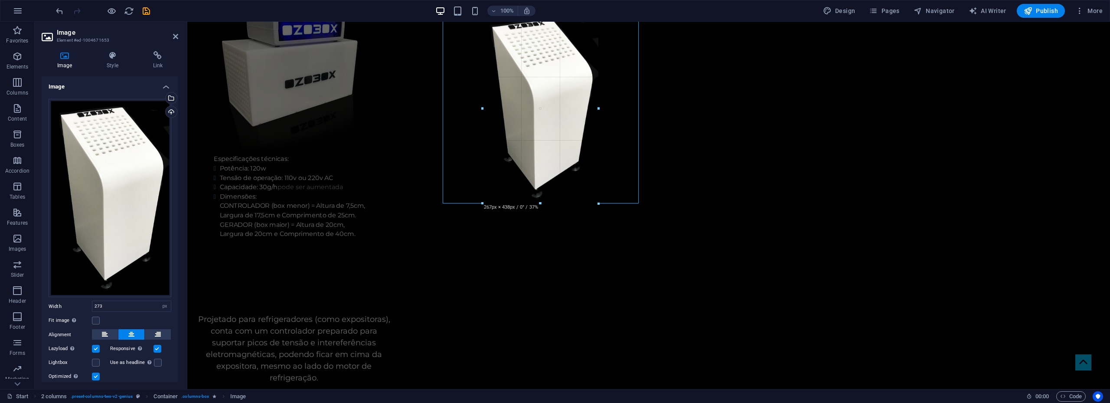
drag, startPoint x: 600, startPoint y: 206, endPoint x: 406, endPoint y: 179, distance: 195.6
type input "267"
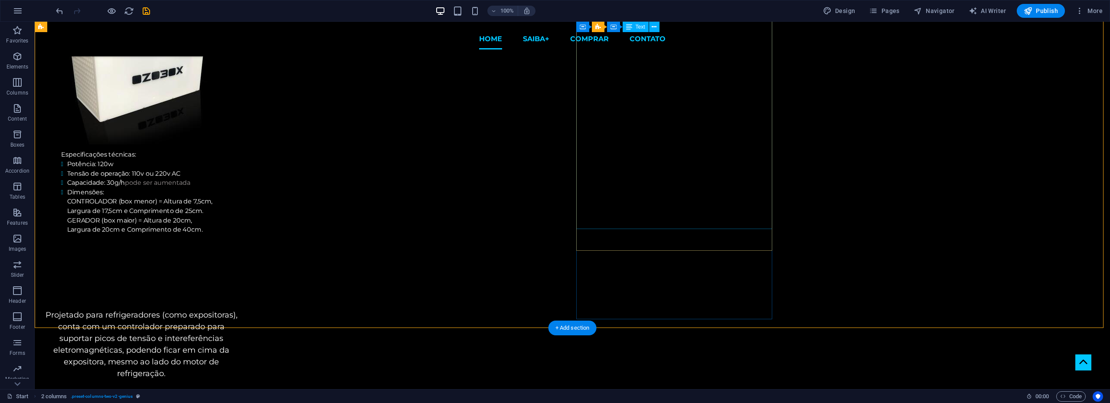
scroll to position [910, 0]
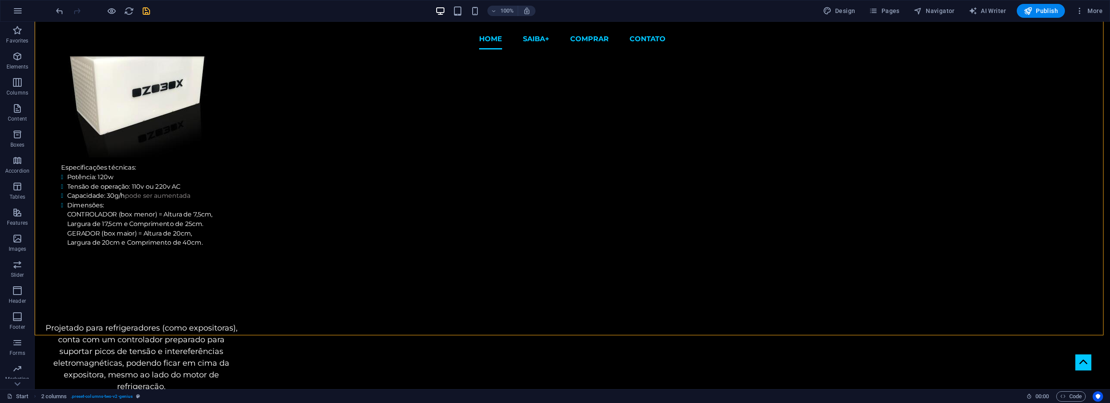
click at [147, 11] on icon "save" at bounding box center [146, 11] width 10 height 10
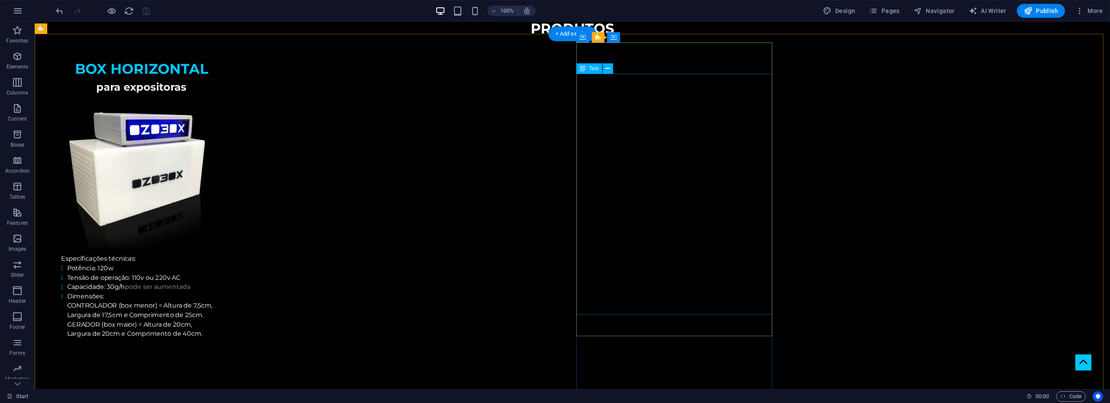
scroll to position [867, 0]
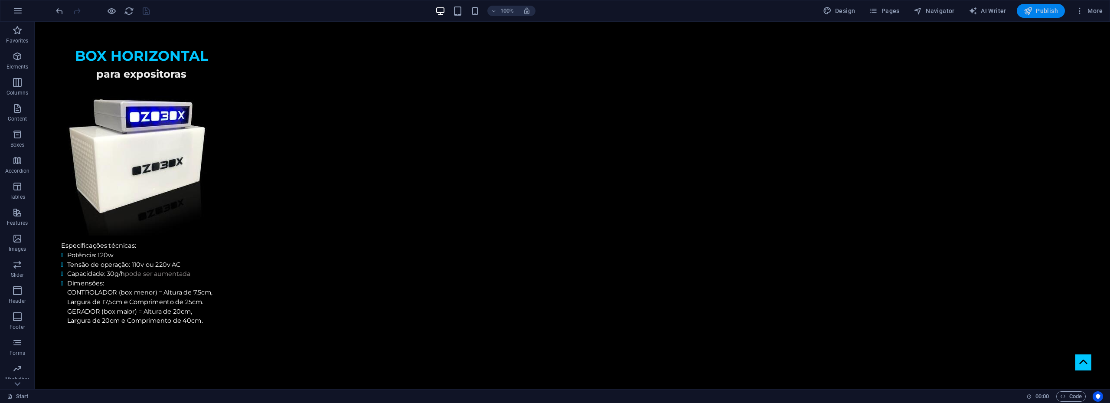
click at [1050, 13] on span "Publish" at bounding box center [1040, 11] width 34 height 9
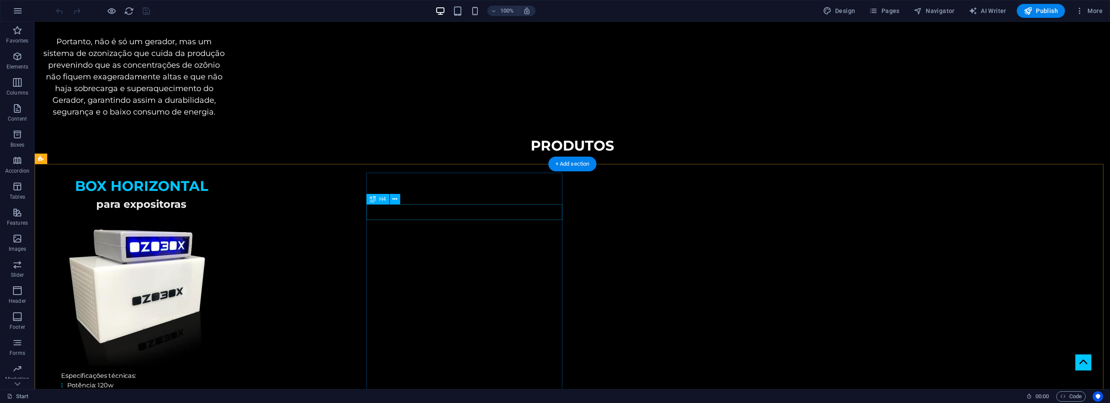
scroll to position [780, 0]
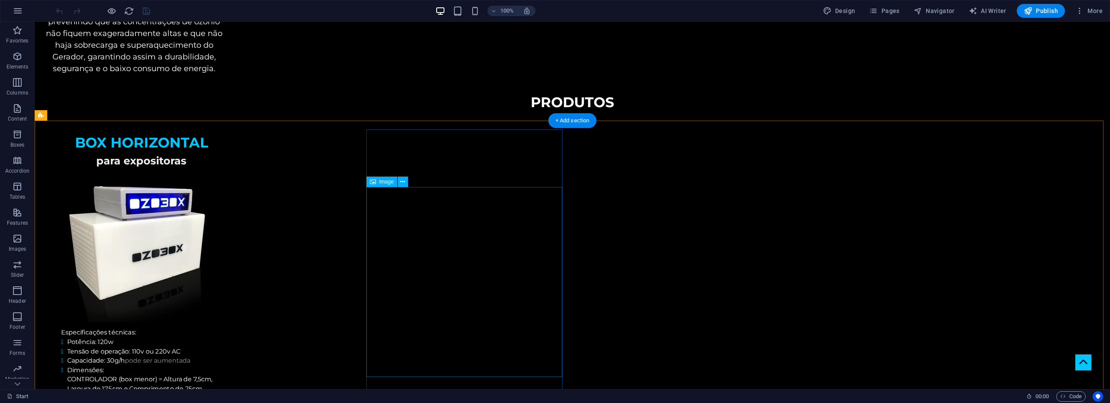
click at [386, 181] on span "Image" at bounding box center [386, 181] width 14 height 5
select select "px"
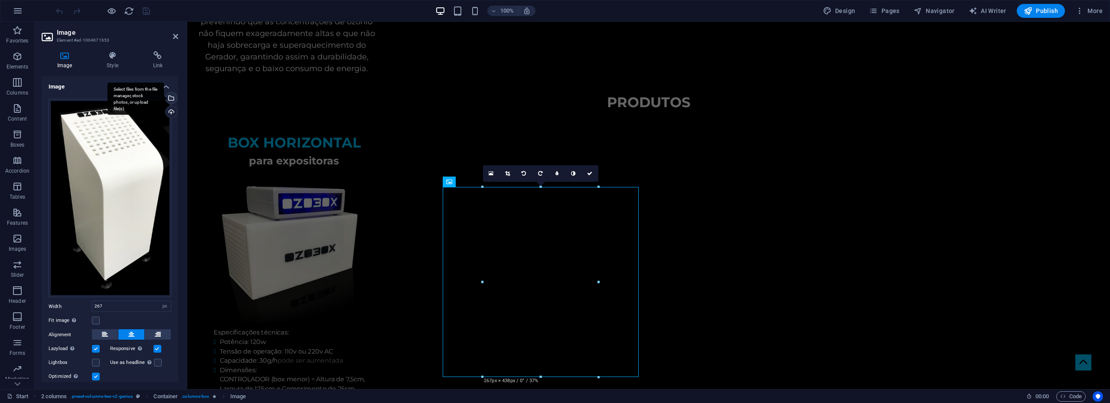
click at [164, 96] on div "Select files from the file manager, stock photos, or upload file(s)" at bounding box center [136, 98] width 56 height 33
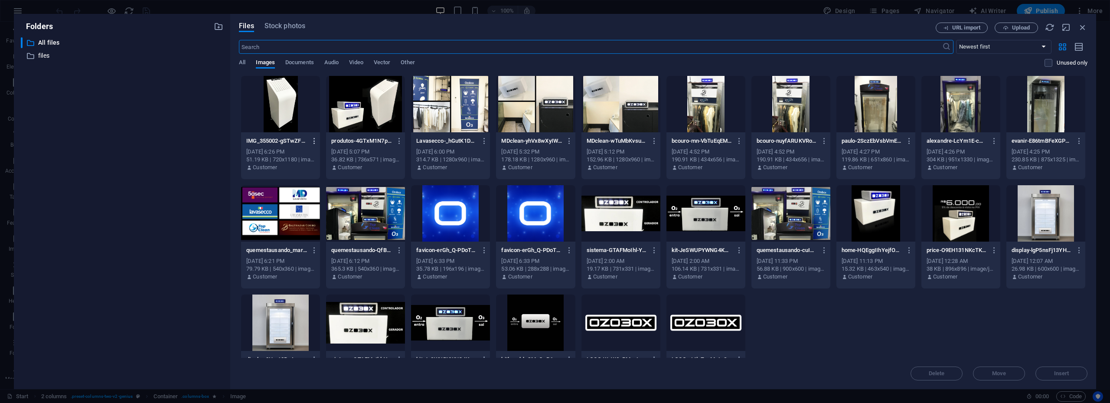
click at [313, 141] on icon "button" at bounding box center [314, 141] width 8 height 8
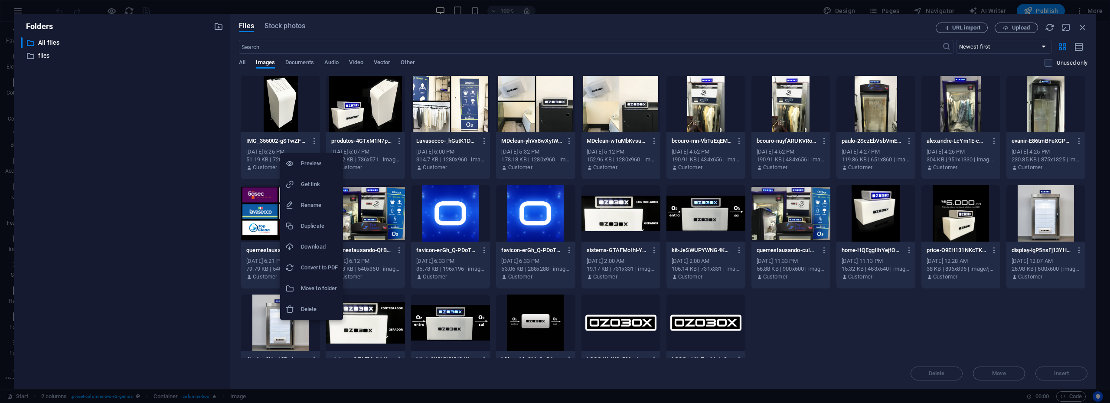
click at [310, 308] on h6 "Delete" at bounding box center [319, 309] width 37 height 10
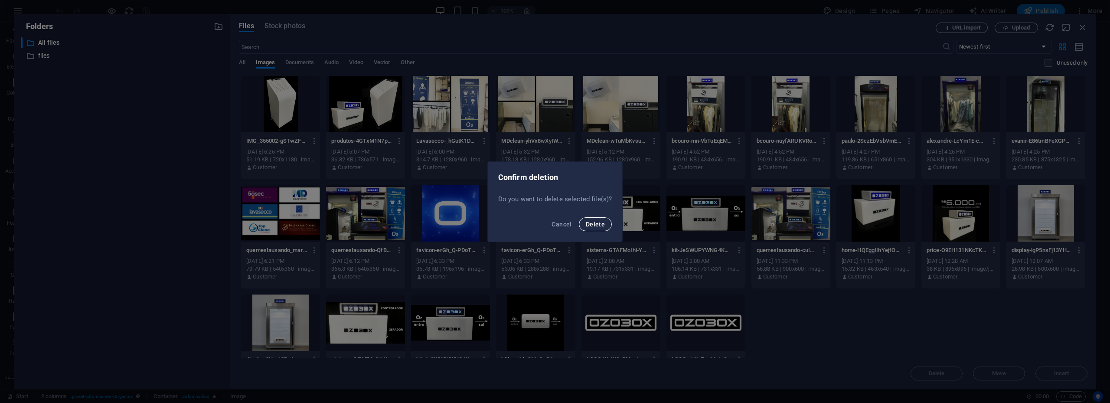
click at [599, 223] on span "Delete" at bounding box center [595, 224] width 19 height 7
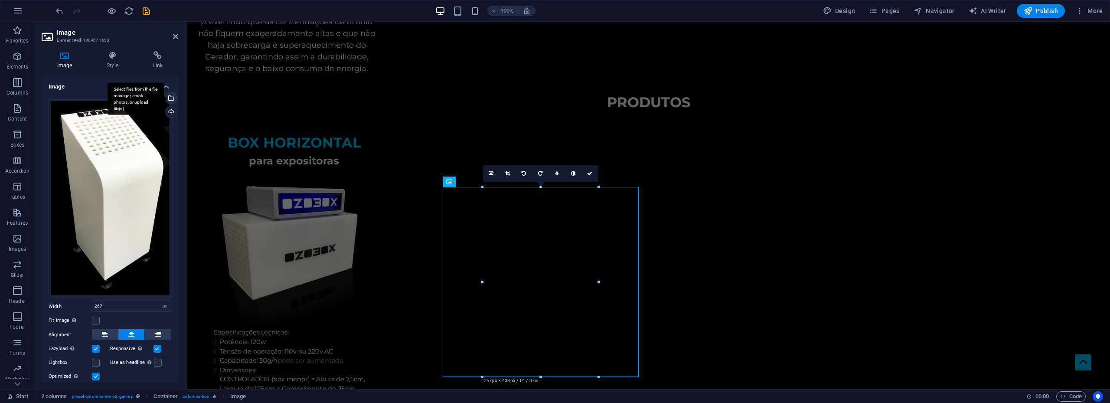
click at [169, 98] on div "Select files from the file manager, stock photos, or upload file(s)" at bounding box center [170, 98] width 13 height 13
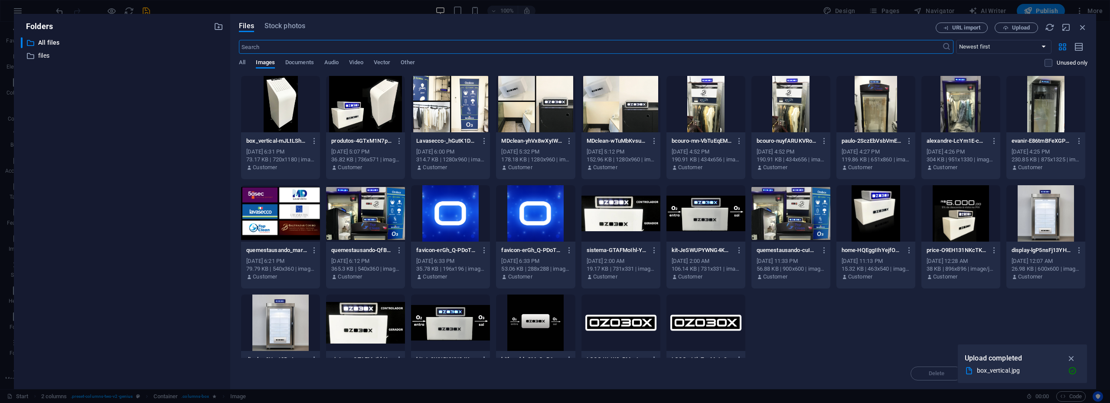
click at [278, 98] on div at bounding box center [280, 104] width 79 height 56
click at [278, 98] on div "1" at bounding box center [280, 104] width 79 height 56
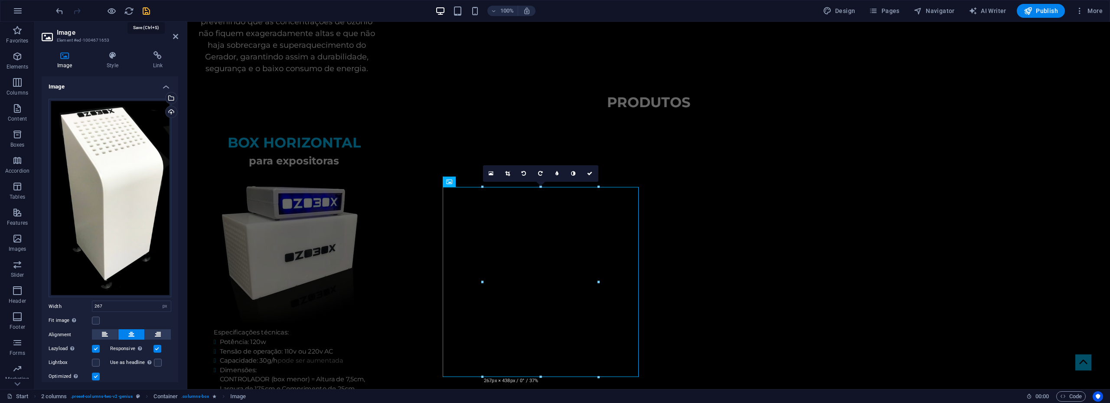
click at [144, 9] on icon "save" at bounding box center [146, 11] width 10 height 10
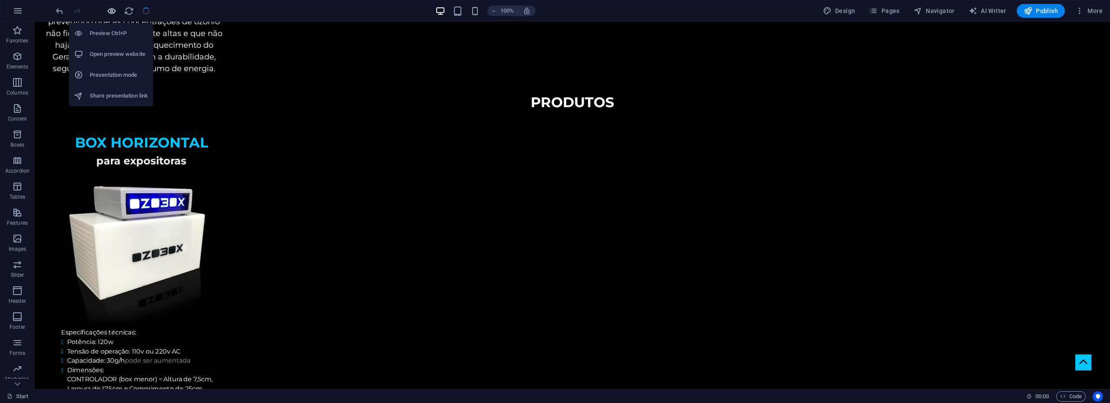
click at [110, 9] on icon "button" at bounding box center [112, 11] width 10 height 10
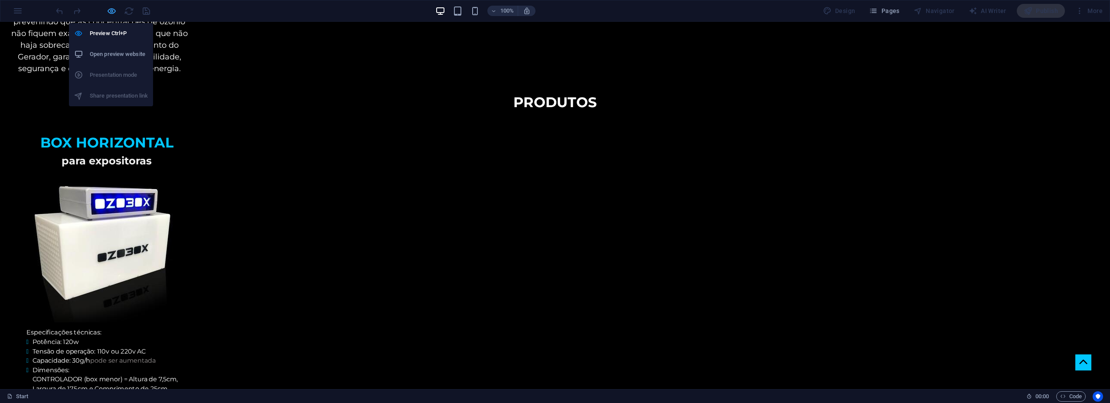
click at [116, 8] on icon "button" at bounding box center [112, 11] width 10 height 10
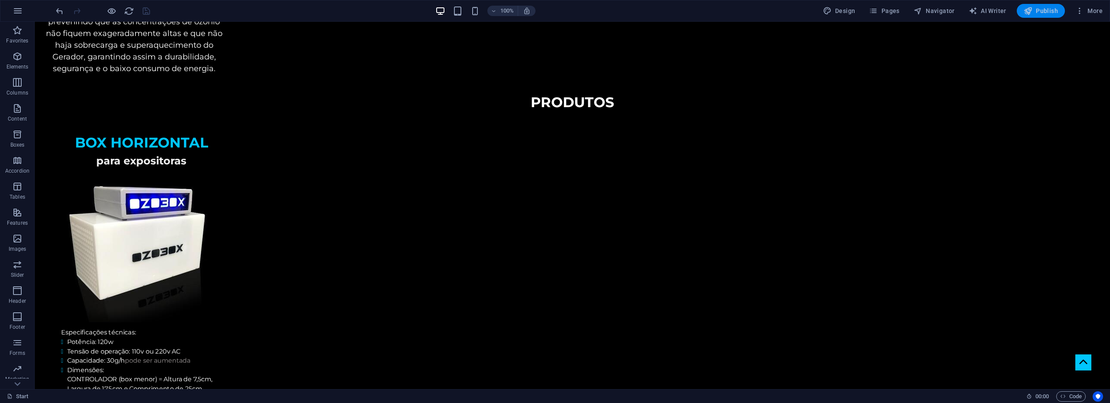
click at [1048, 7] on span "Publish" at bounding box center [1040, 11] width 34 height 9
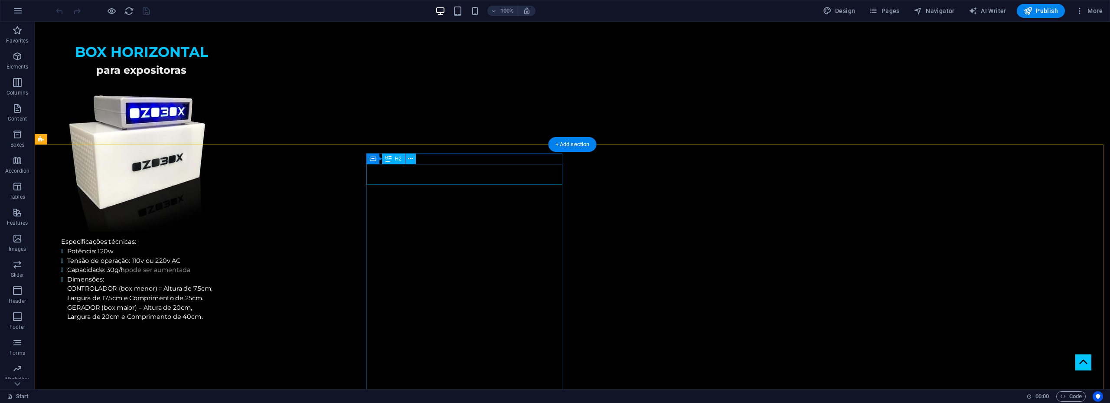
scroll to position [910, 0]
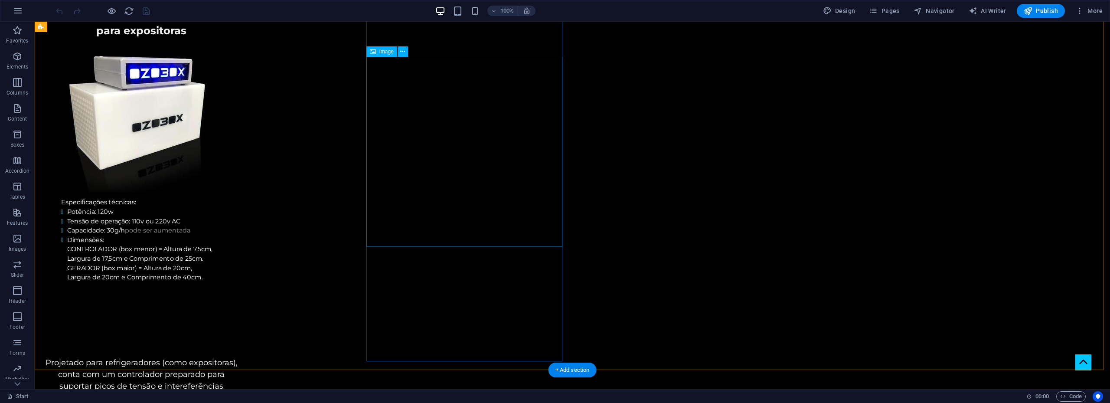
click at [388, 54] on span "Image" at bounding box center [386, 51] width 14 height 5
click at [17, 58] on icon "button" at bounding box center [17, 56] width 10 height 10
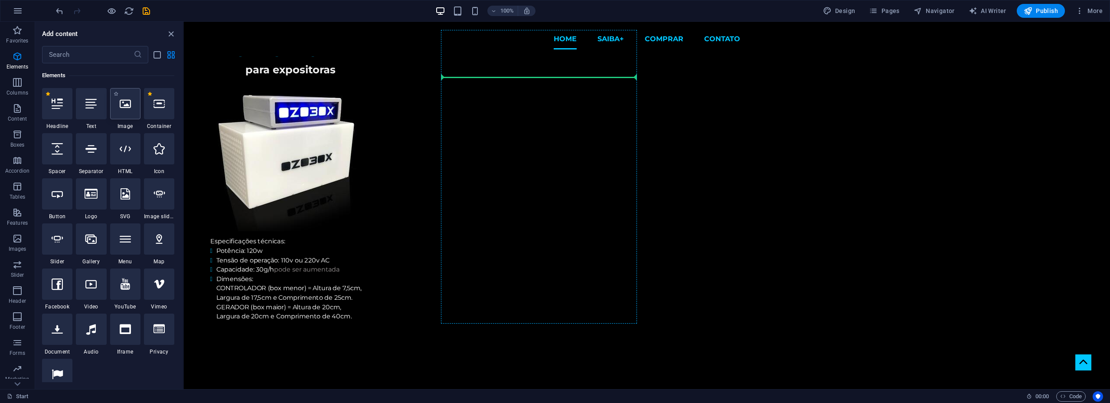
scroll to position [836, 0]
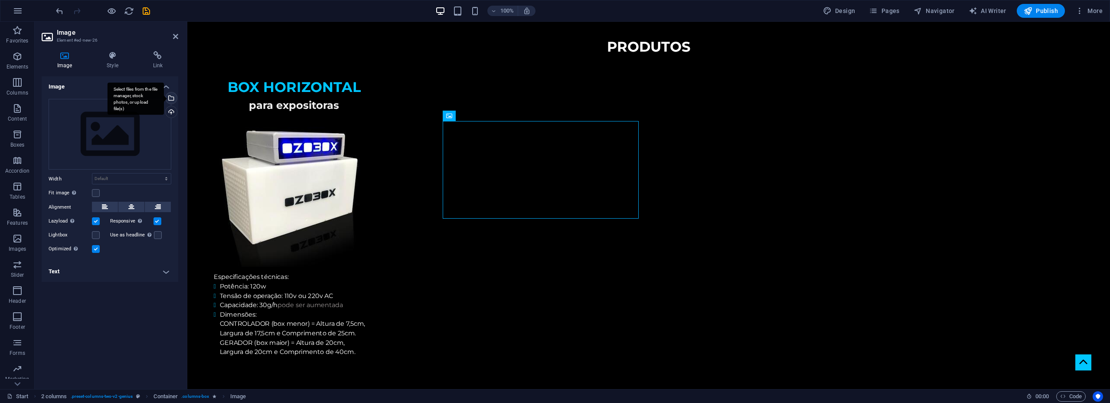
click at [173, 95] on div "Select files from the file manager, stock photos, or upload file(s)" at bounding box center [170, 98] width 13 height 13
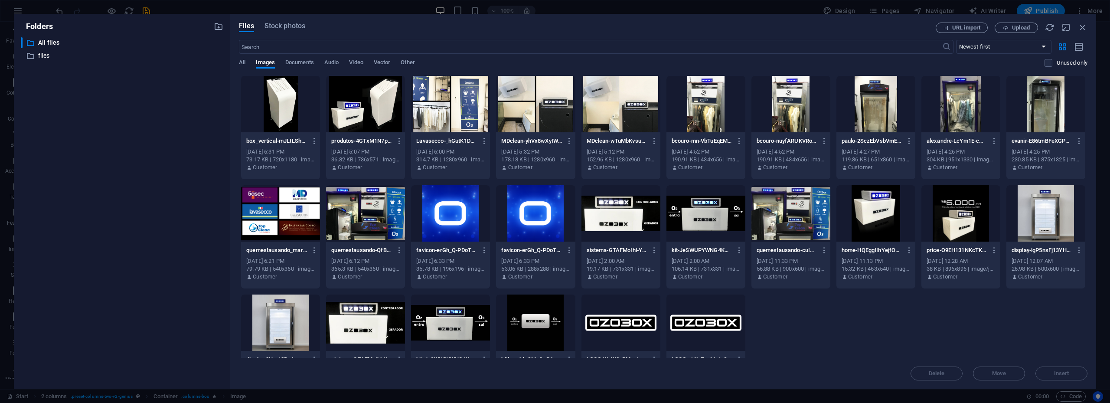
click at [289, 96] on div at bounding box center [280, 104] width 79 height 56
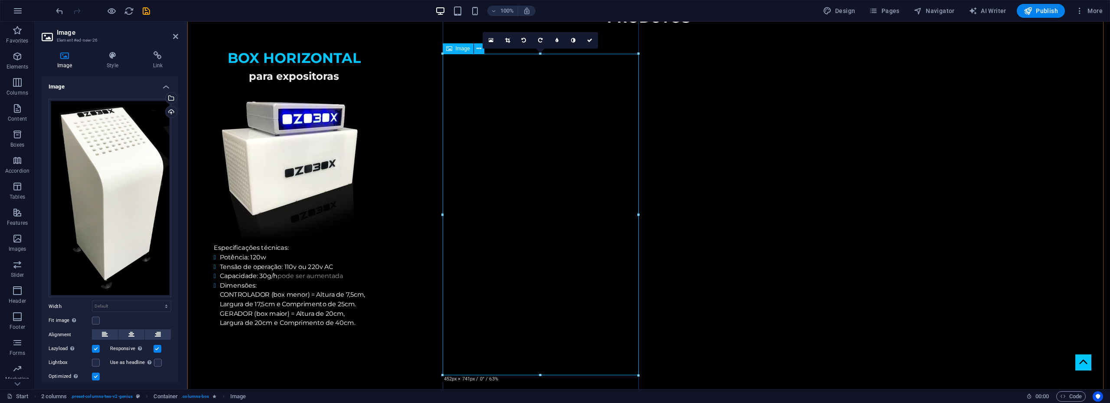
scroll to position [966, 0]
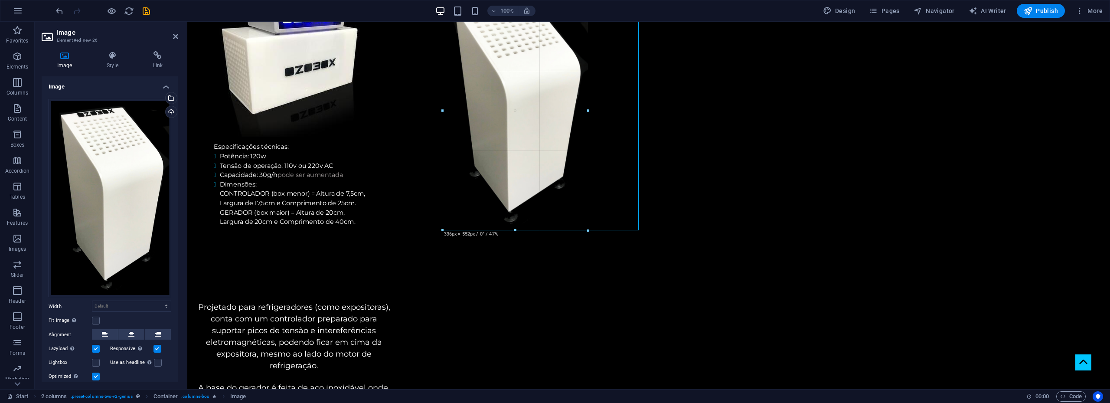
drag, startPoint x: 443, startPoint y: 310, endPoint x: 307, endPoint y: 162, distance: 201.3
type input "335"
select select "px"
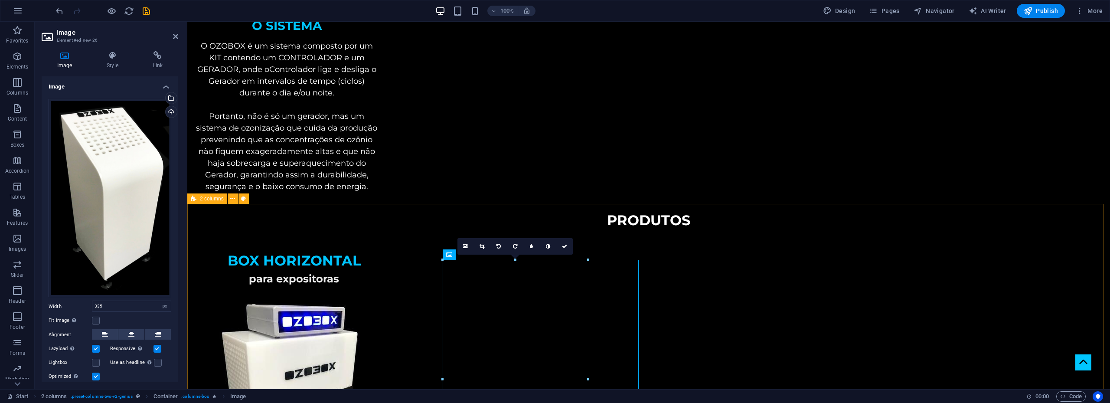
scroll to position [792, 0]
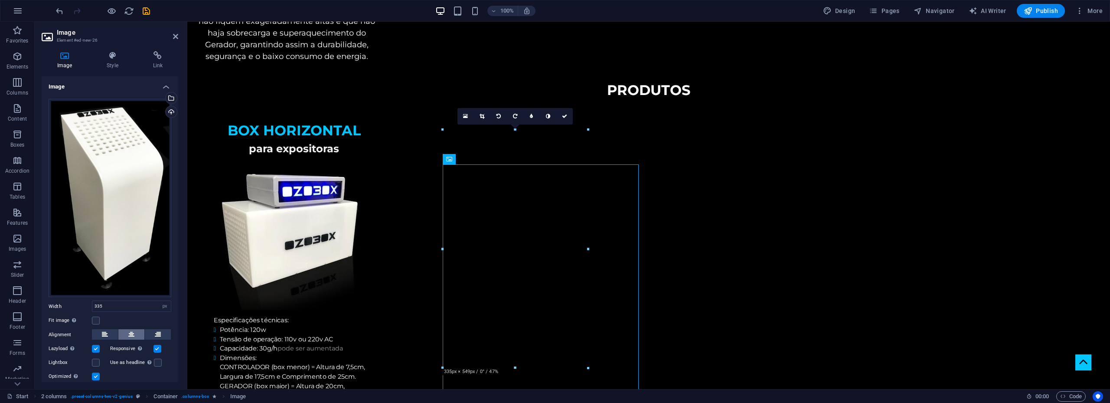
click at [132, 331] on icon at bounding box center [131, 334] width 6 height 10
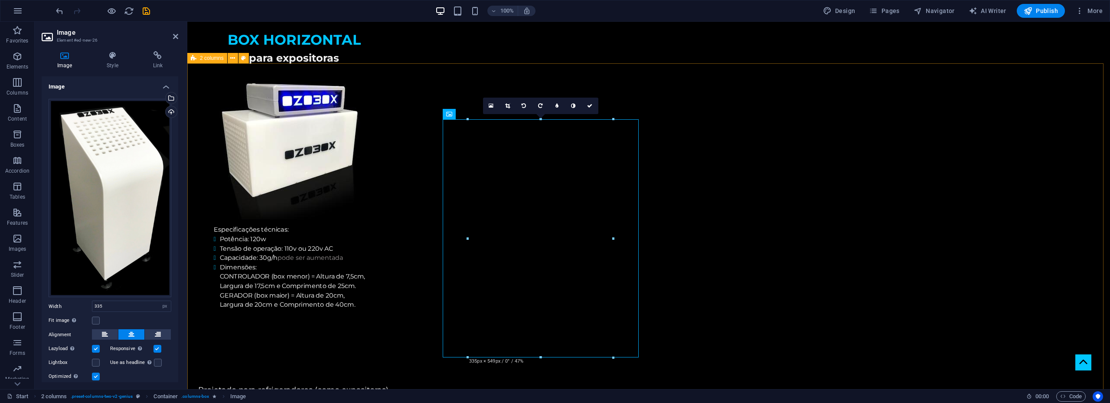
scroll to position [966, 0]
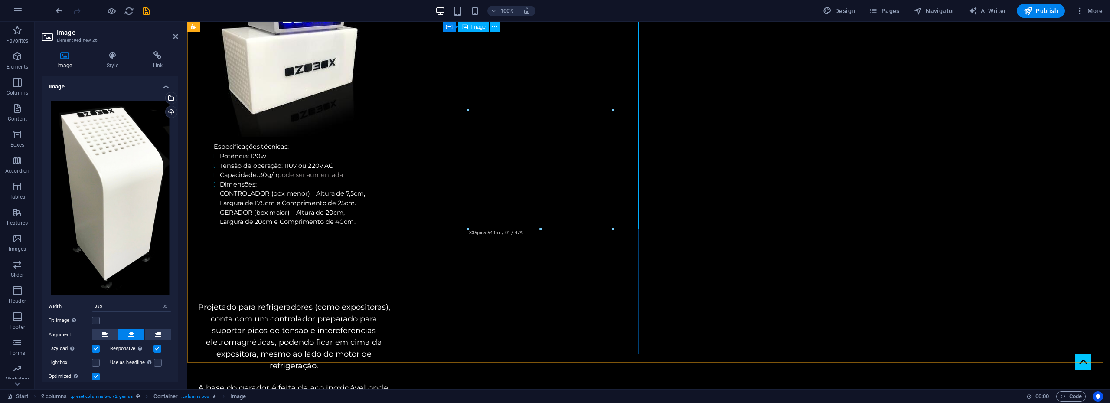
drag, startPoint x: 799, startPoint y: 249, endPoint x: 586, endPoint y: 187, distance: 222.0
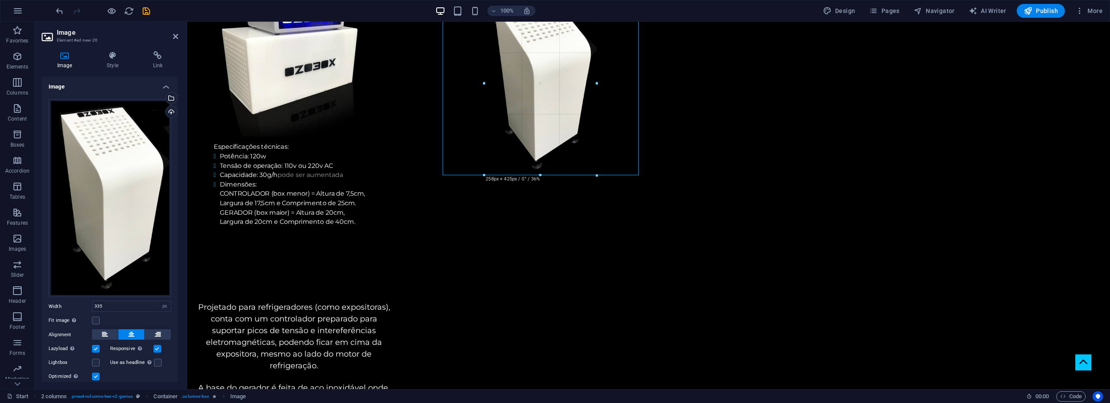
drag, startPoint x: 468, startPoint y: 230, endPoint x: 504, endPoint y: 174, distance: 66.5
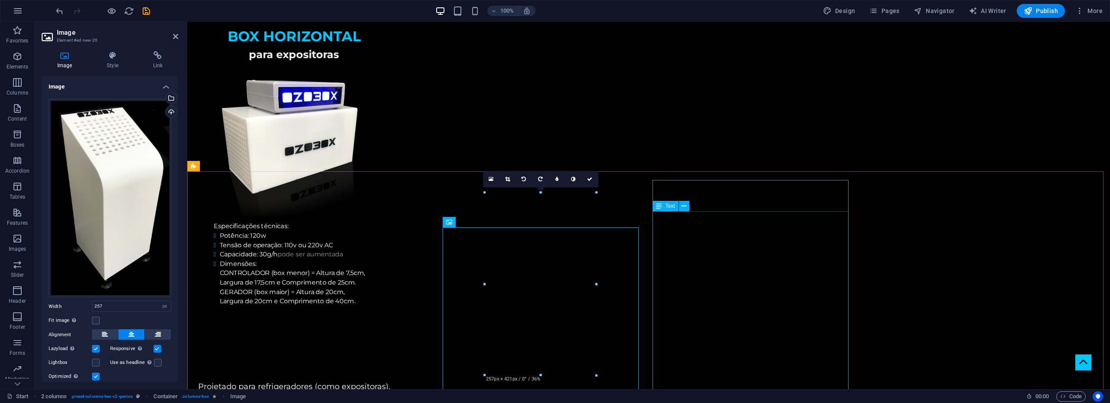
scroll to position [922, 0]
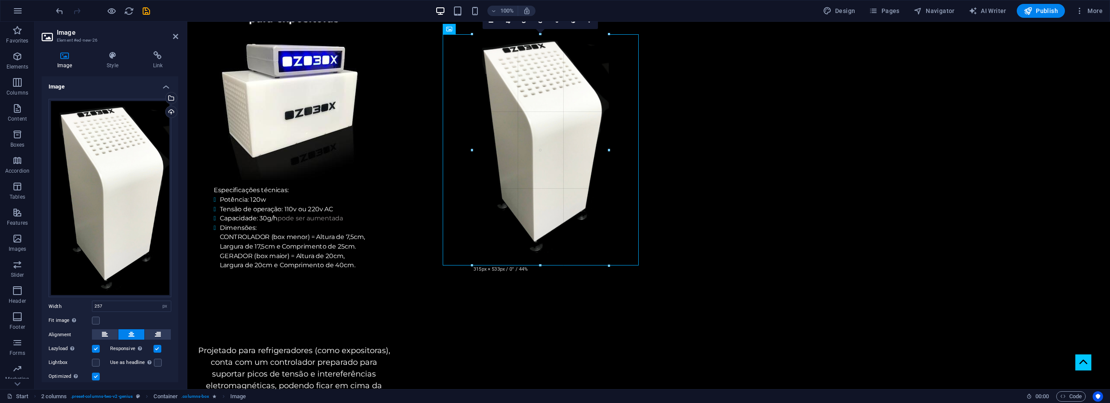
drag, startPoint x: 485, startPoint y: 182, endPoint x: 376, endPoint y: 200, distance: 110.8
type input "315"
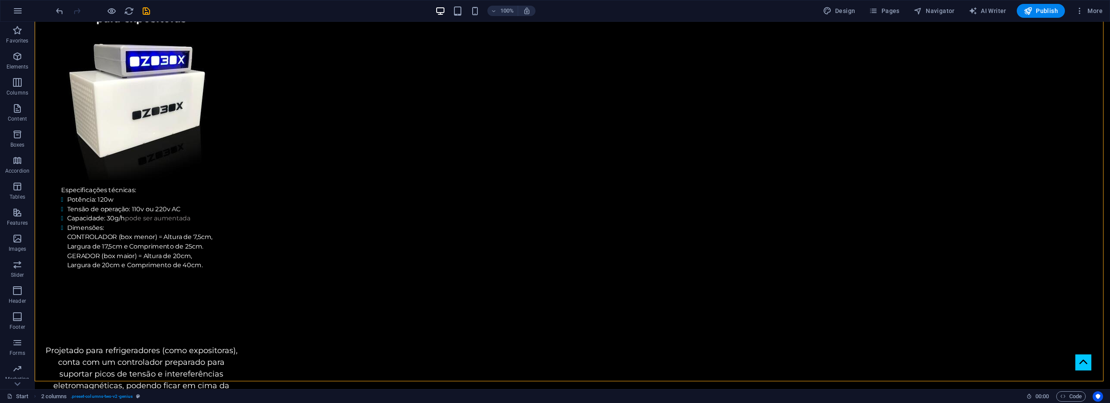
click at [153, 9] on div "100% Design Pages Navigator AI Writer Publish More" at bounding box center [580, 11] width 1052 height 14
click at [146, 9] on icon "save" at bounding box center [146, 11] width 10 height 10
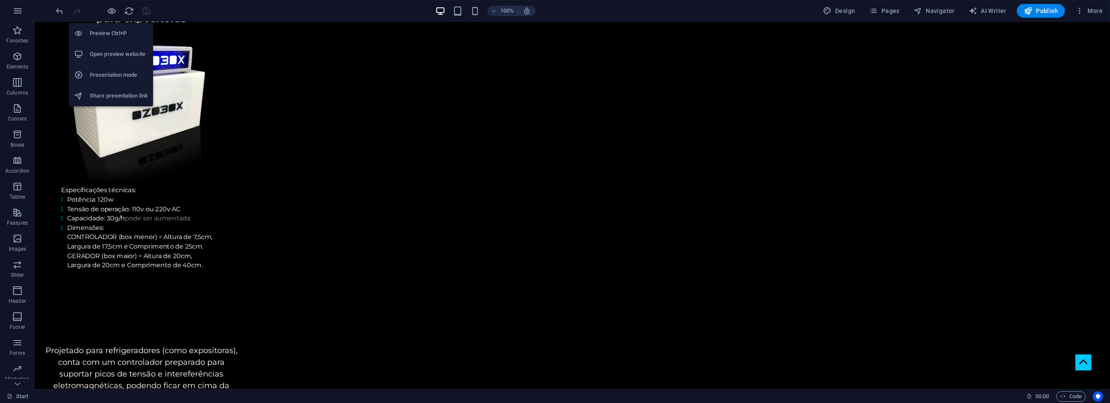
click at [103, 53] on h6 "Open preview website" at bounding box center [119, 54] width 58 height 10
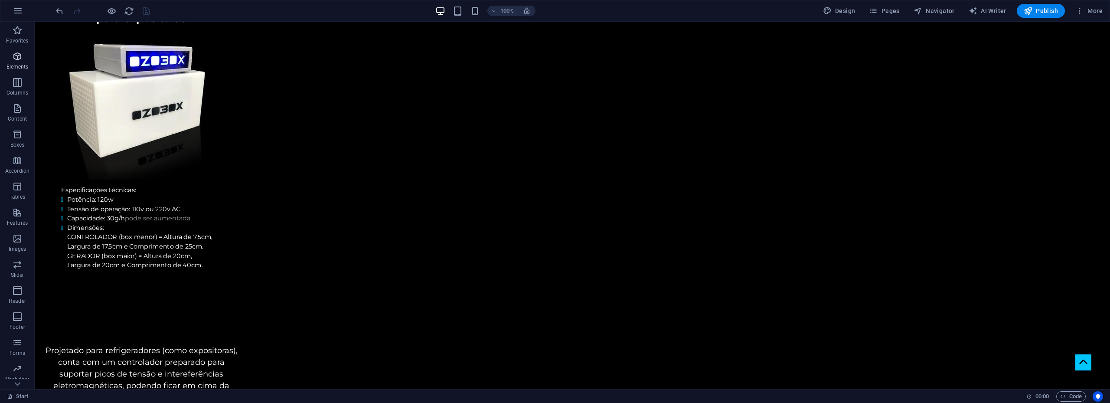
click at [13, 58] on icon "button" at bounding box center [17, 56] width 10 height 10
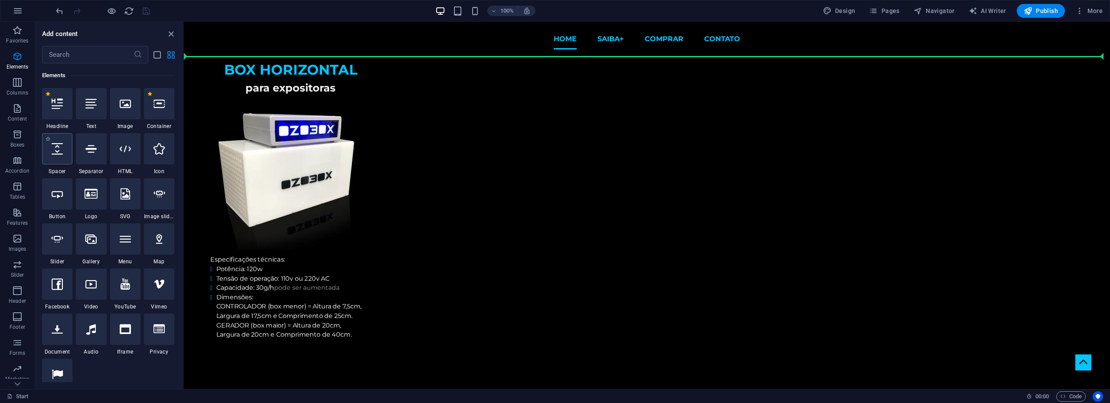
scroll to position [791, 0]
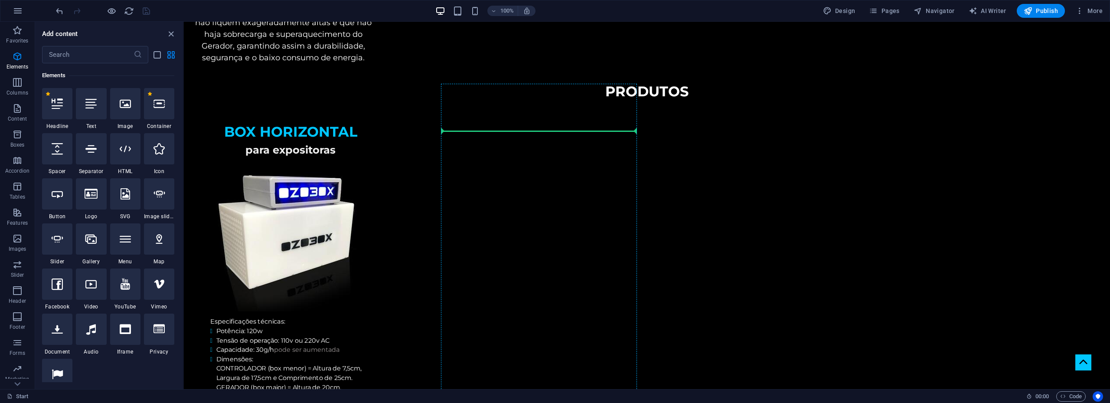
select select "px"
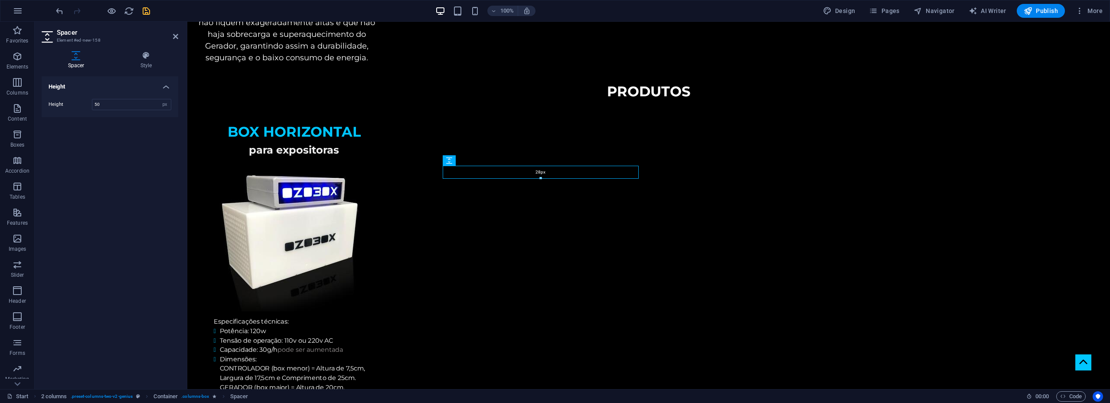
drag, startPoint x: 539, startPoint y: 187, endPoint x: 542, endPoint y: 176, distance: 11.1
click at [542, 176] on div "28px" at bounding box center [541, 172] width 196 height 13
type input "28"
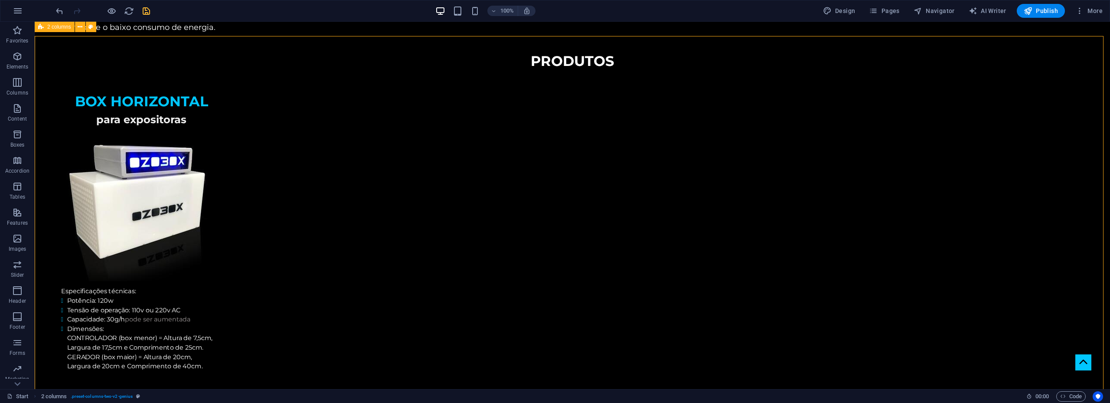
scroll to position [748, 0]
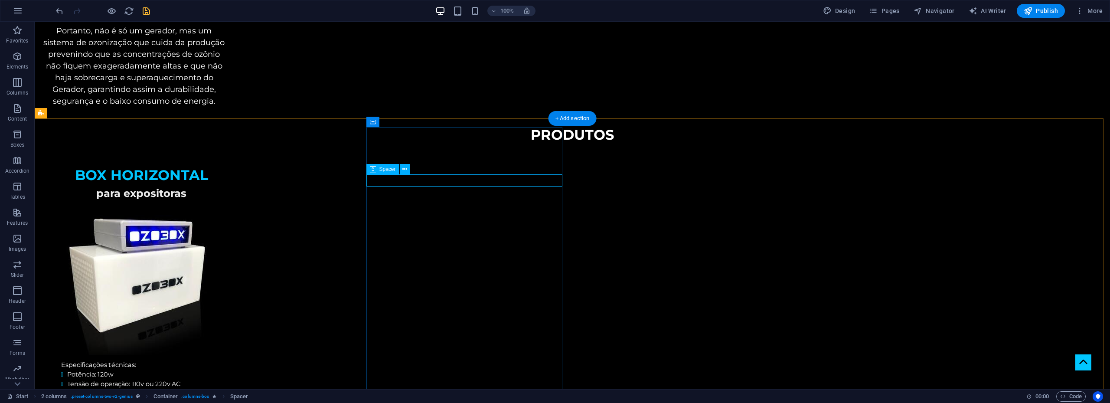
select select "px"
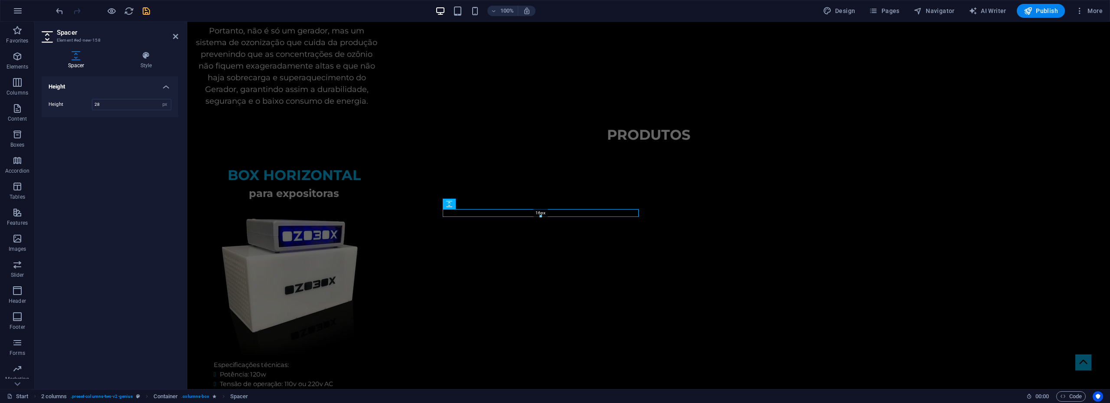
click at [542, 218] on div at bounding box center [540, 216] width 195 height 3
type input "16"
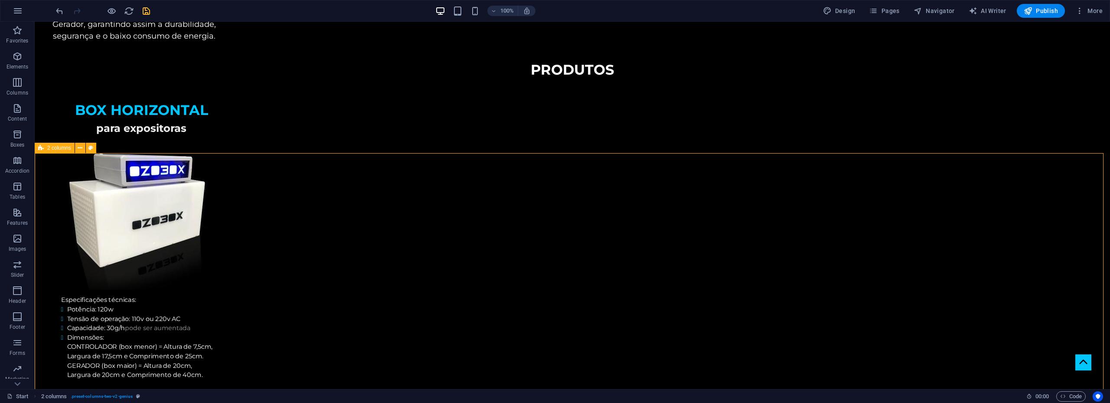
scroll to position [878, 0]
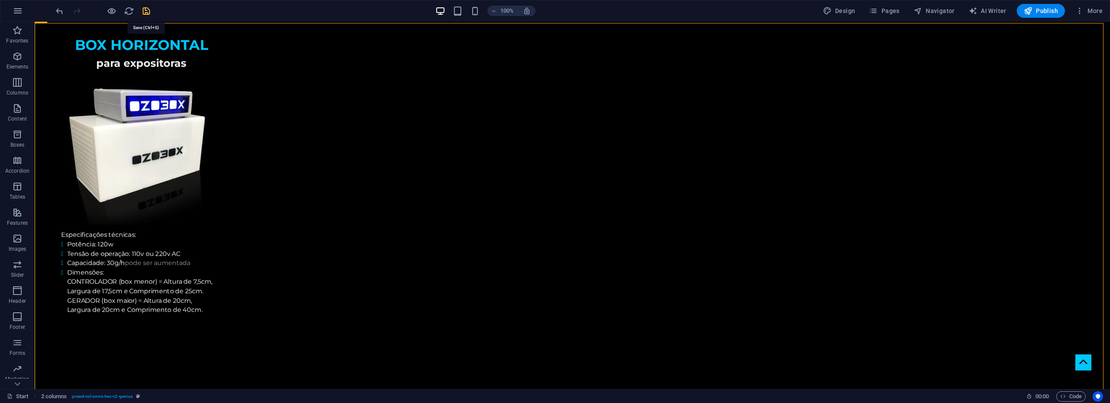
click at [147, 11] on icon "save" at bounding box center [146, 11] width 10 height 10
click at [1045, 10] on span "Publish" at bounding box center [1040, 11] width 34 height 9
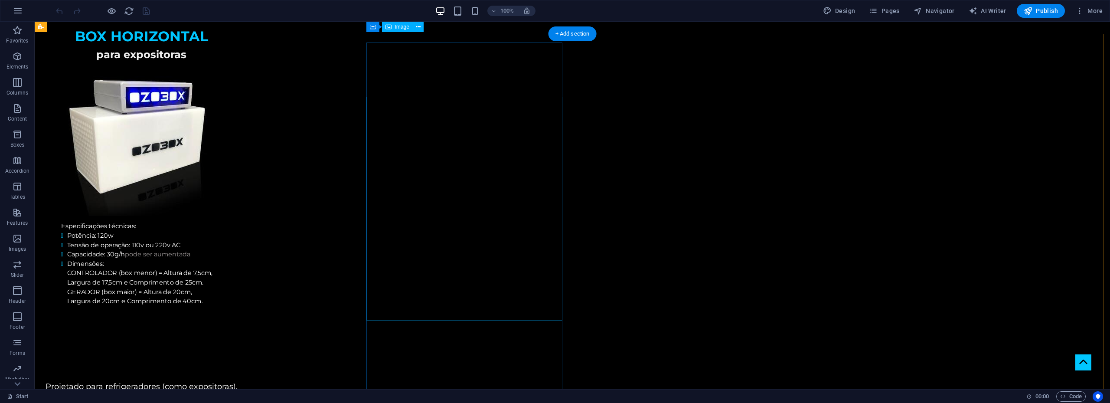
scroll to position [867, 0]
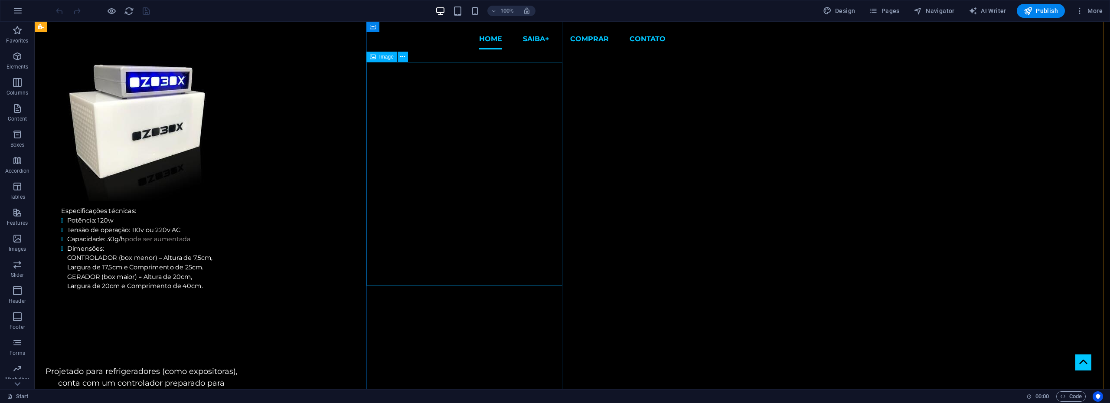
click at [386, 59] on span "Image" at bounding box center [386, 56] width 14 height 5
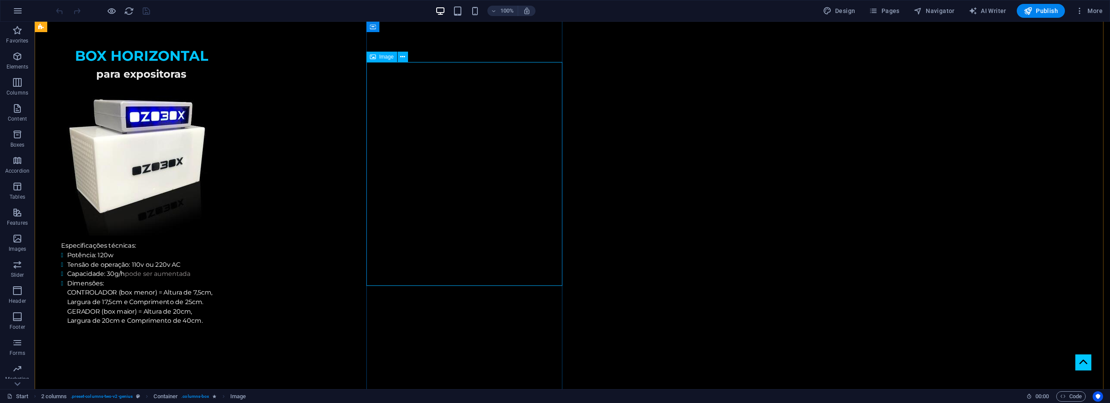
select select "px"
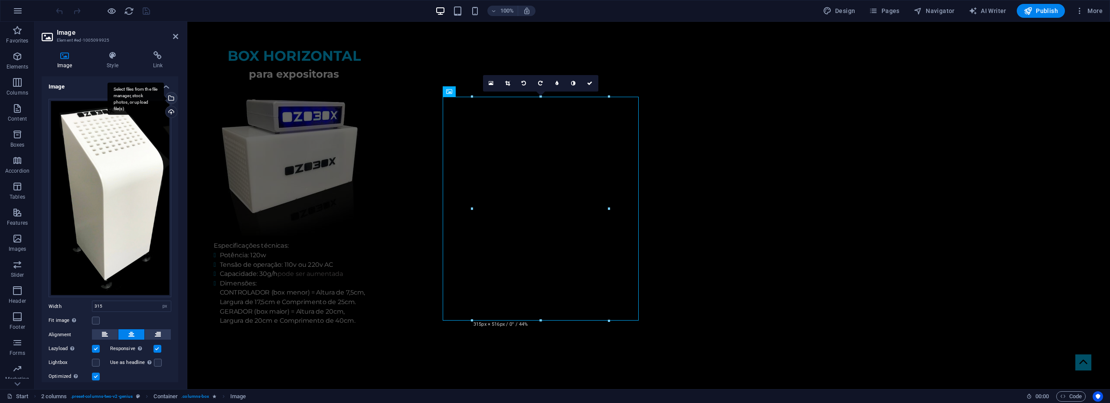
click at [169, 95] on div "Select files from the file manager, stock photos, or upload file(s)" at bounding box center [170, 98] width 13 height 13
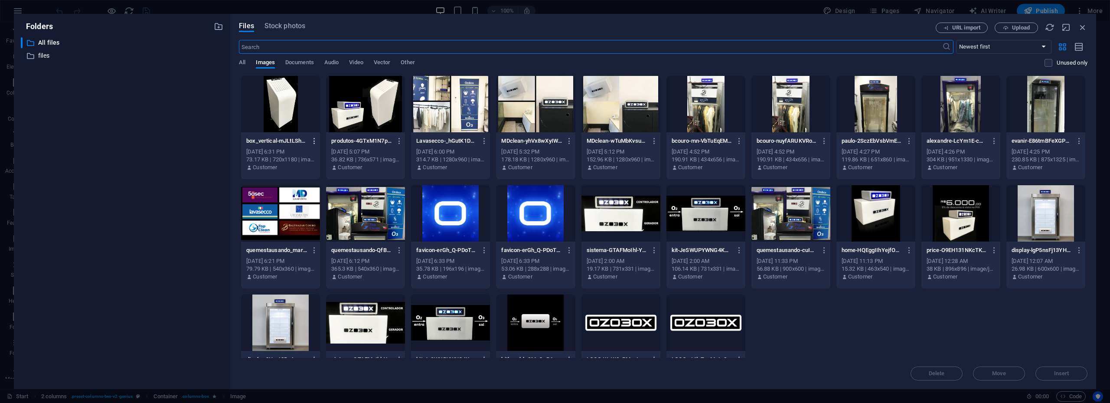
click at [314, 140] on icon "button" at bounding box center [314, 141] width 8 height 8
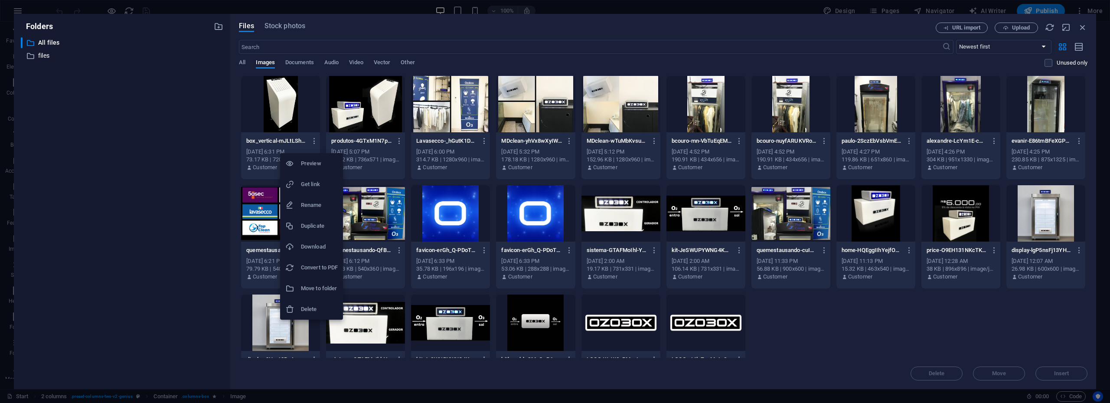
click at [314, 307] on h6 "Delete" at bounding box center [319, 309] width 37 height 10
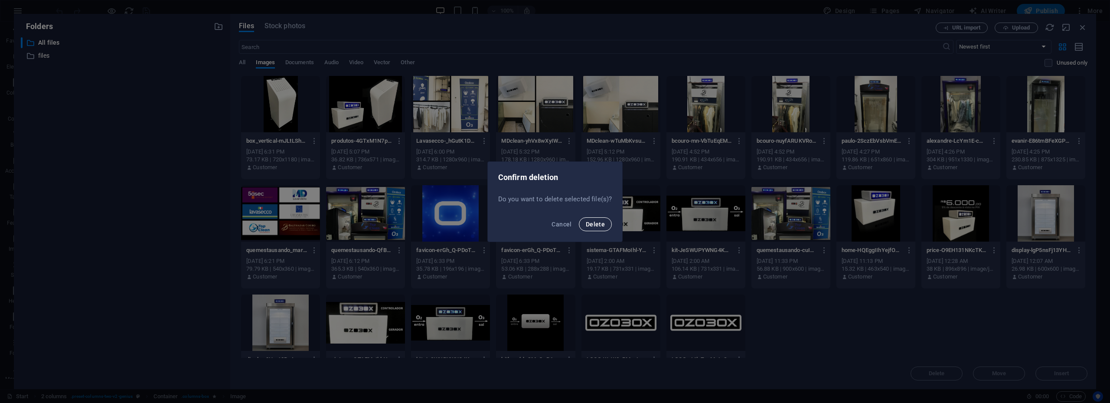
click at [596, 219] on button "Delete" at bounding box center [595, 224] width 33 height 14
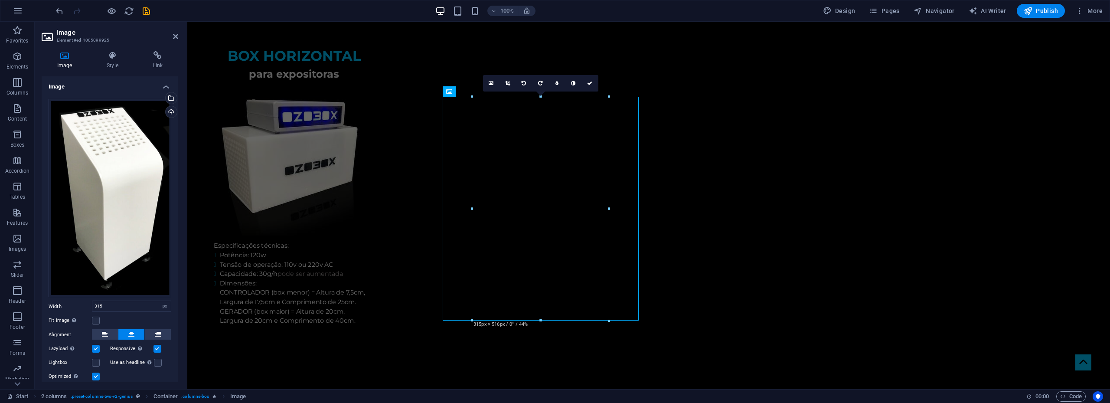
click at [157, 10] on div "100% Design Pages Navigator AI Writer Publish More" at bounding box center [580, 11] width 1052 height 14
click at [146, 9] on icon "save" at bounding box center [146, 11] width 10 height 10
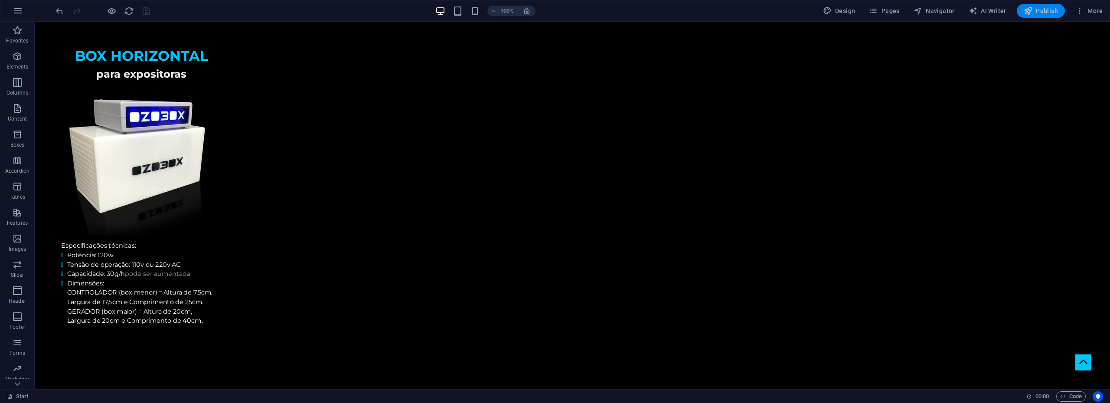
click at [1048, 16] on button "Publish" at bounding box center [1041, 11] width 48 height 14
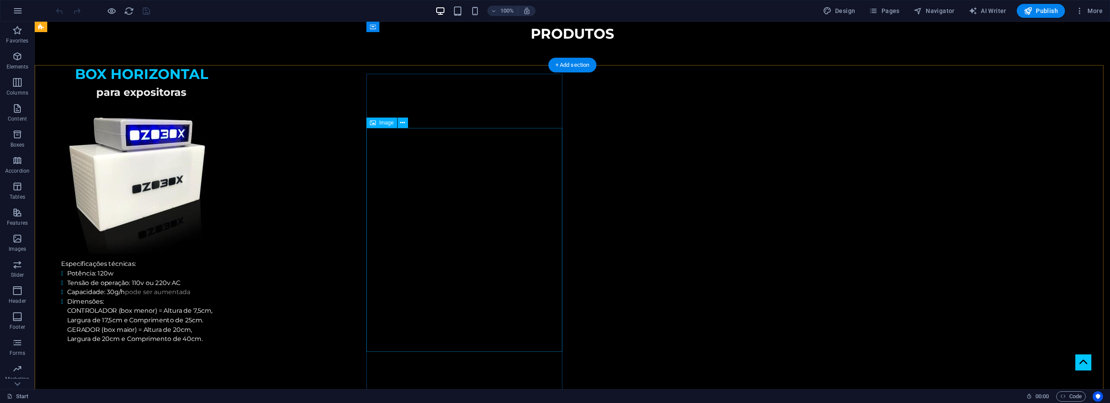
scroll to position [780, 0]
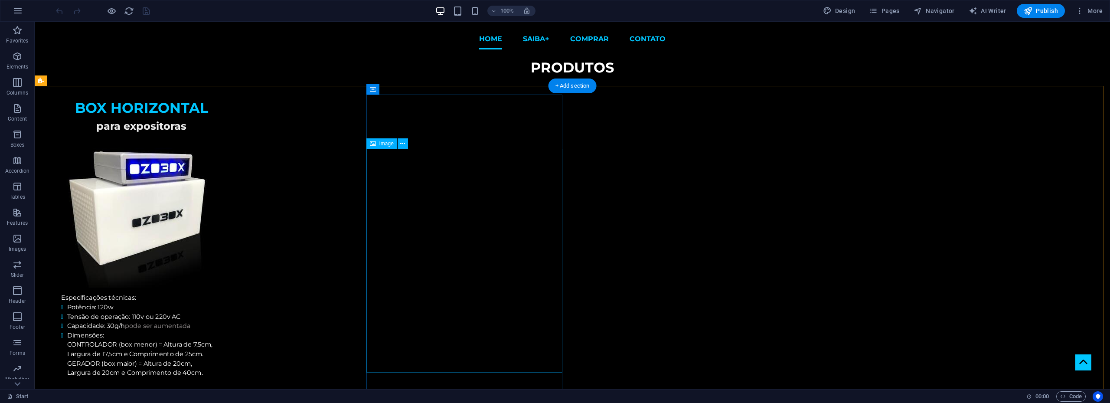
click at [385, 144] on span "Image" at bounding box center [386, 143] width 14 height 5
select select "px"
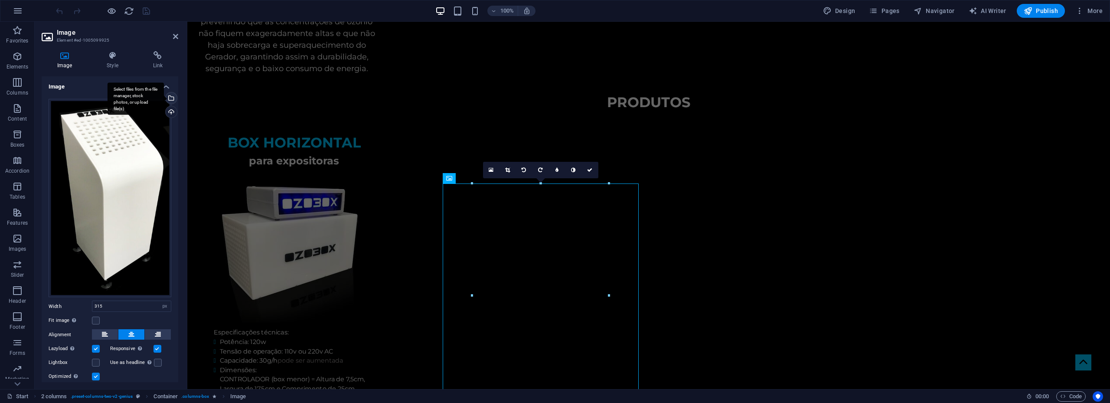
click at [169, 97] on div "Select files from the file manager, stock photos, or upload file(s)" at bounding box center [170, 98] width 13 height 13
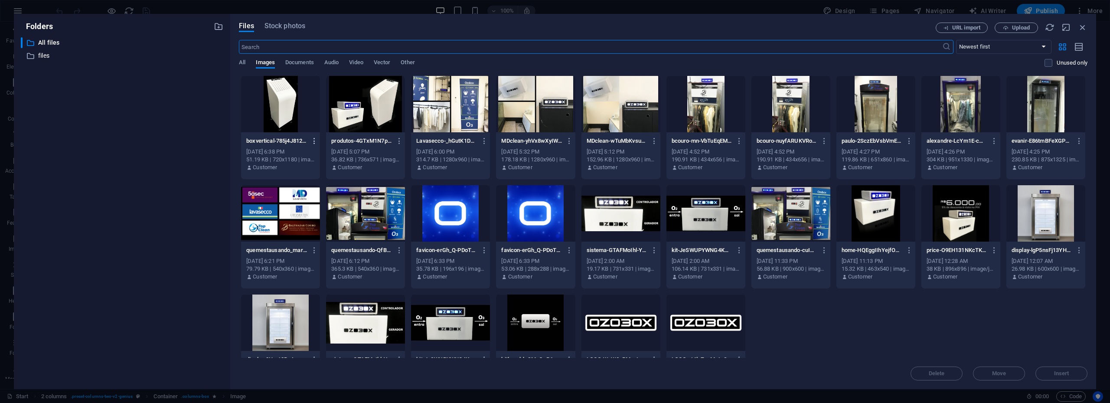
click at [313, 141] on icon "button" at bounding box center [314, 141] width 8 height 8
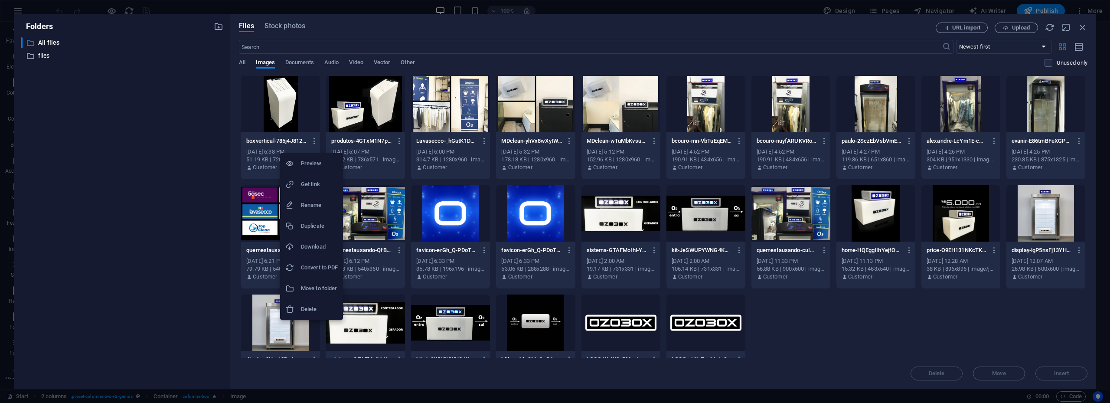
click at [319, 307] on h6 "Delete" at bounding box center [319, 309] width 37 height 10
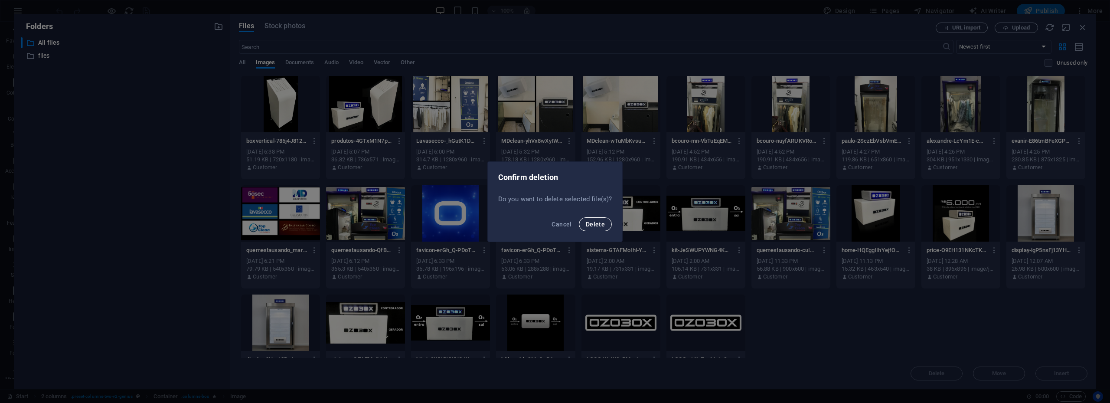
click at [592, 222] on span "Delete" at bounding box center [595, 224] width 19 height 7
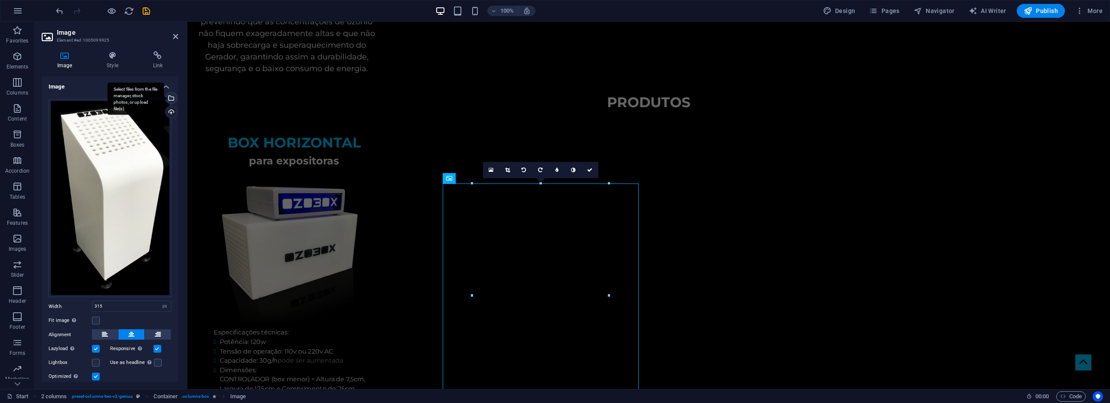
click at [169, 97] on div "Select files from the file manager, stock photos, or upload file(s)" at bounding box center [170, 98] width 13 height 13
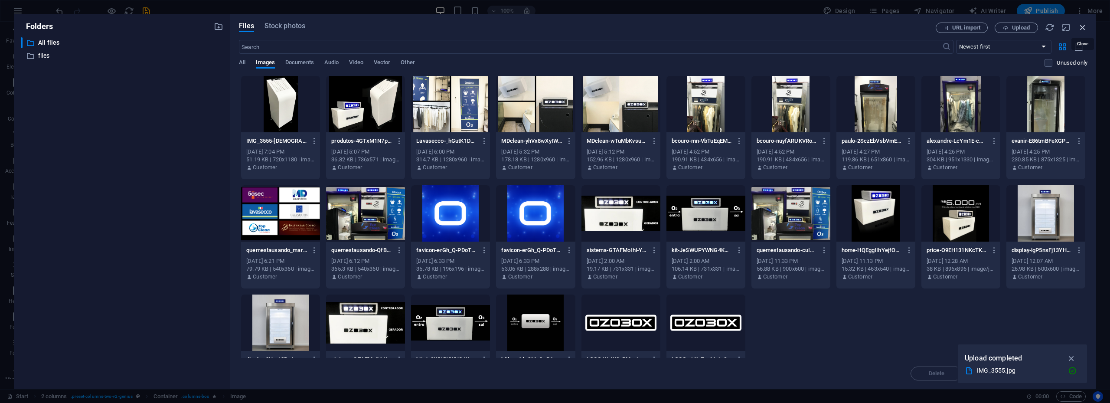
click at [1081, 26] on icon "button" at bounding box center [1083, 28] width 10 height 10
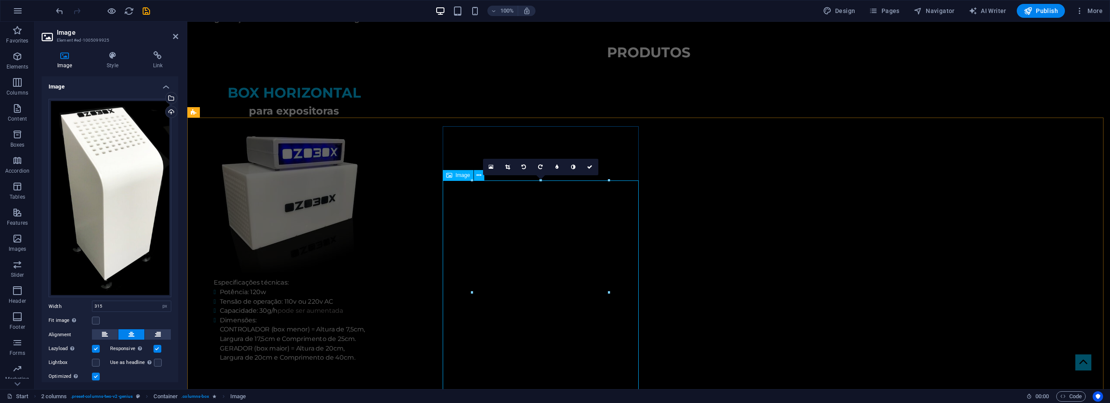
scroll to position [867, 0]
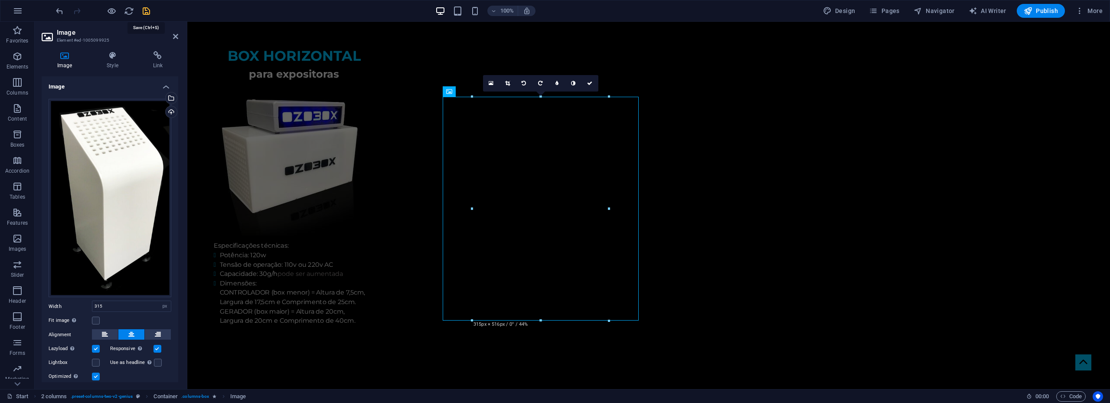
click at [144, 10] on icon "save" at bounding box center [146, 11] width 10 height 10
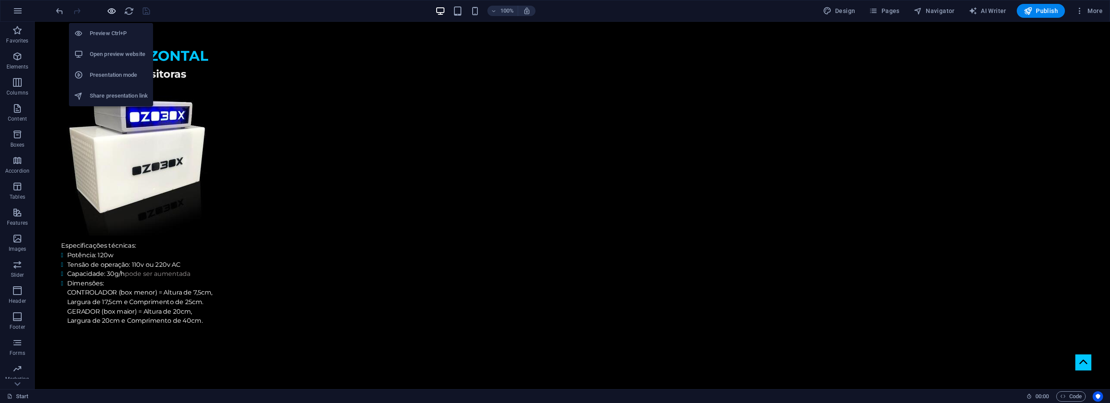
click at [113, 8] on icon "button" at bounding box center [112, 11] width 10 height 10
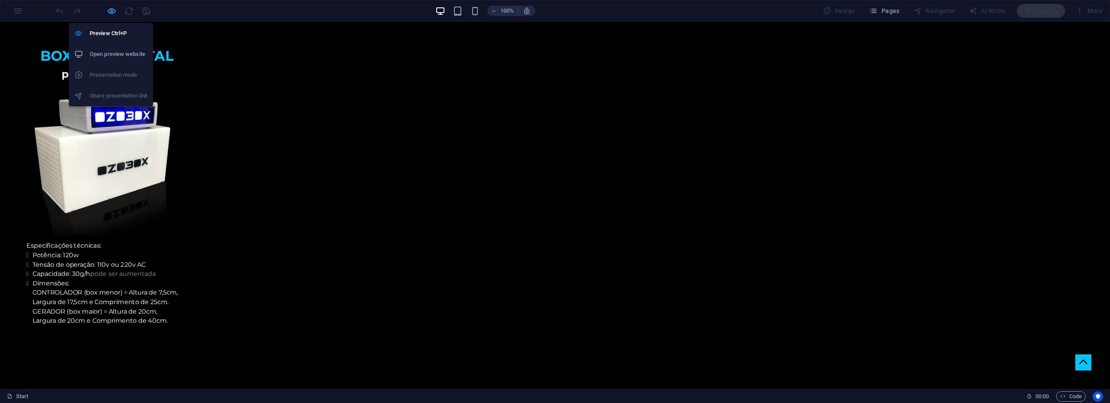
click at [108, 11] on icon "button" at bounding box center [112, 11] width 10 height 10
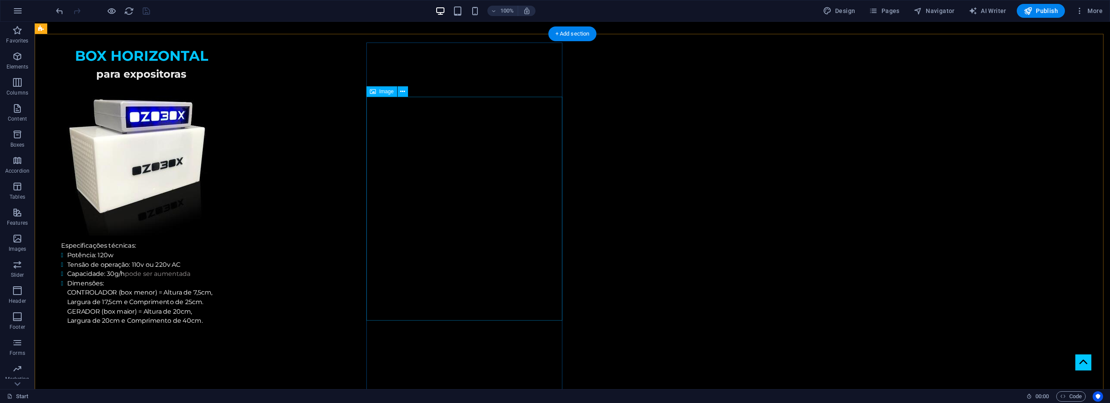
select select "px"
click at [14, 55] on icon "button" at bounding box center [17, 56] width 10 height 10
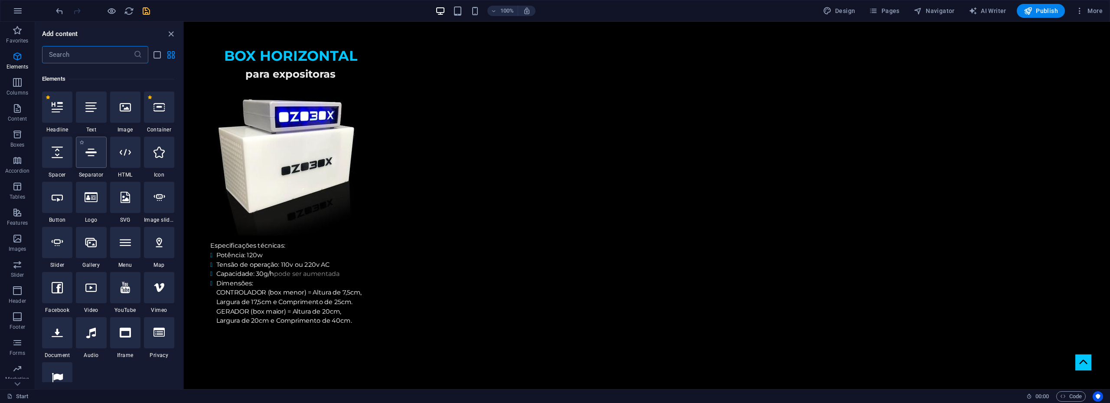
scroll to position [92, 0]
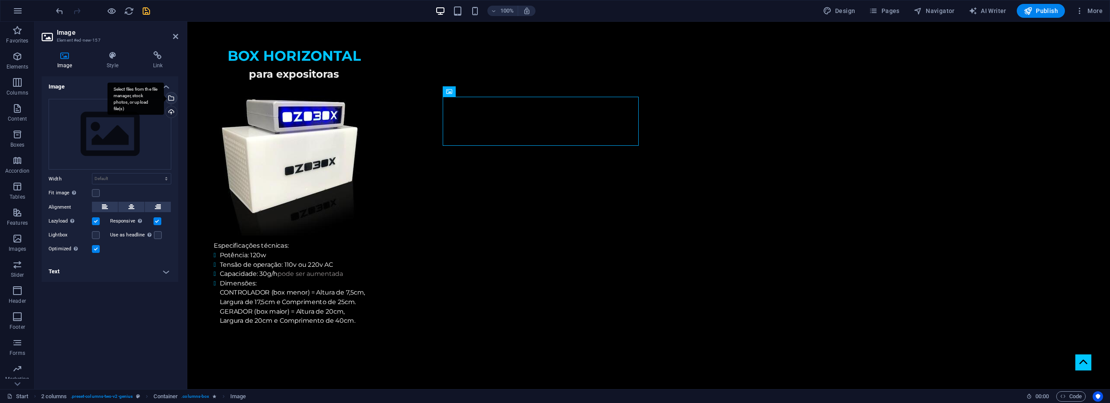
click at [172, 98] on div "Select files from the file manager, stock photos, or upload file(s)" at bounding box center [170, 98] width 13 height 13
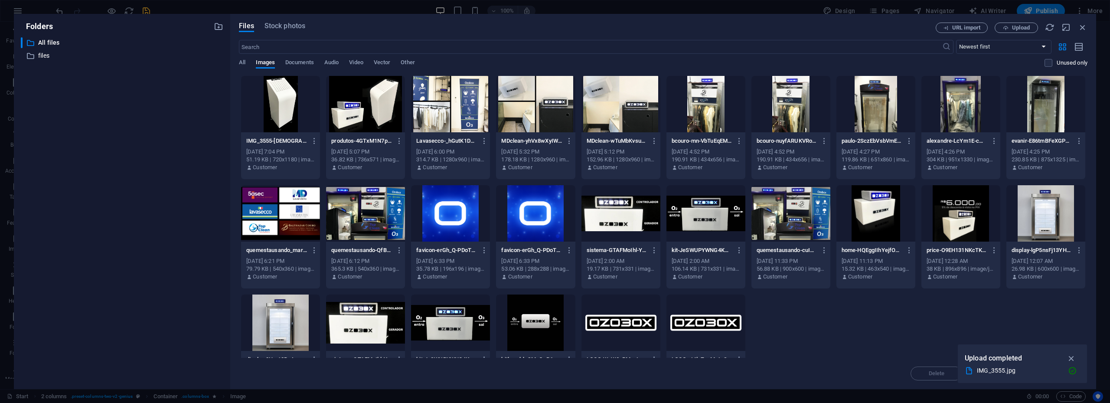
click at [271, 115] on div at bounding box center [280, 104] width 79 height 56
click at [271, 115] on div "1" at bounding box center [280, 104] width 79 height 56
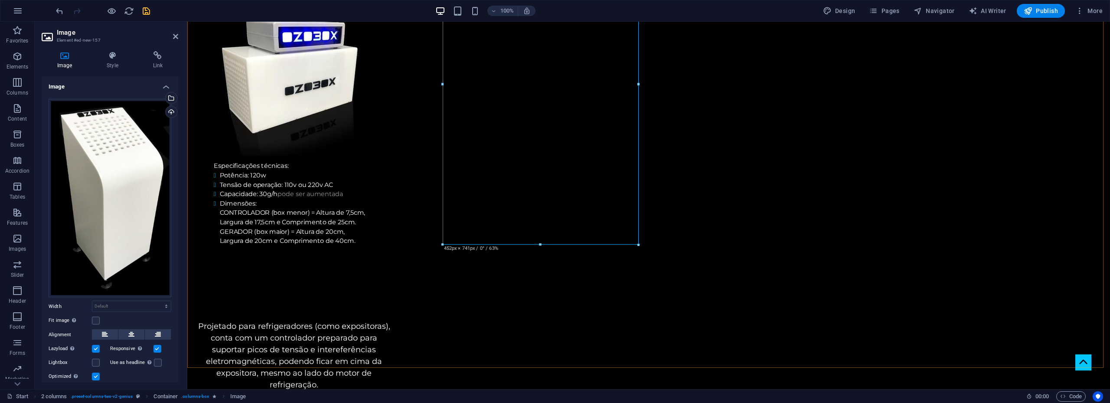
scroll to position [1040, 0]
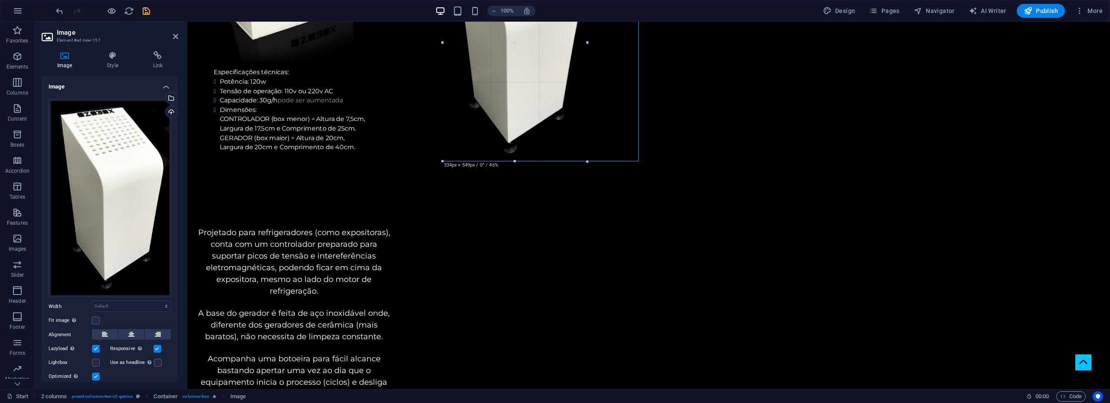
drag, startPoint x: 443, startPoint y: 243, endPoint x: 495, endPoint y: 128, distance: 126.9
type input "333"
select select "px"
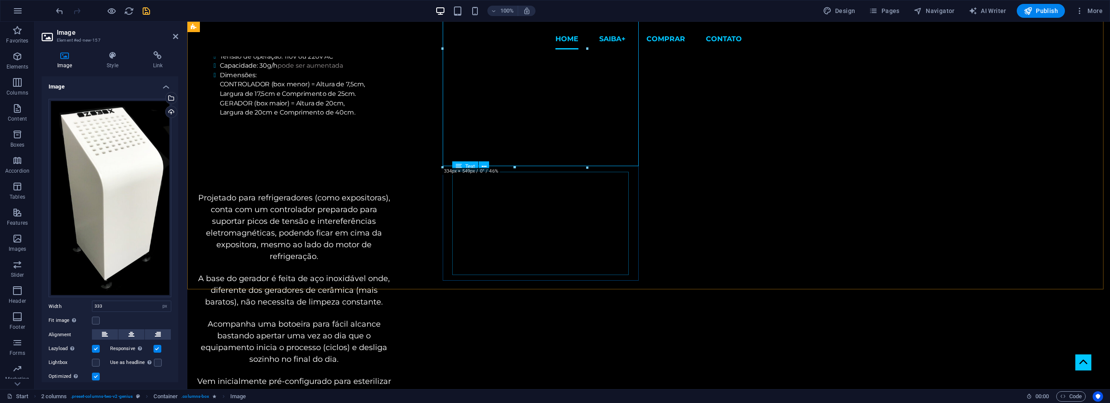
scroll to position [867, 0]
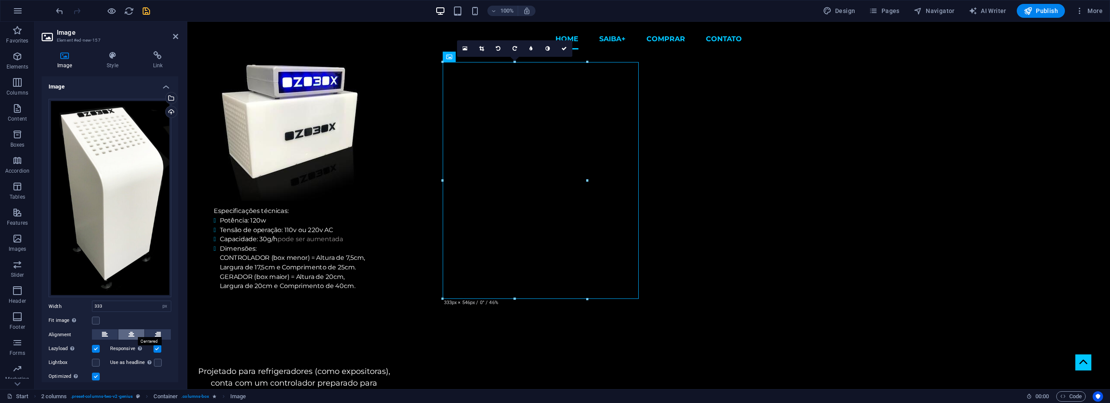
click at [125, 330] on button at bounding box center [131, 334] width 26 height 10
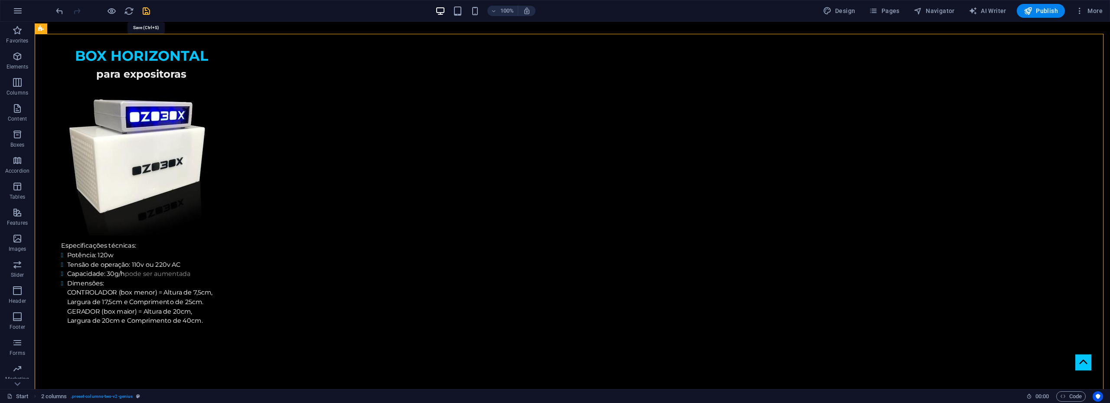
click at [142, 12] on icon "save" at bounding box center [146, 11] width 10 height 10
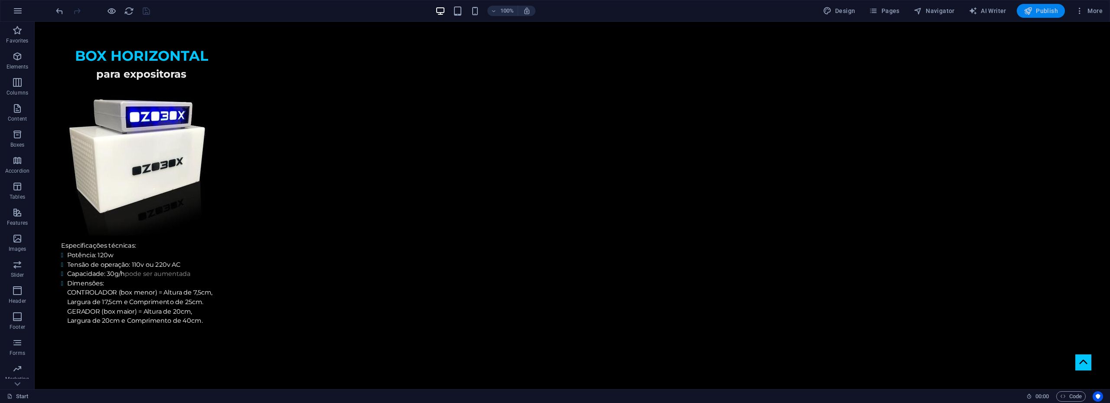
click at [1045, 13] on span "Publish" at bounding box center [1040, 11] width 34 height 9
